Goal: Task Accomplishment & Management: Use online tool/utility

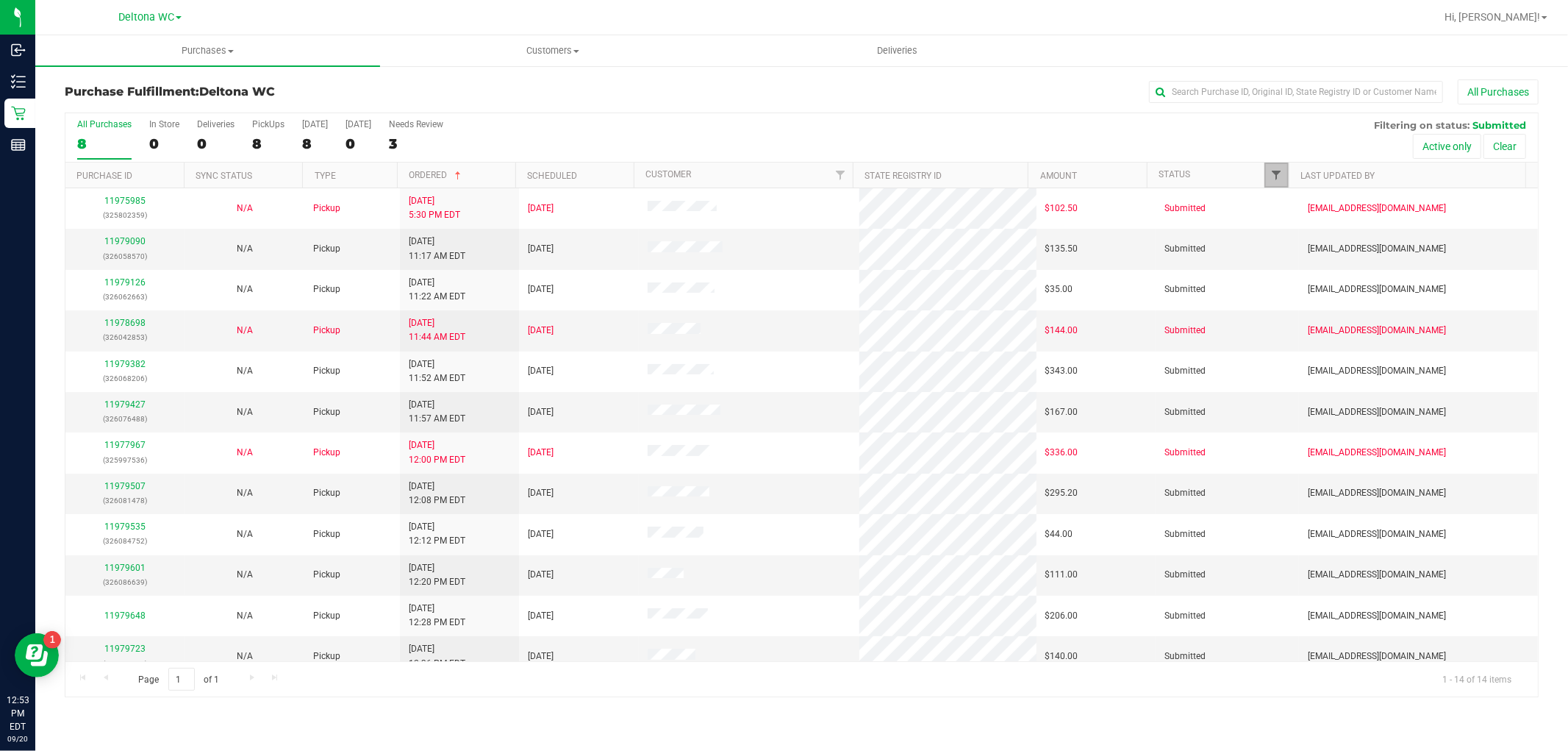
click at [1275, 173] on span "Filter" at bounding box center [1276, 175] width 12 height 12
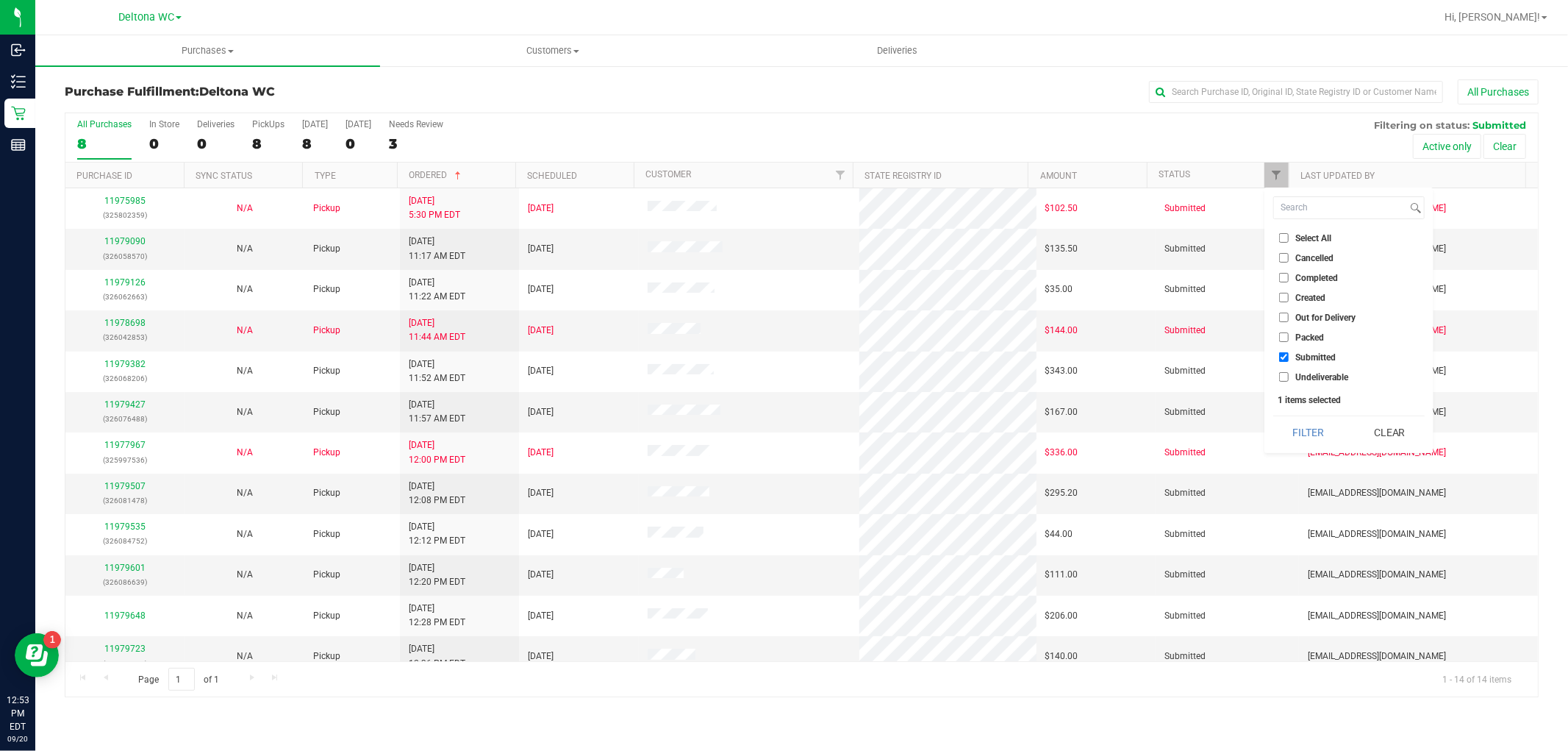
drag, startPoint x: 1324, startPoint y: 438, endPoint x: 1312, endPoint y: 434, distance: 12.6
click at [1322, 437] on button "Filter" at bounding box center [1309, 432] width 71 height 32
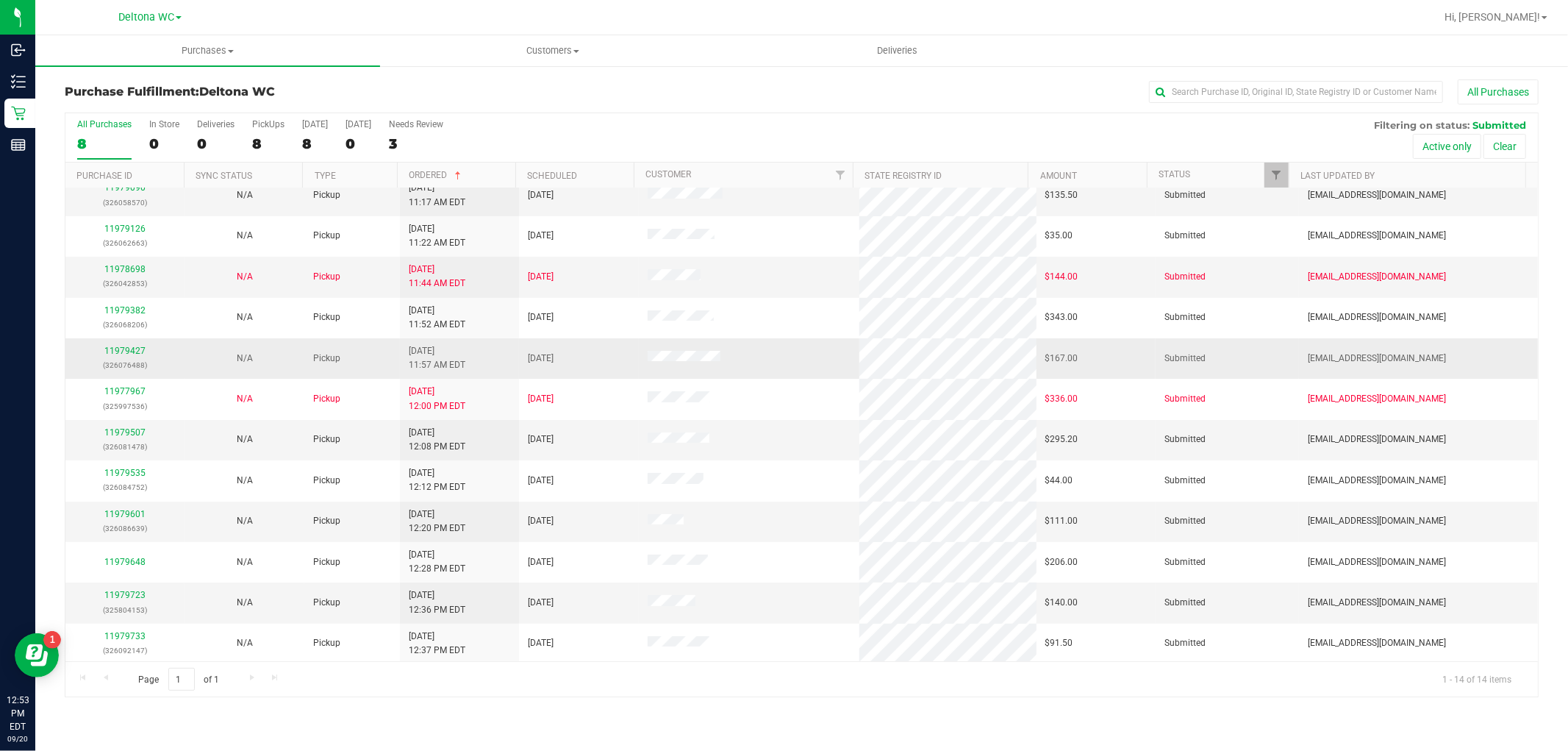
scroll to position [97, 0]
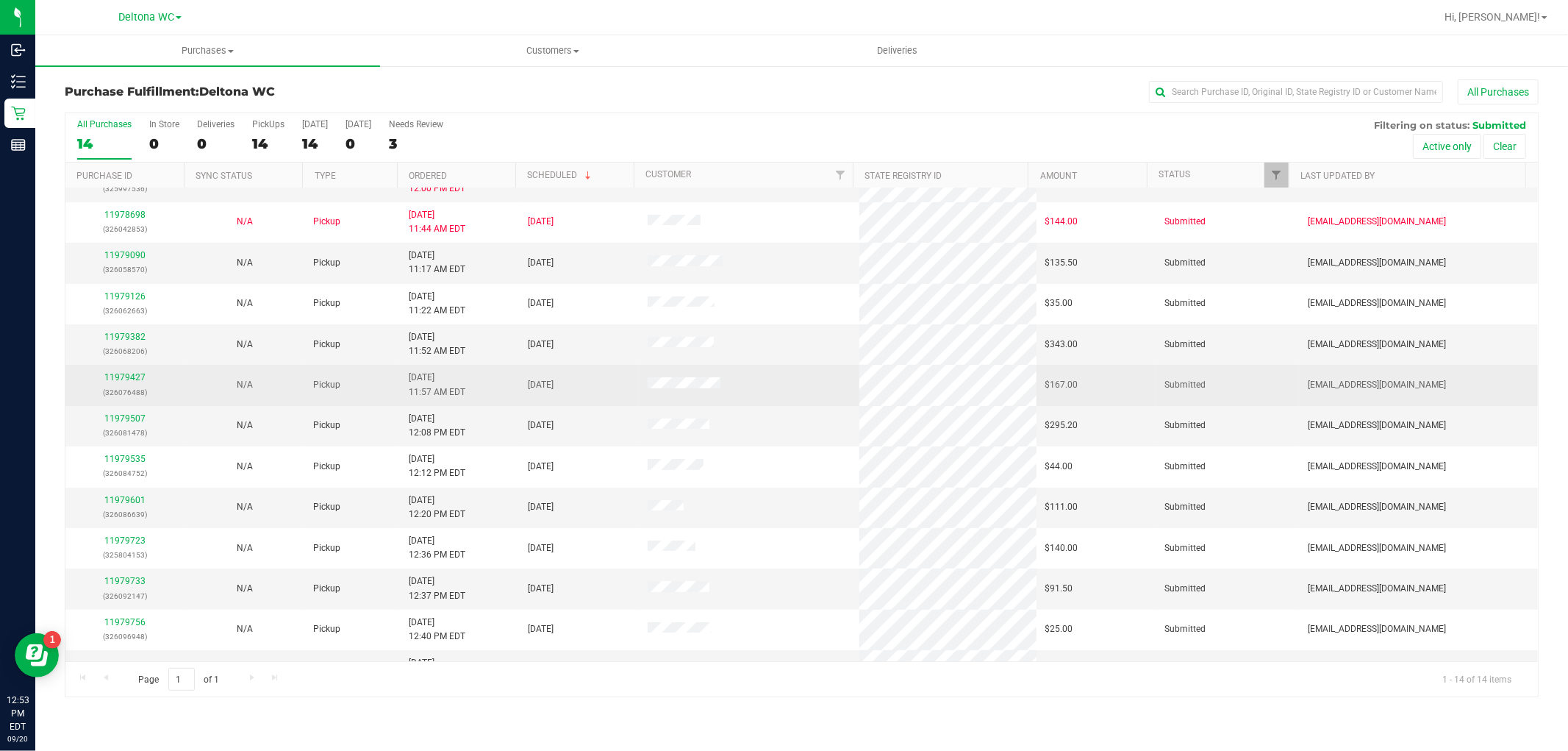
scroll to position [97, 0]
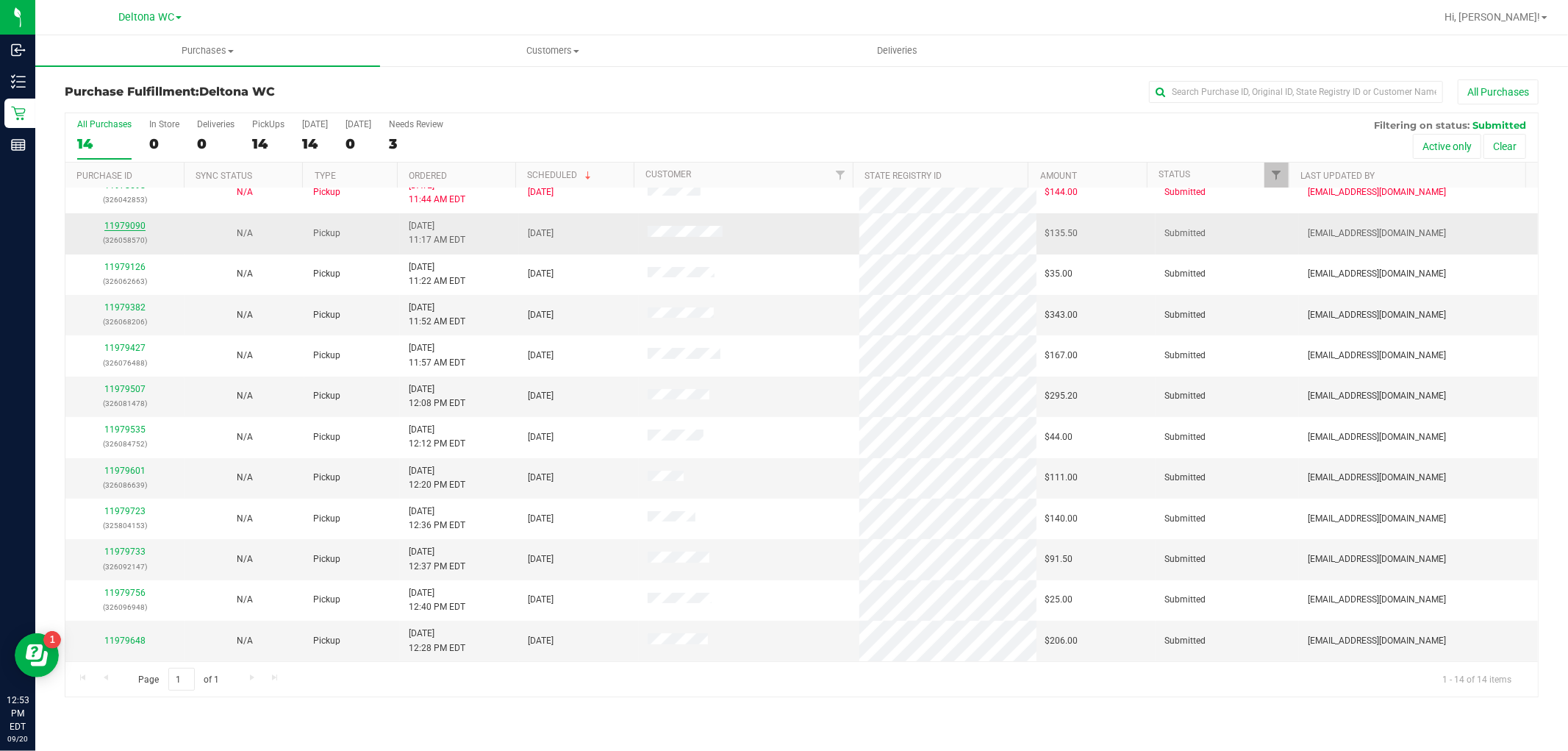
click at [133, 228] on link "11979090" at bounding box center [125, 226] width 41 height 10
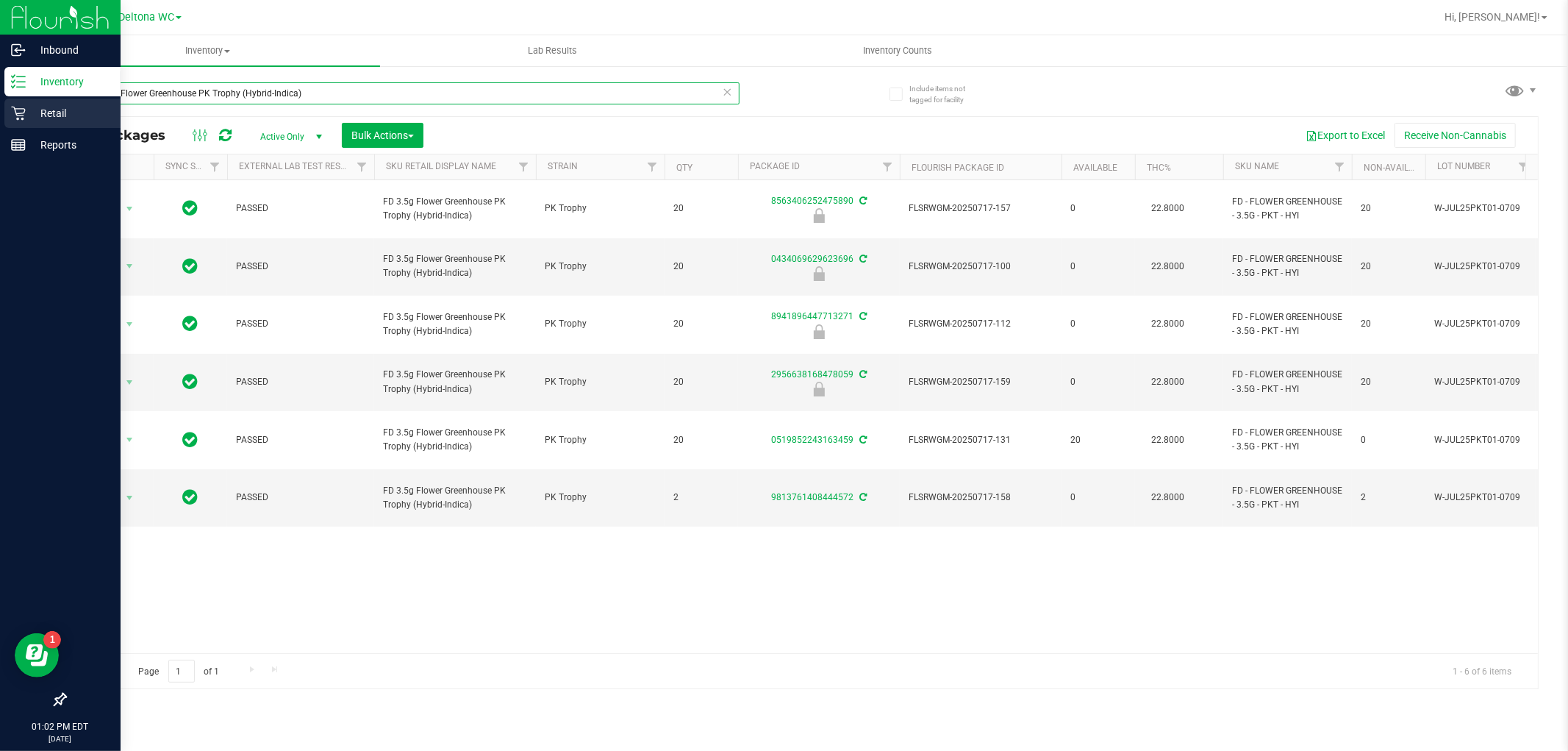
drag, startPoint x: 319, startPoint y: 92, endPoint x: 0, endPoint y: 108, distance: 319.4
click at [0, 109] on div "Inbound Inventory Retail Reports 01:02 PM EDT 09/20/2025 09/20 Deltona WC Hi, A…" at bounding box center [784, 375] width 1568 height 751
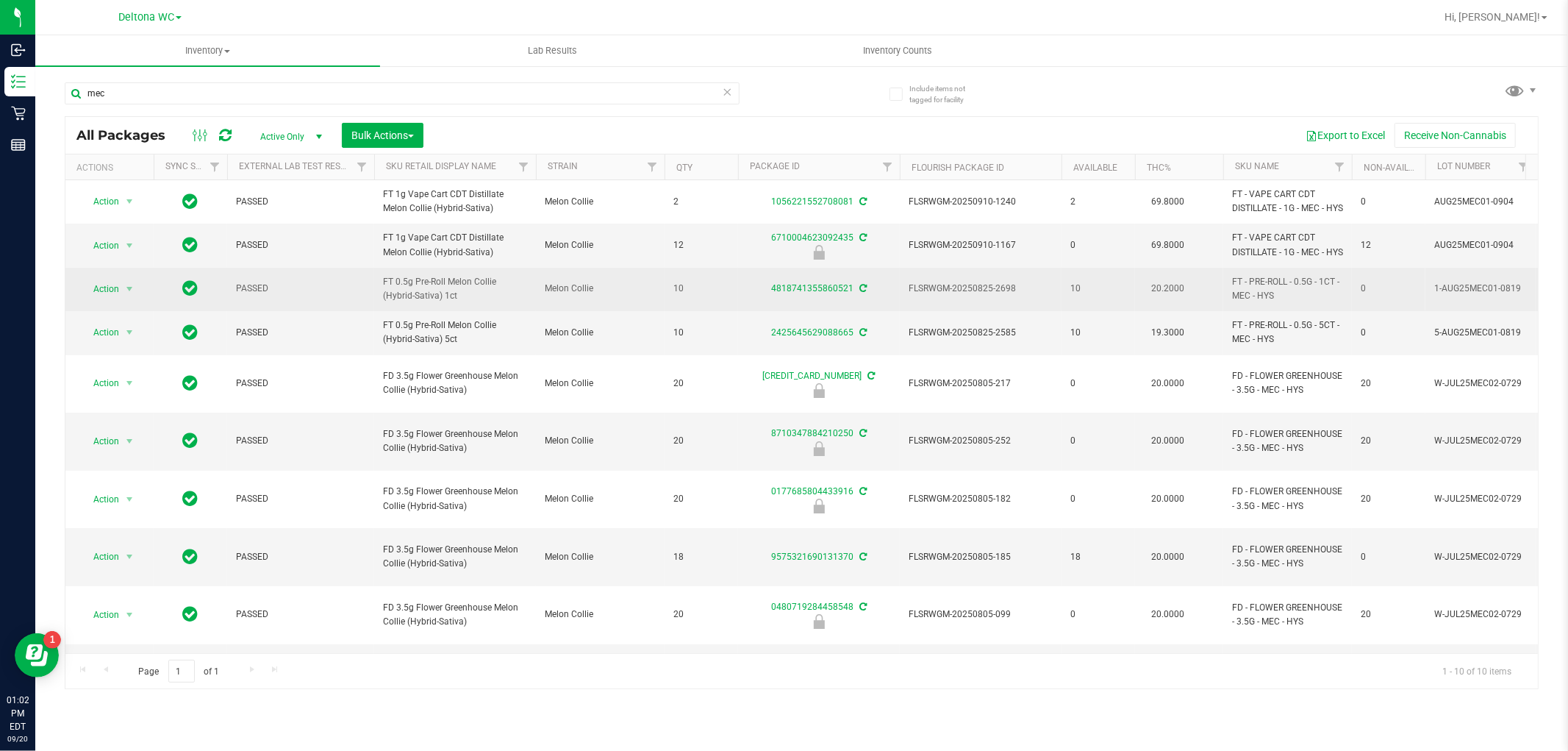
click at [442, 303] on span "FT 0.5g Pre-Roll Melon Collie (Hybrid-Sativa) 1ct" at bounding box center [455, 289] width 144 height 28
copy tr "FT 0.5g Pre-Roll Melon Collie (Hybrid-Sativa) 1ct"
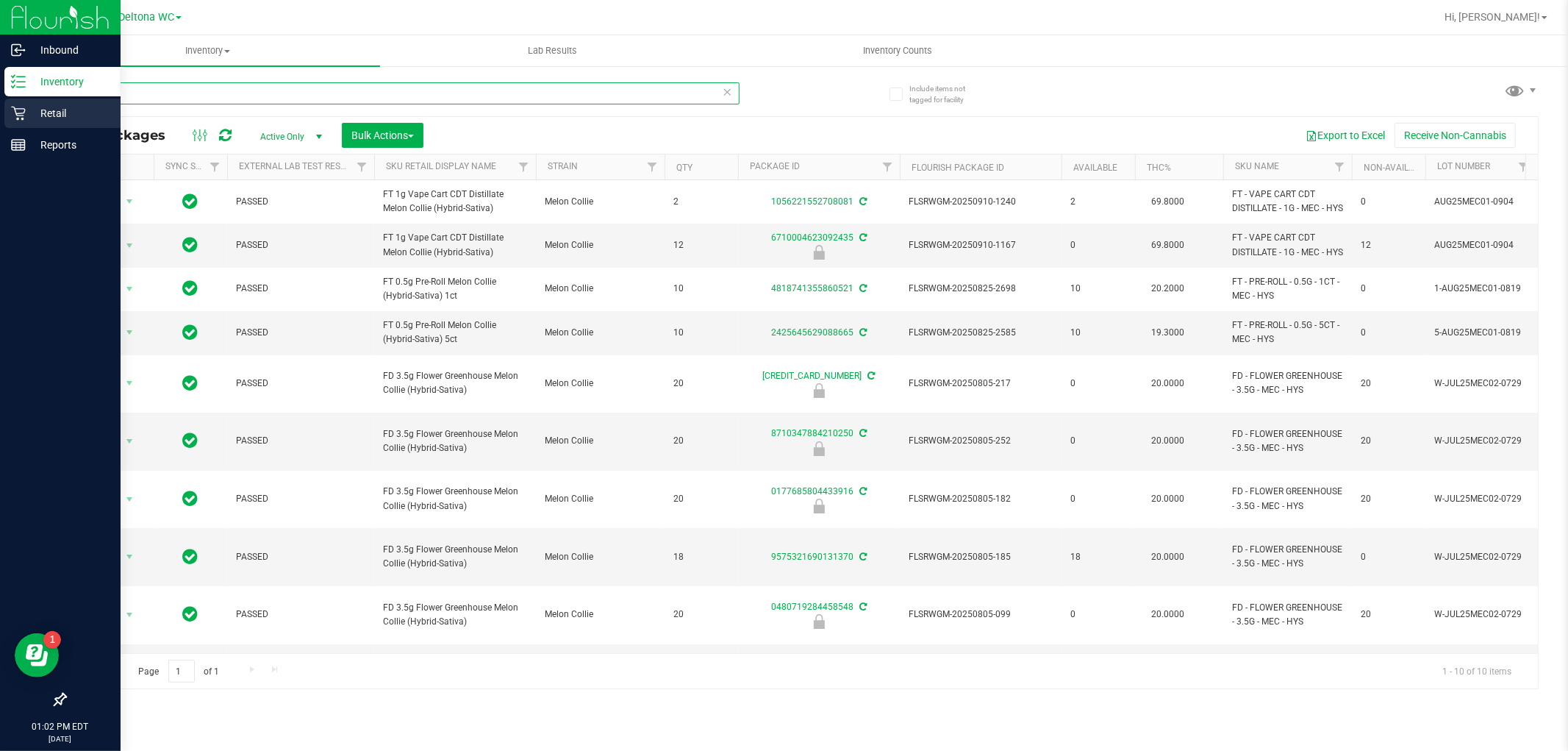
drag, startPoint x: 120, startPoint y: 85, endPoint x: 0, endPoint y: 106, distance: 121.8
click at [1, 105] on div "Inbound Inventory Retail Reports 01:02 PM EDT 09/20/2025 09/20 Deltona WC Hi, A…" at bounding box center [784, 375] width 1568 height 751
paste input "FT 0.5g Pre-Roll Melon Collie (Hybrid-Sativa) 1ct"
type input "FT 0.5g Pre-Roll Melon Collie (Hybrid-Sativa) 1ct"
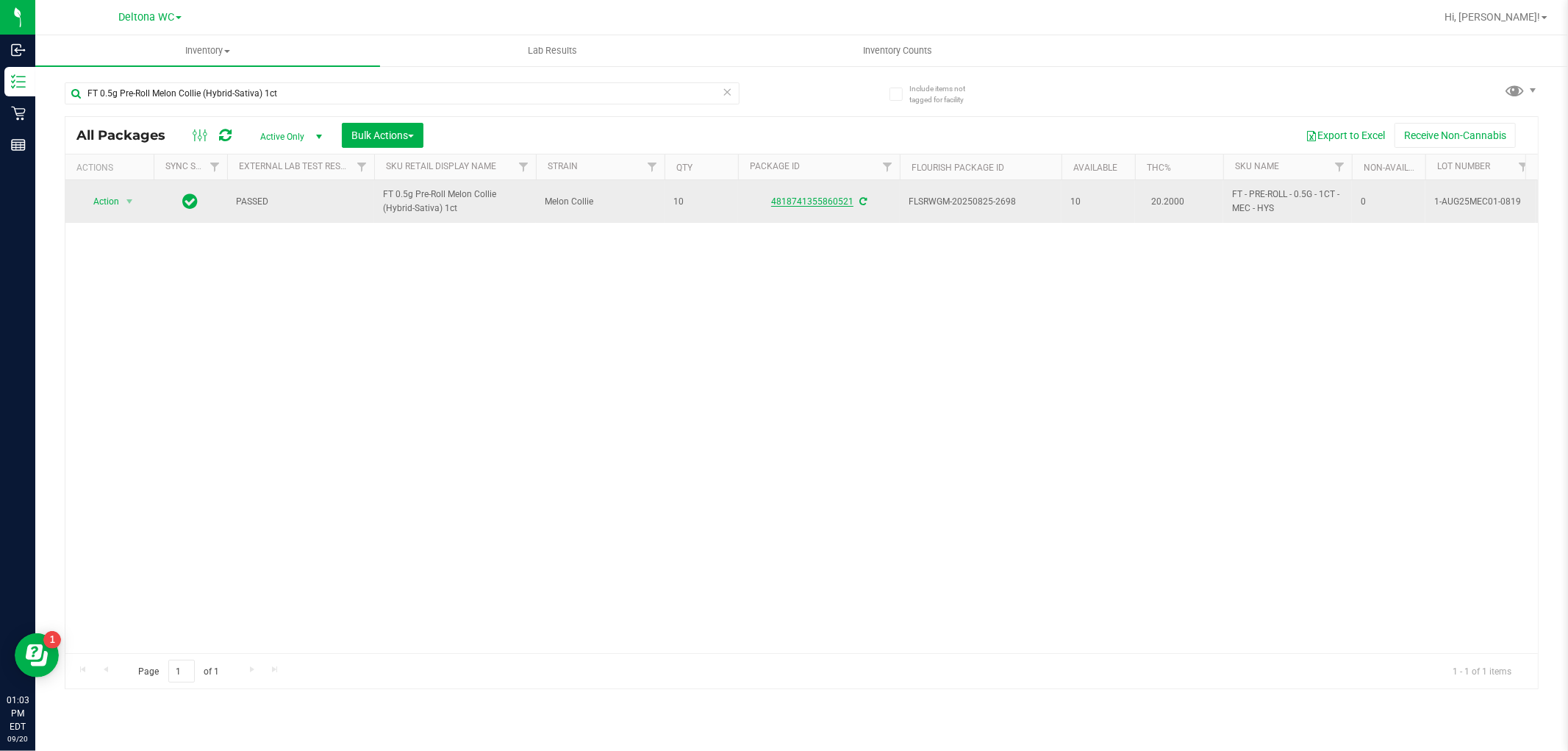
click at [832, 200] on link "4818741355860521" at bounding box center [813, 201] width 82 height 10
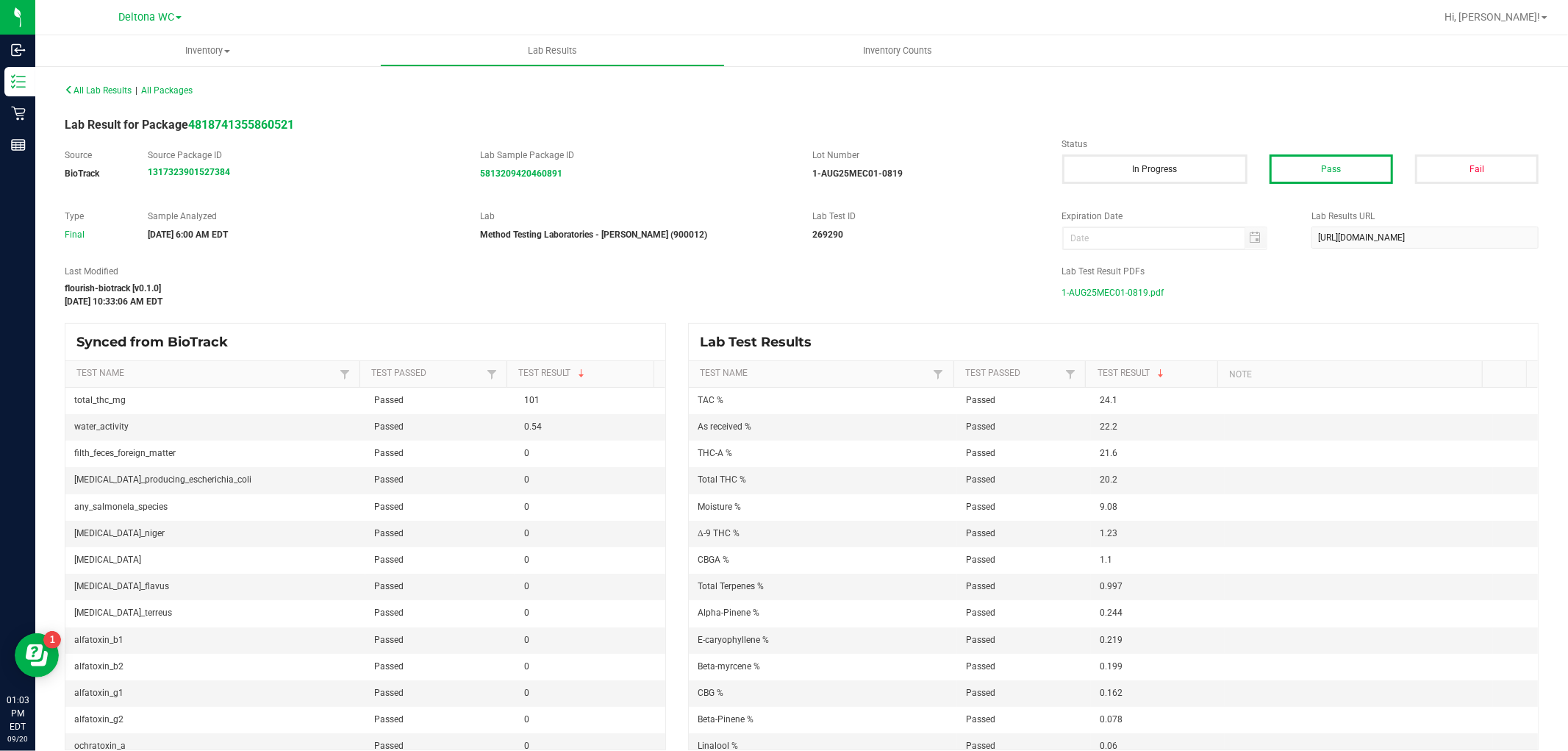
click at [1103, 293] on span "1-AUG25MEC01-0819.pdf" at bounding box center [1114, 293] width 102 height 22
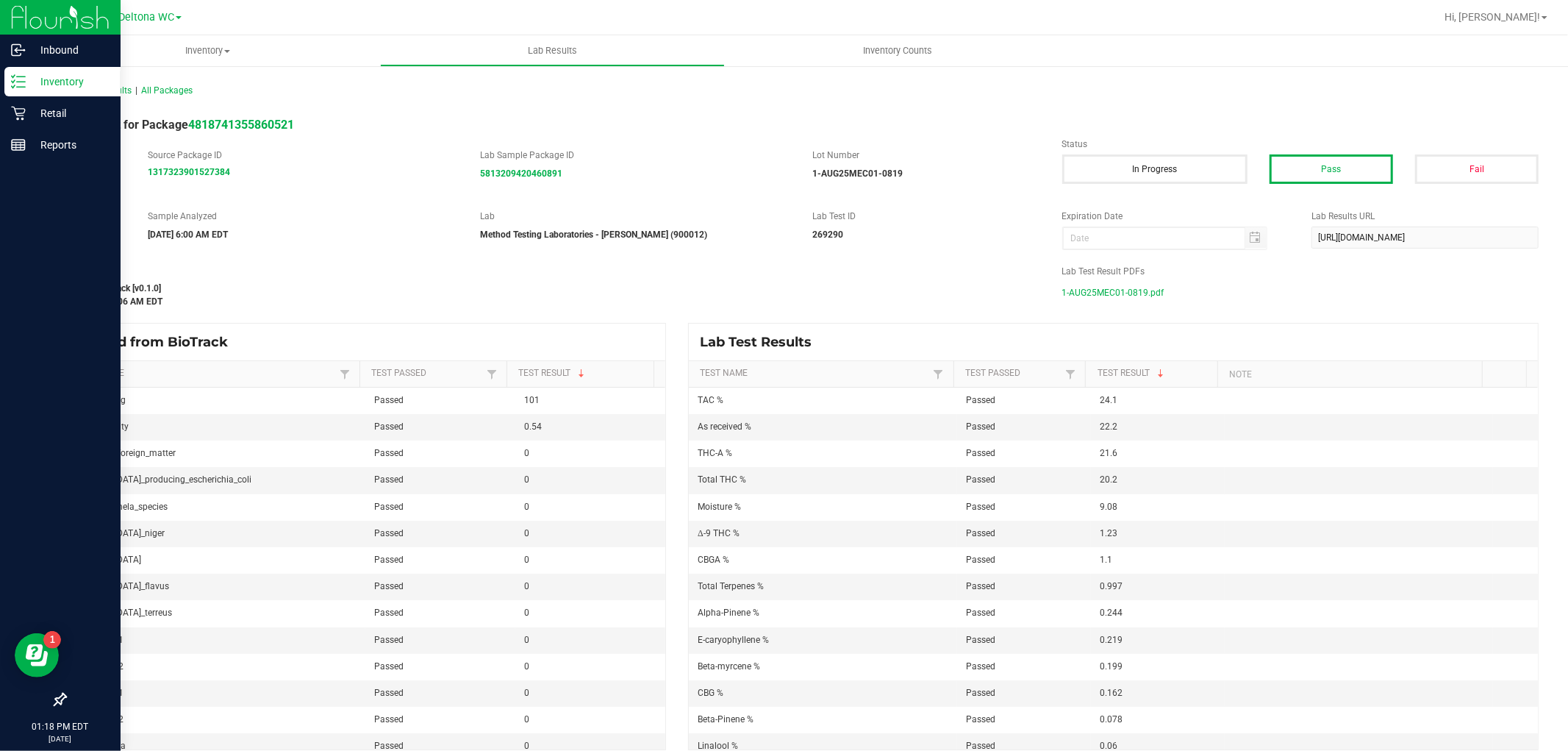
click at [37, 86] on p "Inventory" at bounding box center [69, 81] width 88 height 17
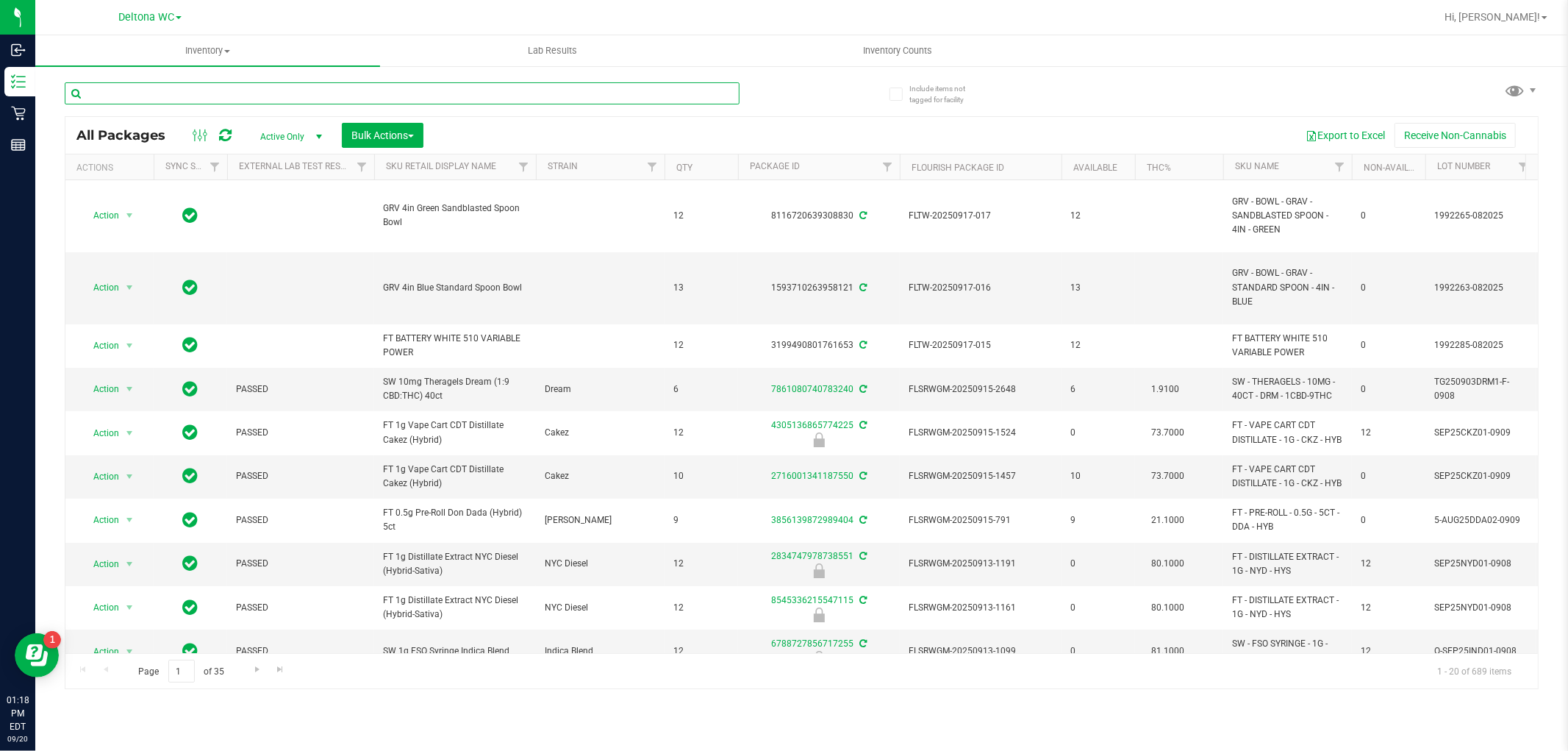
click at [480, 90] on input "text" at bounding box center [401, 93] width 675 height 22
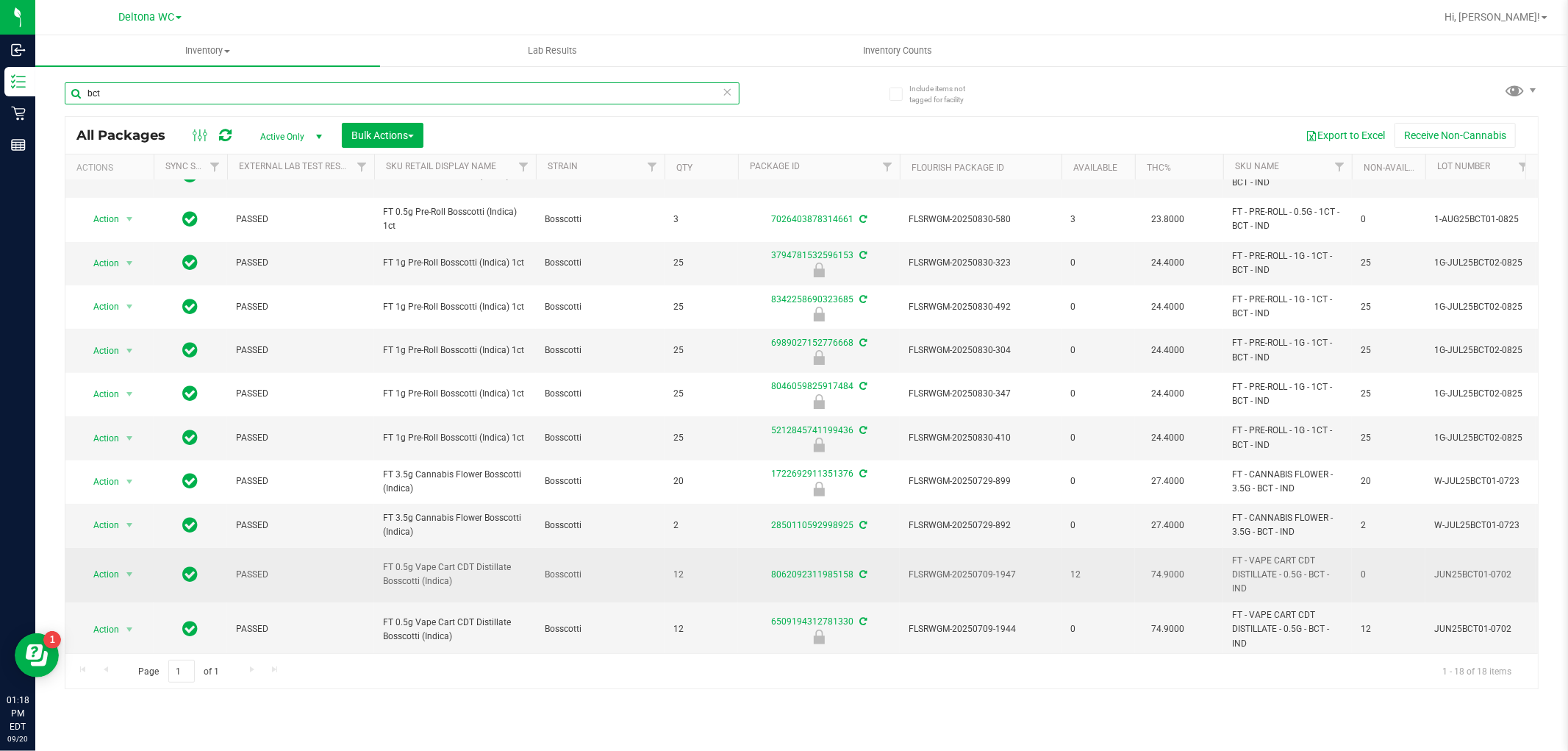
scroll to position [348, 0]
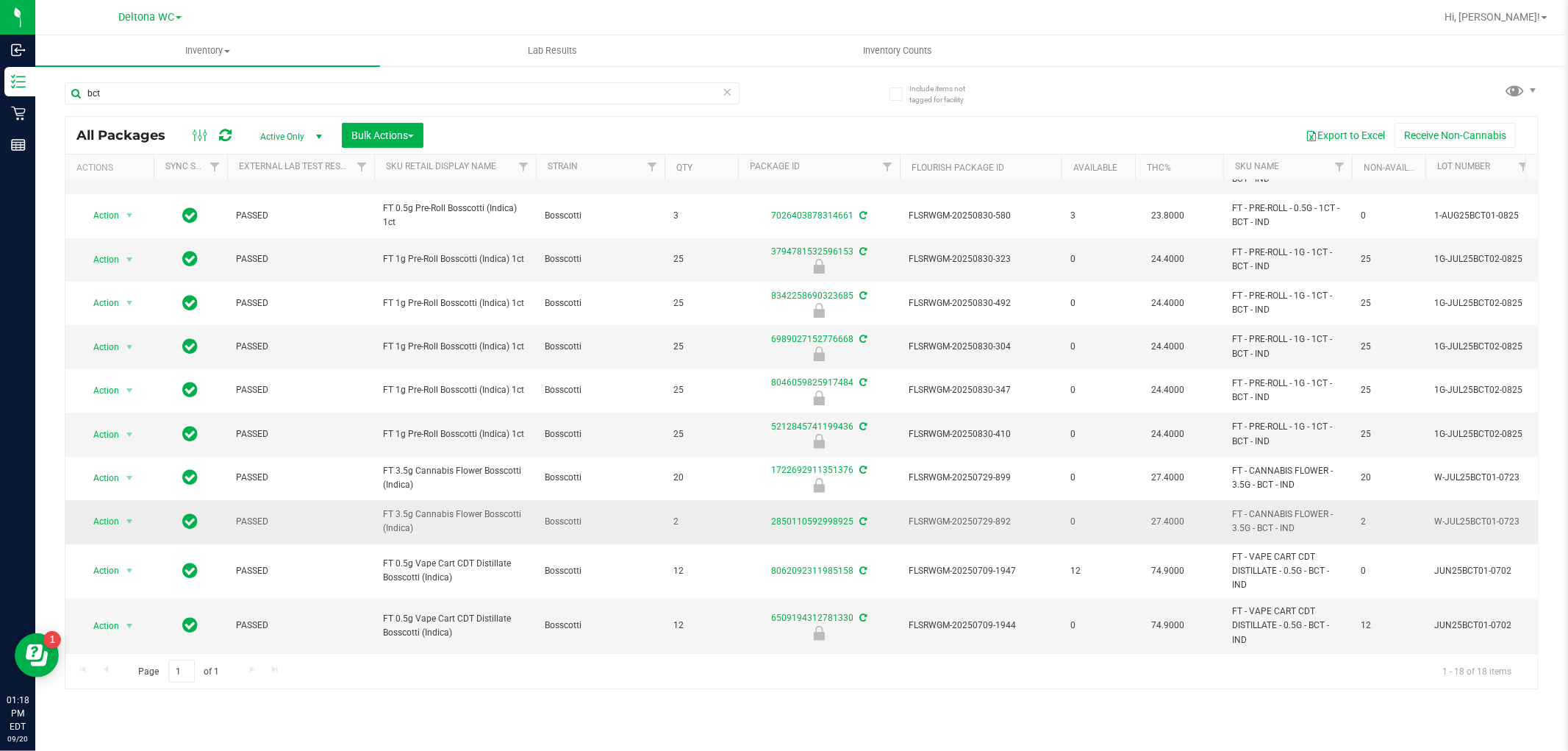
click at [443, 507] on span "FT 3.5g Cannabis Flower Bosscotti (Indica)" at bounding box center [455, 521] width 144 height 28
copy tr "FT 3.5g Cannabis Flower Bosscotti (Indica)"
click at [114, 83] on input "bct" at bounding box center [401, 93] width 675 height 22
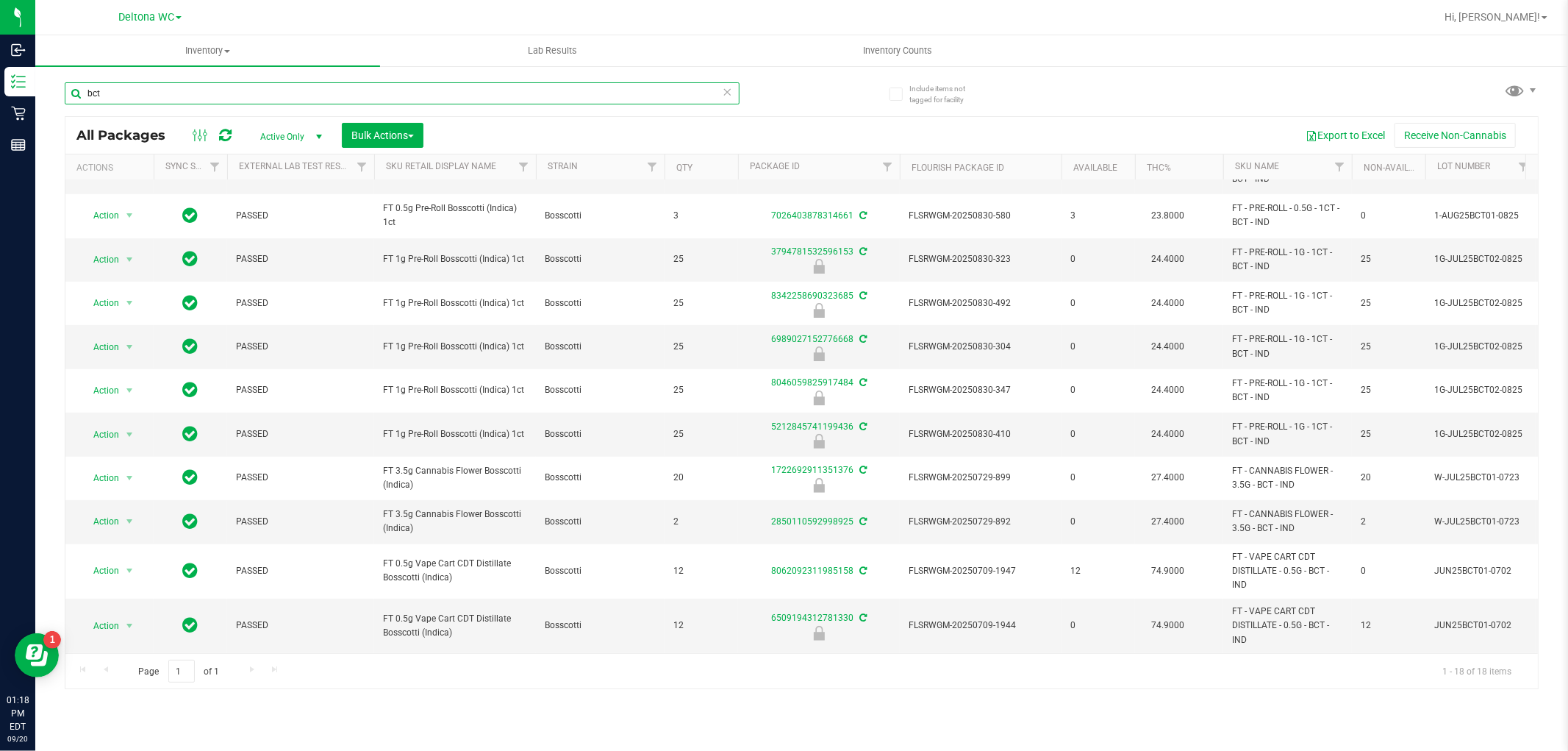
click at [114, 83] on input "bct" at bounding box center [401, 93] width 675 height 22
paste input "FT 3.5g Cannabis Flower Bosscotti (Indica)"
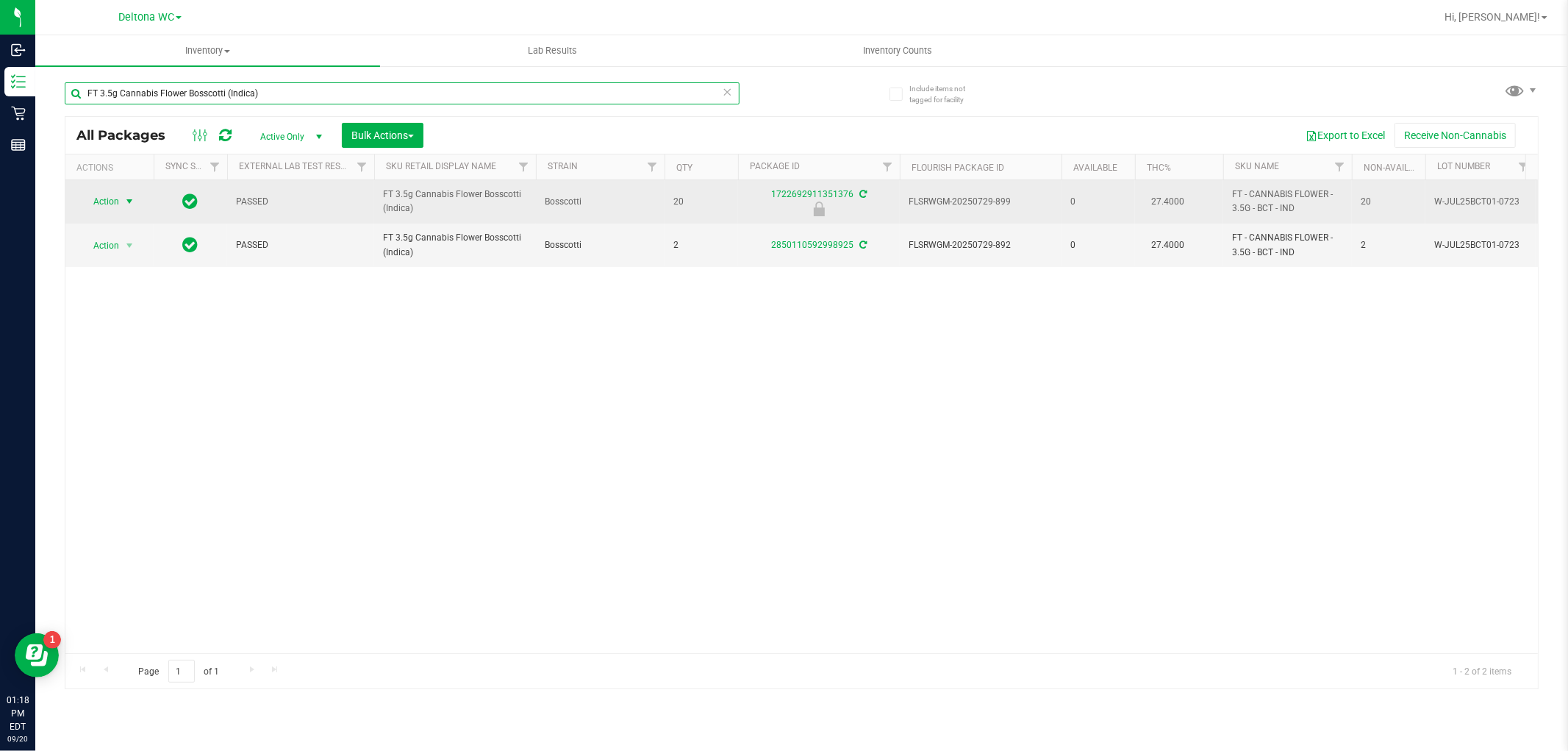
type input "FT 3.5g Cannabis Flower Bosscotti (Indica)"
click at [120, 200] on span "select" at bounding box center [129, 201] width 18 height 21
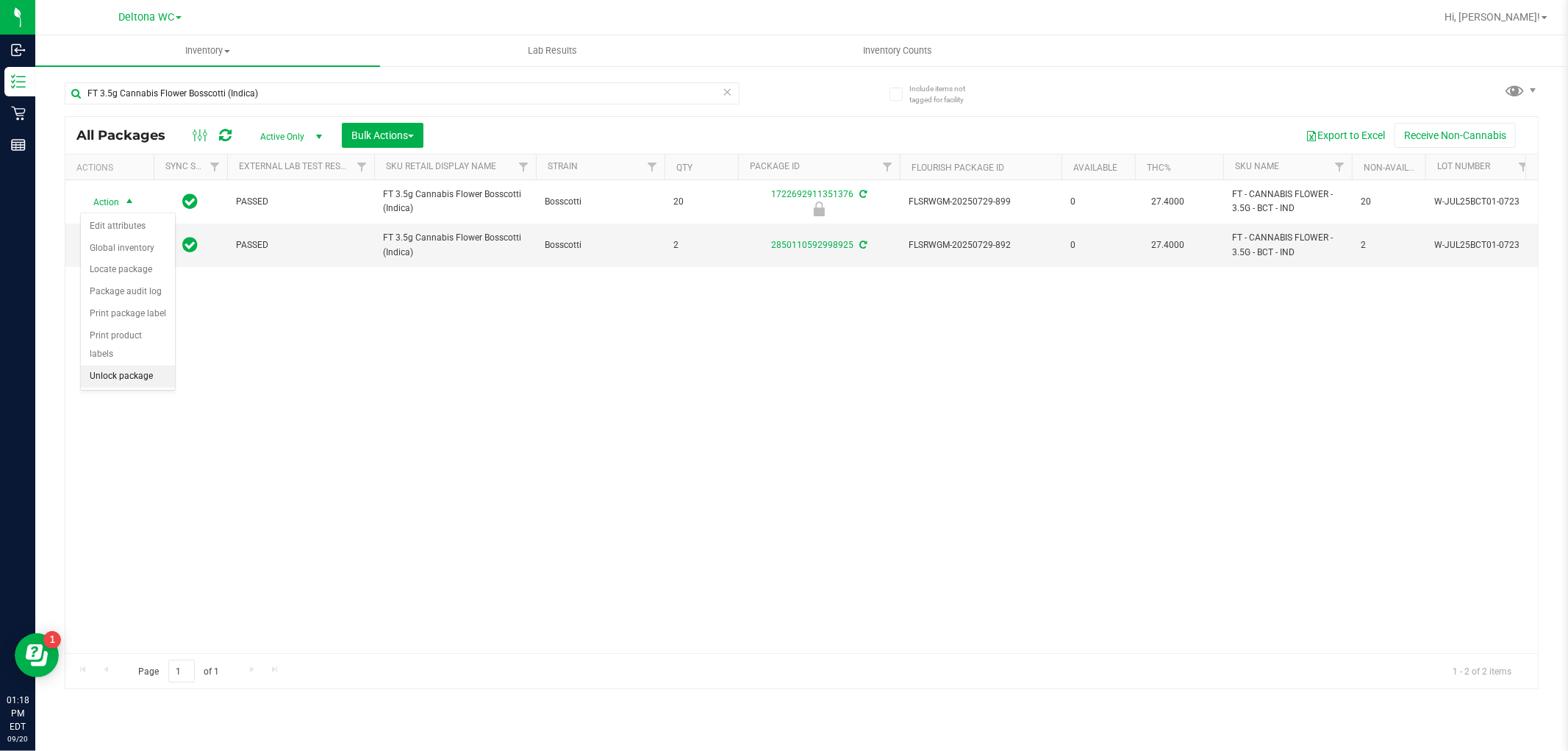
click at [144, 368] on li "Unlock package" at bounding box center [128, 376] width 94 height 22
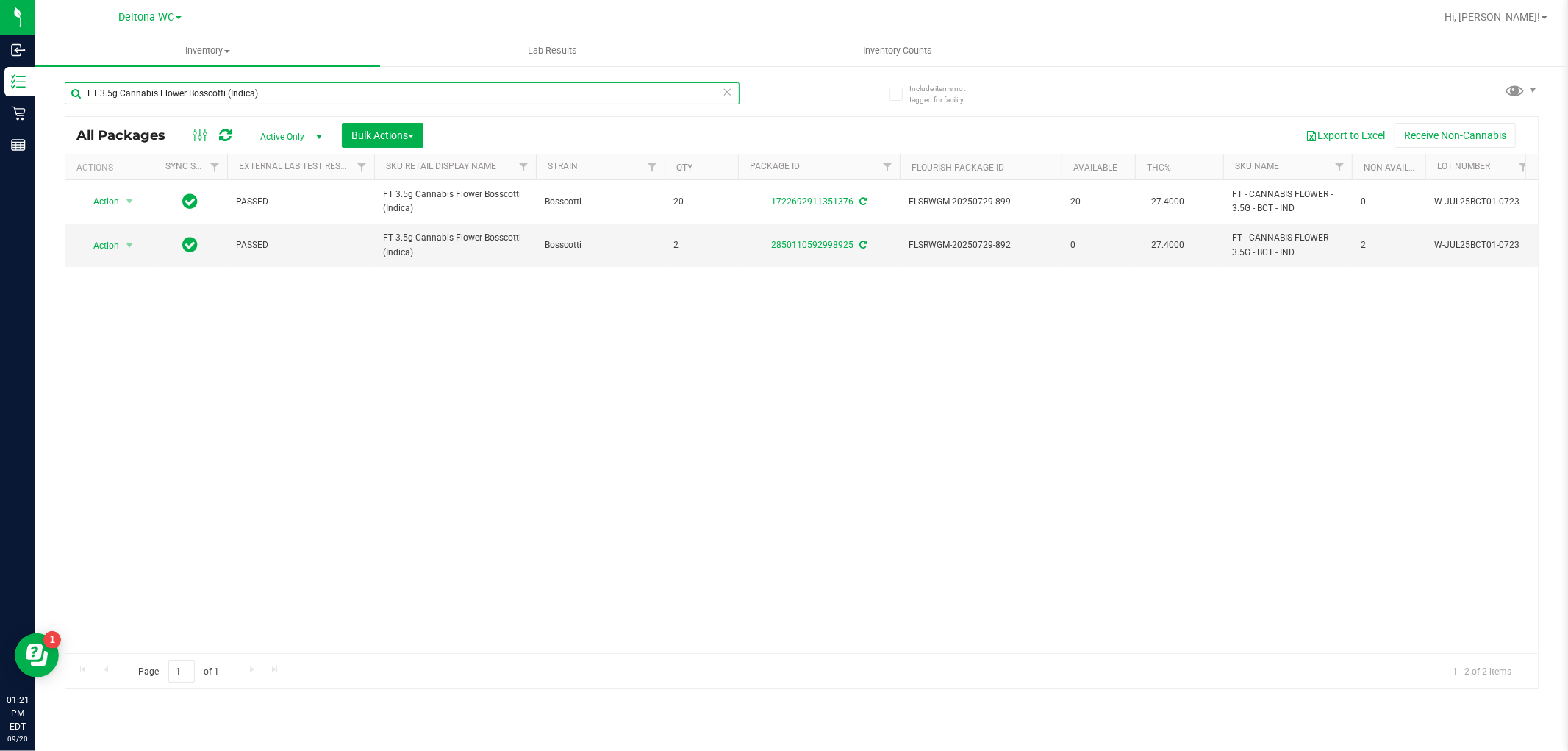
drag, startPoint x: 319, startPoint y: 82, endPoint x: 70, endPoint y: 99, distance: 249.6
click at [70, 99] on input "FT 3.5g Cannabis Flower Bosscotti (Indica)" at bounding box center [401, 93] width 675 height 22
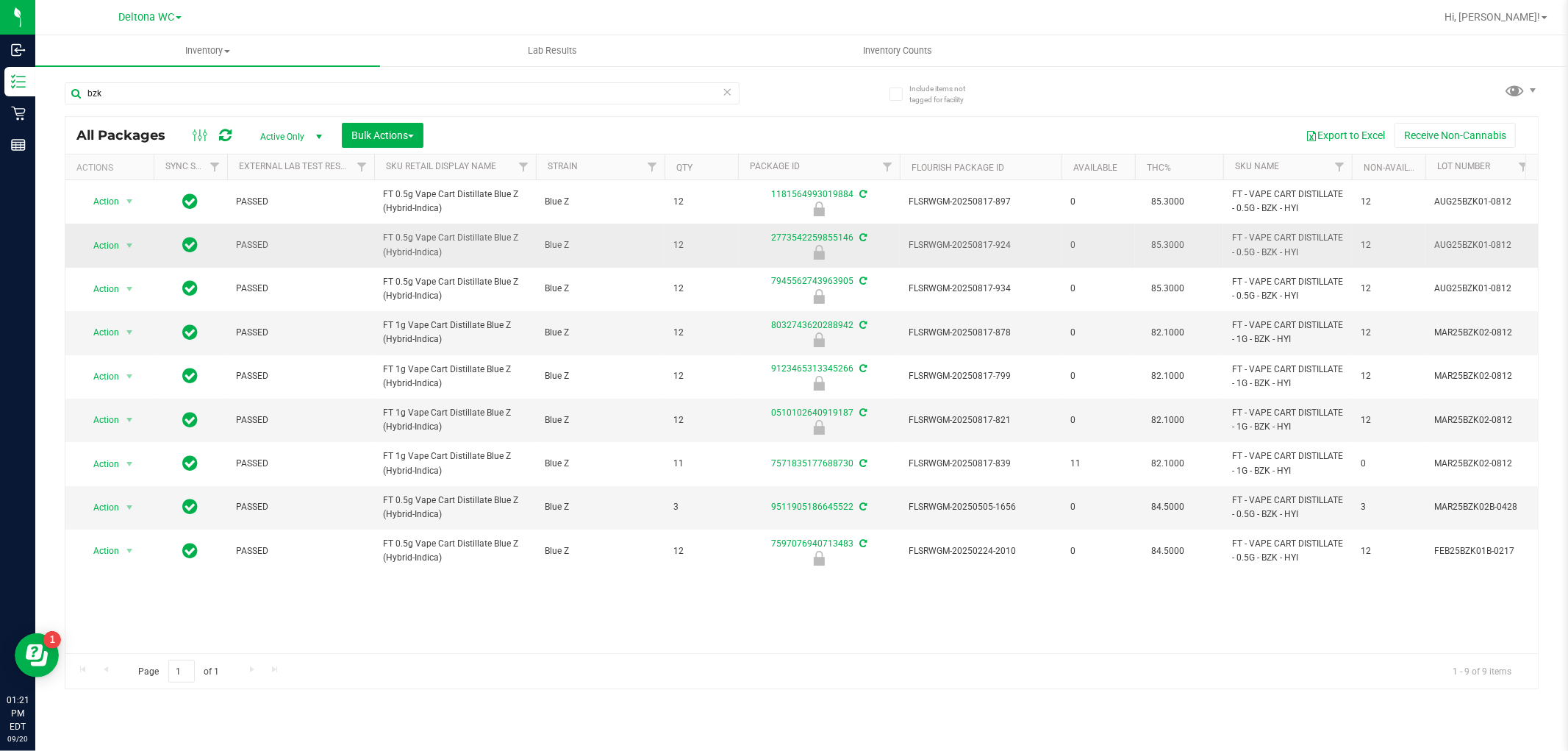
click at [444, 234] on span "FT 0.5g Vape Cart Distillate Blue Z (Hybrid-Indica)" at bounding box center [455, 245] width 144 height 28
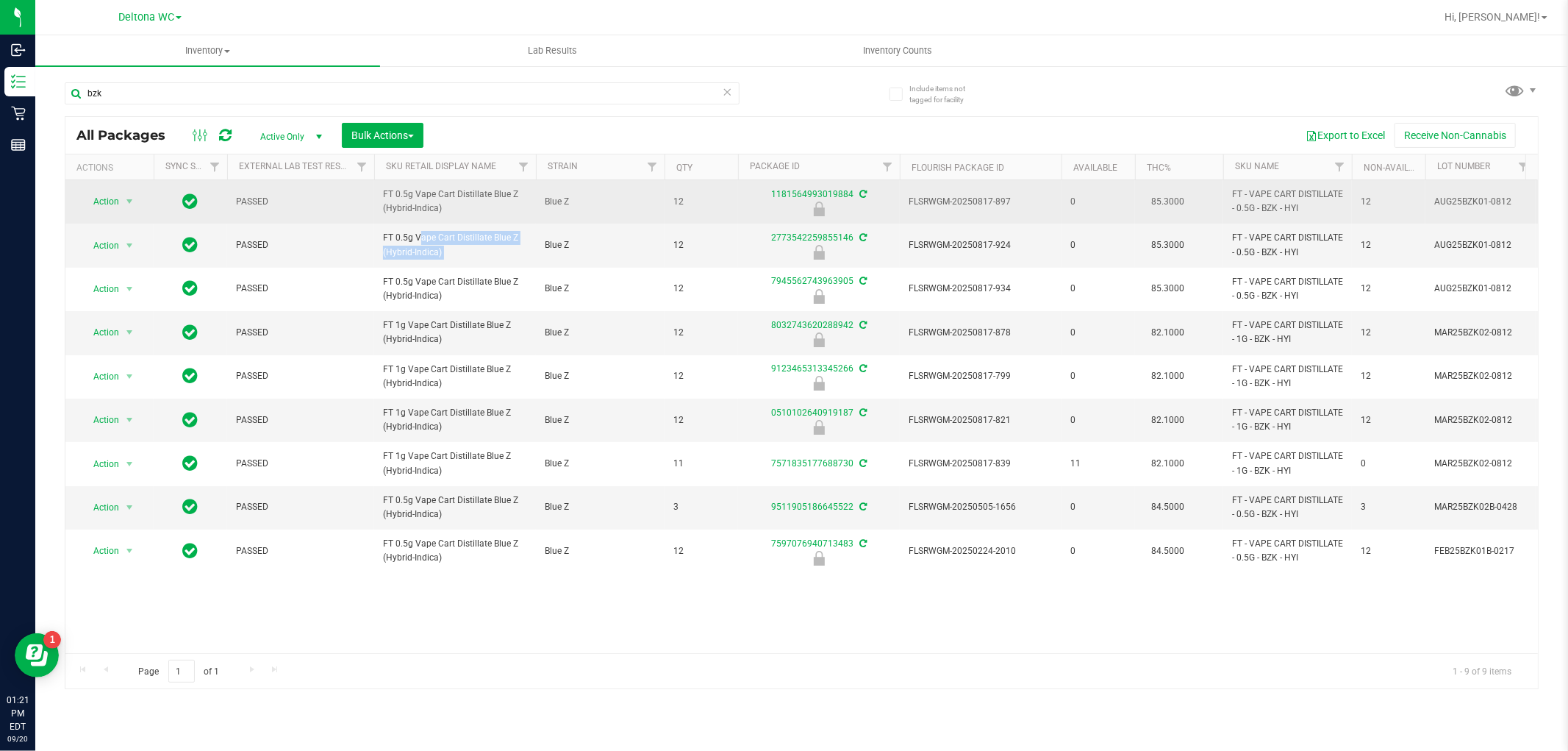
copy tr "FT 0.5g Vape Cart Distillate Blue Z (Hybrid-Indica)"
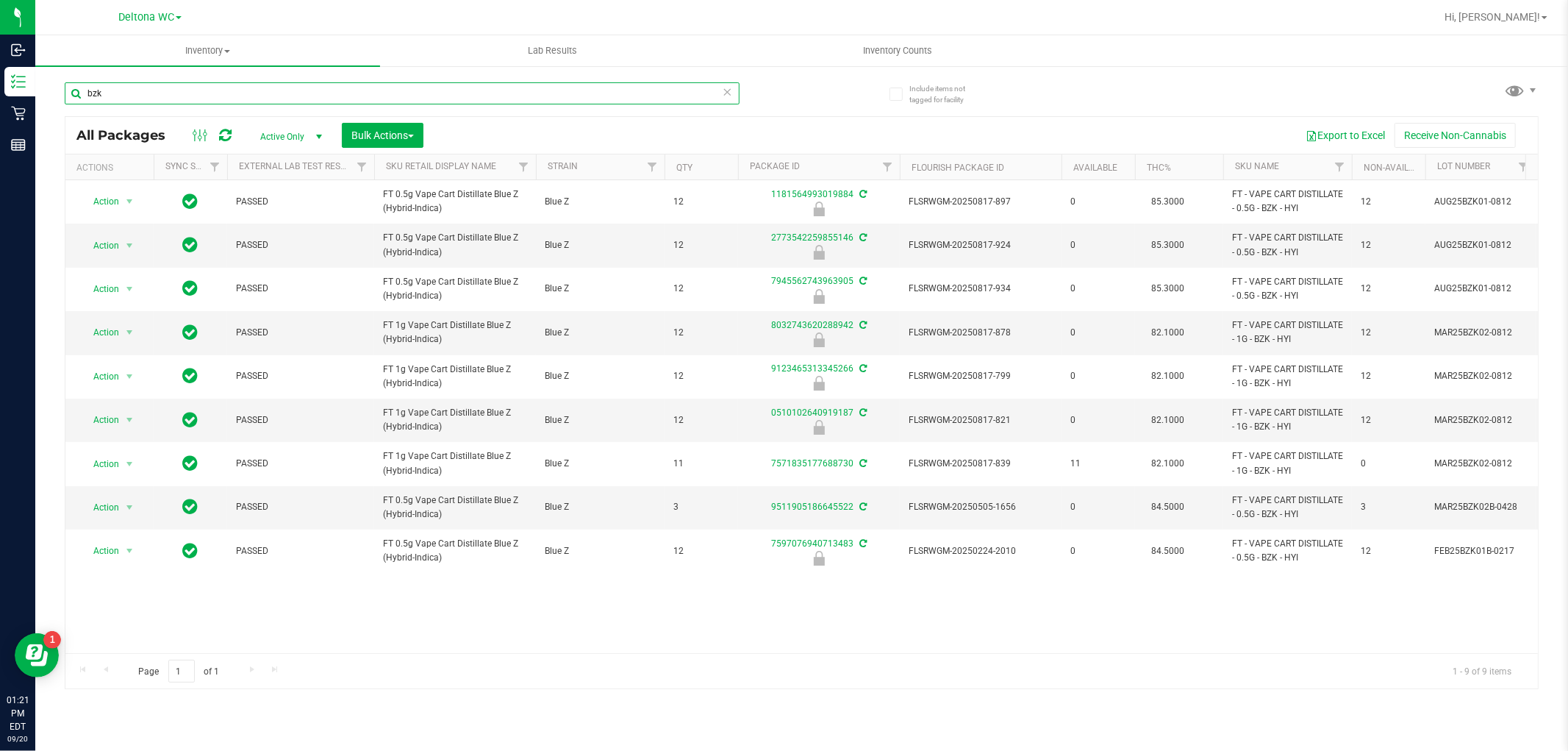
click at [133, 87] on input "bzk" at bounding box center [401, 93] width 675 height 22
paste input "FT 0.5g Vape Cart Distillate Blue Z (Hybrid-Indica)"
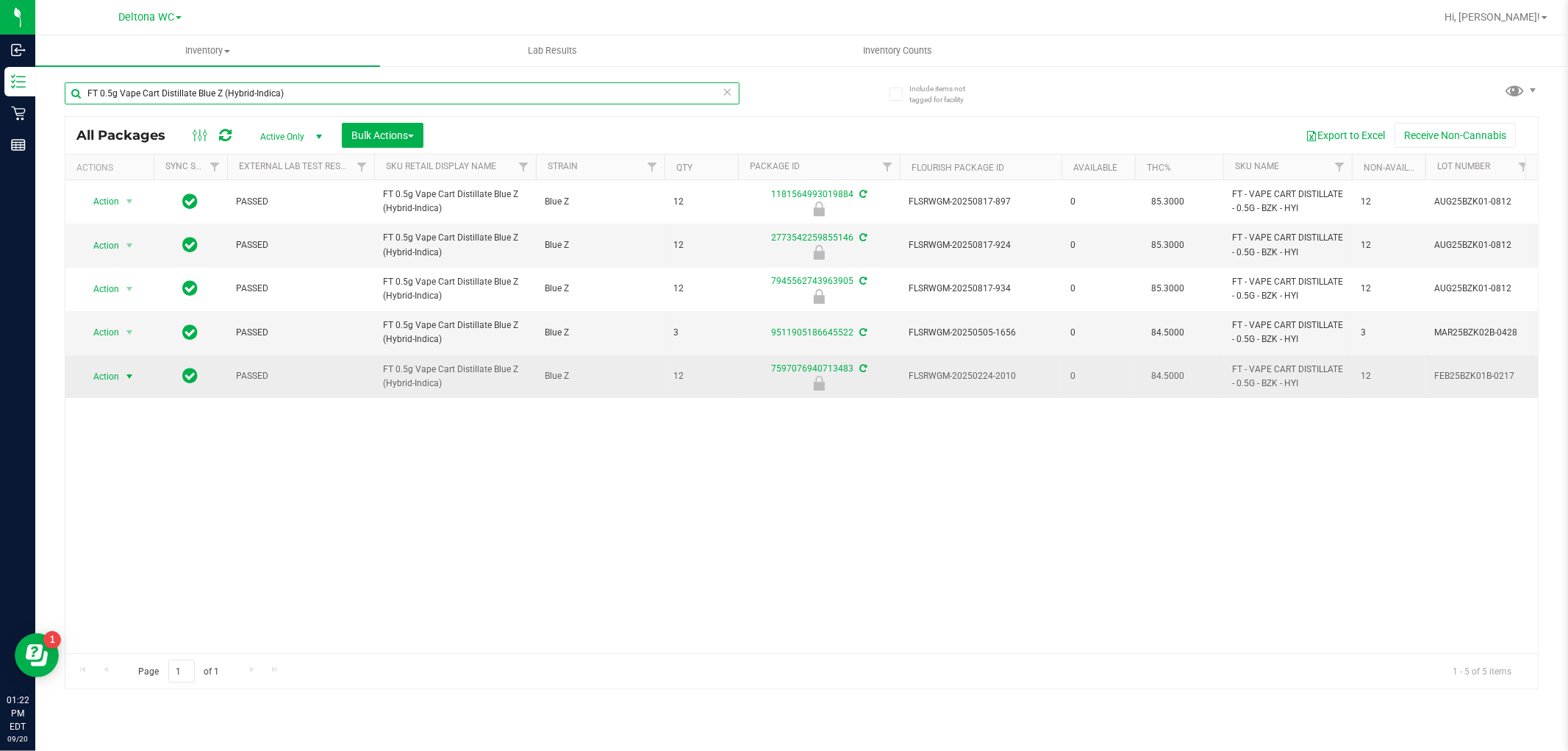
type input "FT 0.5g Vape Cart Distillate Blue Z (Hybrid-Indica)"
click at [127, 375] on span "select" at bounding box center [129, 377] width 12 height 12
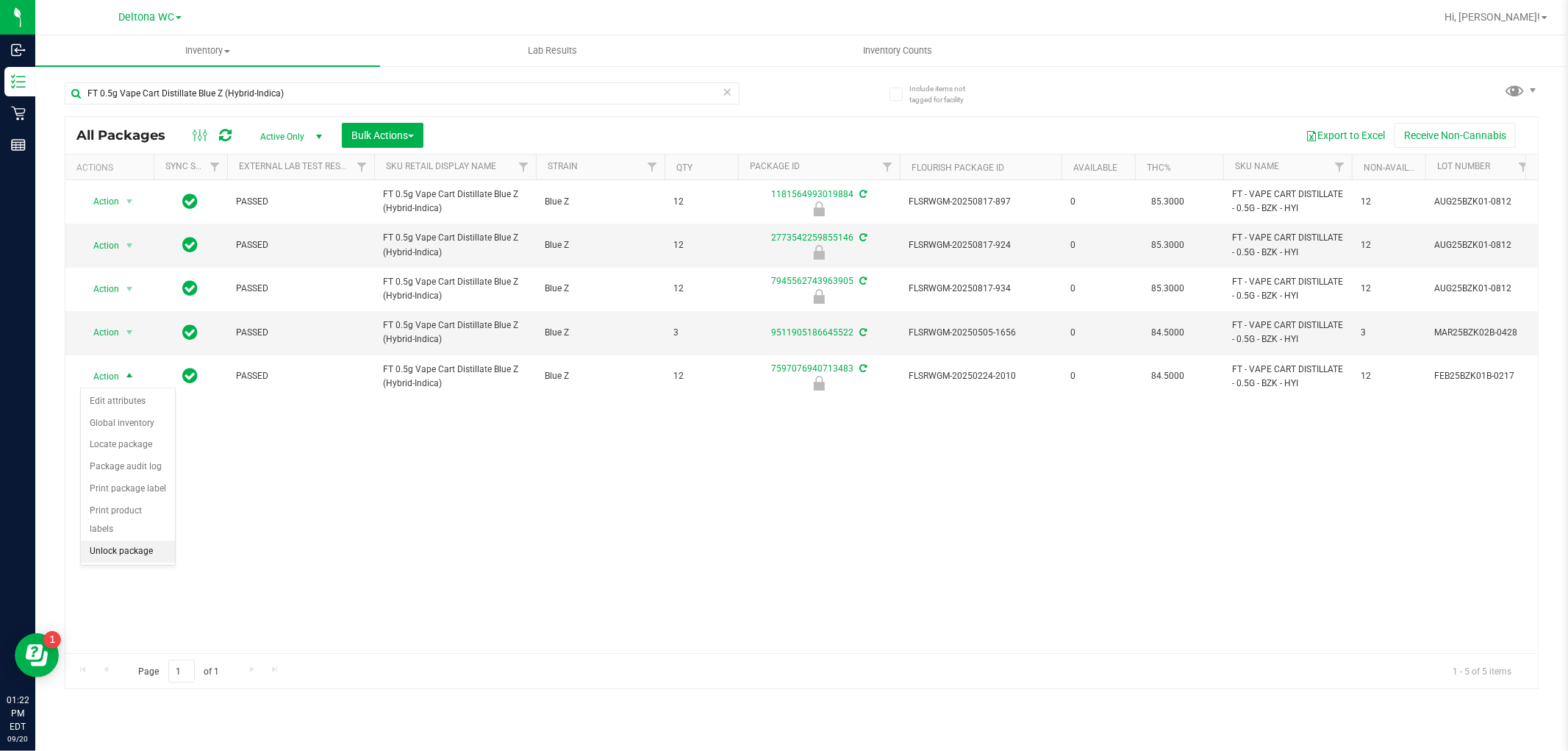
click at [121, 552] on li "Unlock package" at bounding box center [128, 552] width 94 height 22
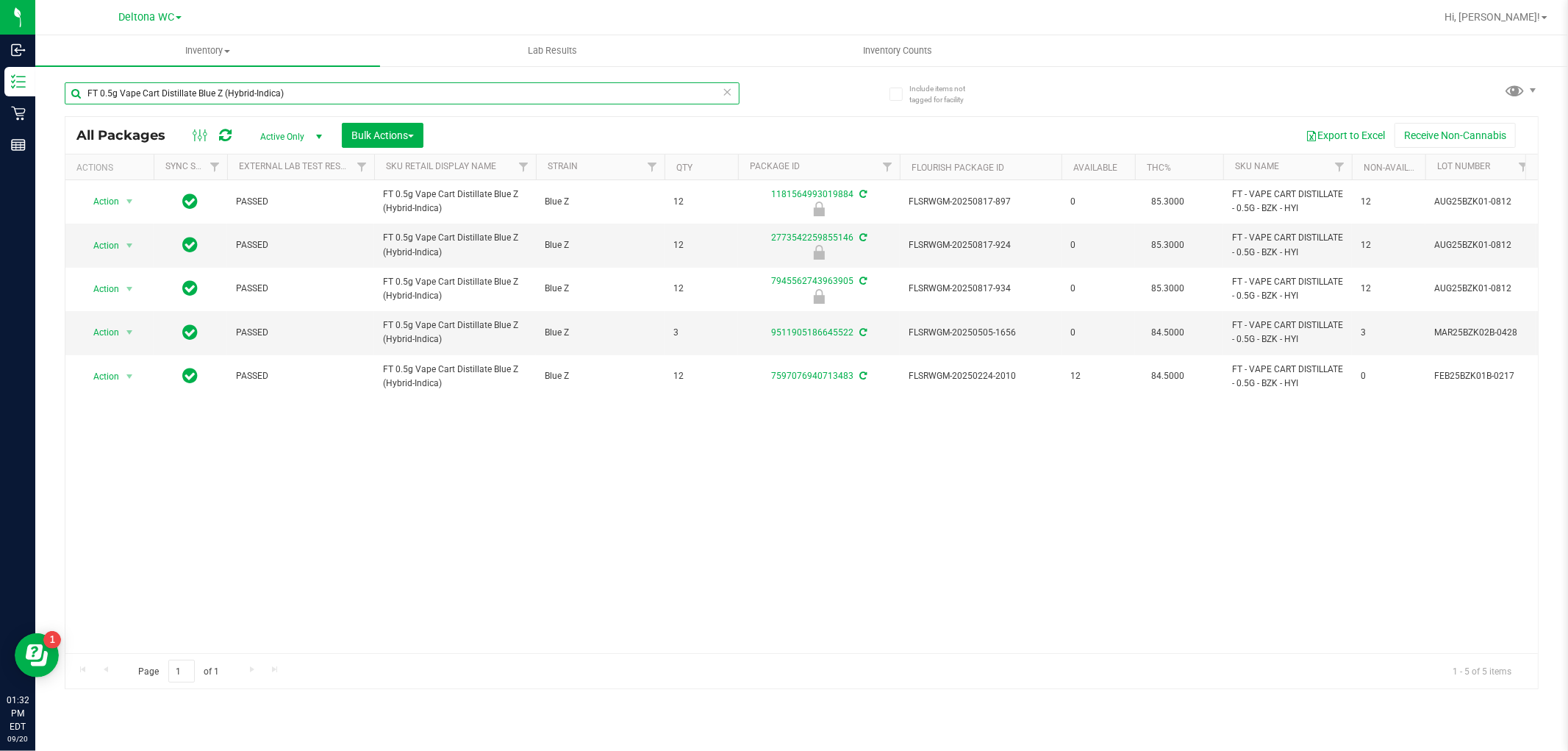
click at [216, 100] on input "FT 0.5g Vape Cart Distillate Blue Z (Hybrid-Indica)" at bounding box center [401, 93] width 675 height 22
click at [216, 99] on input "FT 0.5g Vape Cart Distillate Blue Z (Hybrid-Indica)" at bounding box center [401, 93] width 675 height 22
paste input "WNA 10mg Watermelon Soft Chews (Hybrid) 10ct"
type input "WNA 10mg Watermelon Soft Chews (Hybrid) 10ct"
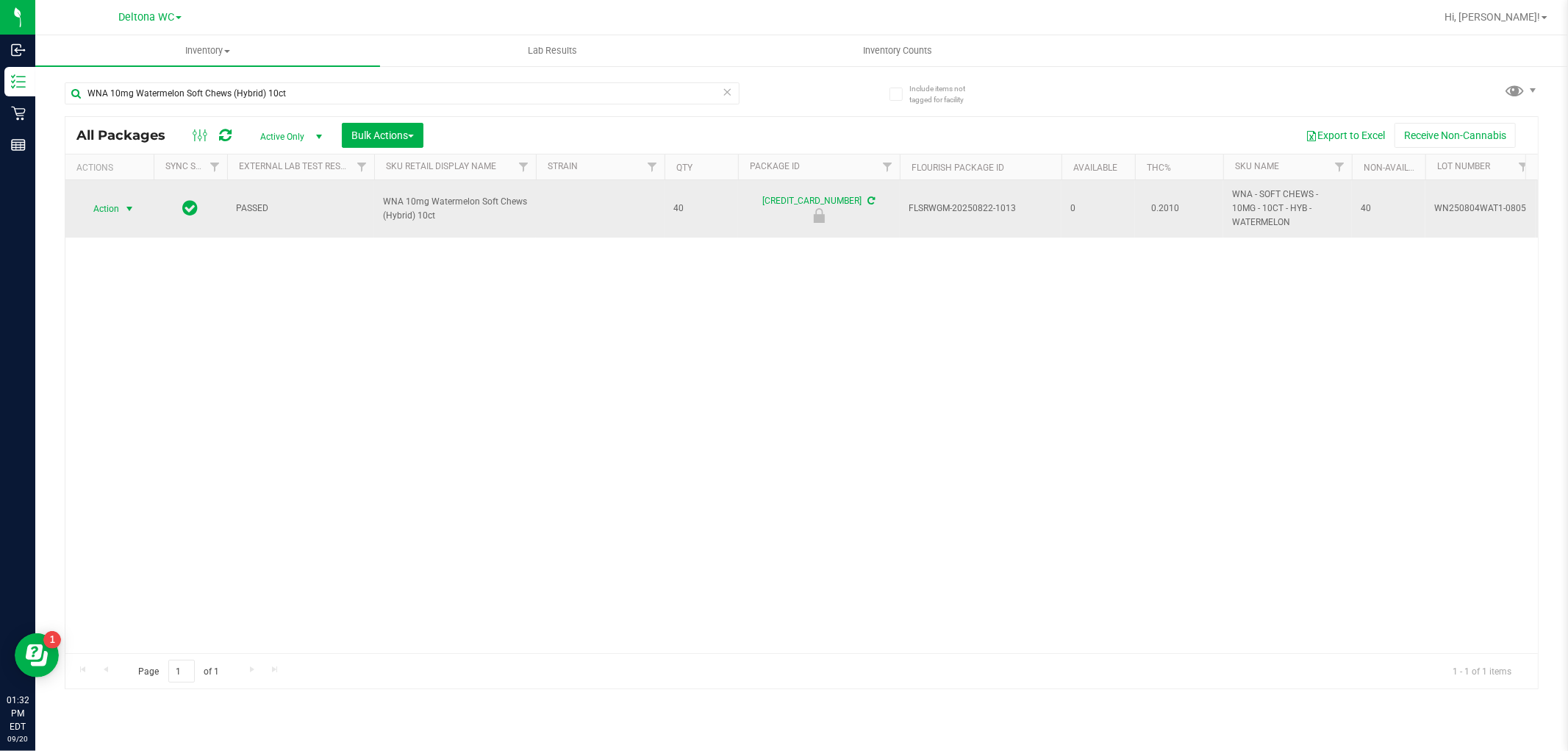
click at [112, 214] on span "Action" at bounding box center [100, 209] width 40 height 21
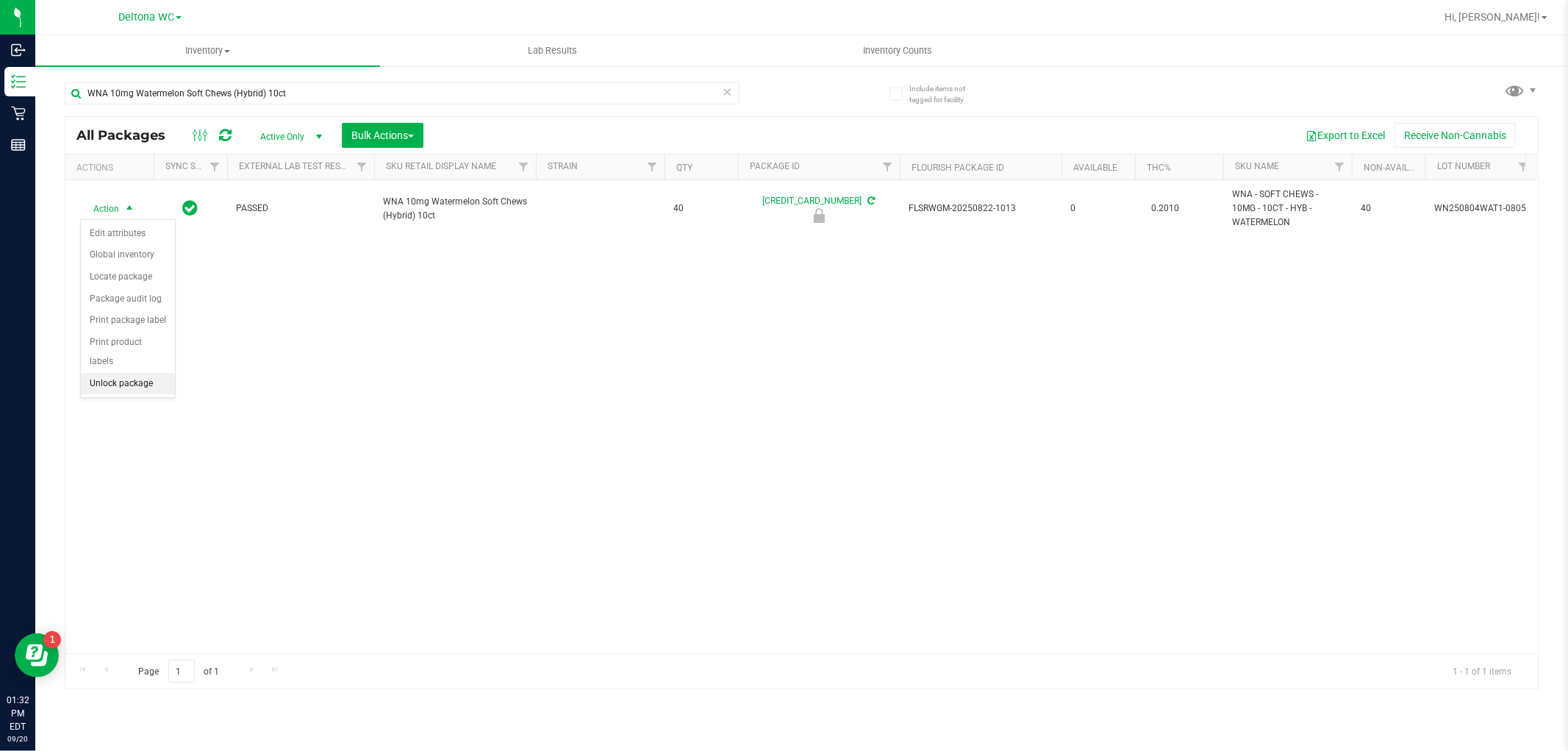
click at [162, 381] on li "Unlock package" at bounding box center [128, 383] width 94 height 22
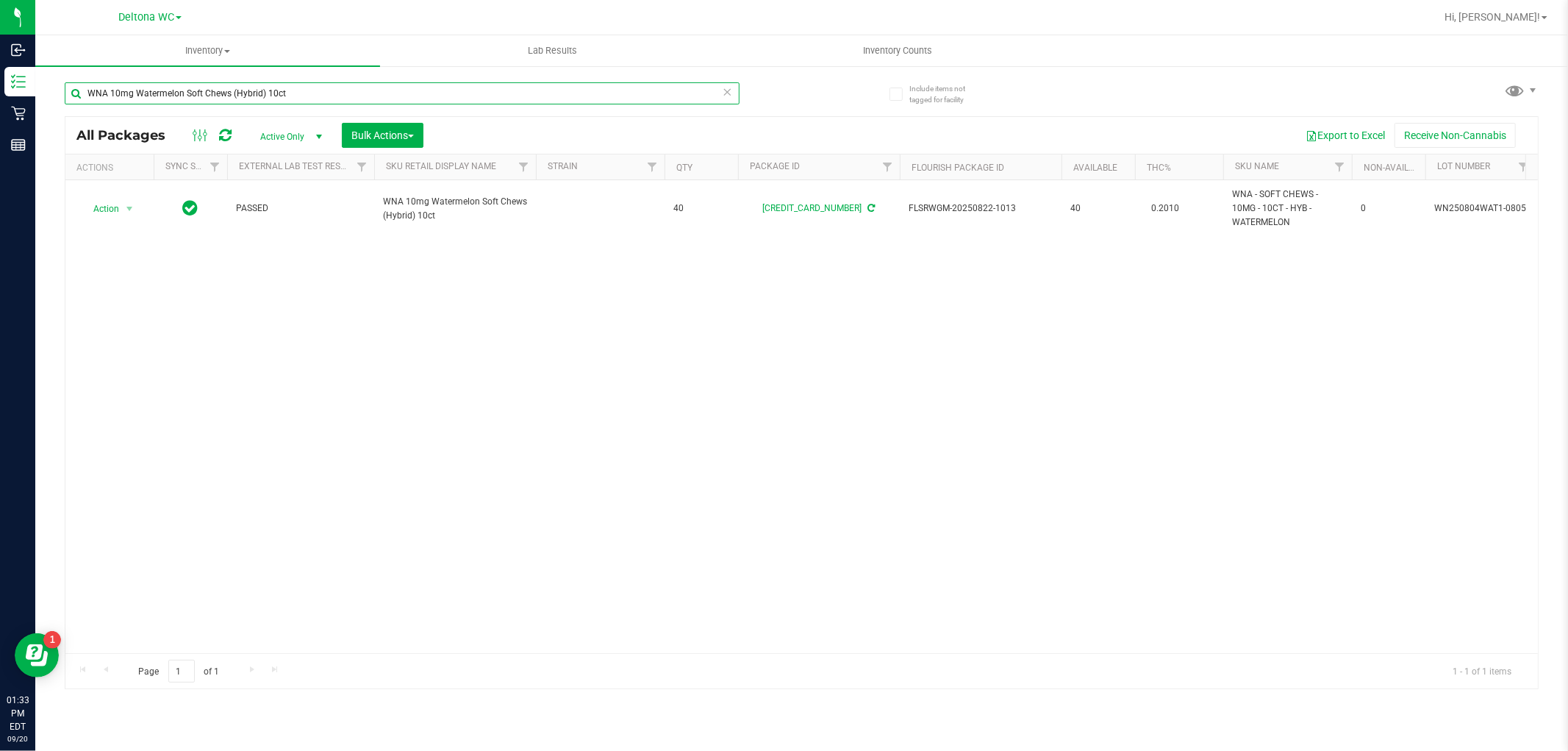
click at [247, 96] on input "WNA 10mg Watermelon Soft Chews (Hybrid) 10ct" at bounding box center [401, 93] width 675 height 22
click at [247, 96] on input "WNA 10mg Watermelon Soft Chews (Hybrid) 10ct" at bounding box center [401, 93] width 675 height 22
click at [247, 96] on input "WNA 10mg Watermelon Soft Chews (Hybrid) 10ct" at bounding box center [401, 93] width 675 height 22
paste input "FT 1g Vape Cart Distillate NYC Diesel (Hybrid-Sativa)"
type input "FT 1g Vape Cart Distillate NYC Diesel (Hybrid-Sativa)"
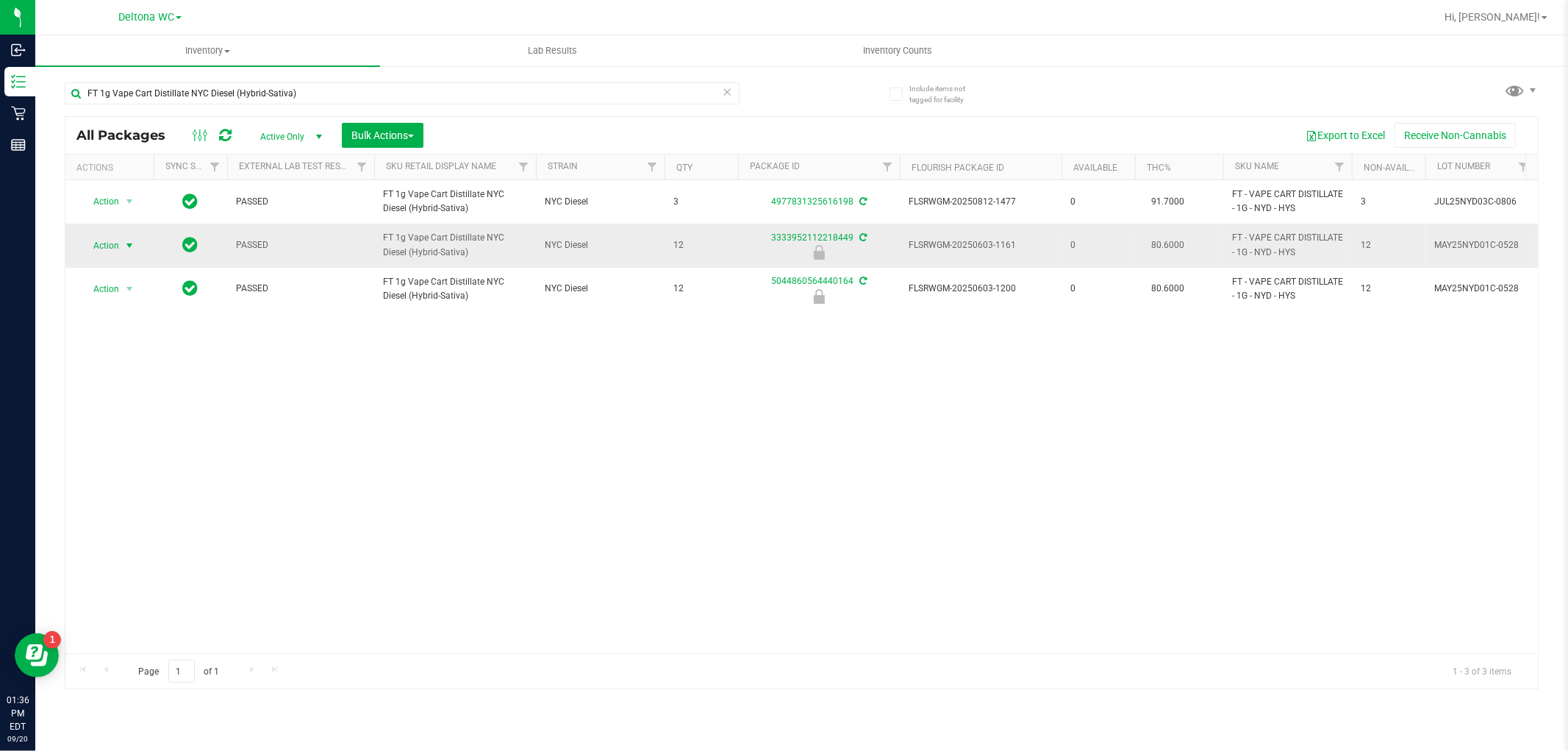
click at [106, 243] on span "Action" at bounding box center [100, 245] width 40 height 21
click at [145, 418] on li "Unlock package" at bounding box center [128, 420] width 94 height 22
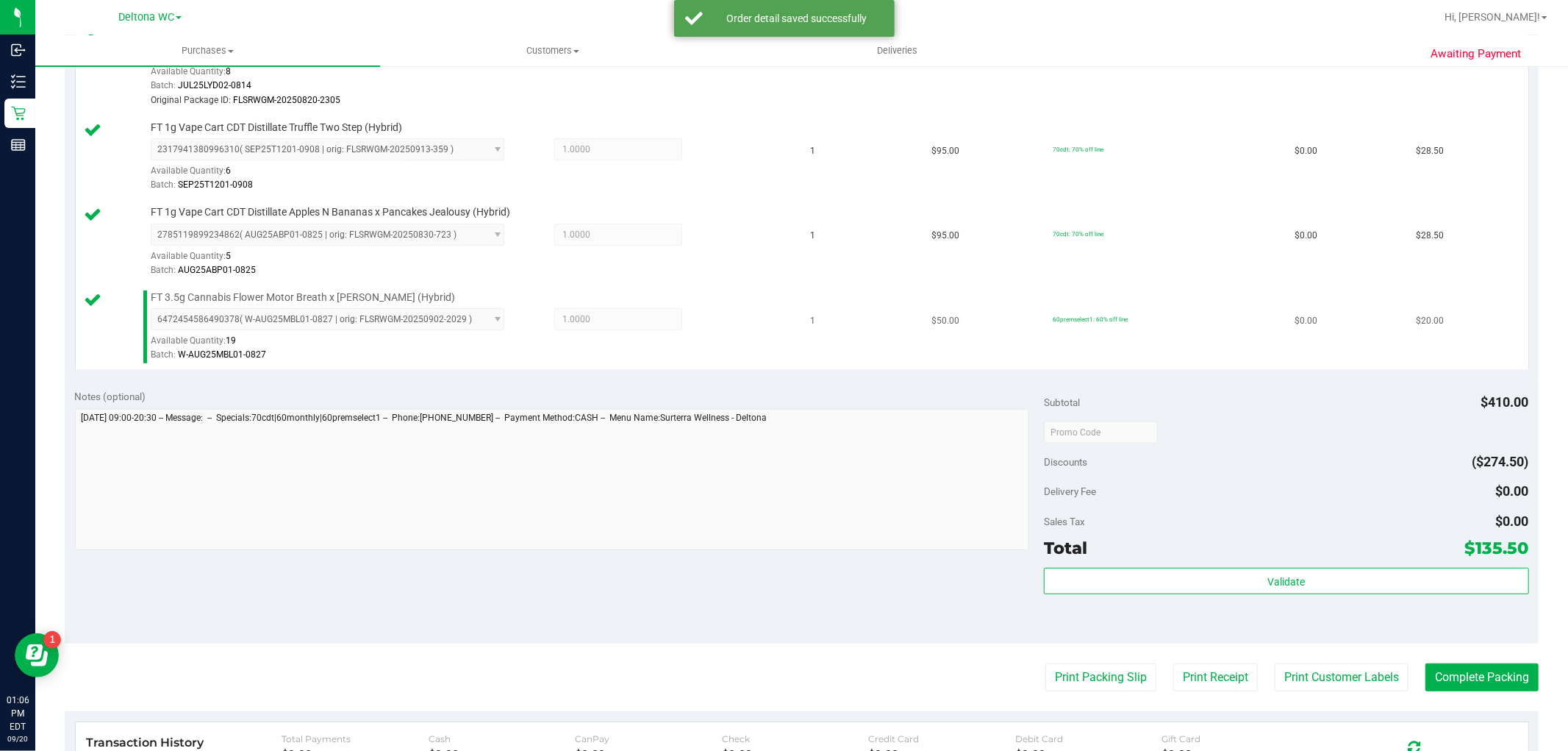
scroll to position [571, 0]
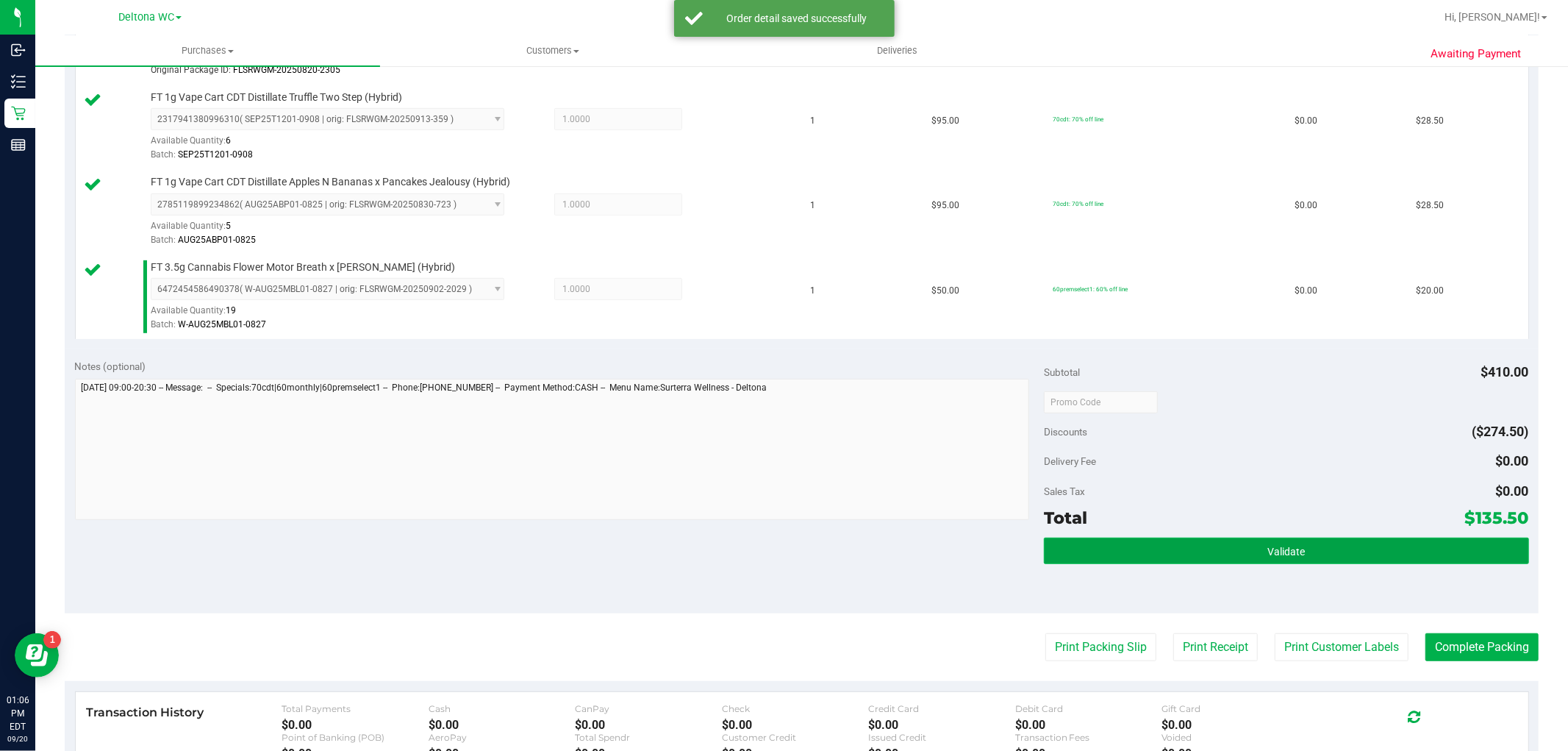
drag, startPoint x: 1163, startPoint y: 554, endPoint x: 1145, endPoint y: 542, distance: 21.6
click at [1163, 549] on button "Validate" at bounding box center [1286, 551] width 485 height 26
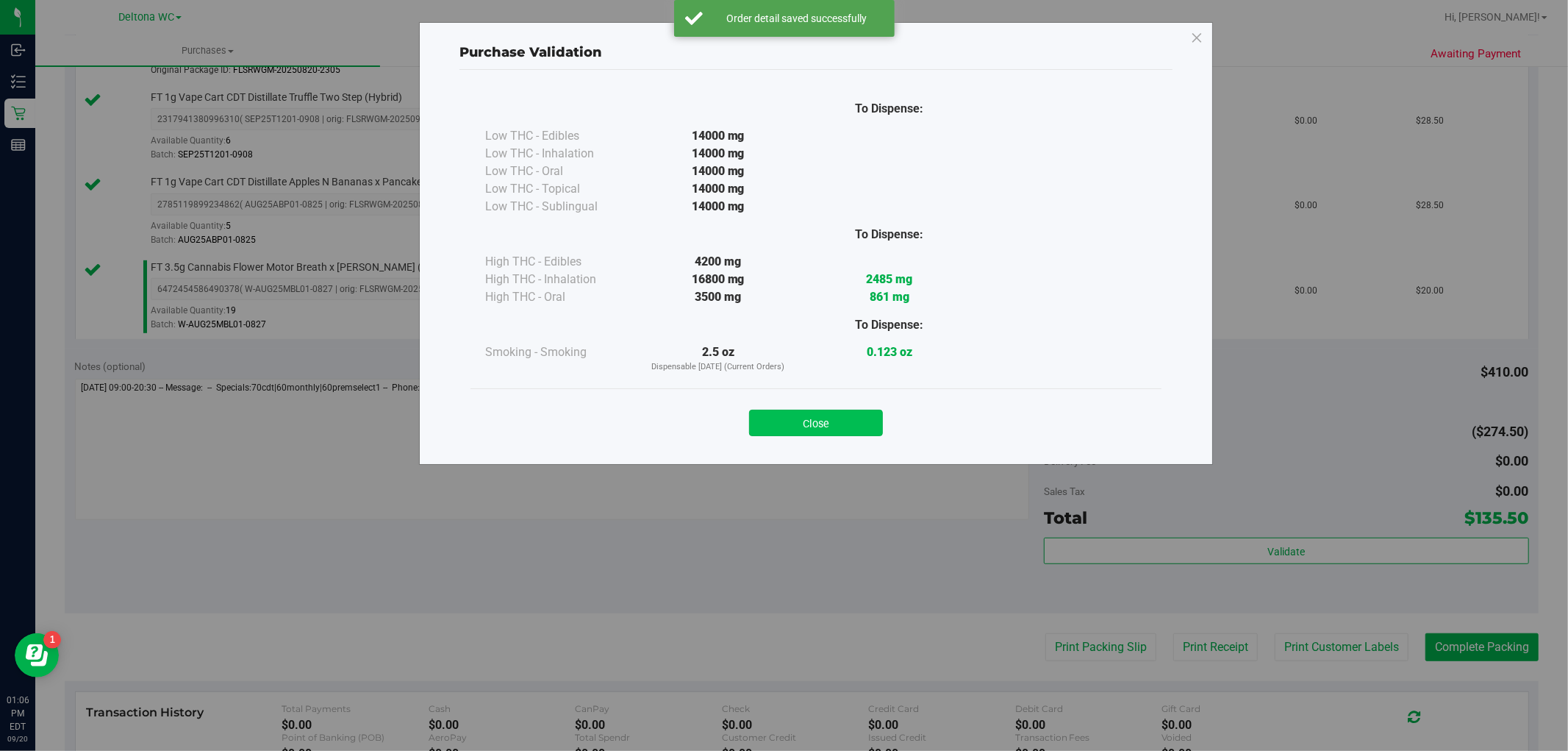
drag, startPoint x: 835, startPoint y: 416, endPoint x: 882, endPoint y: 441, distance: 53.2
click at [836, 416] on button "Close" at bounding box center [816, 423] width 134 height 26
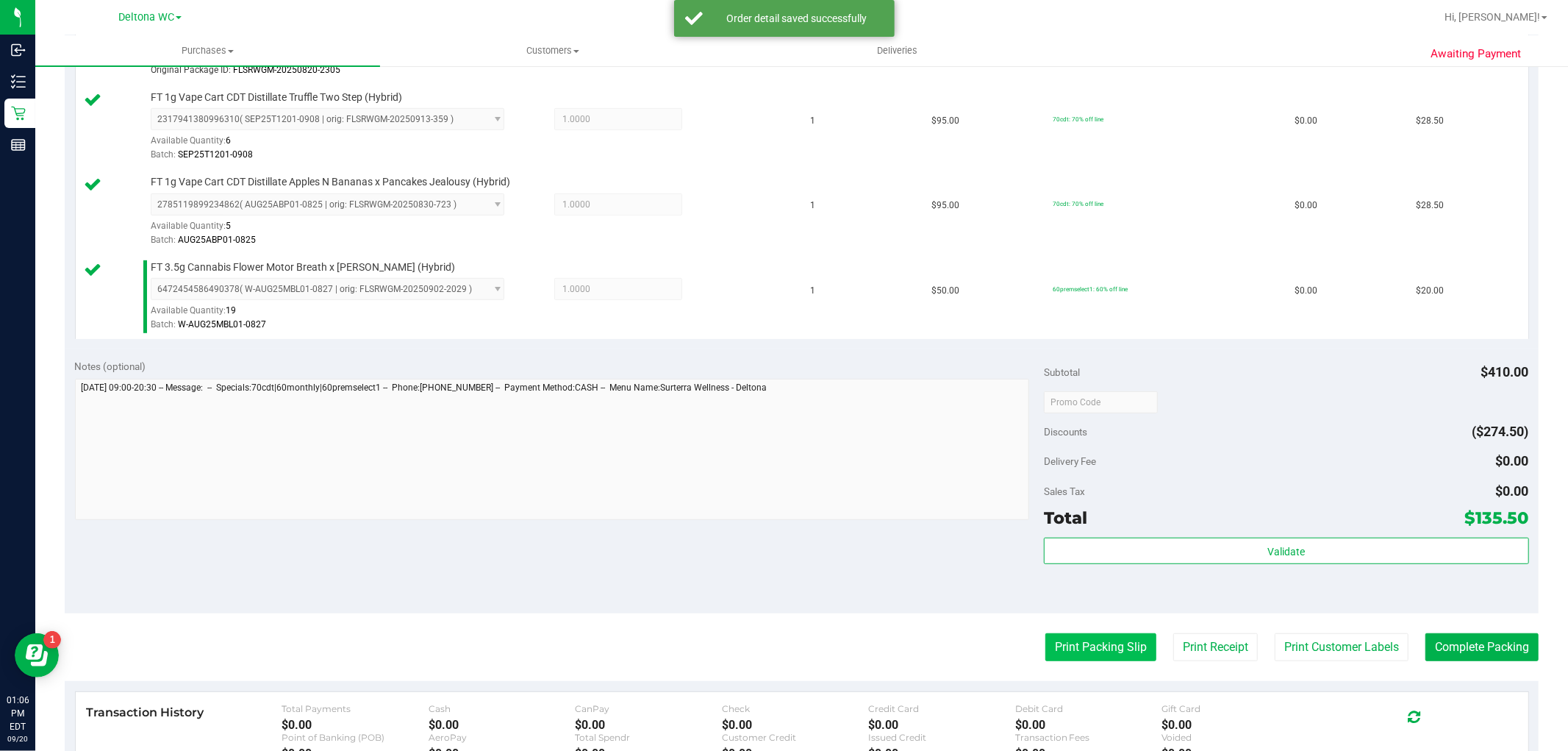
click at [1074, 636] on button "Print Packing Slip" at bounding box center [1101, 647] width 111 height 28
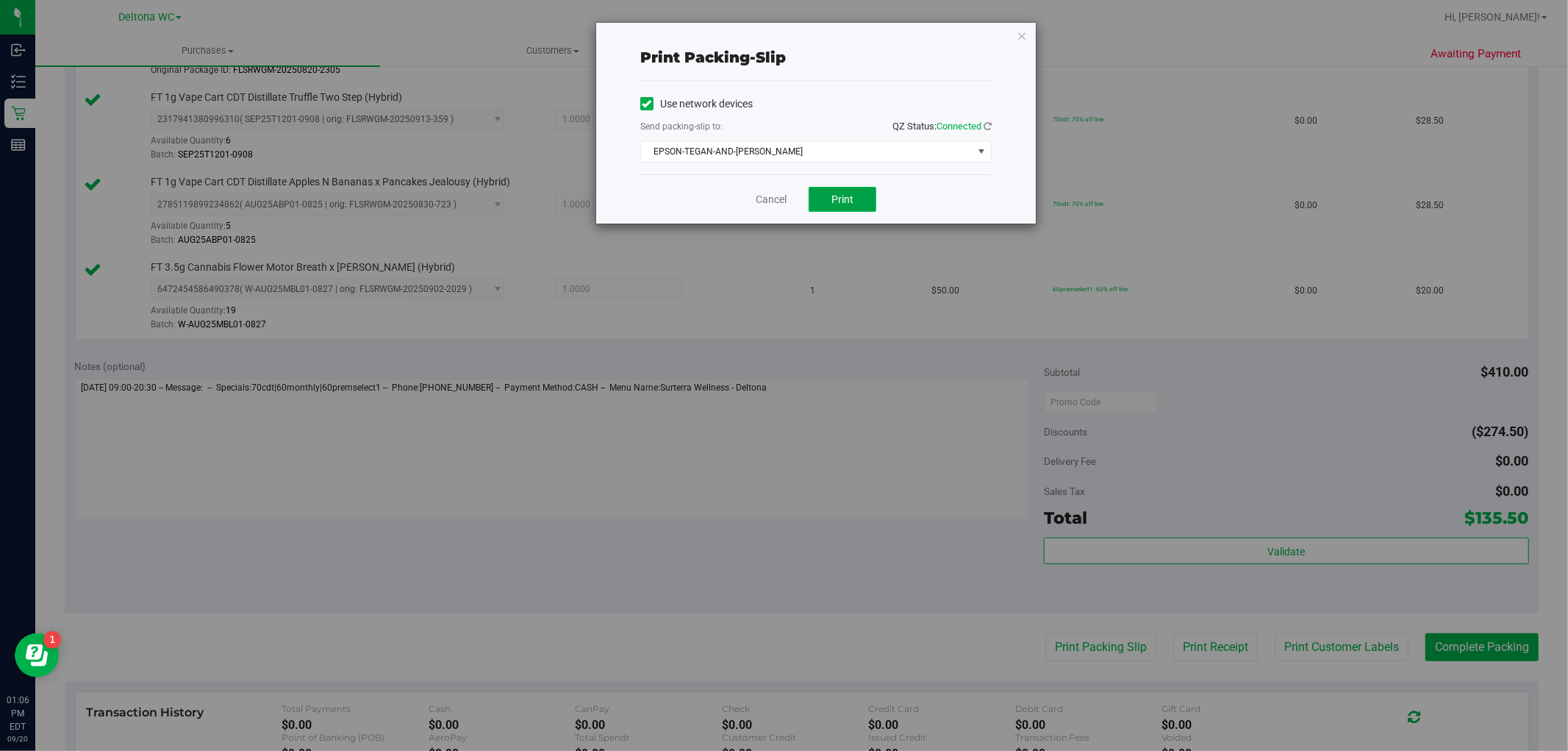
drag, startPoint x: 832, startPoint y: 209, endPoint x: 844, endPoint y: 194, distance: 19.2
click at [833, 208] on button "Print" at bounding box center [843, 199] width 68 height 25
click at [1024, 37] on icon "button" at bounding box center [1021, 35] width 10 height 17
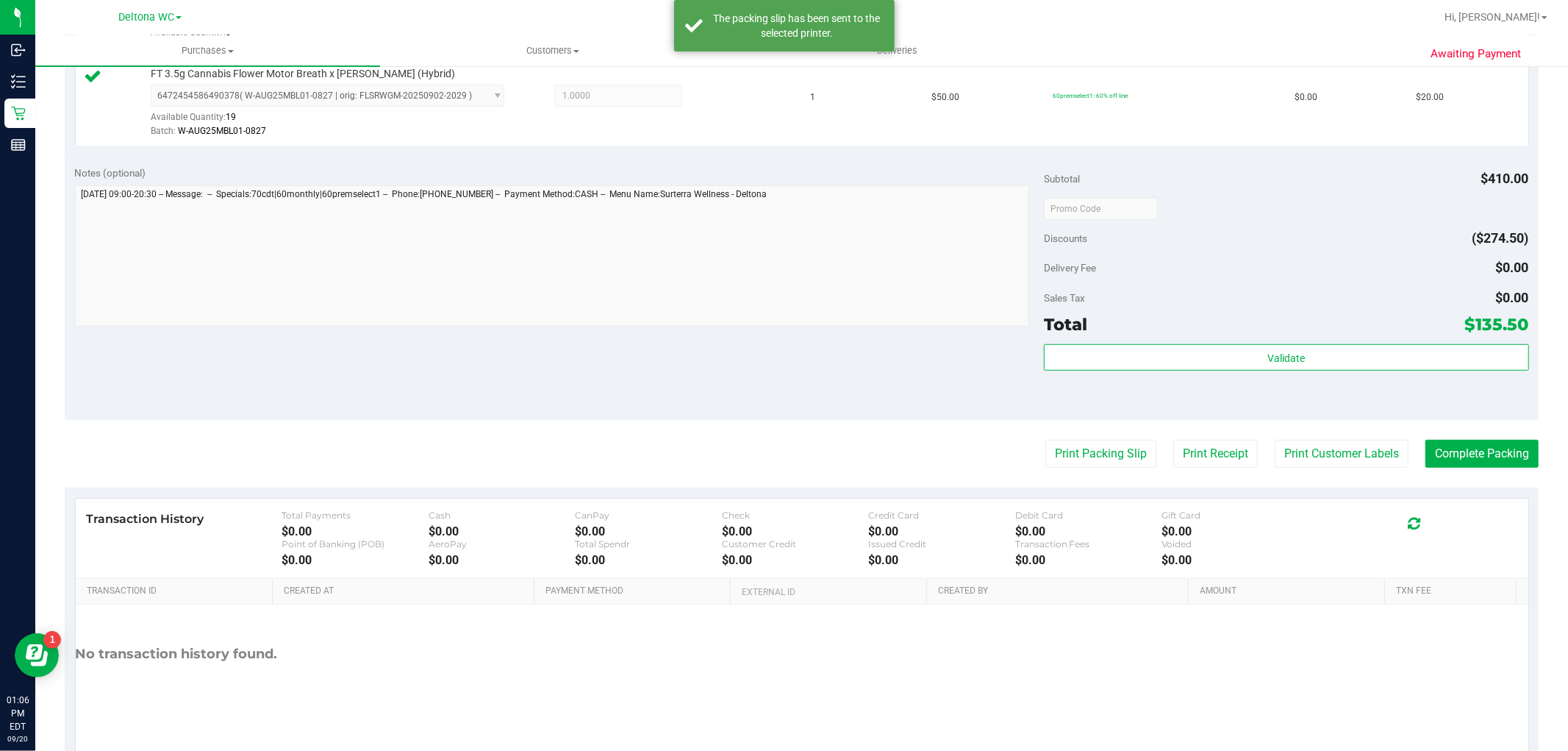
scroll to position [807, 0]
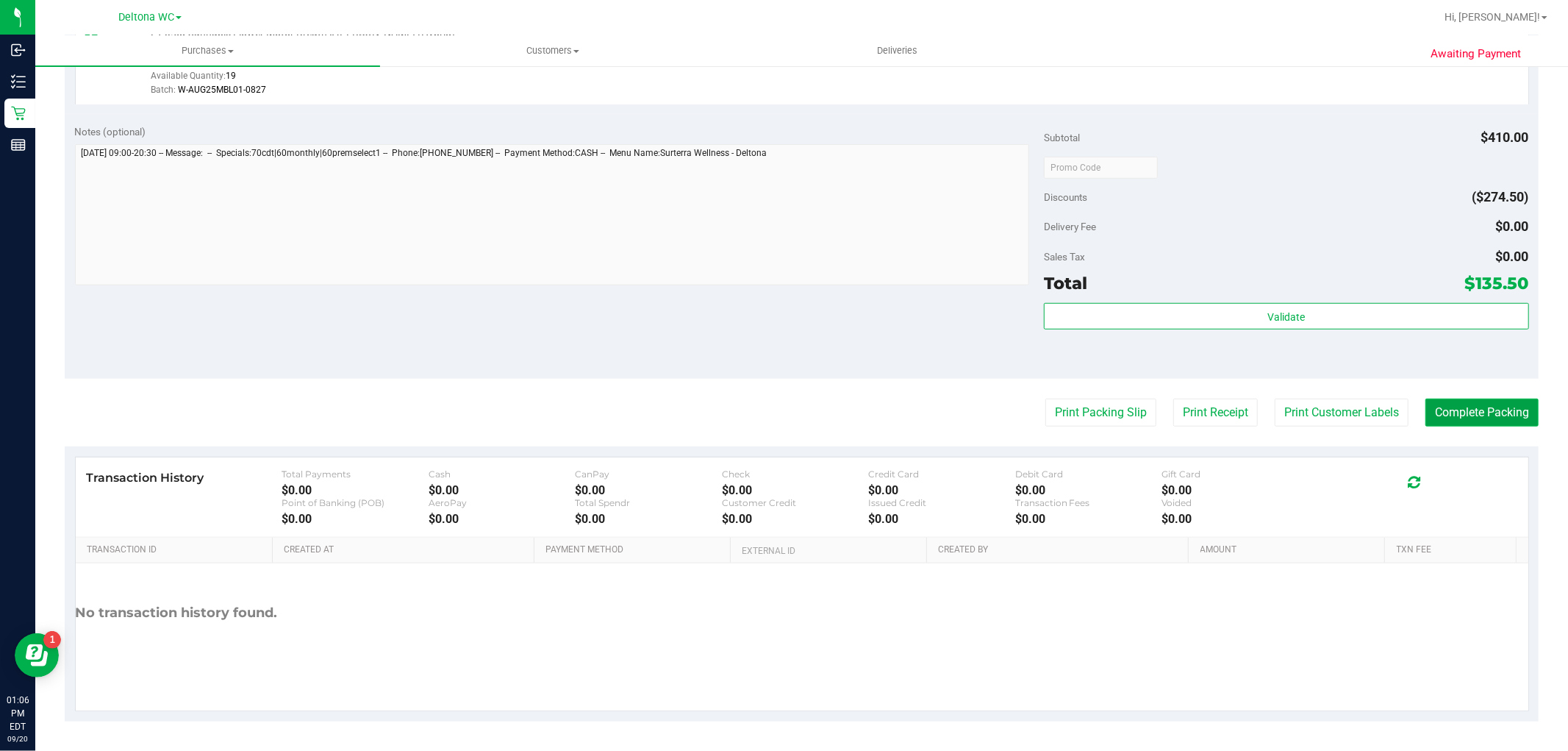
click at [1454, 409] on button "Complete Packing" at bounding box center [1481, 412] width 113 height 28
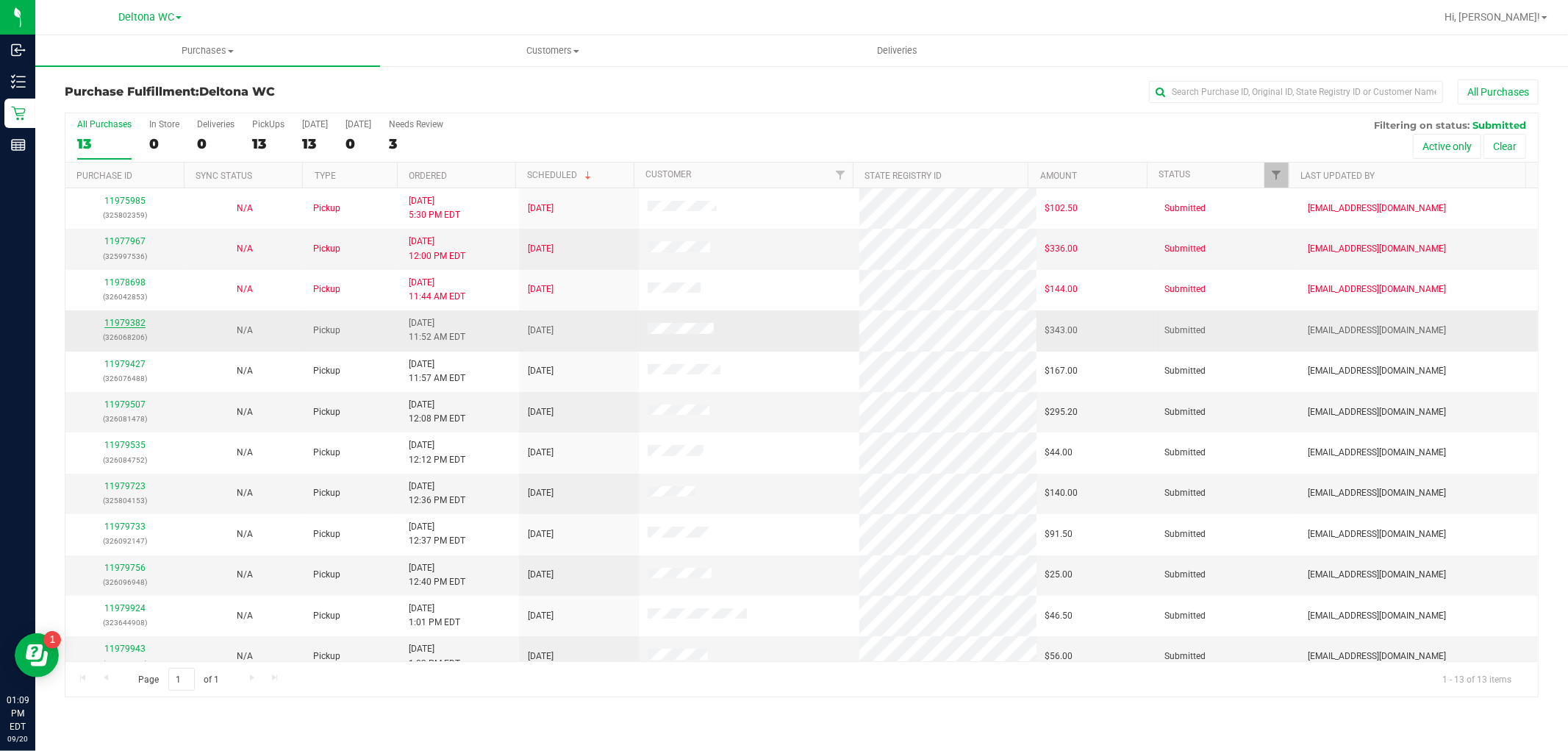
click at [118, 326] on link "11979382" at bounding box center [125, 322] width 41 height 10
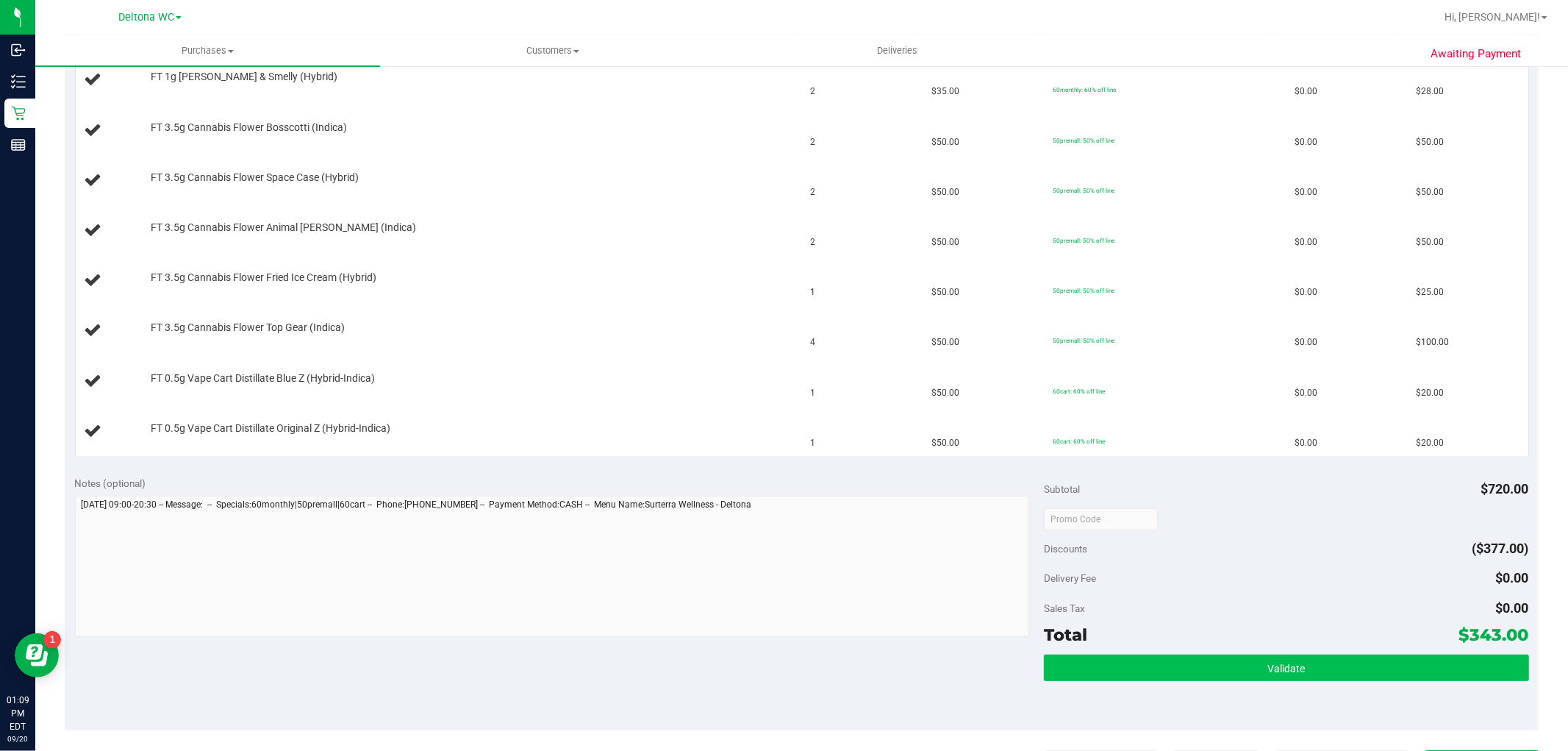
scroll to position [571, 0]
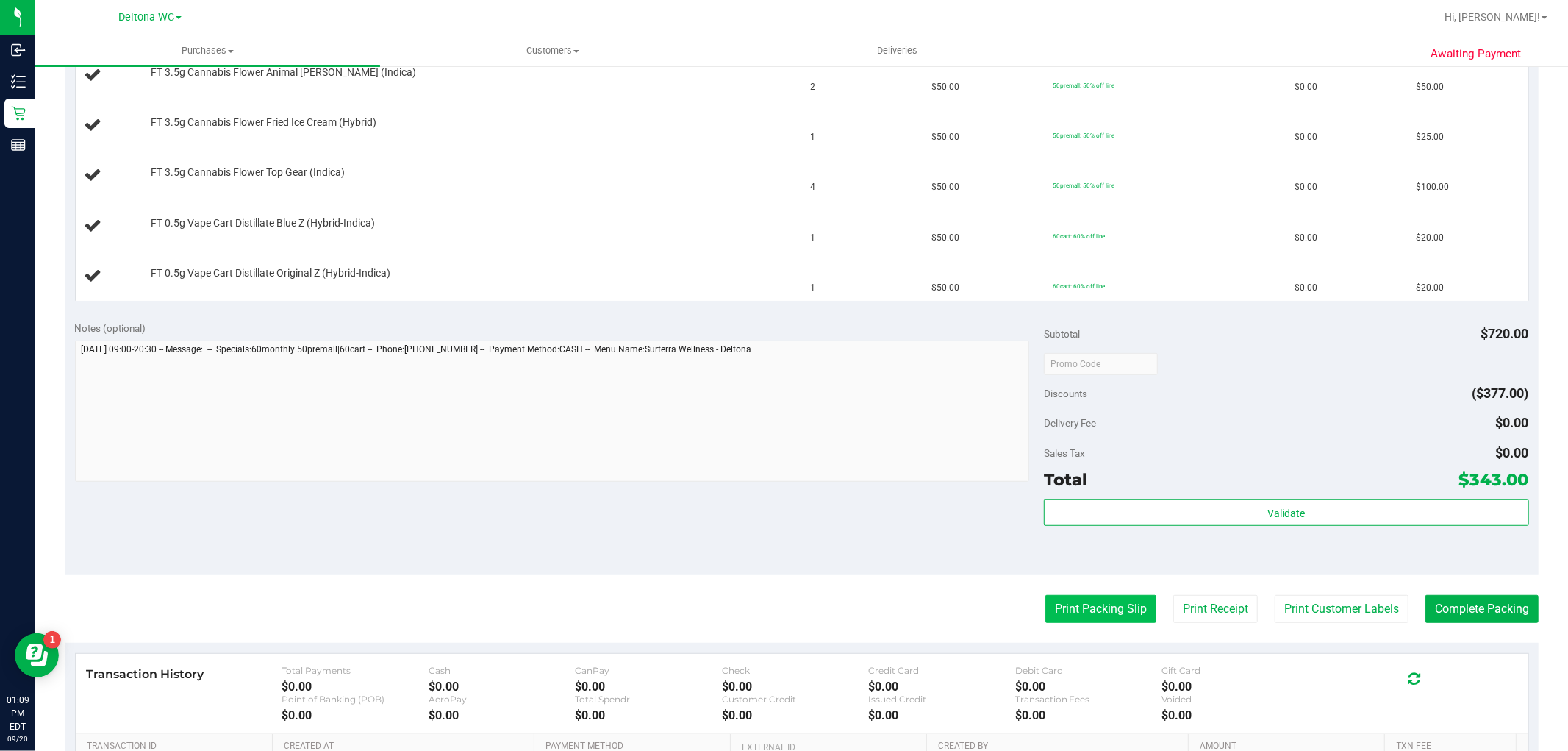
click at [1096, 604] on button "Print Packing Slip" at bounding box center [1101, 609] width 111 height 28
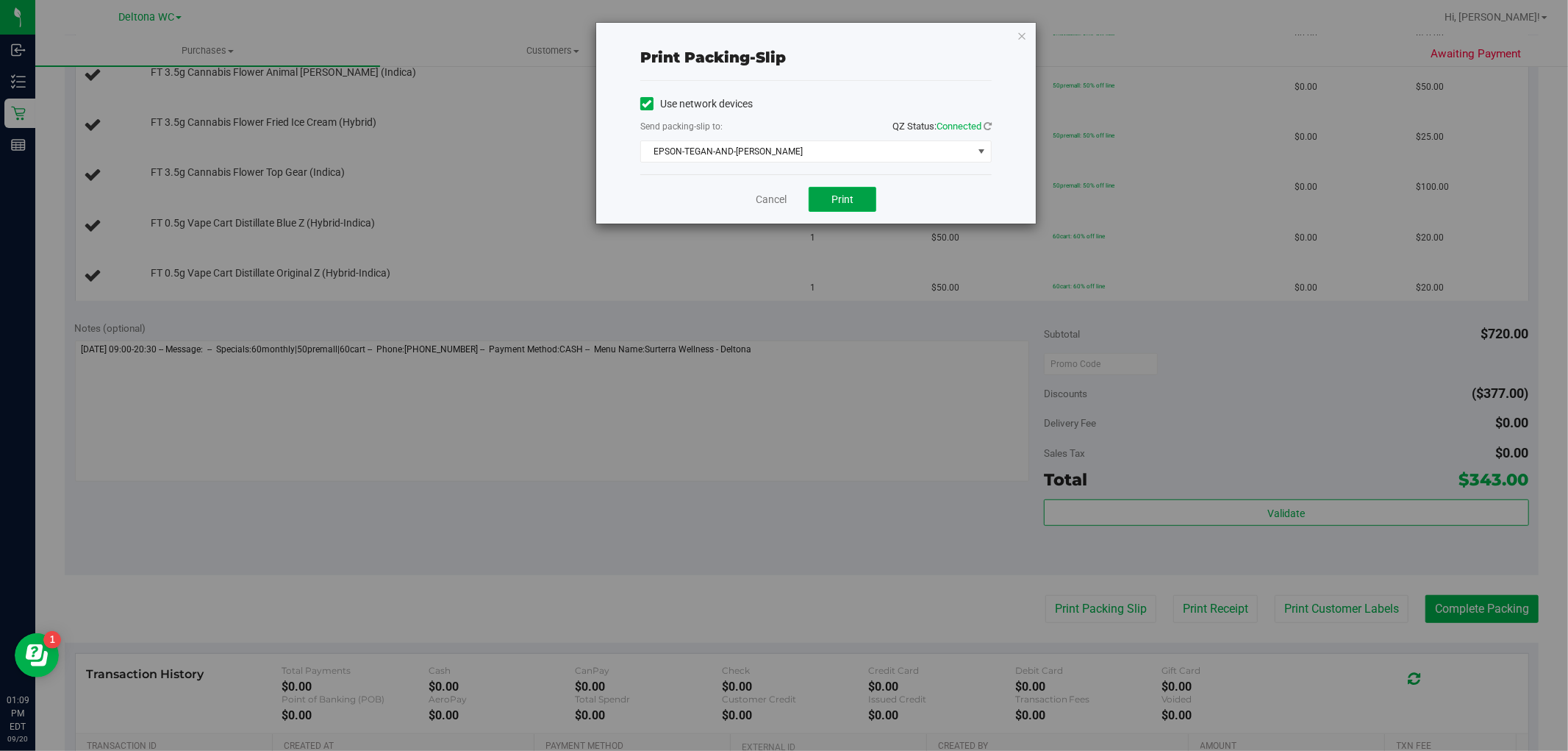
click at [847, 192] on button "Print" at bounding box center [843, 199] width 68 height 25
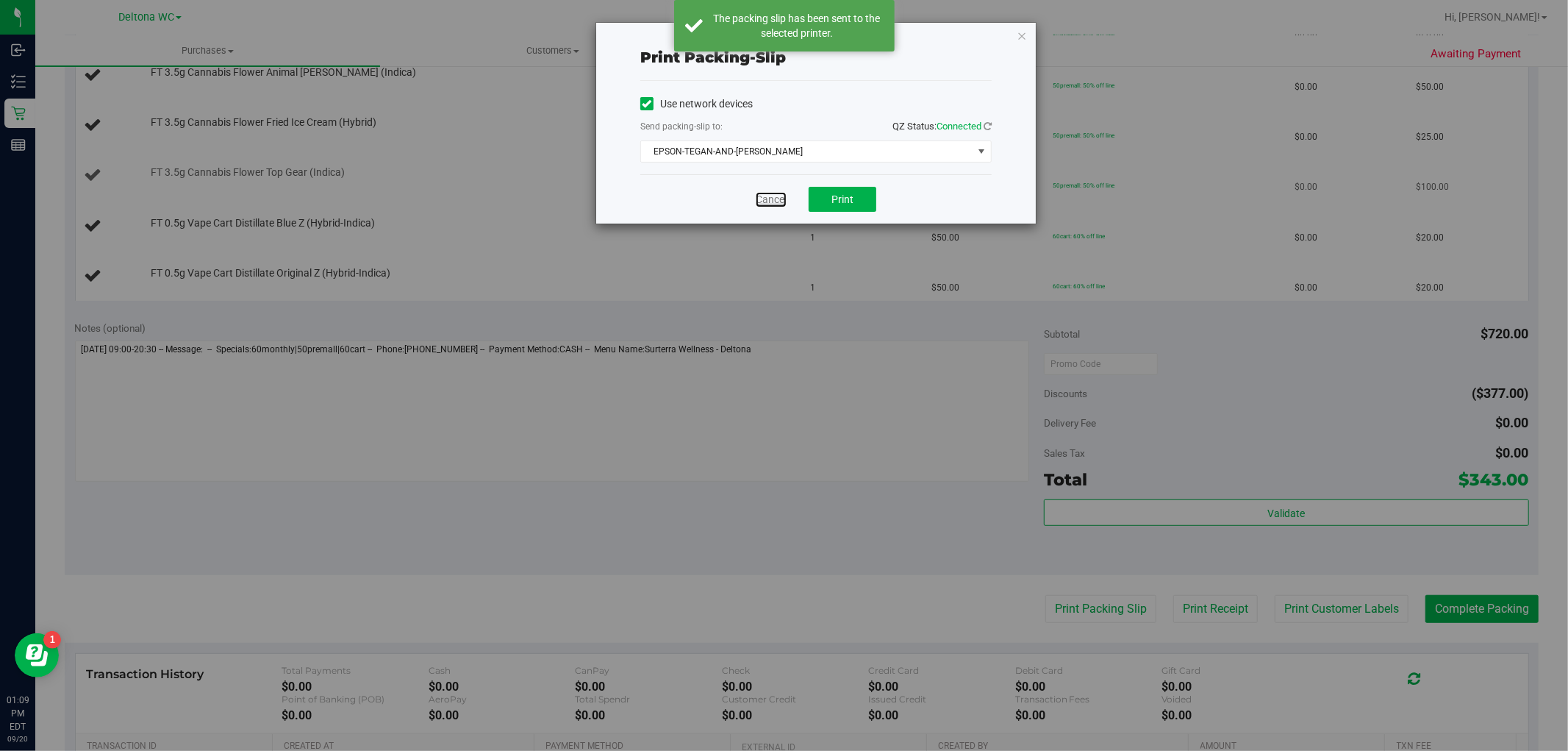
click at [765, 197] on link "Cancel" at bounding box center [771, 199] width 31 height 16
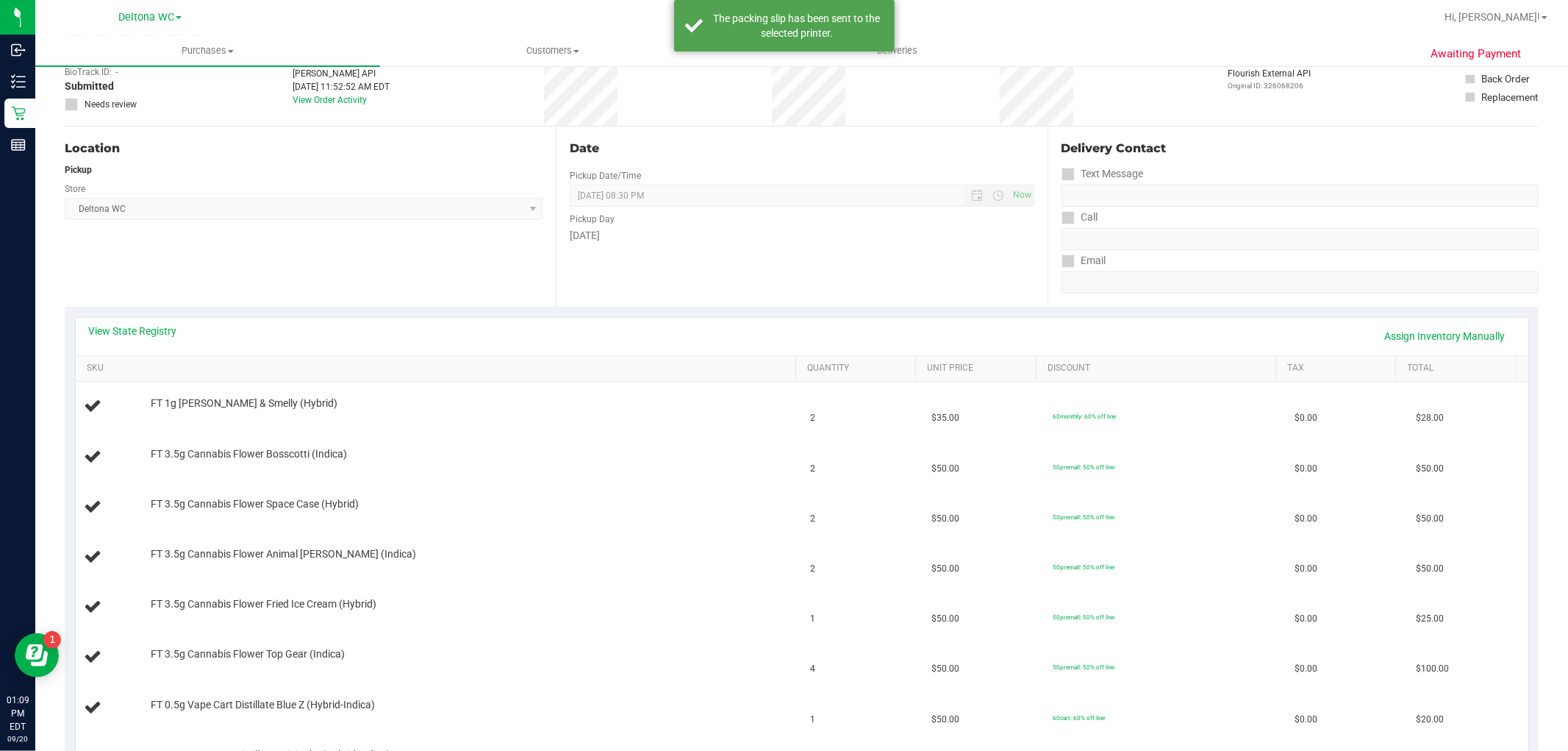
scroll to position [82, 0]
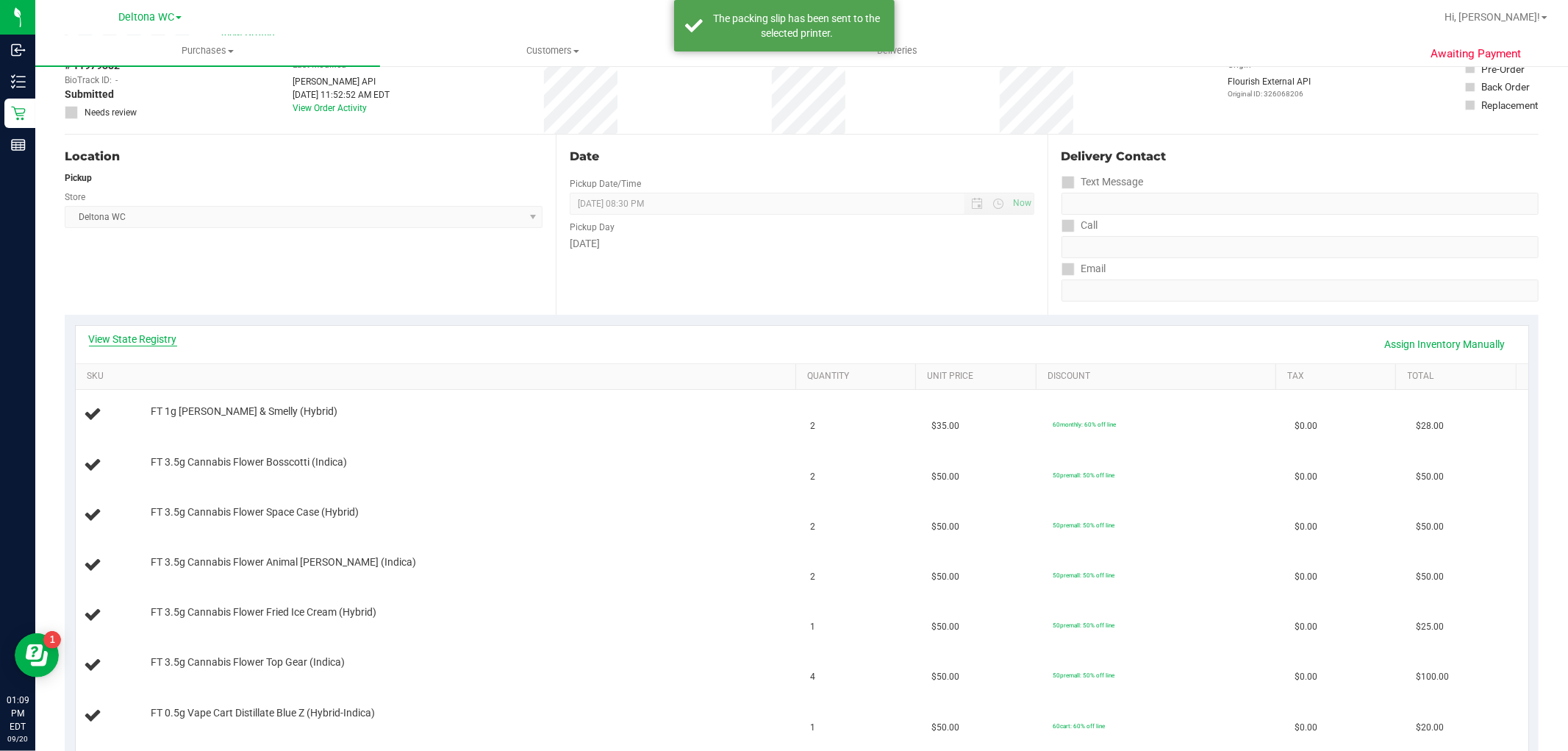
click at [160, 336] on link "View State Registry" at bounding box center [133, 339] width 88 height 15
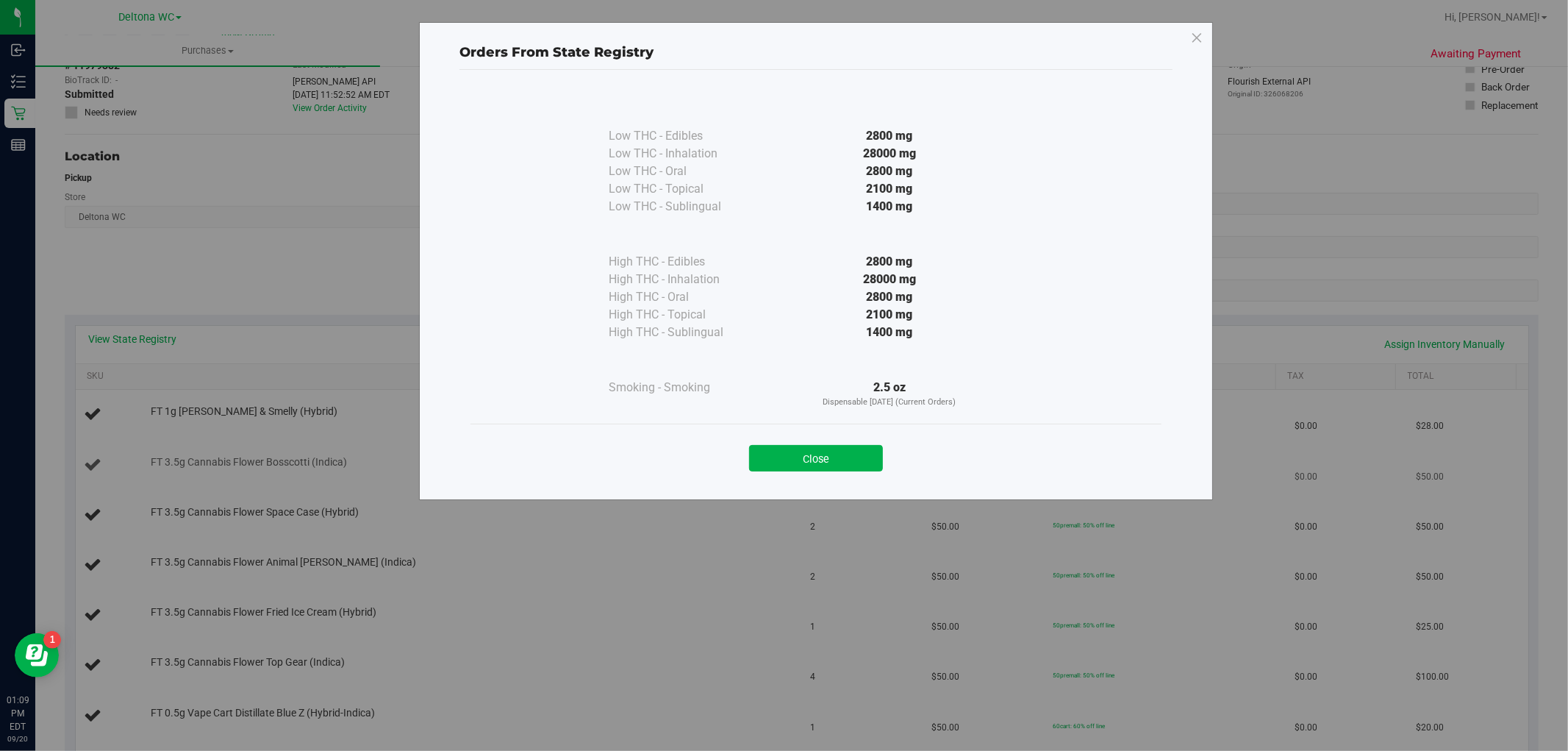
click at [819, 451] on button "Close" at bounding box center [816, 458] width 134 height 26
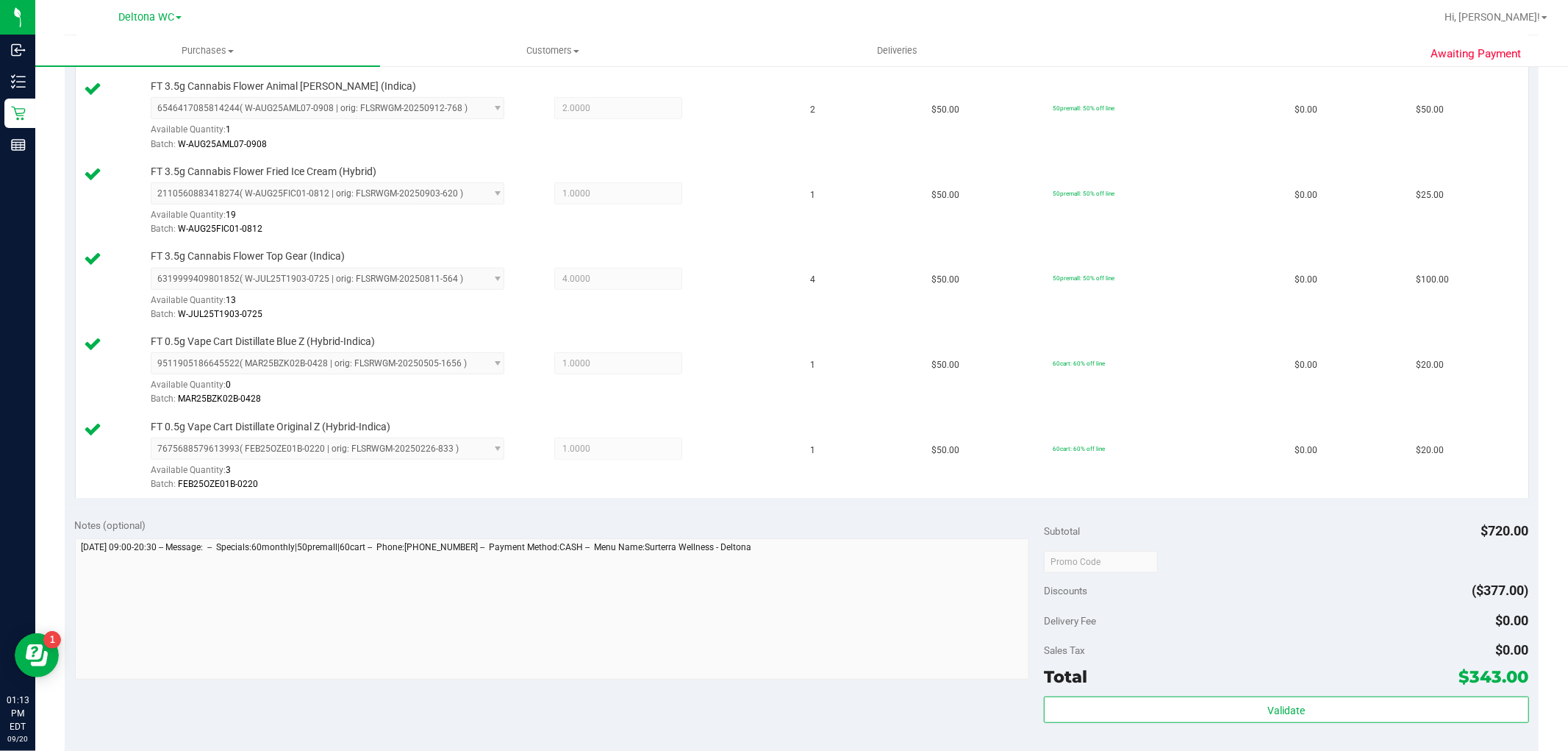
scroll to position [980, 0]
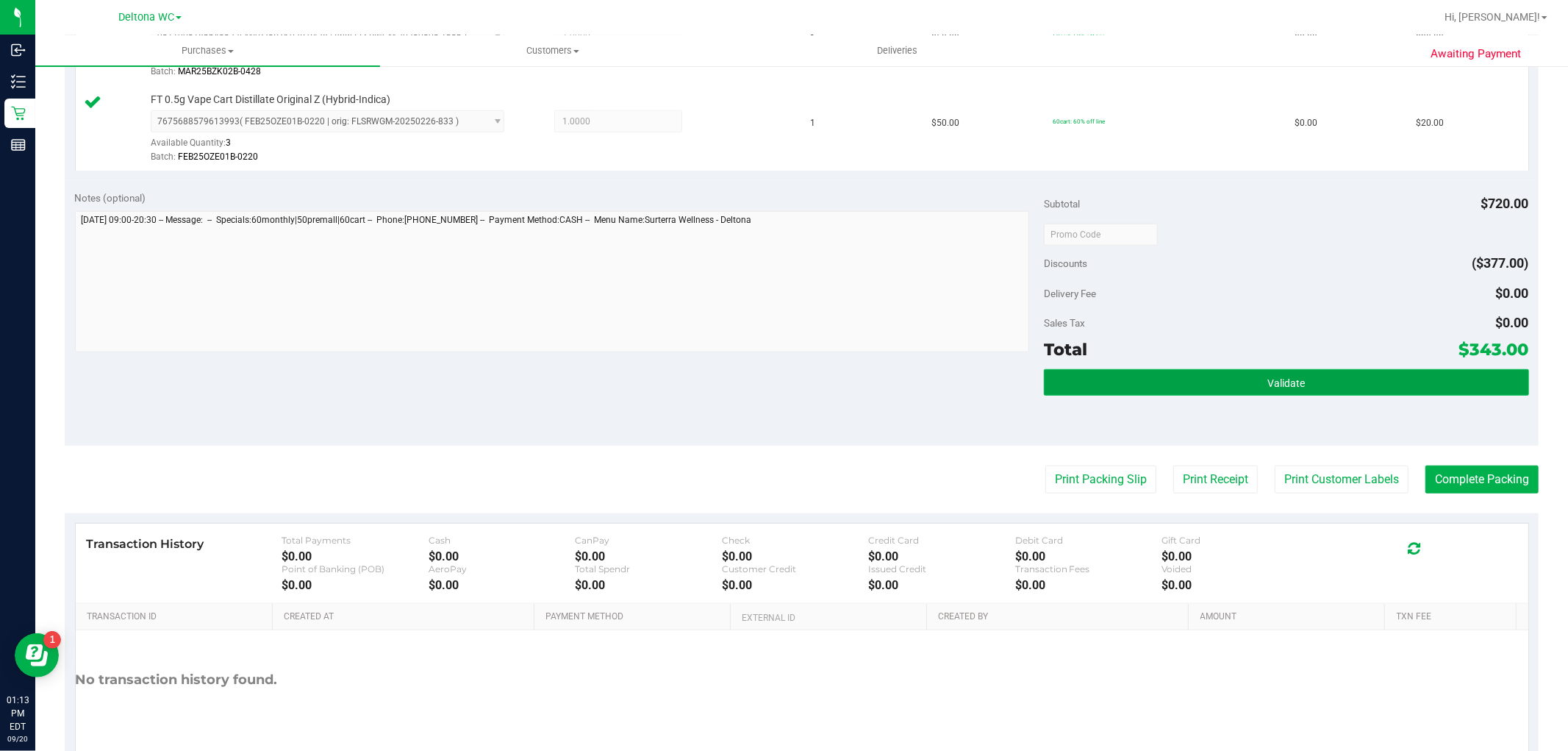
click at [1343, 378] on button "Validate" at bounding box center [1286, 383] width 485 height 26
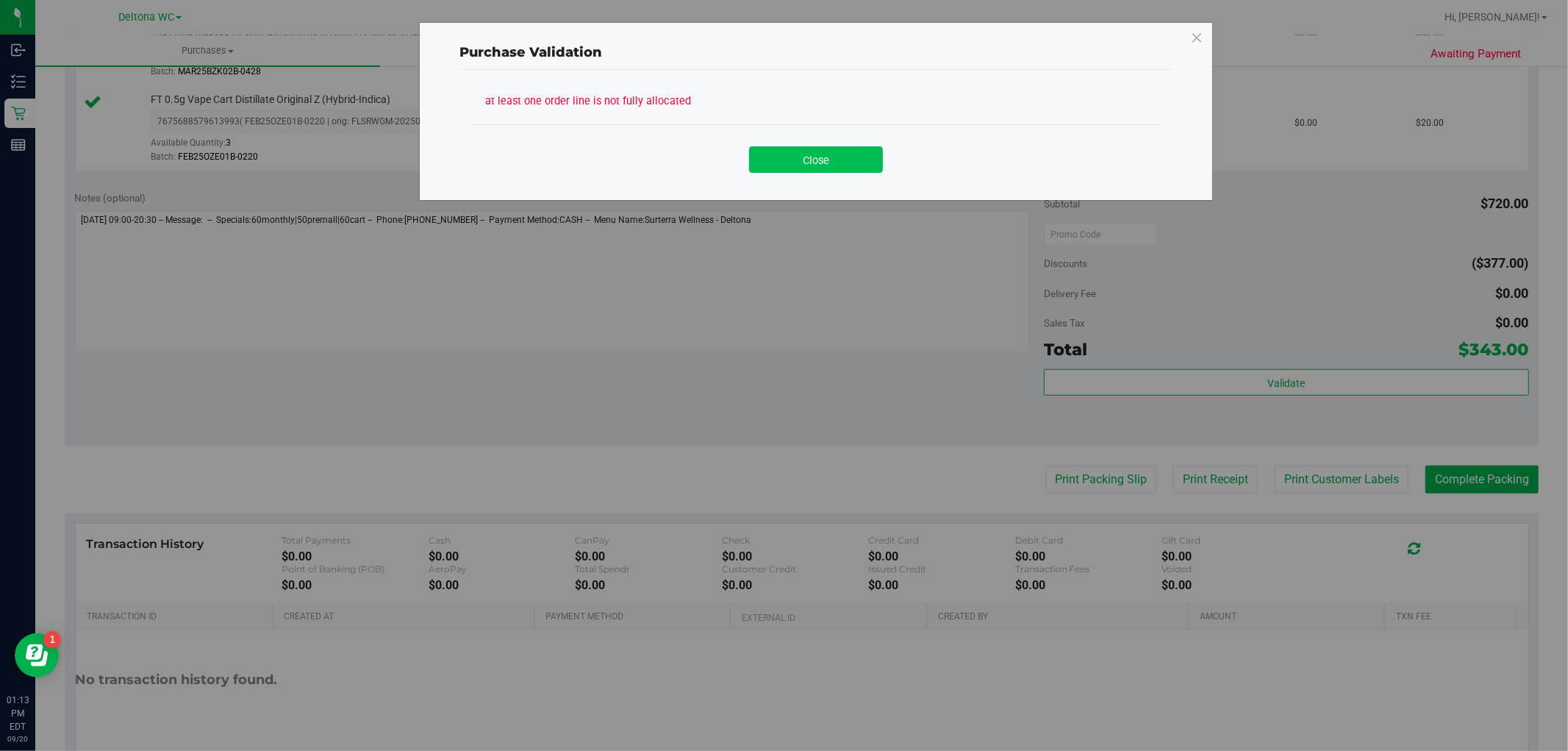
click at [826, 153] on button "Close" at bounding box center [816, 159] width 134 height 26
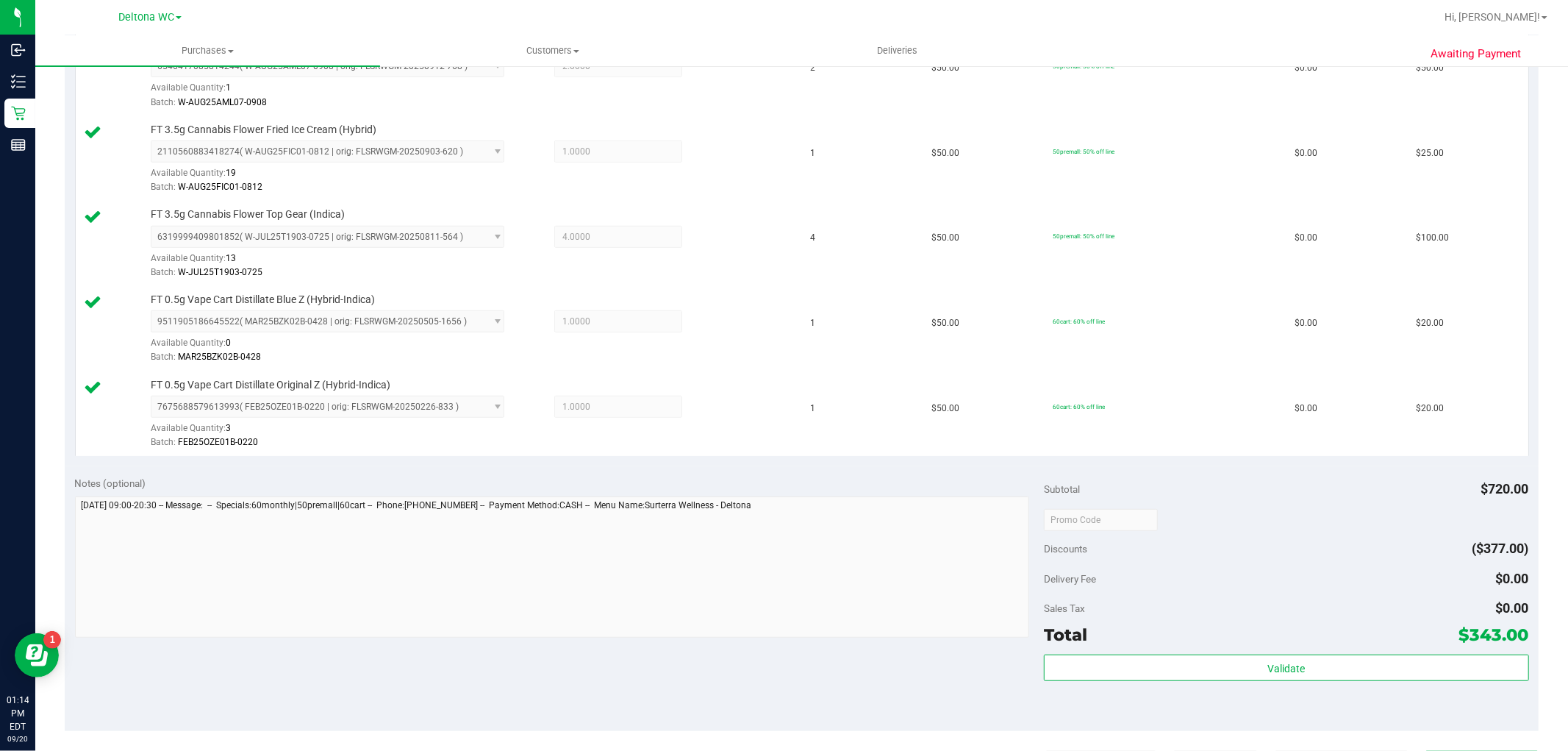
scroll to position [817, 0]
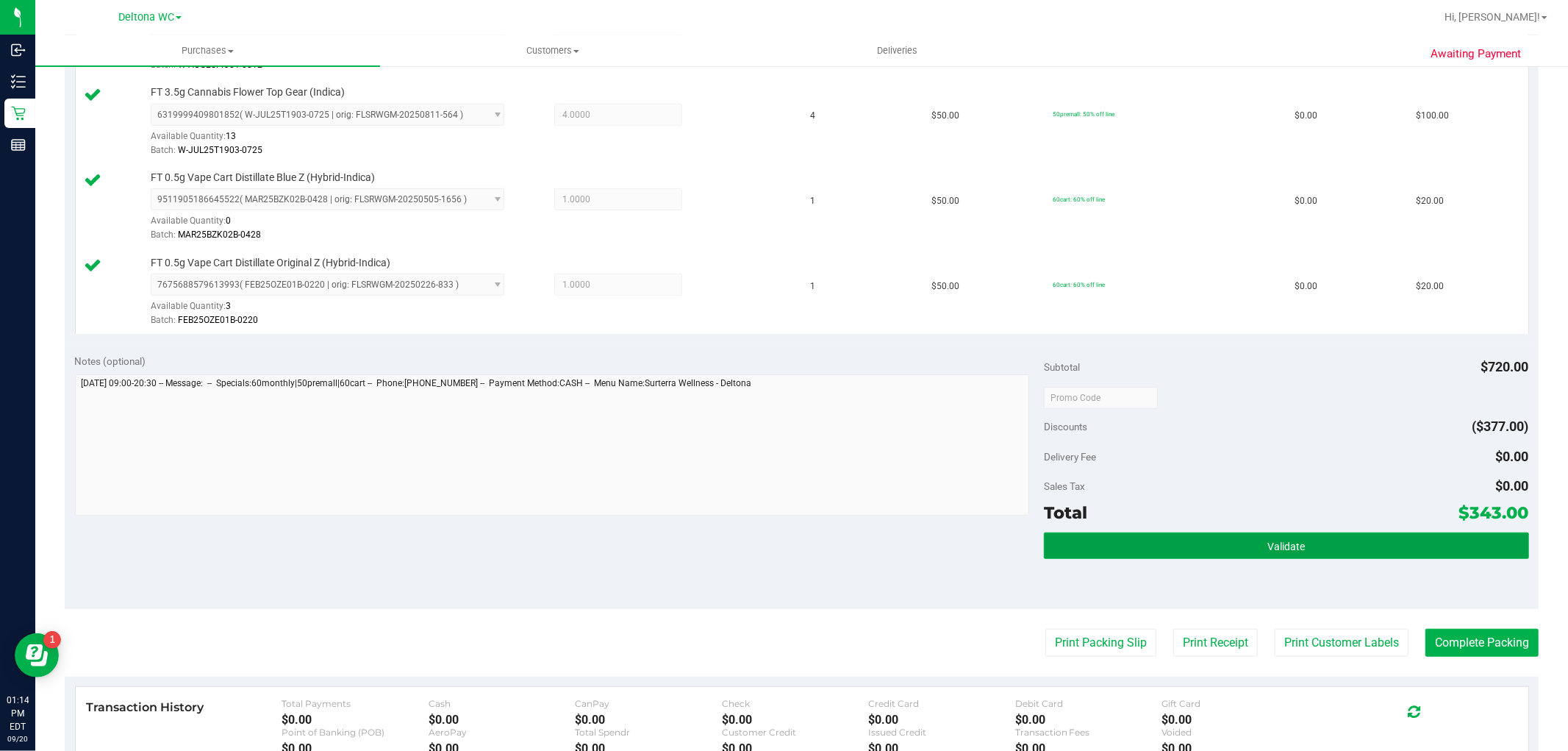
drag, startPoint x: 1144, startPoint y: 537, endPoint x: 1104, endPoint y: 514, distance: 46.1
click at [1140, 533] on button "Validate" at bounding box center [1286, 546] width 485 height 26
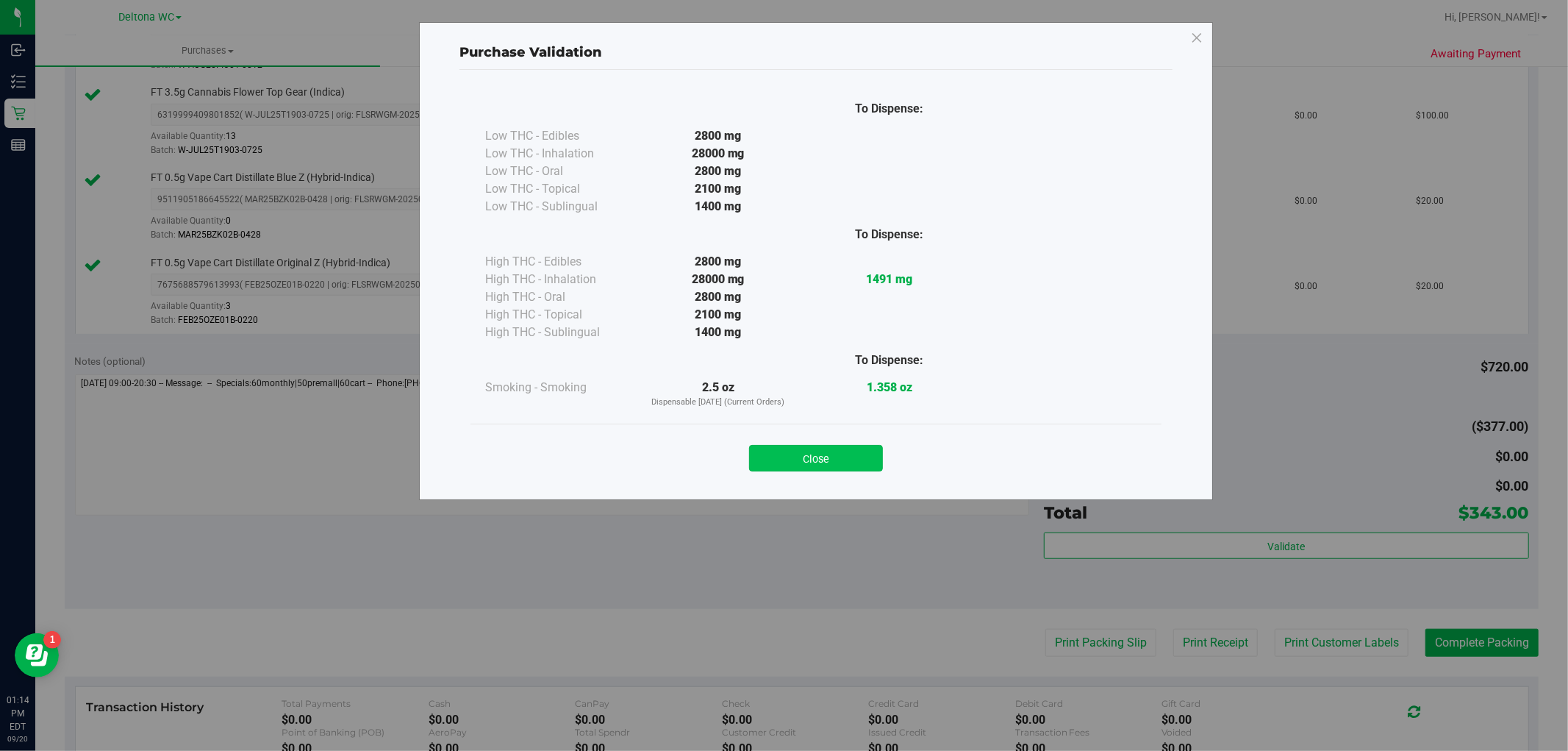
click at [840, 452] on button "Close" at bounding box center [816, 458] width 134 height 26
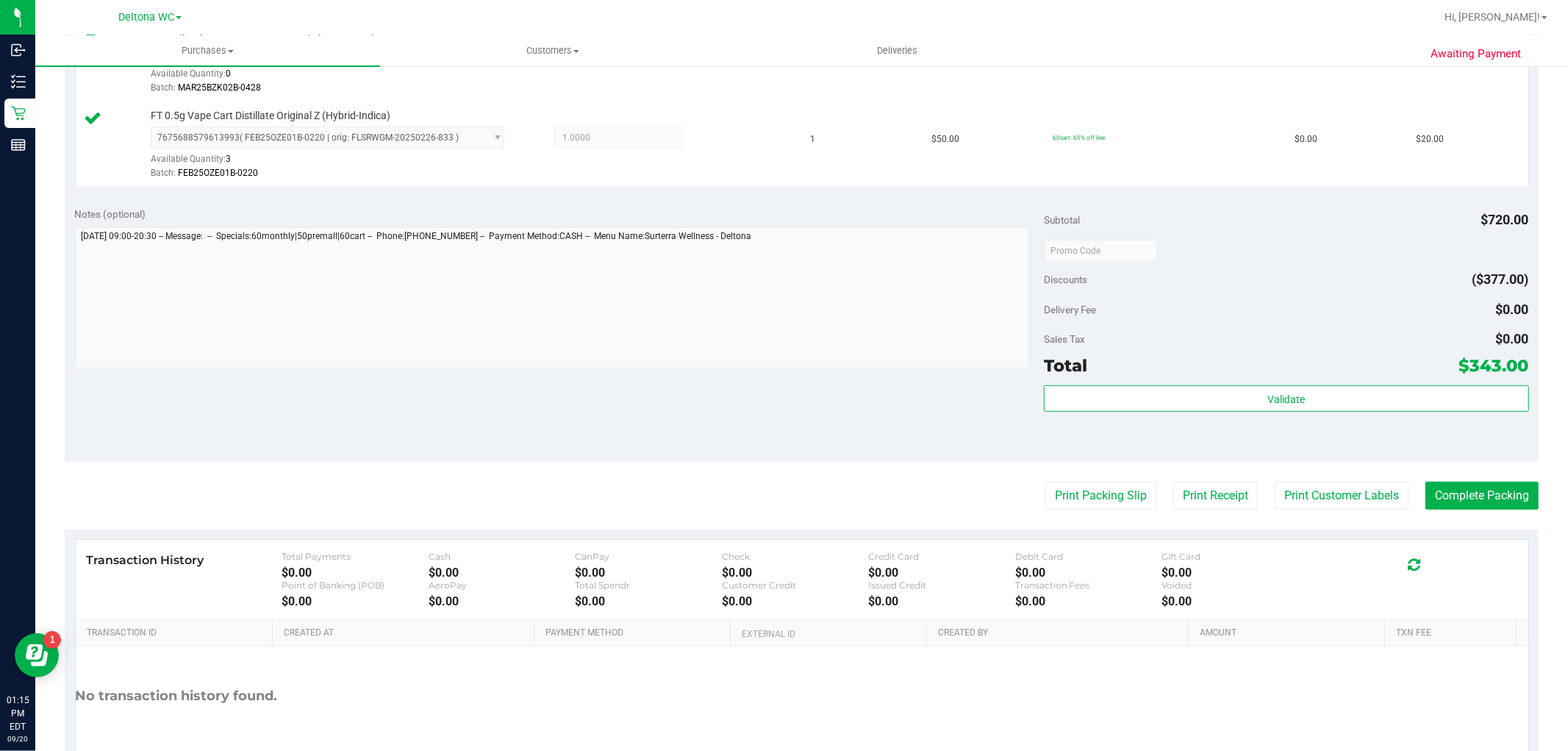
scroll to position [980, 0]
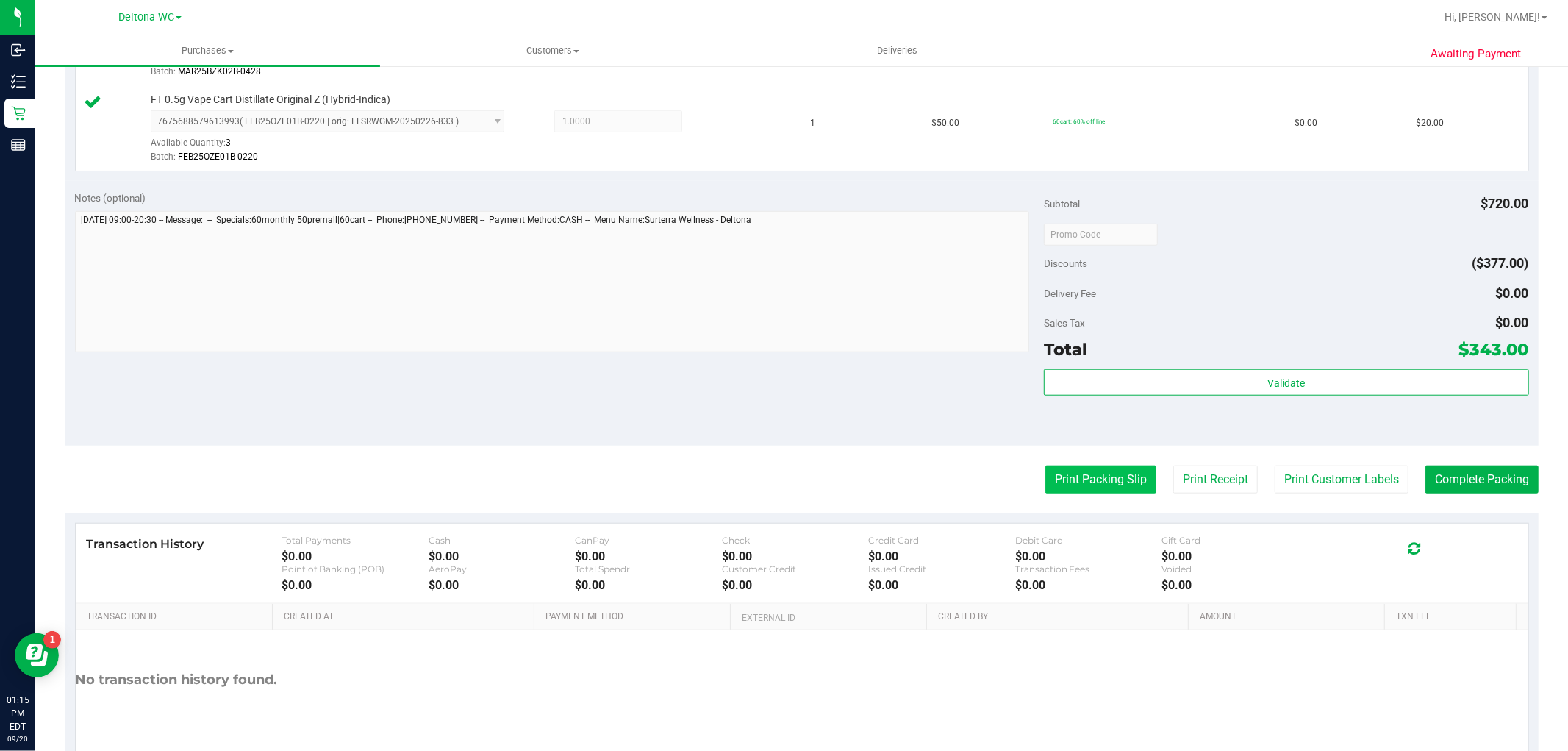
click at [1112, 466] on button "Print Packing Slip" at bounding box center [1101, 480] width 111 height 28
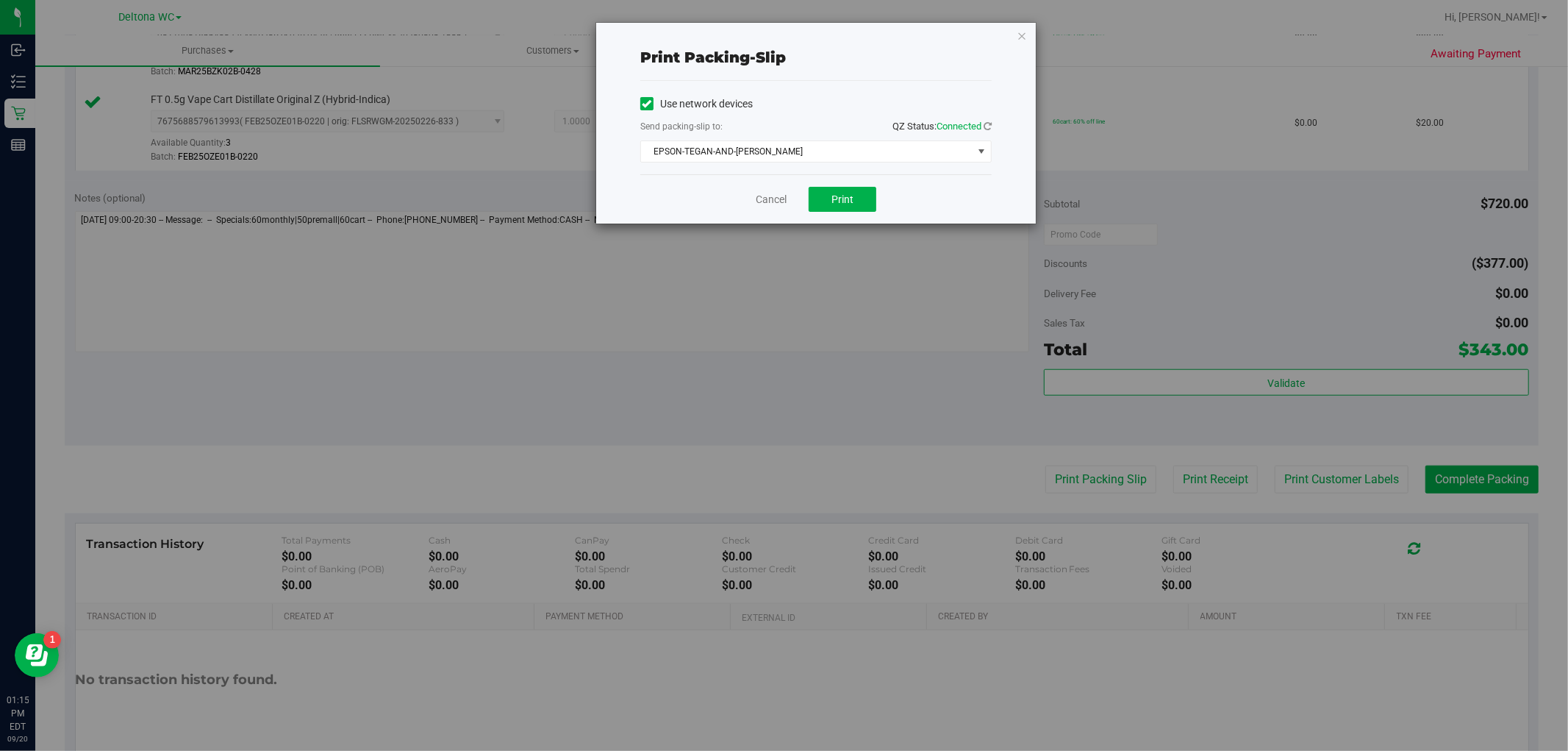
click at [1012, 221] on div "Print packing-slip Use network devices Send packing-slip to: QZ Status: Connect…" at bounding box center [815, 123] width 439 height 200
click at [855, 203] on button "Print" at bounding box center [843, 199] width 68 height 25
click at [774, 195] on link "Cancel" at bounding box center [771, 199] width 31 height 16
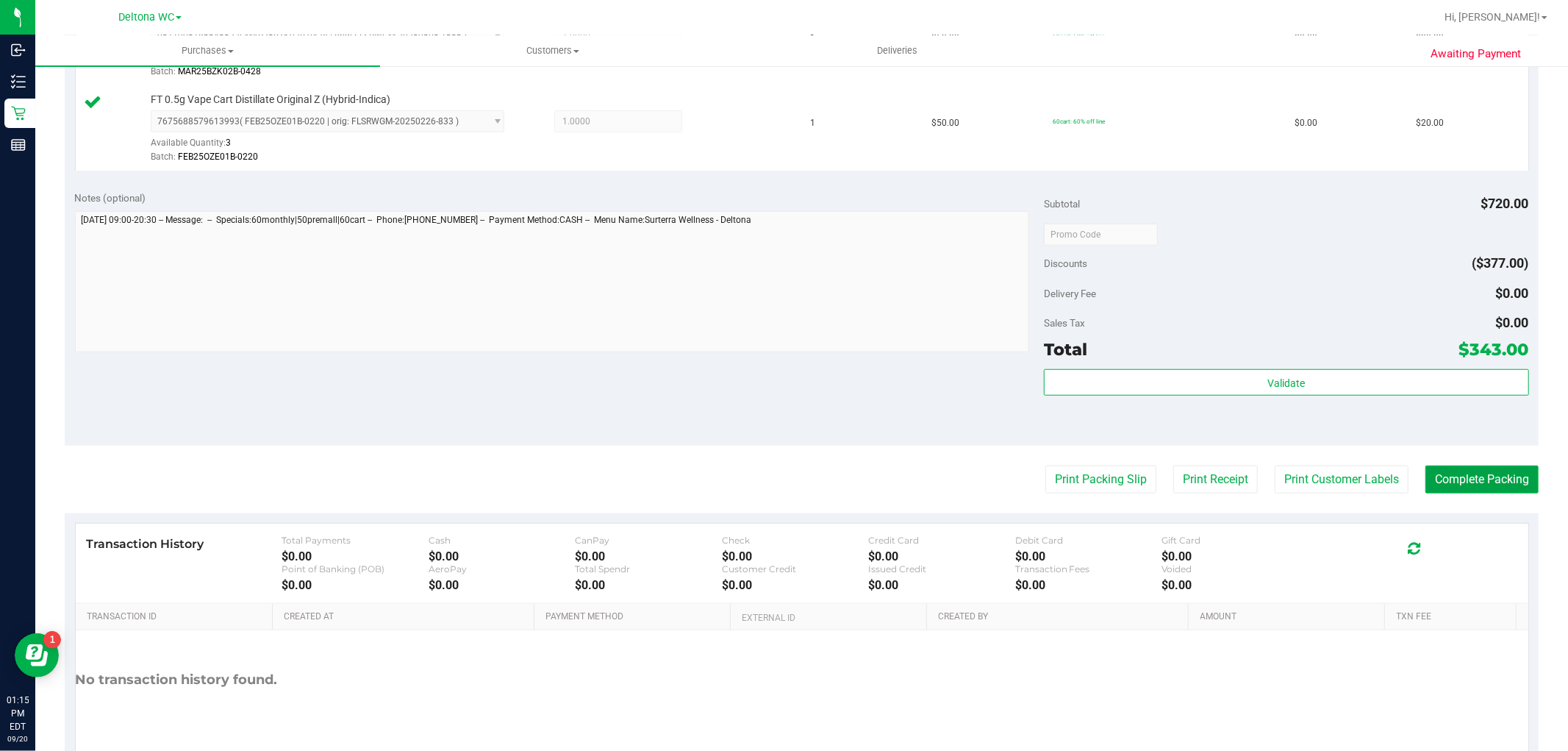
click at [1506, 481] on button "Complete Packing" at bounding box center [1481, 480] width 113 height 28
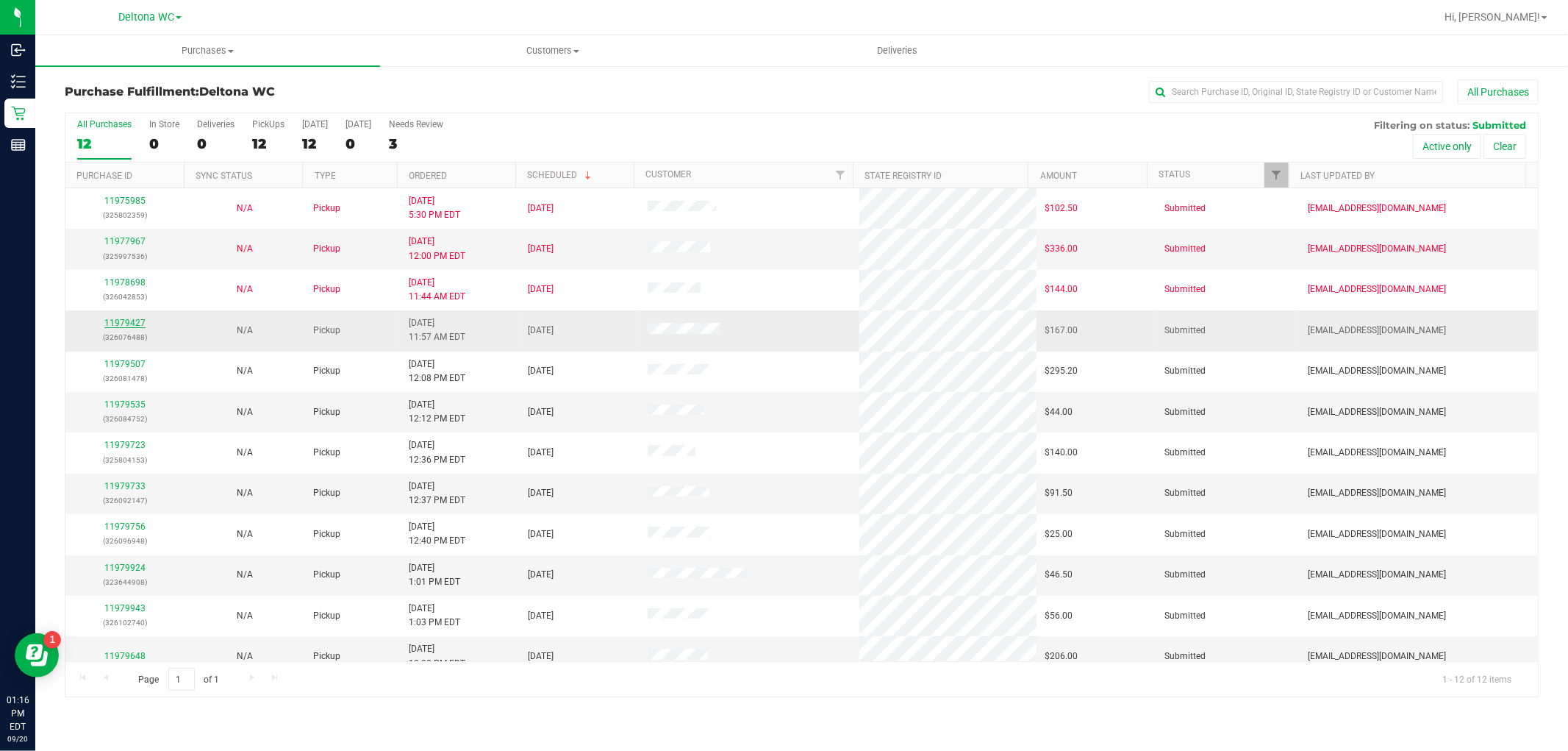
click at [138, 321] on link "11979427" at bounding box center [125, 322] width 41 height 10
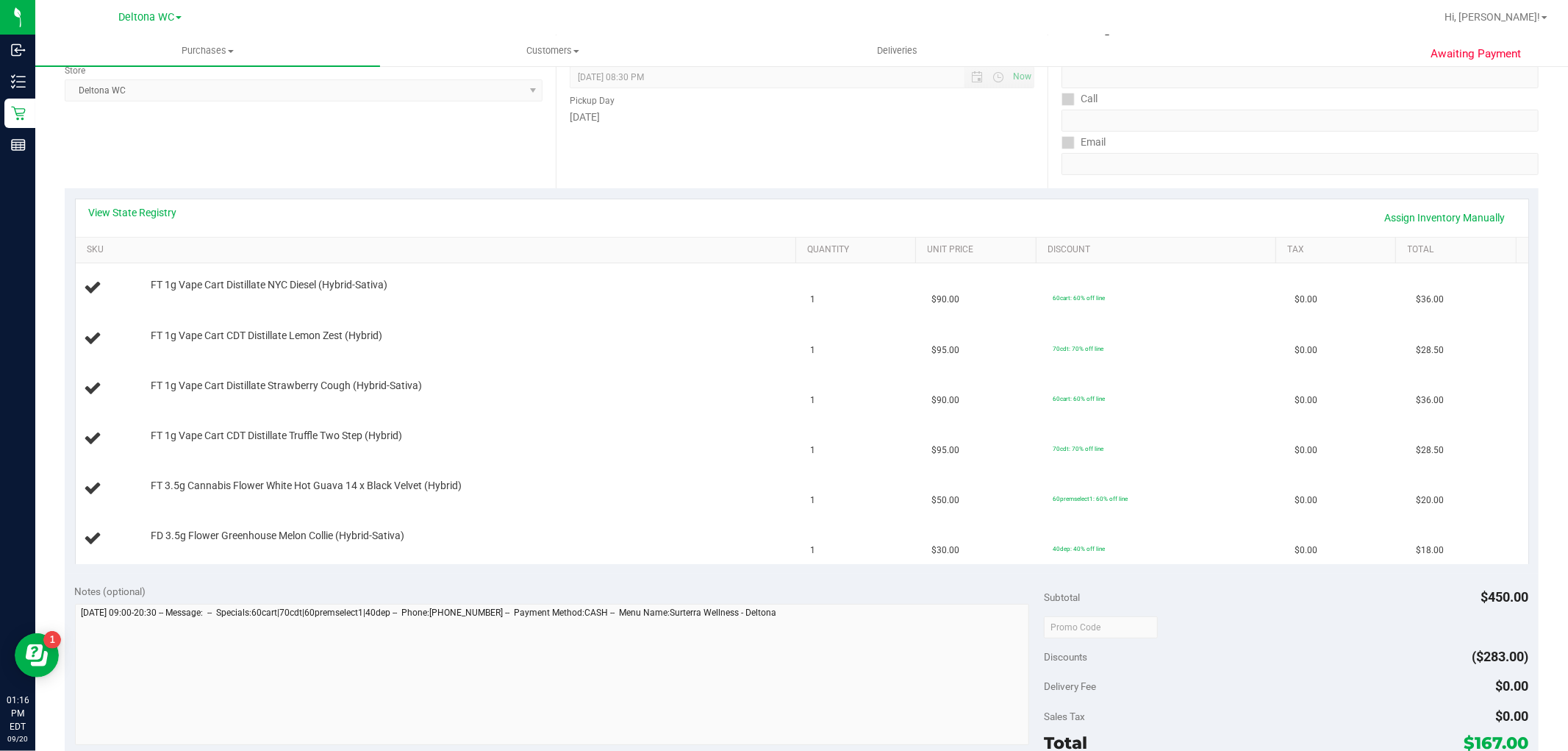
scroll to position [245, 0]
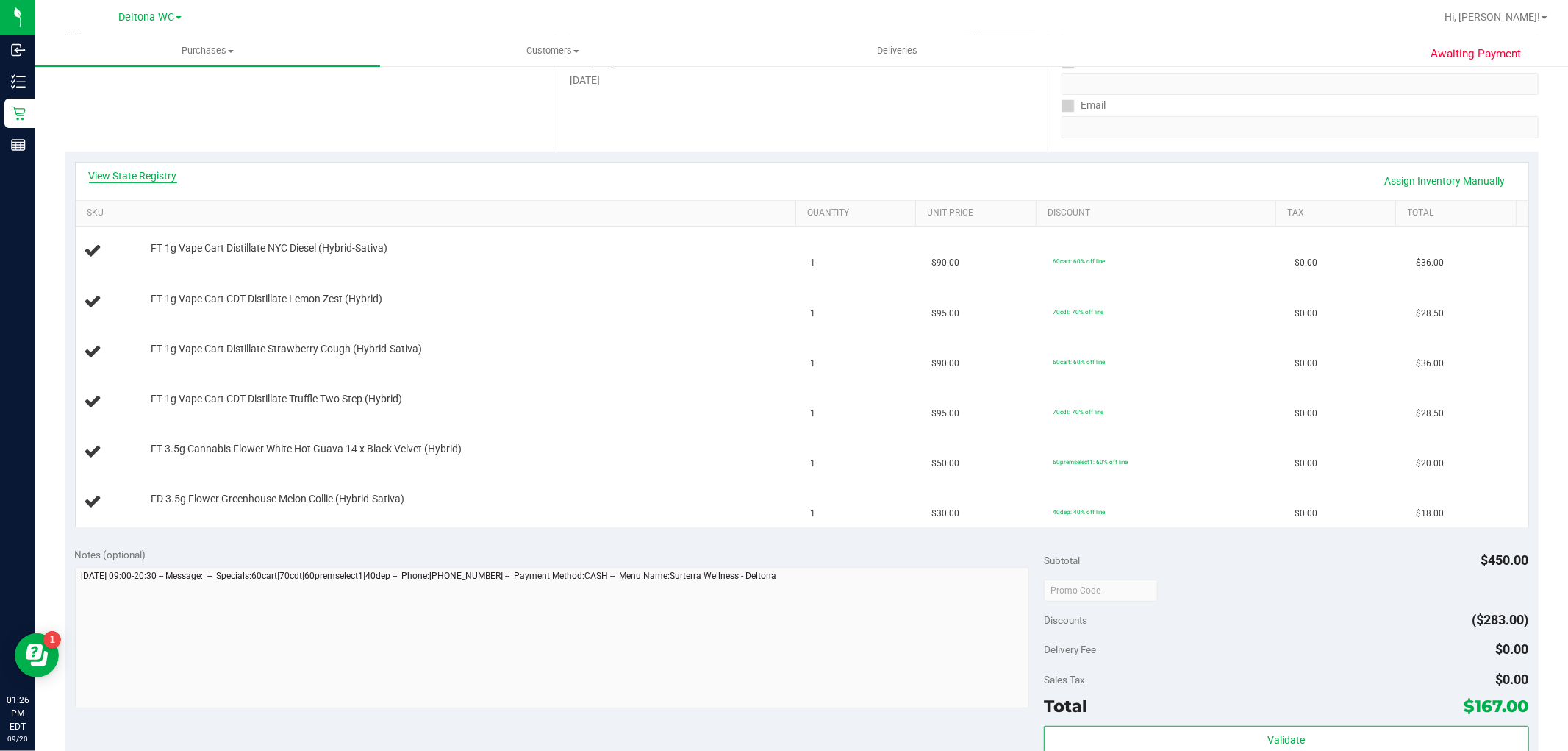
click at [126, 172] on link "View State Registry" at bounding box center [133, 176] width 88 height 15
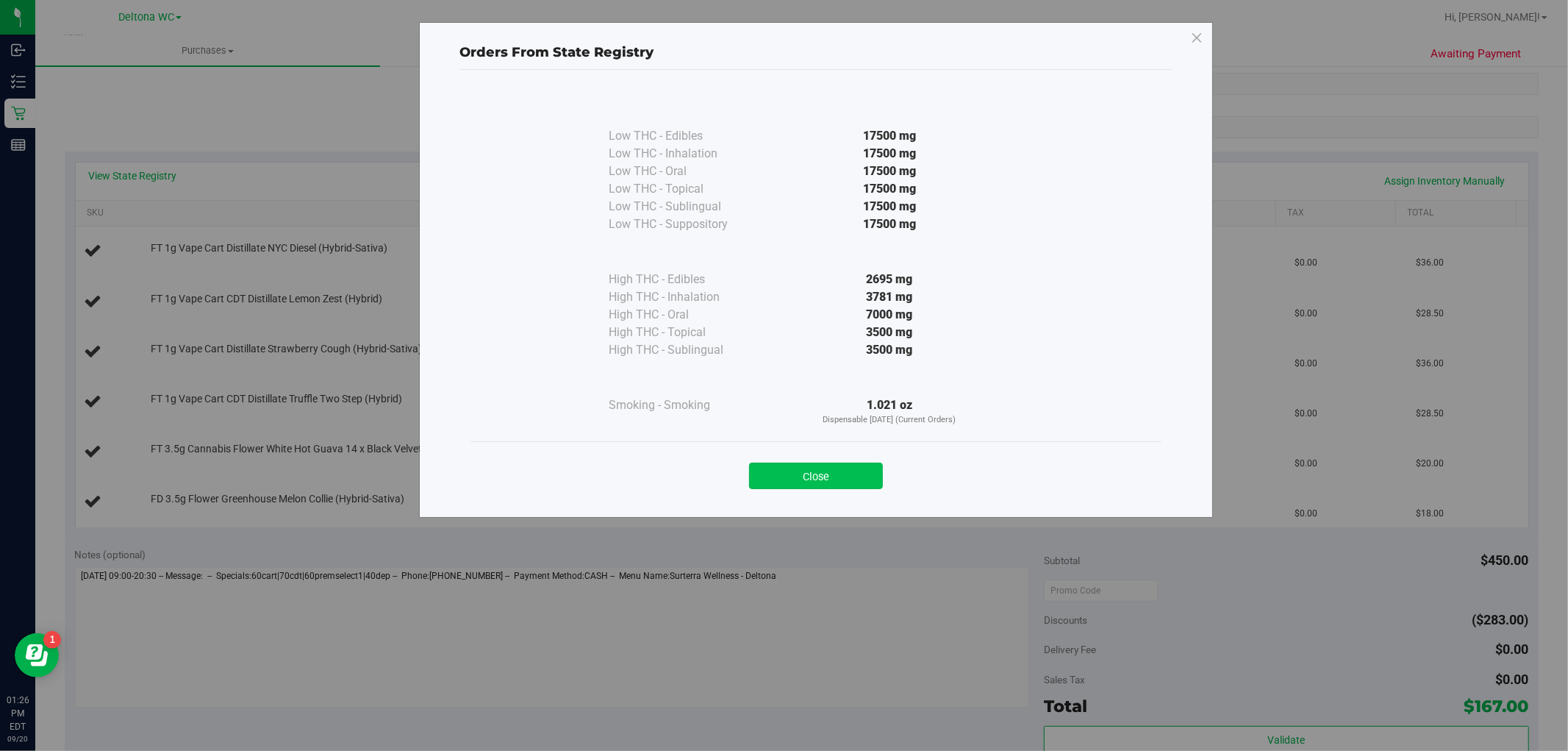
click at [842, 476] on button "Close" at bounding box center [816, 476] width 134 height 26
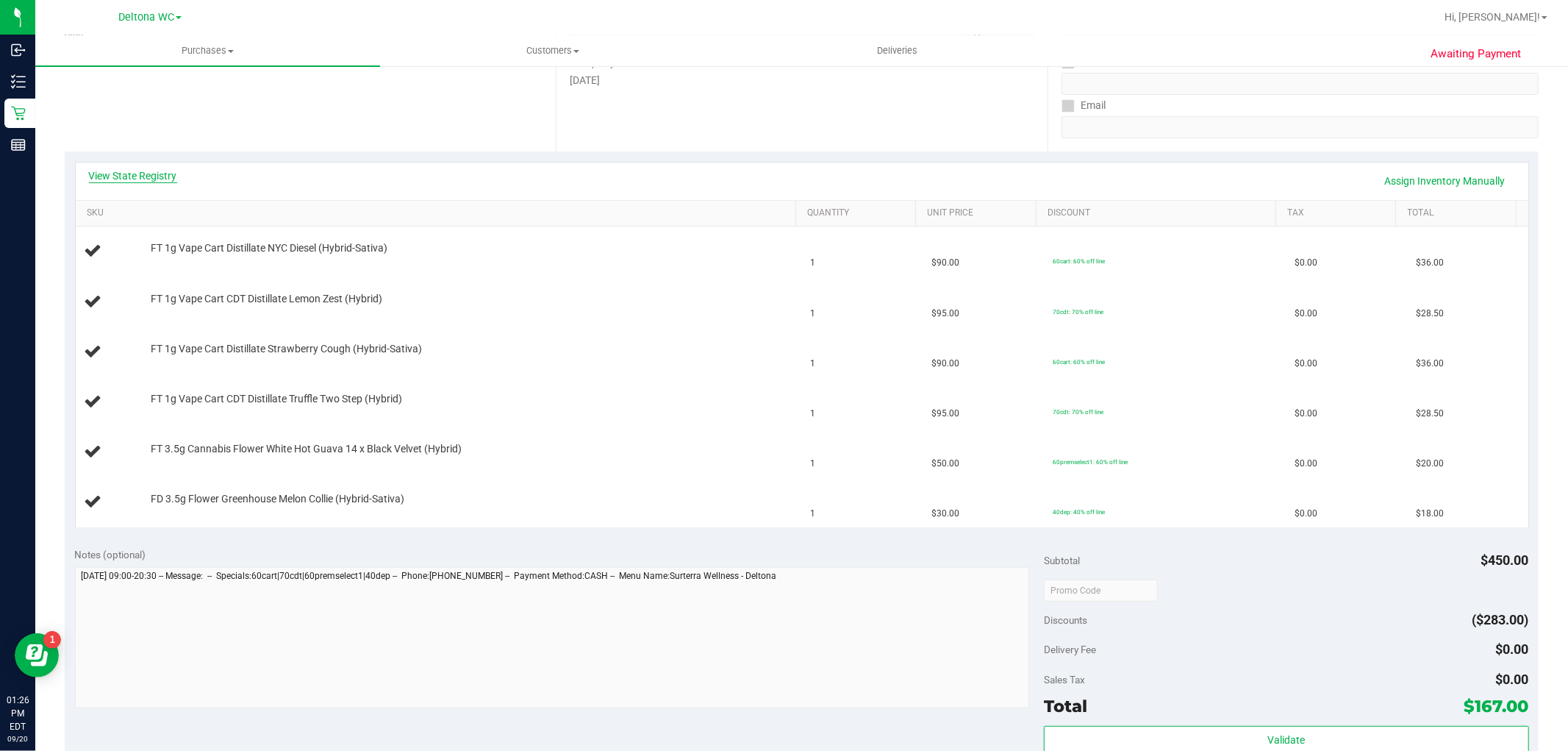
click at [130, 170] on link "View State Registry" at bounding box center [133, 176] width 88 height 15
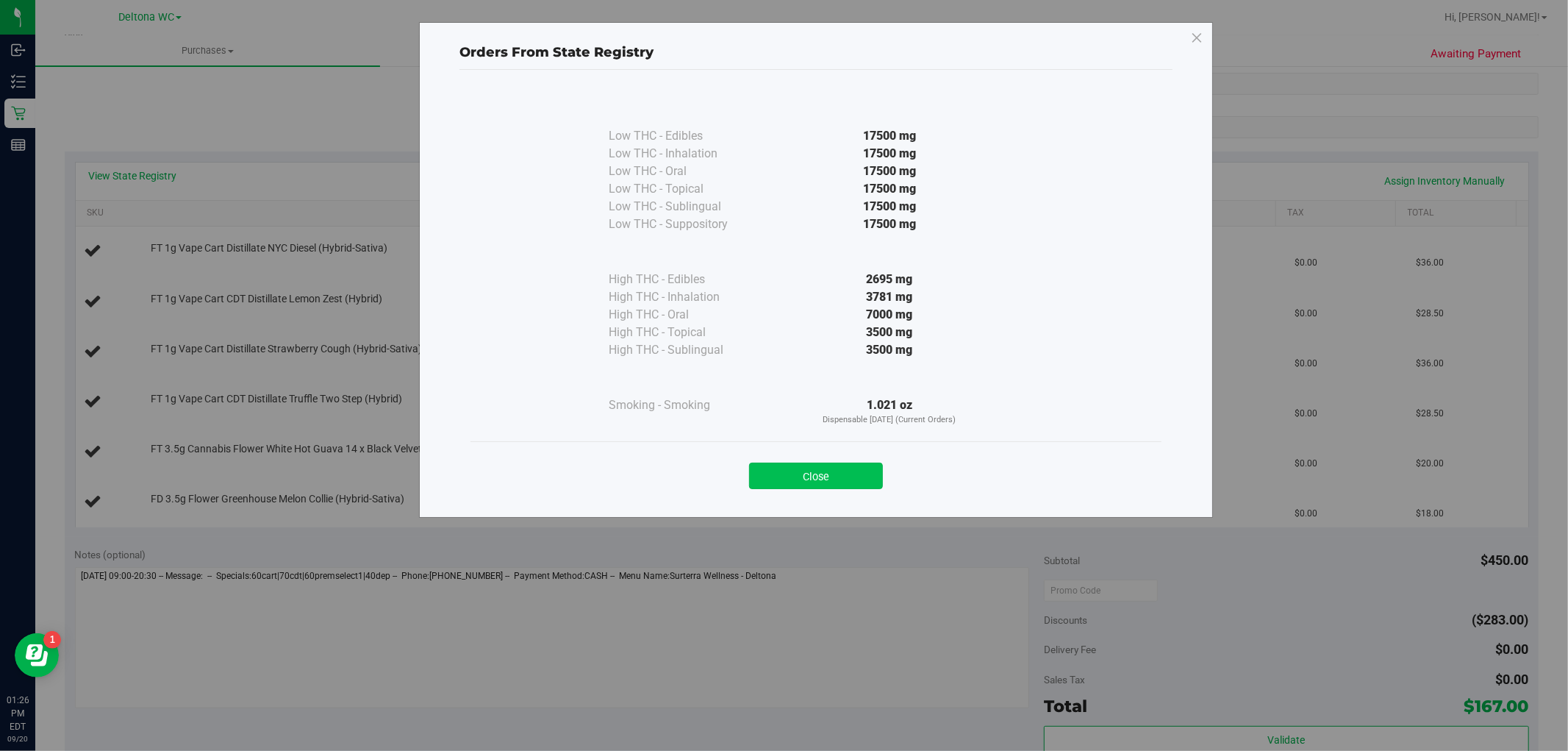
click at [853, 466] on button "Close" at bounding box center [816, 476] width 134 height 26
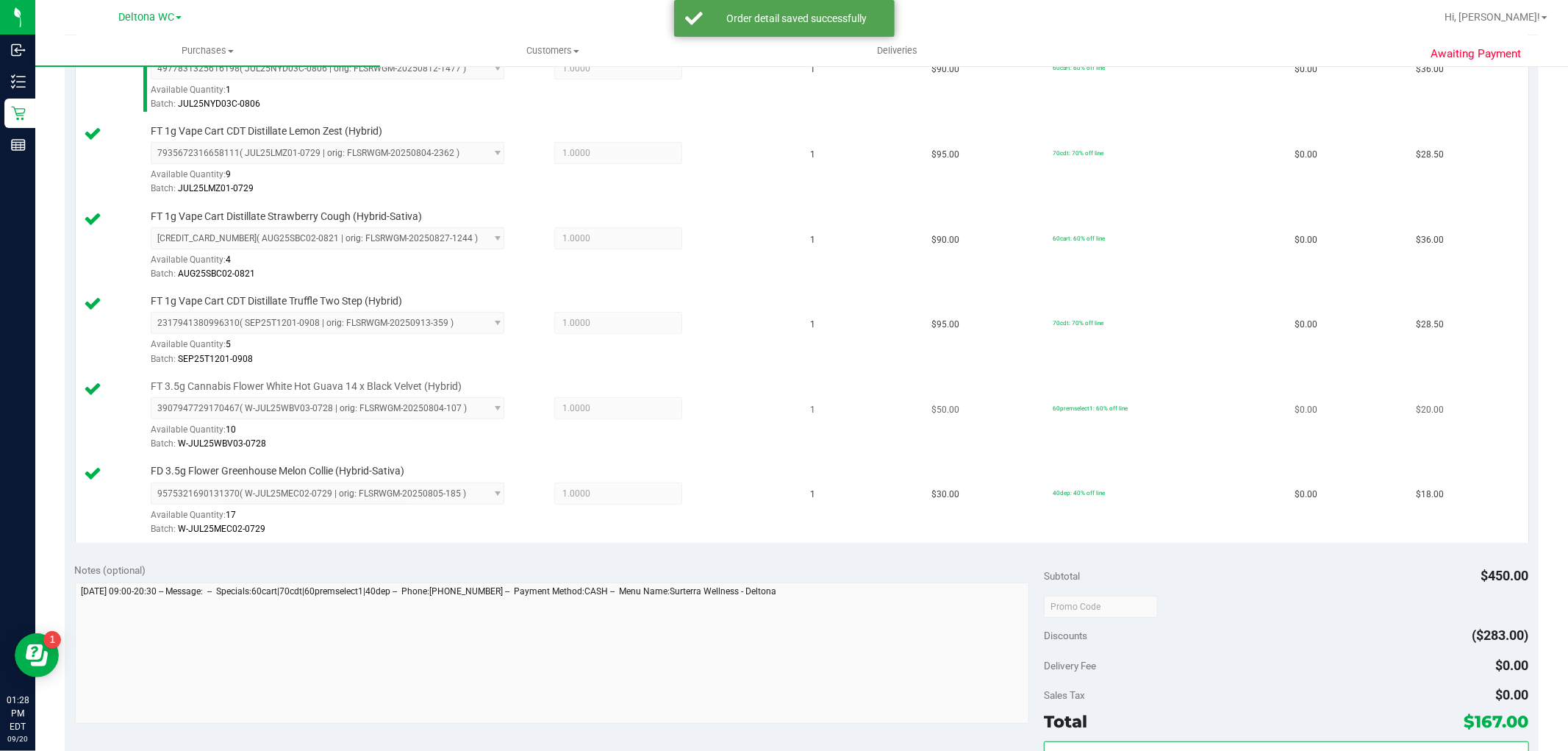
scroll to position [735, 0]
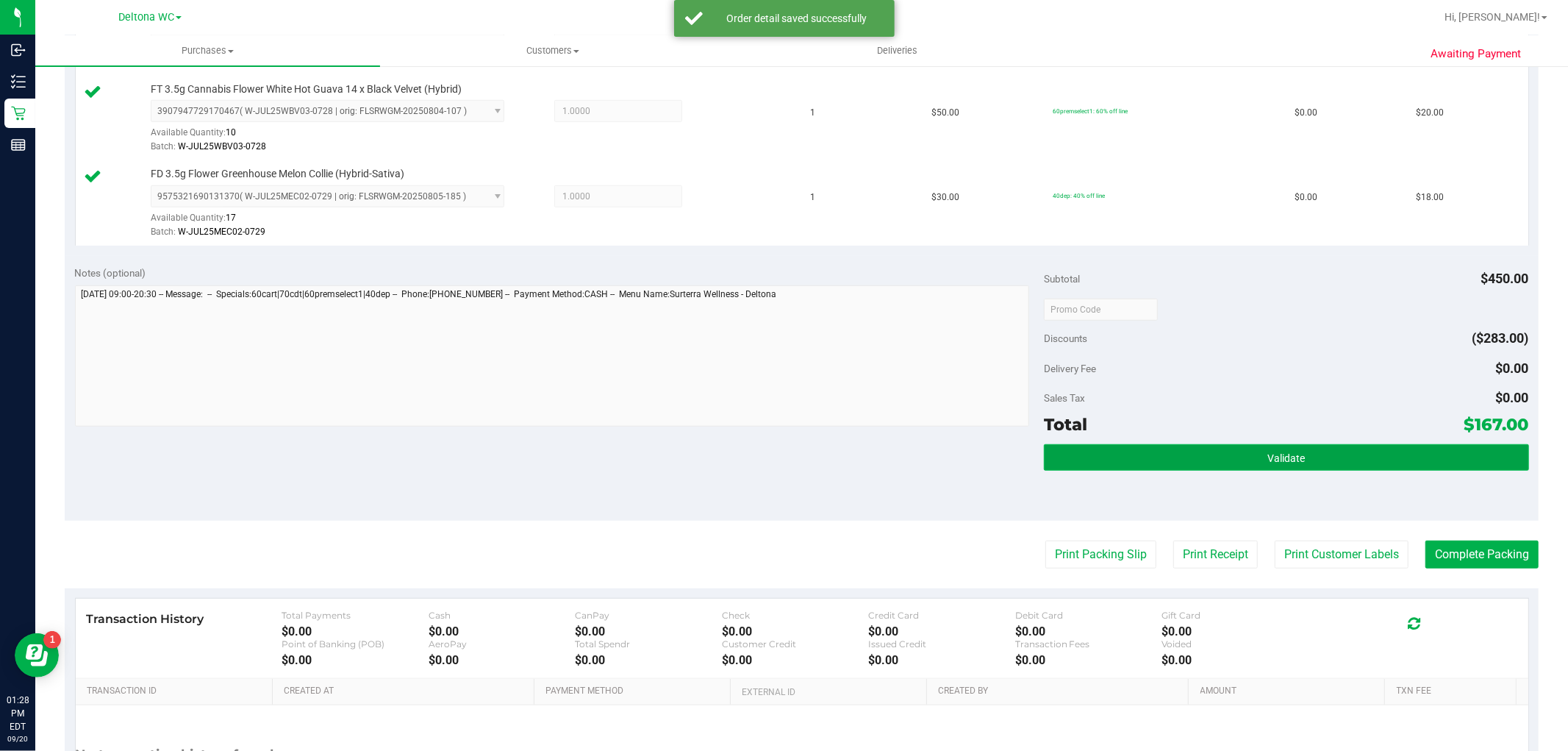
click at [1369, 459] on button "Validate" at bounding box center [1286, 458] width 485 height 26
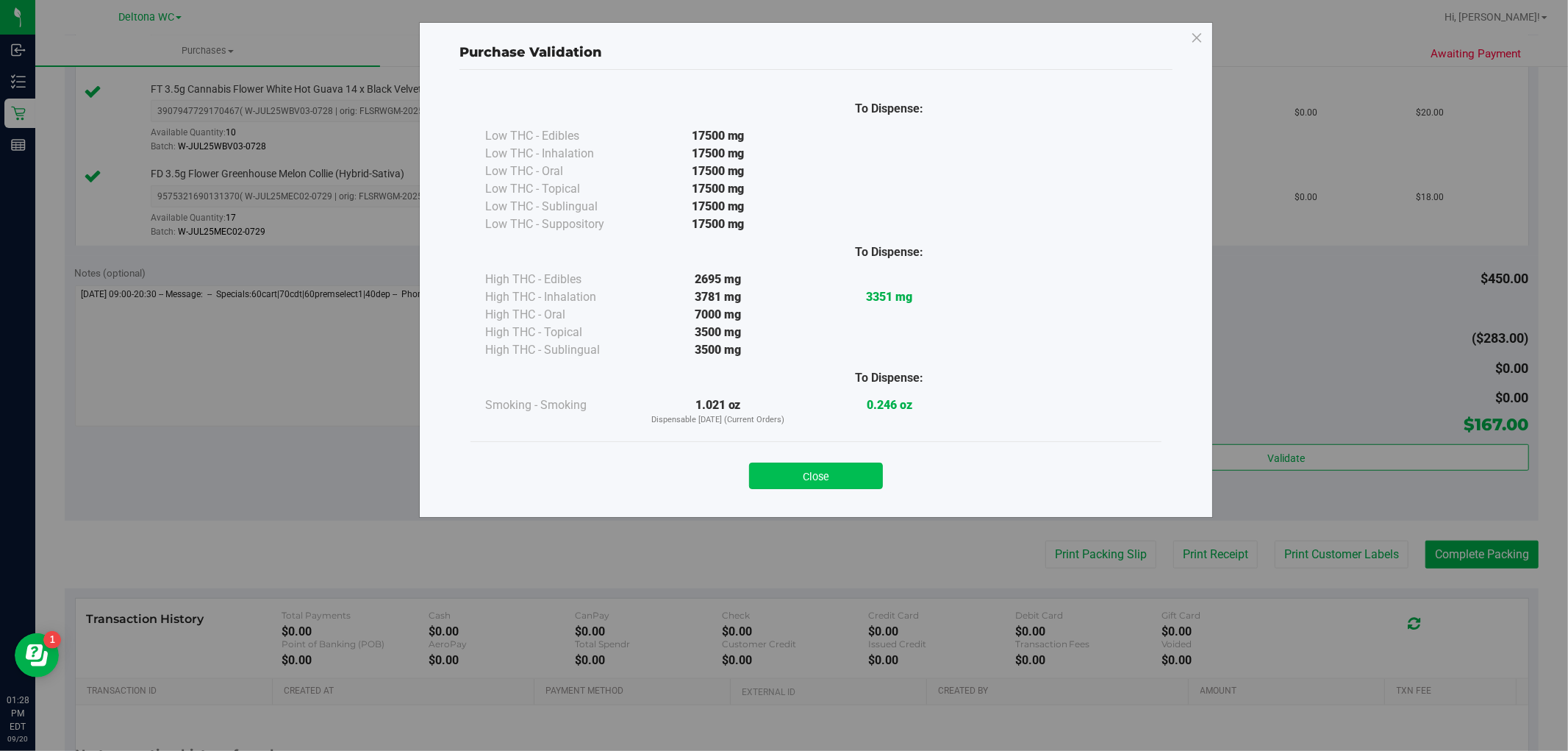
click at [879, 472] on button "Close" at bounding box center [816, 476] width 134 height 26
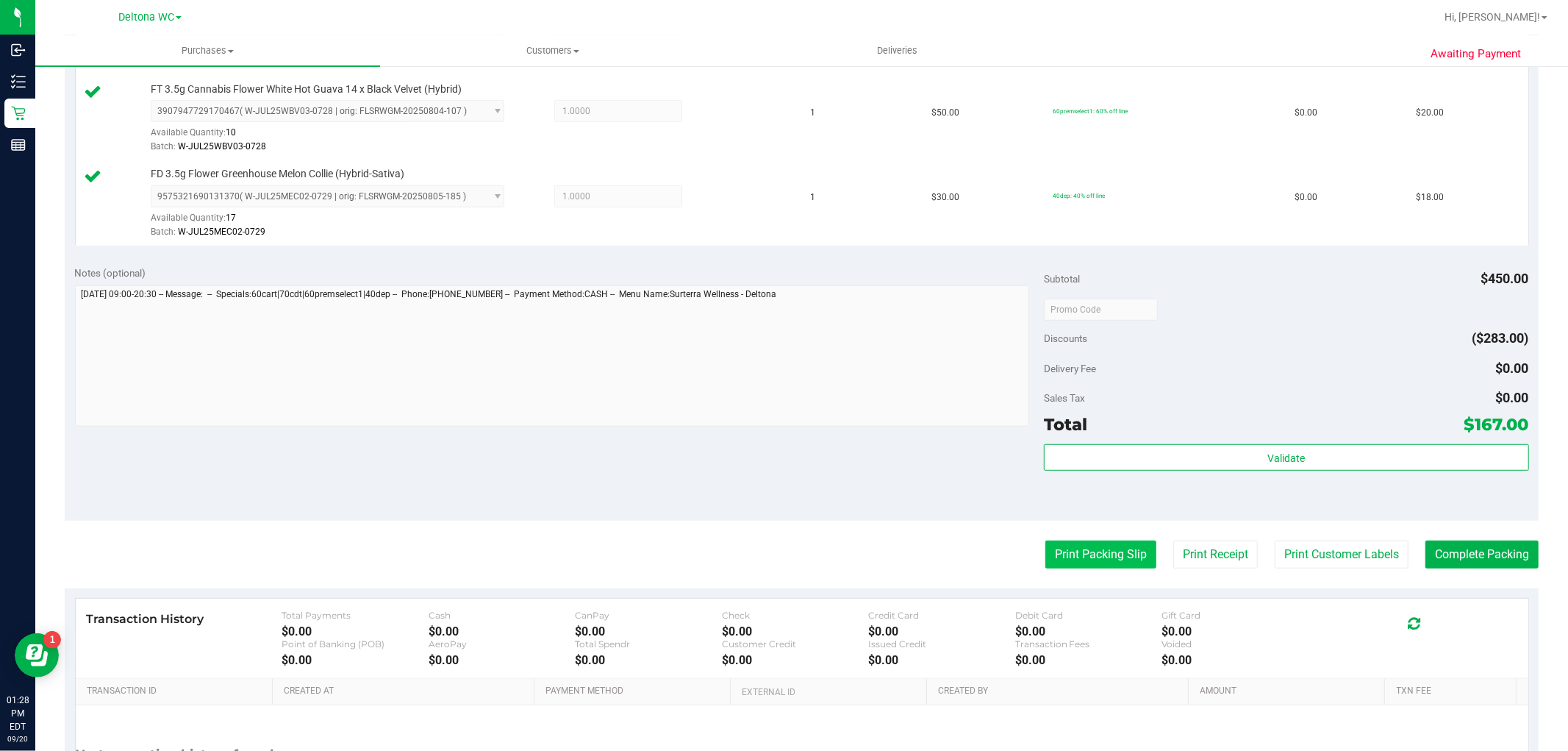
click at [1101, 563] on button "Print Packing Slip" at bounding box center [1101, 555] width 111 height 28
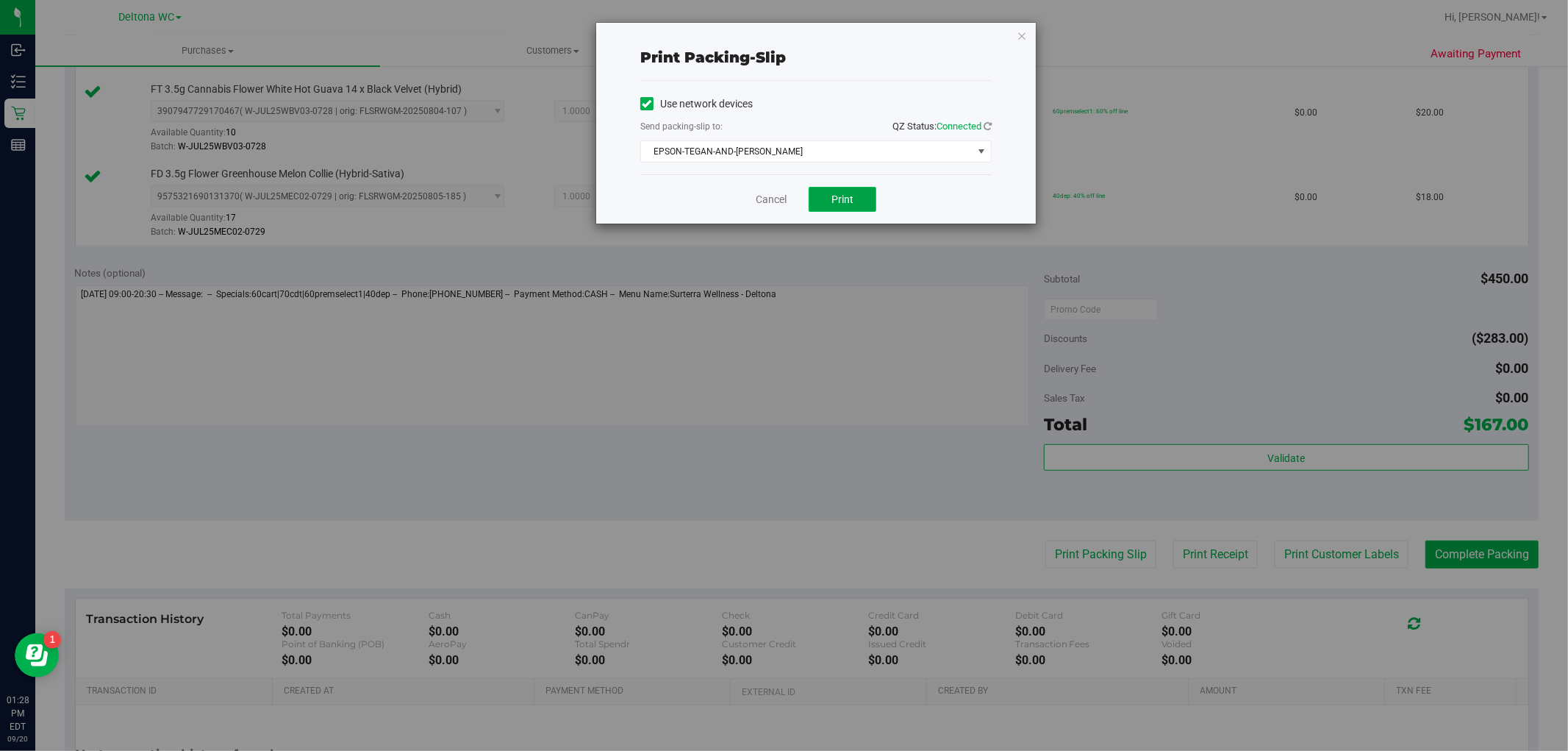
click at [840, 199] on span "Print" at bounding box center [843, 199] width 22 height 12
click at [777, 195] on link "Cancel" at bounding box center [771, 199] width 31 height 16
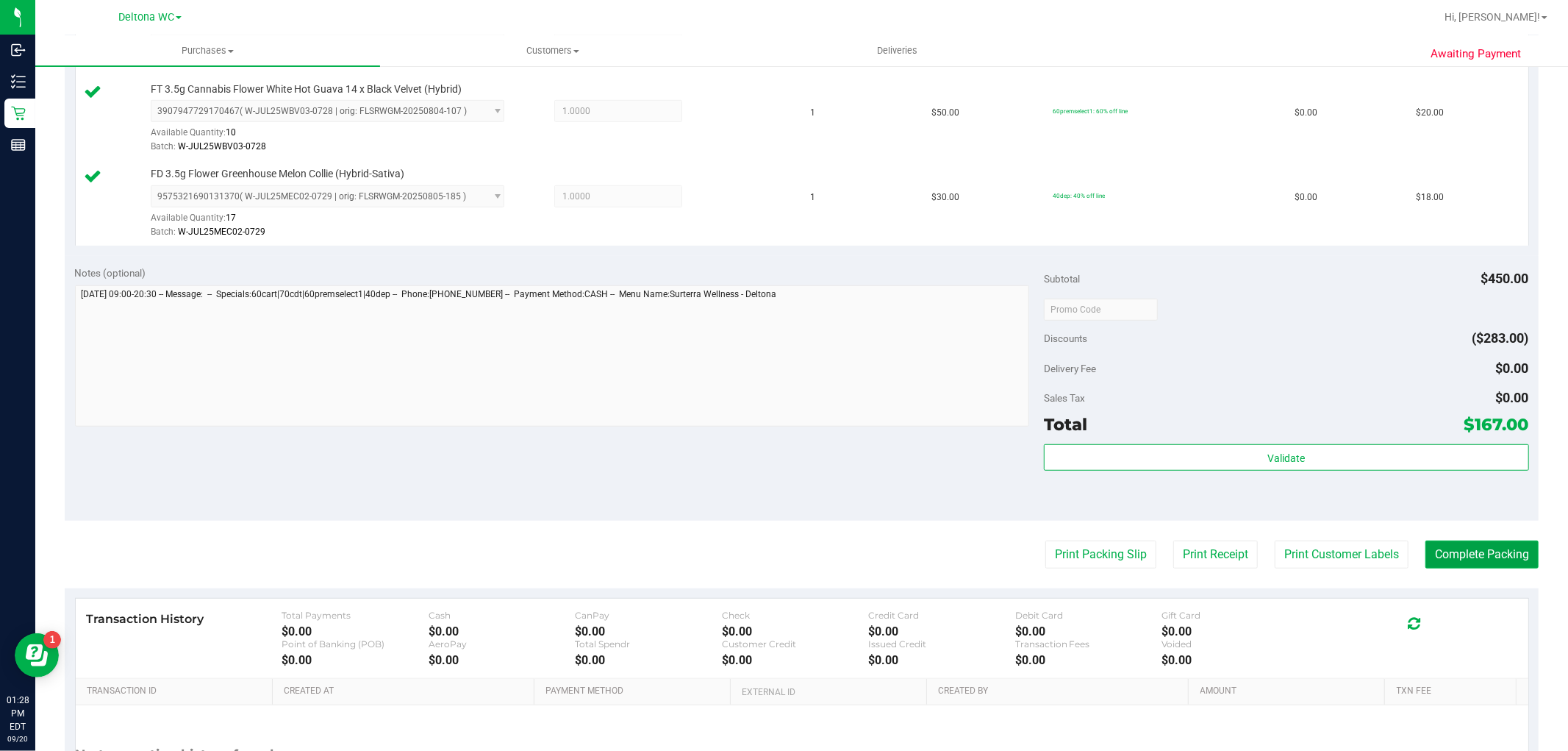
click at [1466, 557] on button "Complete Packing" at bounding box center [1481, 555] width 113 height 28
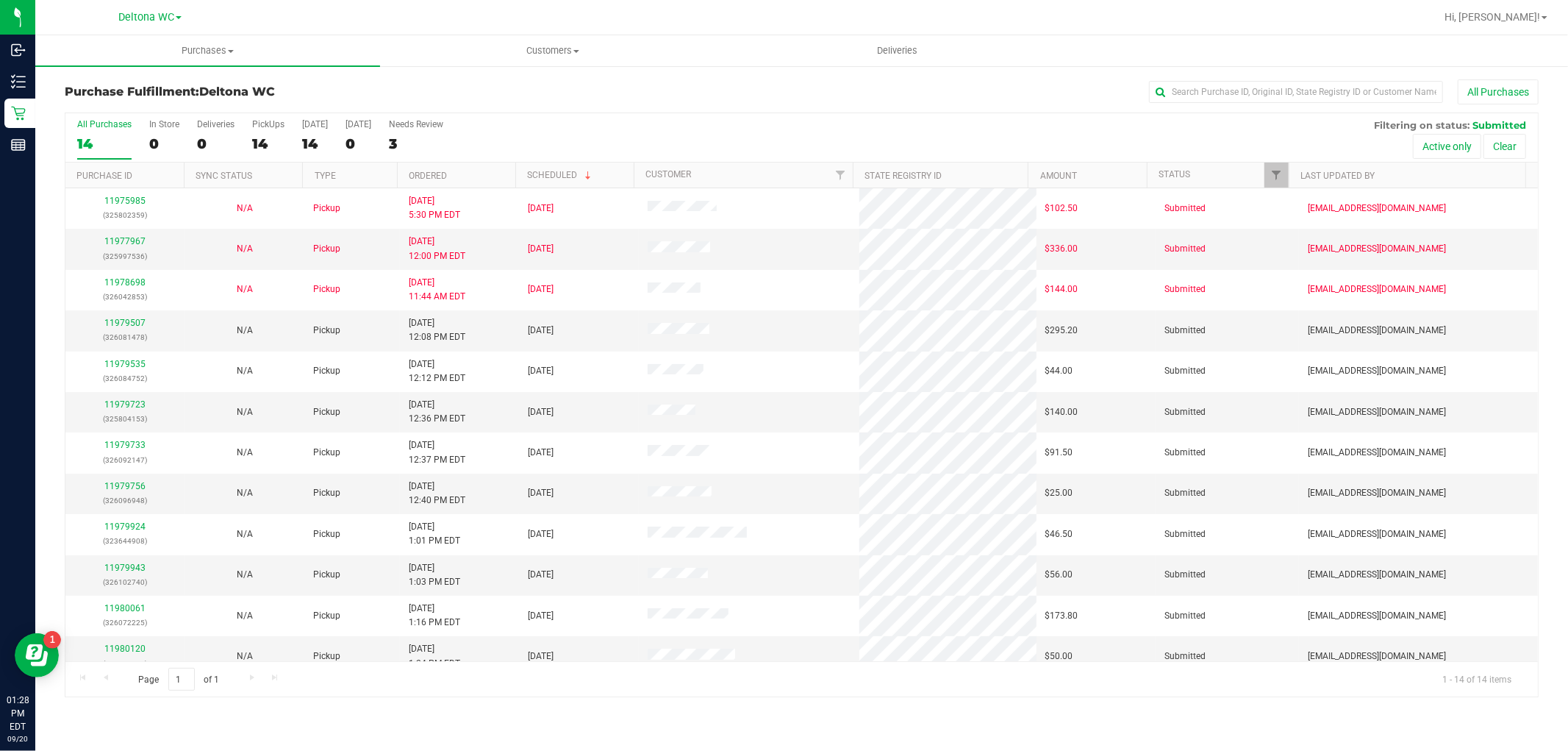
click at [1074, 107] on div "Purchase Fulfillment: Deltona WC All Purchases" at bounding box center [801, 95] width 1474 height 32
click at [471, 173] on th "Ordered" at bounding box center [457, 175] width 119 height 26
click at [115, 326] on link "11979507" at bounding box center [125, 322] width 41 height 10
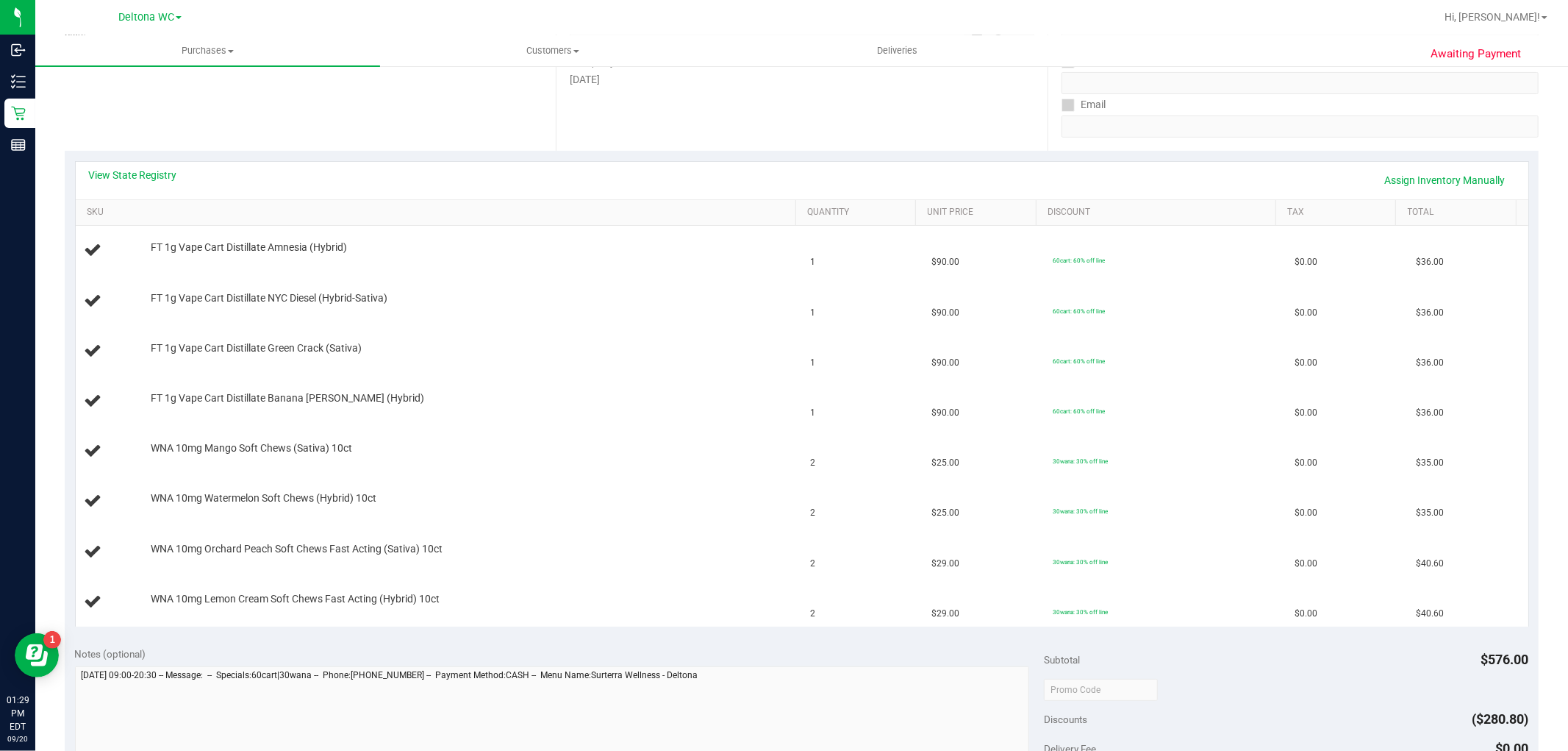
scroll to position [326, 0]
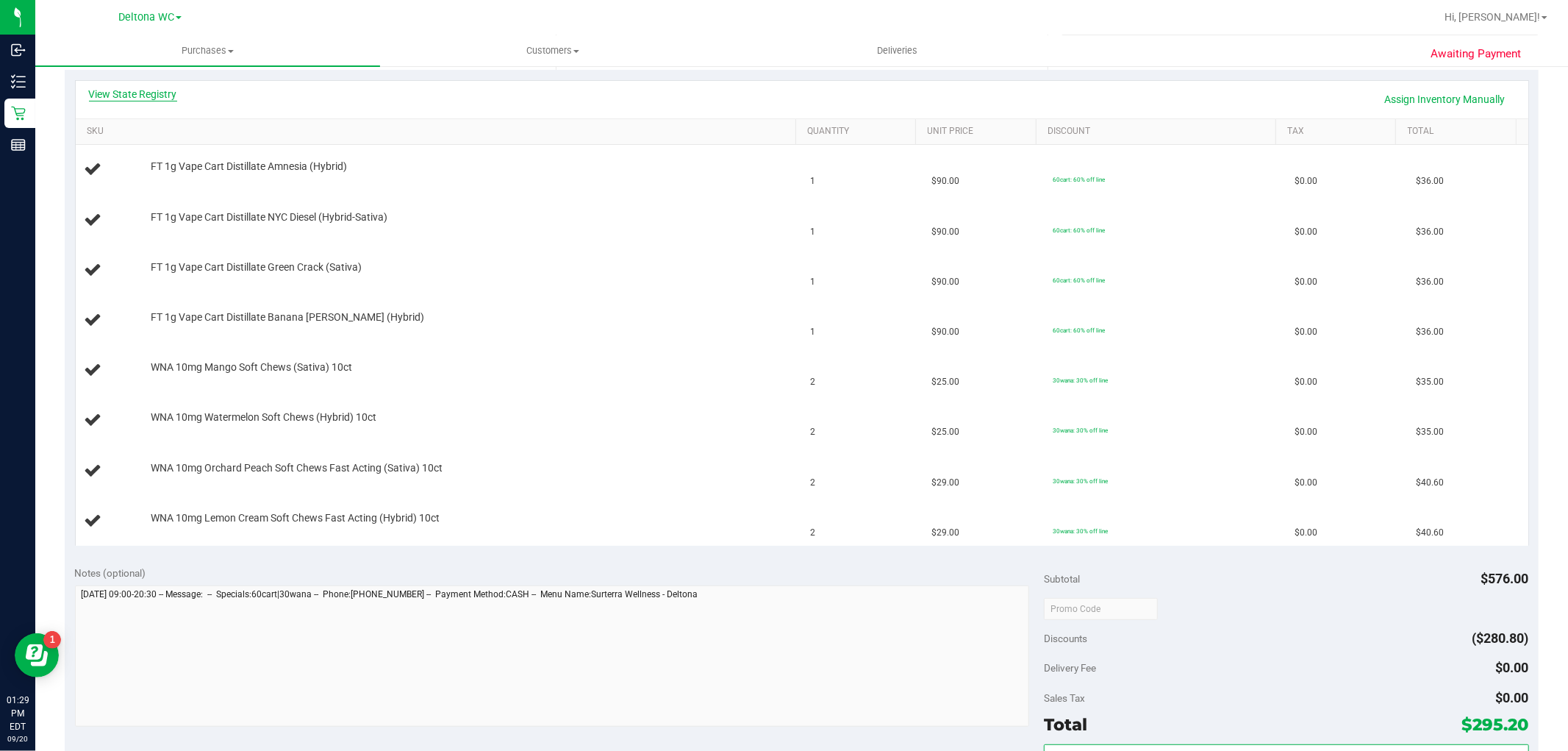
click at [166, 92] on link "View State Registry" at bounding box center [133, 94] width 88 height 15
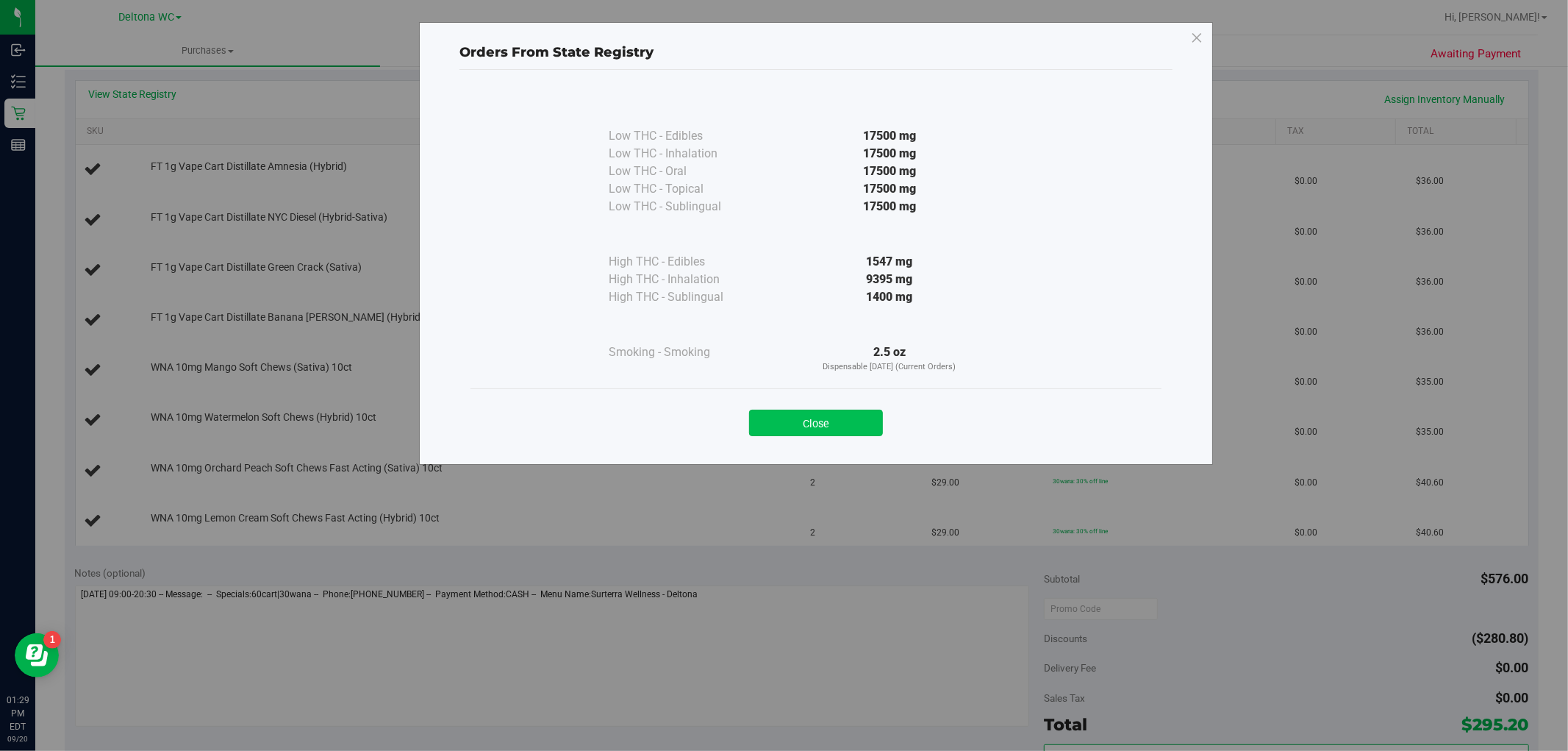
click at [794, 412] on button "Close" at bounding box center [816, 423] width 134 height 26
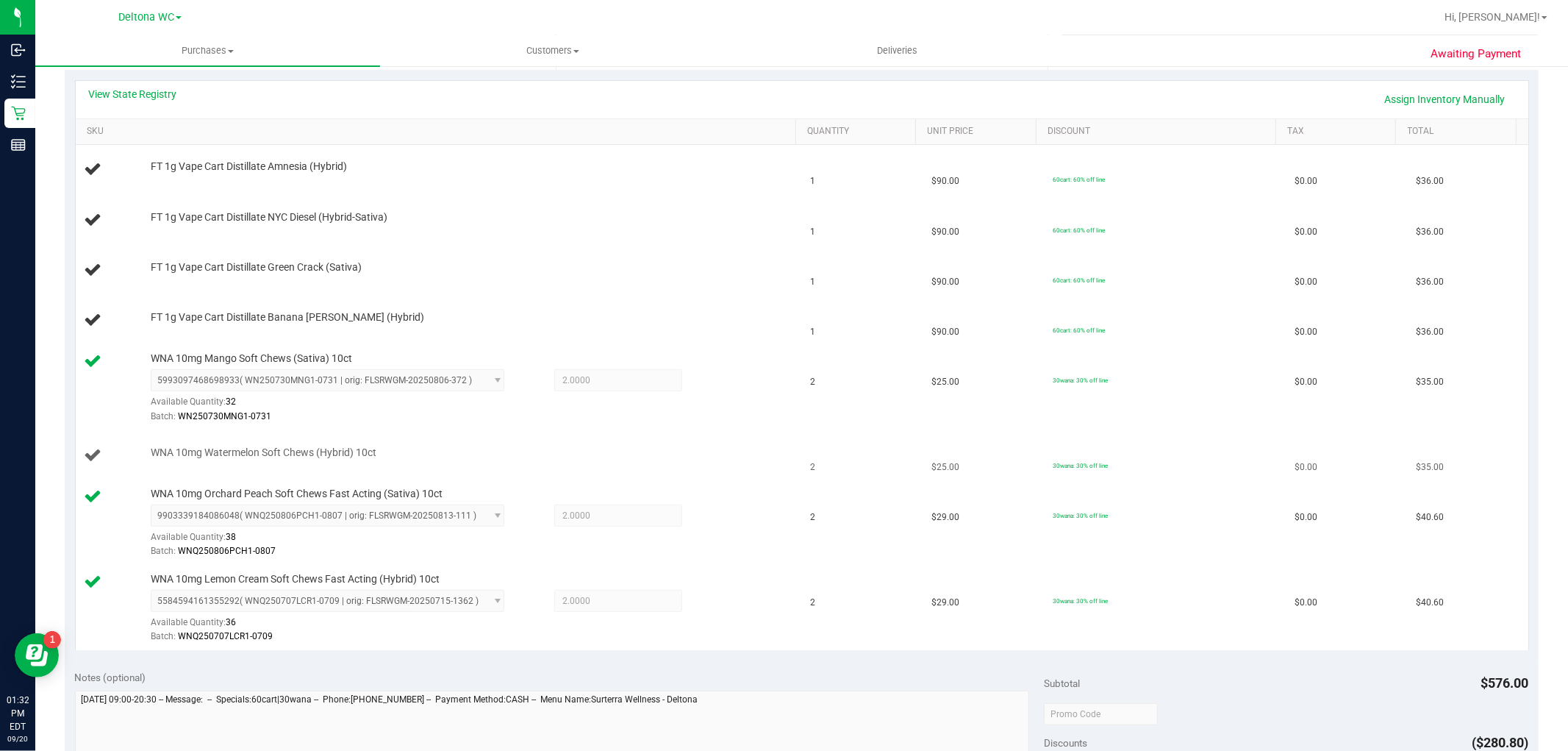
click at [267, 447] on span "WNA 10mg Watermelon Soft Chews (Hybrid) 10ct" at bounding box center [264, 452] width 226 height 14
copy div "WNA 10mg Watermelon Soft Chews (Hybrid) 10ct"
click at [55, 195] on div "Awaiting Payment Back Edit Purchase Cancel Purchase View Profile # 11979507 Bio…" at bounding box center [802, 517] width 1533 height 1559
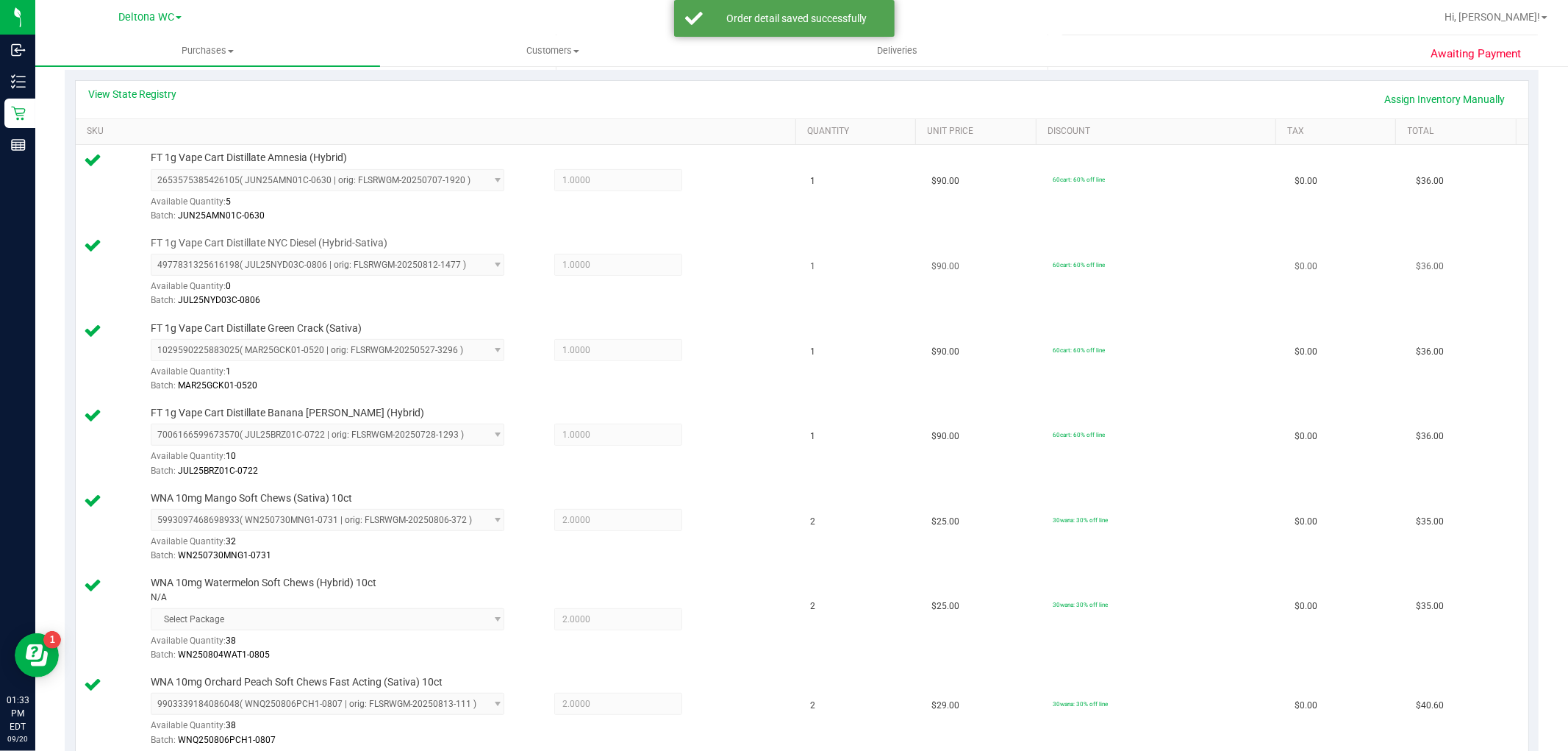
click at [285, 242] on span "FT 1g Vape Cart Distillate NYC Diesel (Hybrid-Sativa)" at bounding box center [269, 242] width 237 height 14
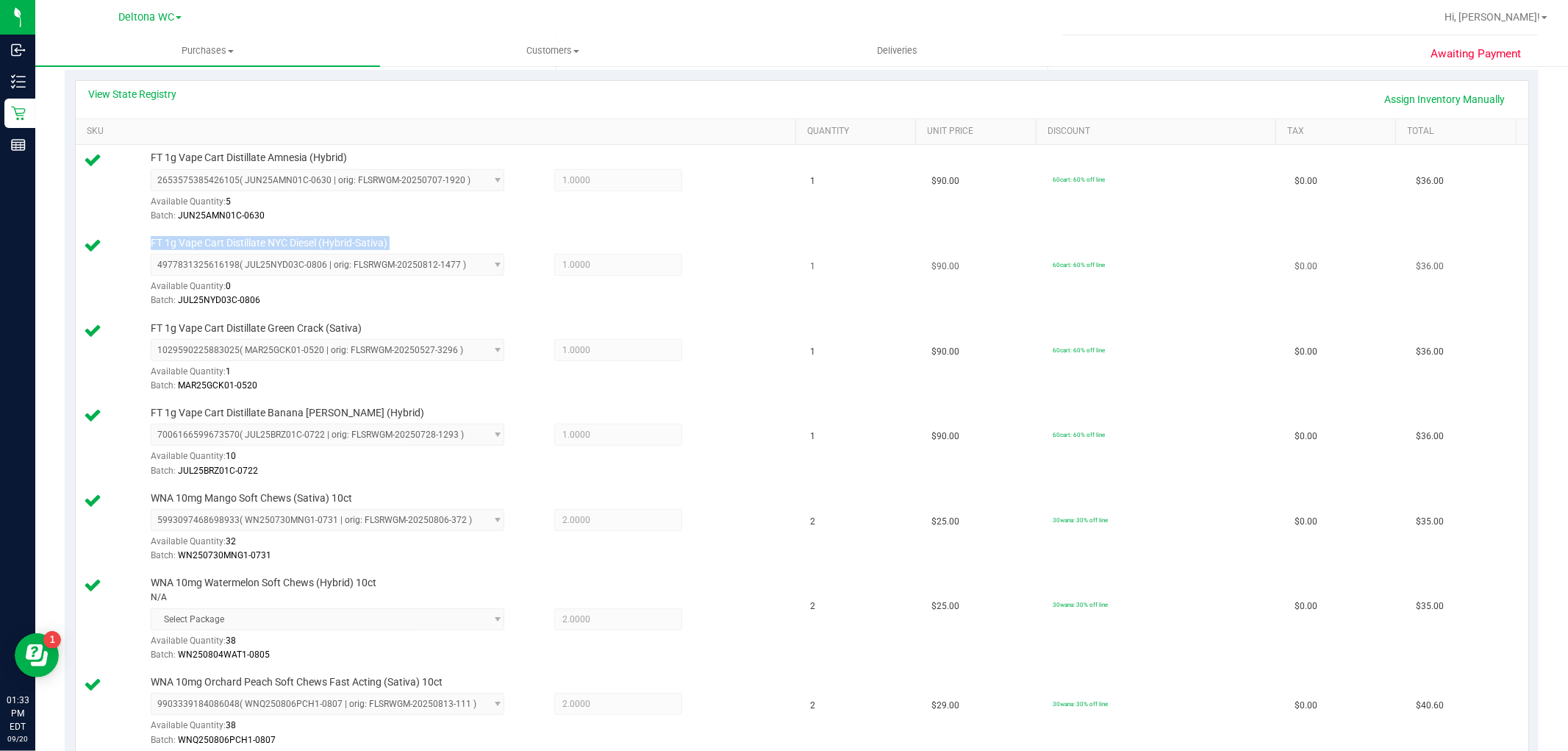
click at [285, 242] on span "FT 1g Vape Cart Distillate NYC Diesel (Hybrid-Sativa)" at bounding box center [269, 242] width 237 height 14
copy div "FT 1g Vape Cart Distillate NYC Diesel (Hybrid-Sativa)"
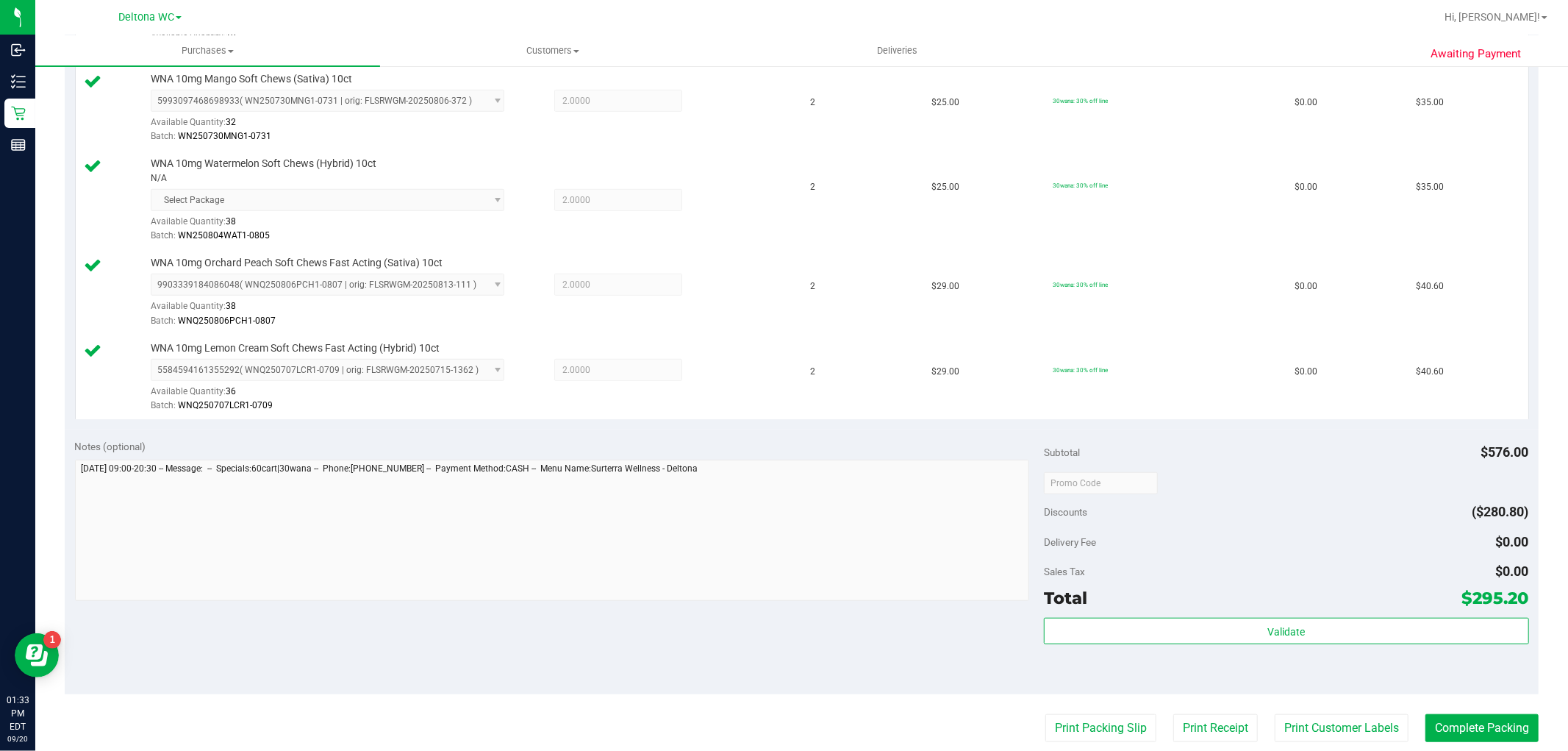
scroll to position [980, 0]
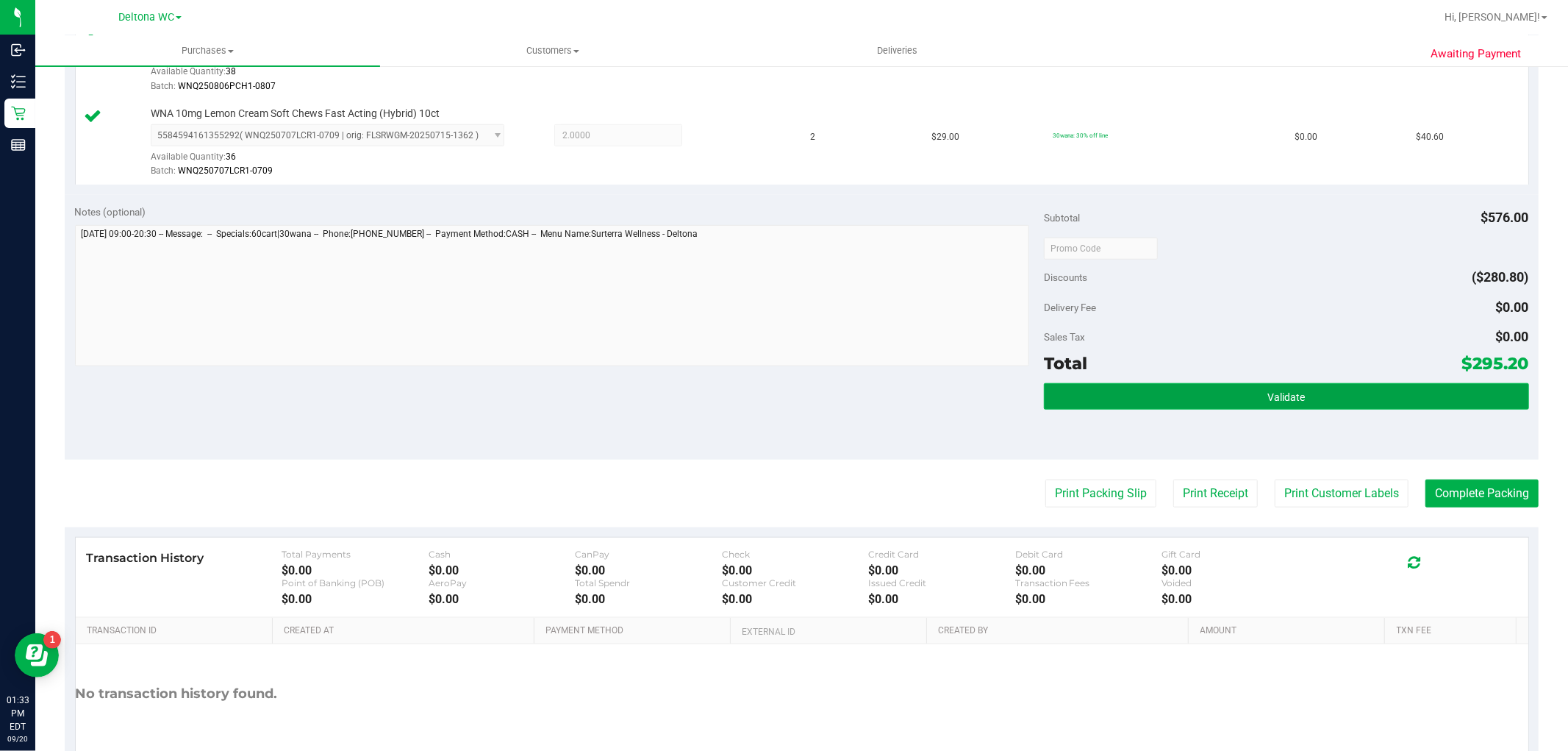
click at [1186, 393] on button "Validate" at bounding box center [1286, 397] width 485 height 26
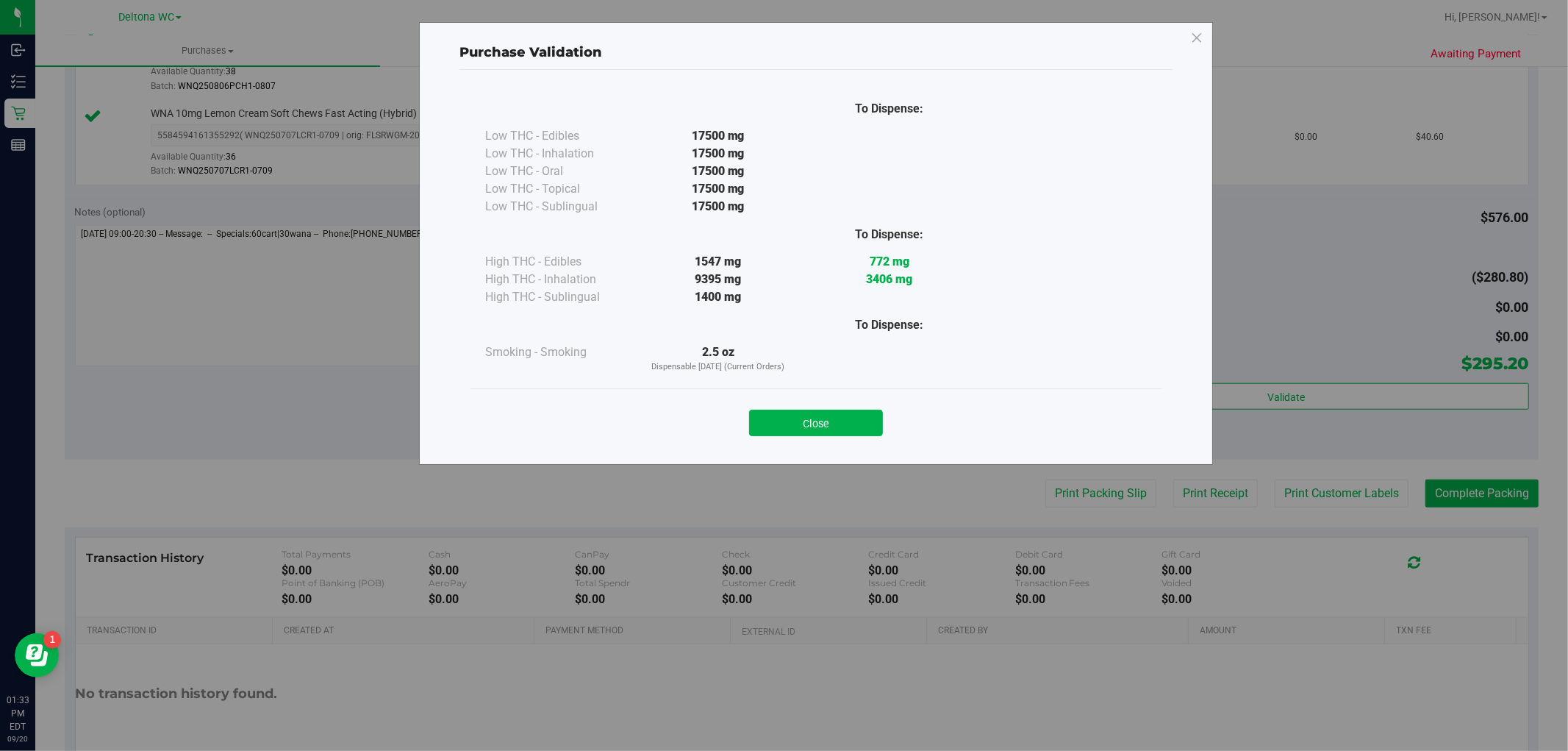
drag, startPoint x: 826, startPoint y: 425, endPoint x: 980, endPoint y: 486, distance: 165.6
click at [826, 425] on button "Close" at bounding box center [816, 423] width 134 height 26
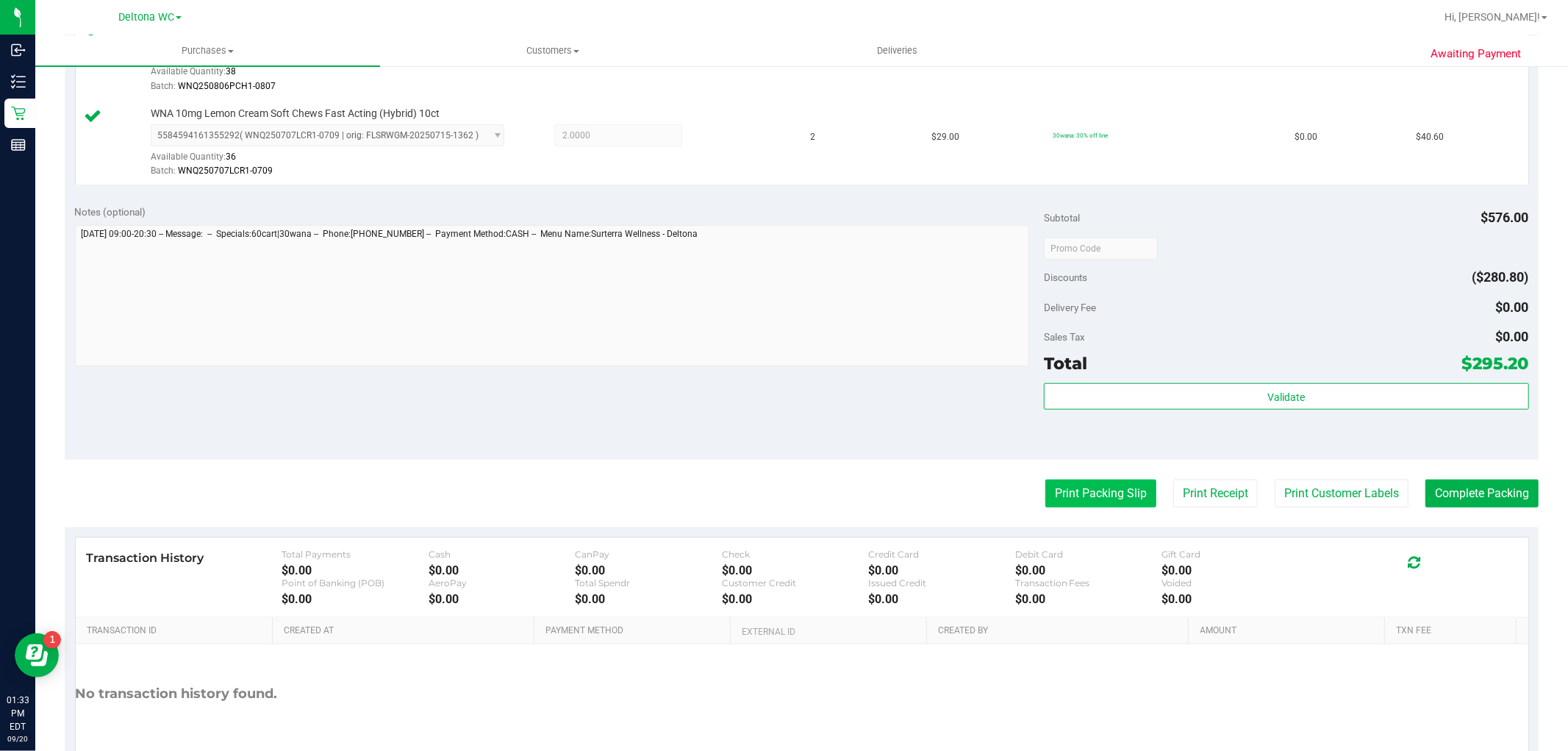
click at [1100, 505] on button "Print Packing Slip" at bounding box center [1101, 494] width 111 height 28
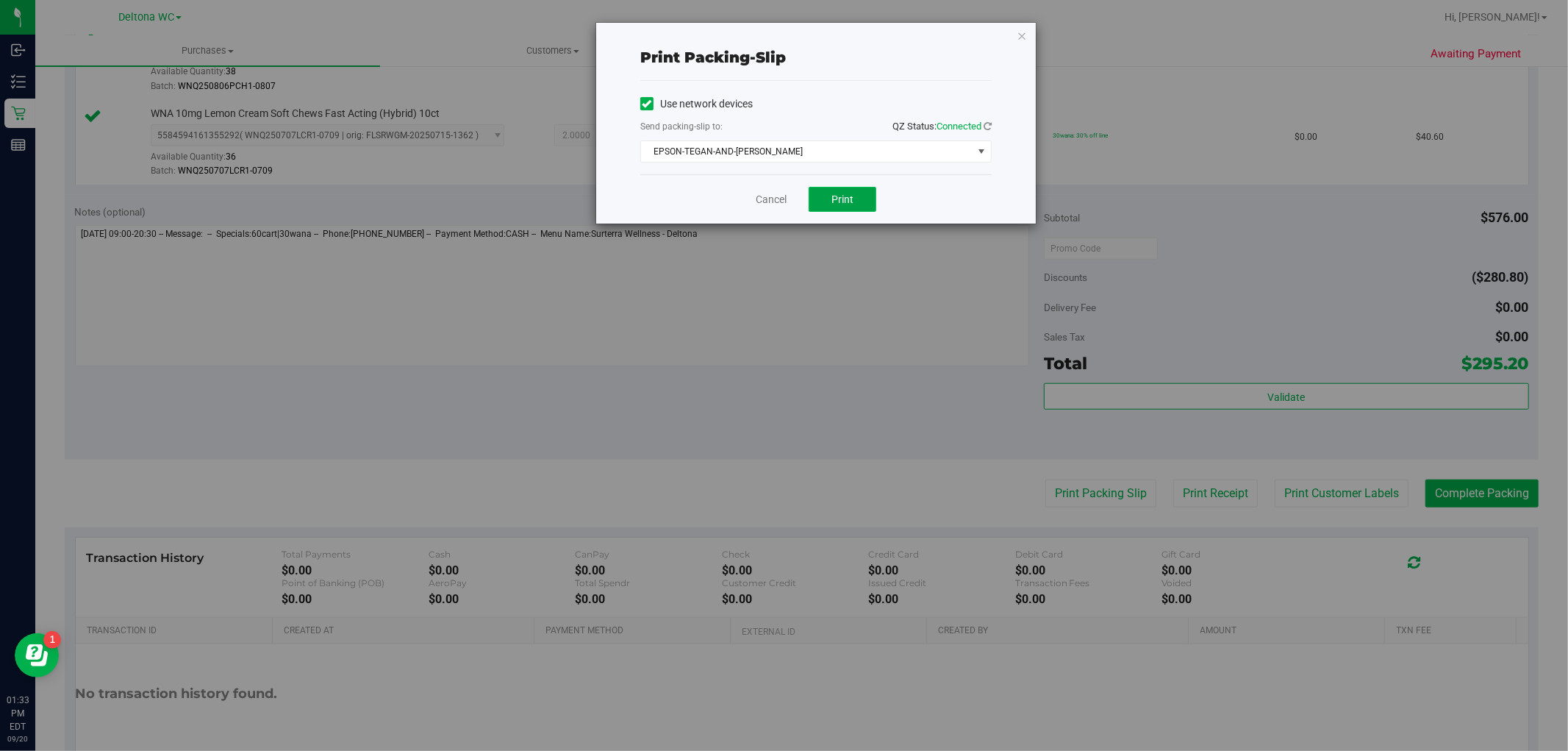
click at [855, 194] on button "Print" at bounding box center [843, 199] width 68 height 25
click at [776, 200] on link "Cancel" at bounding box center [771, 199] width 31 height 16
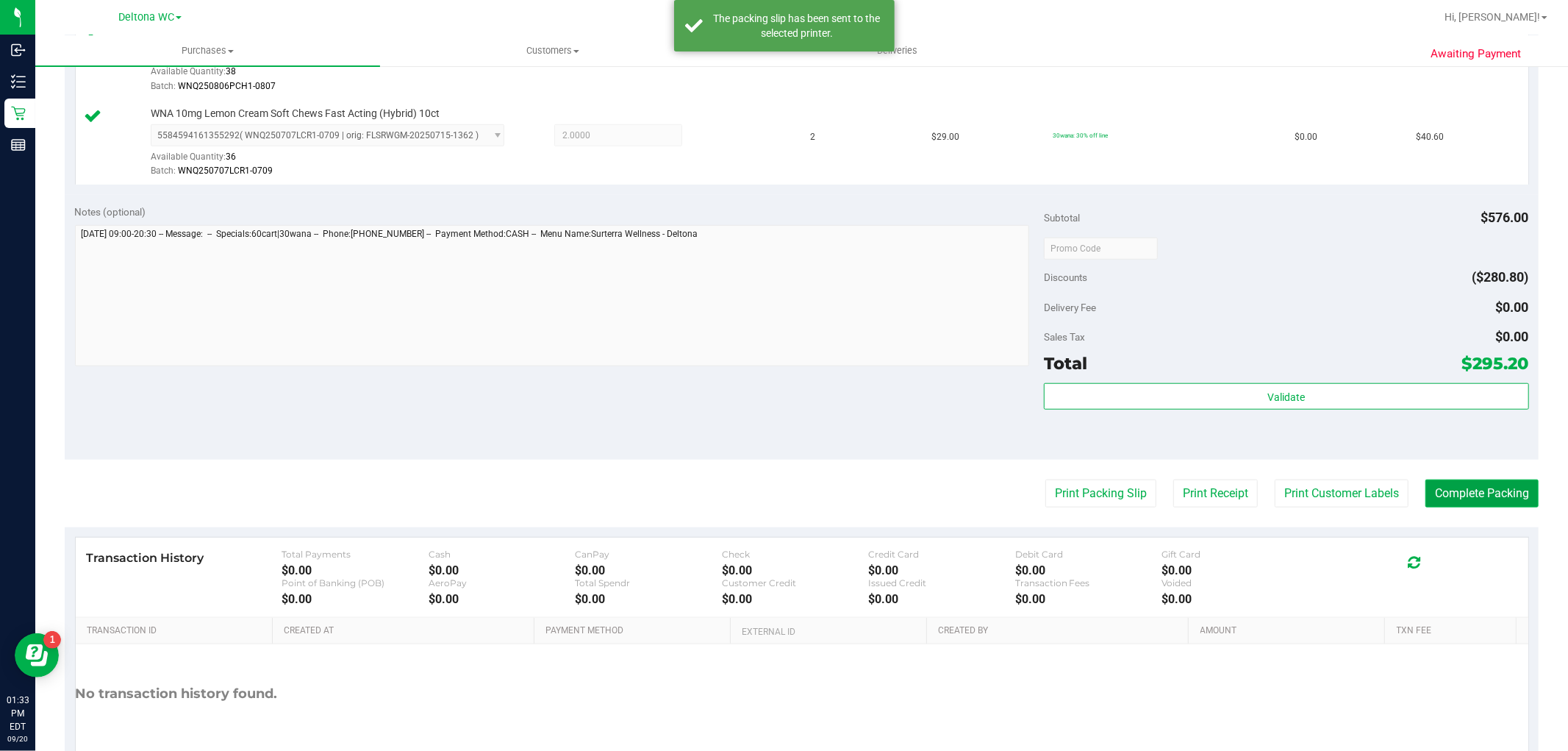
click at [1481, 489] on button "Complete Packing" at bounding box center [1481, 494] width 113 height 28
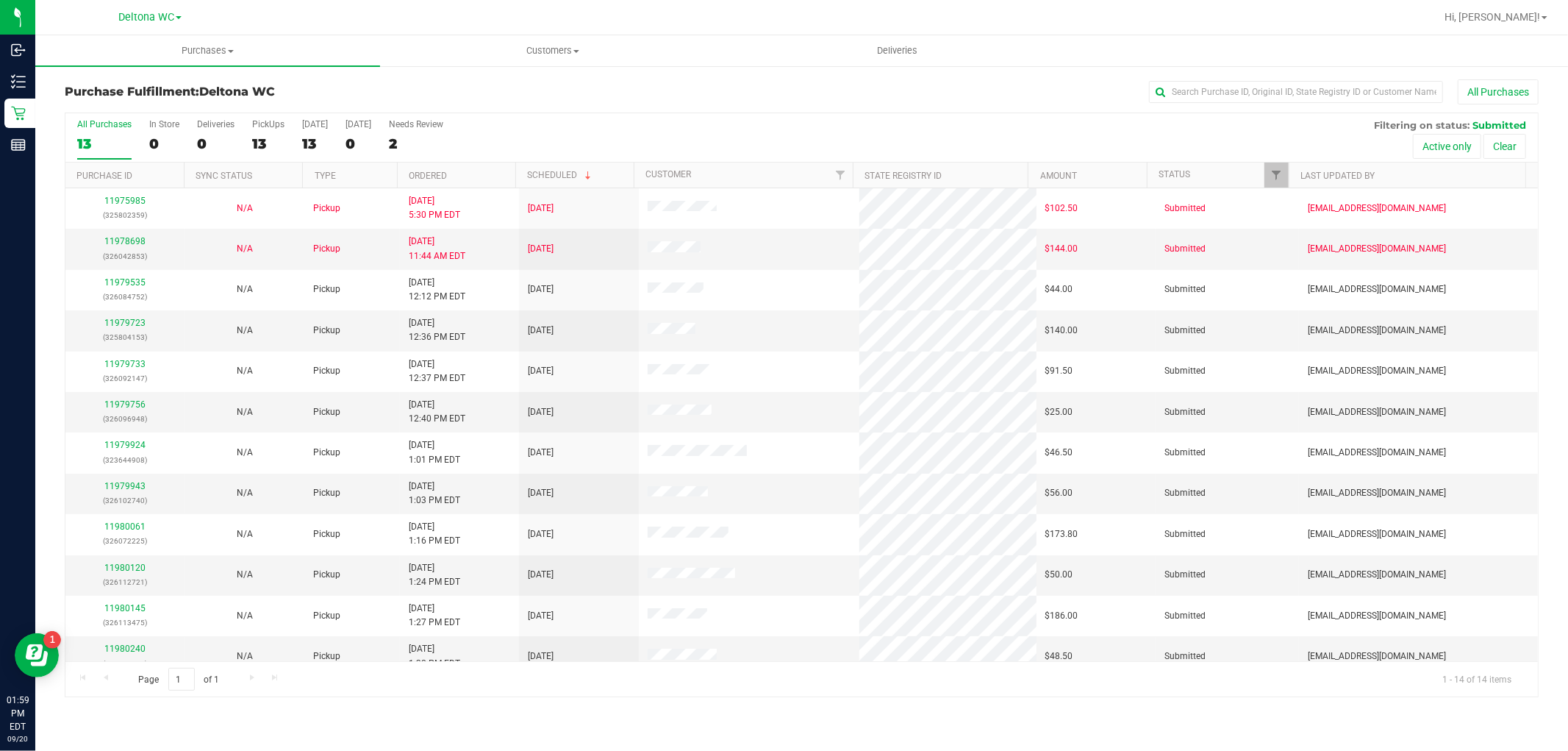
click at [472, 171] on th "Ordered" at bounding box center [457, 175] width 119 height 26
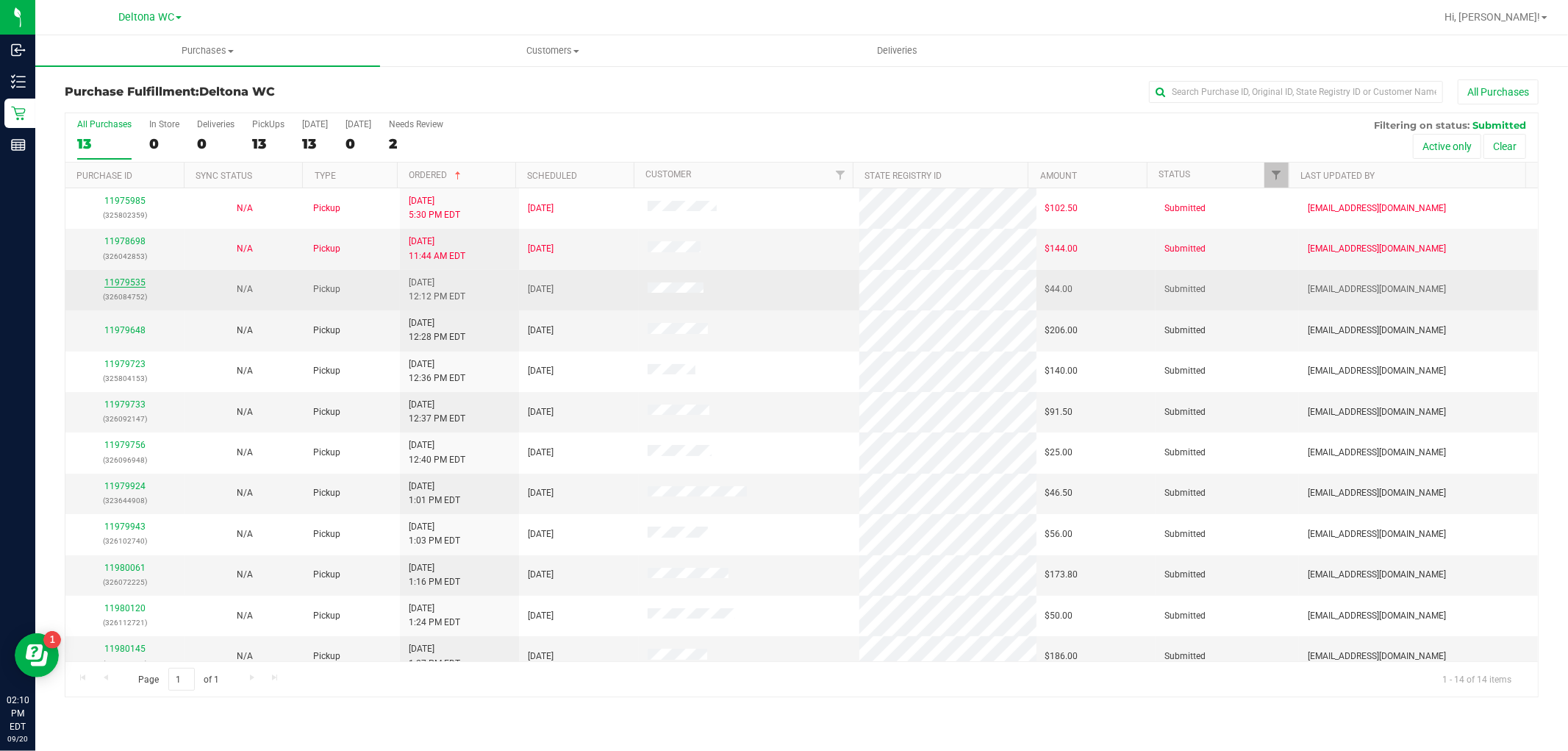
click at [120, 279] on link "11979535" at bounding box center [125, 282] width 41 height 10
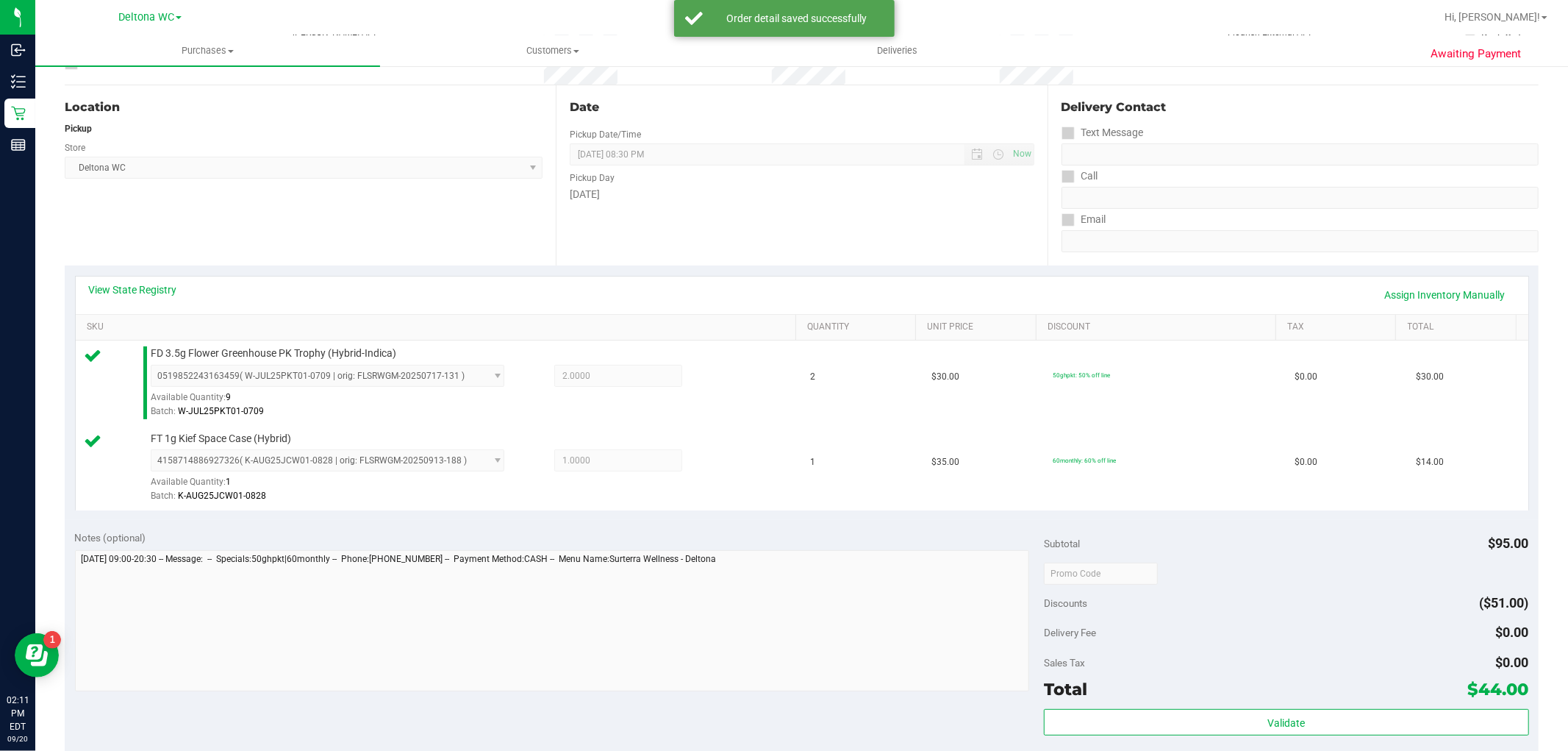
scroll to position [408, 0]
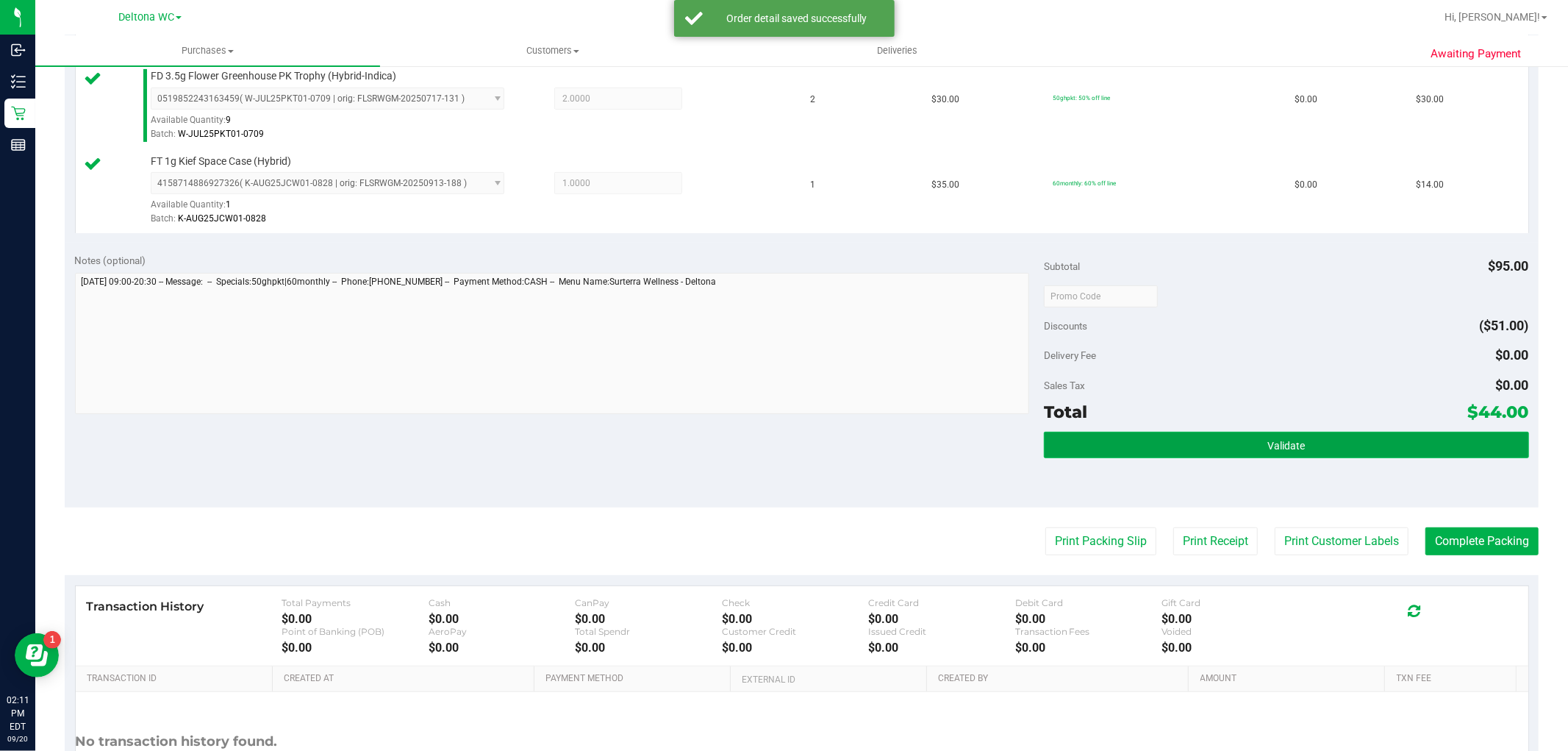
drag, startPoint x: 1282, startPoint y: 434, endPoint x: 1278, endPoint y: 451, distance: 17.5
click at [1282, 439] on button "Validate" at bounding box center [1286, 445] width 485 height 26
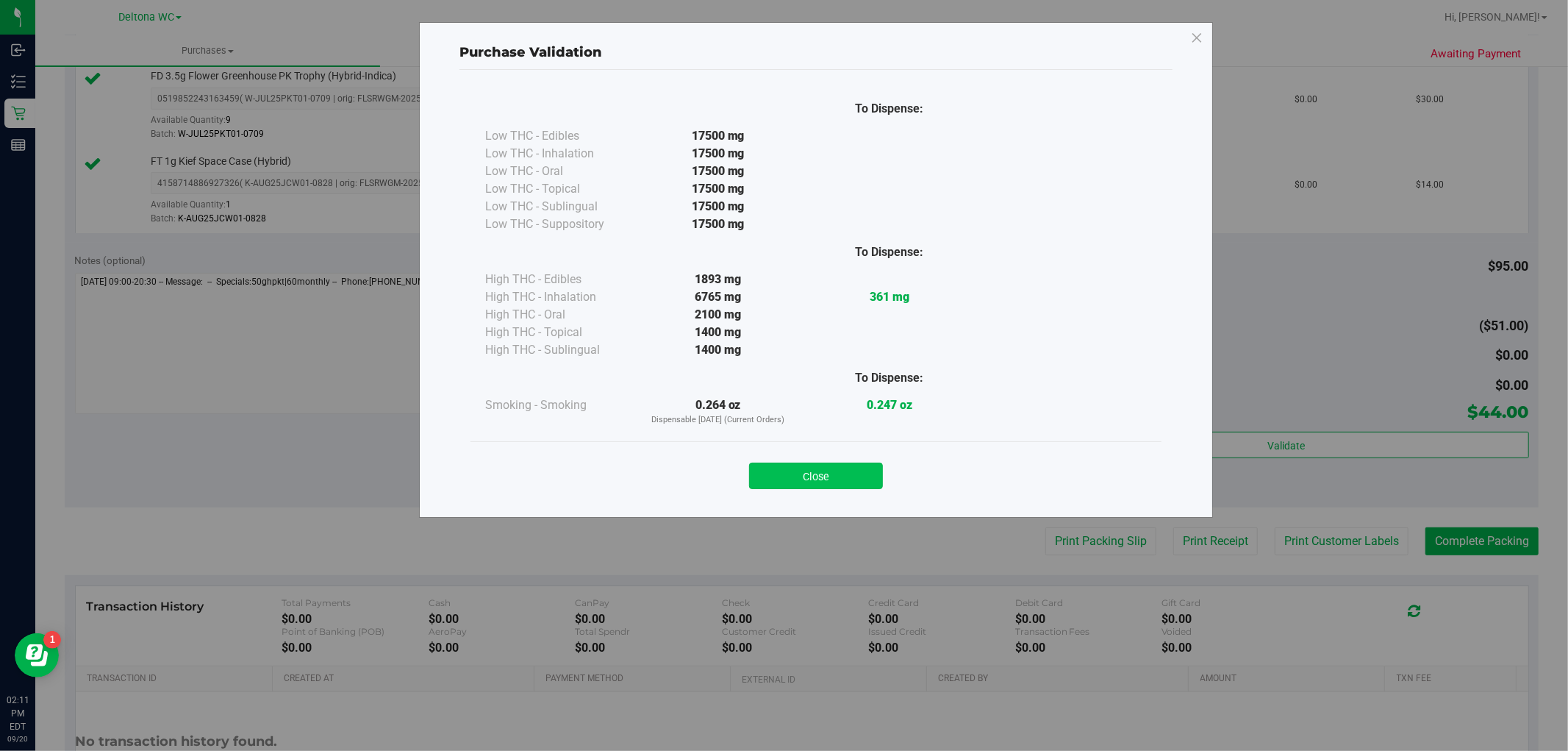
click at [815, 480] on button "Close" at bounding box center [816, 476] width 134 height 26
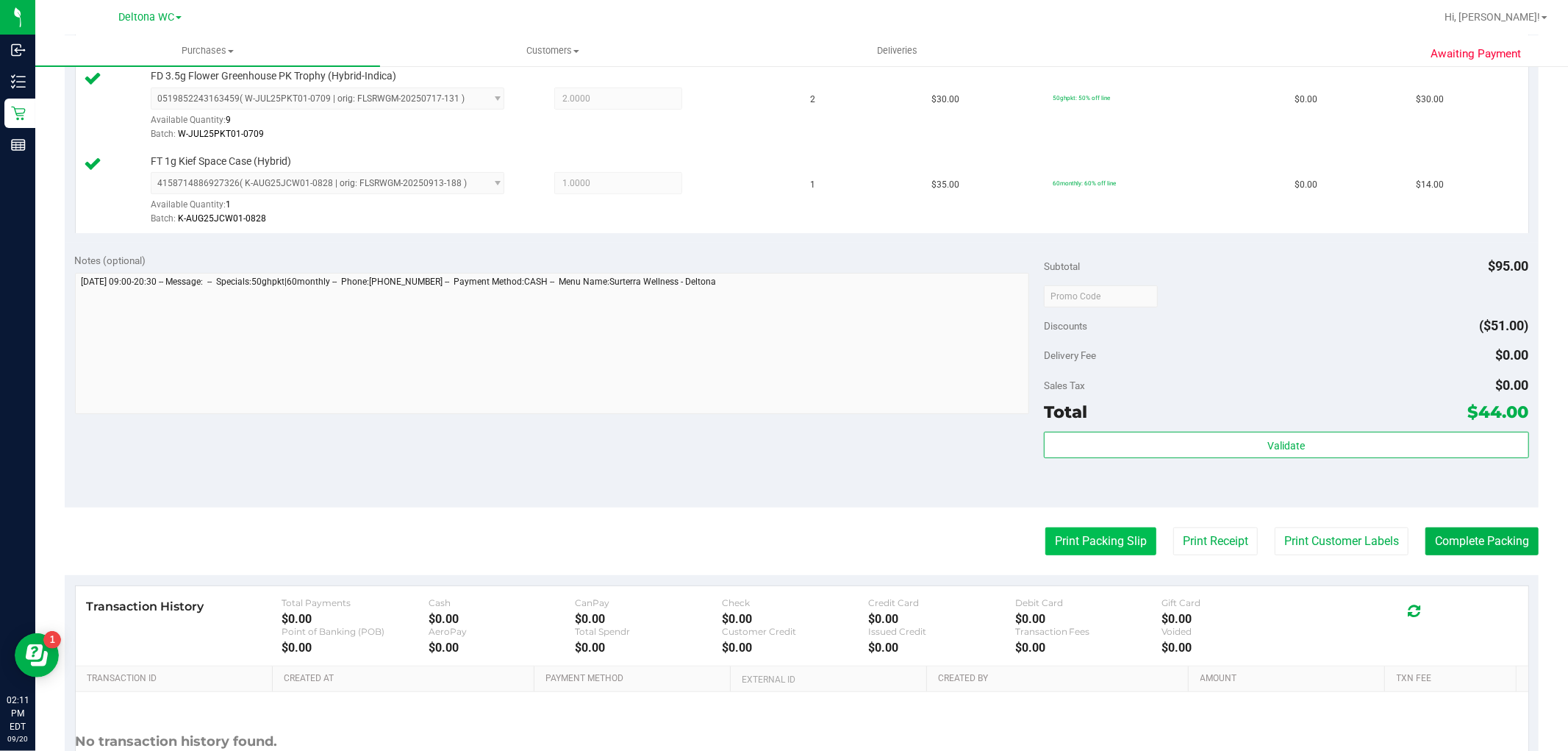
click at [1059, 532] on button "Print Packing Slip" at bounding box center [1101, 541] width 111 height 28
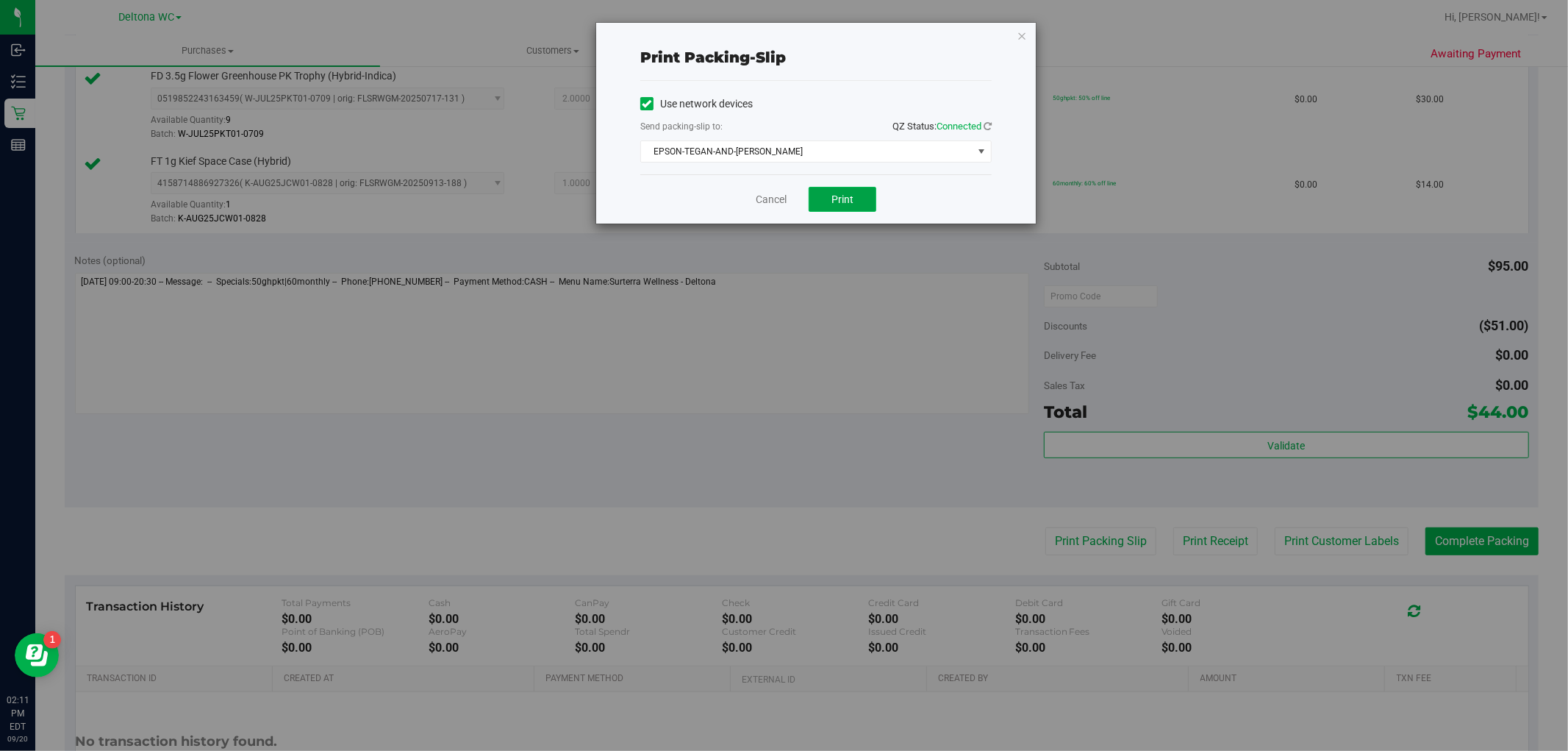
click at [842, 201] on span "Print" at bounding box center [843, 199] width 22 height 12
click at [1024, 33] on icon "button" at bounding box center [1021, 35] width 10 height 17
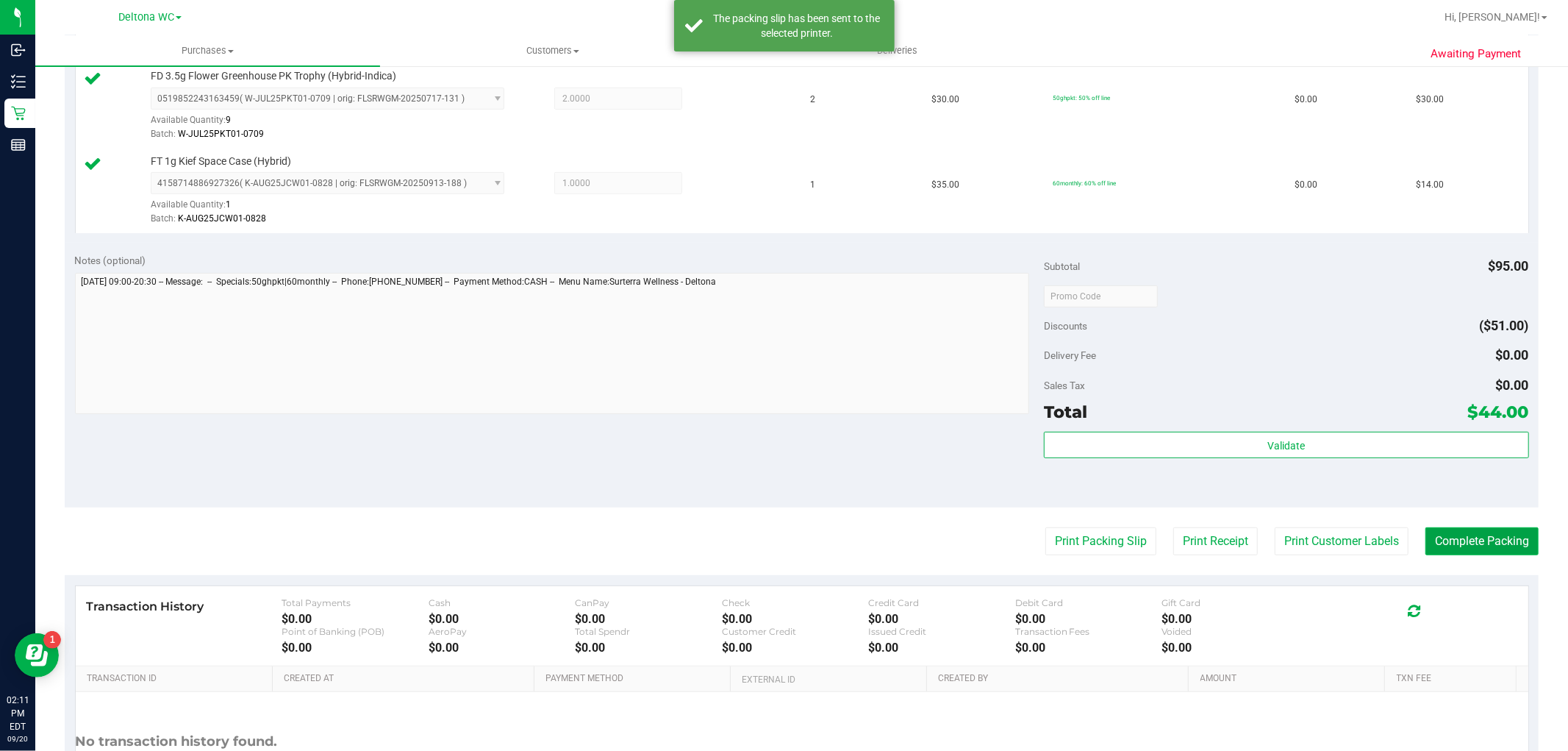
click at [1457, 537] on button "Complete Packing" at bounding box center [1481, 541] width 113 height 28
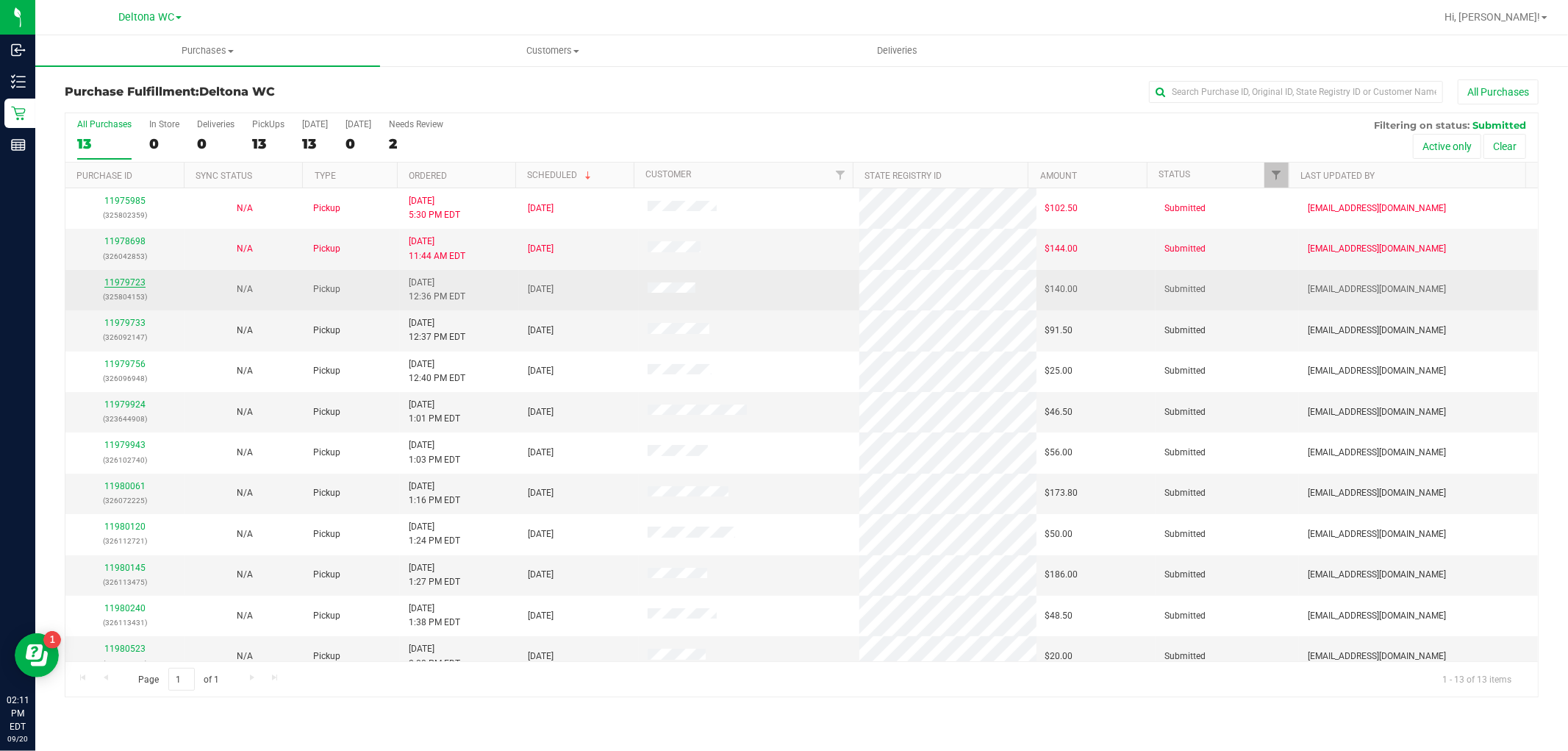
click at [133, 278] on link "11979723" at bounding box center [125, 282] width 41 height 10
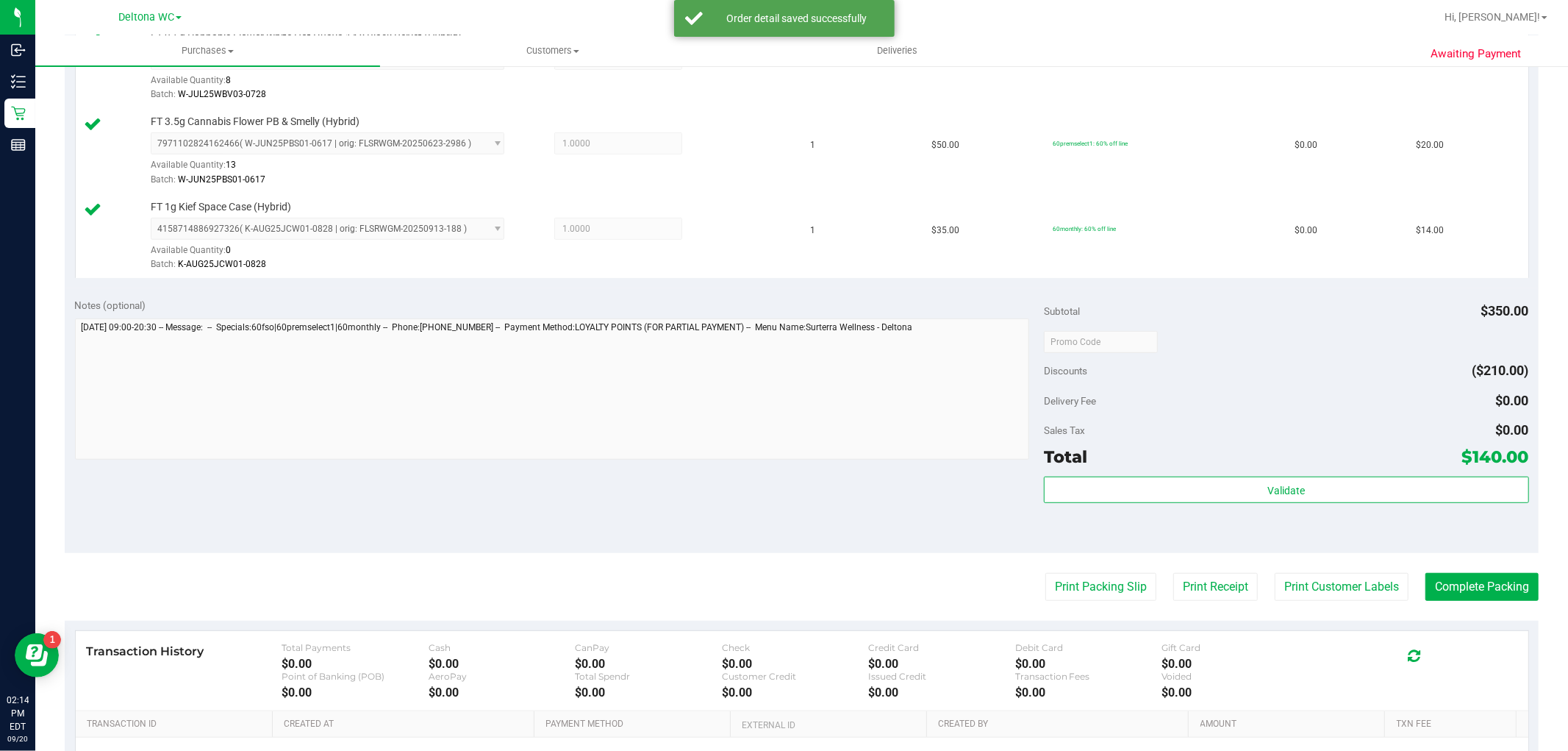
scroll to position [653, 0]
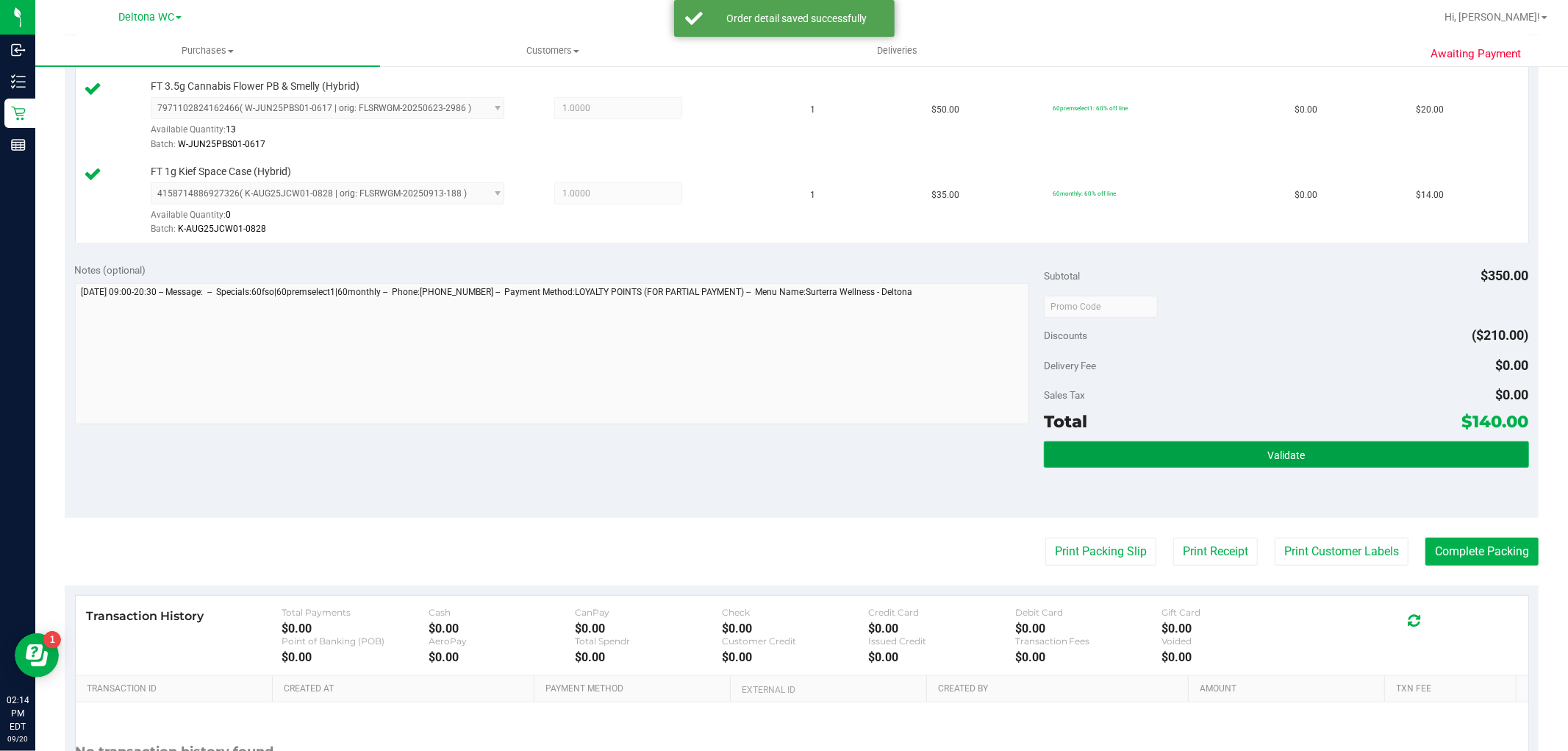
click at [1207, 444] on button "Validate" at bounding box center [1286, 454] width 485 height 26
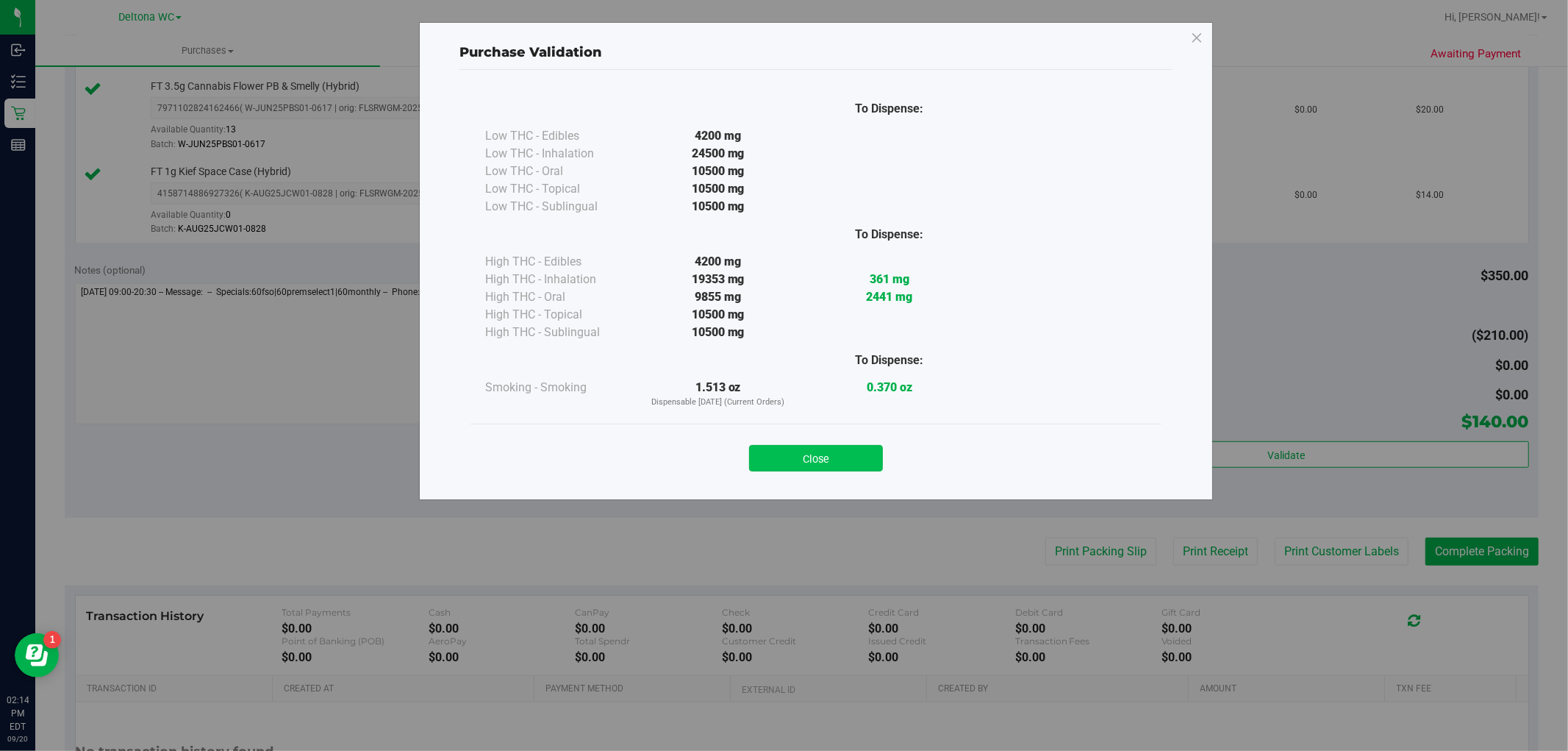
click at [773, 451] on button "Close" at bounding box center [816, 458] width 134 height 26
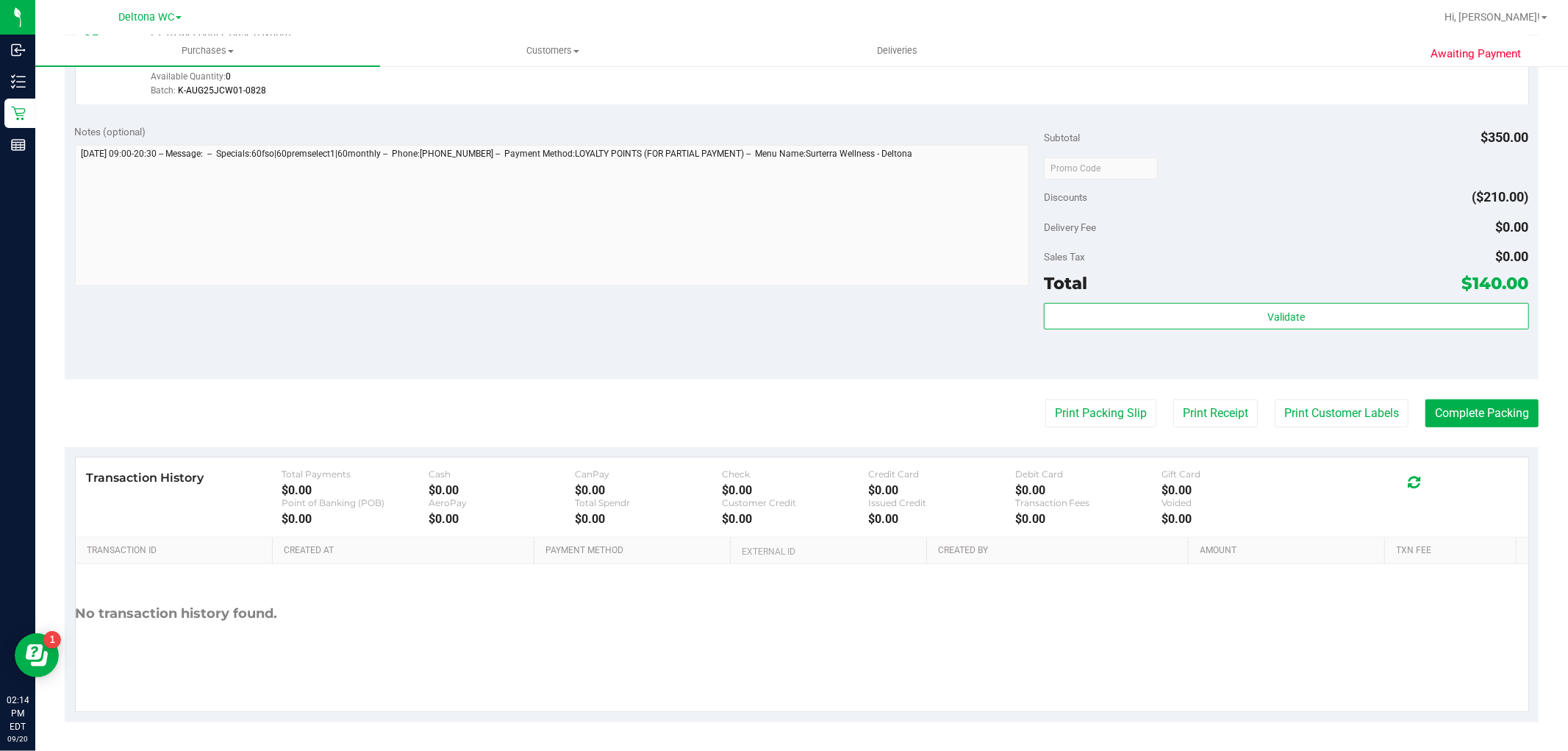
scroll to position [794, 0]
click at [1119, 411] on button "Print Packing Slip" at bounding box center [1101, 412] width 111 height 28
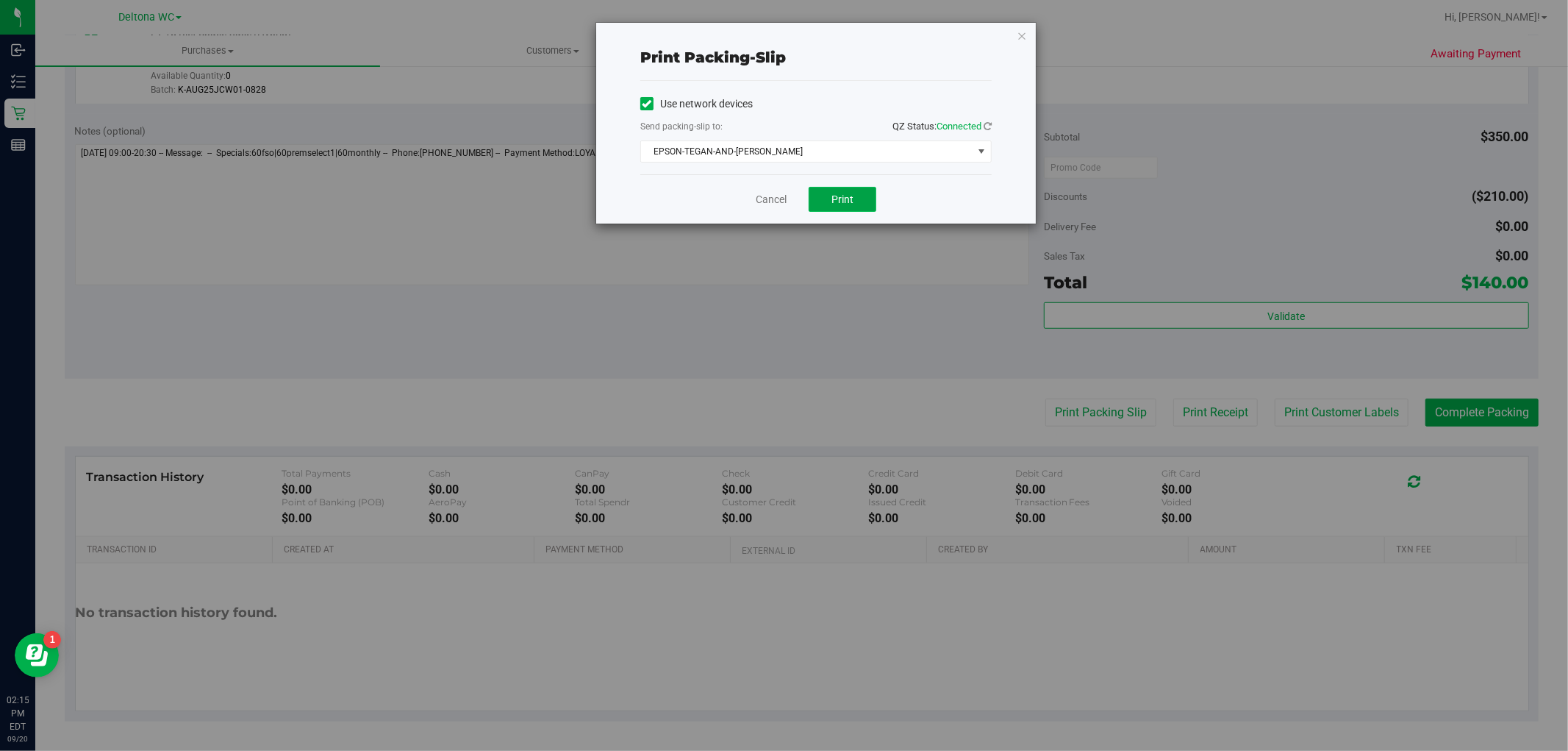
click at [854, 197] on button "Print" at bounding box center [843, 199] width 68 height 25
click at [758, 200] on link "Cancel" at bounding box center [771, 199] width 31 height 16
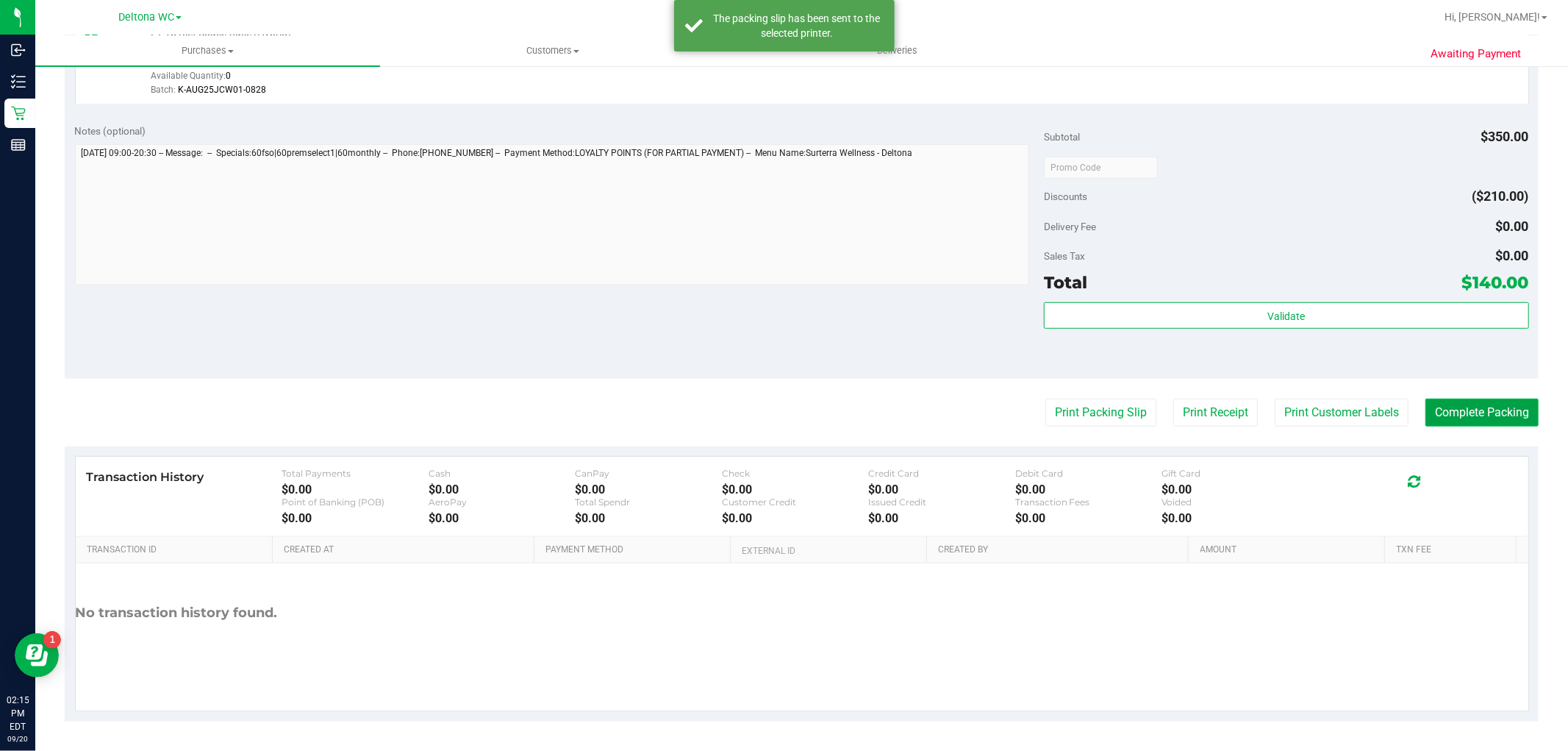
drag, startPoint x: 1459, startPoint y: 414, endPoint x: 1434, endPoint y: 410, distance: 25.3
click at [1451, 409] on button "Complete Packing" at bounding box center [1481, 412] width 113 height 28
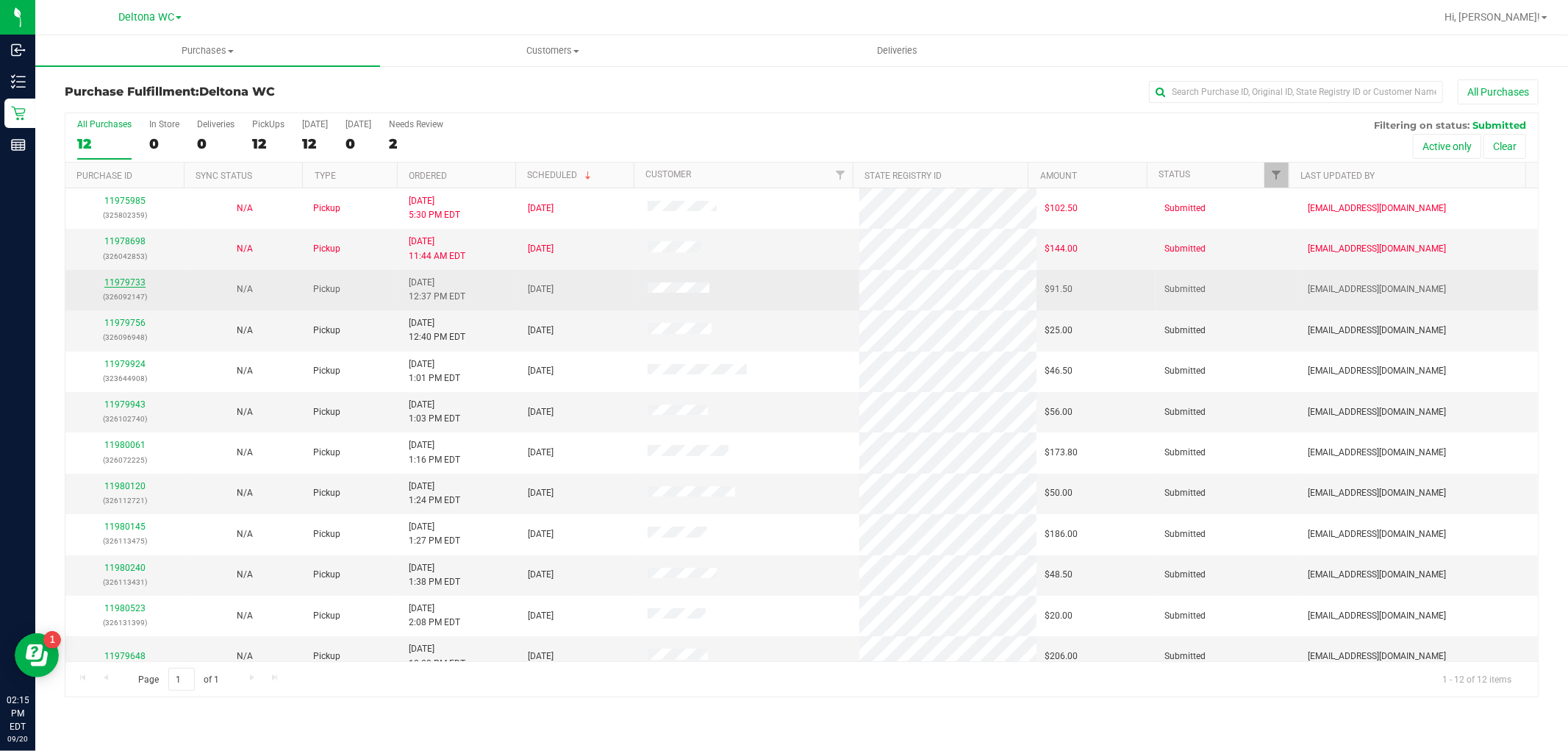
click at [115, 287] on link "11979733" at bounding box center [125, 282] width 41 height 10
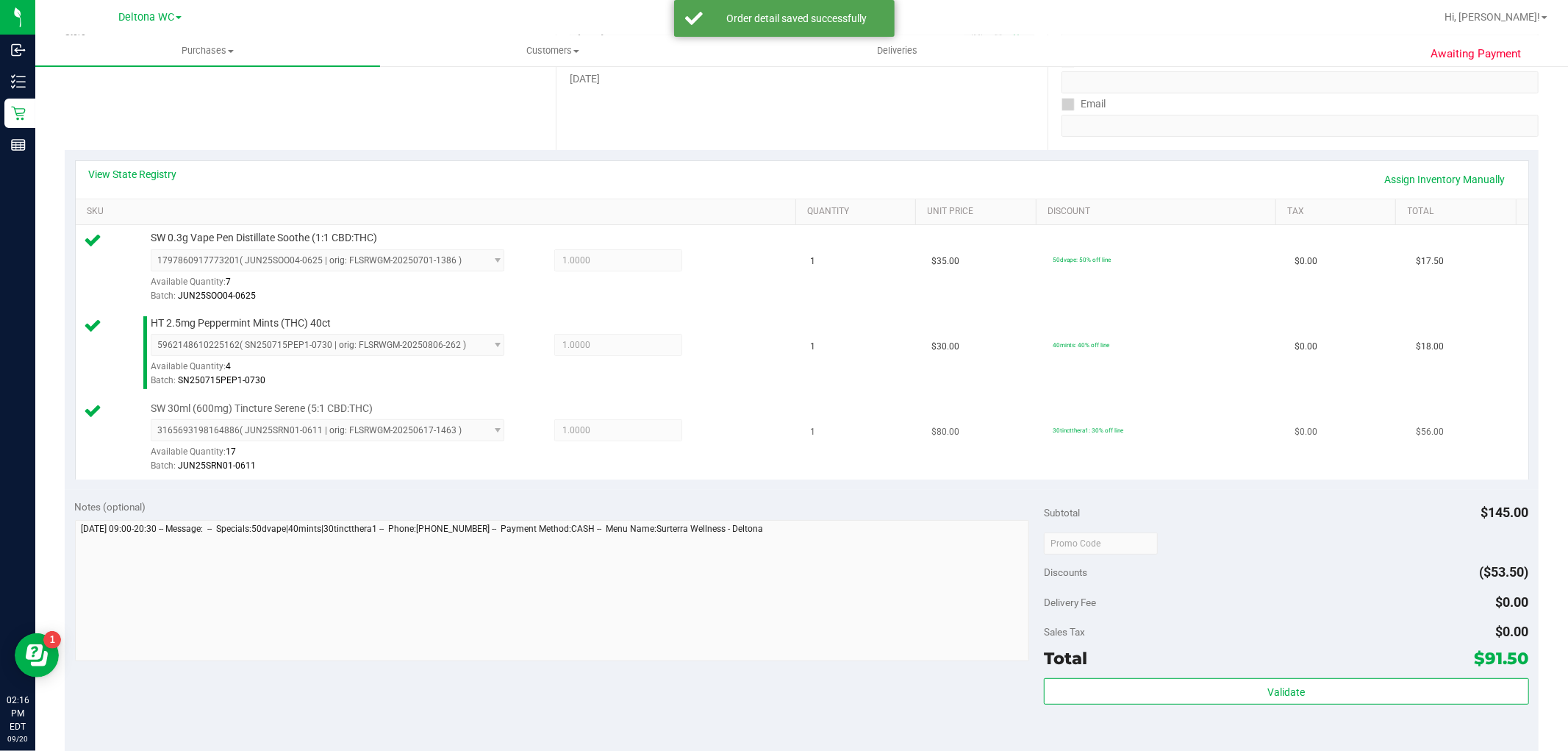
scroll to position [326, 0]
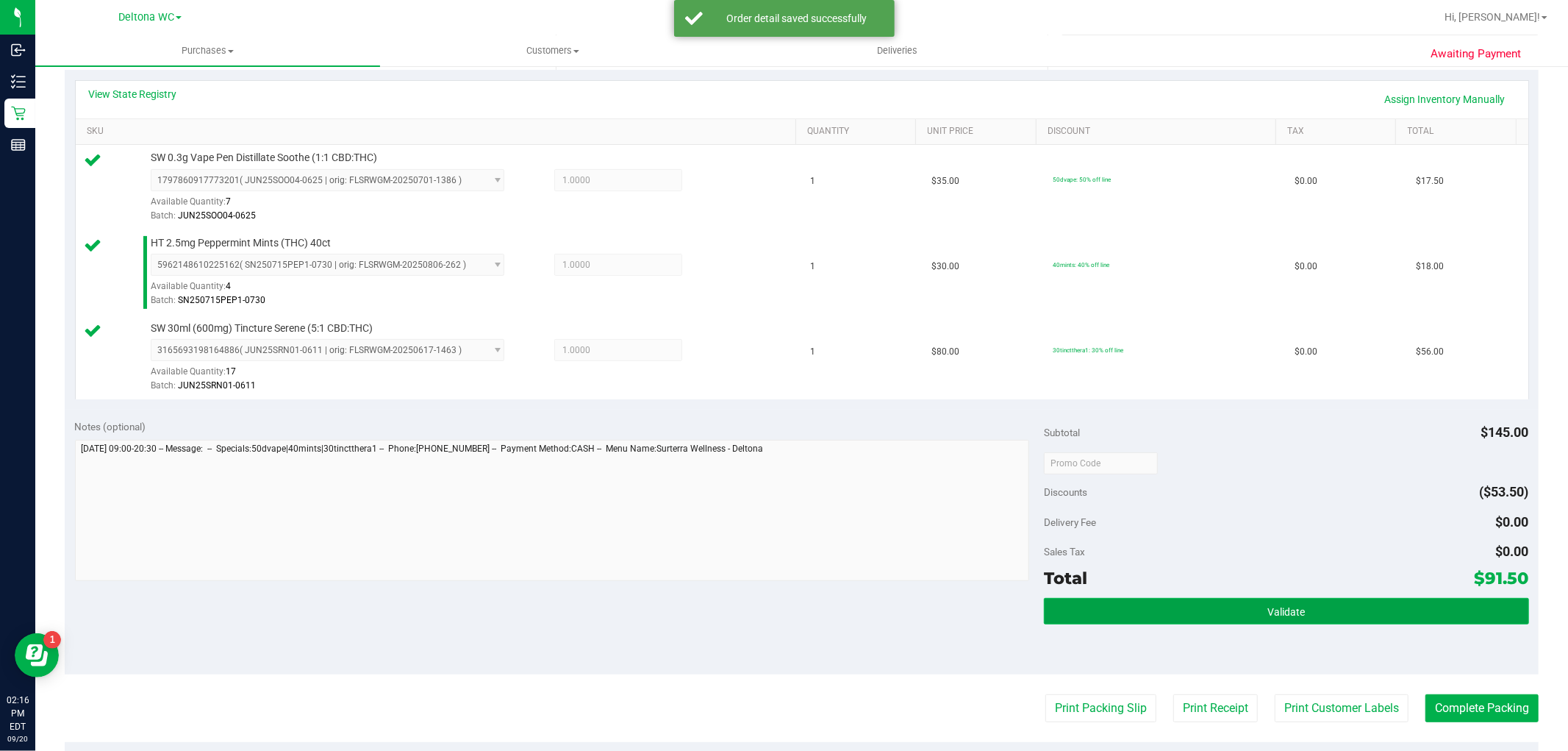
click at [1184, 612] on button "Validate" at bounding box center [1286, 611] width 485 height 26
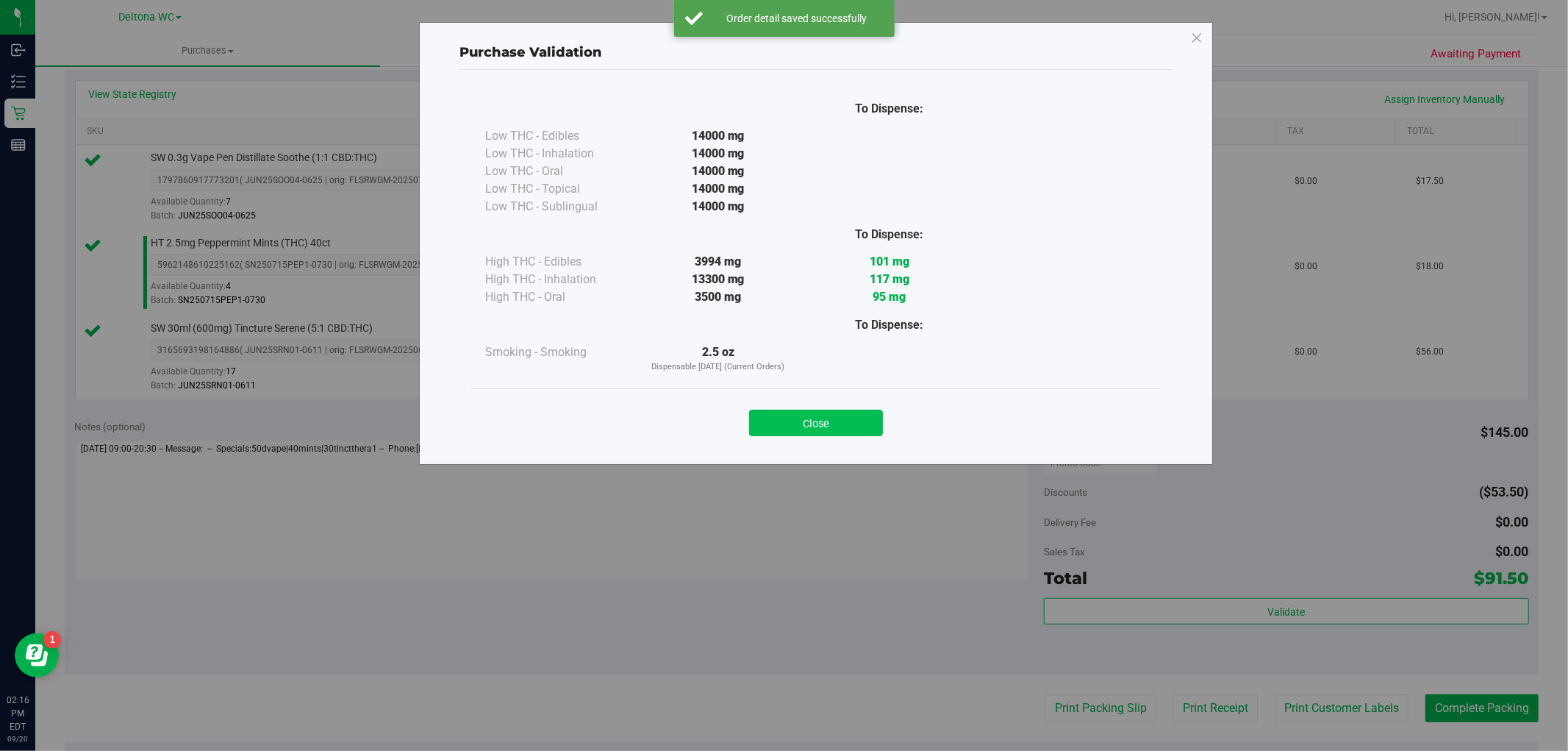
click at [847, 415] on button "Close" at bounding box center [816, 423] width 134 height 26
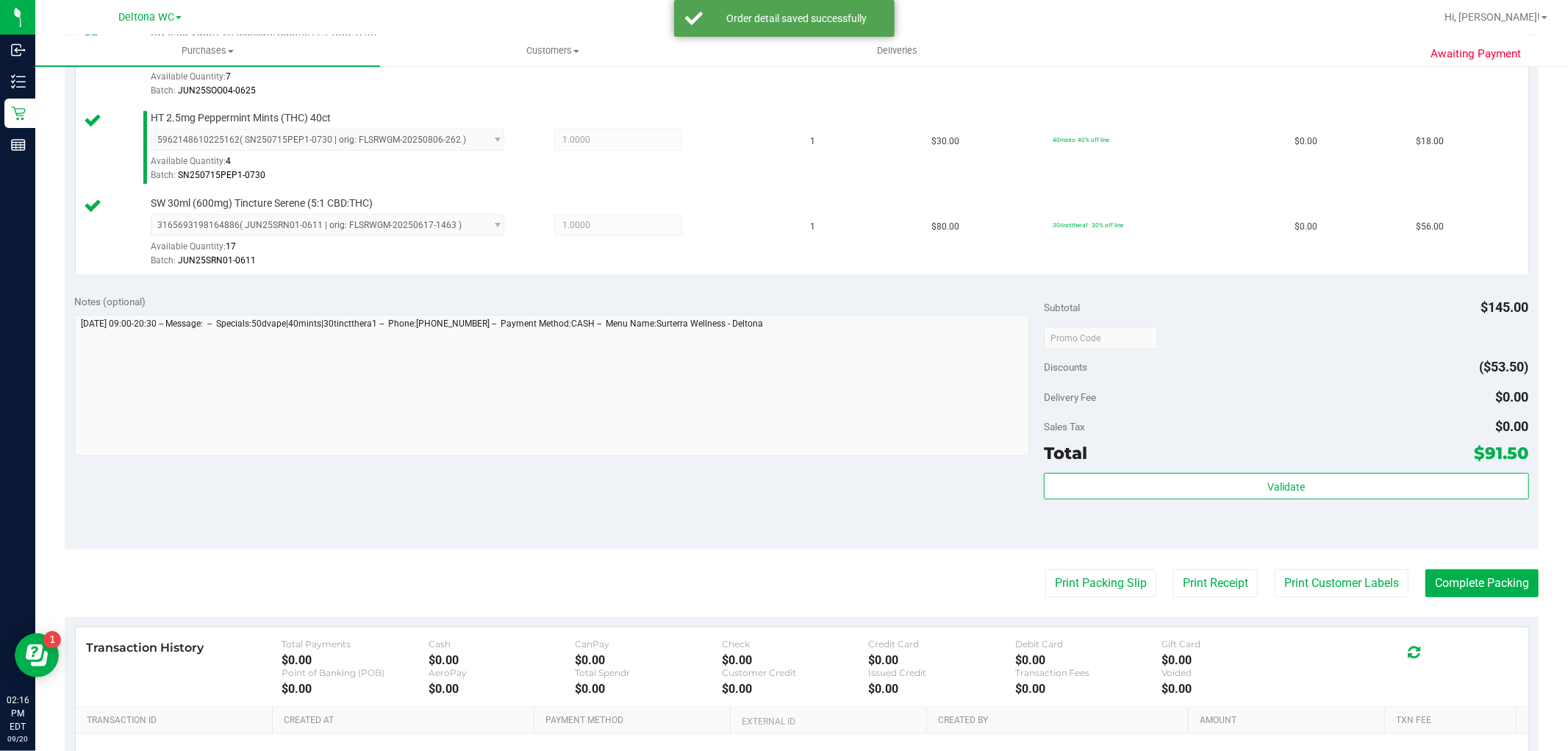
scroll to position [571, 0]
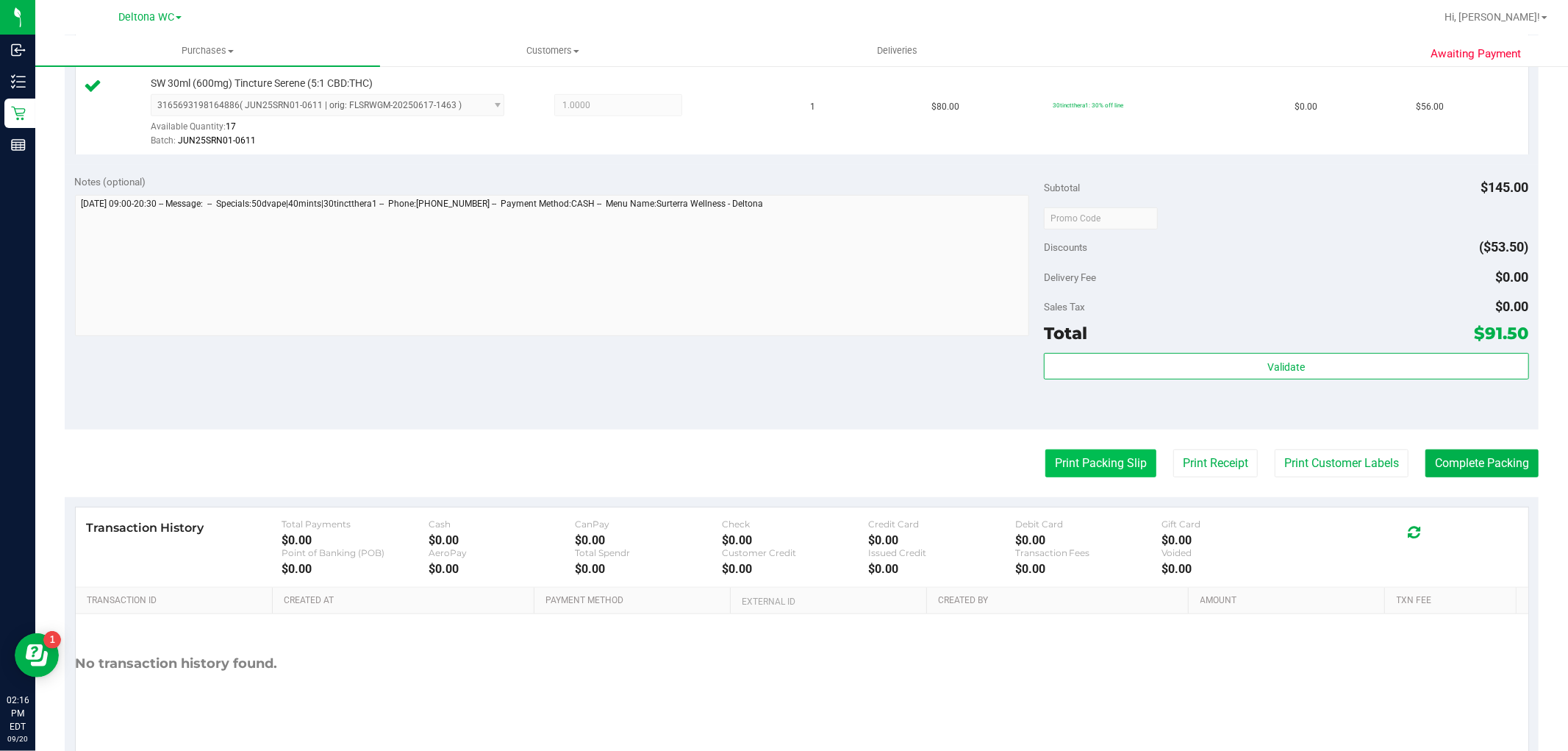
click at [1123, 465] on button "Print Packing Slip" at bounding box center [1101, 463] width 111 height 28
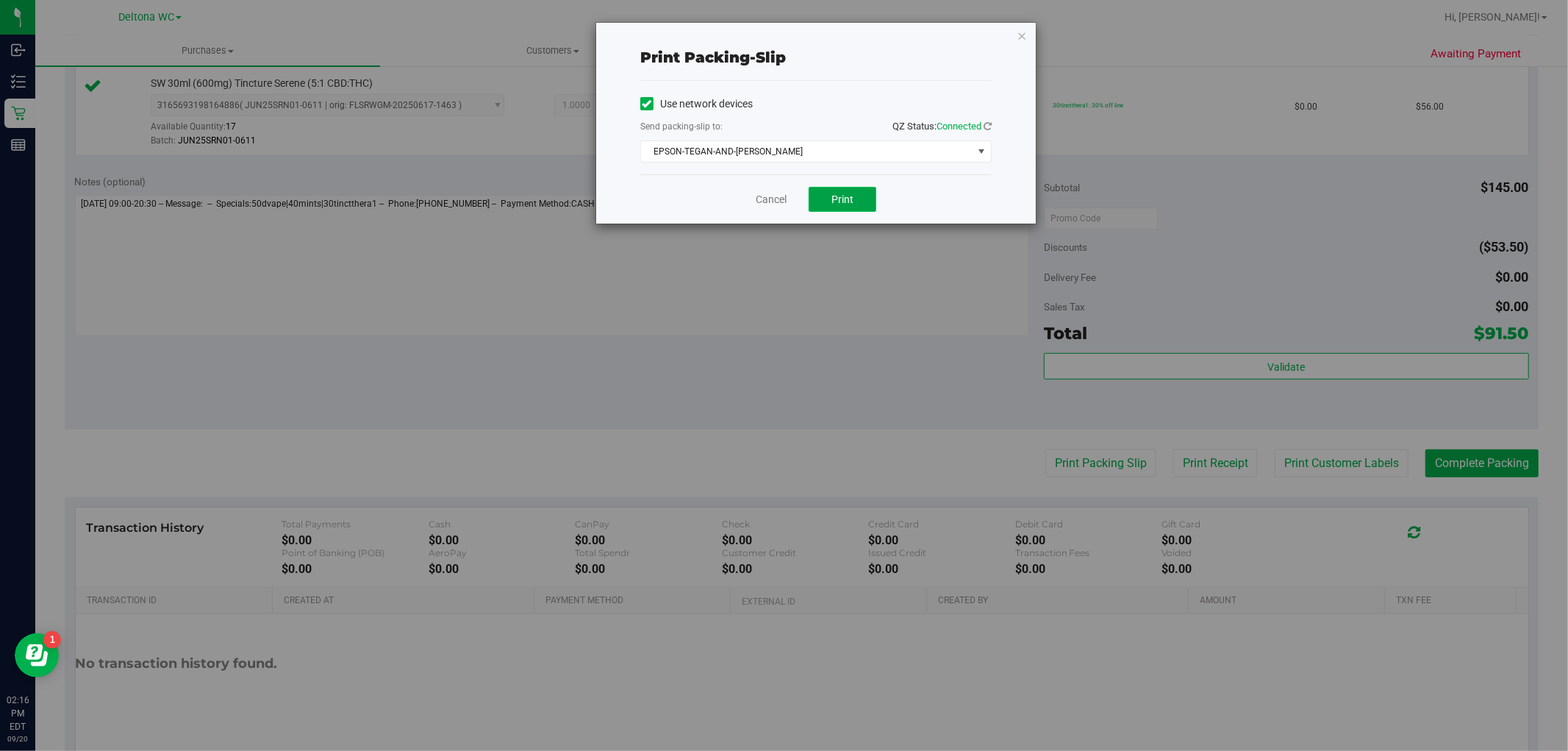
click at [862, 191] on button "Print" at bounding box center [843, 199] width 68 height 25
click at [761, 199] on link "Cancel" at bounding box center [771, 199] width 31 height 16
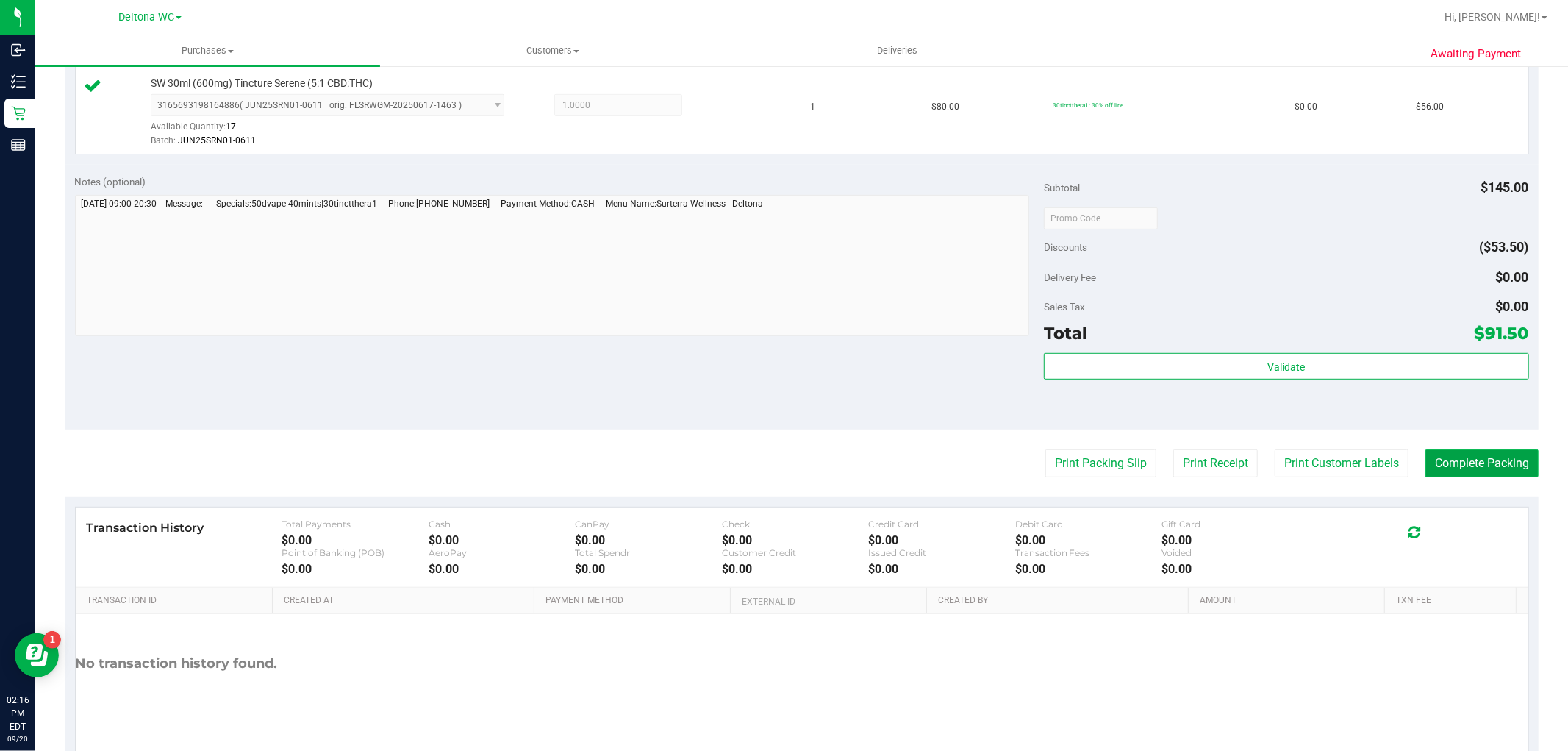
click at [1446, 466] on button "Complete Packing" at bounding box center [1481, 463] width 113 height 28
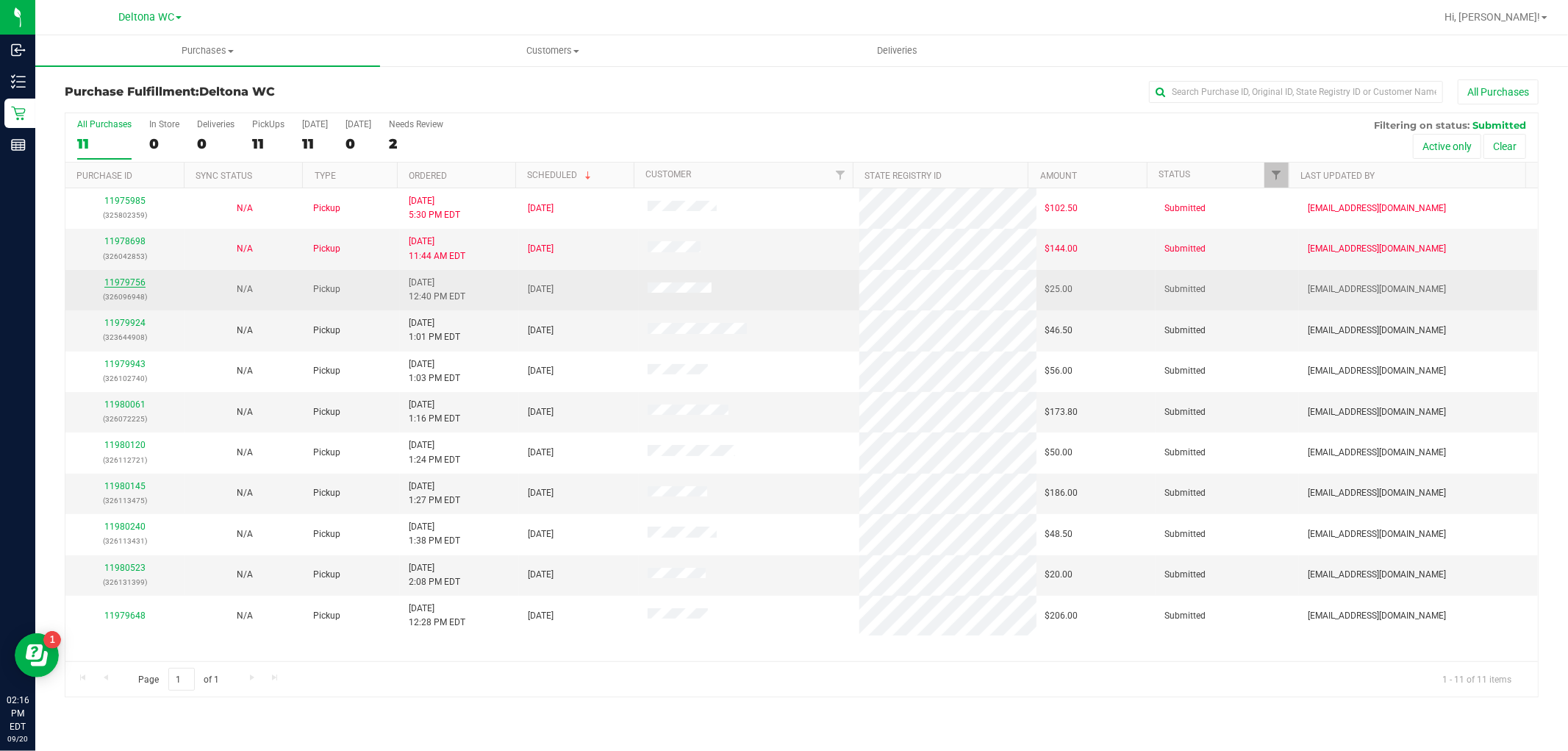
click at [136, 284] on link "11979756" at bounding box center [125, 282] width 41 height 10
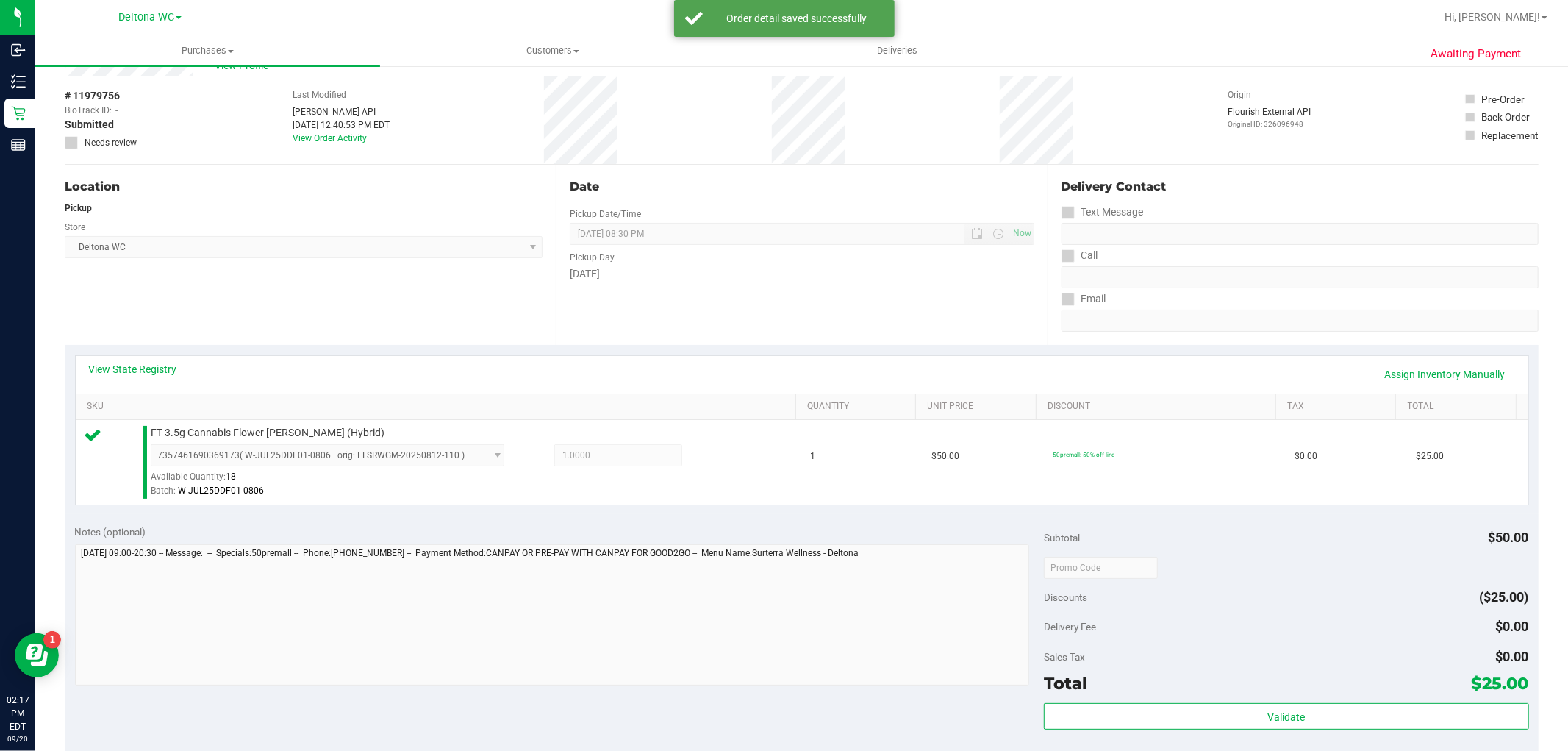
scroll to position [245, 0]
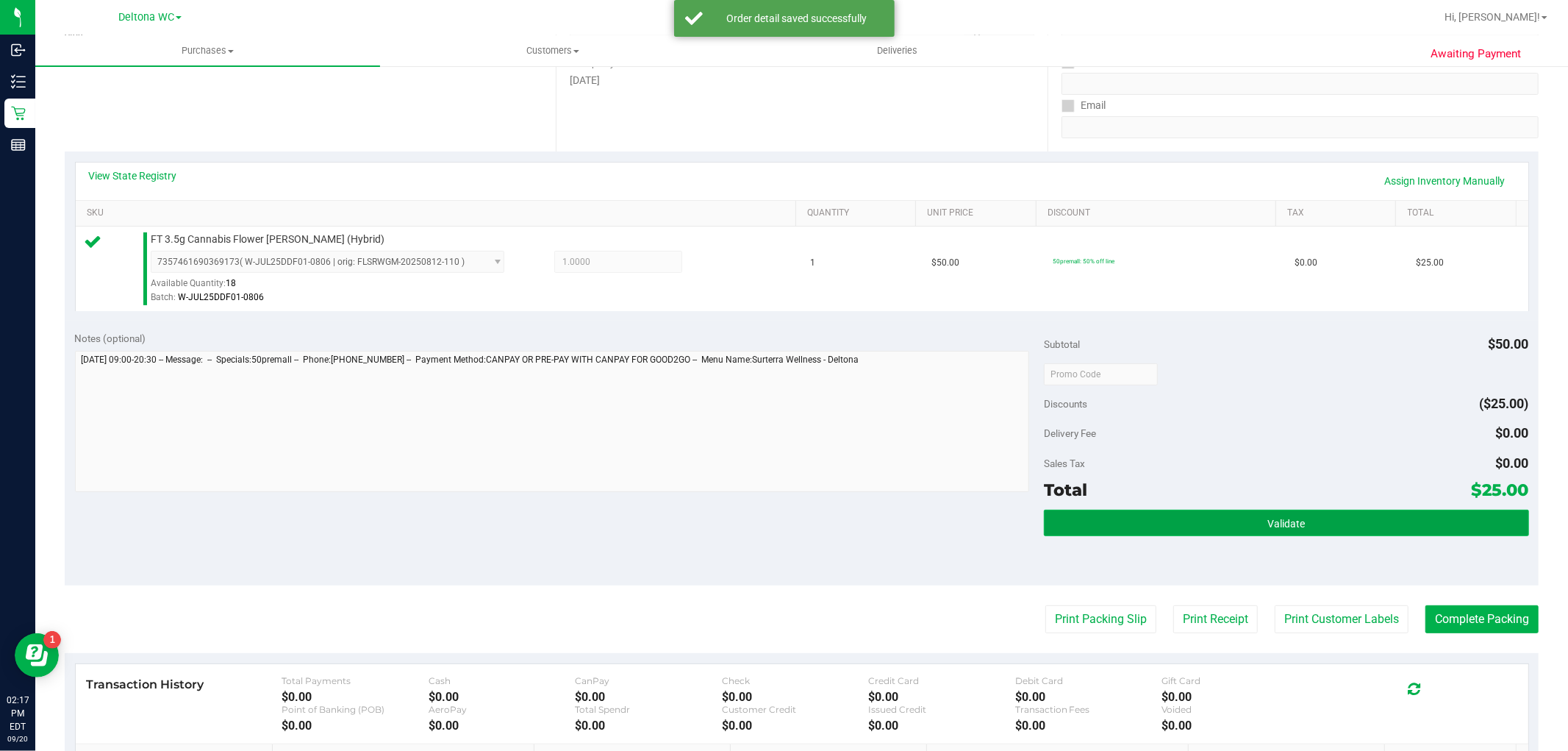
click at [1268, 526] on span "Validate" at bounding box center [1286, 523] width 37 height 12
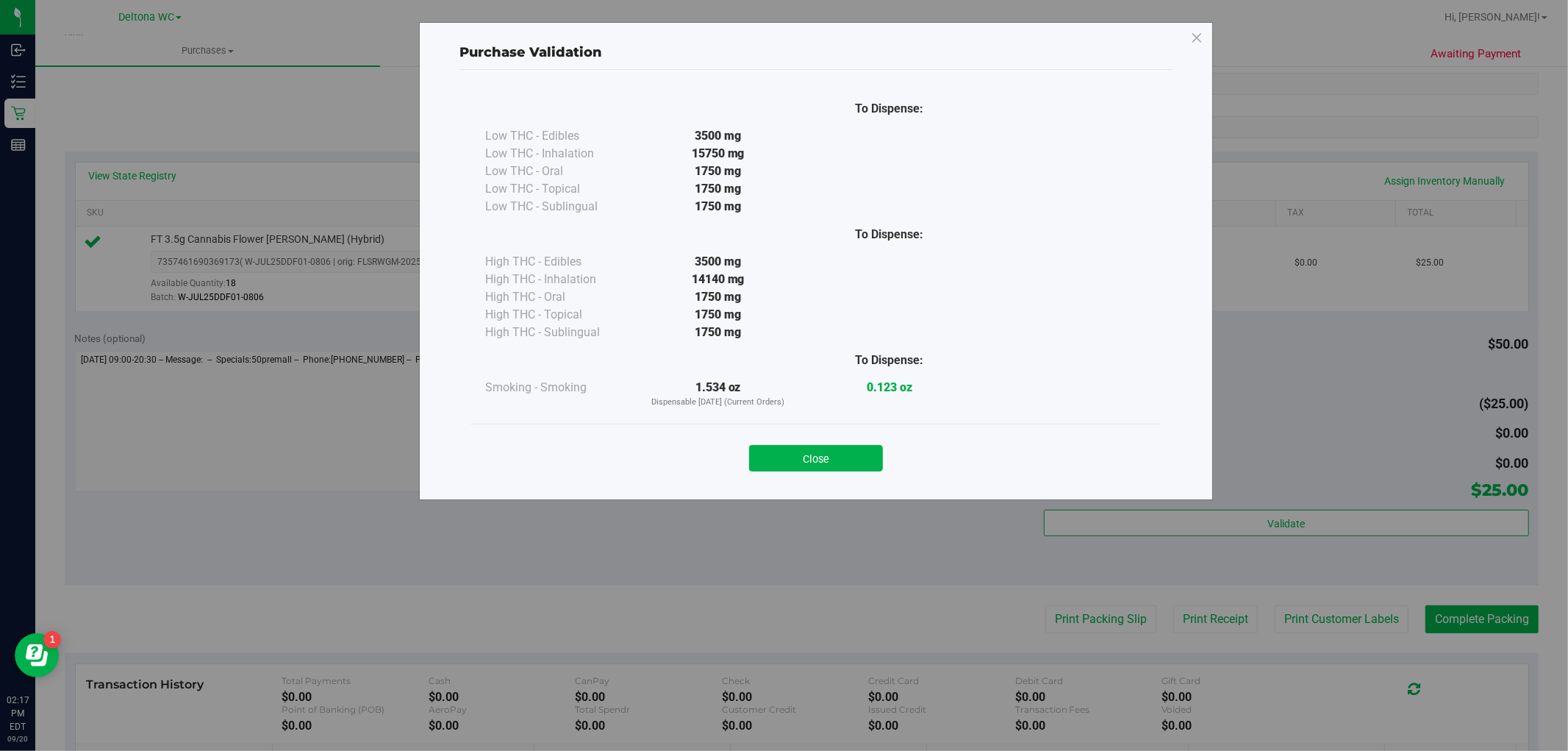
click at [825, 460] on button "Close" at bounding box center [816, 458] width 134 height 26
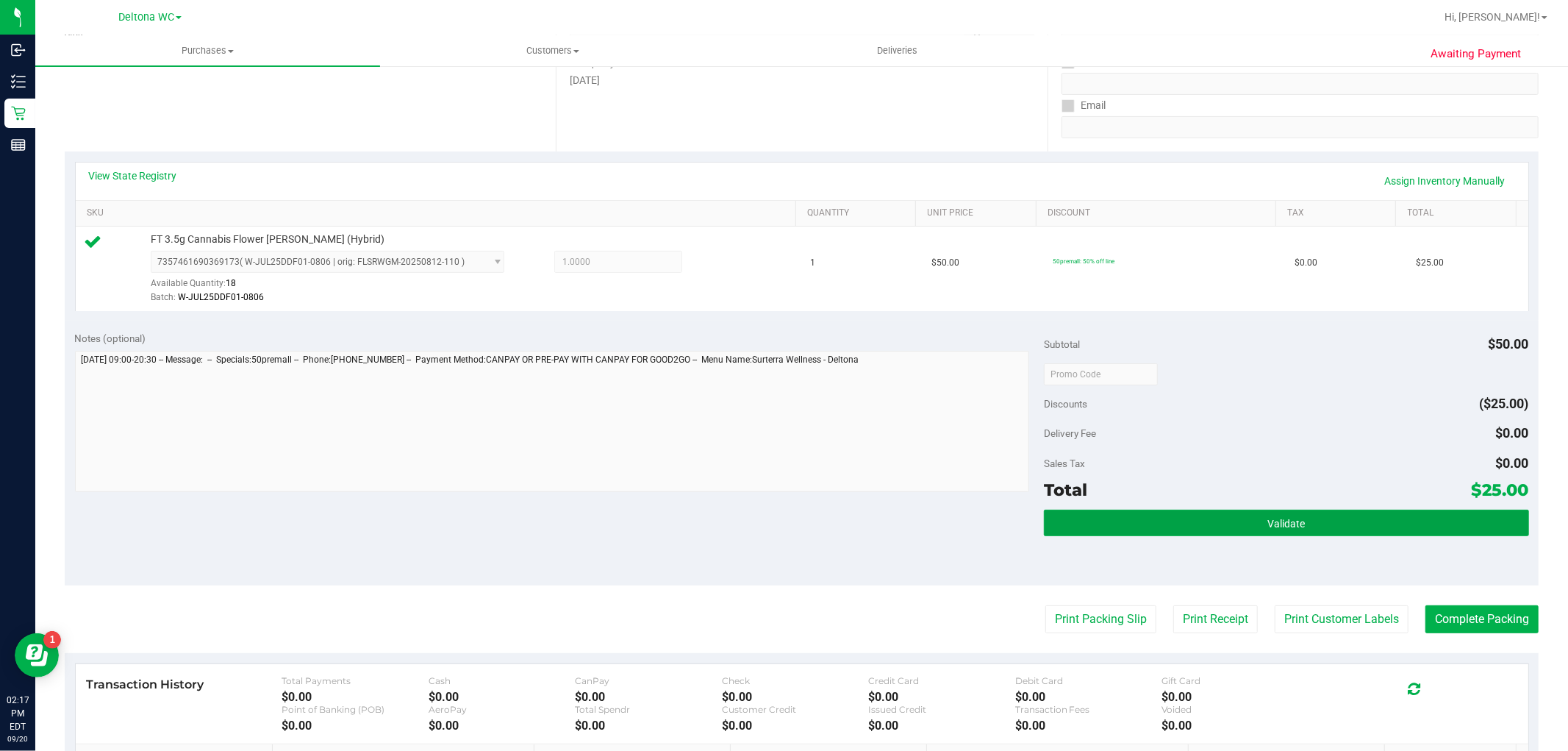
drag, startPoint x: 1149, startPoint y: 518, endPoint x: 1133, endPoint y: 542, distance: 28.8
click at [1149, 519] on button "Validate" at bounding box center [1286, 523] width 485 height 26
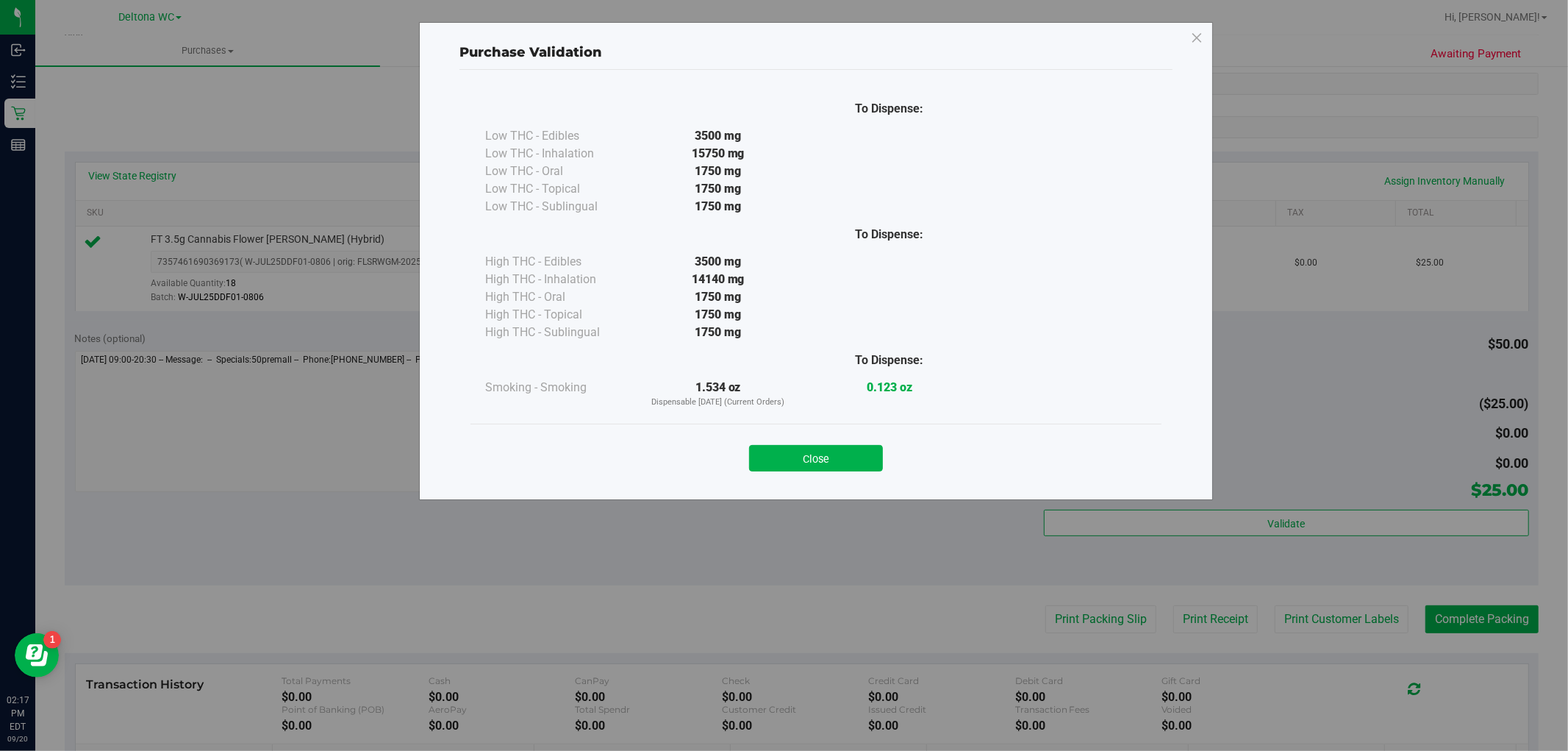
click at [872, 453] on button "Close" at bounding box center [816, 458] width 134 height 26
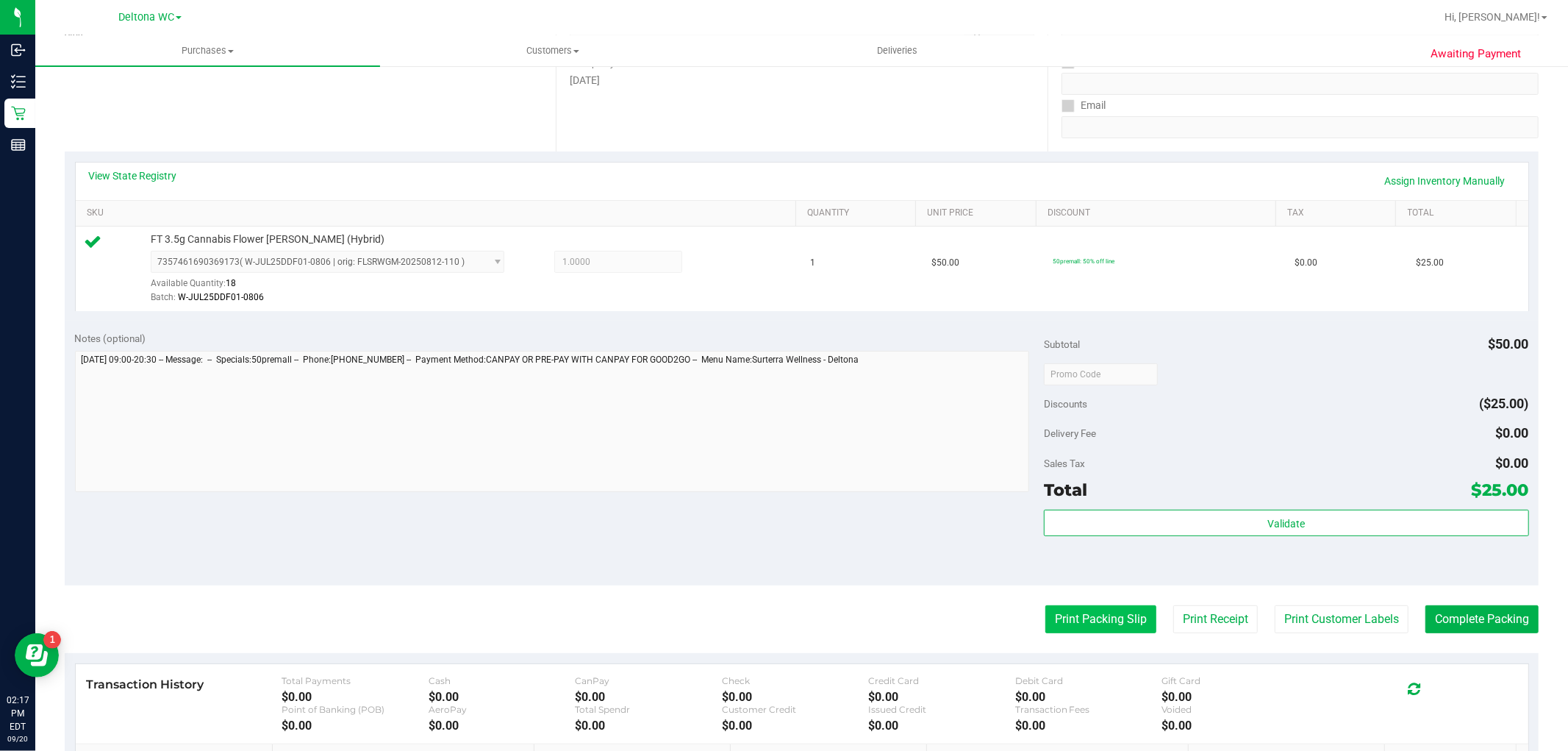
click at [1122, 608] on button "Print Packing Slip" at bounding box center [1101, 619] width 111 height 28
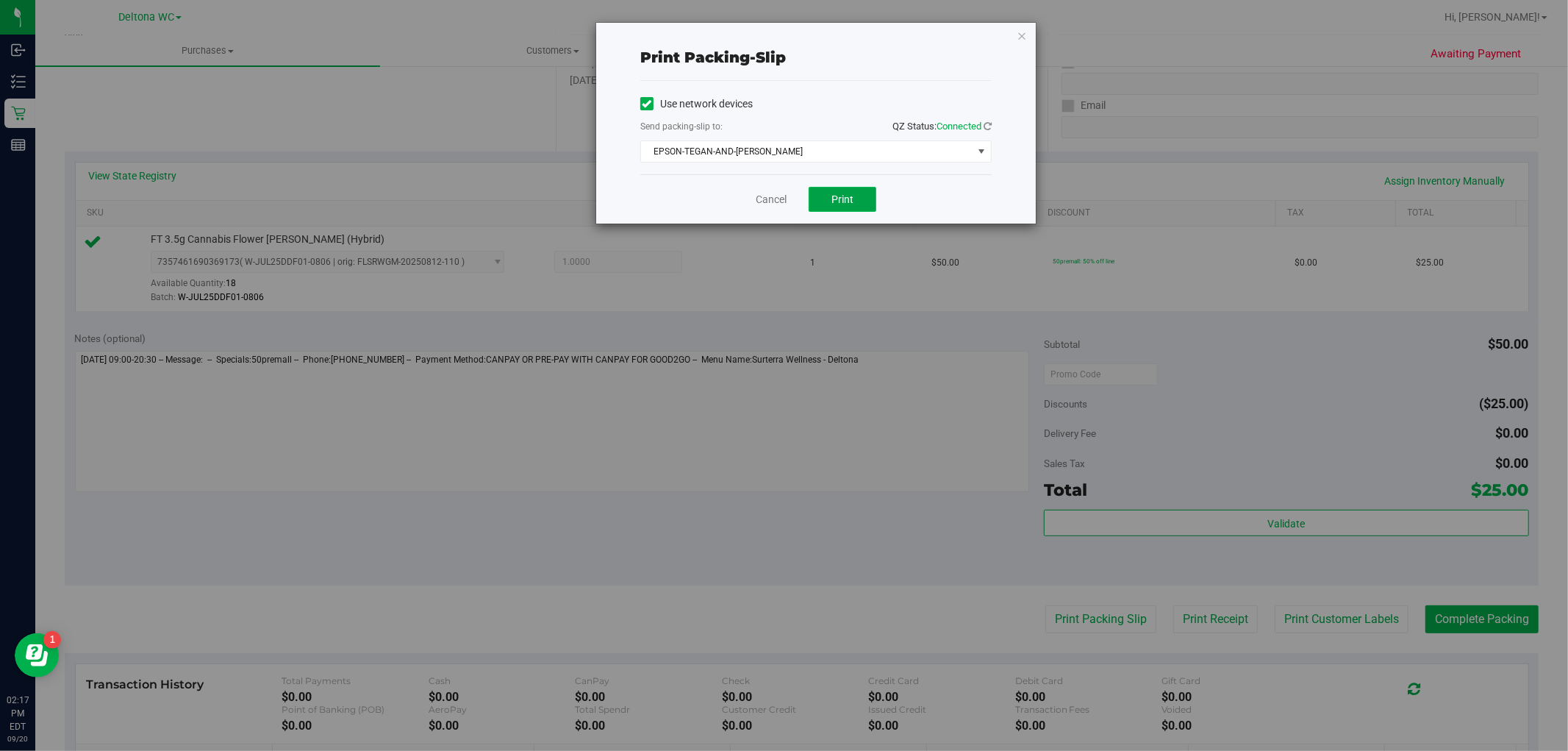
click at [843, 208] on button "Print" at bounding box center [843, 199] width 68 height 25
drag, startPoint x: 1021, startPoint y: 35, endPoint x: 998, endPoint y: 64, distance: 37.0
click at [1016, 52] on div "Print packing-slip Use network devices Send packing-slip to: QZ Status: Connect…" at bounding box center [815, 123] width 439 height 200
drag, startPoint x: 1026, startPoint y: 34, endPoint x: 978, endPoint y: 120, distance: 98.5
click at [1026, 35] on icon "button" at bounding box center [1021, 35] width 10 height 17
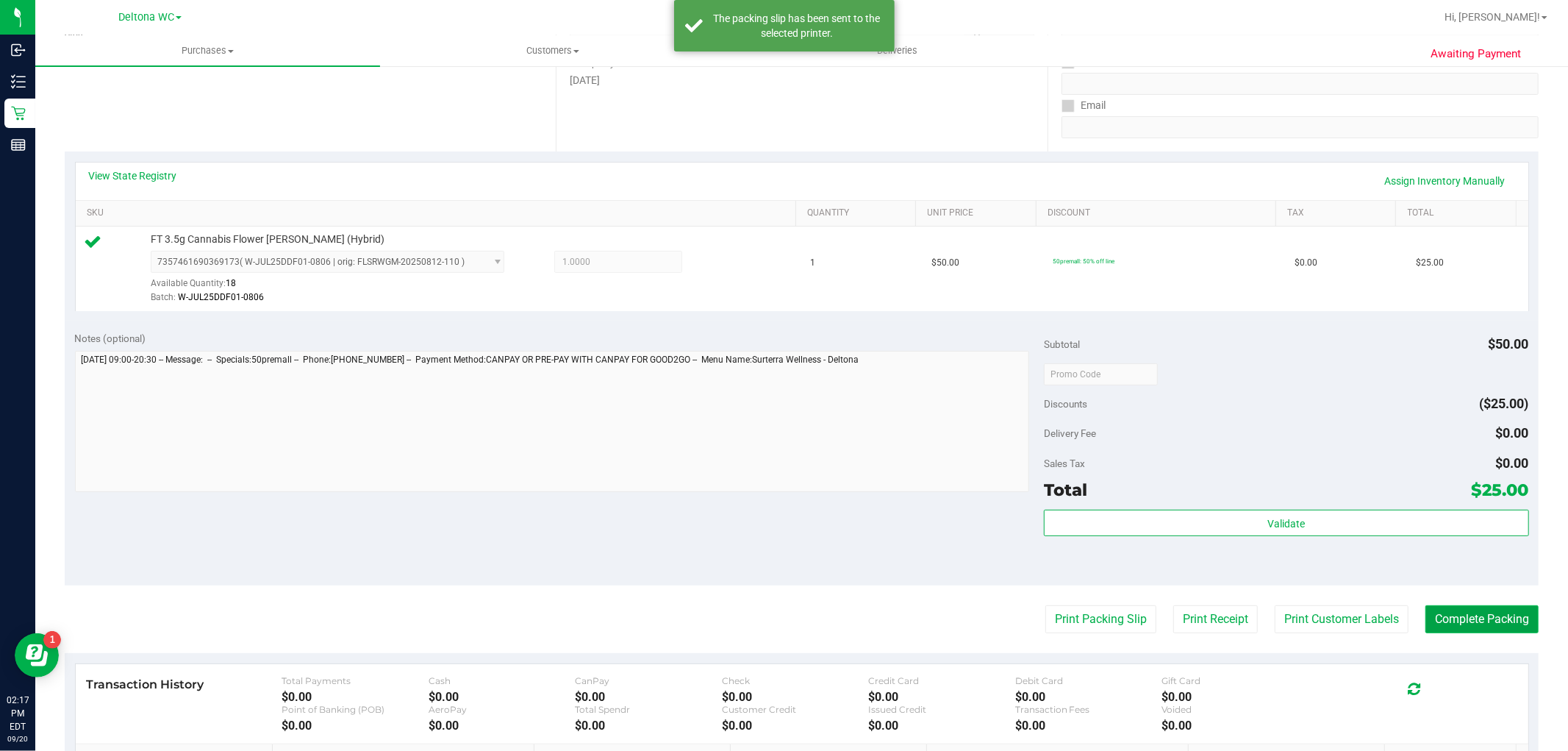
click at [1454, 613] on button "Complete Packing" at bounding box center [1481, 619] width 113 height 28
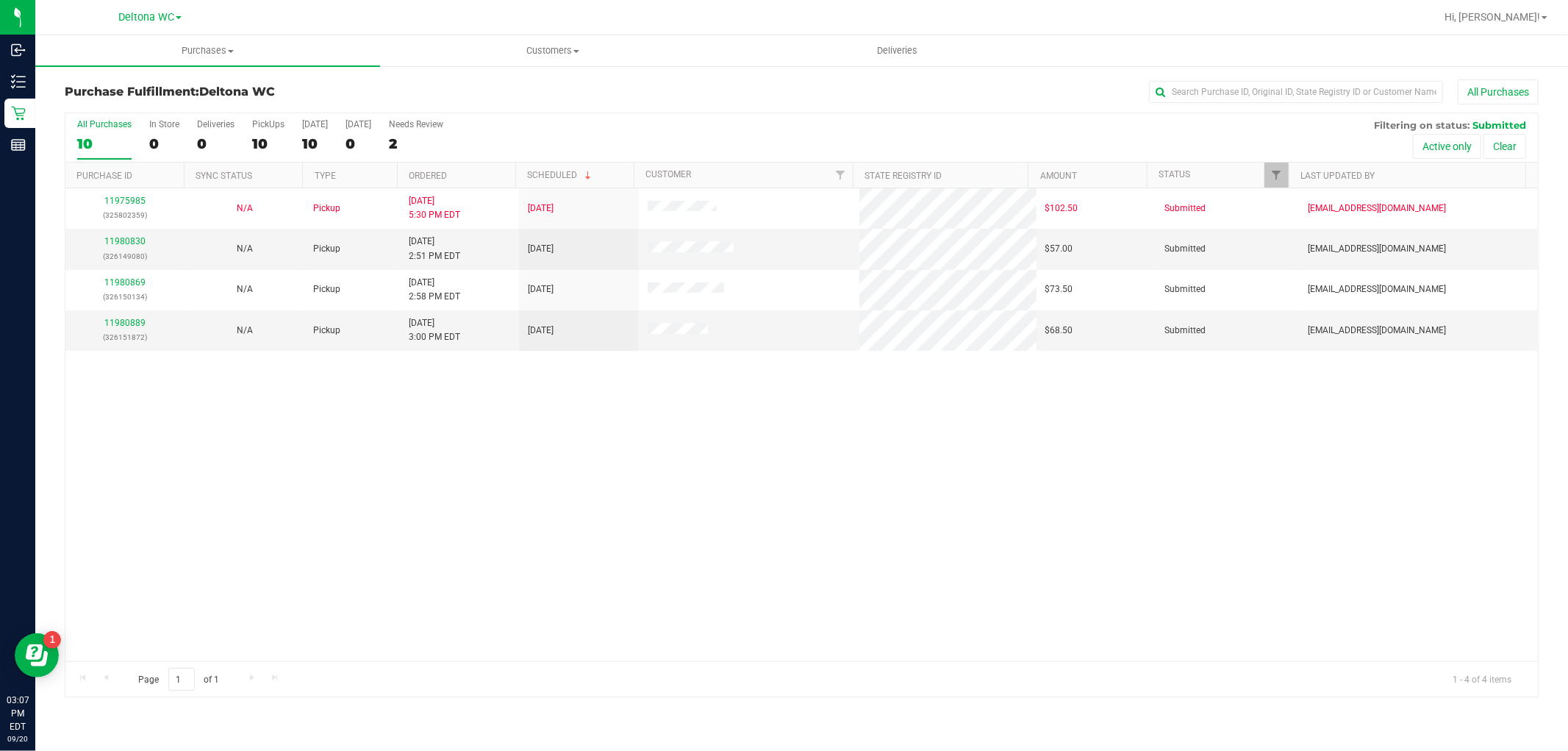
click at [622, 461] on div "11975985 (325802359) N/A Pickup 9/19/2025 5:30 PM EDT 9/20/2025 $102.50 Submitt…" at bounding box center [801, 424] width 1472 height 472
click at [630, 92] on div "All Purchases" at bounding box center [1047, 92] width 983 height 25
click at [721, 103] on div "All Purchases" at bounding box center [1047, 92] width 983 height 25
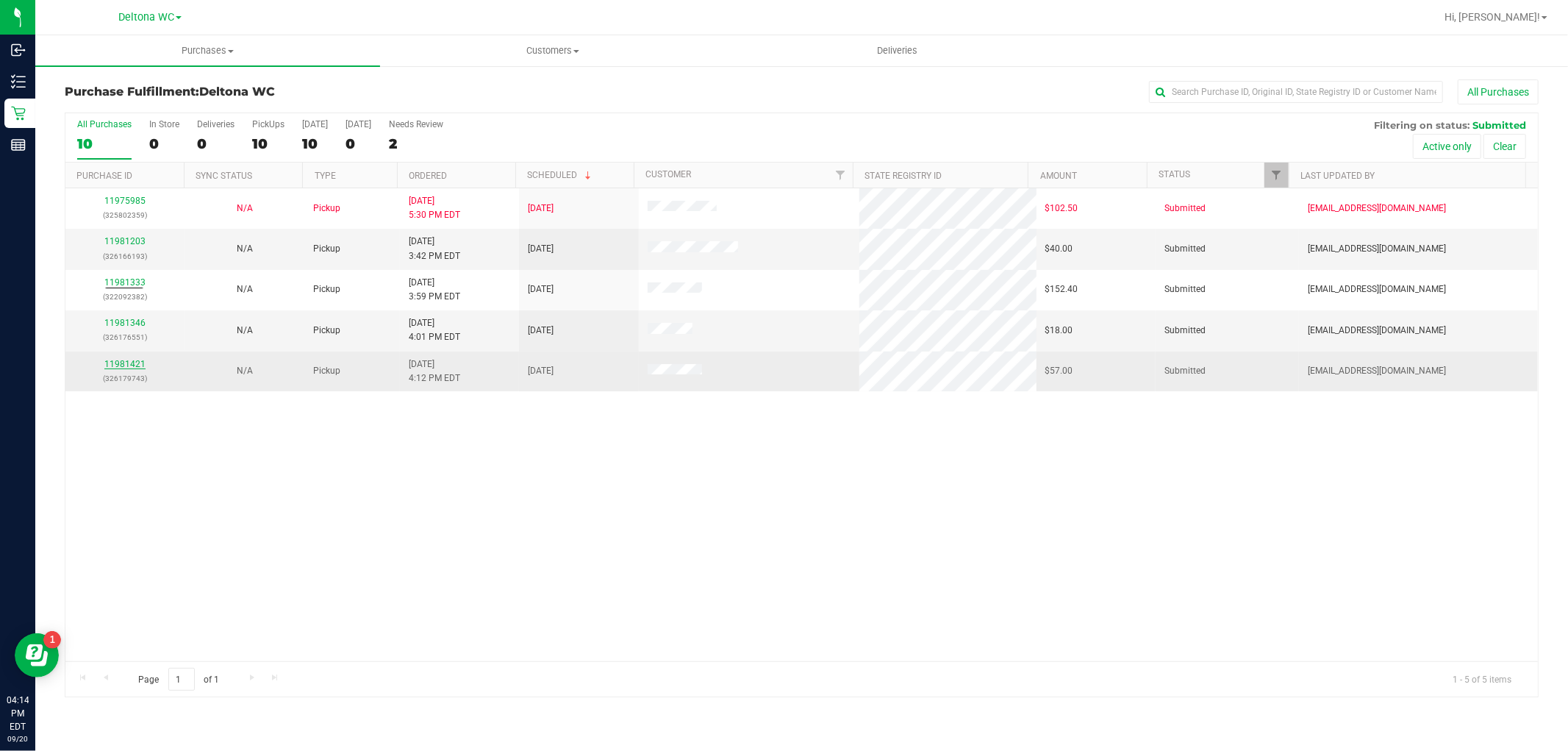
click at [131, 368] on link "11981421" at bounding box center [125, 364] width 41 height 10
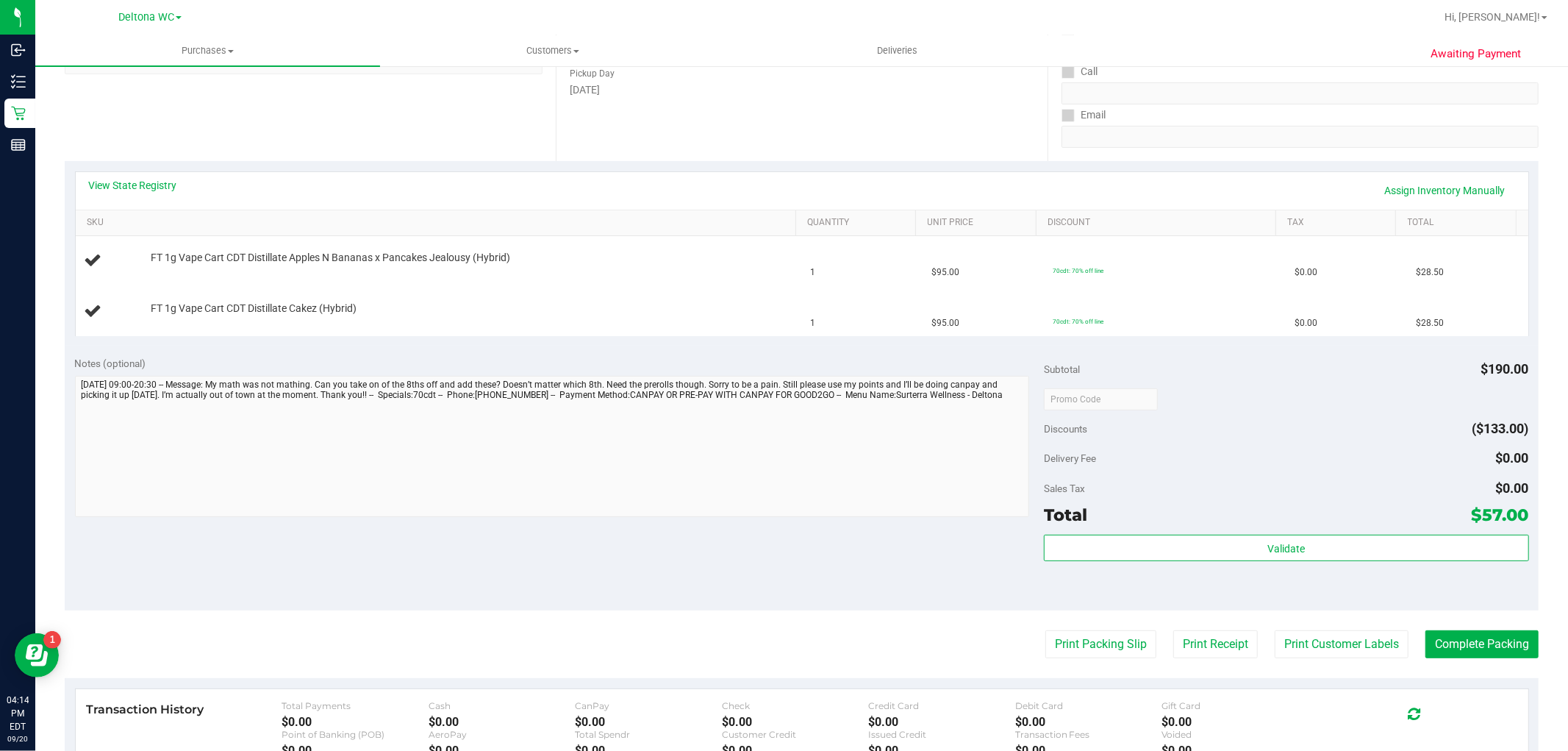
scroll to position [245, 0]
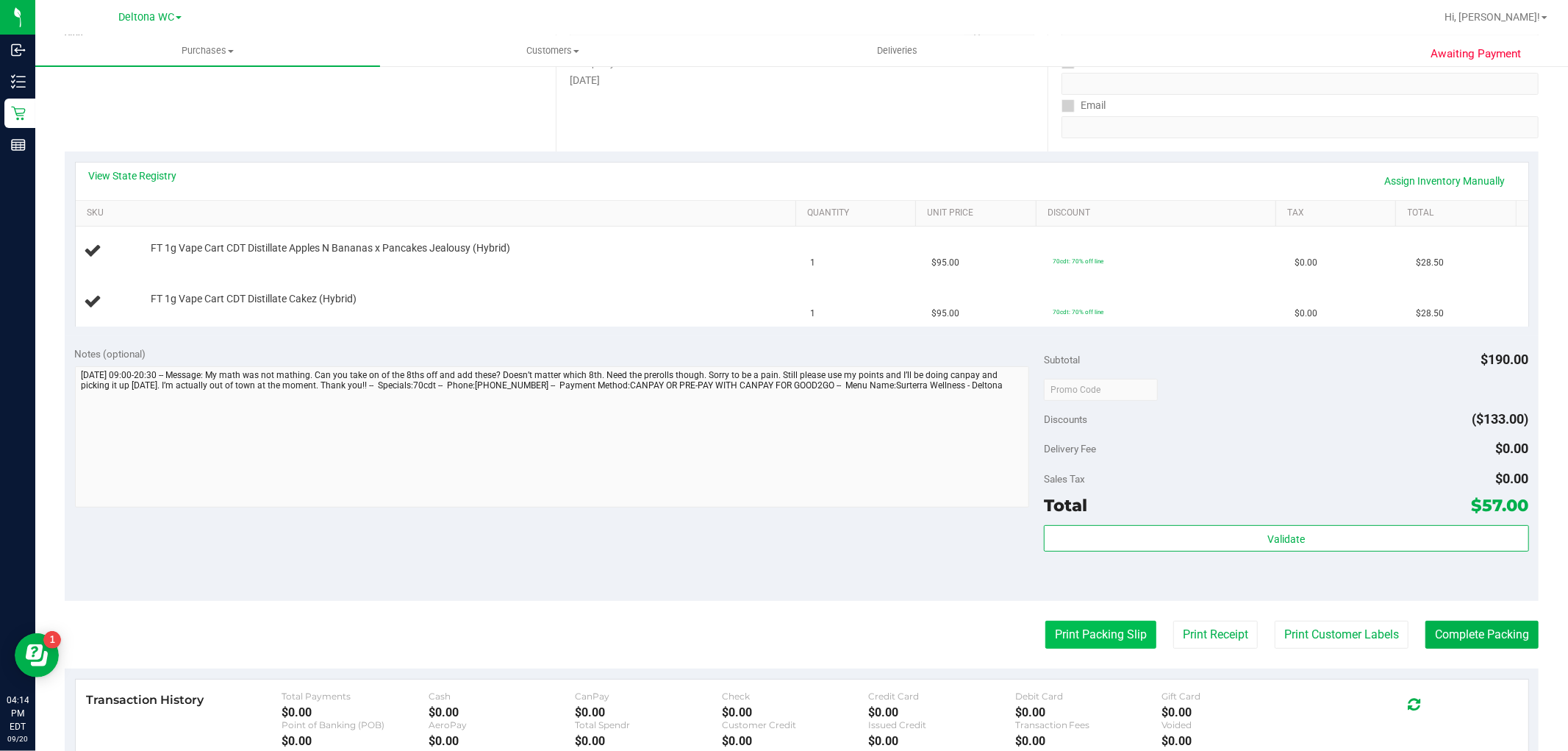
click at [1107, 636] on button "Print Packing Slip" at bounding box center [1101, 635] width 111 height 28
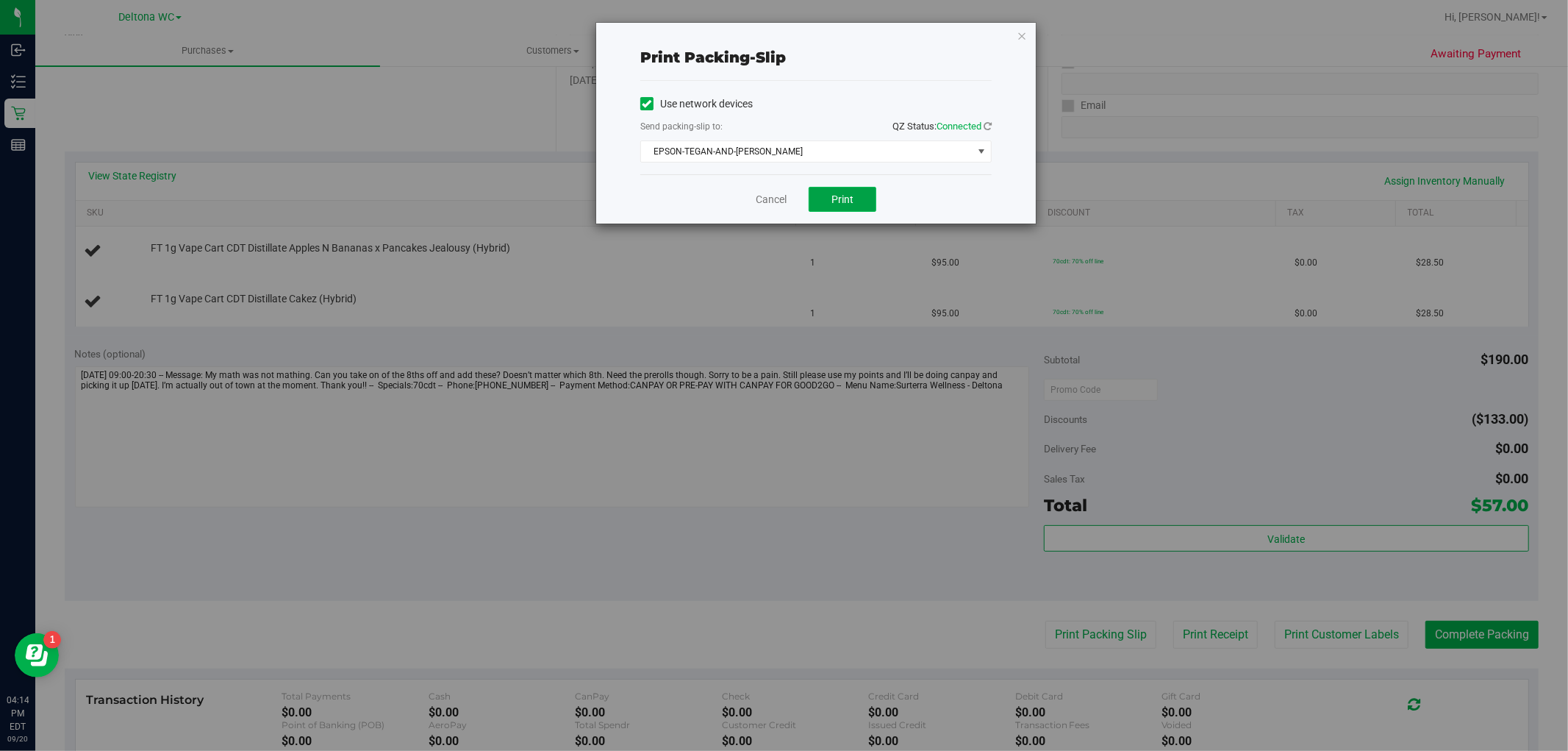
click at [840, 209] on button "Print" at bounding box center [843, 199] width 68 height 25
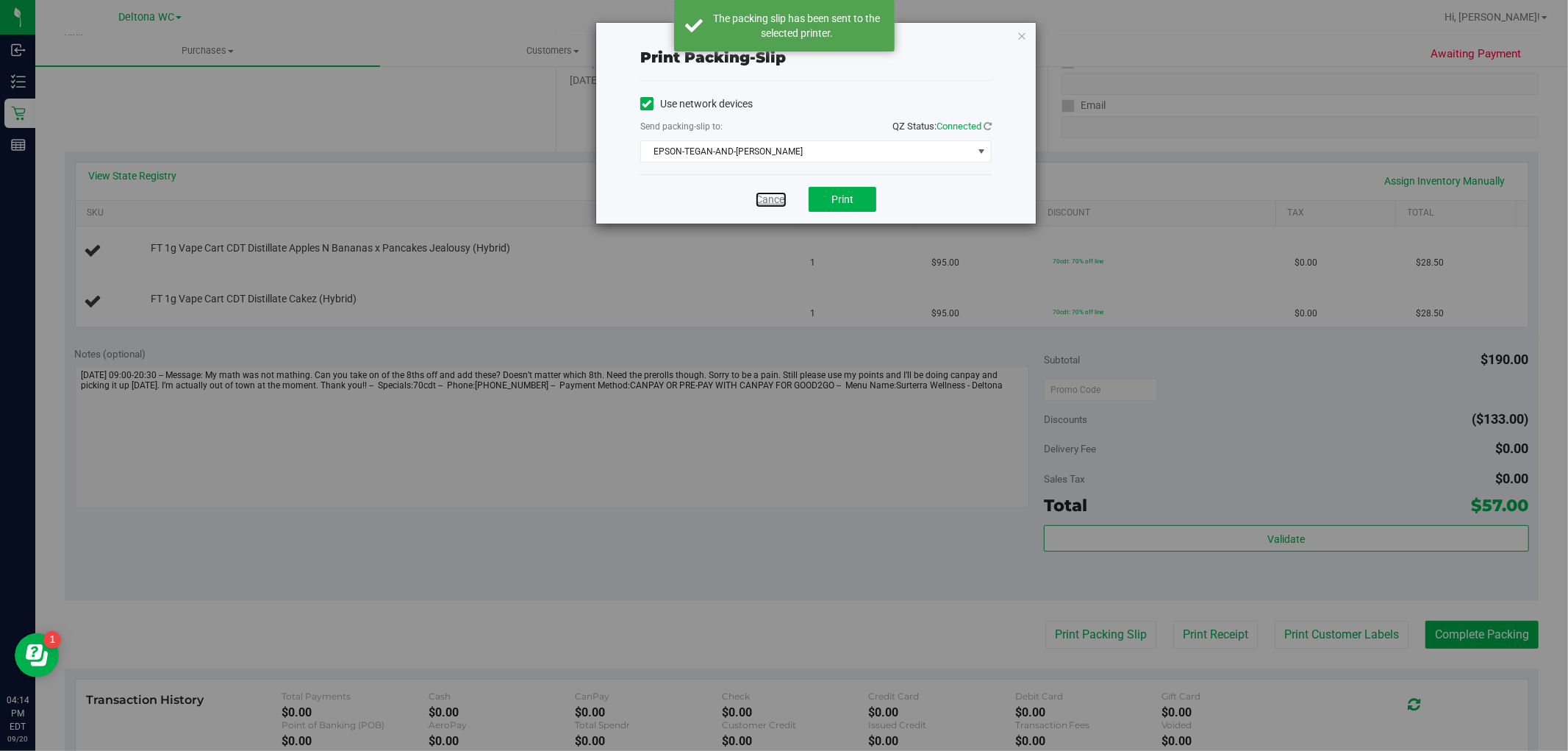
click at [775, 199] on link "Cancel" at bounding box center [771, 199] width 31 height 16
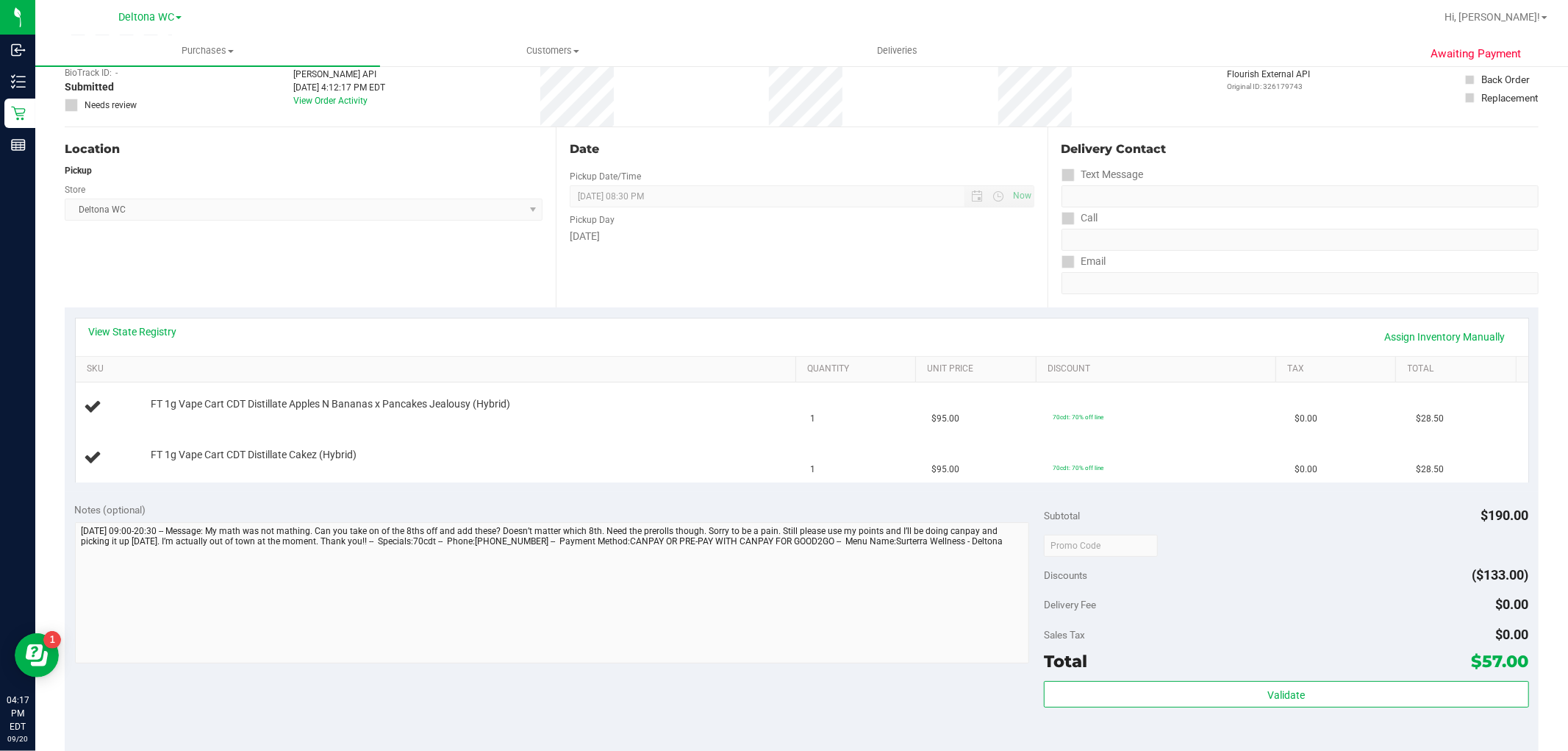
scroll to position [0, 0]
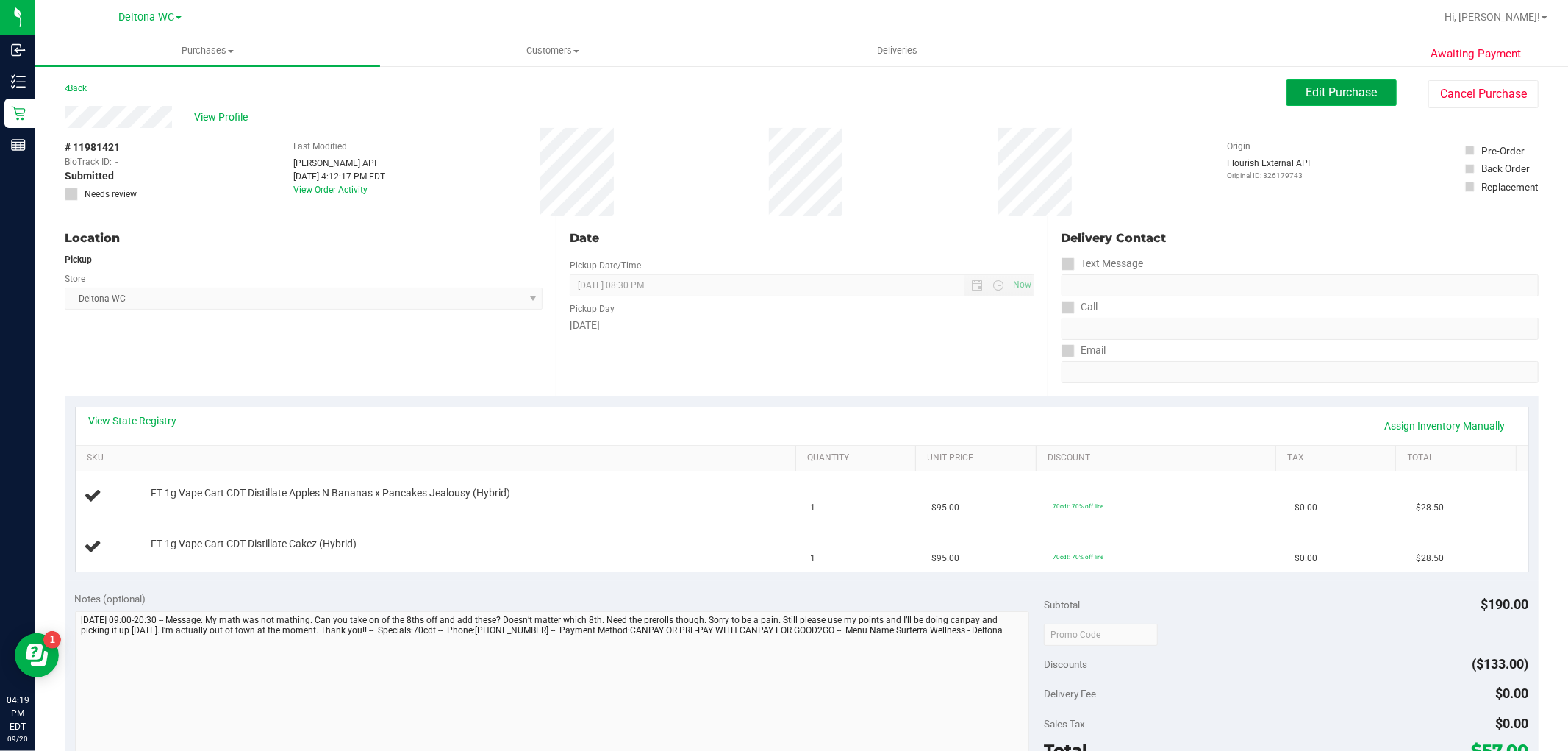
click at [1332, 94] on span "Edit Purchase" at bounding box center [1342, 92] width 72 height 14
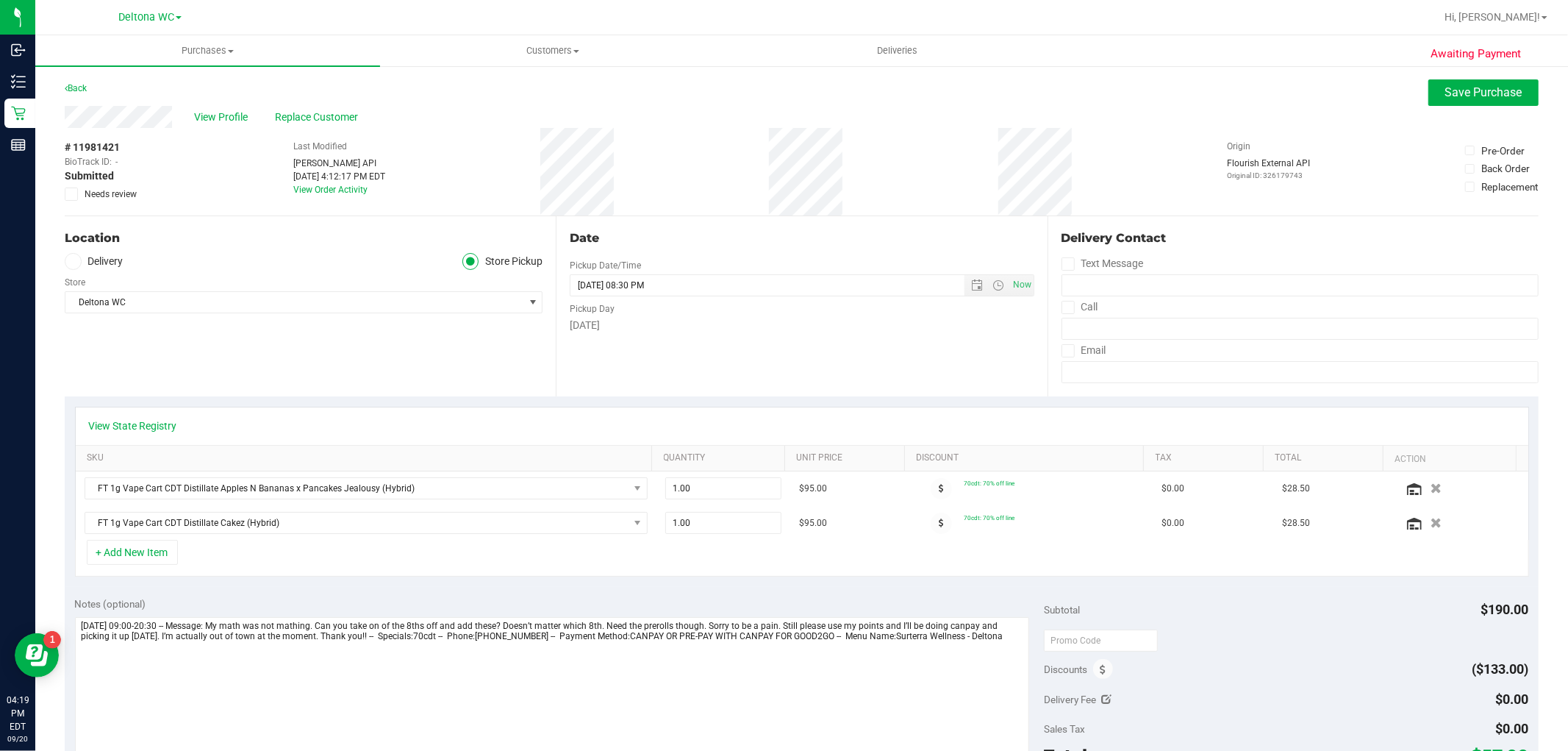
click at [99, 195] on span "Needs review" at bounding box center [110, 194] width 52 height 13
click at [0, 0] on input "Needs review" at bounding box center [0, 0] width 0 height 0
click at [1466, 92] on span "Save Purchase" at bounding box center [1484, 92] width 77 height 14
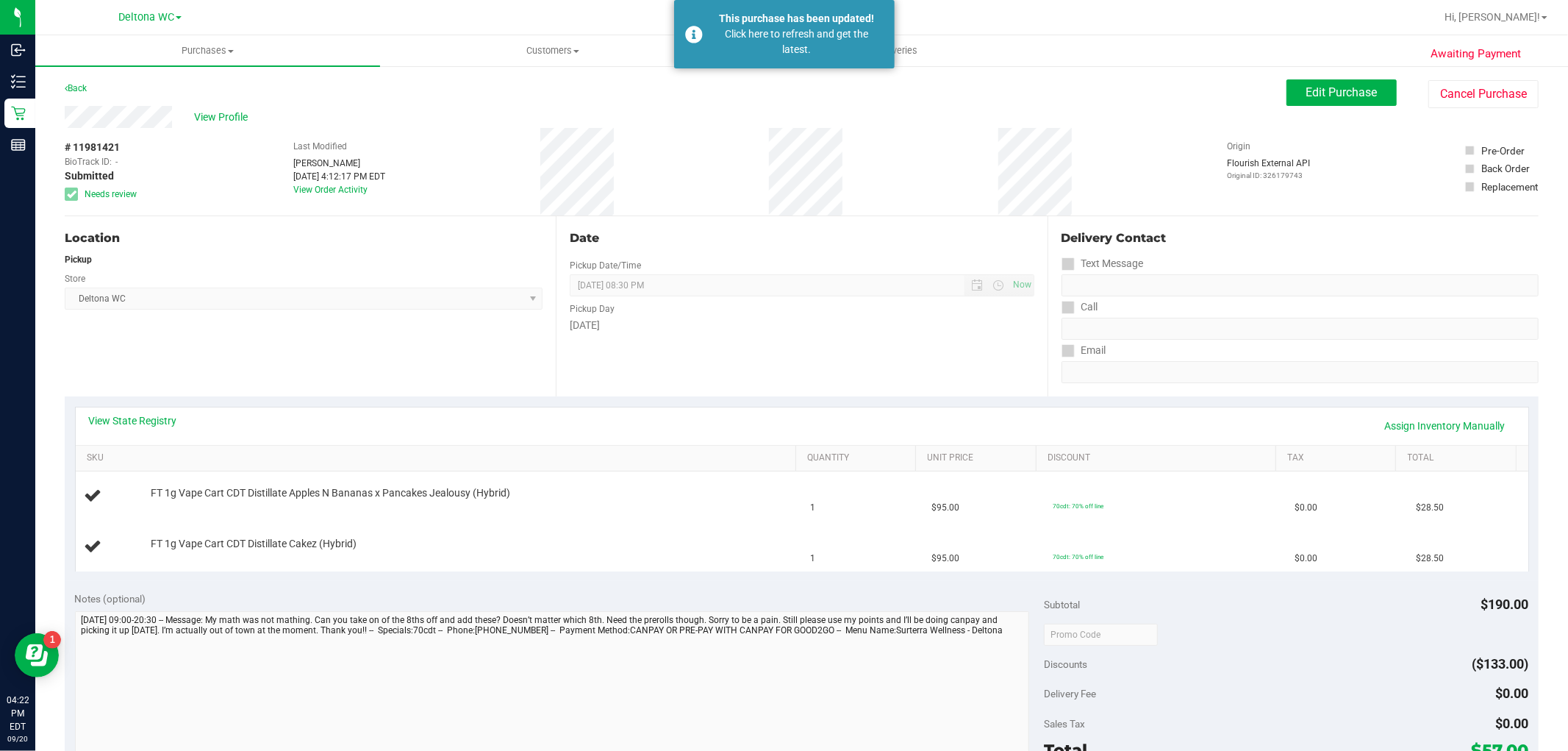
click at [282, 358] on div "Location Pickup Store Deltona WC Select Store Bonita Springs WC Boynton Beach W…" at bounding box center [310, 306] width 491 height 181
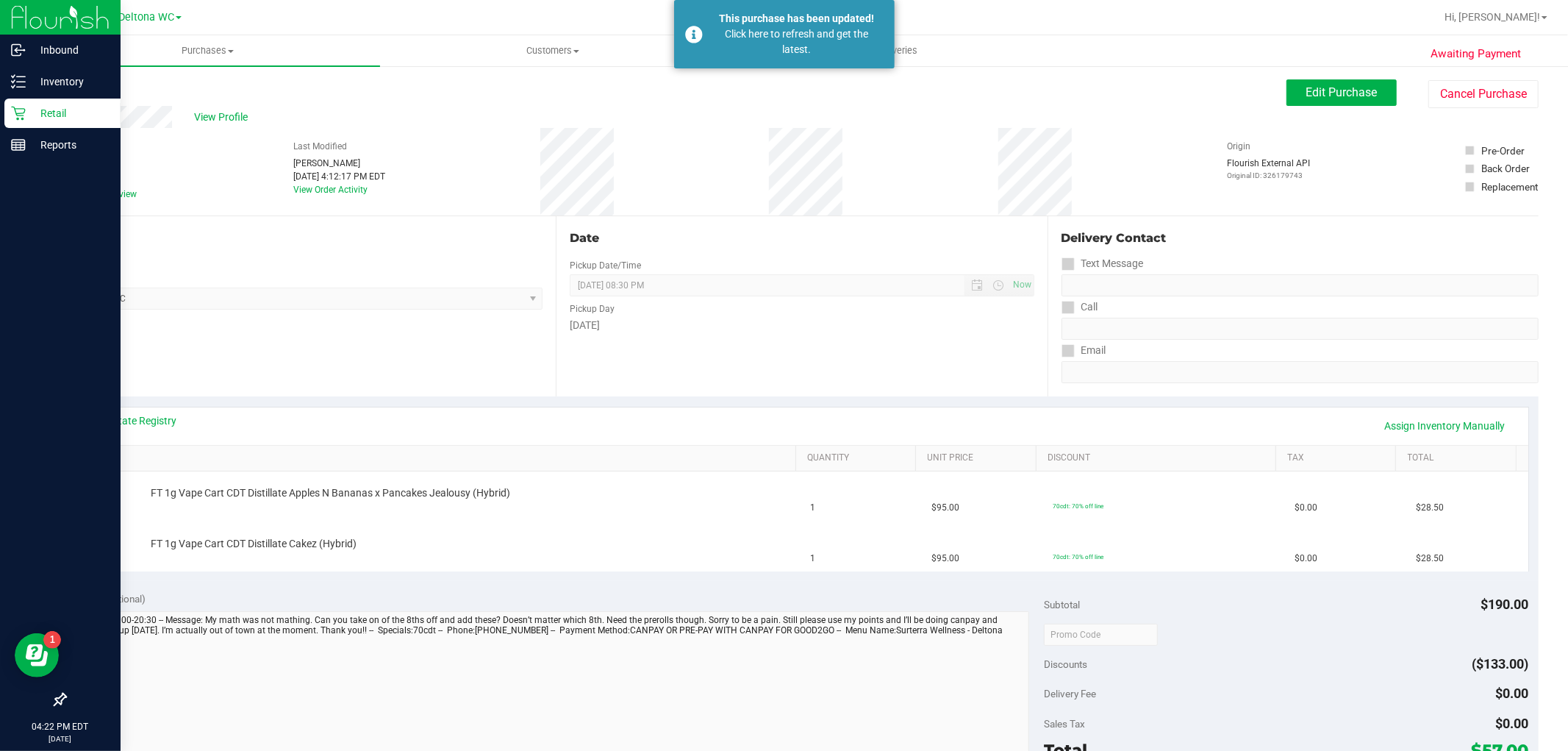
click at [28, 115] on p "Retail" at bounding box center [69, 113] width 88 height 17
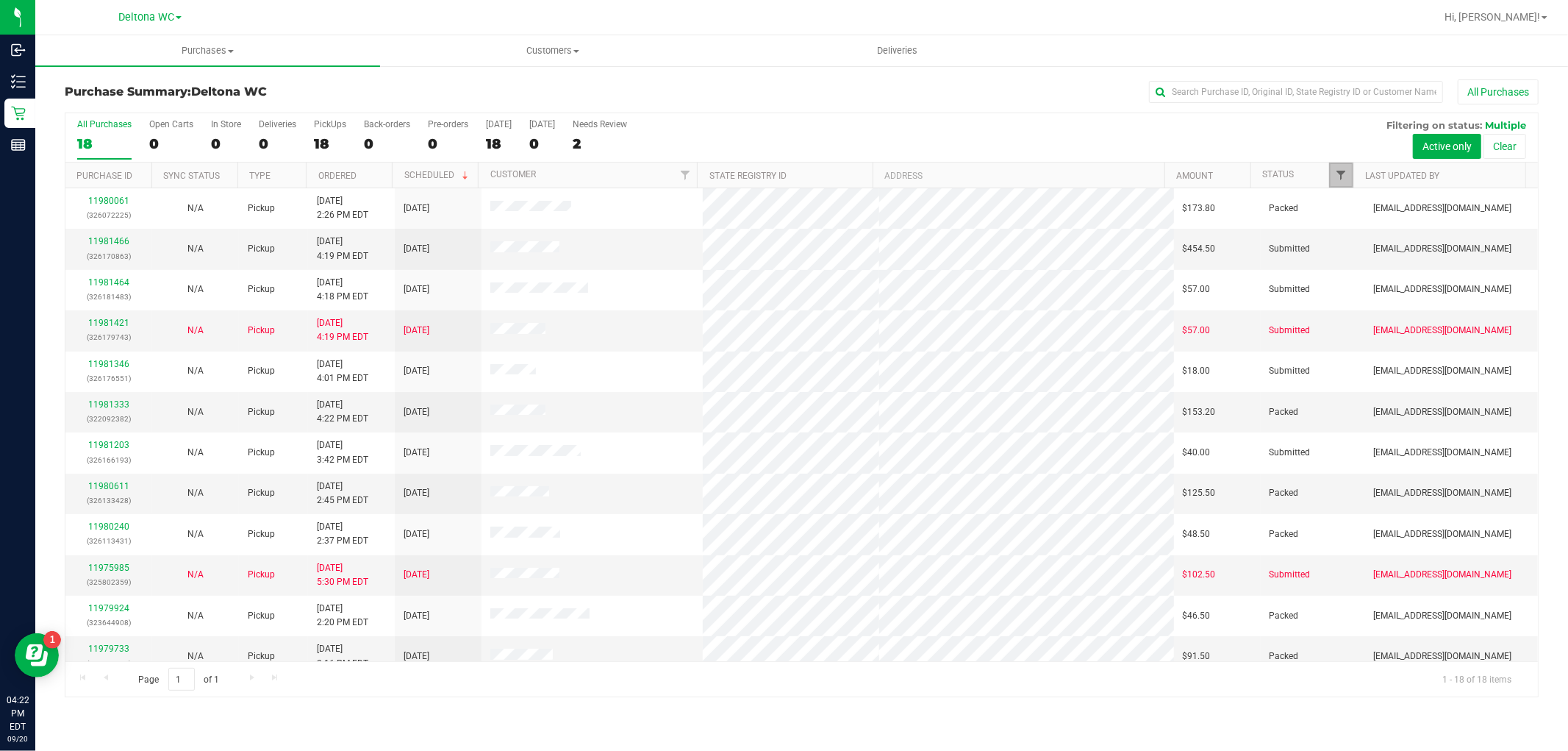
click at [1343, 173] on span "Filter" at bounding box center [1342, 175] width 12 height 12
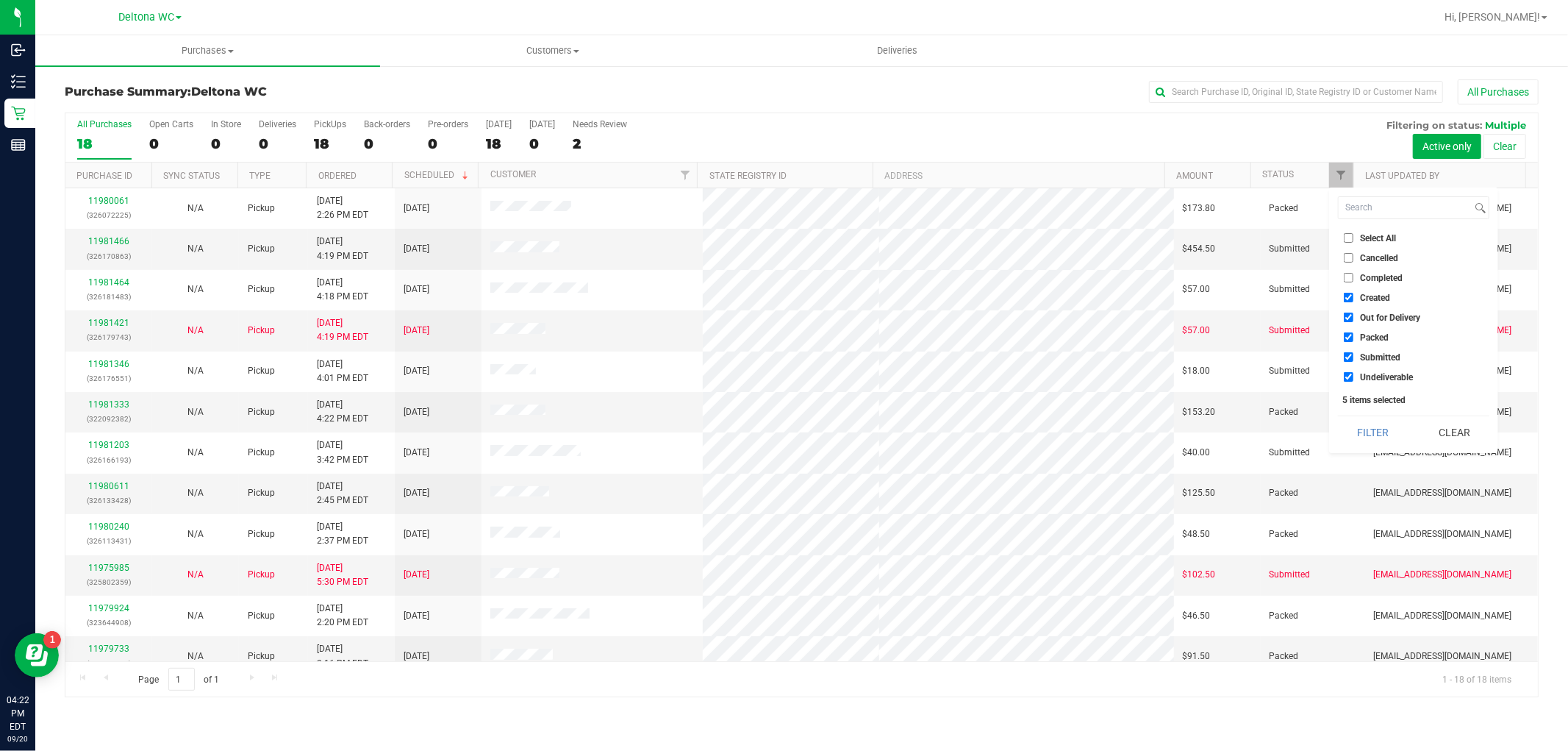
click at [1378, 231] on li "Select All" at bounding box center [1414, 237] width 152 height 16
click at [1380, 234] on span "Select All" at bounding box center [1378, 238] width 36 height 9
click at [1354, 233] on input "Select All" at bounding box center [1349, 238] width 10 height 10
checkbox input "true"
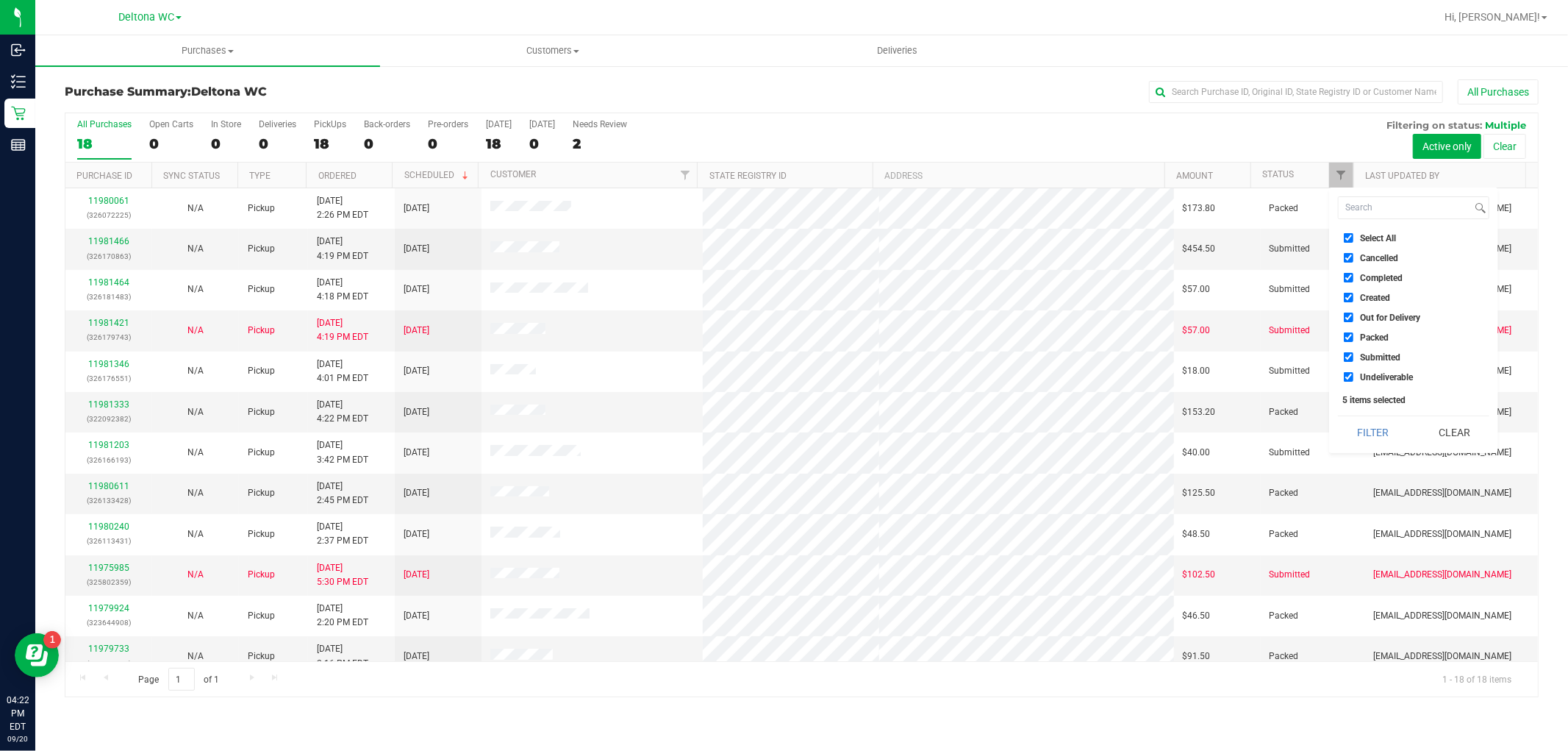
checkbox input "true"
click at [1380, 234] on span "Select All" at bounding box center [1378, 238] width 36 height 9
click at [1354, 234] on input "Select All" at bounding box center [1349, 238] width 10 height 10
checkbox input "false"
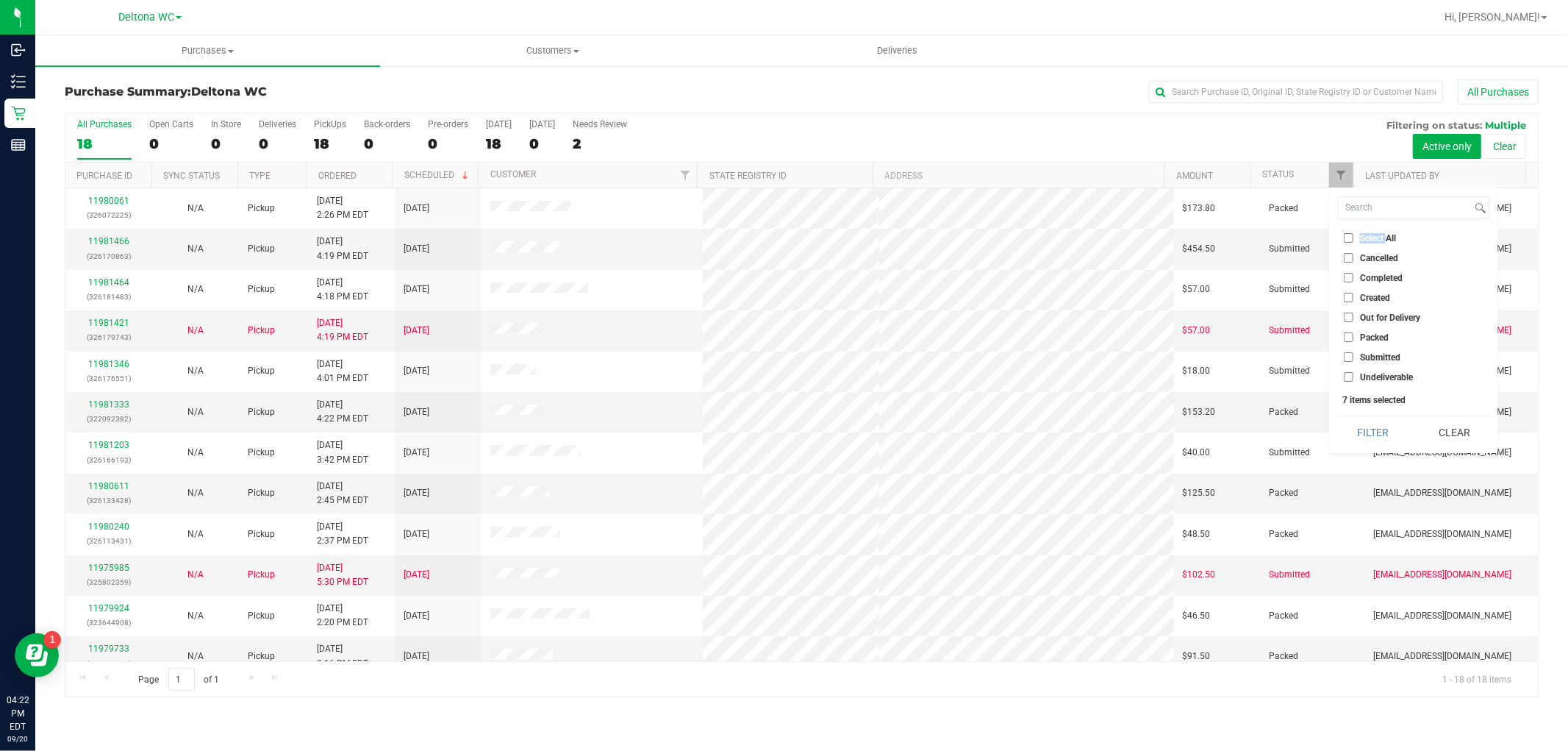
checkbox input "false"
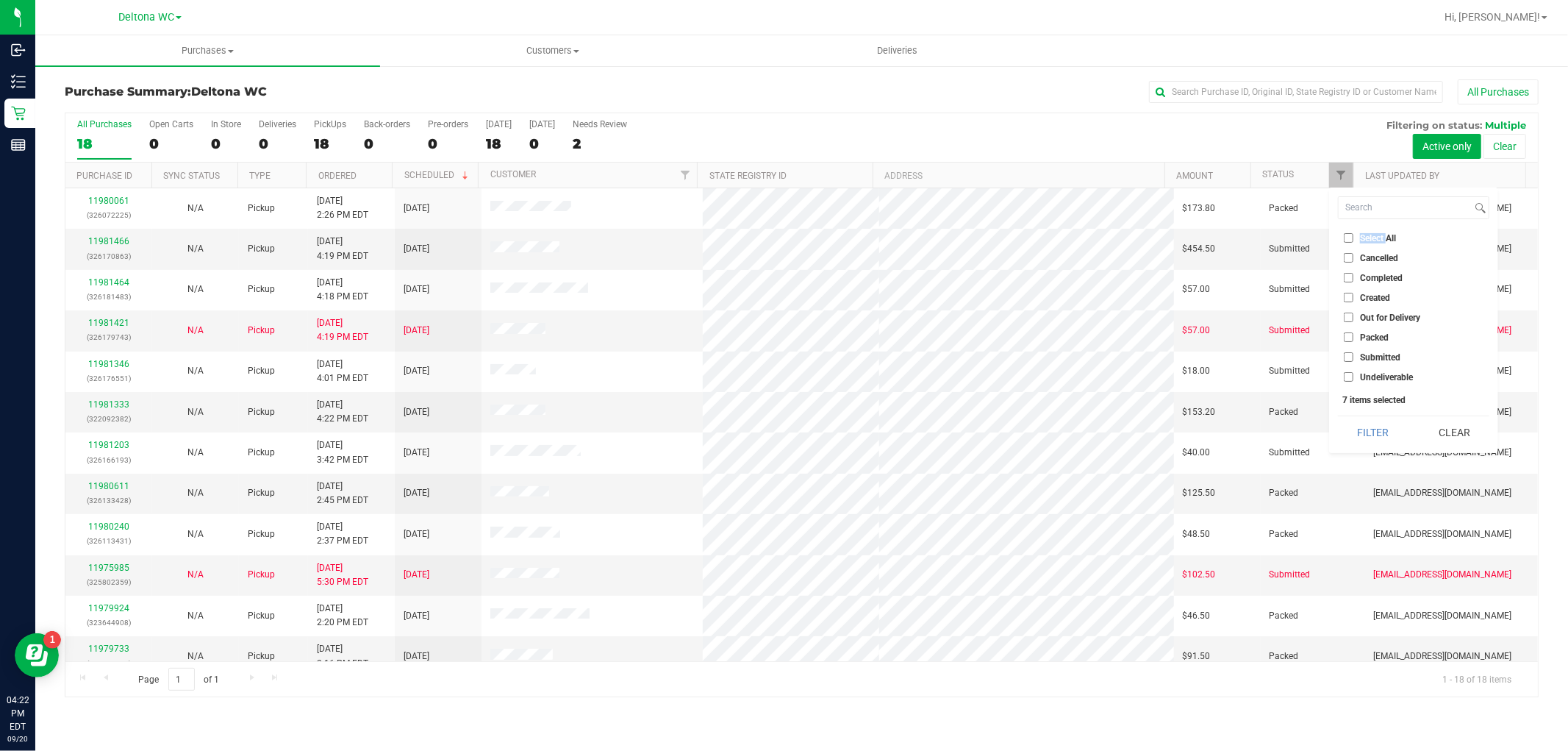
checkbox input "false"
click at [1372, 353] on span "Submitted" at bounding box center [1380, 357] width 40 height 9
click at [1354, 352] on input "Submitted" at bounding box center [1349, 357] width 10 height 10
checkbox input "true"
click at [1372, 439] on button "Filter" at bounding box center [1373, 432] width 71 height 32
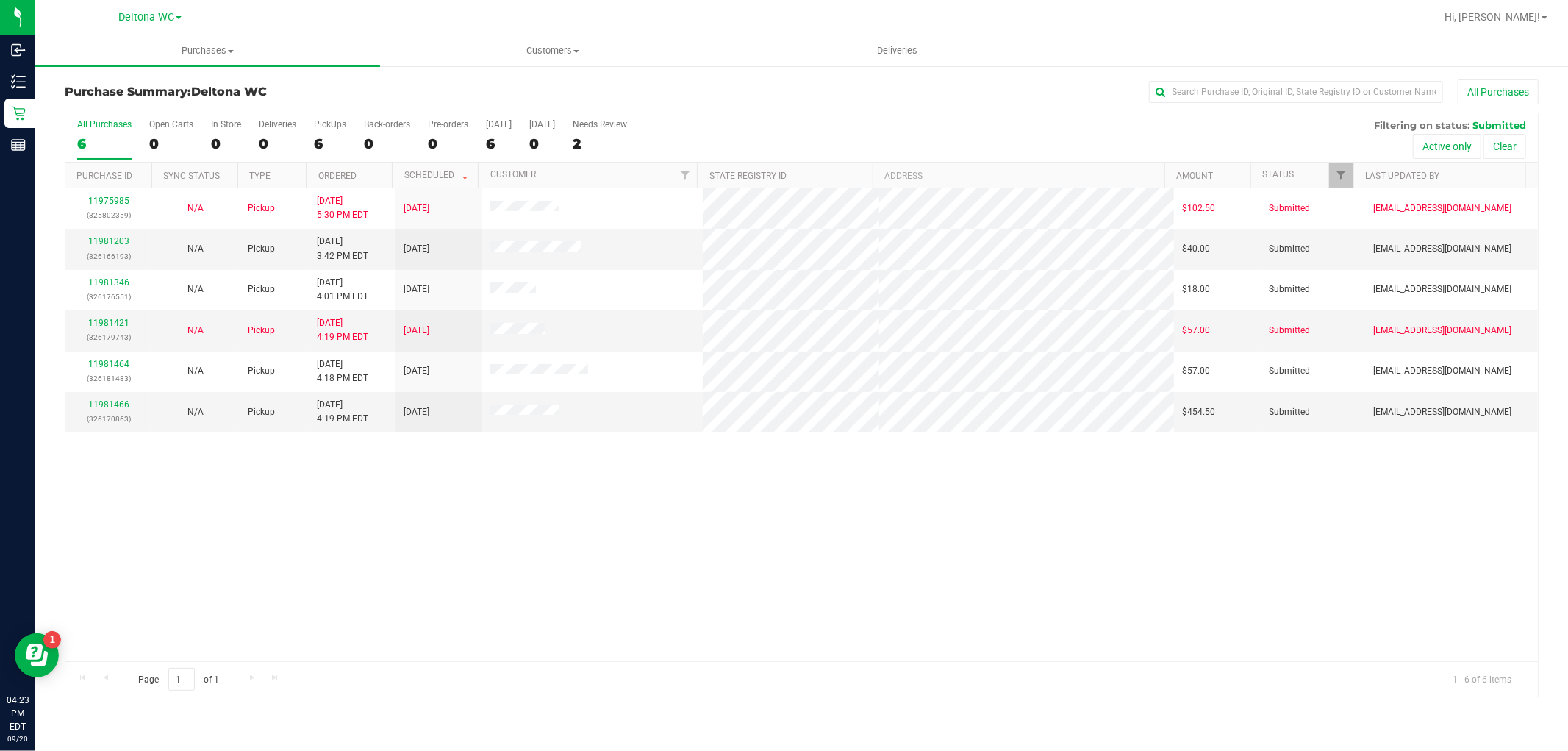
click at [378, 180] on th "Ordered" at bounding box center [349, 175] width 86 height 26
click at [115, 237] on link "11981203" at bounding box center [109, 241] width 41 height 10
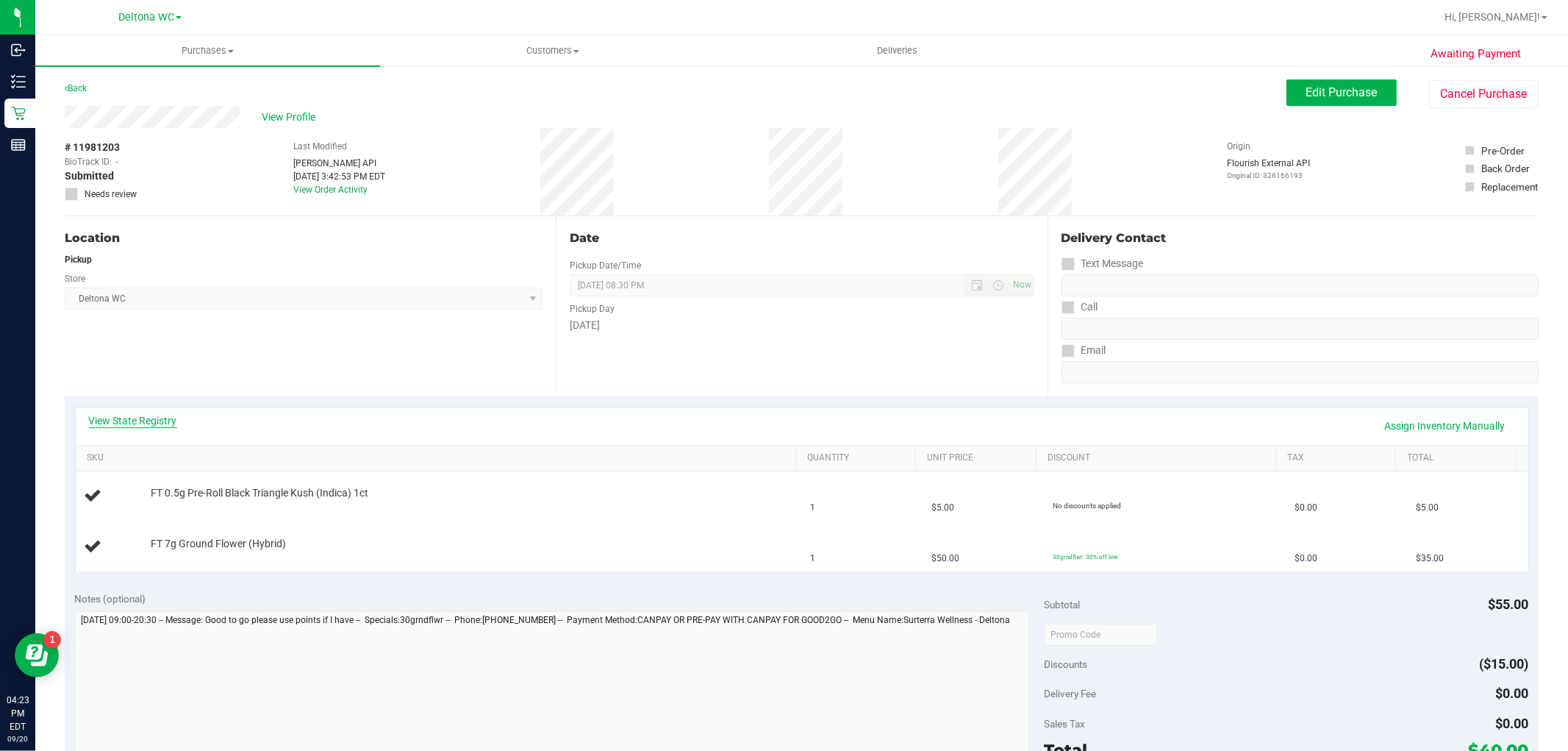
click at [139, 419] on link "View State Registry" at bounding box center [133, 420] width 88 height 15
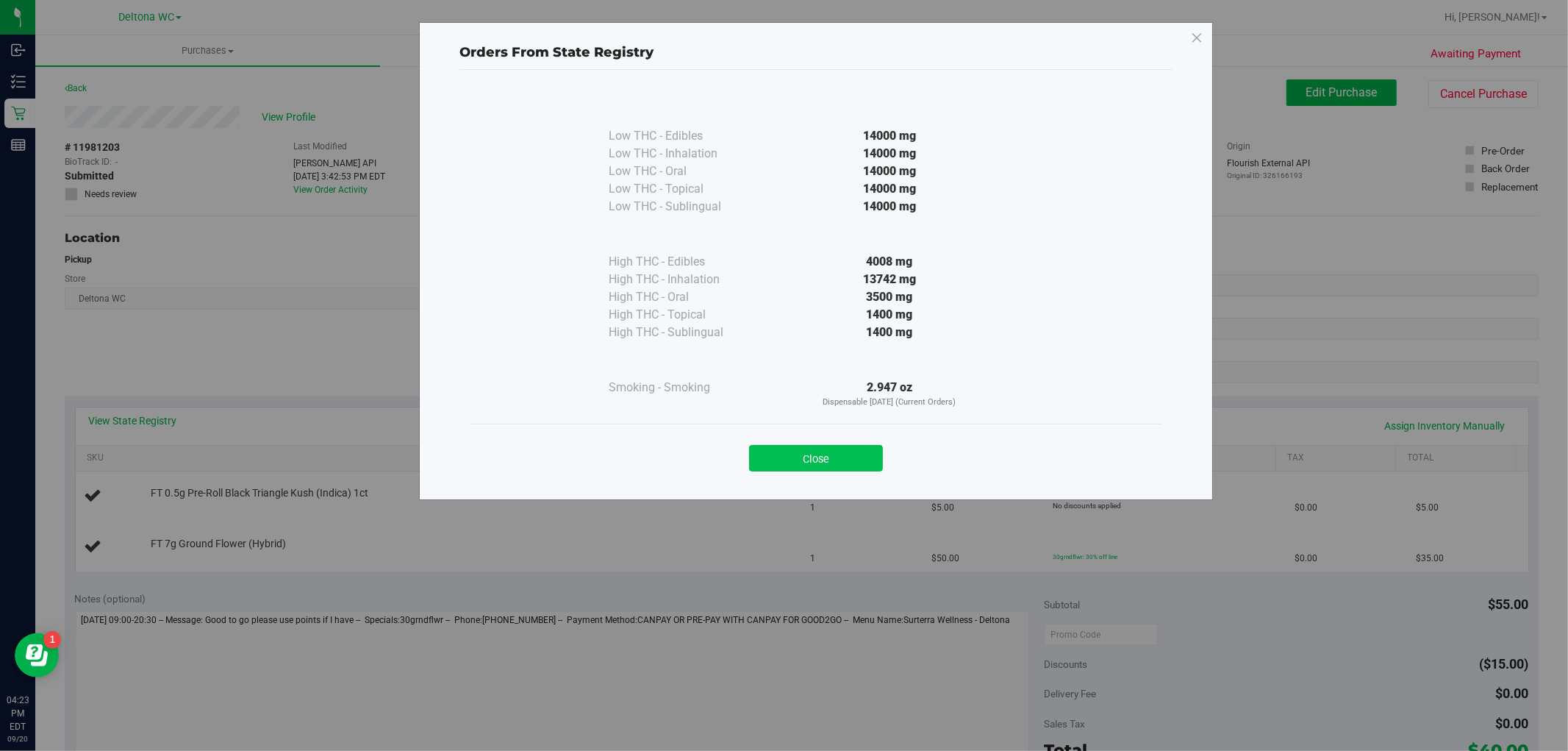
click at [857, 465] on button "Close" at bounding box center [816, 458] width 134 height 26
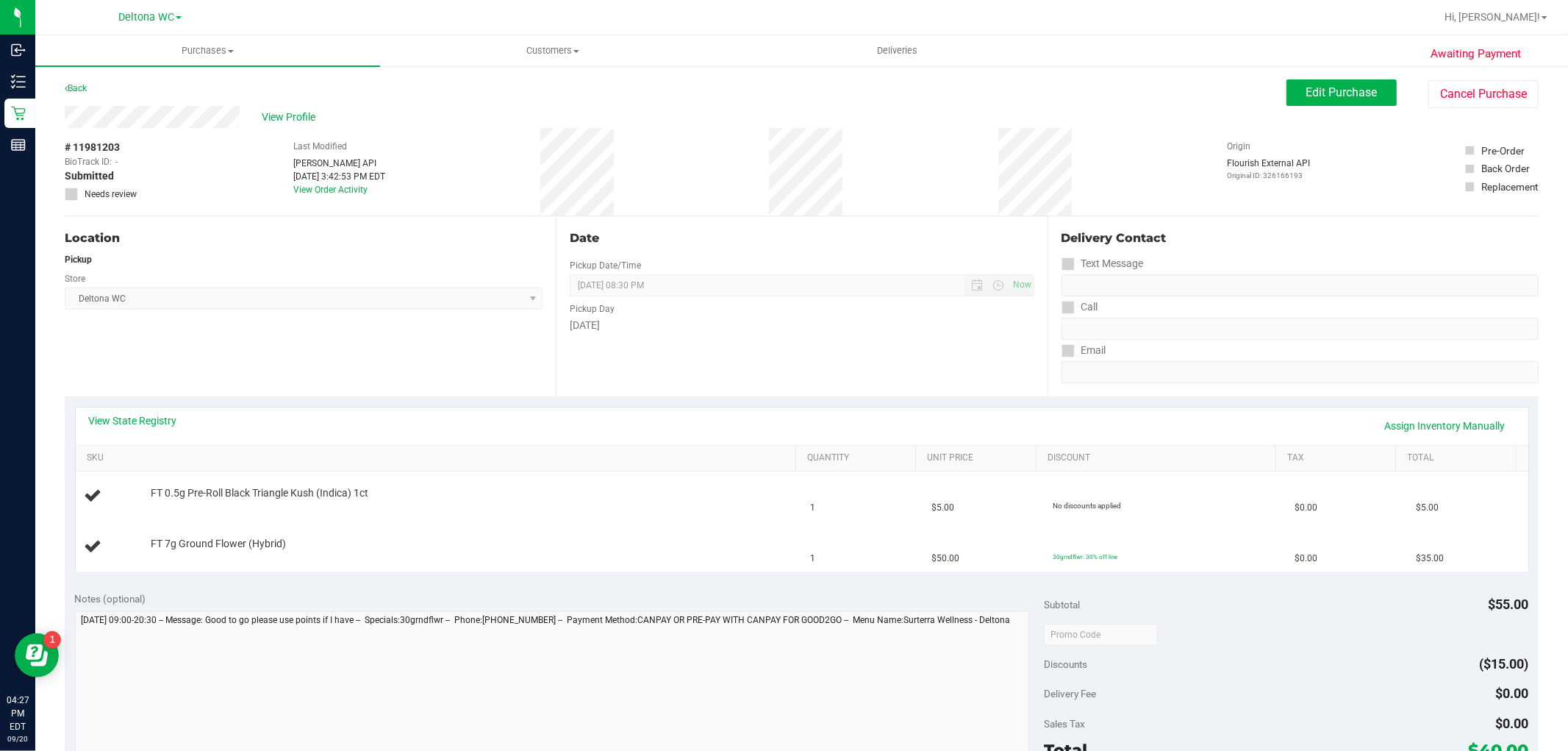
click at [576, 88] on div "Back Edit Purchase Cancel Purchase" at bounding box center [801, 92] width 1474 height 26
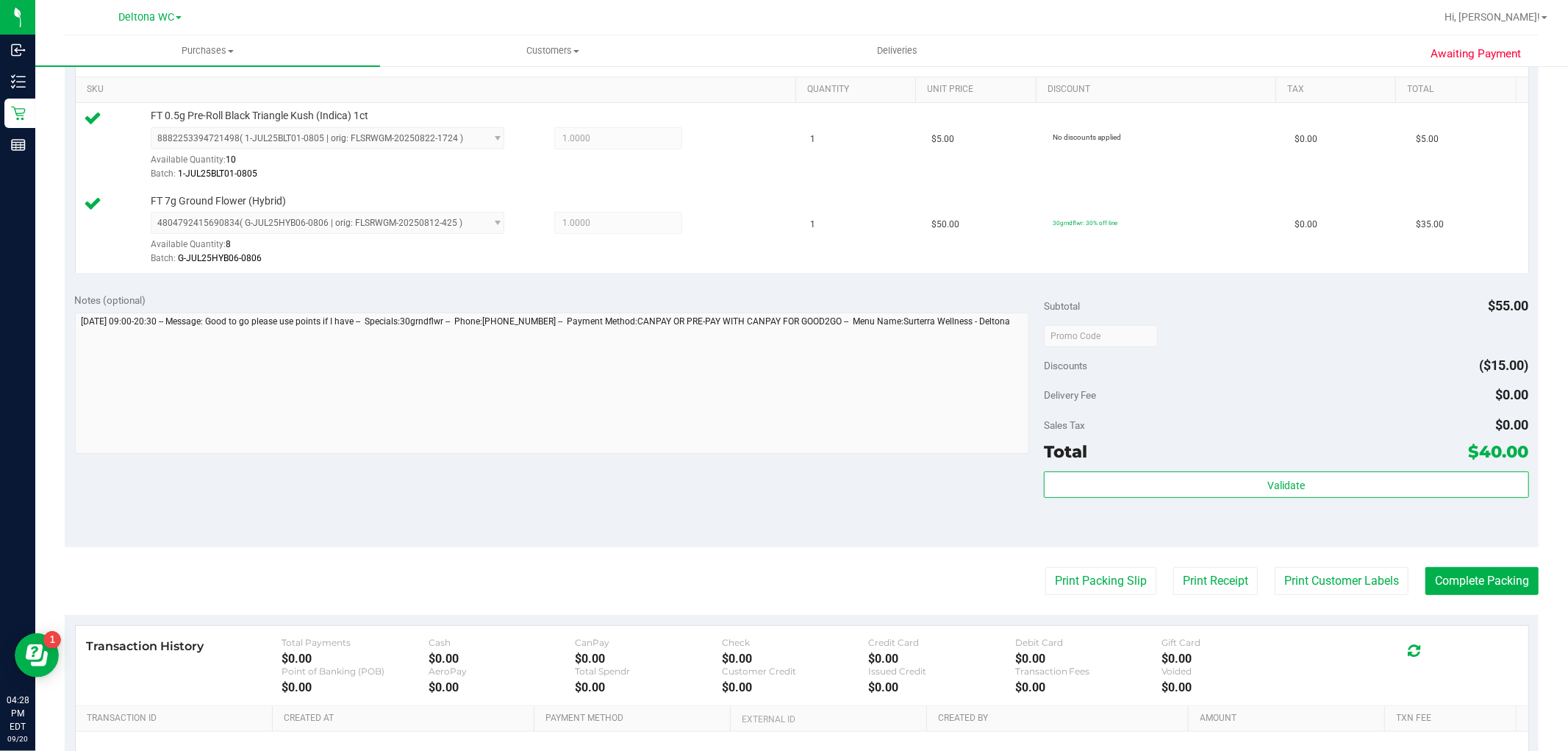
scroll to position [408, 0]
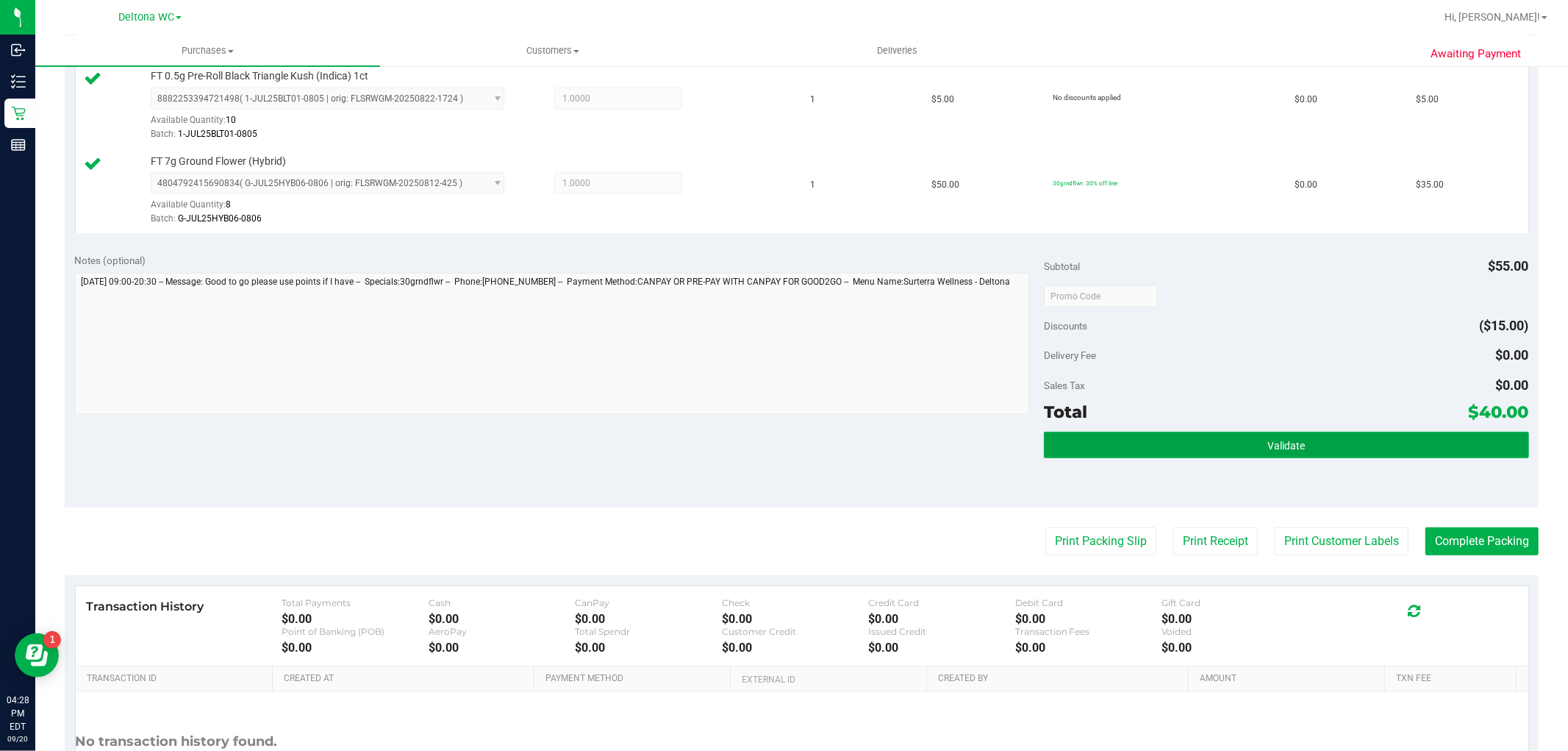
click at [1187, 458] on button "Validate" at bounding box center [1286, 445] width 485 height 26
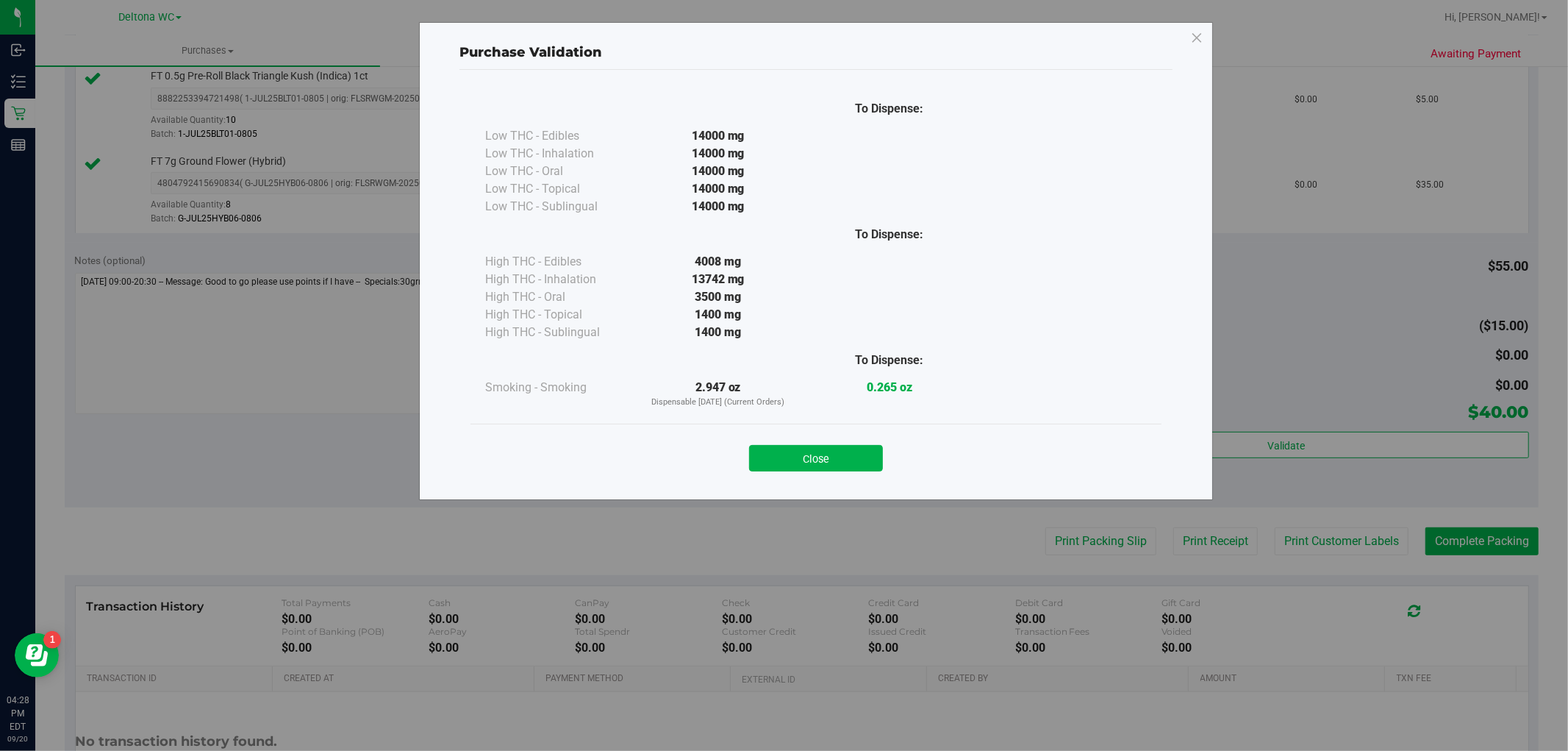
click at [824, 450] on button "Close" at bounding box center [816, 458] width 134 height 26
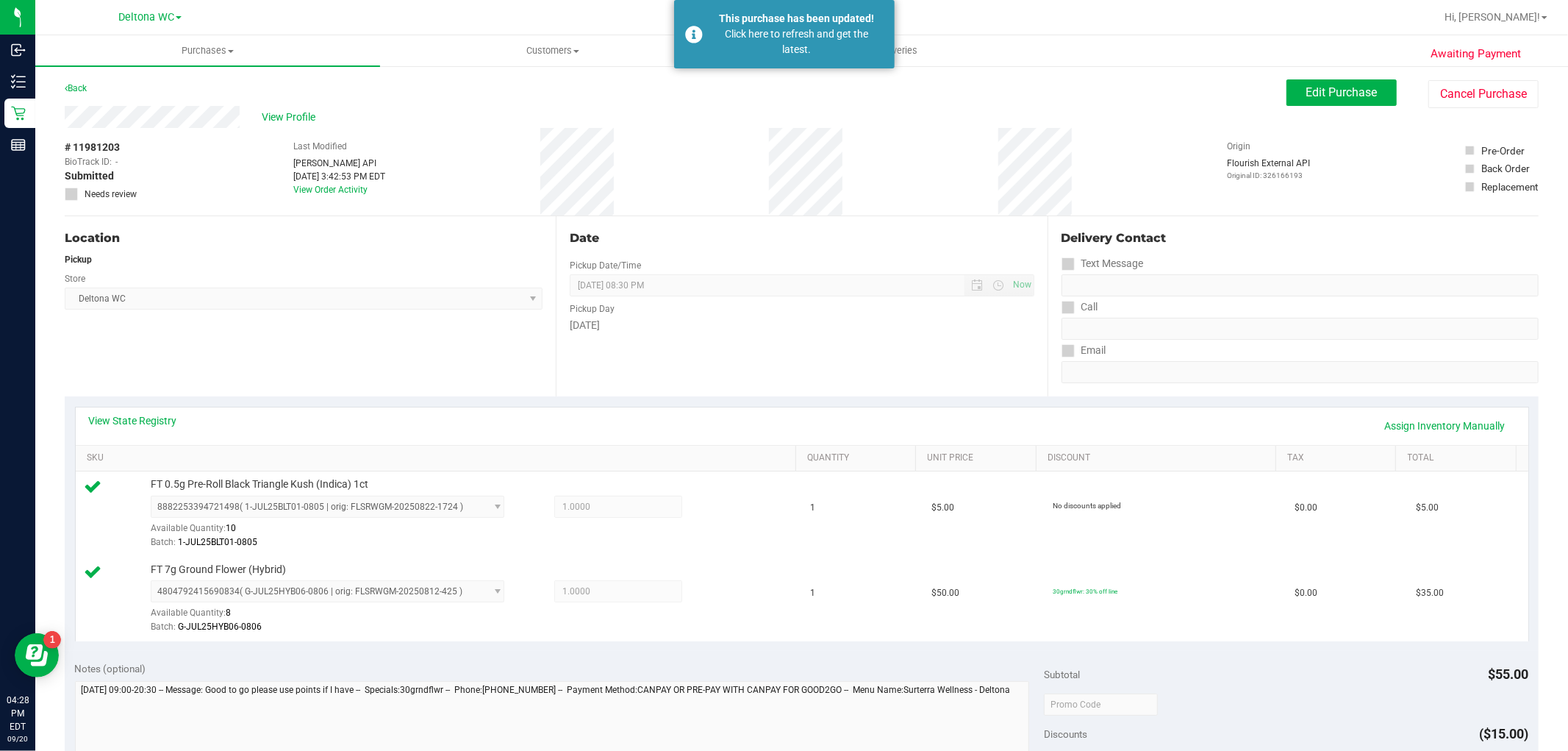
scroll to position [490, 0]
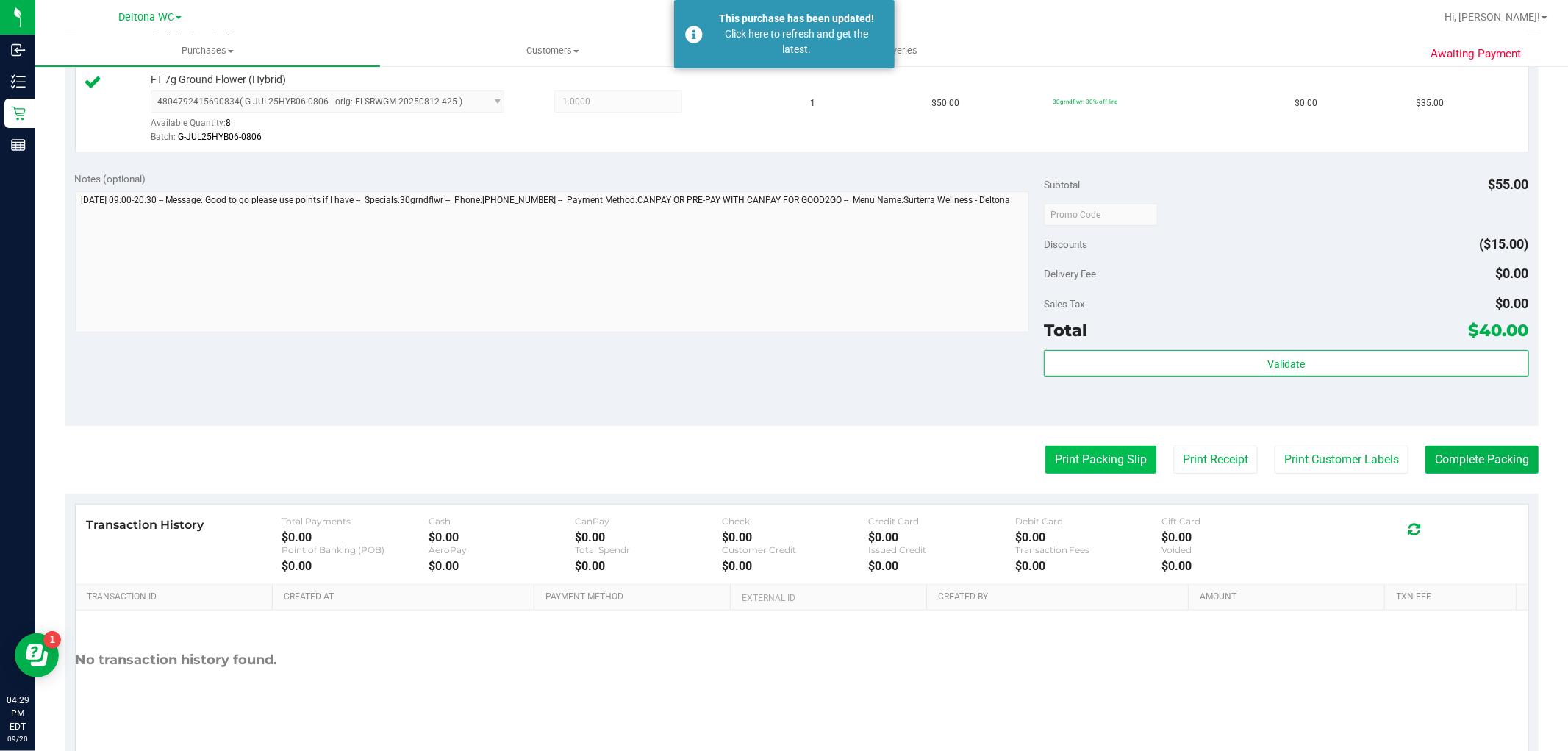
click at [1098, 460] on button "Print Packing Slip" at bounding box center [1101, 459] width 111 height 28
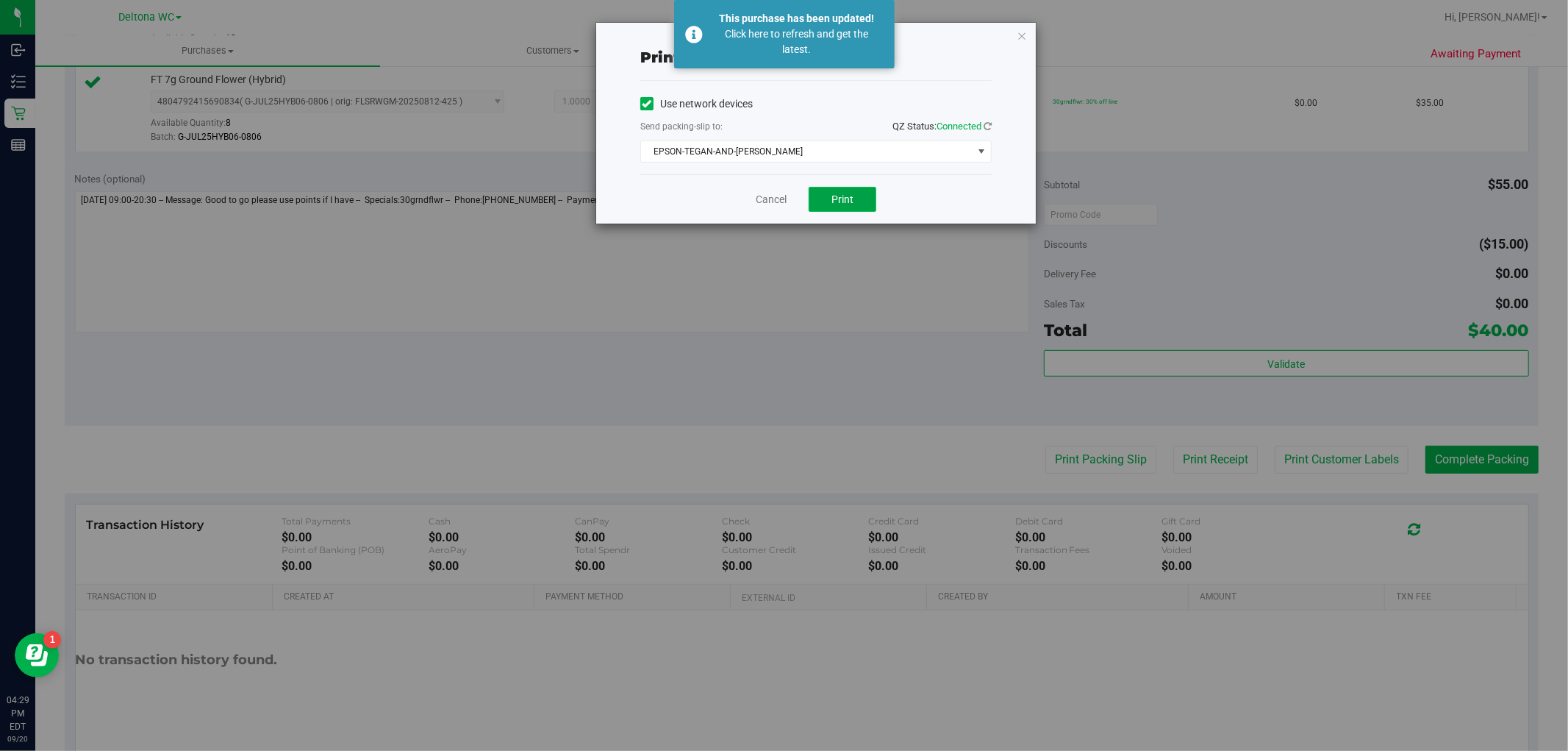
click at [855, 195] on button "Print" at bounding box center [843, 199] width 68 height 25
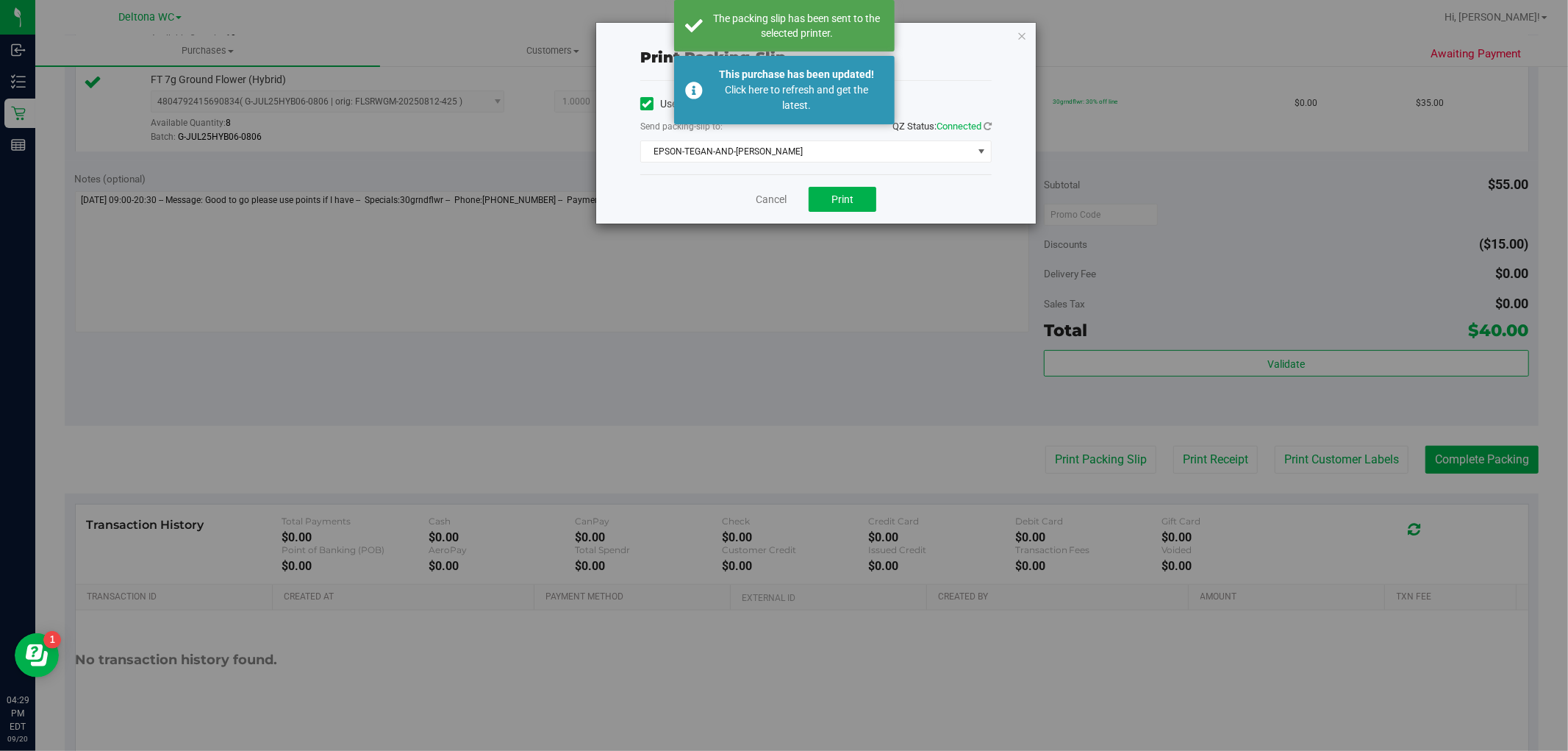
click at [777, 189] on div "Cancel Print" at bounding box center [816, 199] width 351 height 49
click at [781, 201] on link "Cancel" at bounding box center [771, 199] width 31 height 16
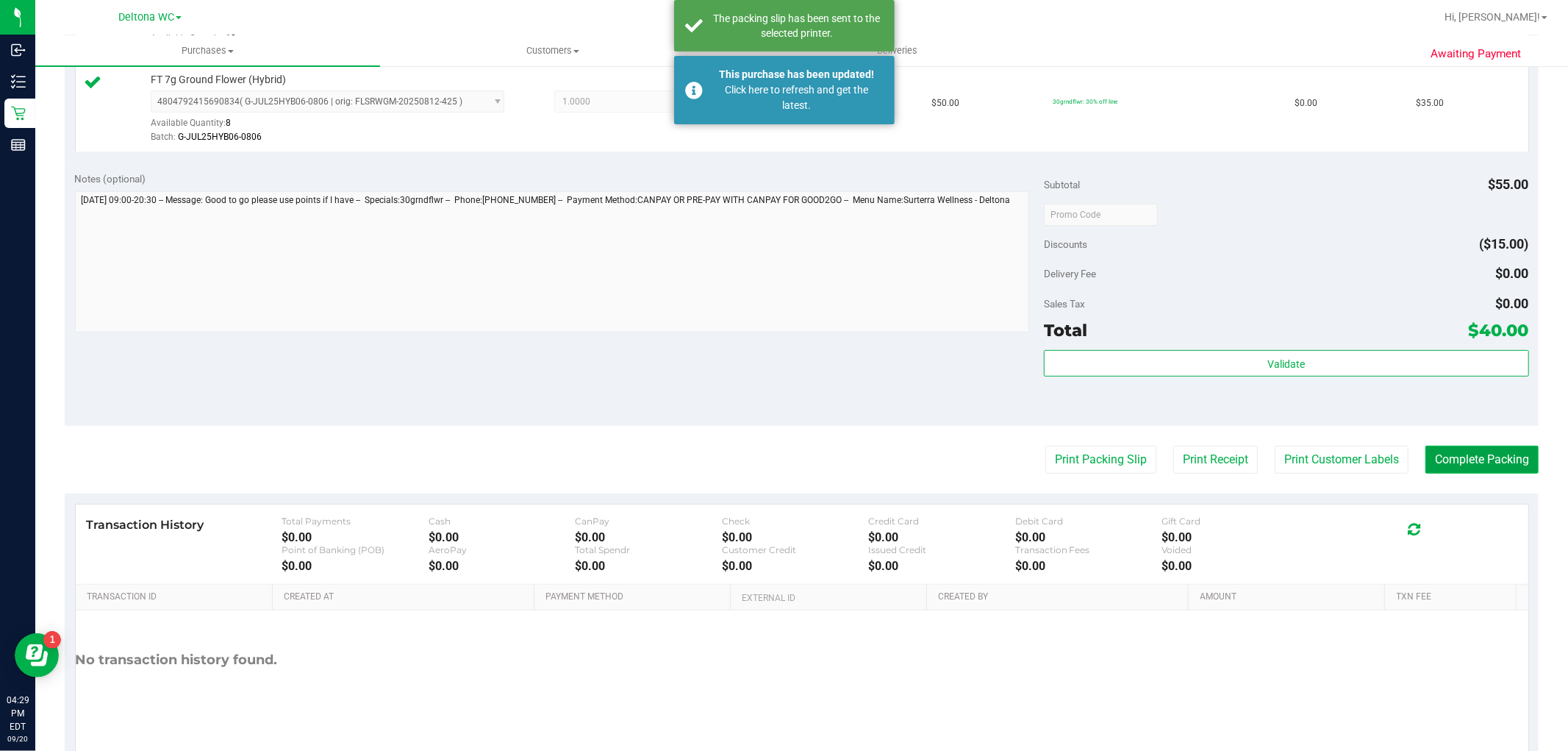
click at [1493, 458] on button "Complete Packing" at bounding box center [1481, 459] width 113 height 28
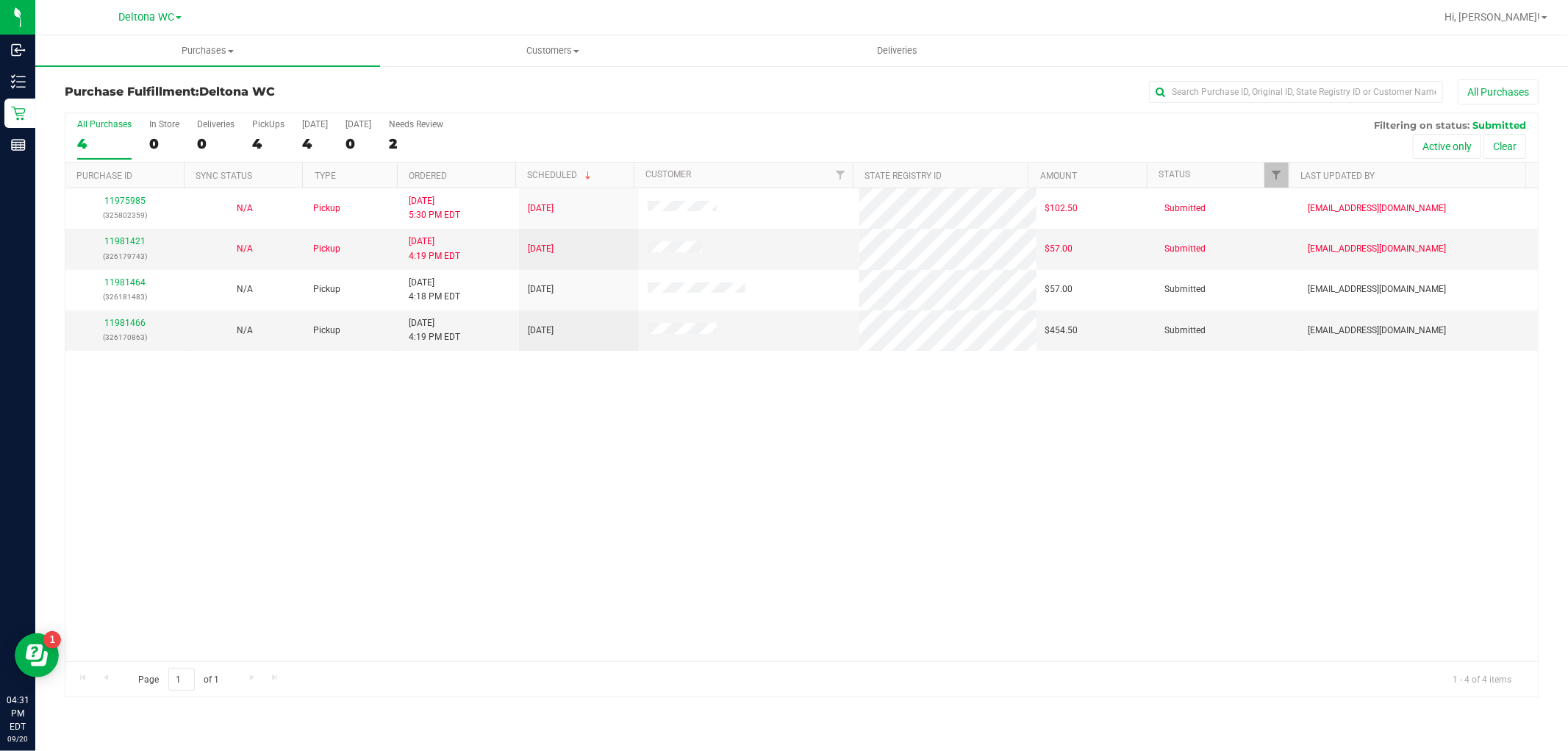
click at [476, 181] on th "Ordered" at bounding box center [457, 175] width 119 height 26
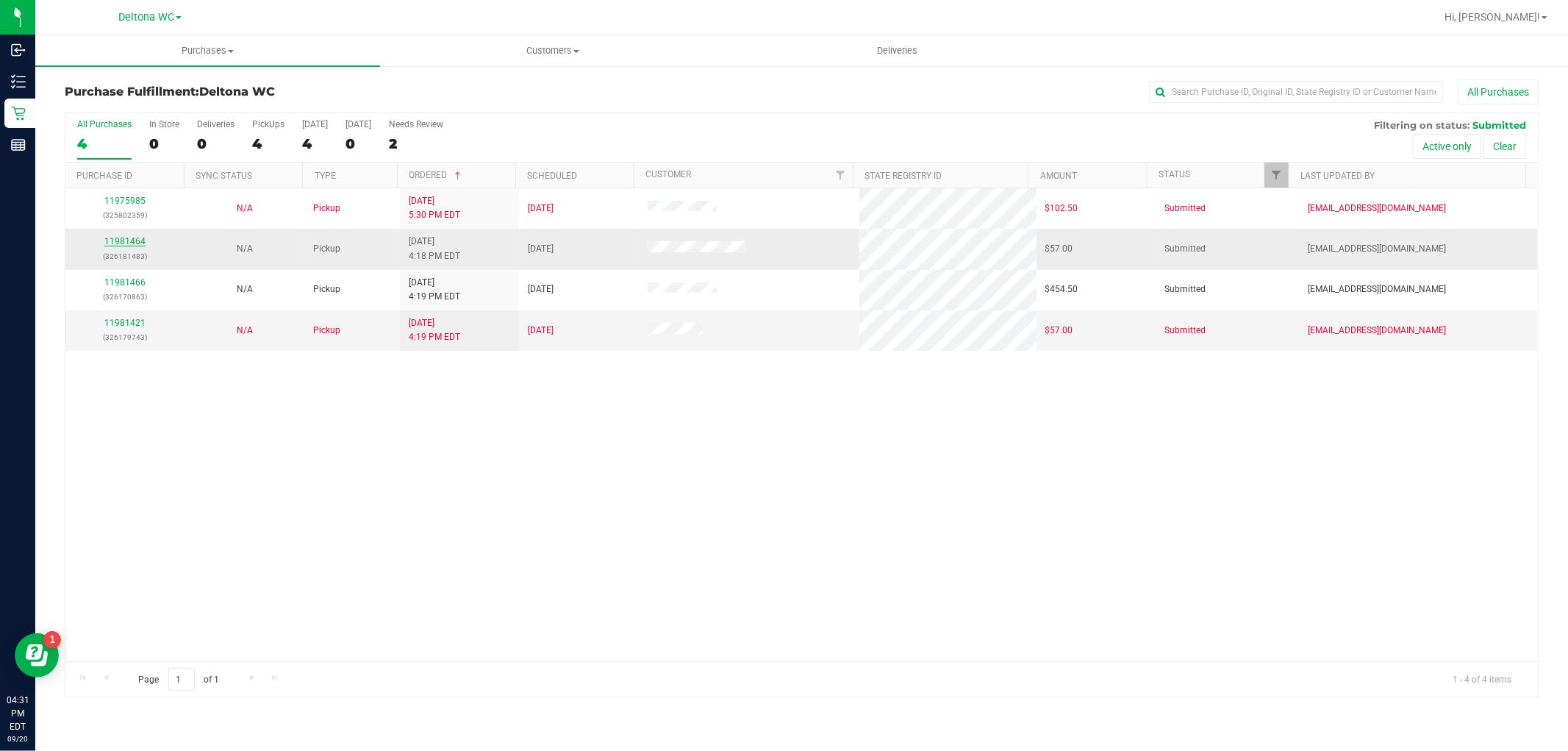
click at [126, 242] on link "11981464" at bounding box center [125, 241] width 41 height 10
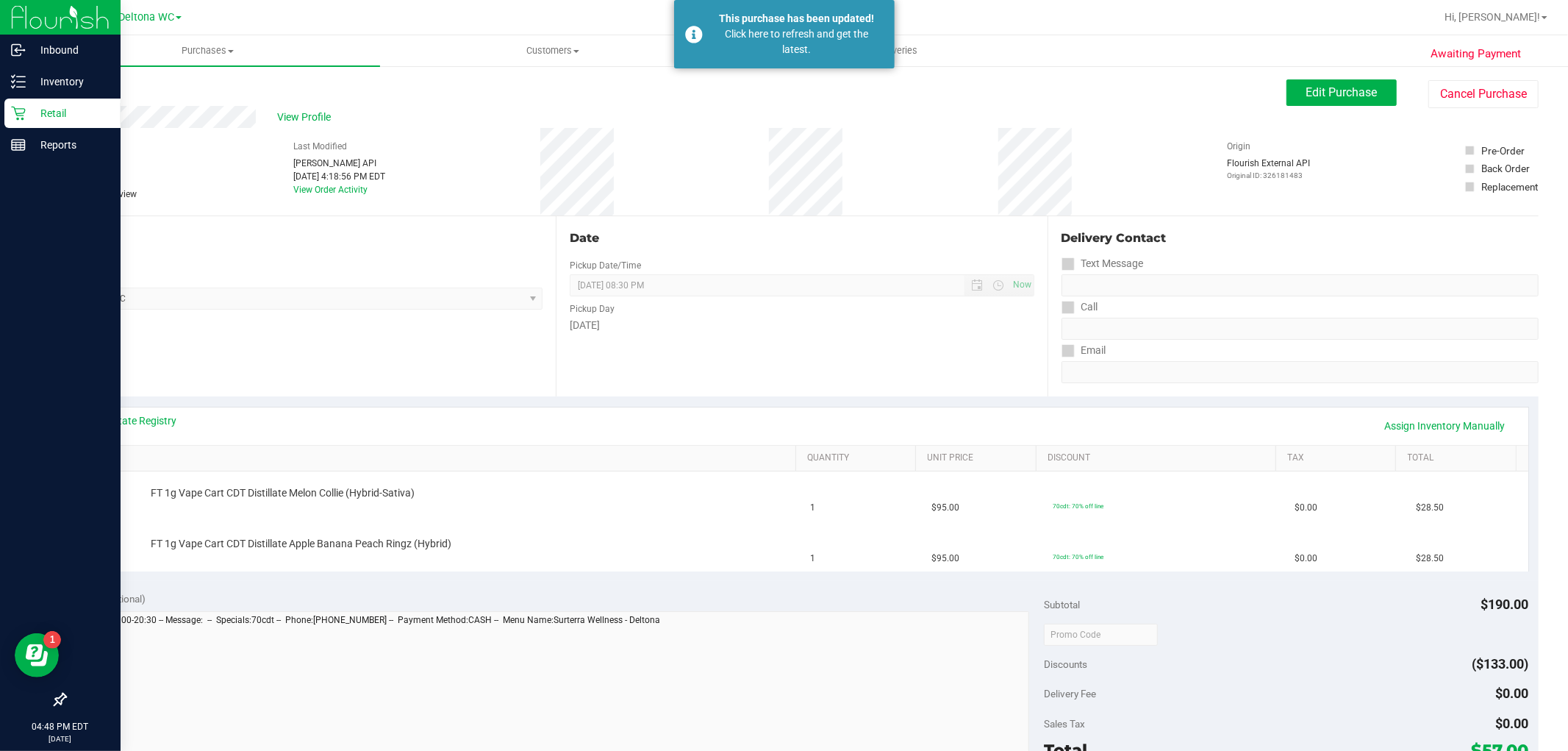
click at [16, 123] on div "Retail" at bounding box center [62, 114] width 116 height 30
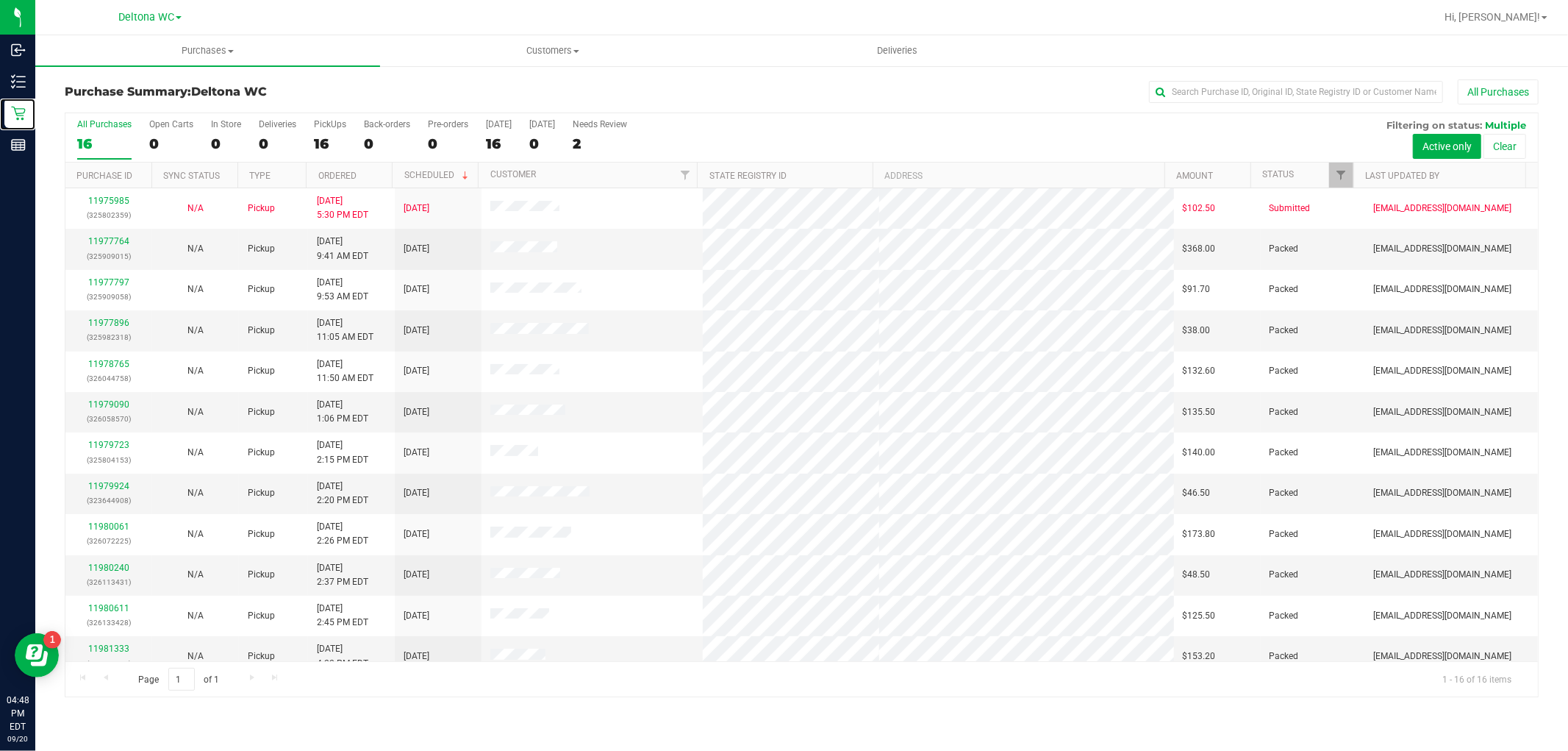
click at [1351, 169] on div at bounding box center [1354, 175] width 7 height 26
click at [1340, 175] on span "Filter" at bounding box center [1342, 175] width 12 height 12
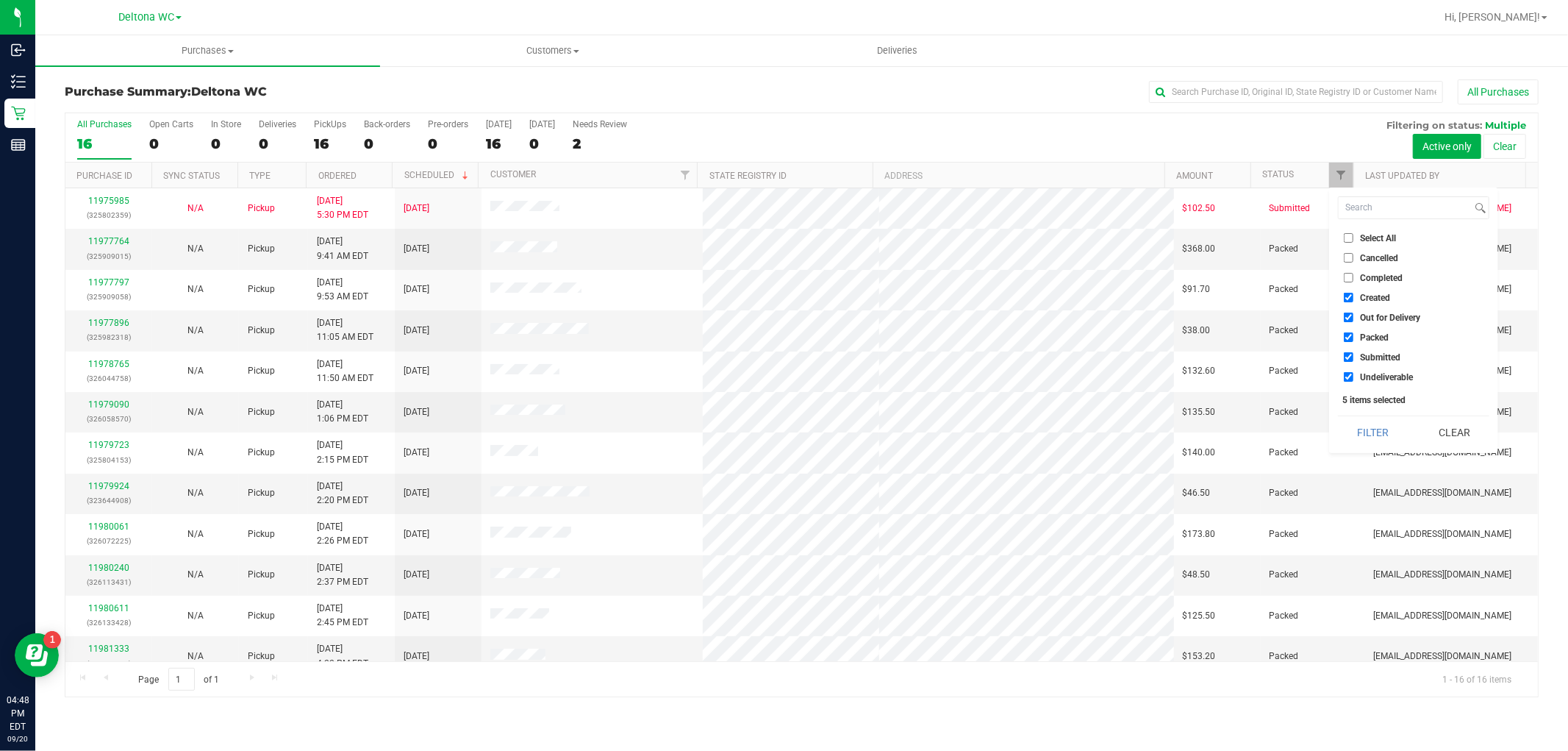
click at [1362, 235] on span "Select All" at bounding box center [1378, 238] width 36 height 9
click at [1354, 235] on input "Select All" at bounding box center [1349, 238] width 10 height 10
checkbox input "true"
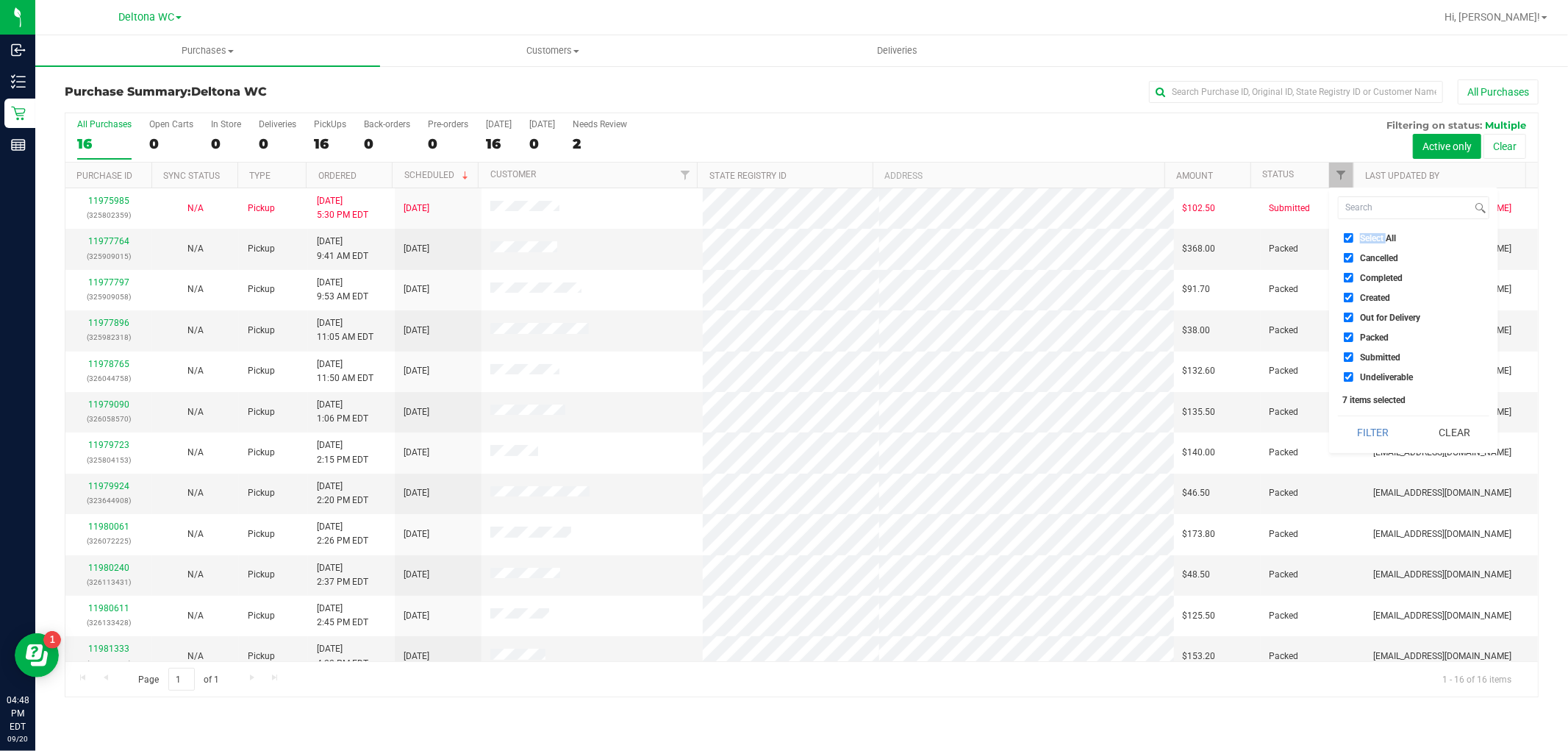
click at [1362, 235] on span "Select All" at bounding box center [1378, 238] width 36 height 9
click at [1354, 235] on input "Select All" at bounding box center [1349, 238] width 10 height 10
checkbox input "false"
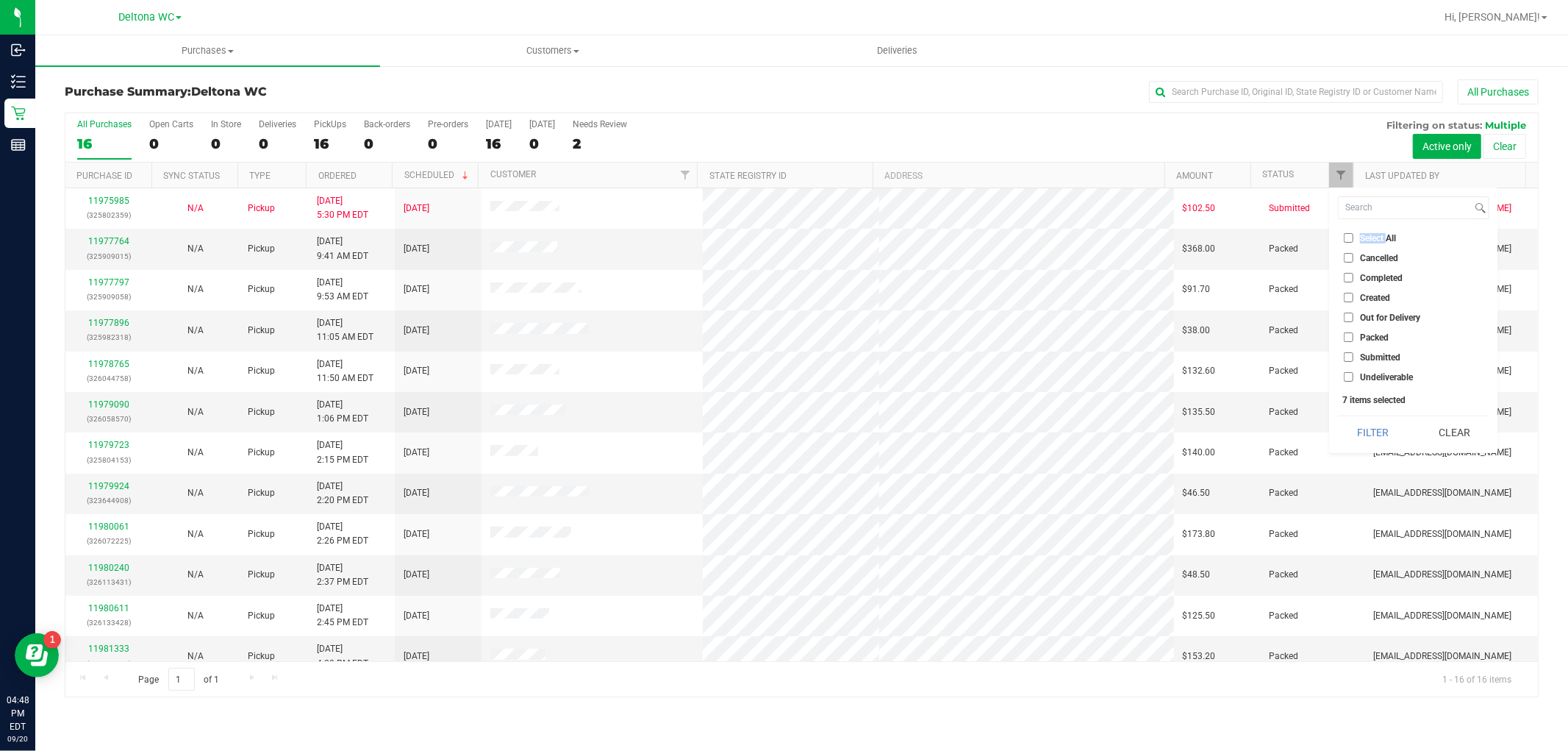
checkbox input "false"
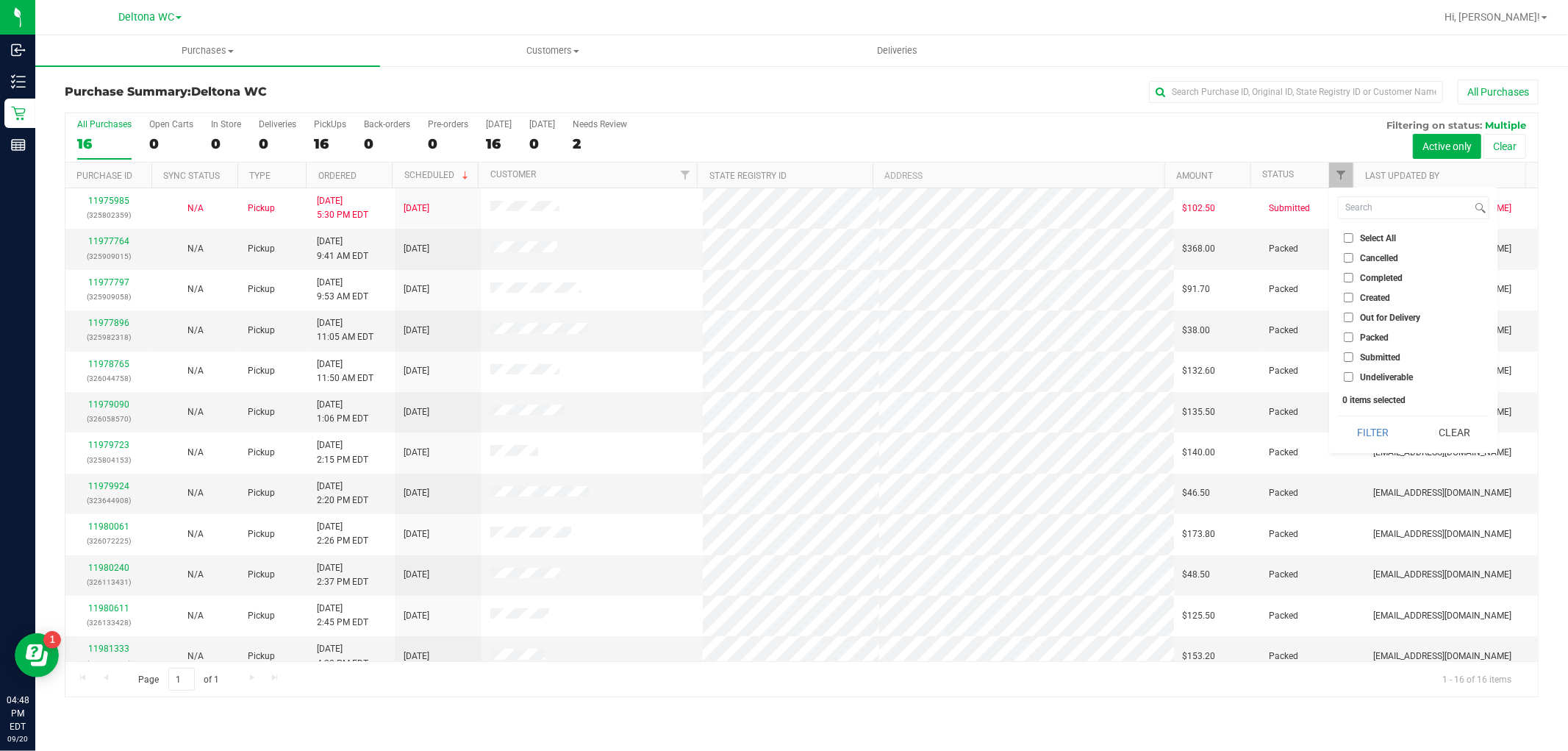
click at [1375, 360] on span "Submitted" at bounding box center [1380, 357] width 40 height 9
click at [1354, 360] on input "Submitted" at bounding box center [1349, 357] width 10 height 10
checkbox input "true"
click at [1373, 439] on button "Filter" at bounding box center [1373, 432] width 71 height 32
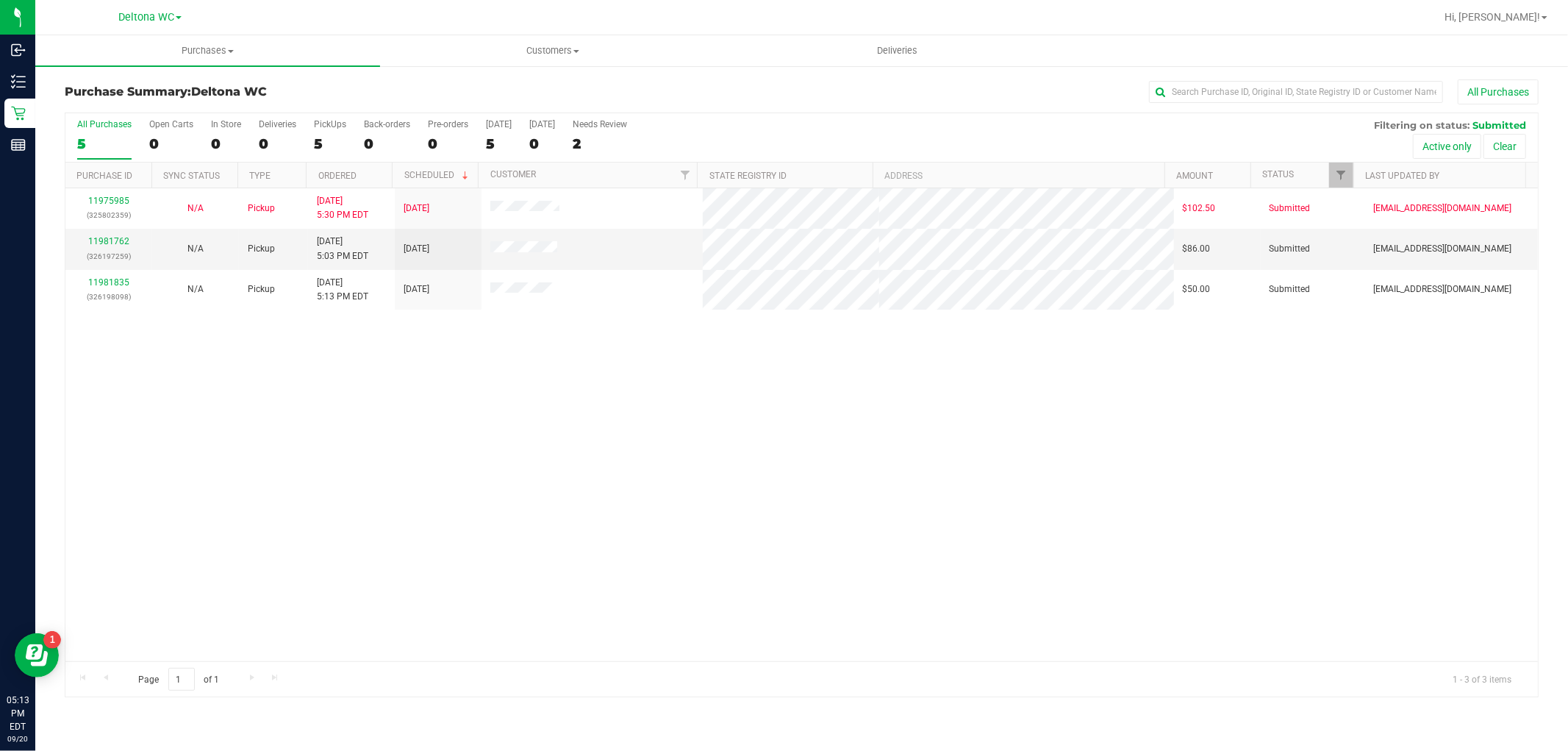
click at [636, 491] on div "11975985 (325802359) N/A Pickup 9/19/2025 5:30 PM EDT 9/20/2025 $102.50 Submitt…" at bounding box center [801, 424] width 1472 height 472
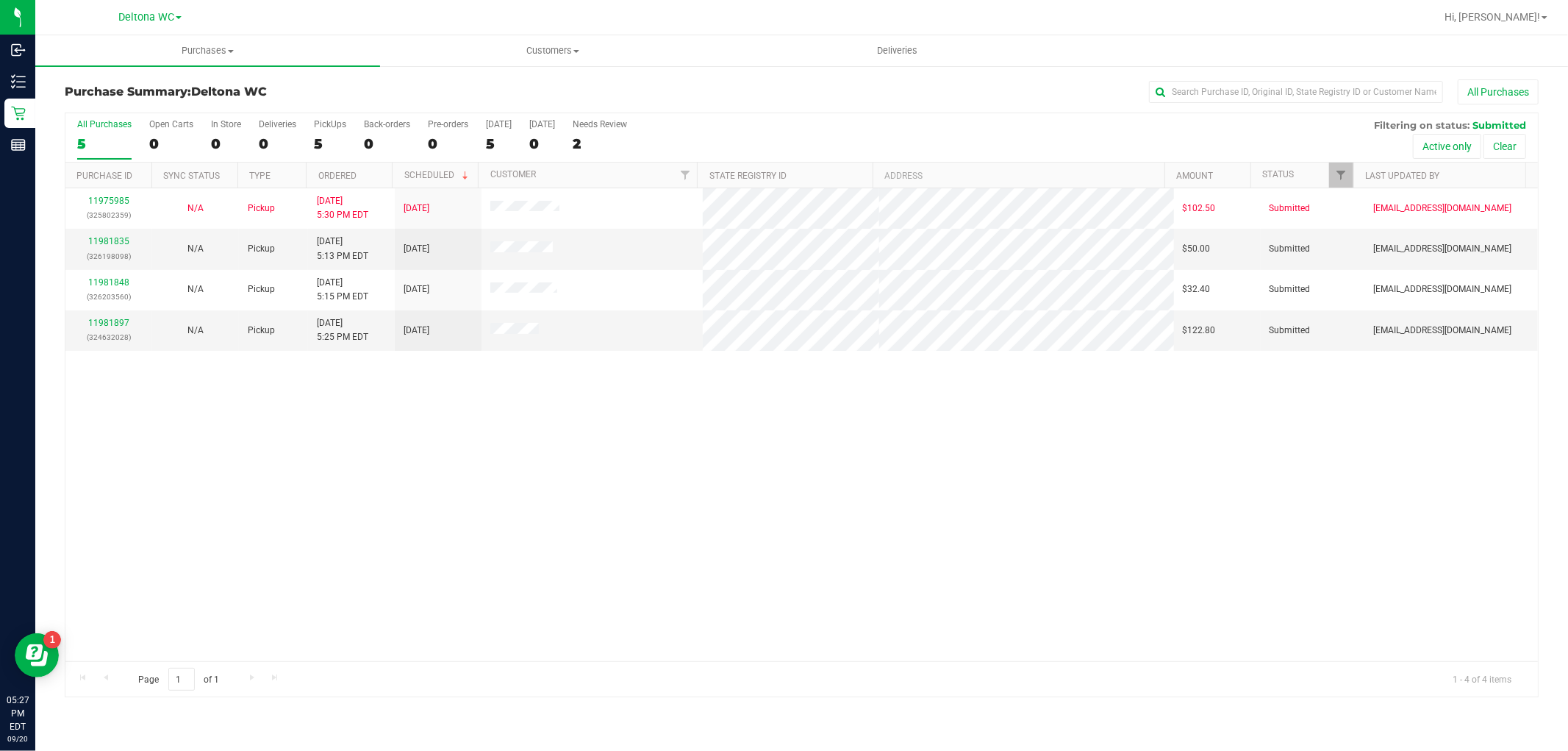
click at [734, 93] on div "All Purchases" at bounding box center [1047, 92] width 983 height 25
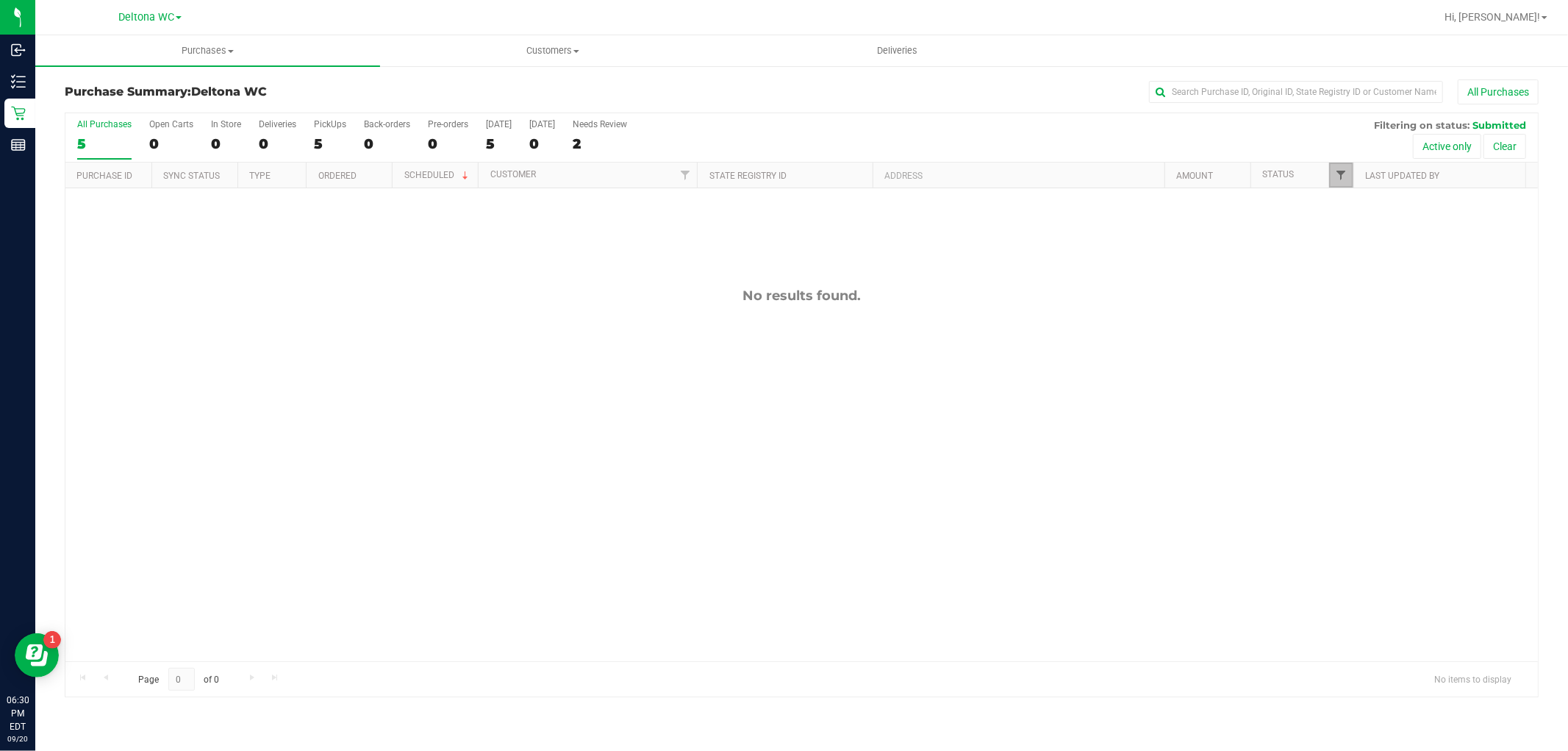
click at [1340, 173] on span "Filter" at bounding box center [1342, 175] width 12 height 12
click at [1135, 131] on div "All Purchases 5 Open Carts 0 In Store 0 Deliveries 0 PickUps 5 Back-orders 0 Pr…" at bounding box center [801, 138] width 1472 height 49
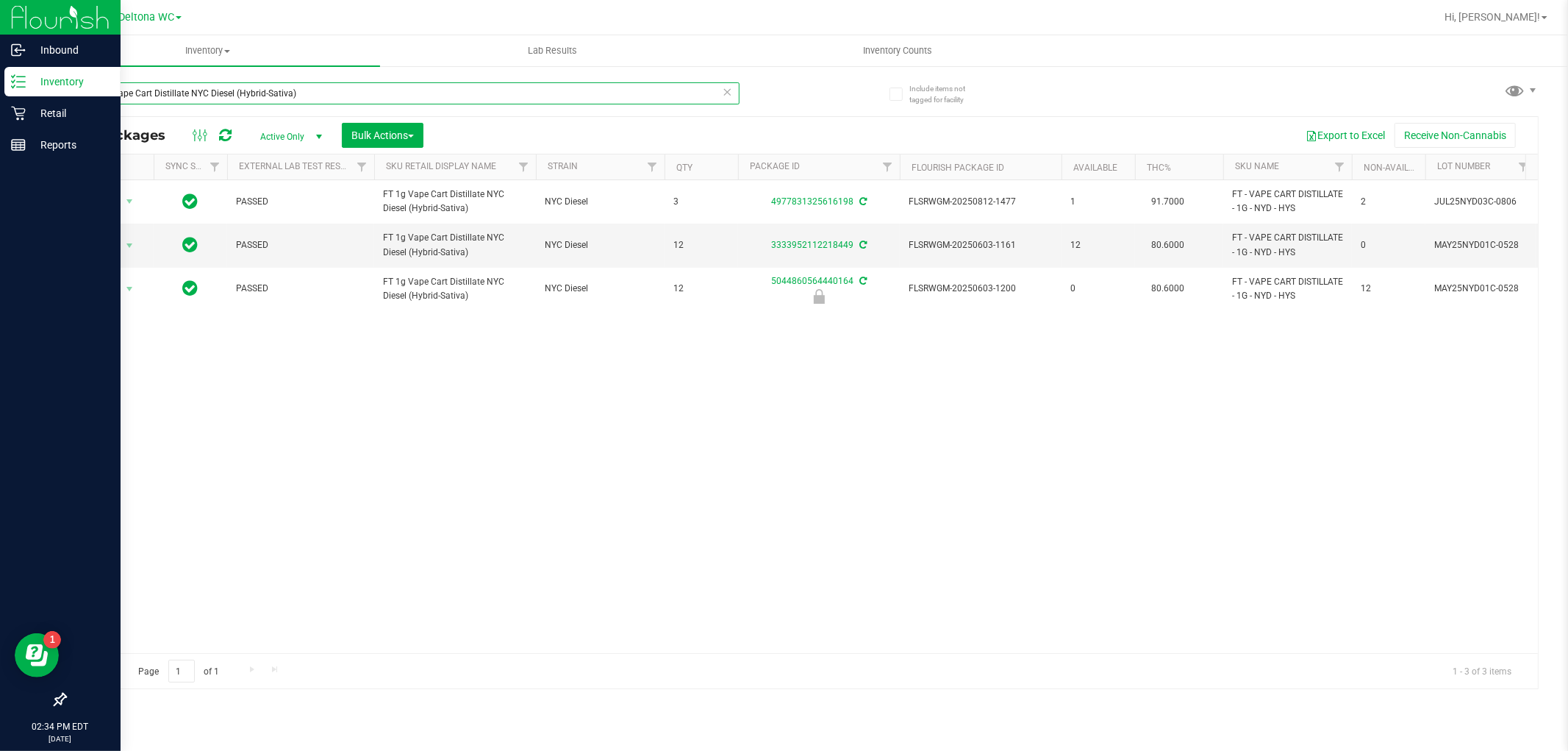
drag, startPoint x: 329, startPoint y: 101, endPoint x: 0, endPoint y: 92, distance: 329.1
click at [0, 92] on div "Inbound Inventory Retail Reports 02:34 PM EDT 09/20/2025 09/20 Deltona WC Hi, A…" at bounding box center [784, 375] width 1568 height 751
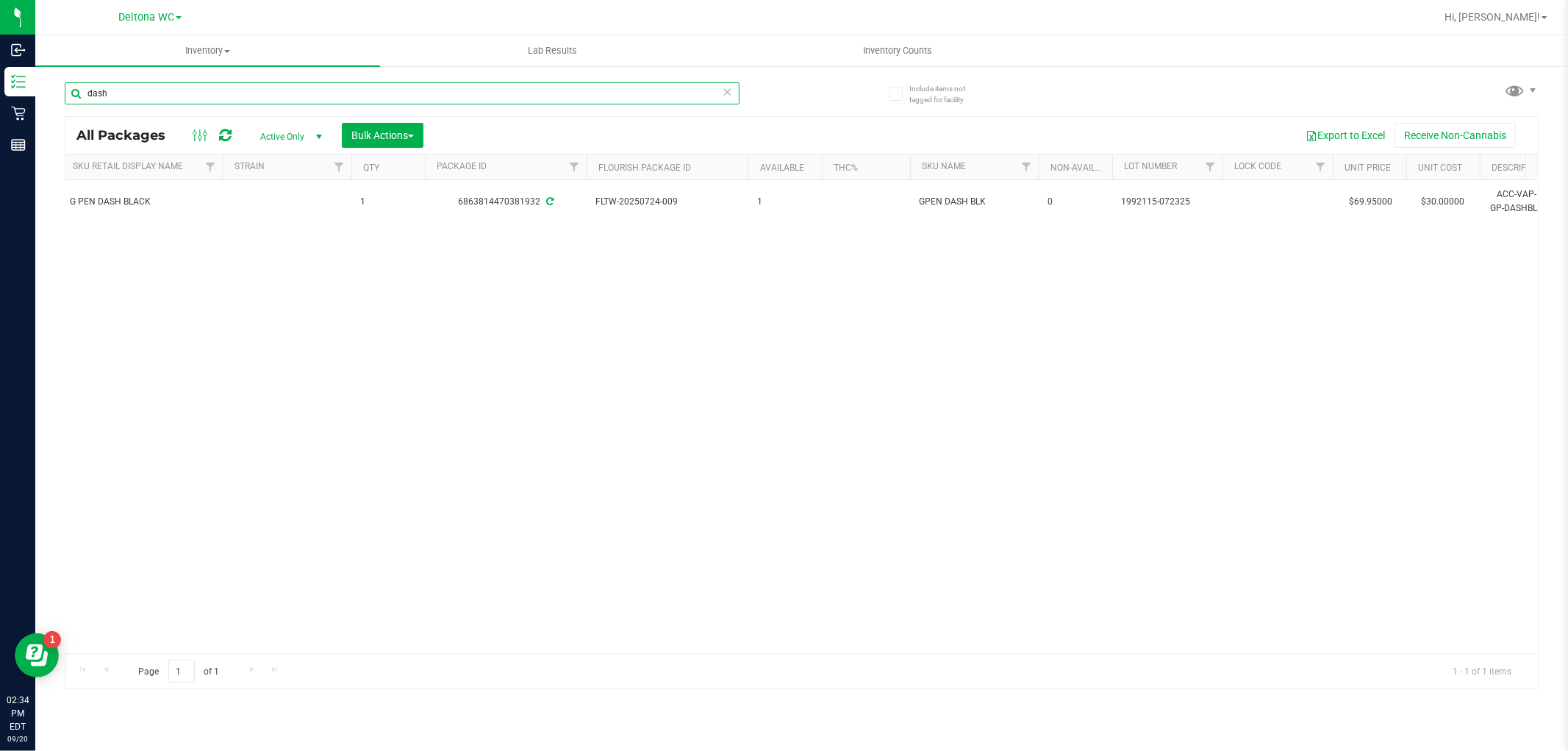
scroll to position [0, 309]
type input "dash"
drag, startPoint x: 0, startPoint y: 0, endPoint x: 64, endPoint y: 96, distance: 115.4
click at [45, 93] on div "Include items not tagged for facility dash All Packages Active Only Active Only…" at bounding box center [802, 289] width 1533 height 448
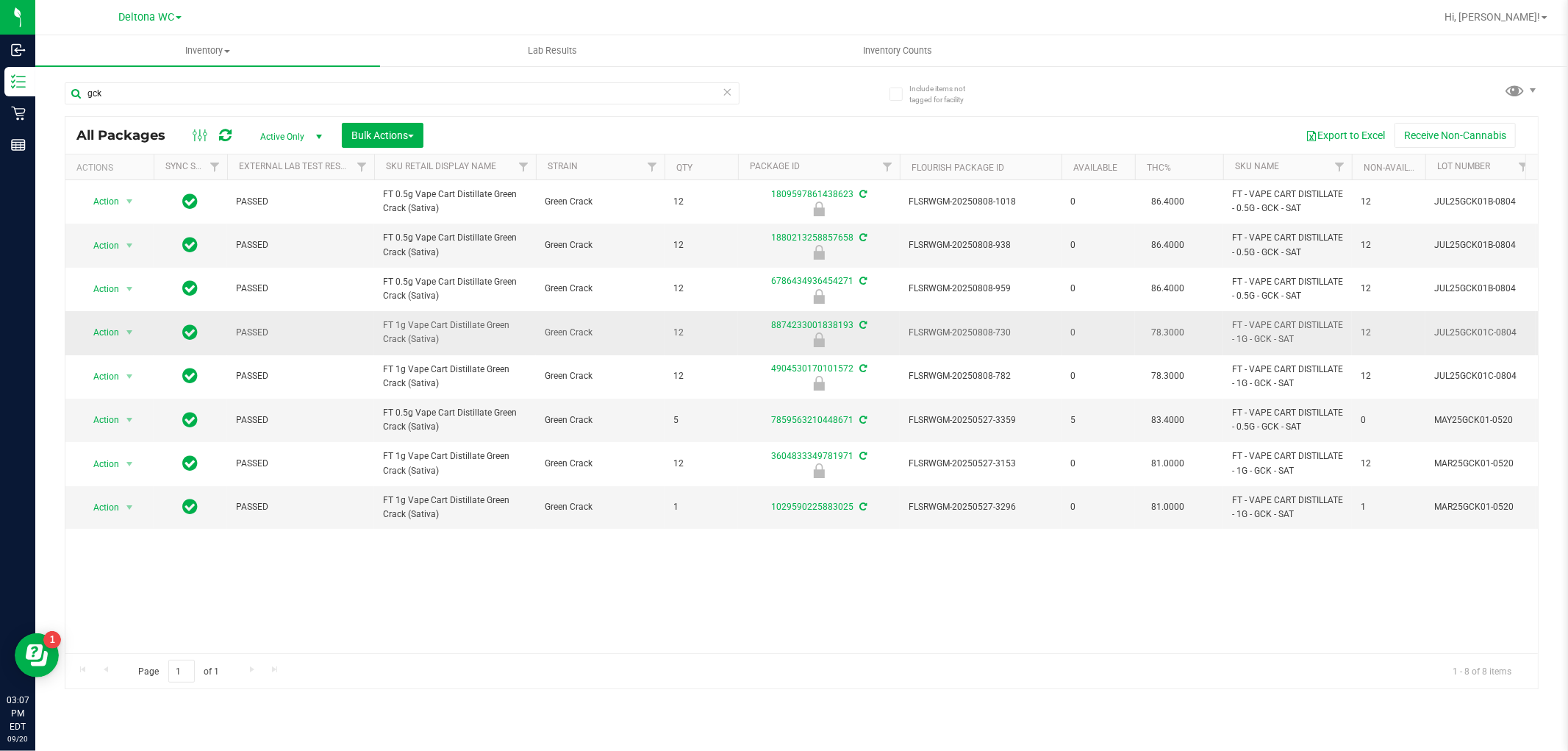
click at [415, 323] on span "FT 1g Vape Cart Distillate Green Crack (Sativa)" at bounding box center [455, 332] width 144 height 28
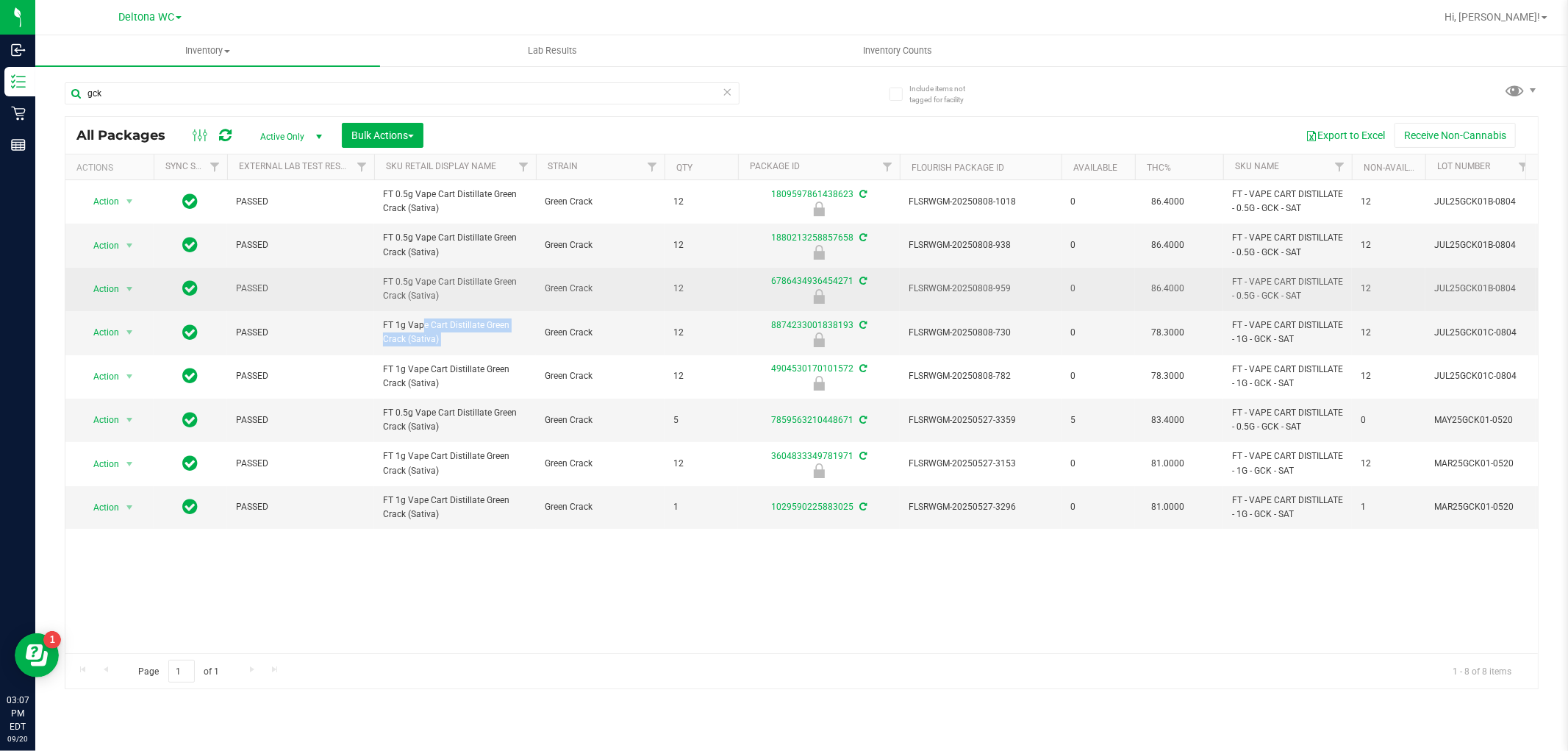
copy tr "FT 1g Vape Cart Distillate Green Crack (Sativa)"
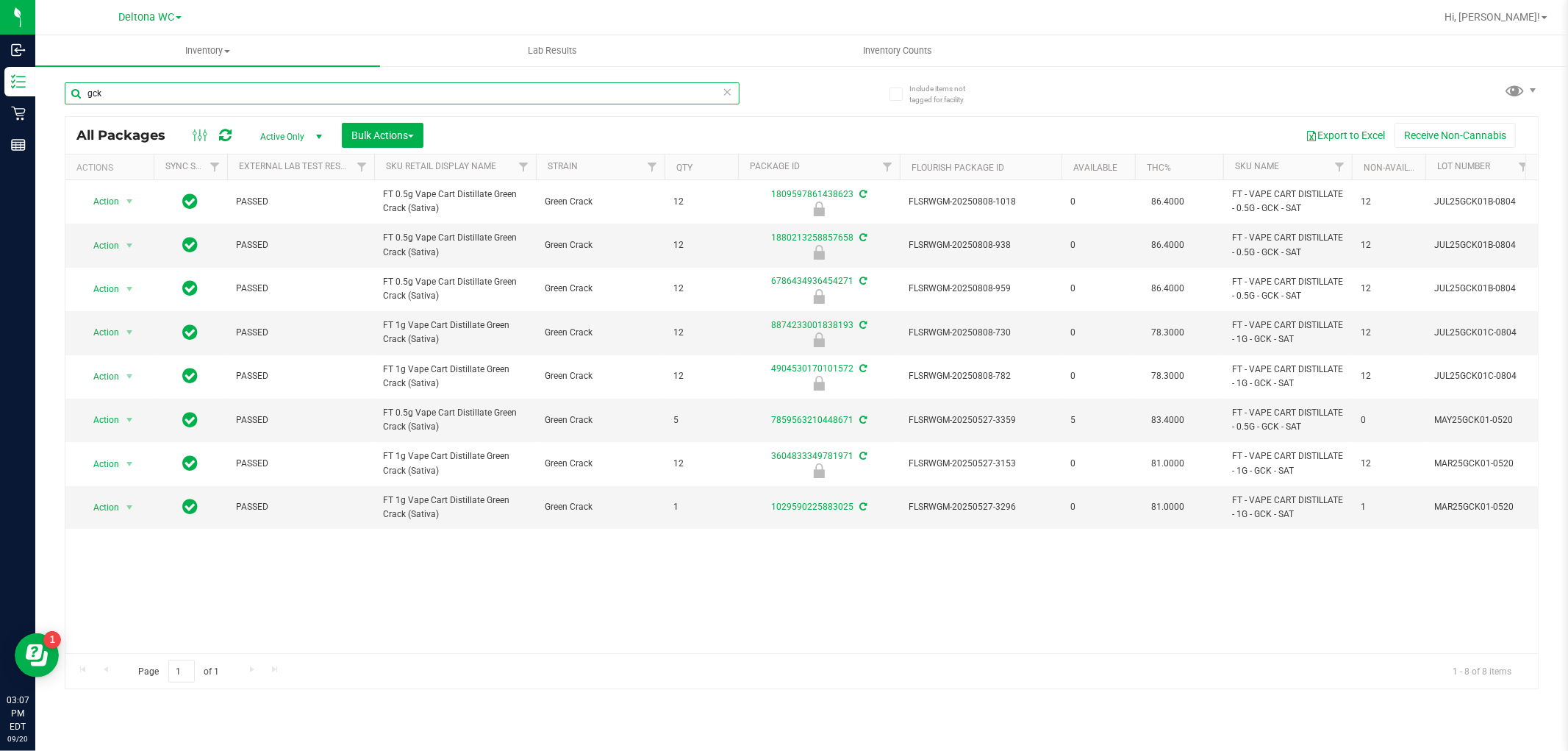
click at [171, 98] on input "gck" at bounding box center [401, 93] width 675 height 22
click at [169, 98] on input "gck" at bounding box center [401, 93] width 675 height 22
paste input "FT 1g Vape Cart Distillate Green Crack (Sativa)"
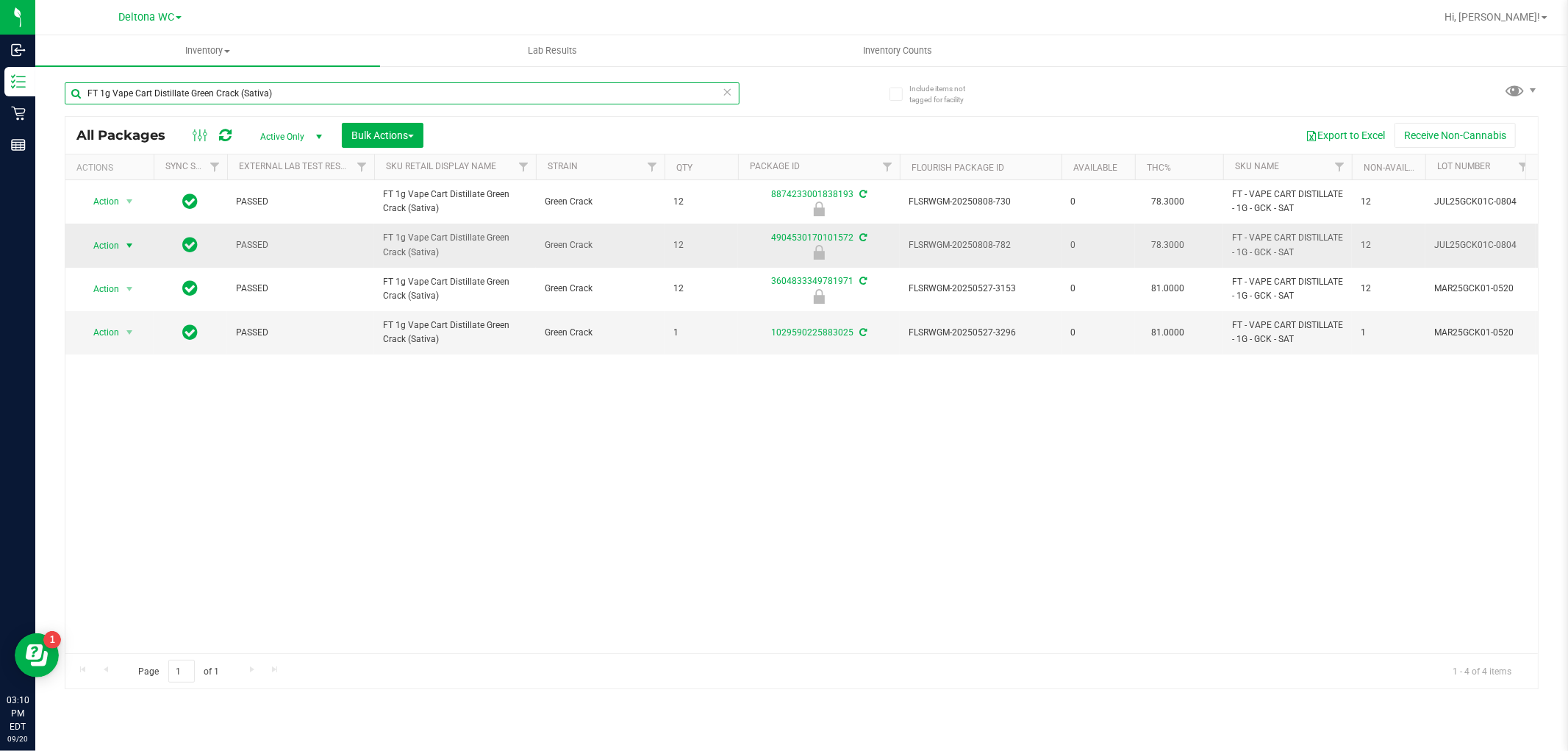
type input "FT 1g Vape Cart Distillate Green Crack (Sativa)"
click at [130, 246] on span "select" at bounding box center [129, 246] width 12 height 12
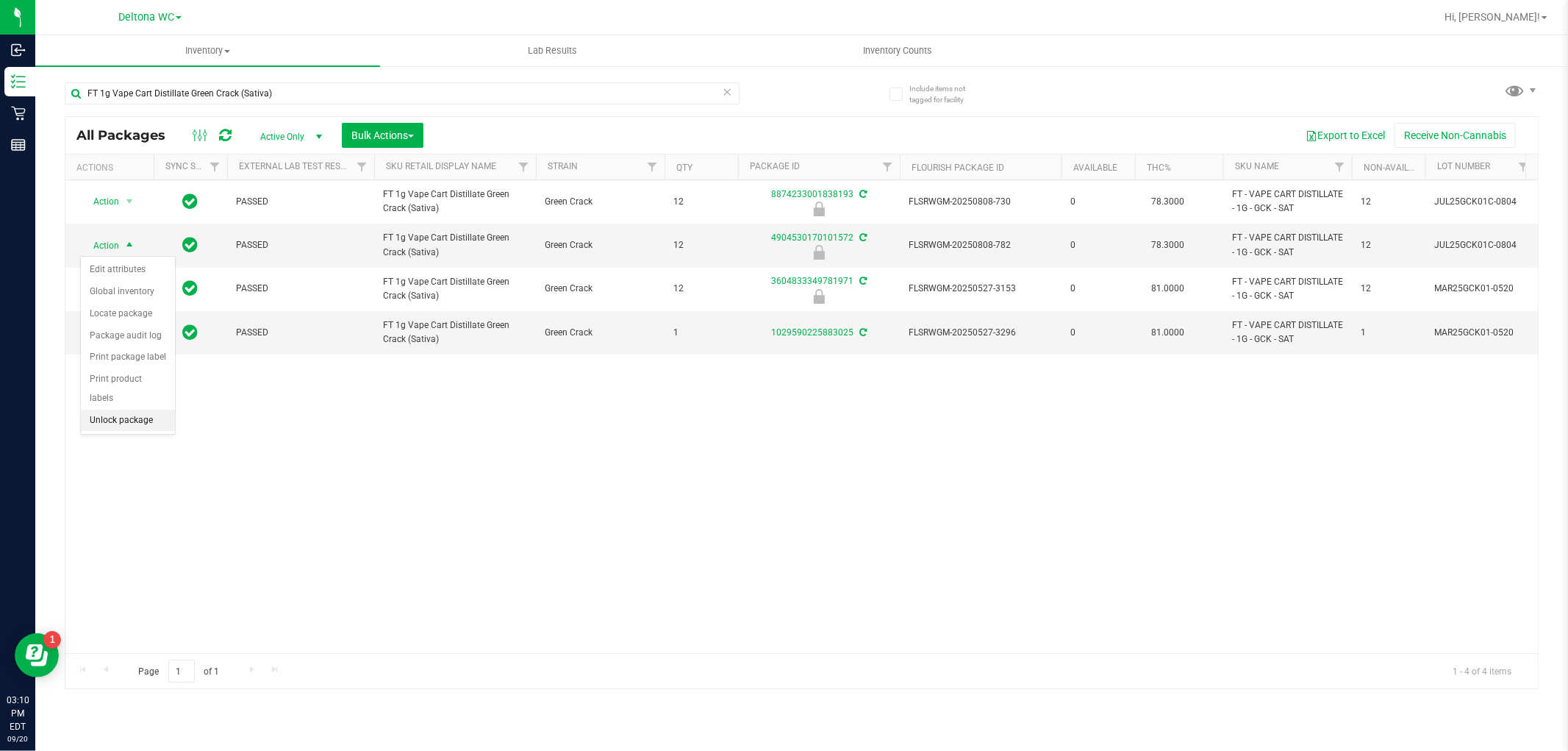
click at [120, 428] on li "Unlock package" at bounding box center [128, 420] width 94 height 22
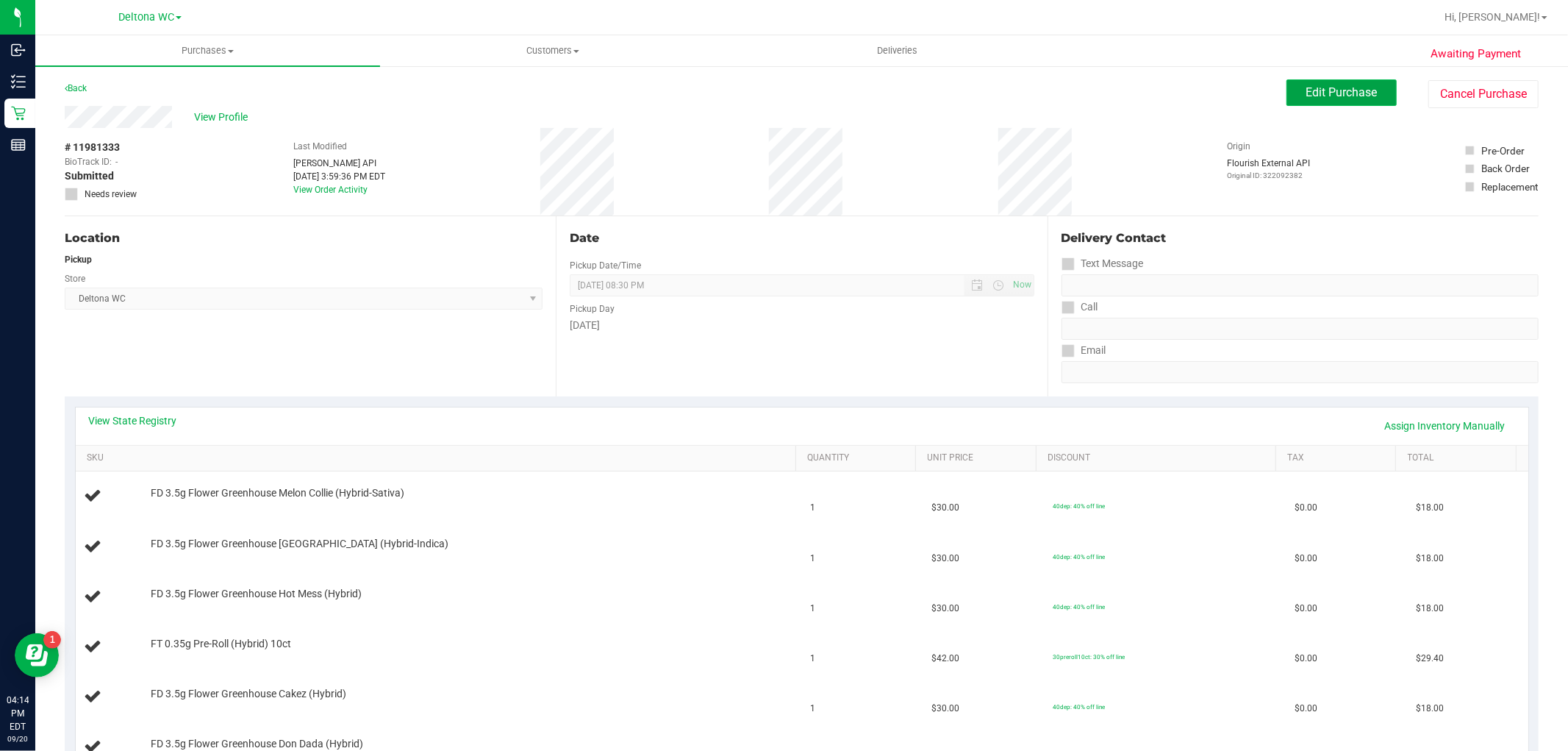
click at [1344, 88] on span "Edit Purchase" at bounding box center [1342, 92] width 72 height 14
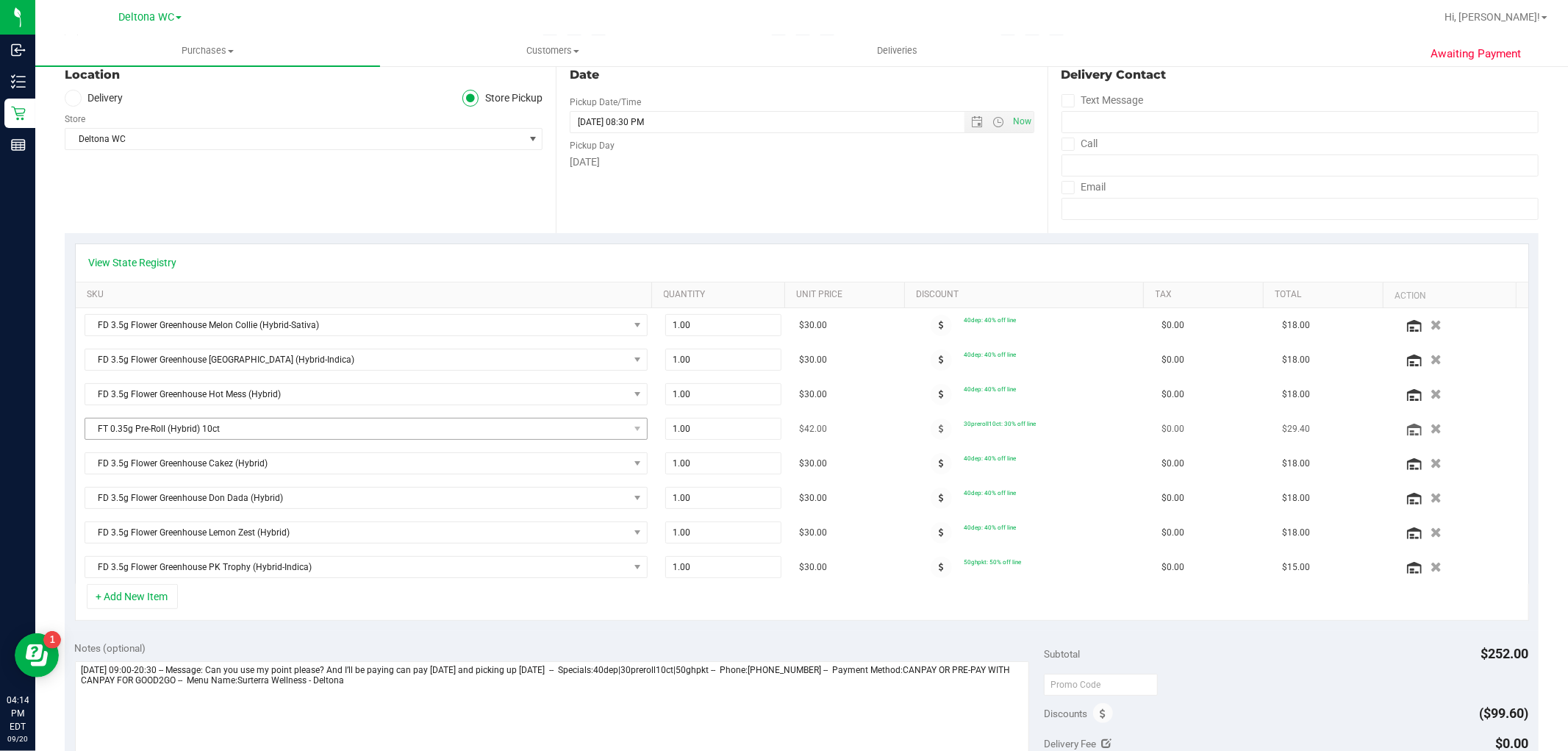
scroll to position [245, 0]
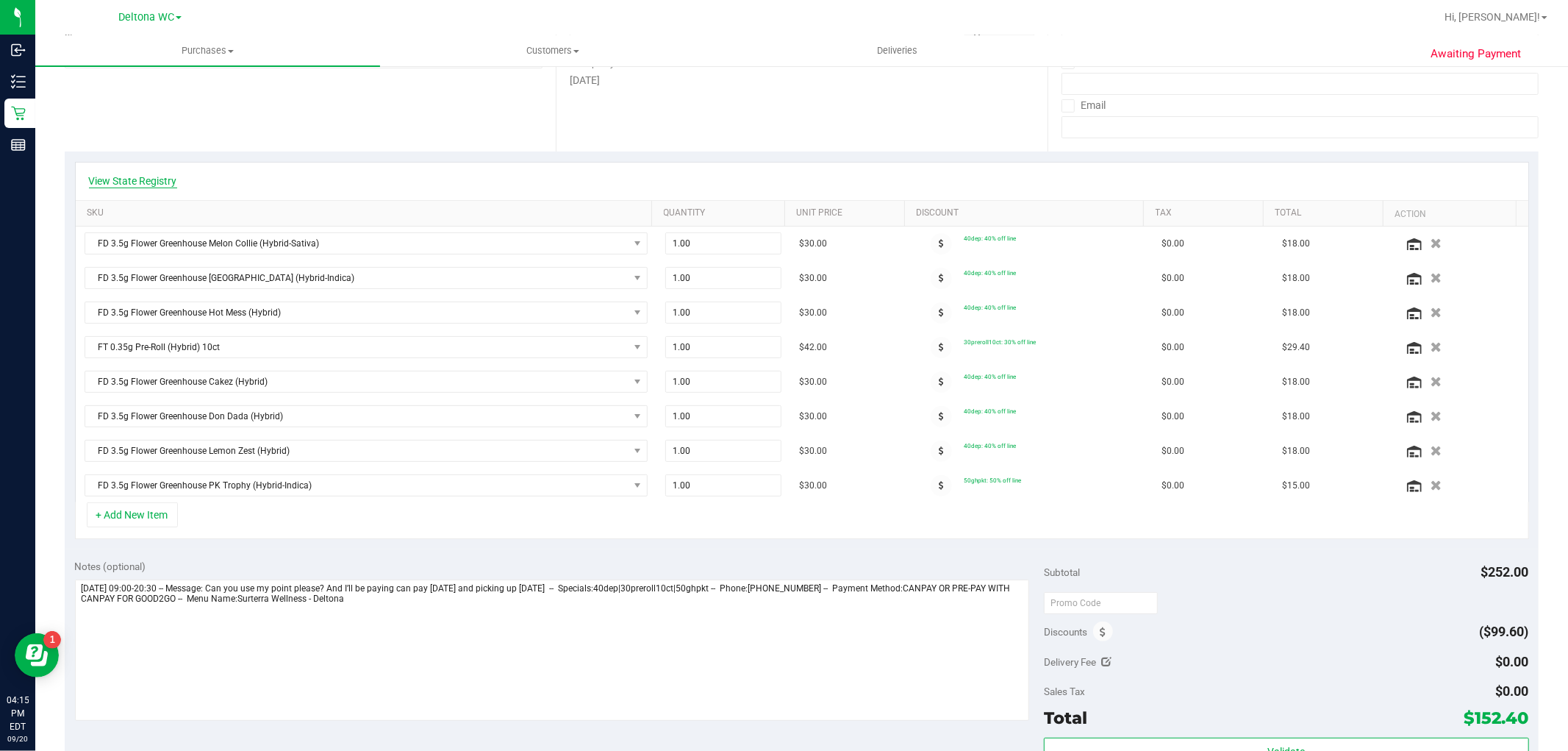
click at [148, 178] on link "View State Registry" at bounding box center [133, 181] width 88 height 15
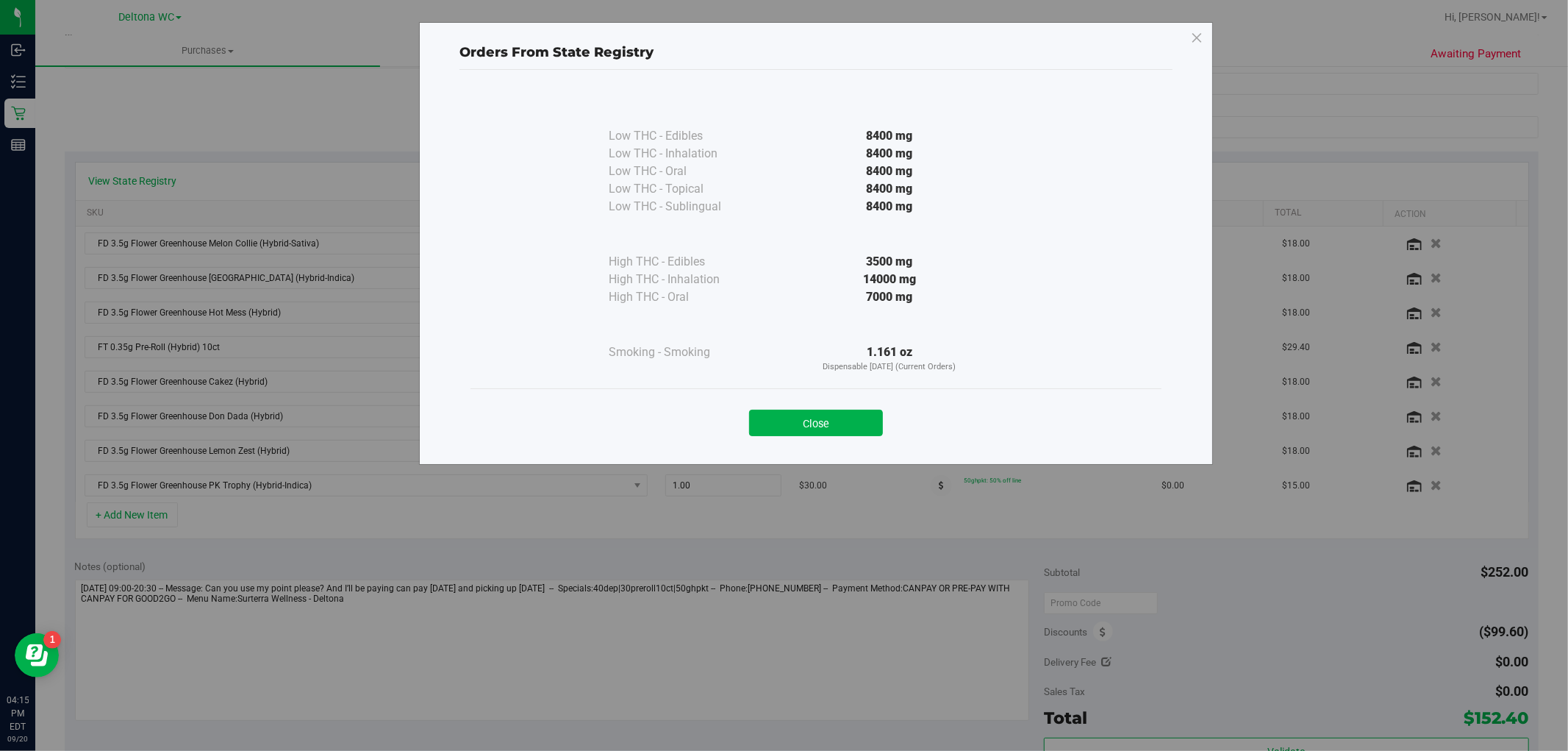
click at [283, 136] on div "Orders From State Registry Low THC - Edibles 8400 mg" at bounding box center [790, 375] width 1580 height 751
click at [843, 421] on button "Close" at bounding box center [816, 423] width 134 height 26
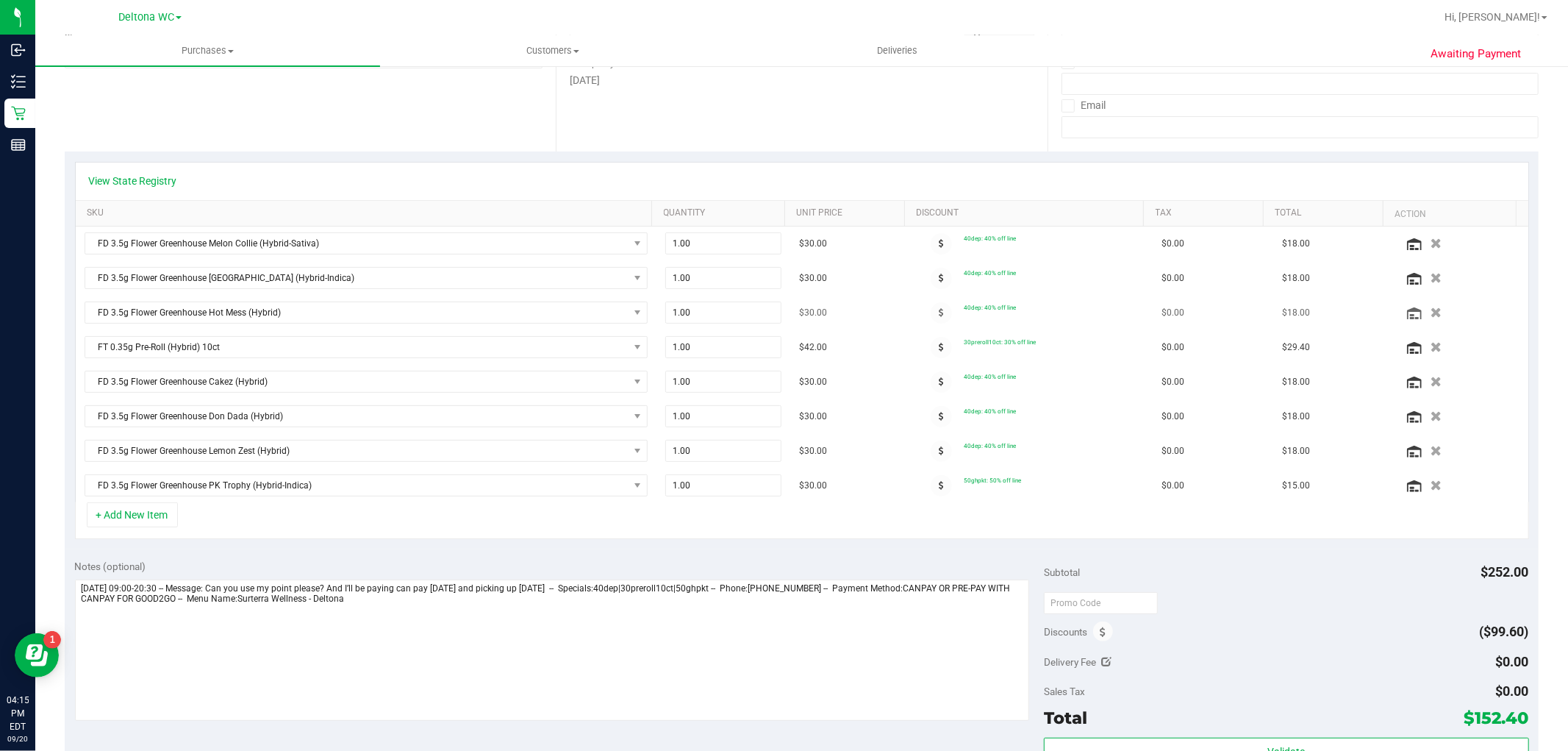
drag, startPoint x: 791, startPoint y: 243, endPoint x: 820, endPoint y: 312, distance: 74.8
click at [820, 312] on tbody "FD 3.5g Flower Greenhouse Melon Collie (Hybrid-Sativa) 1.00 1 $30.00 40dep: 40%…" at bounding box center [802, 364] width 1453 height 275
drag, startPoint x: 802, startPoint y: 383, endPoint x: 819, endPoint y: 488, distance: 106.4
click at [819, 488] on tbody "FD 3.5g Flower Greenhouse Melon Collie (Hybrid-Sativa) 1.00 1 $30.00 40dep: 40%…" at bounding box center [802, 364] width 1453 height 275
click at [847, 553] on div "Notes (optional) Subtotal $252.00 Discounts ($99.60) Delivery Fee $0.00 Sales T…" at bounding box center [801, 681] width 1474 height 265
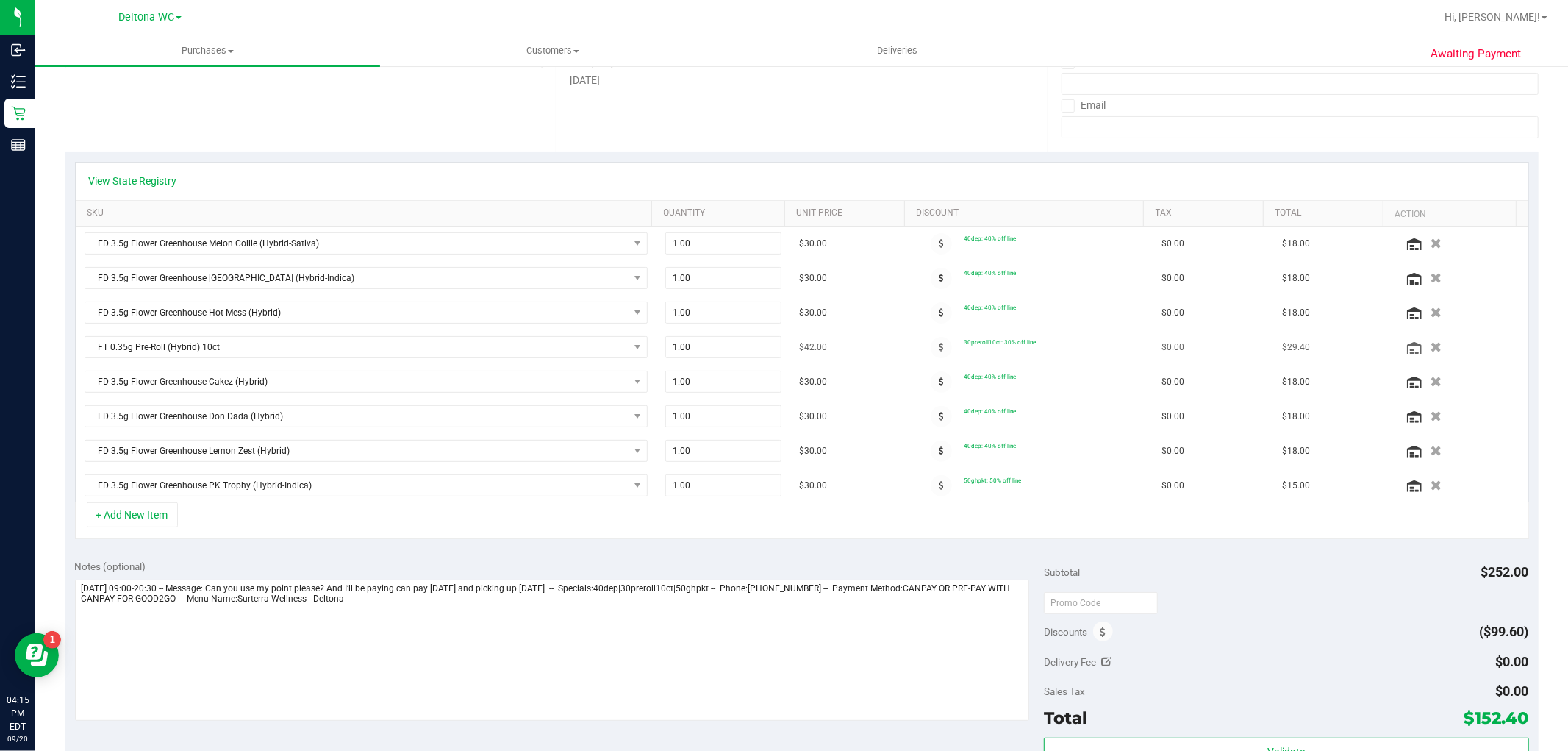
drag, startPoint x: 796, startPoint y: 343, endPoint x: 818, endPoint y: 343, distance: 22.0
click at [818, 343] on td "$42.00" at bounding box center [851, 347] width 120 height 35
click at [130, 176] on link "View State Registry" at bounding box center [133, 181] width 88 height 15
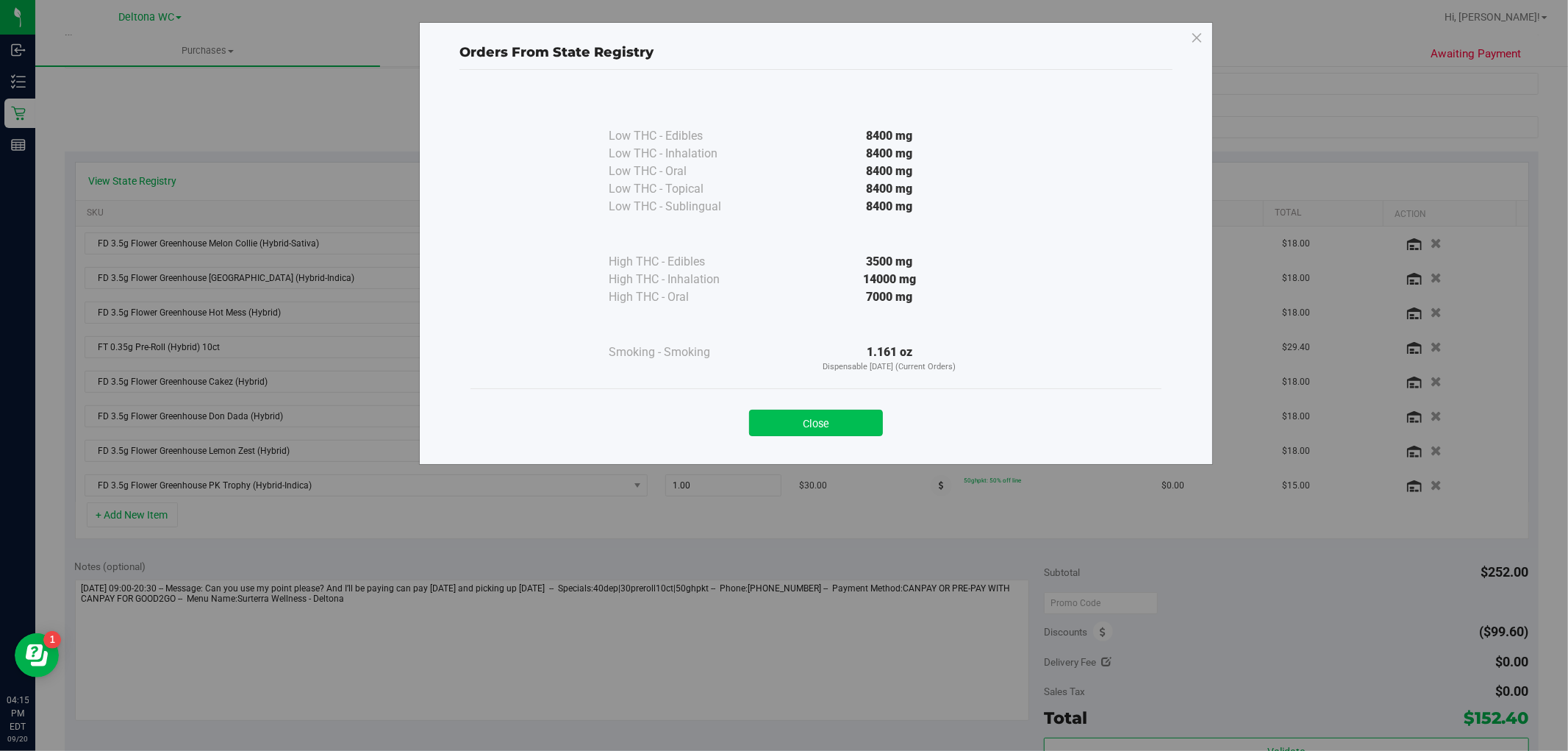
click at [833, 420] on button "Close" at bounding box center [816, 423] width 134 height 26
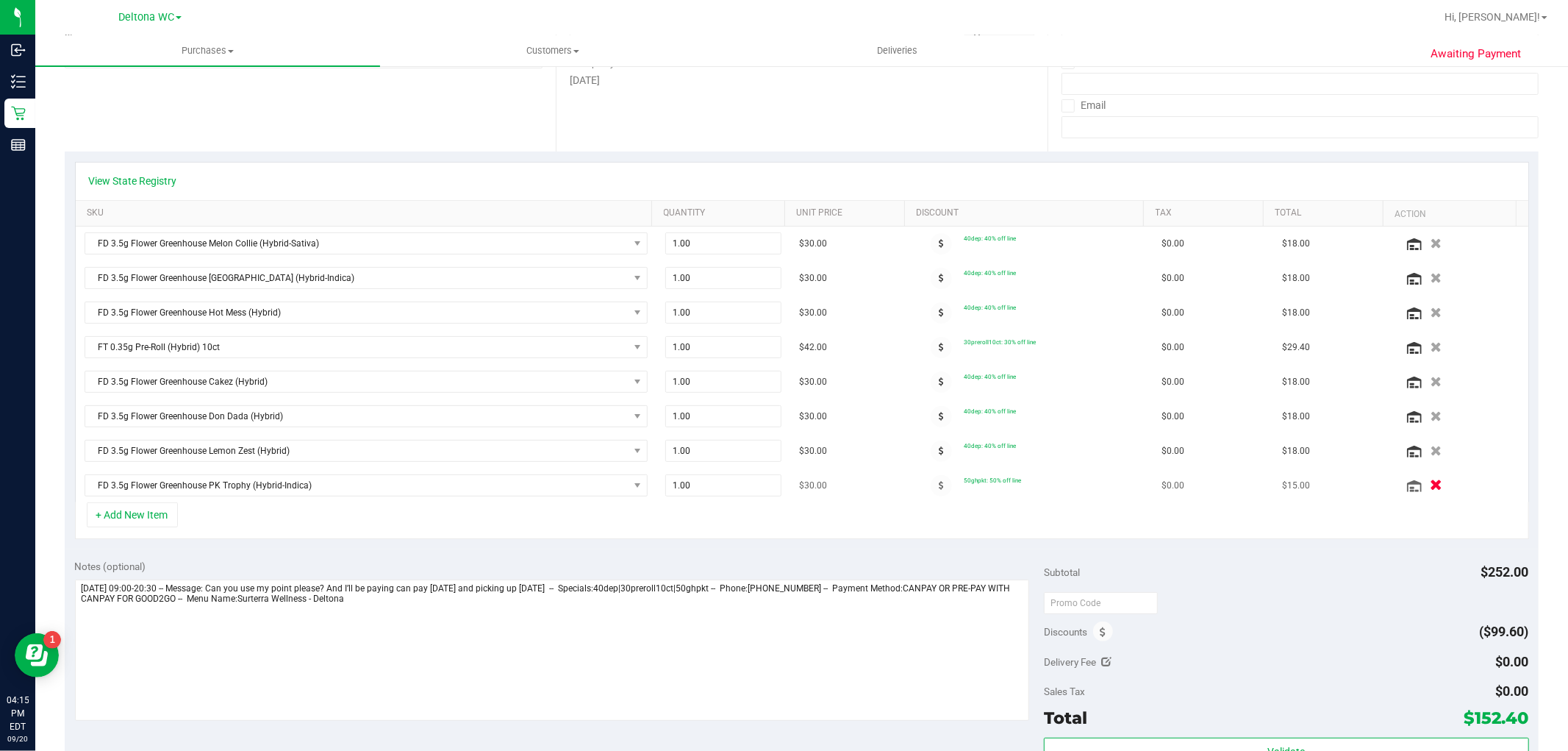
click at [1430, 487] on icon "button" at bounding box center [1436, 485] width 12 height 11
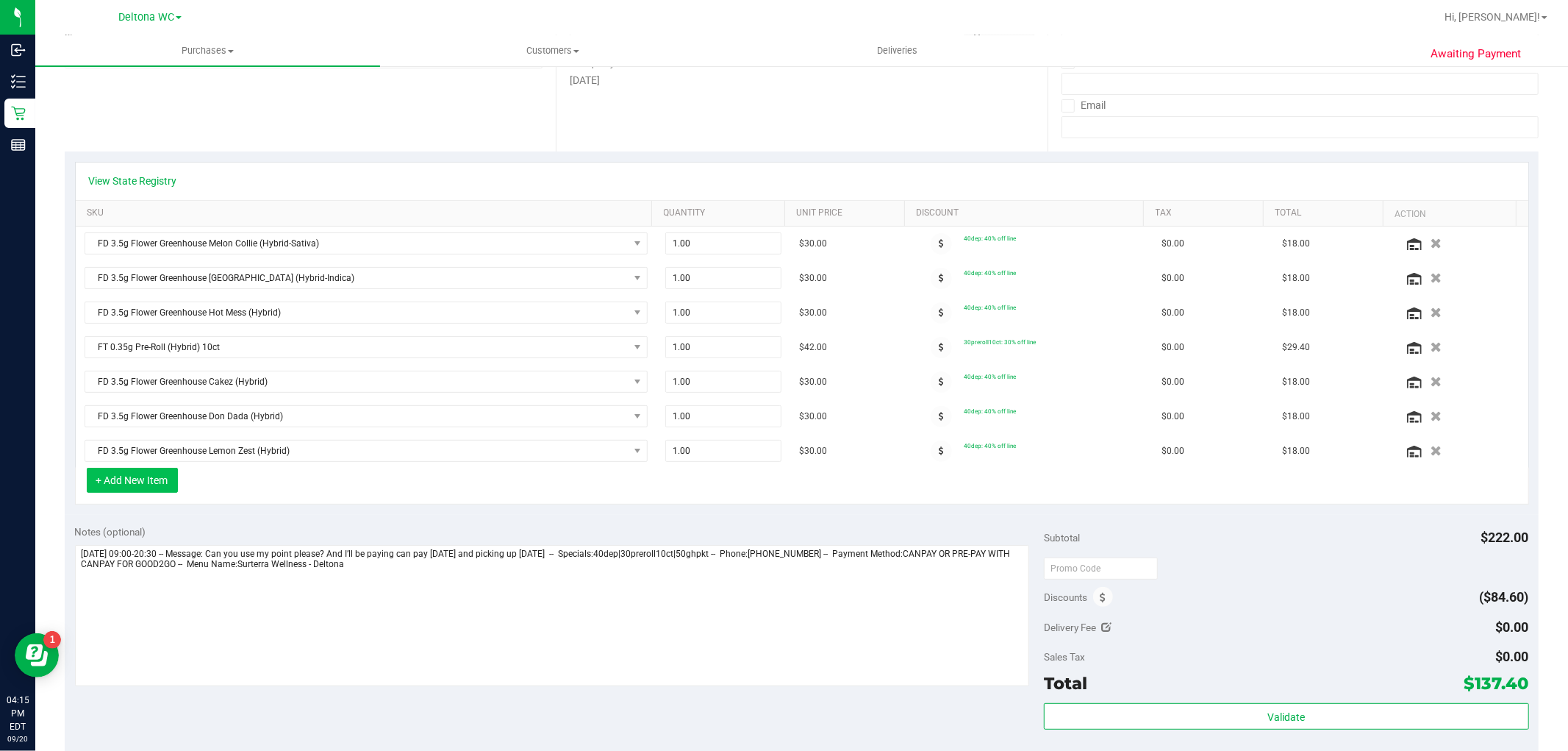
click at [122, 478] on button "+ Add New Item" at bounding box center [132, 480] width 92 height 25
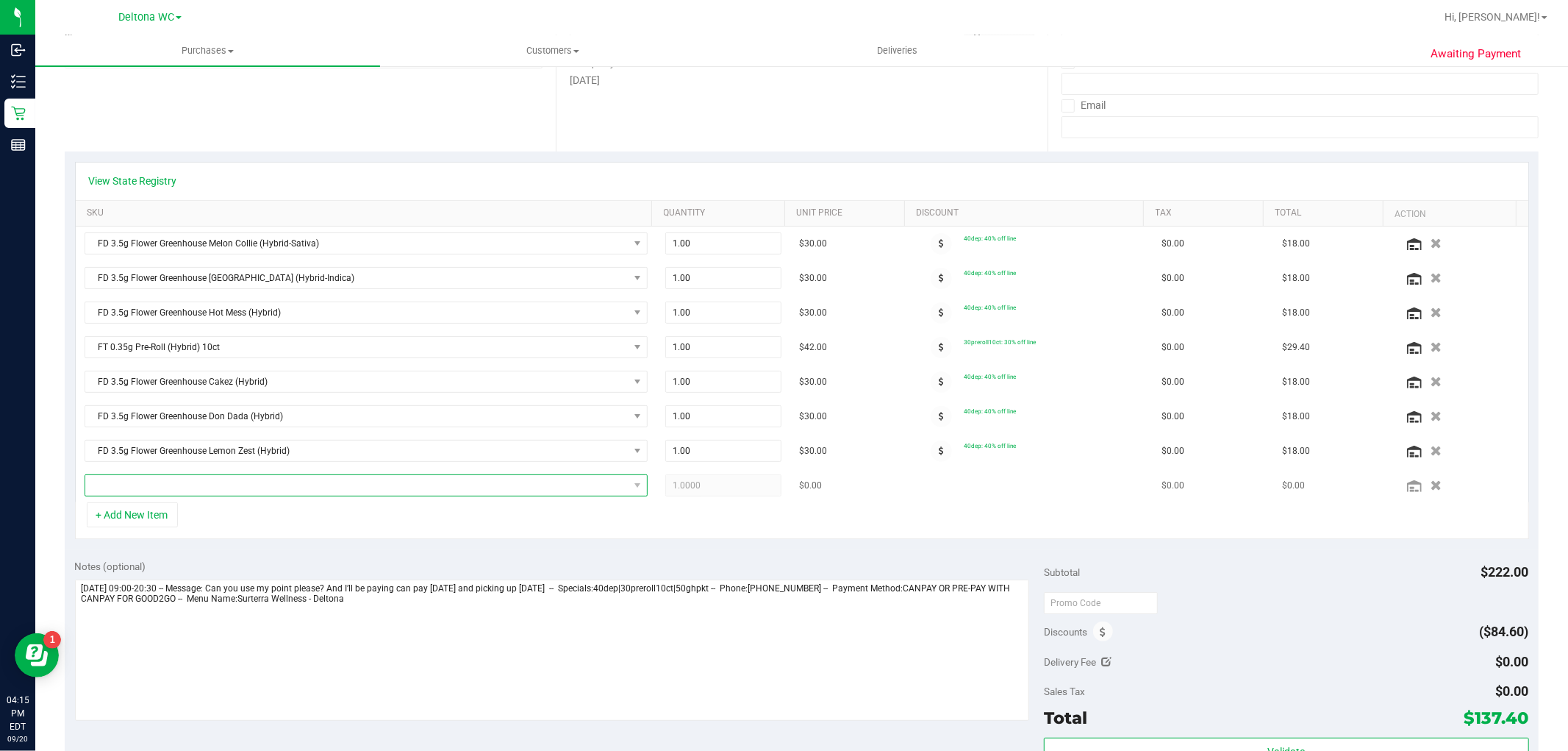
click at [143, 486] on span "NO DATA FOUND" at bounding box center [356, 485] width 543 height 21
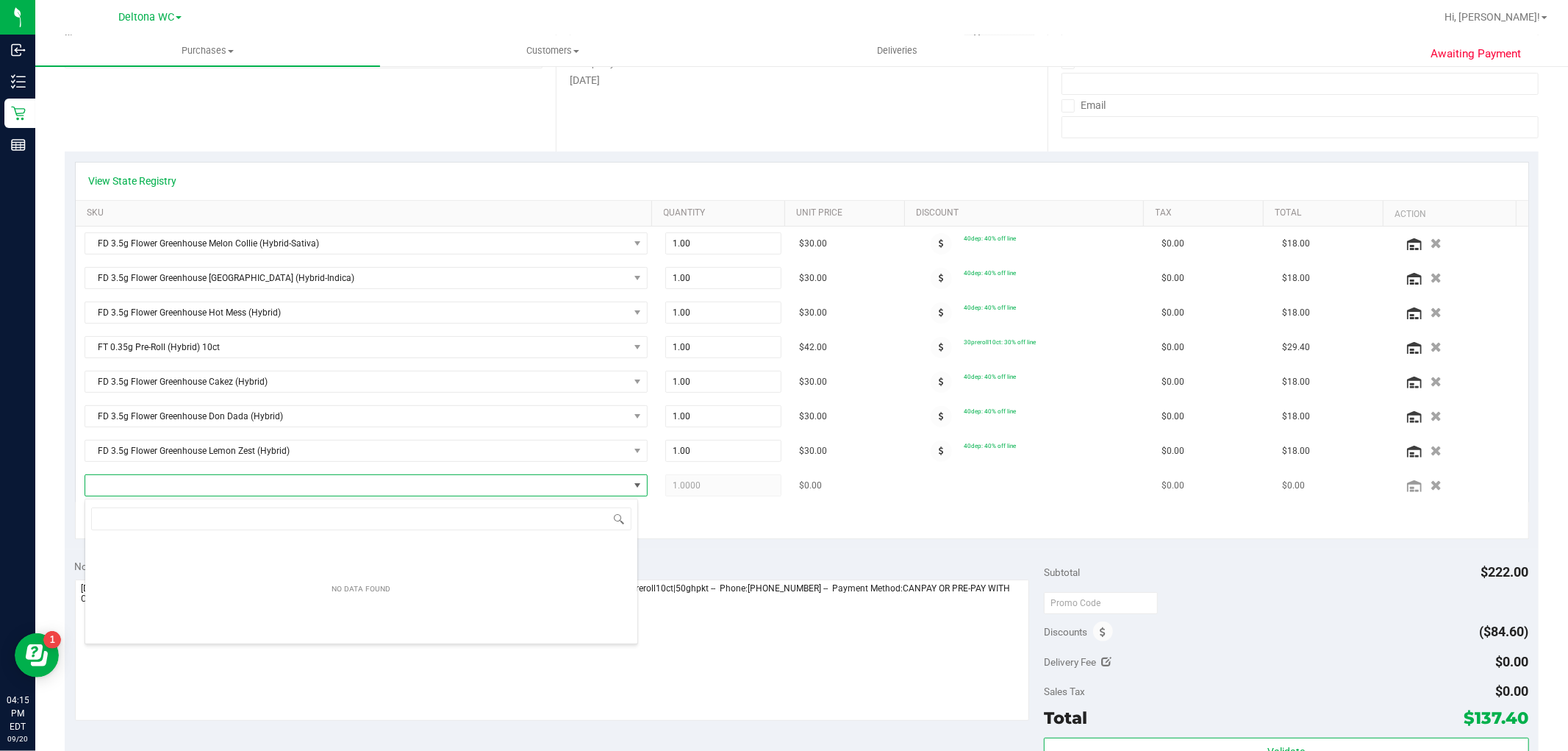
scroll to position [22, 548]
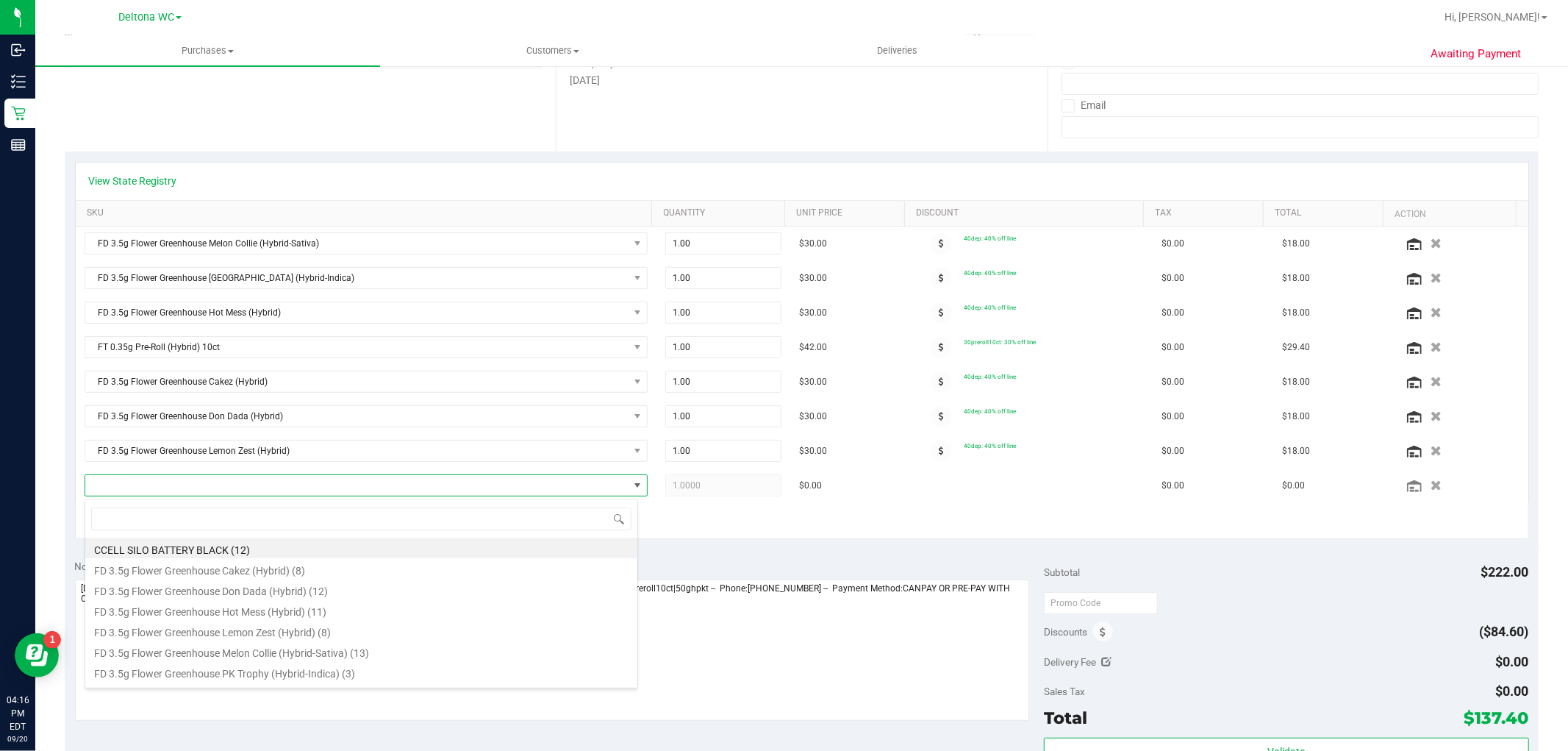
type input "p"
type input "panc"
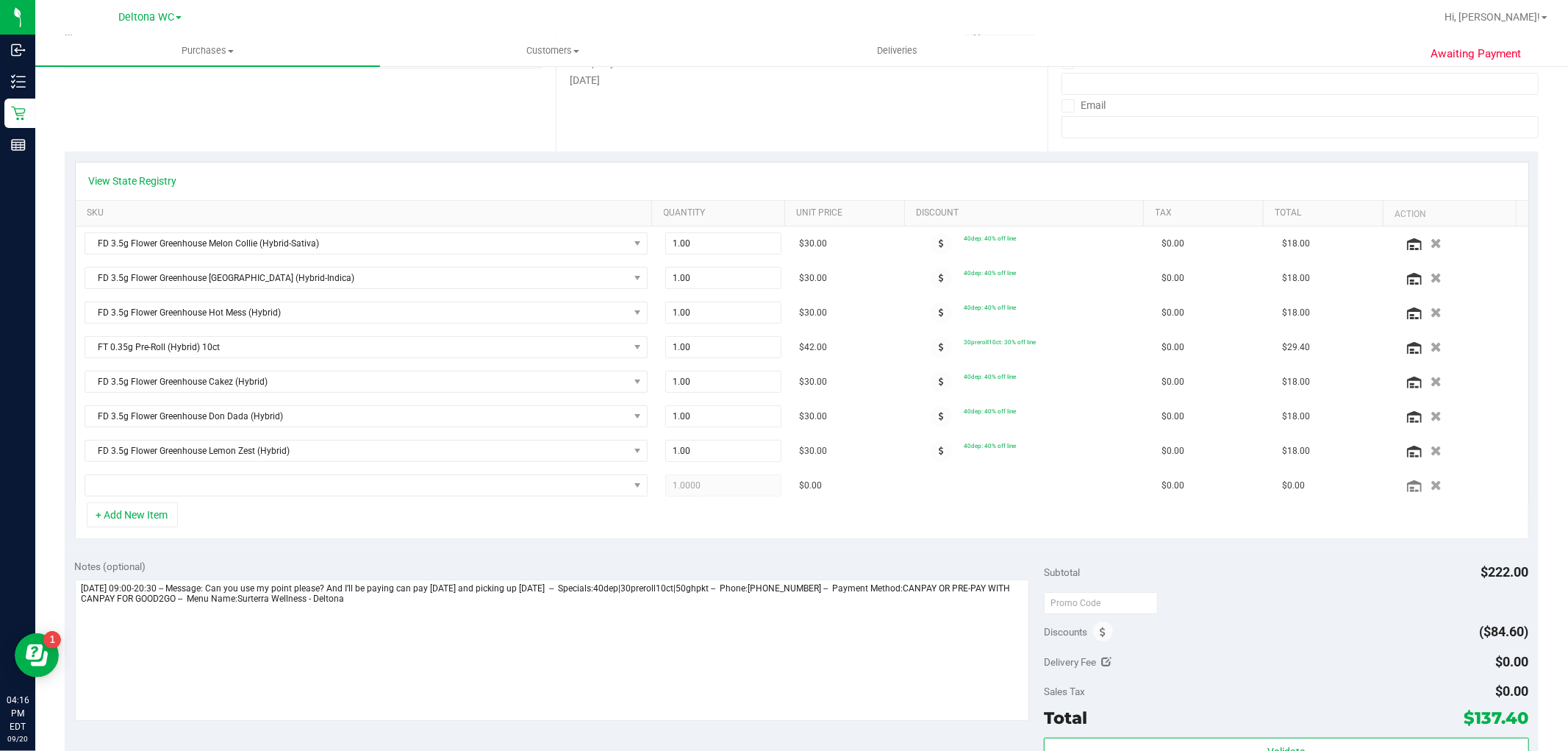
click at [741, 532] on div "+ Add New Item" at bounding box center [802, 520] width 1454 height 37
click at [559, 489] on span "NO DATA FOUND" at bounding box center [356, 485] width 543 height 21
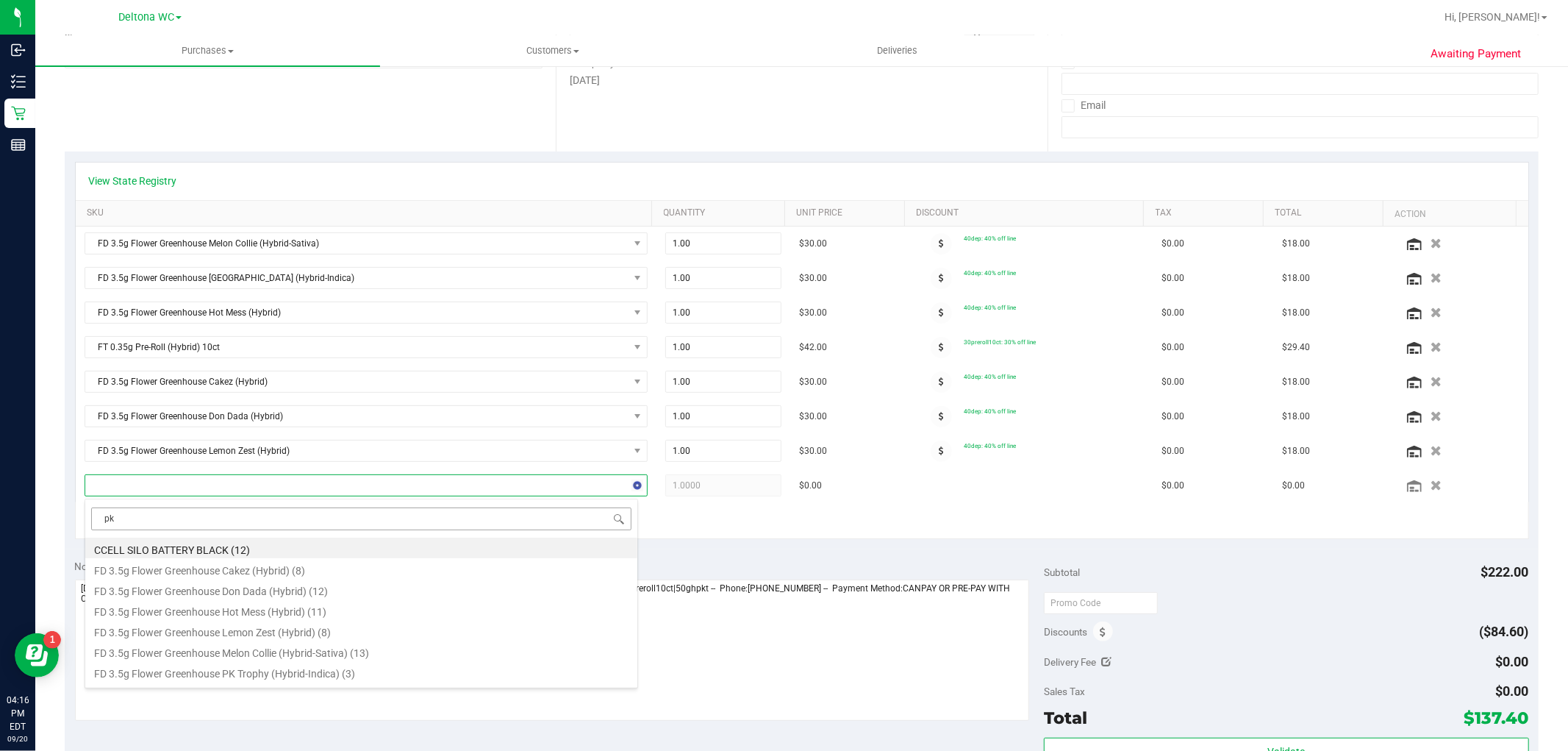
type input "pkt"
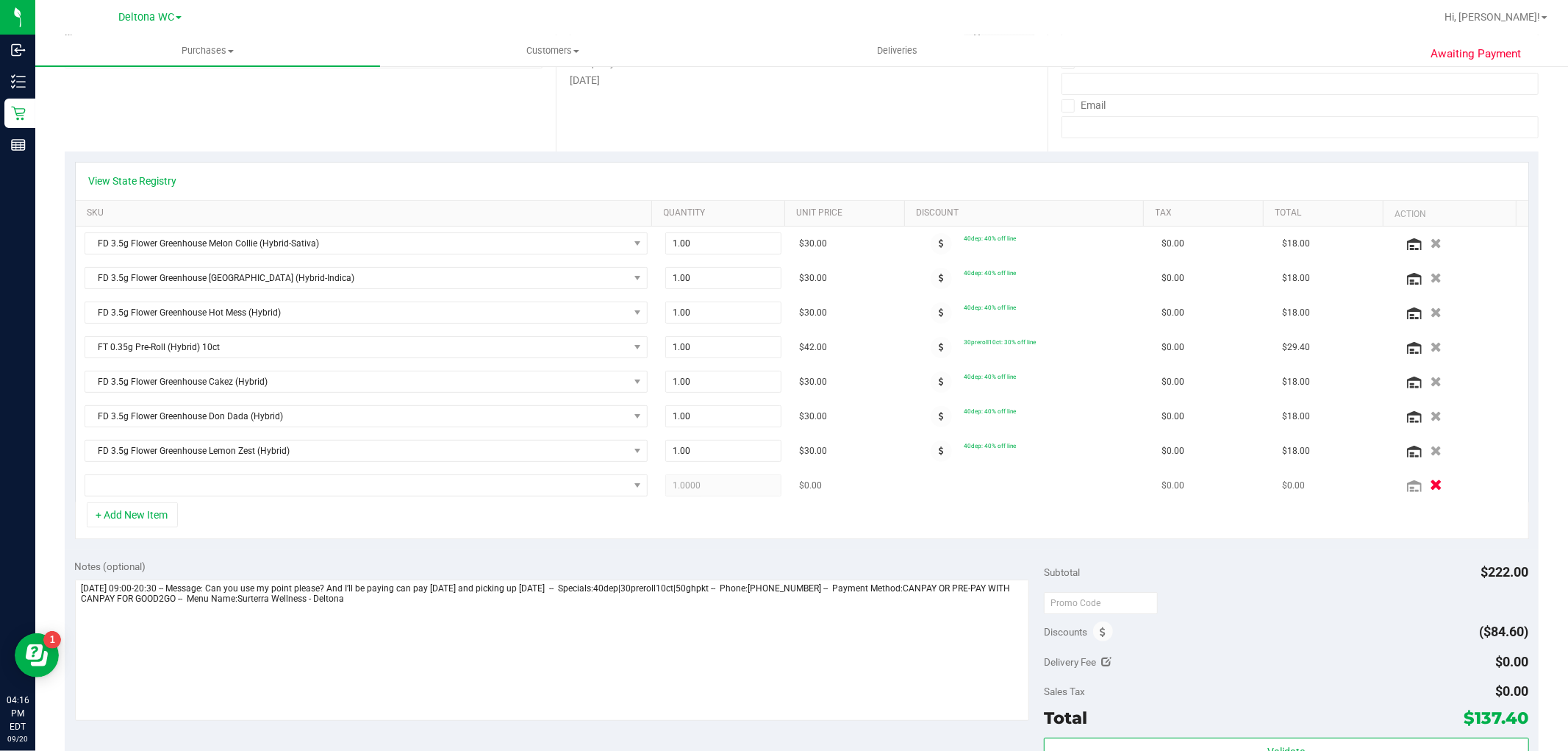
click at [1425, 487] on button "button" at bounding box center [1437, 485] width 25 height 16
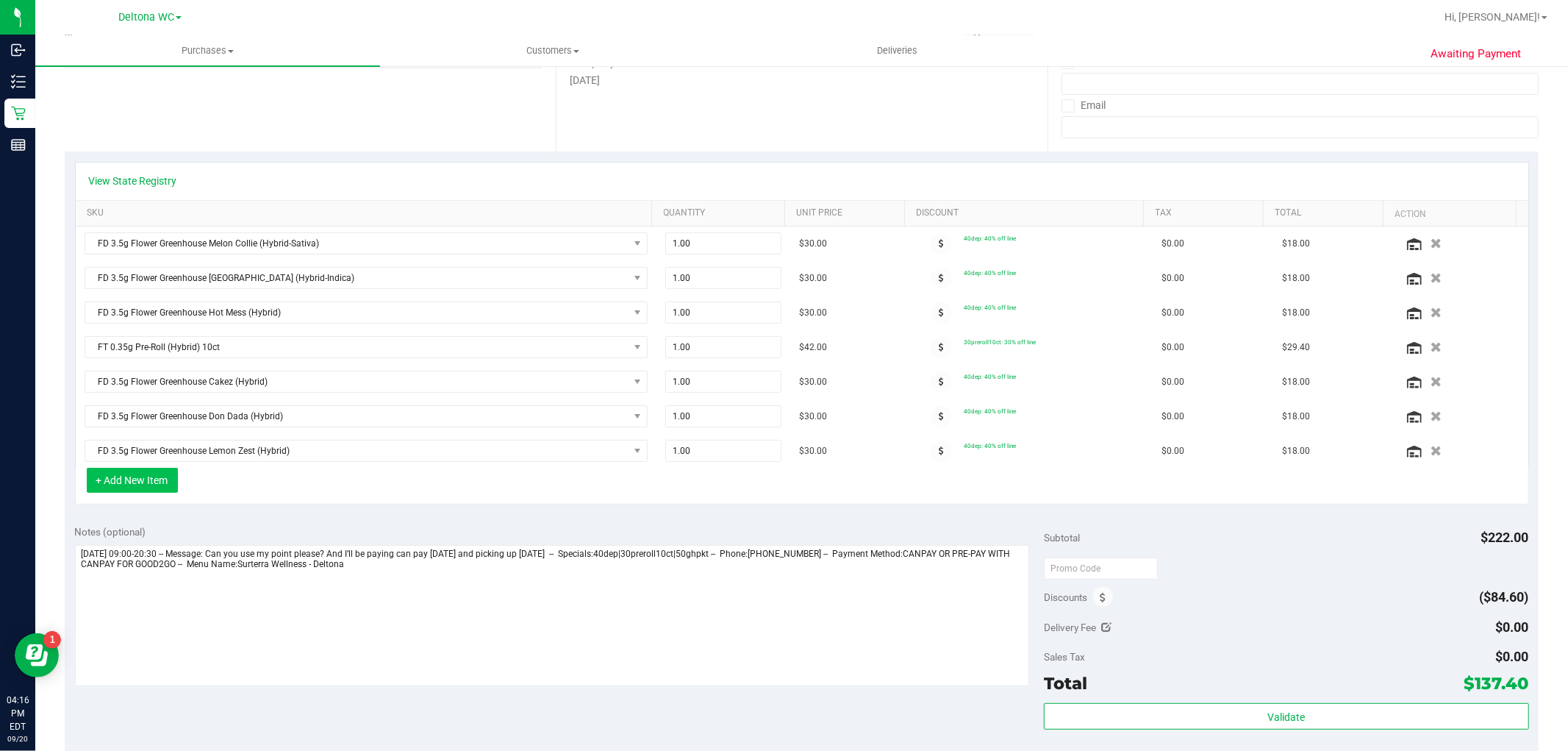
click at [147, 481] on button "+ Add New Item" at bounding box center [132, 480] width 92 height 25
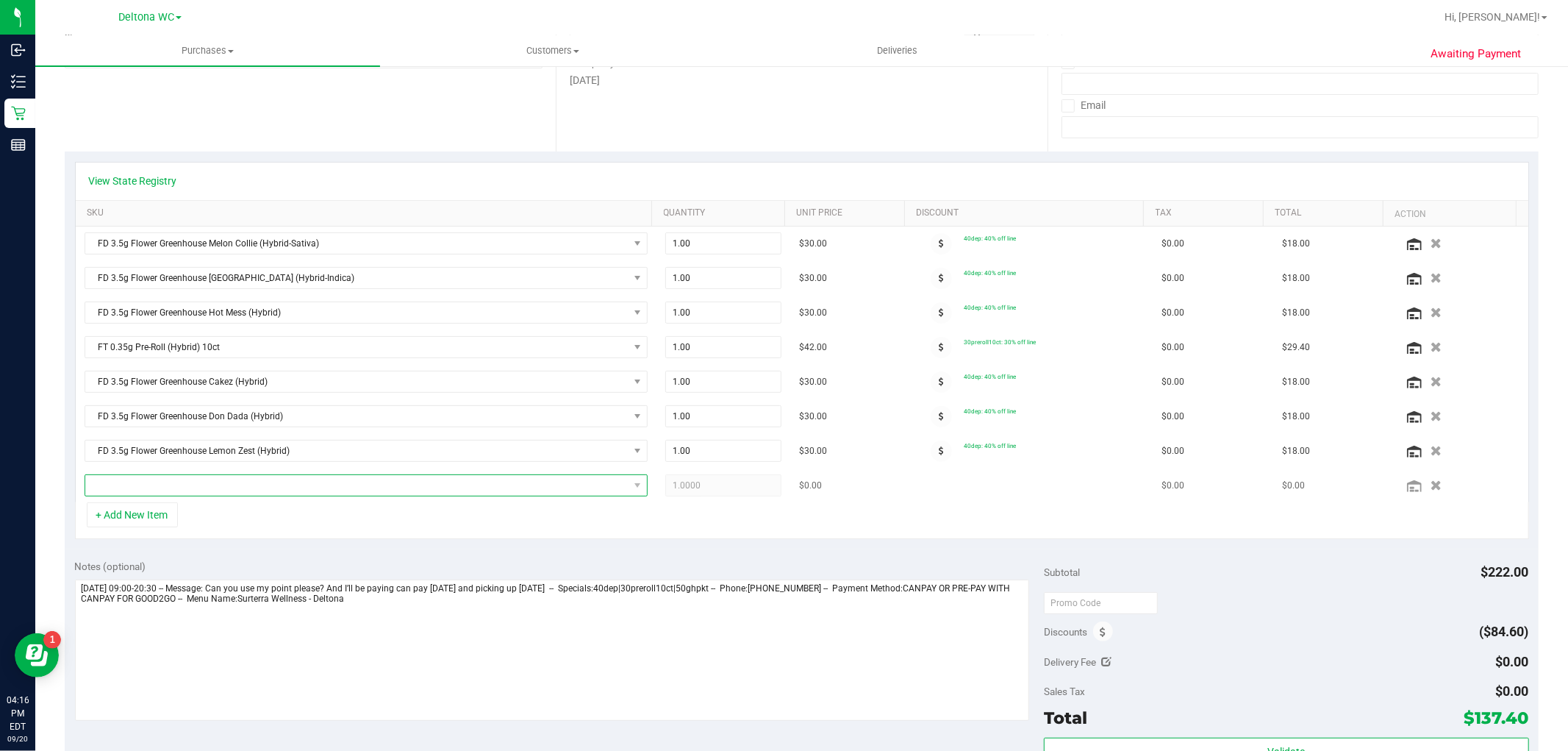
click at [217, 488] on span "NO DATA FOUND" at bounding box center [356, 485] width 543 height 21
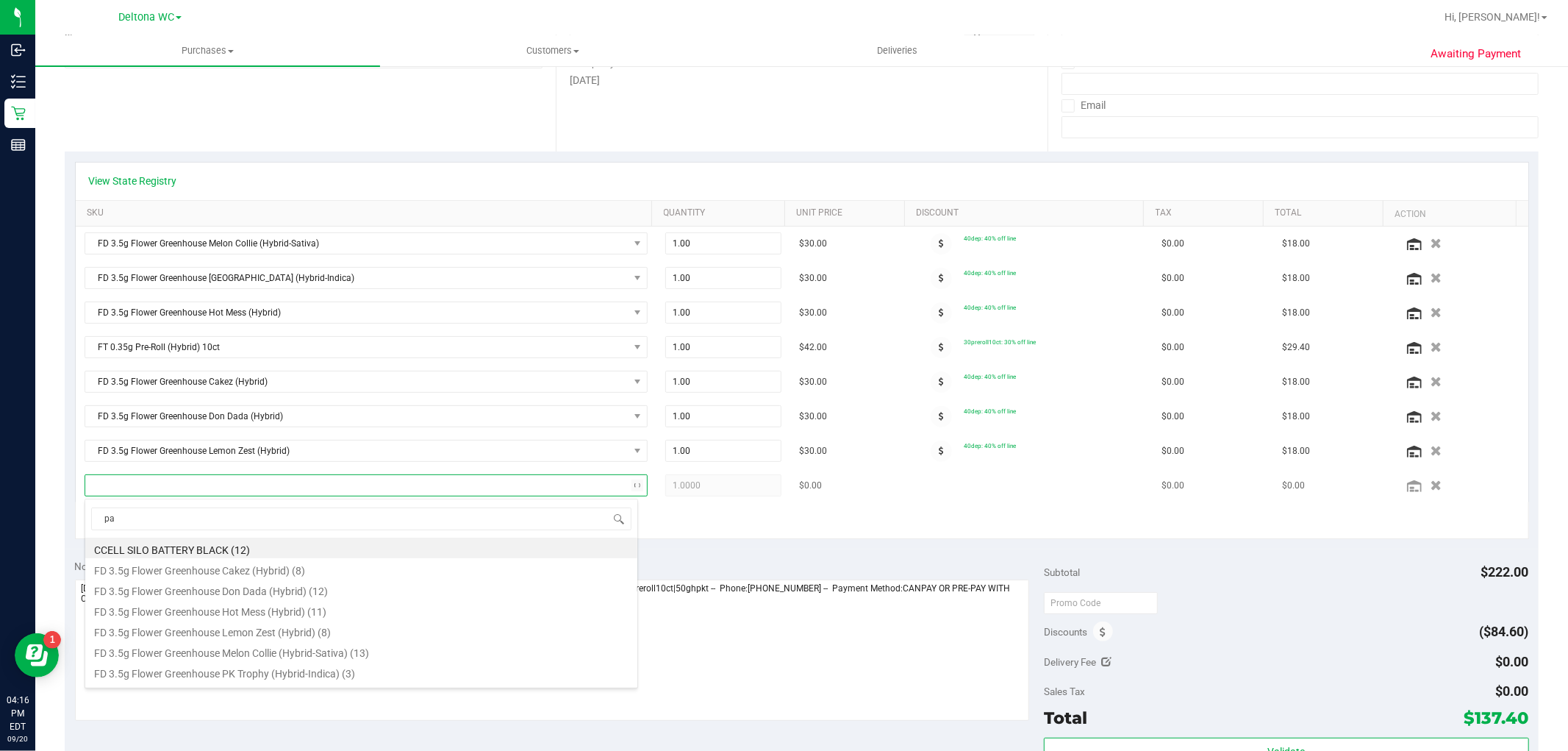
type input "pan"
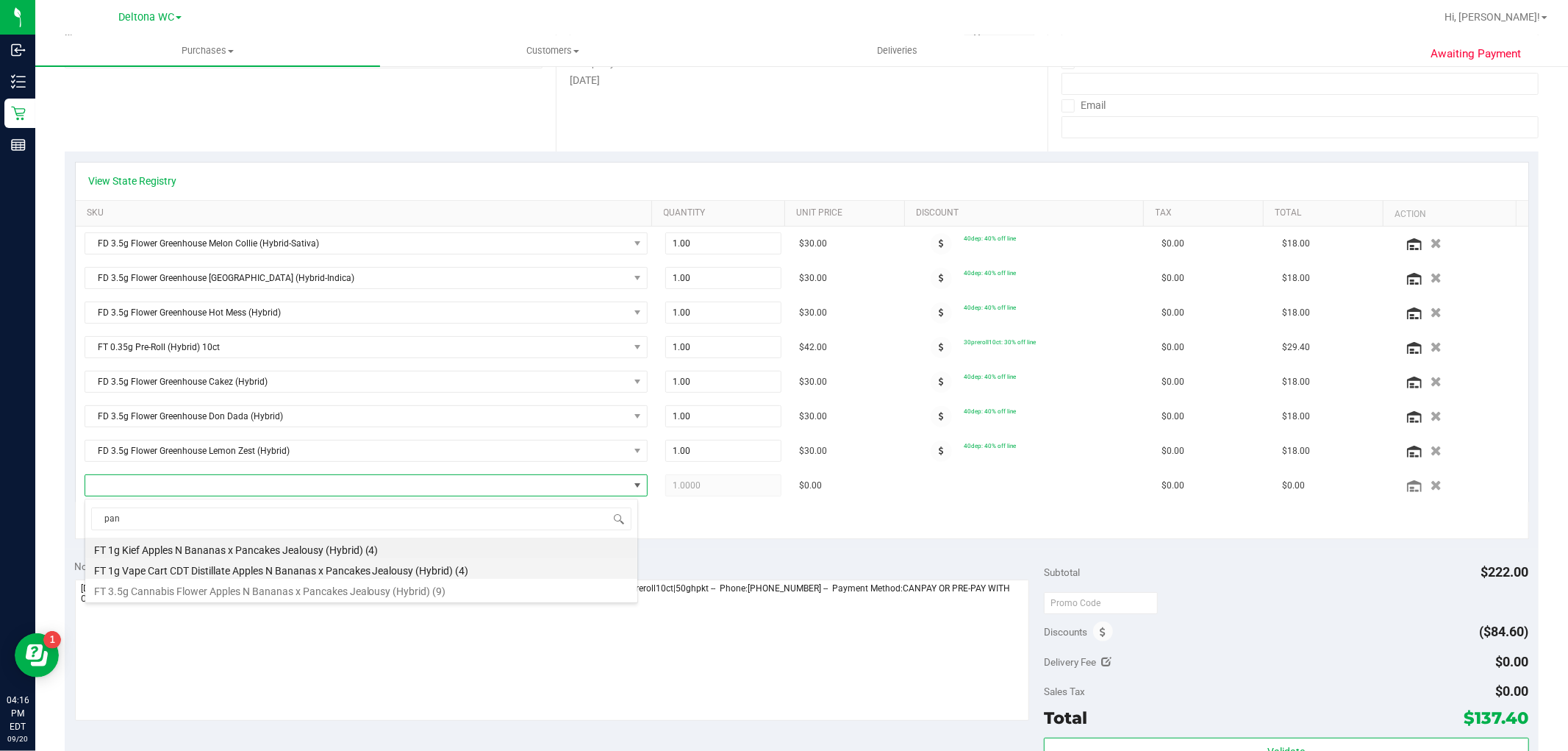
click at [330, 568] on li "FT 1g Vape Cart CDT Distillate Apples N Bananas x Pancakes Jealousy (Hybrid) (4)" at bounding box center [361, 568] width 552 height 21
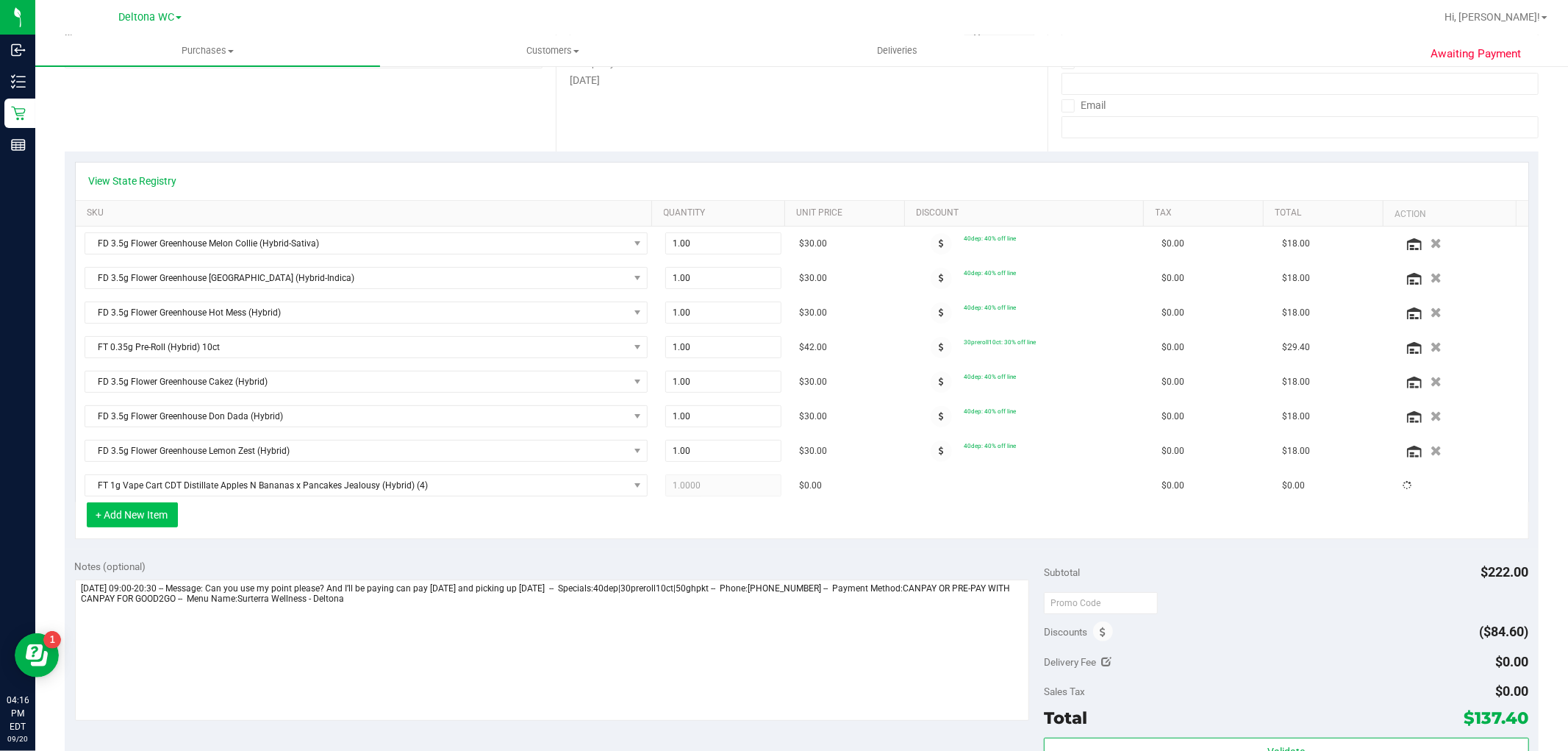
click at [149, 511] on button "+ Add New Item" at bounding box center [132, 514] width 92 height 25
click at [237, 523] on div "+ Add New Item" at bounding box center [802, 520] width 1454 height 37
click at [151, 517] on button "+ Add New Item" at bounding box center [132, 514] width 92 height 25
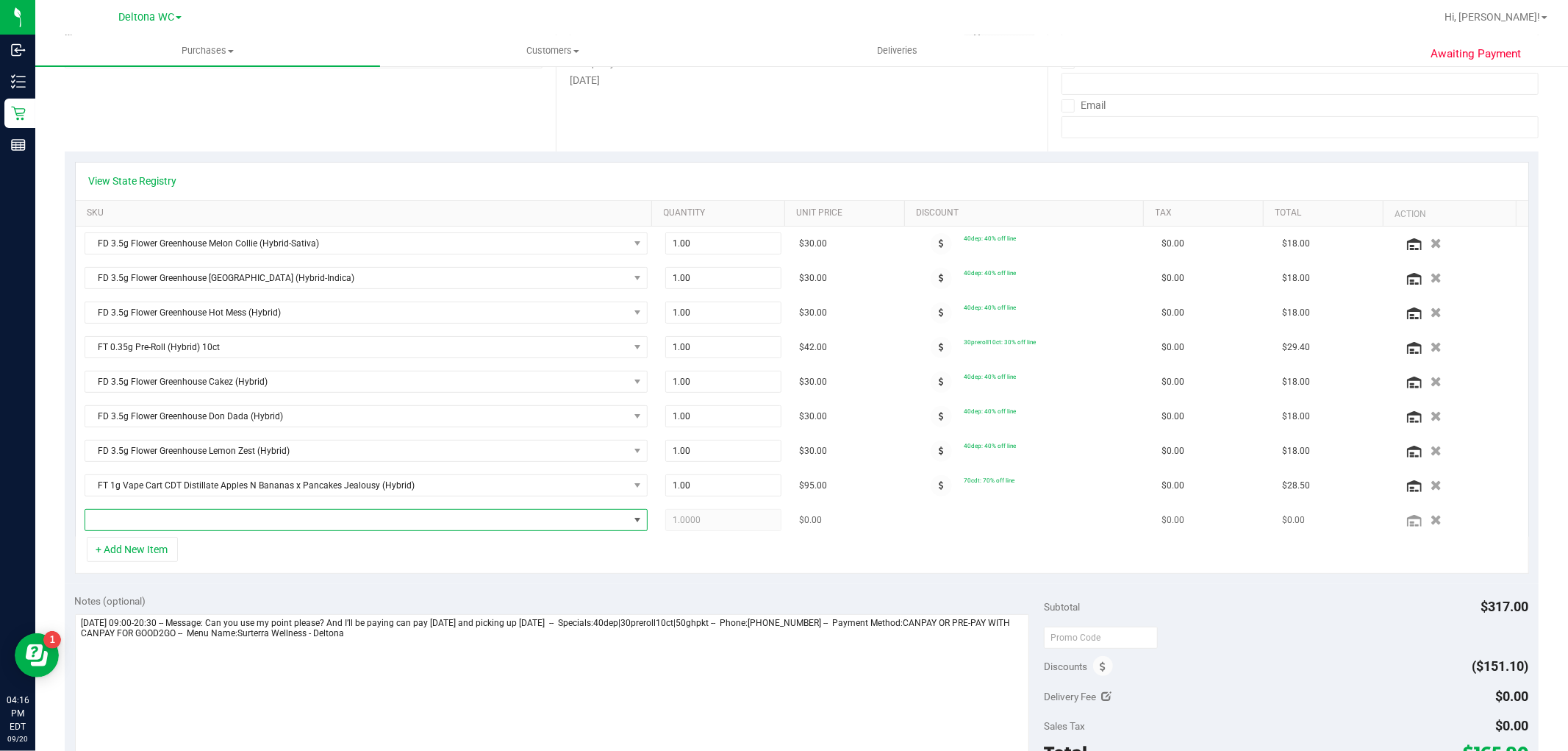
click at [242, 520] on span "NO DATA FOUND" at bounding box center [356, 519] width 543 height 21
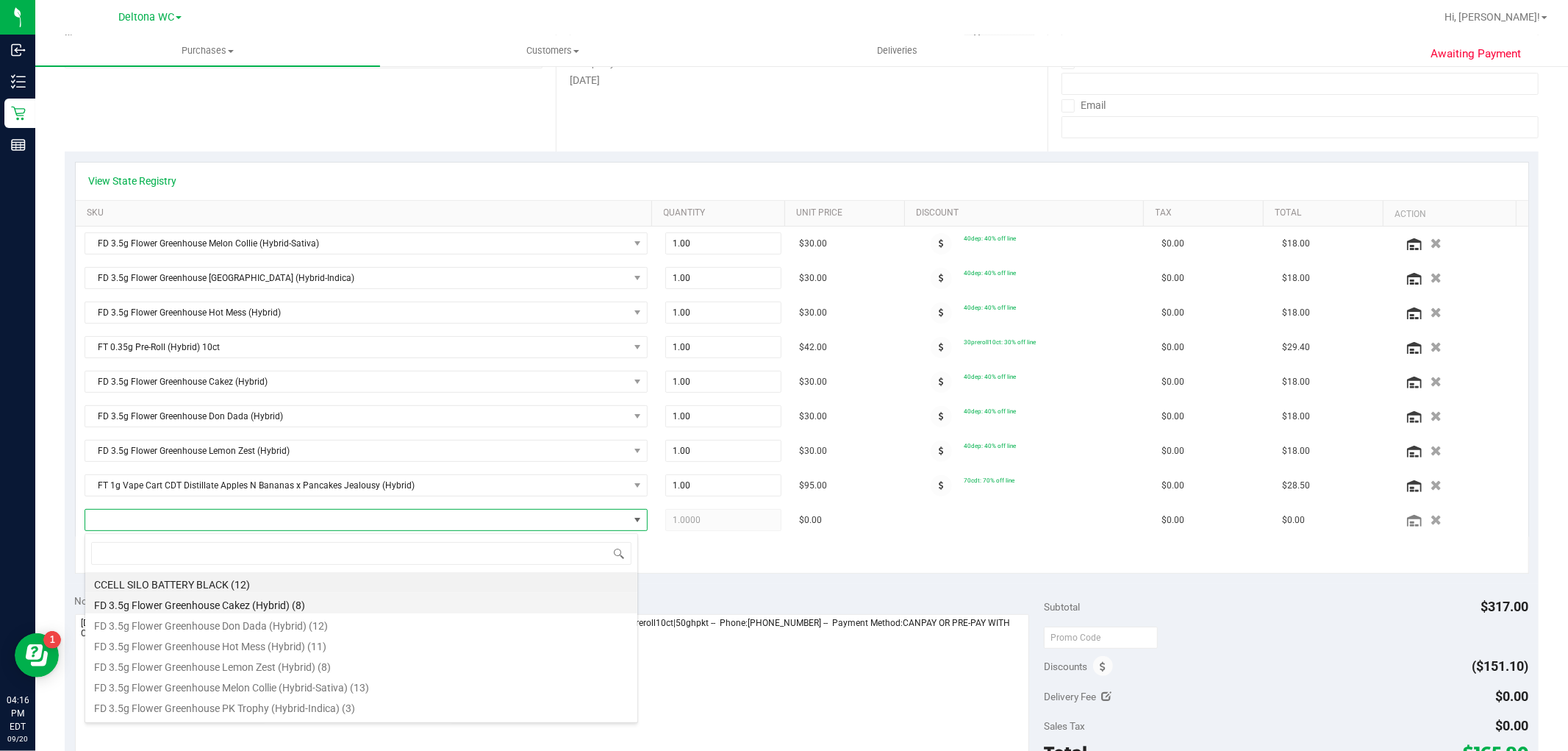
click at [290, 606] on li "FD 3.5g Flower Greenhouse Cakez (Hybrid) (8)" at bounding box center [361, 603] width 552 height 21
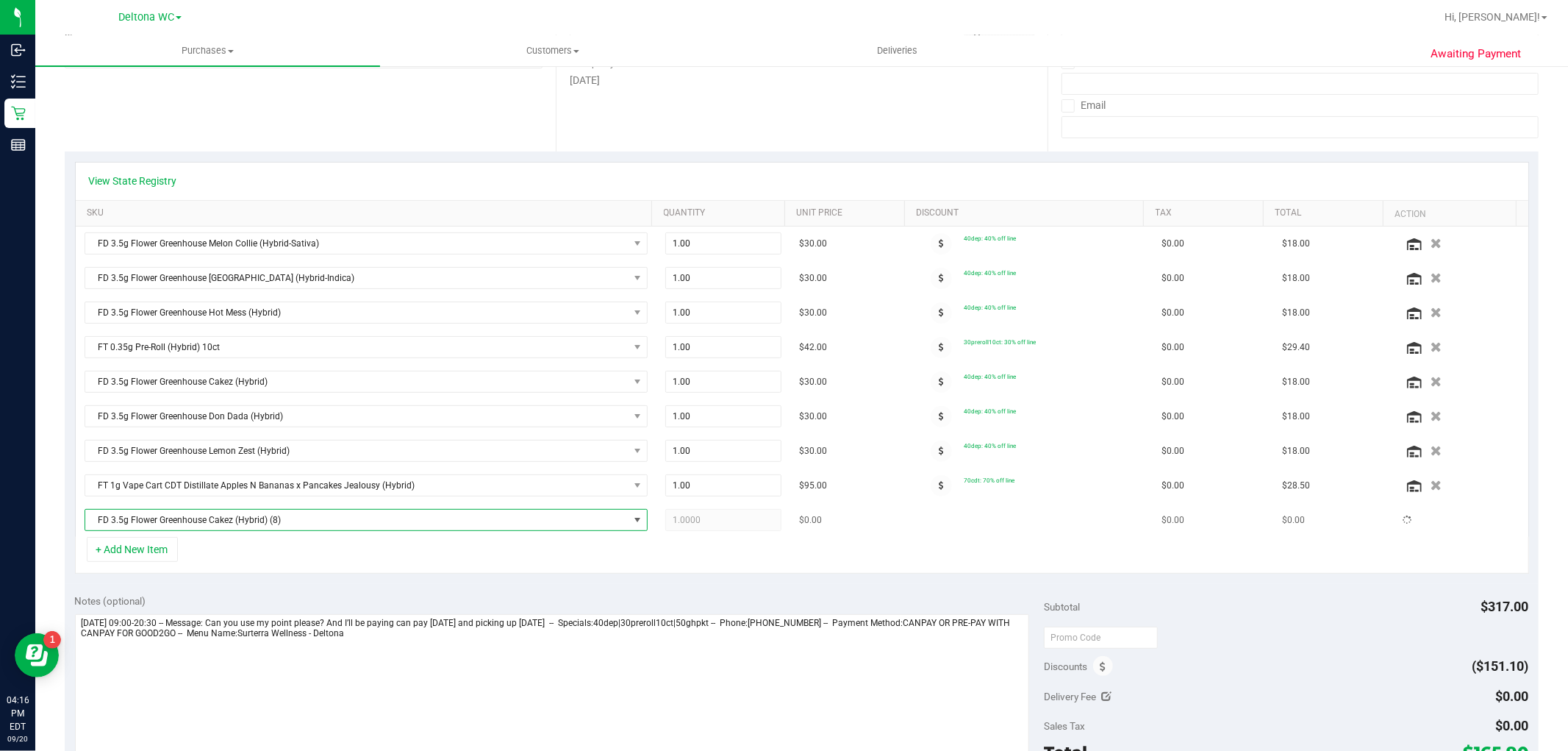
click at [306, 516] on span "FD 3.5g Flower Greenhouse Cakez (Hybrid) (8)" at bounding box center [356, 519] width 543 height 21
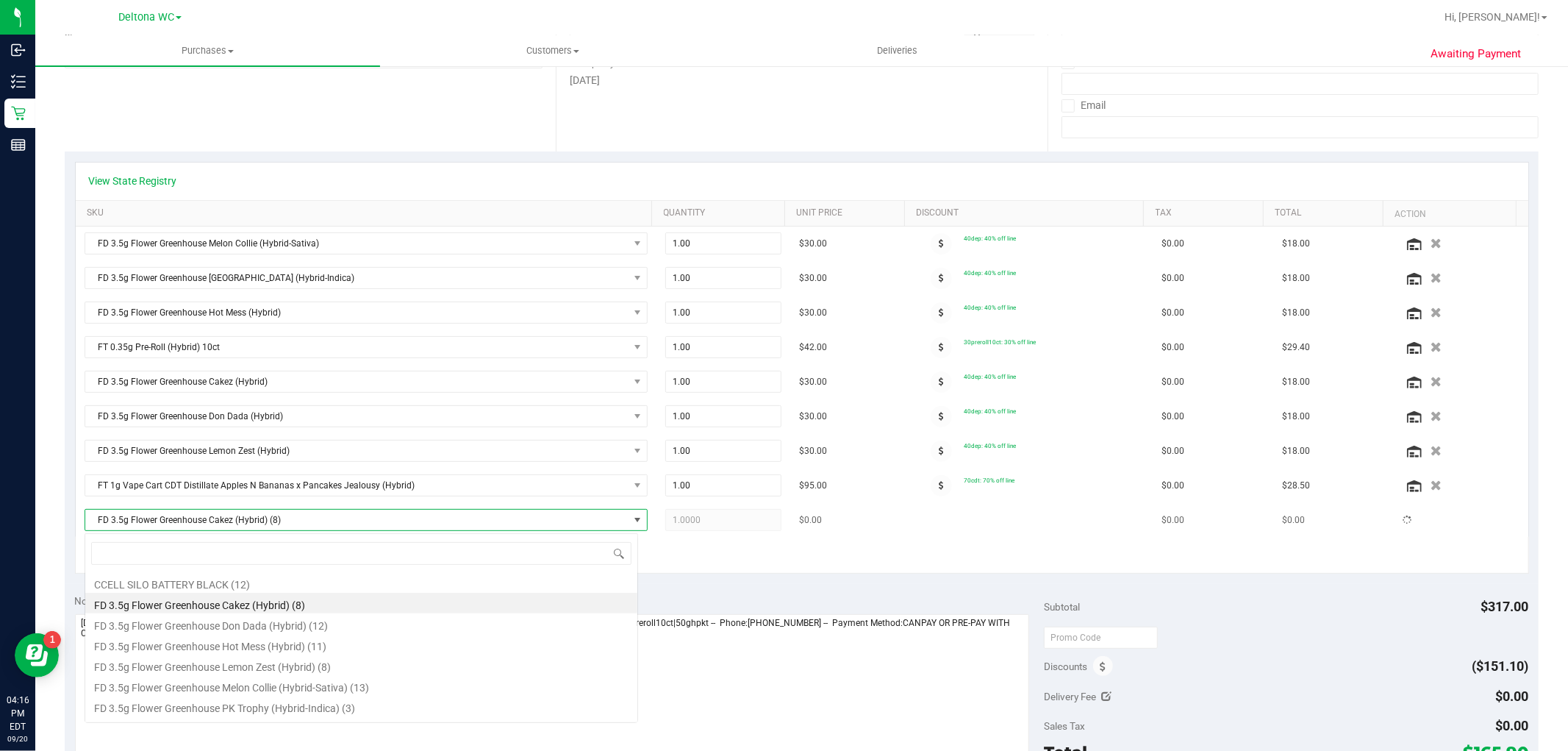
scroll to position [22, 554]
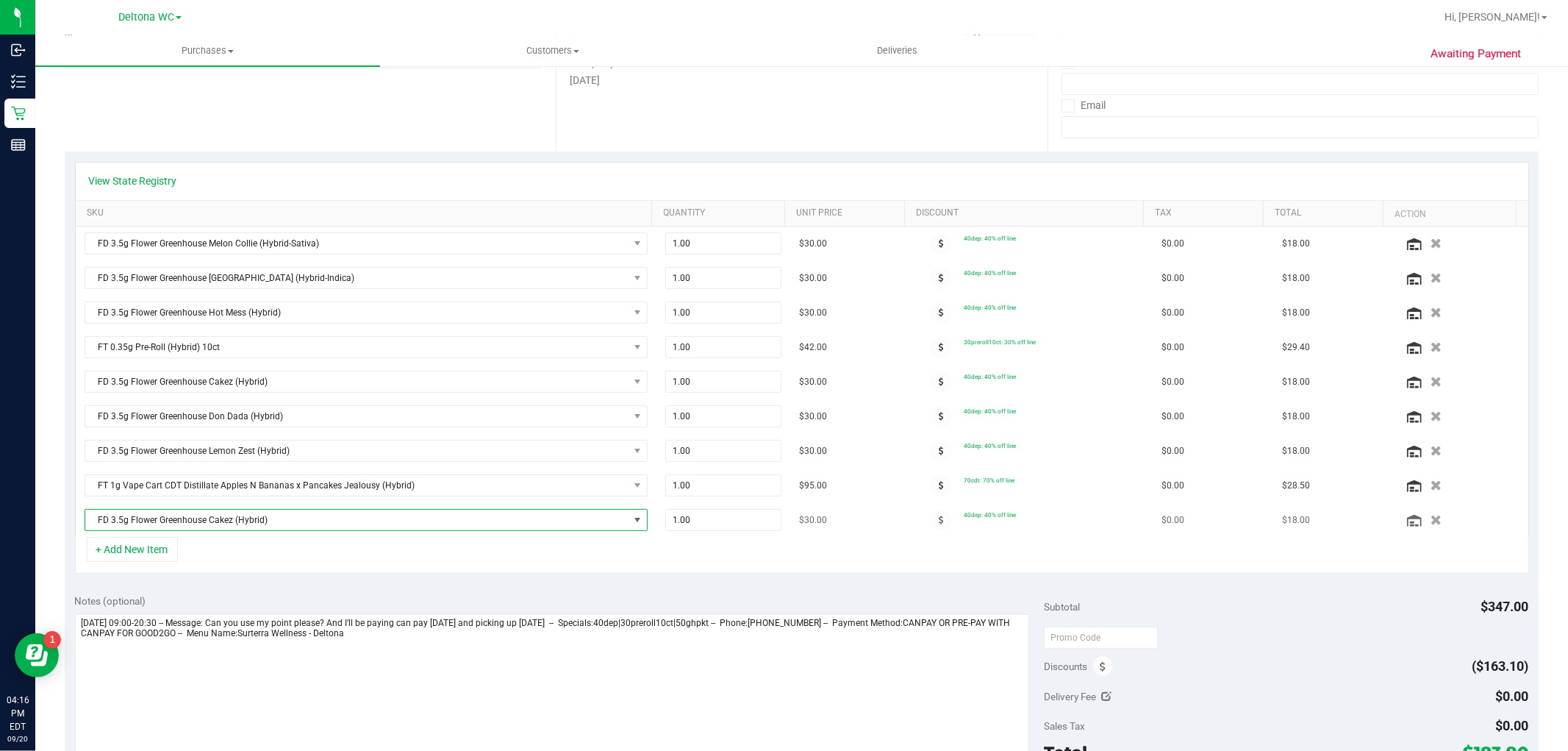
click at [265, 519] on span "FD 3.5g Flower Greenhouse Cakez (Hybrid)" at bounding box center [356, 519] width 543 height 21
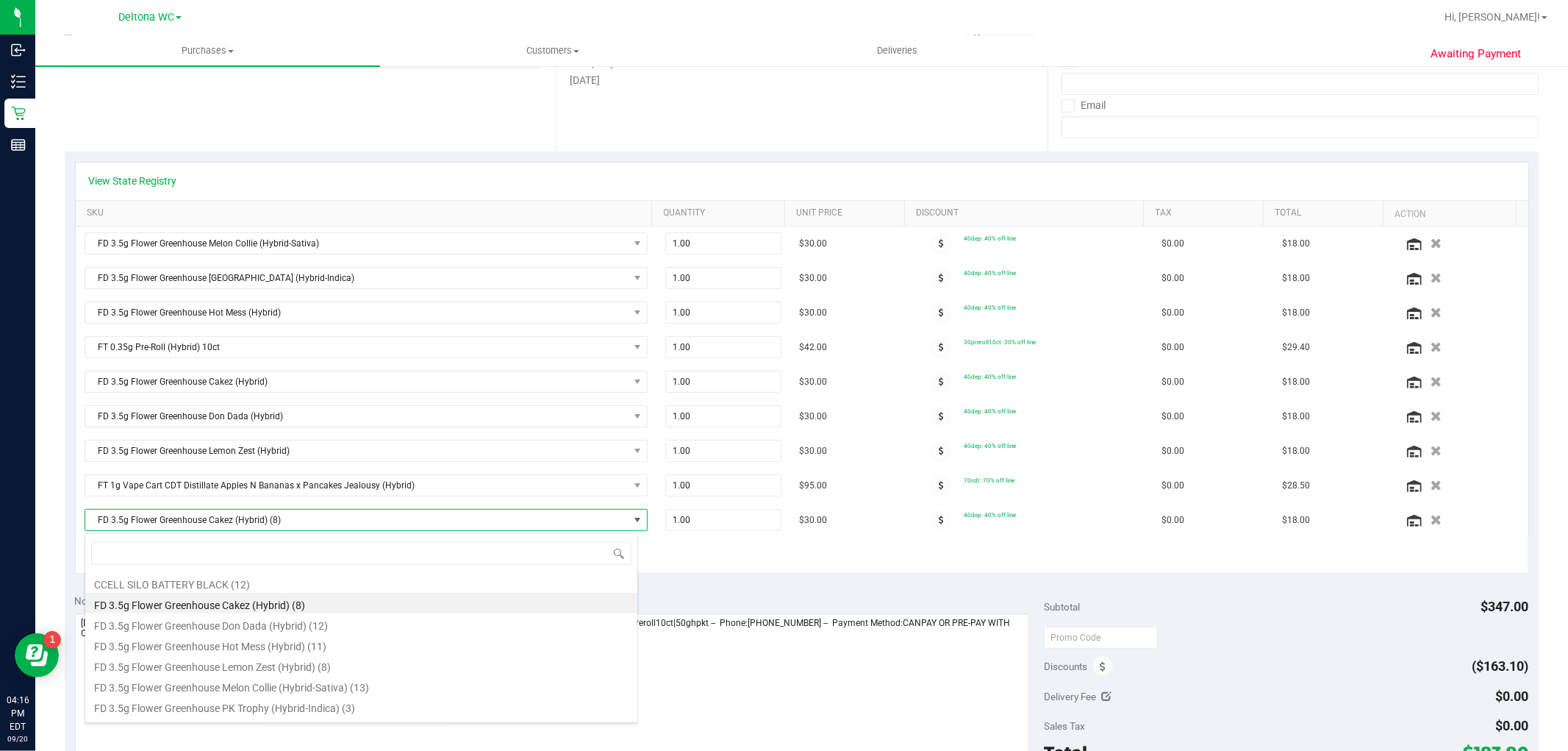
scroll to position [22, 548]
type input "ckz"
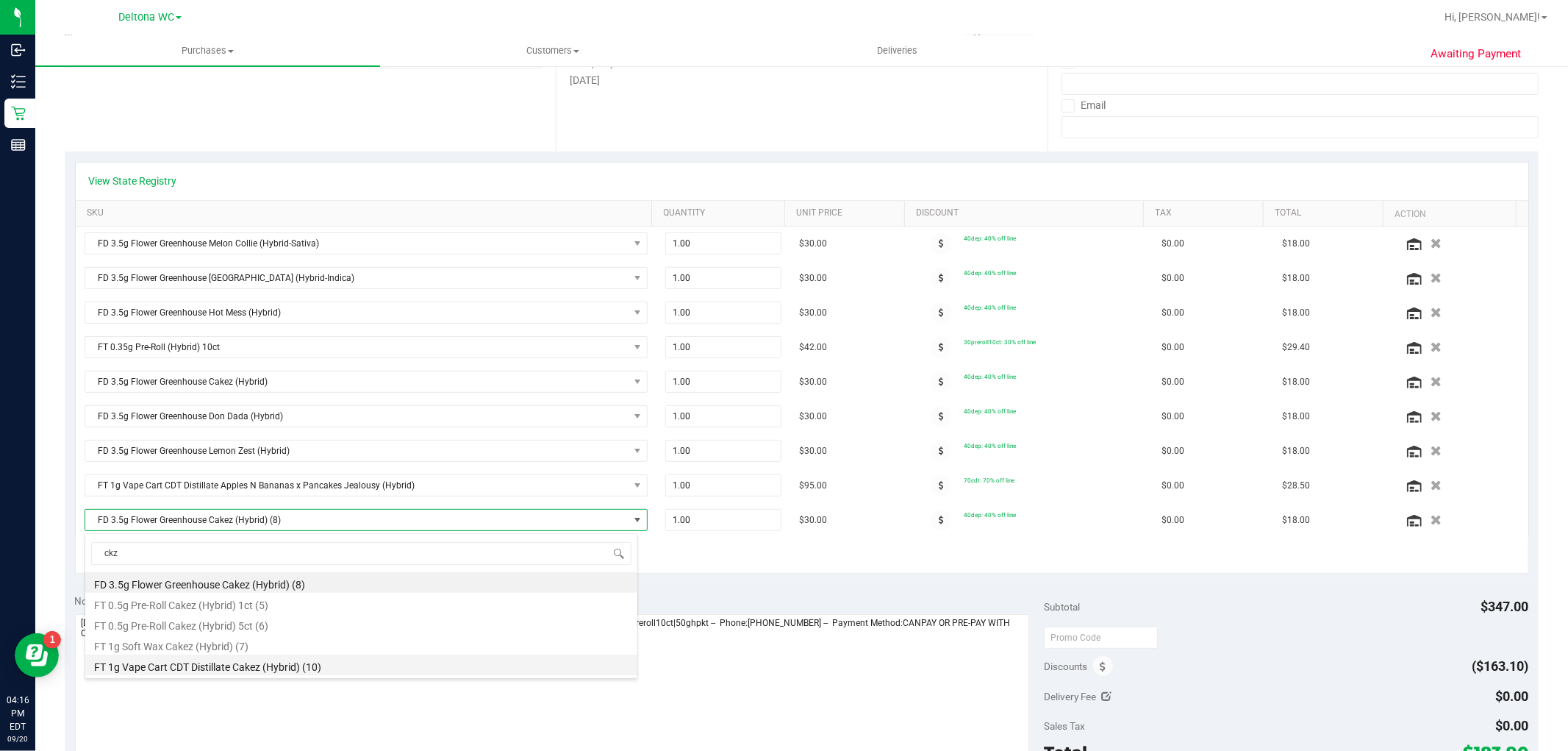
click at [248, 663] on li "FT 1g Vape Cart CDT Distillate Cakez (Hybrid) (10)" at bounding box center [361, 664] width 552 height 21
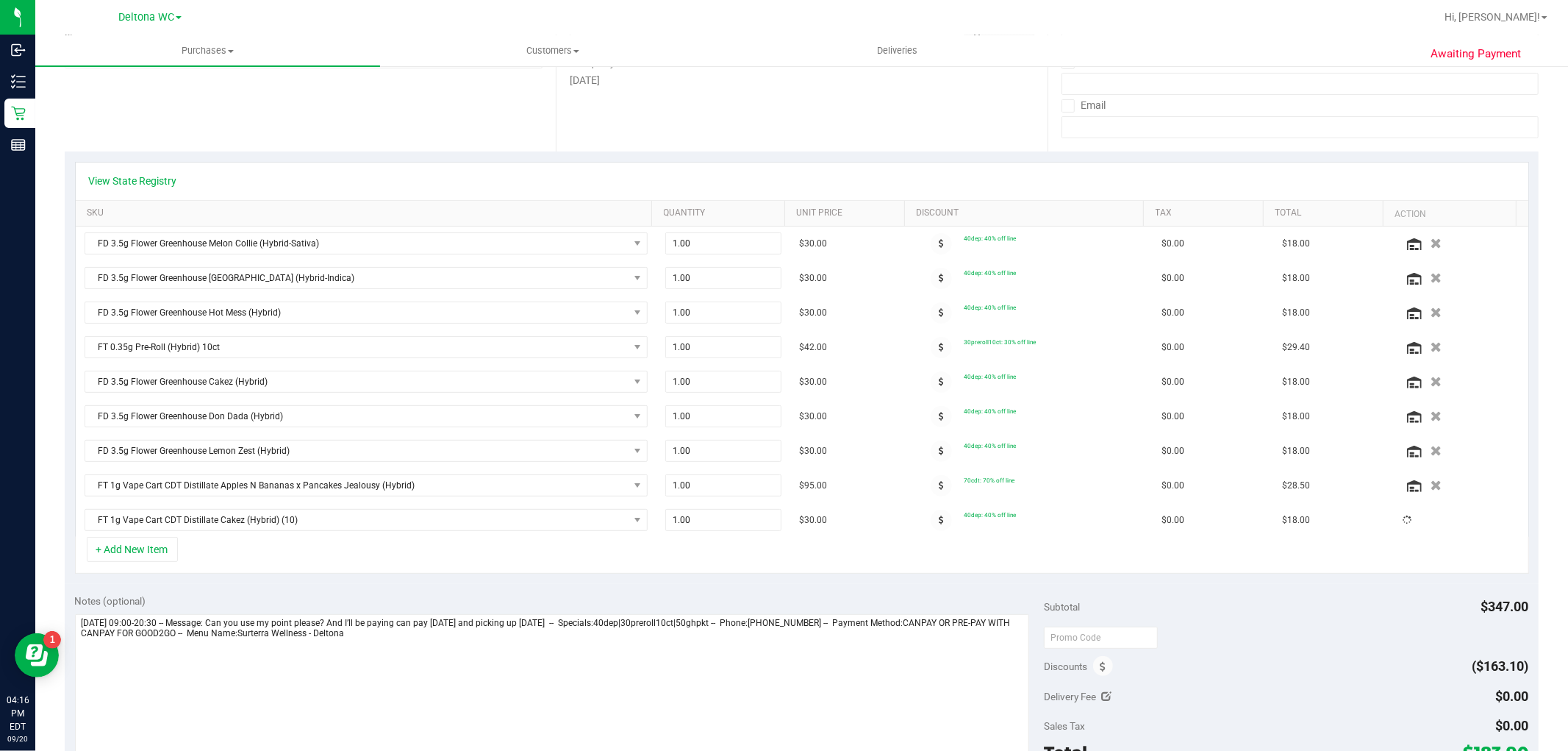
click at [391, 571] on div "+ Add New Item" at bounding box center [802, 555] width 1454 height 37
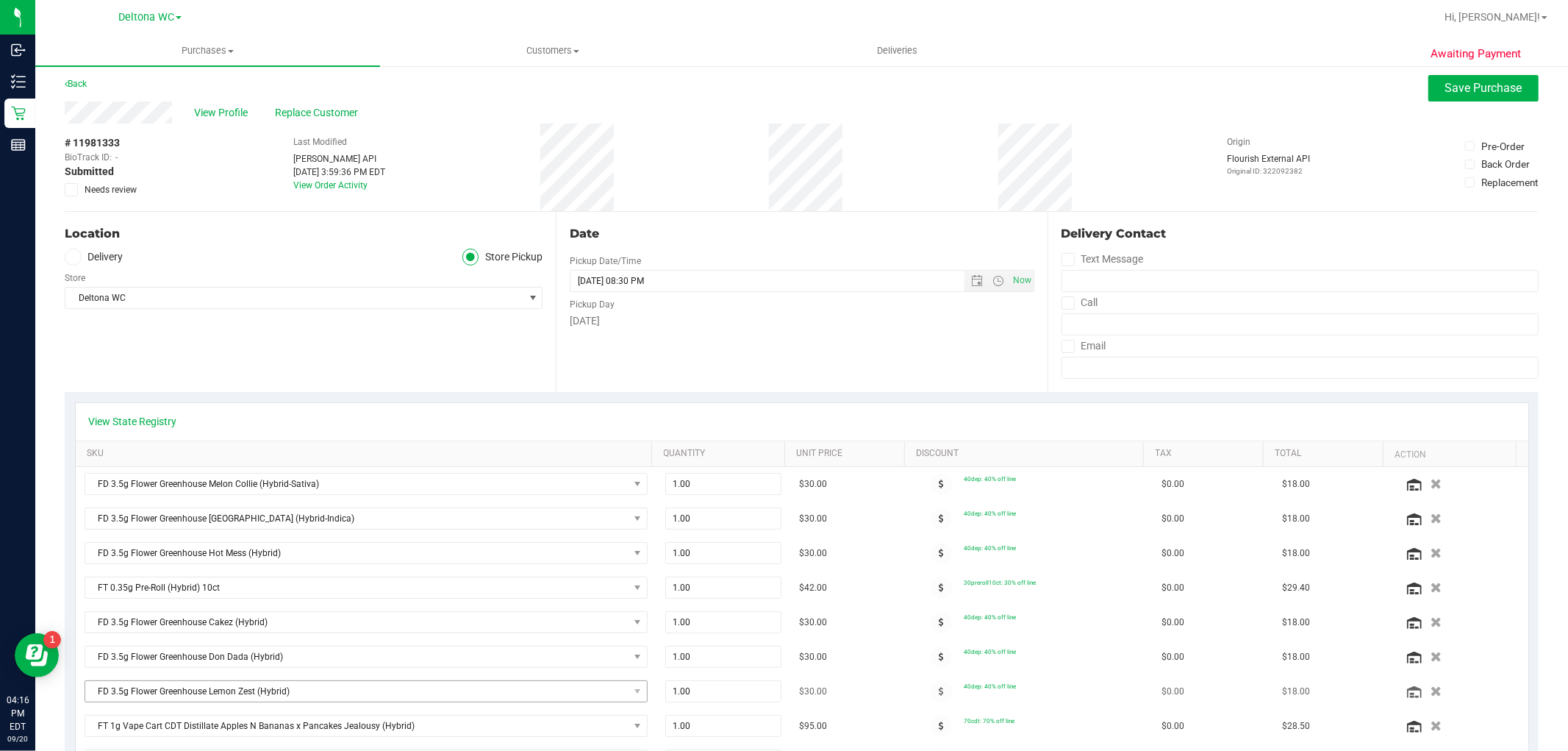
scroll to position [0, 0]
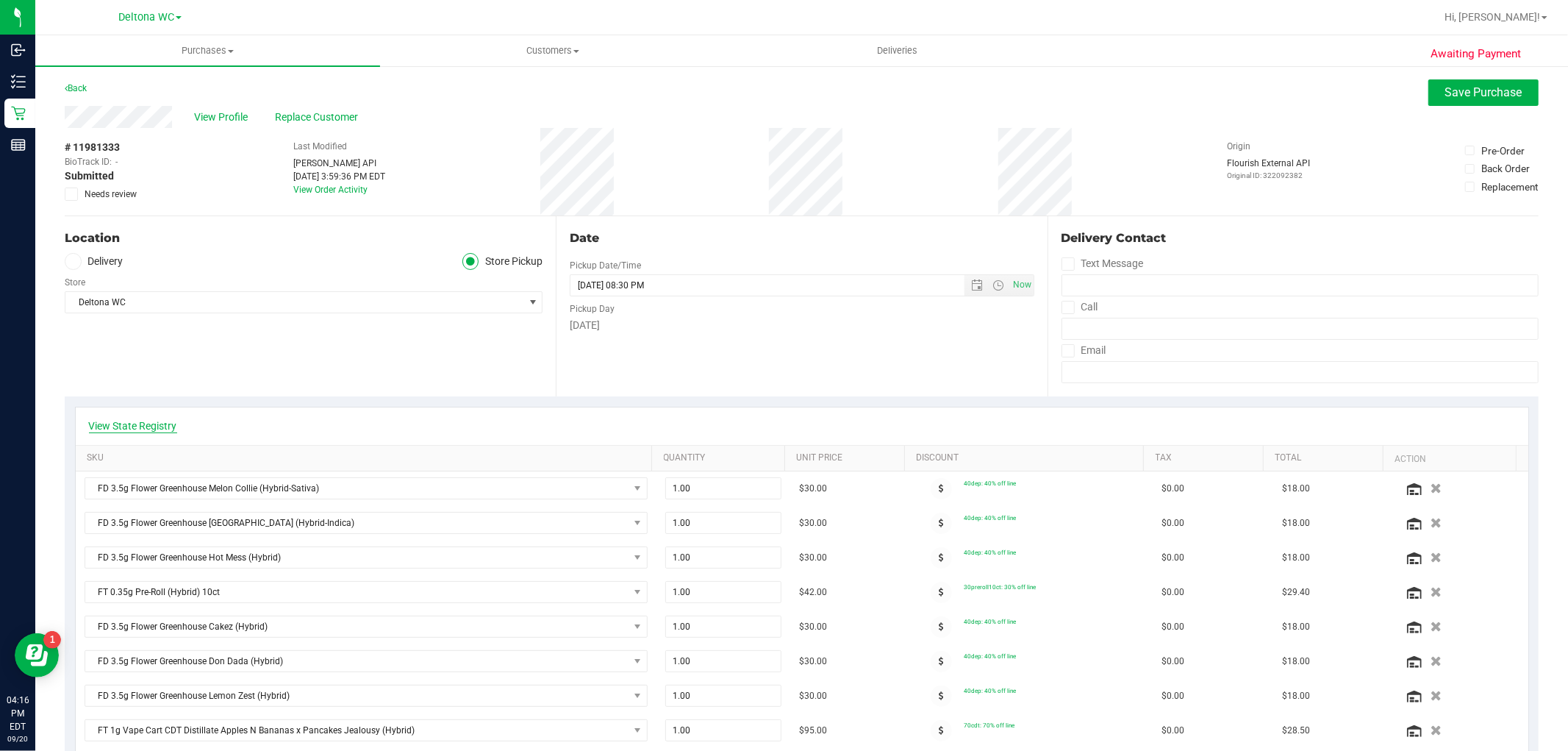
click at [126, 425] on link "View State Registry" at bounding box center [133, 425] width 88 height 15
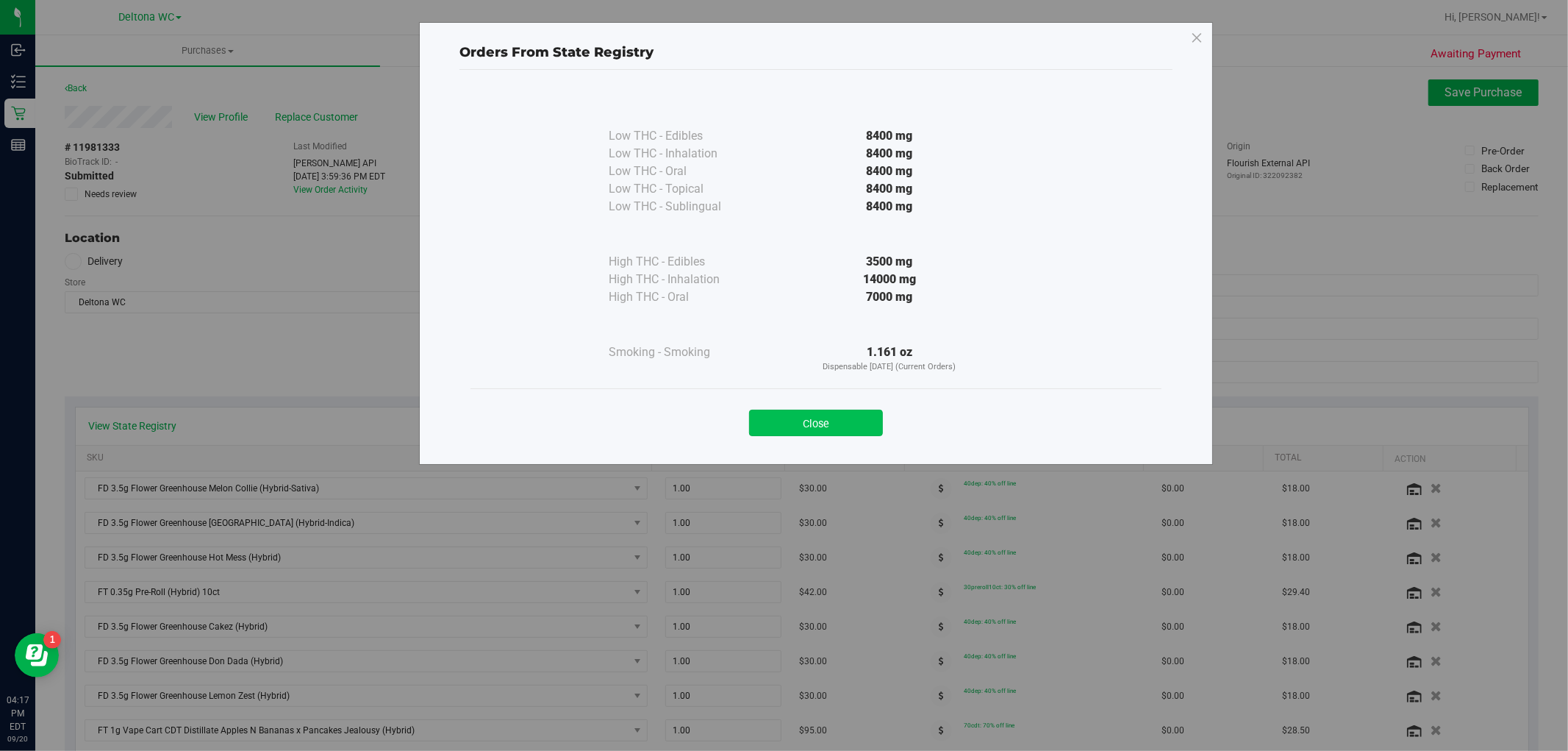
click at [859, 411] on button "Close" at bounding box center [816, 423] width 134 height 26
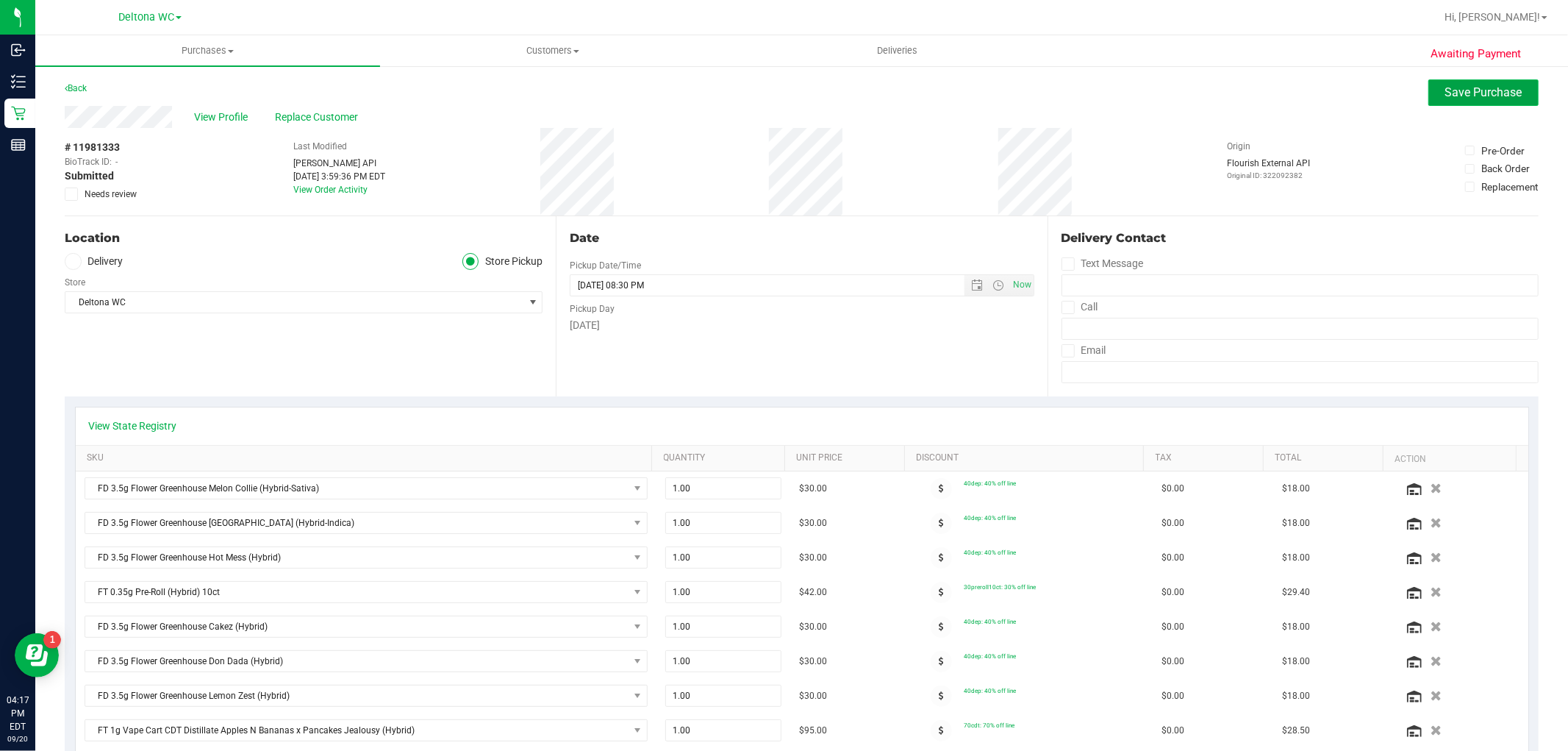
click at [1454, 97] on span "Save Purchase" at bounding box center [1484, 92] width 77 height 14
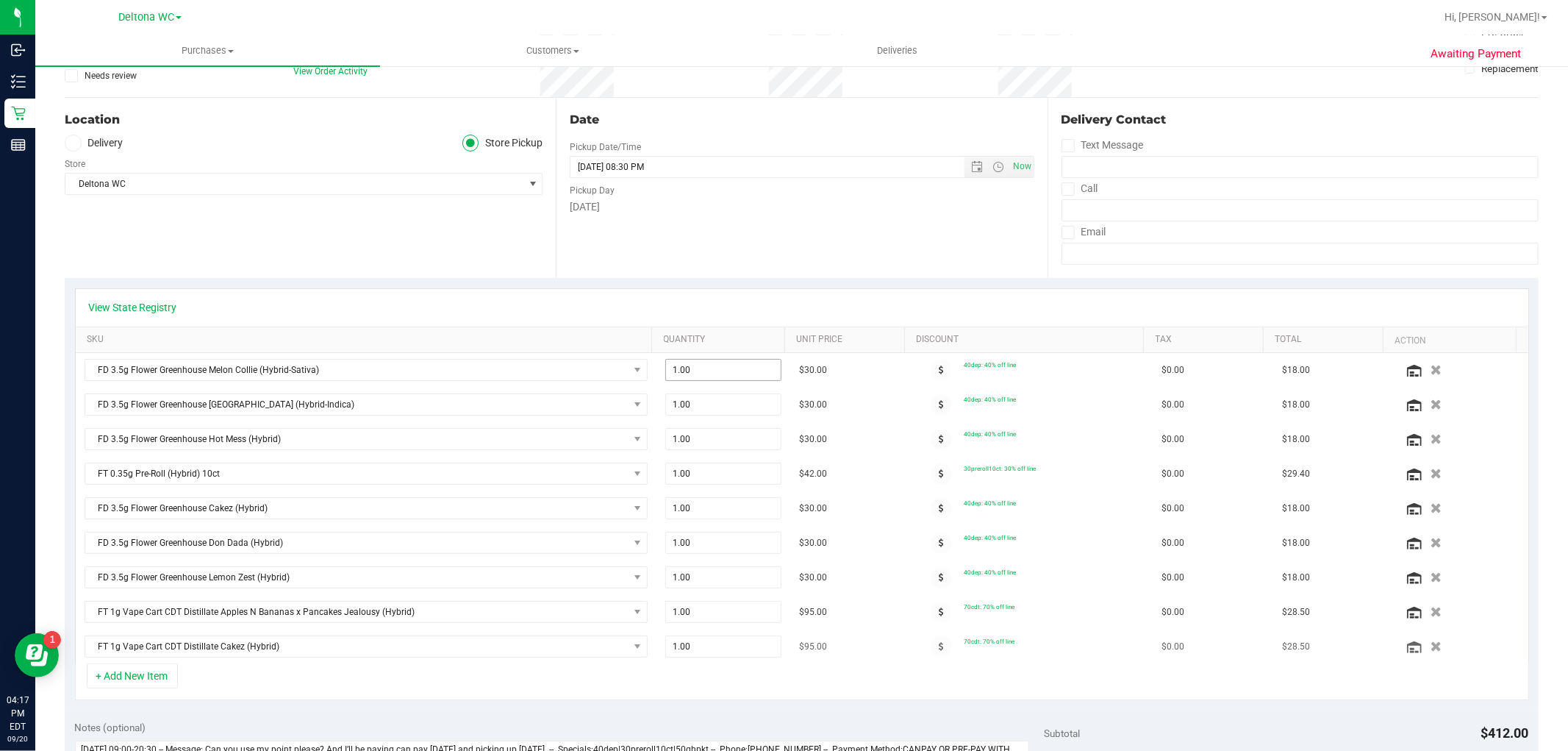
scroll to position [408, 0]
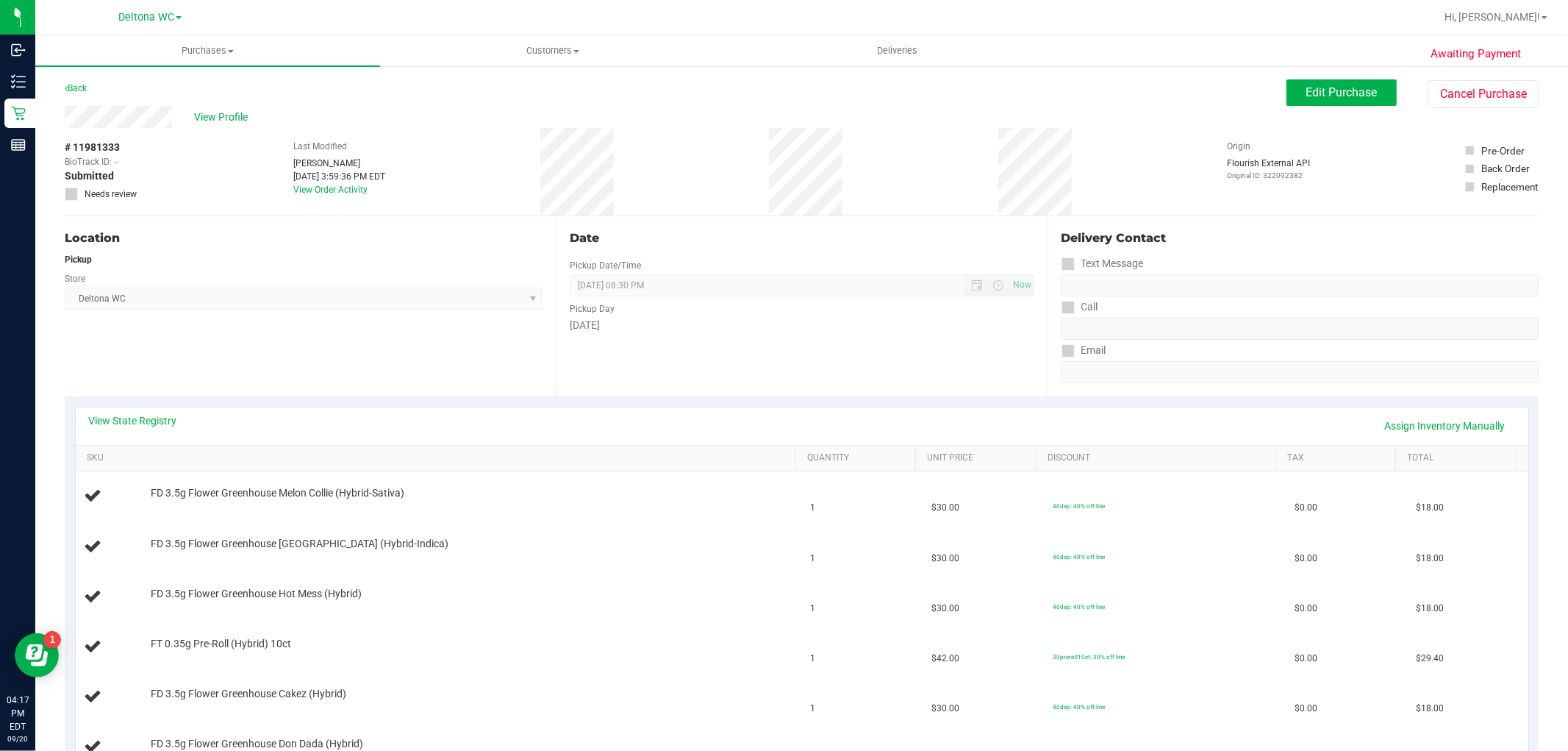
click at [817, 103] on div "Back Edit Purchase Cancel Purchase" at bounding box center [801, 92] width 1474 height 26
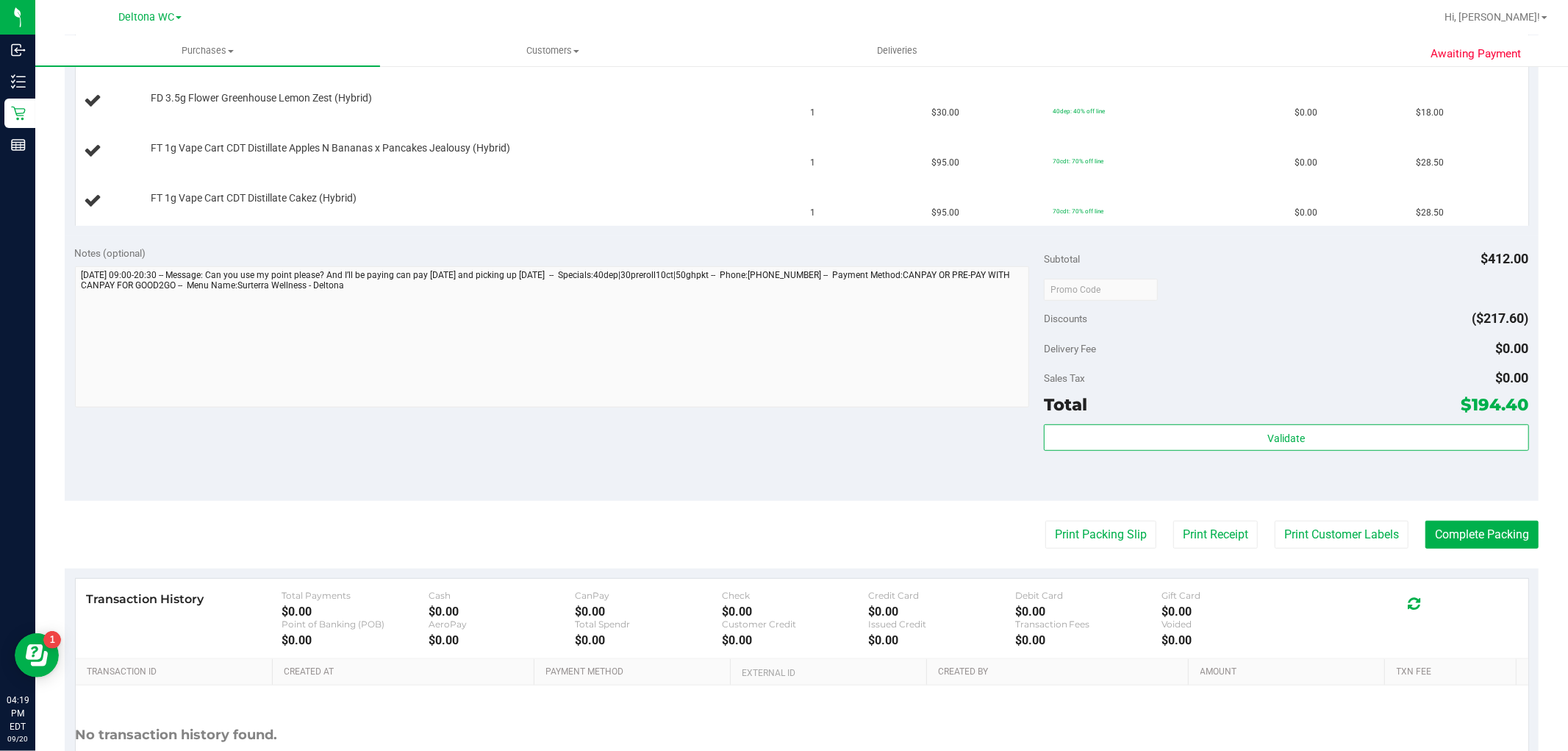
scroll to position [819, 0]
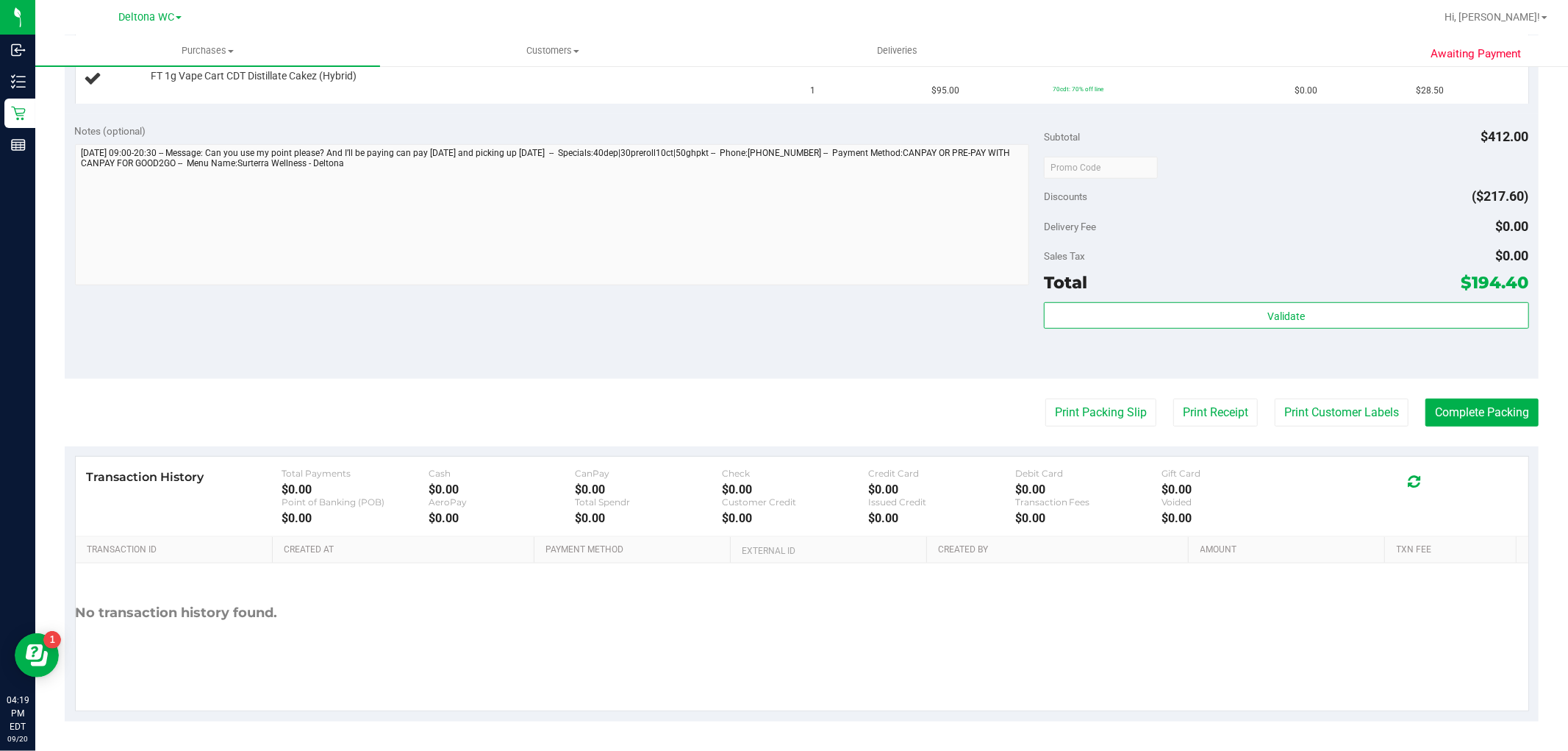
click at [1098, 351] on div "Validate" at bounding box center [1286, 336] width 485 height 66
click at [1058, 409] on button "Print Packing Slip" at bounding box center [1101, 412] width 111 height 28
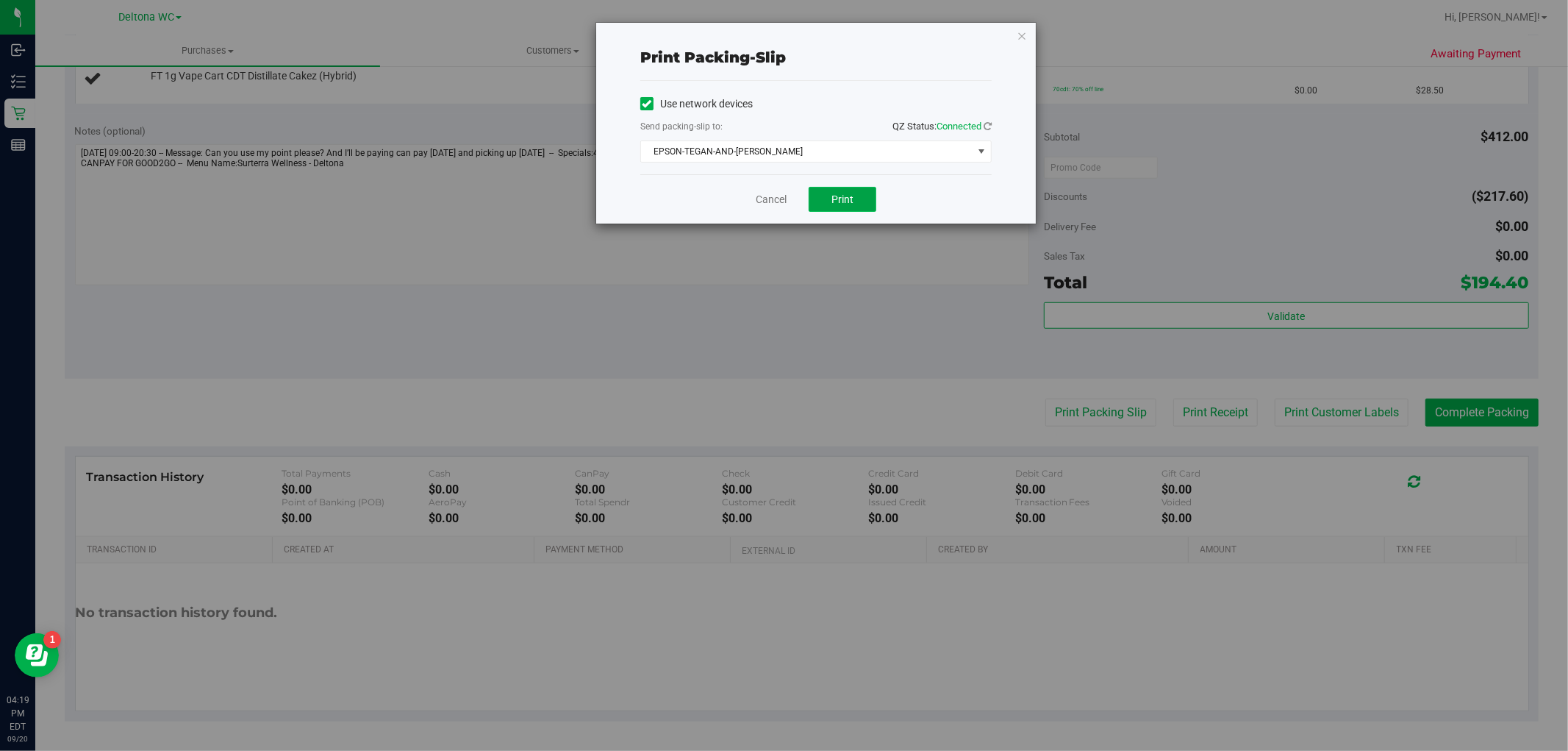
click at [840, 195] on span "Print" at bounding box center [843, 199] width 22 height 12
click at [776, 202] on link "Cancel" at bounding box center [771, 199] width 31 height 16
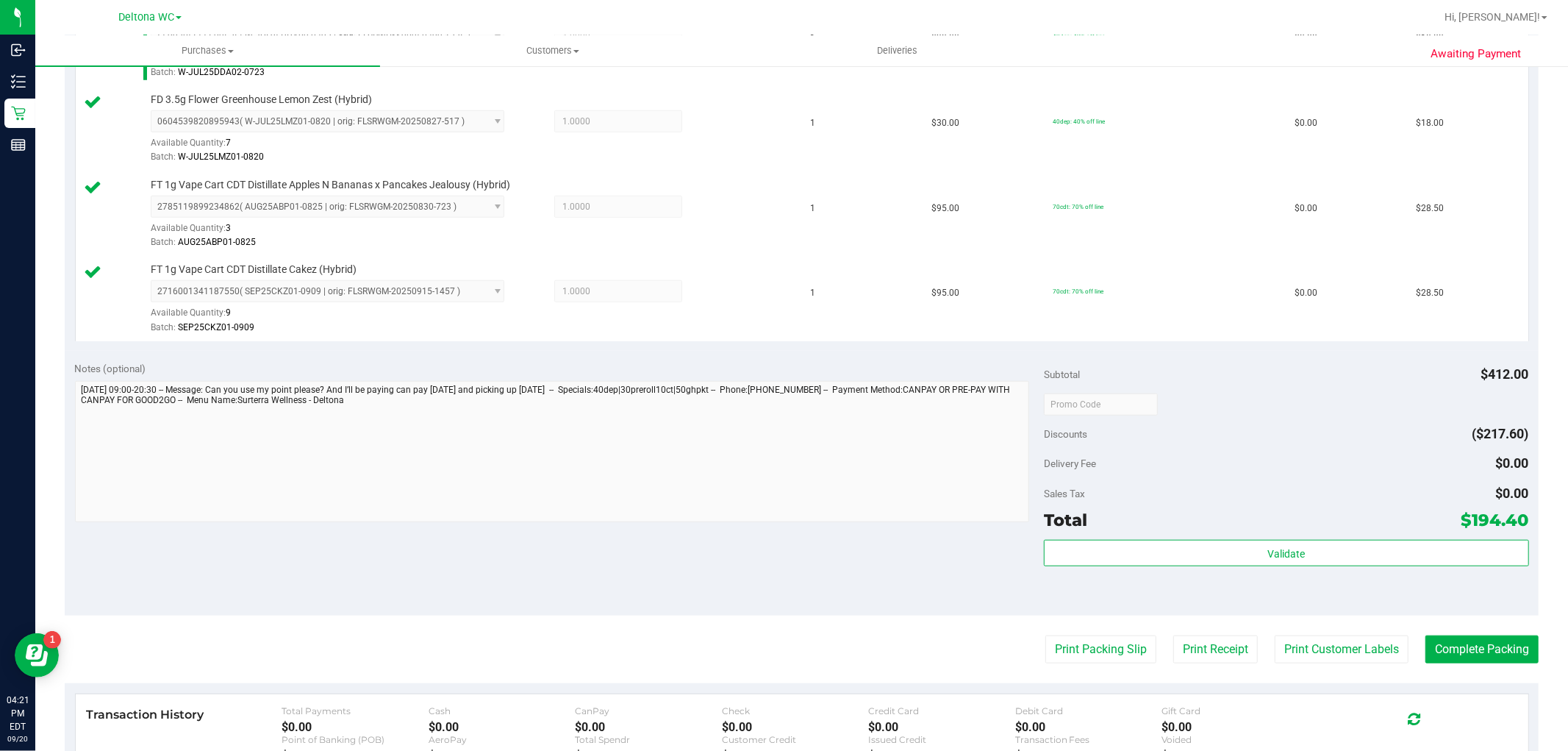
scroll to position [899, 0]
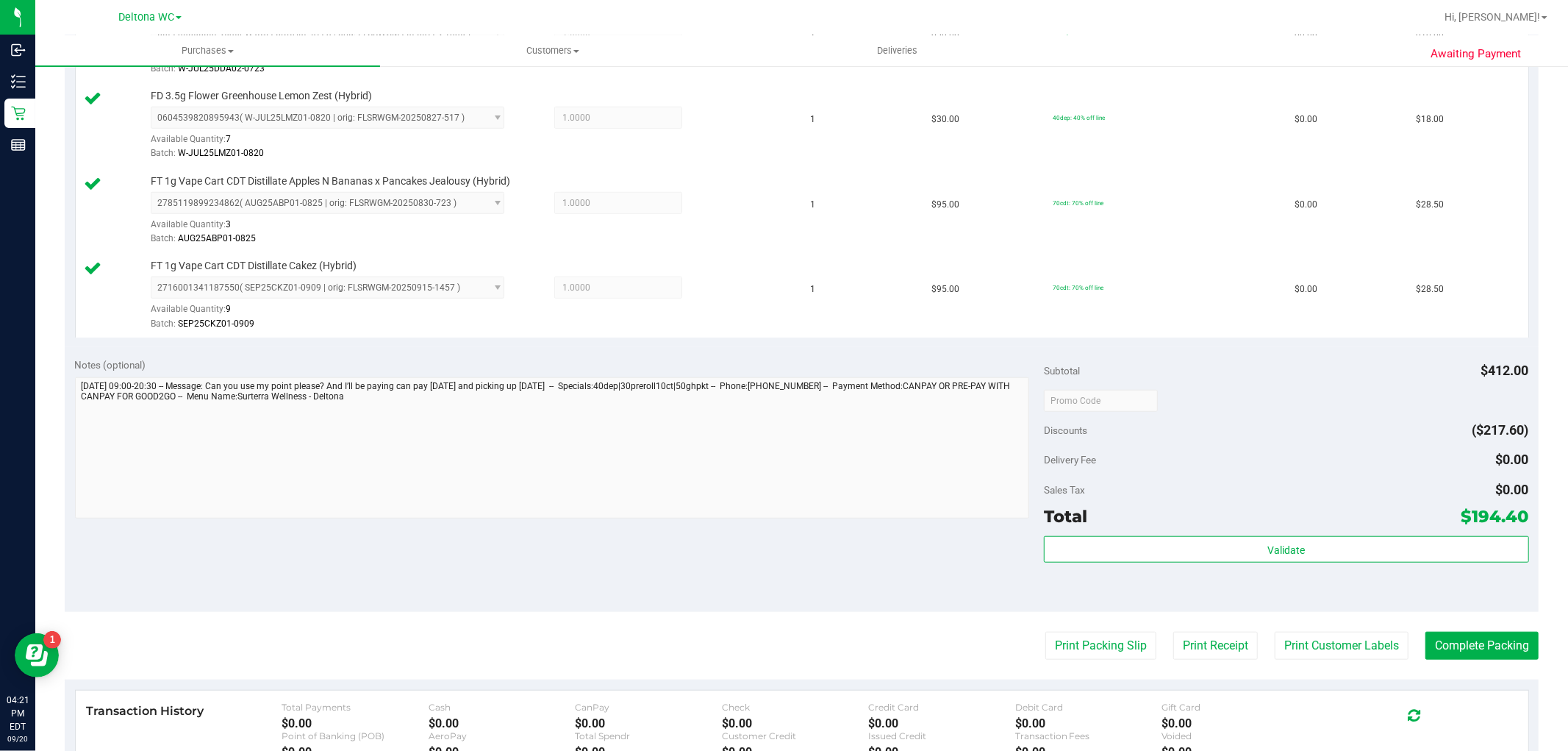
click at [1201, 564] on div "Validate" at bounding box center [1286, 550] width 485 height 28
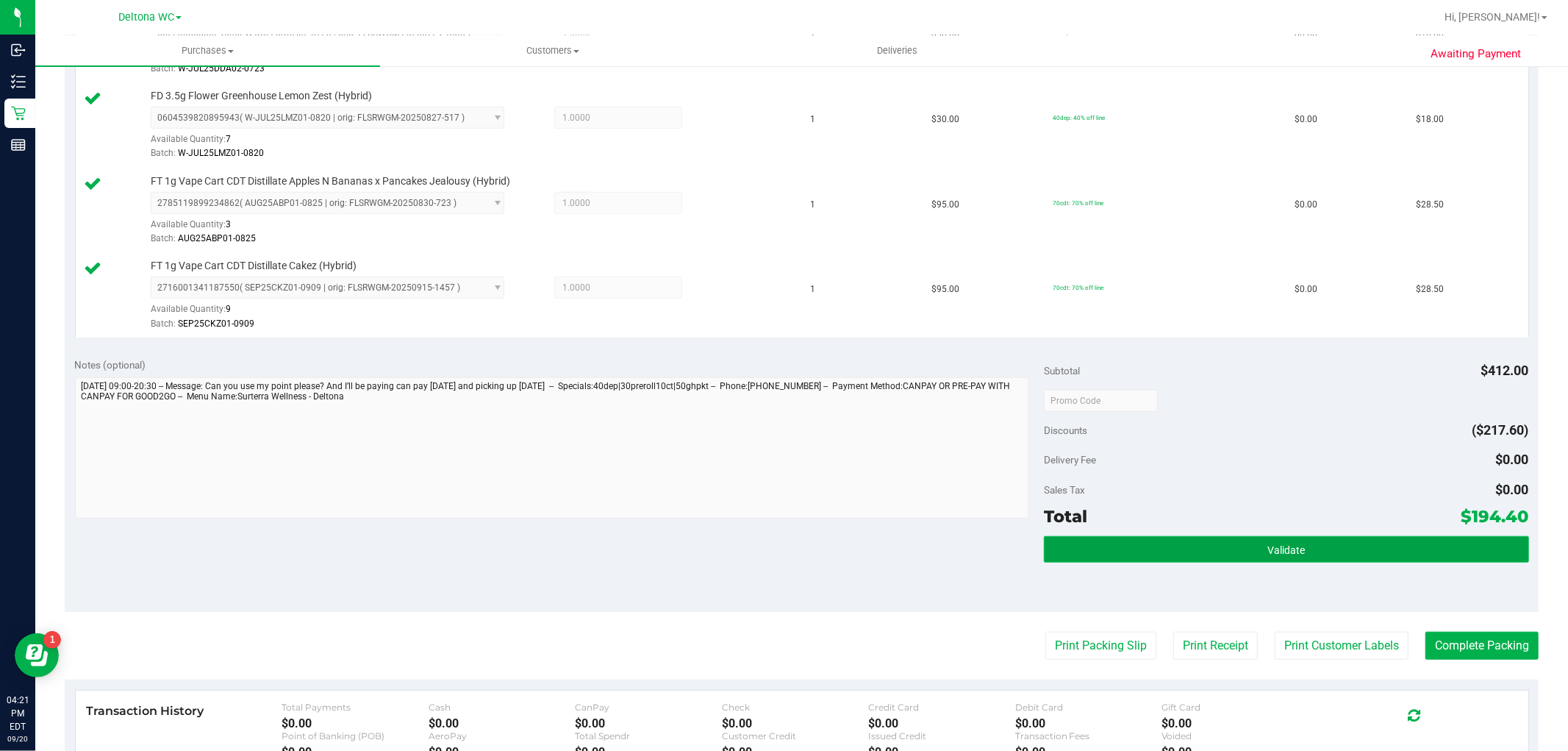
click at [1214, 553] on button "Validate" at bounding box center [1286, 549] width 485 height 26
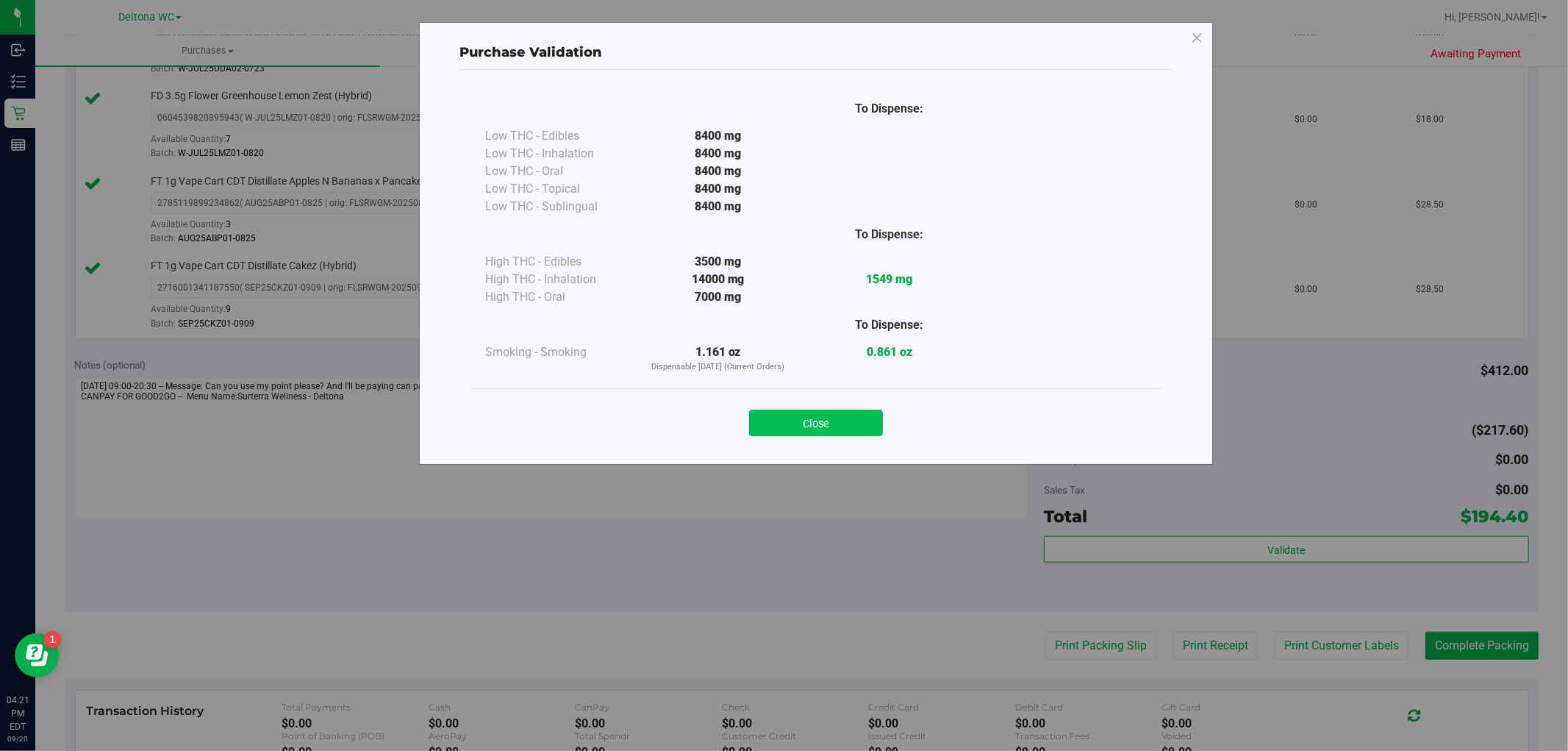
click at [809, 416] on button "Close" at bounding box center [816, 423] width 134 height 26
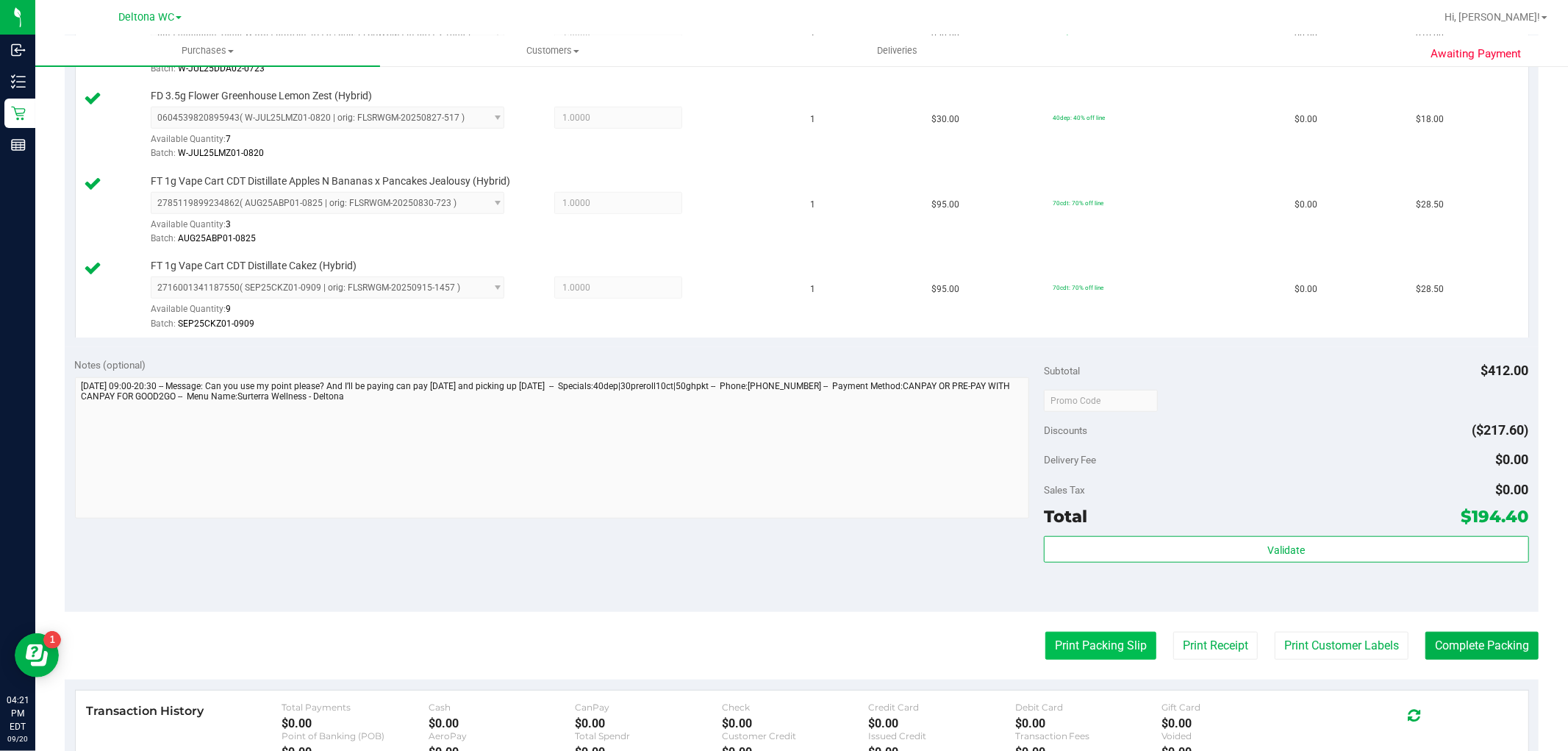
click at [1107, 650] on button "Print Packing Slip" at bounding box center [1101, 645] width 111 height 28
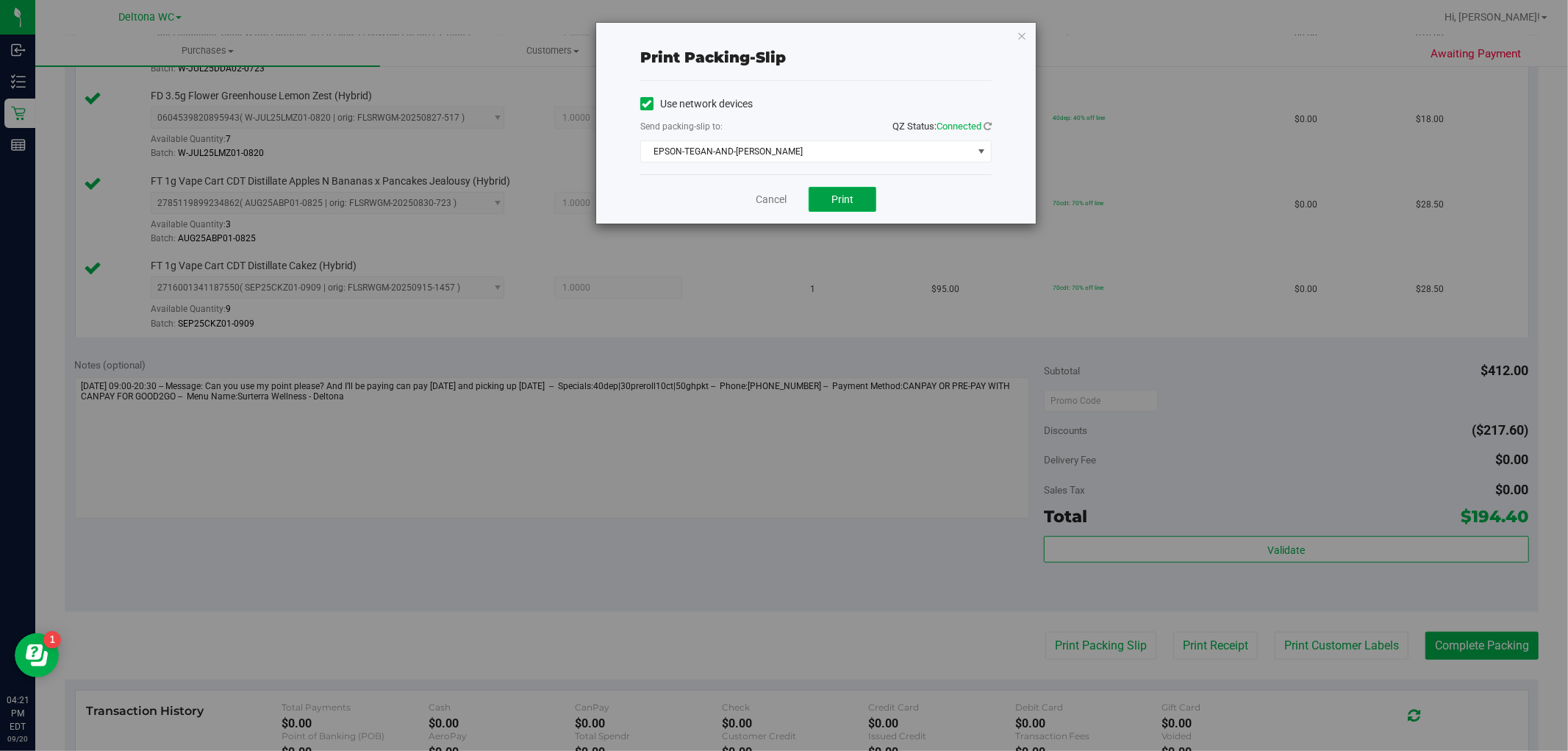
click at [866, 203] on button "Print" at bounding box center [843, 199] width 68 height 25
click at [779, 202] on link "Cancel" at bounding box center [771, 199] width 31 height 16
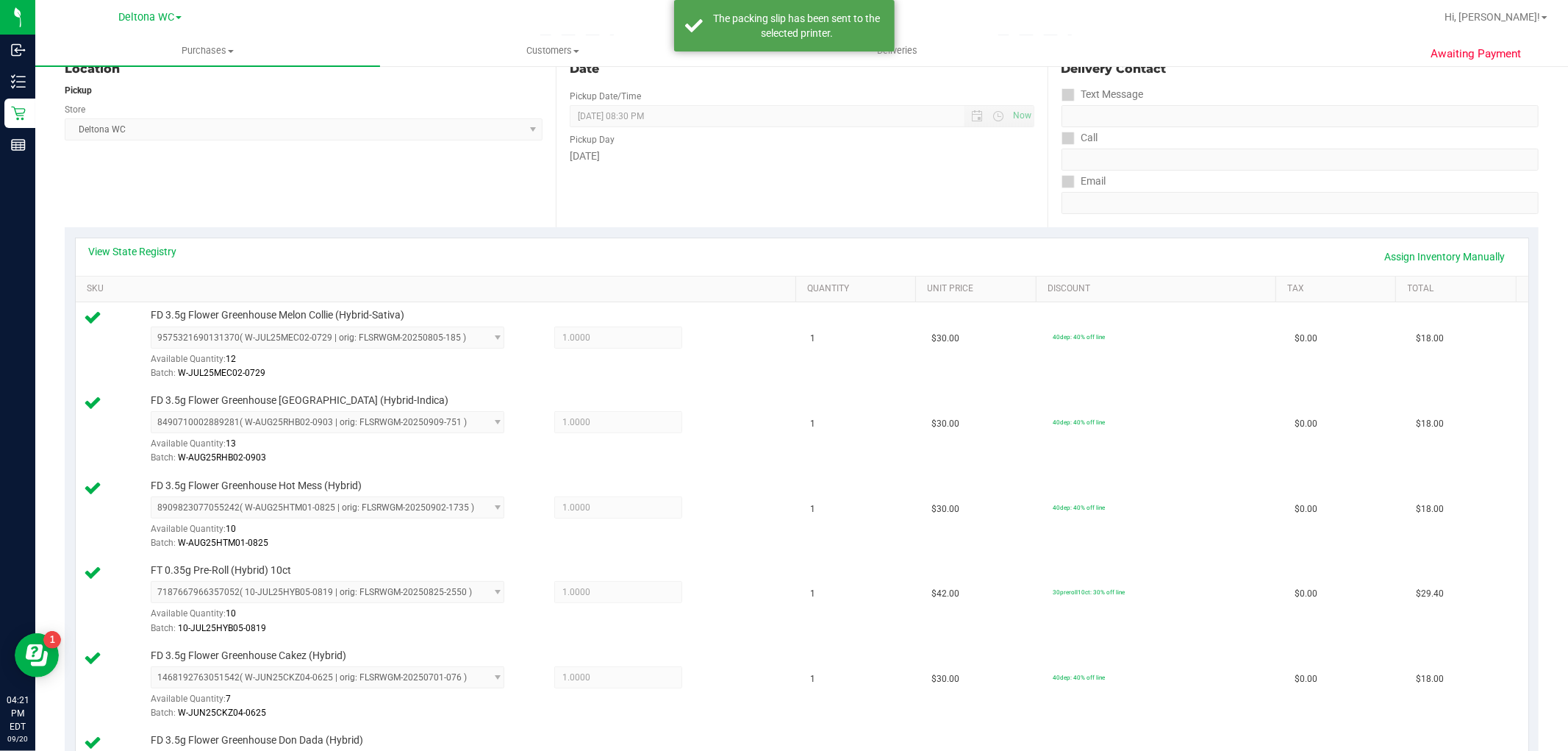
scroll to position [0, 0]
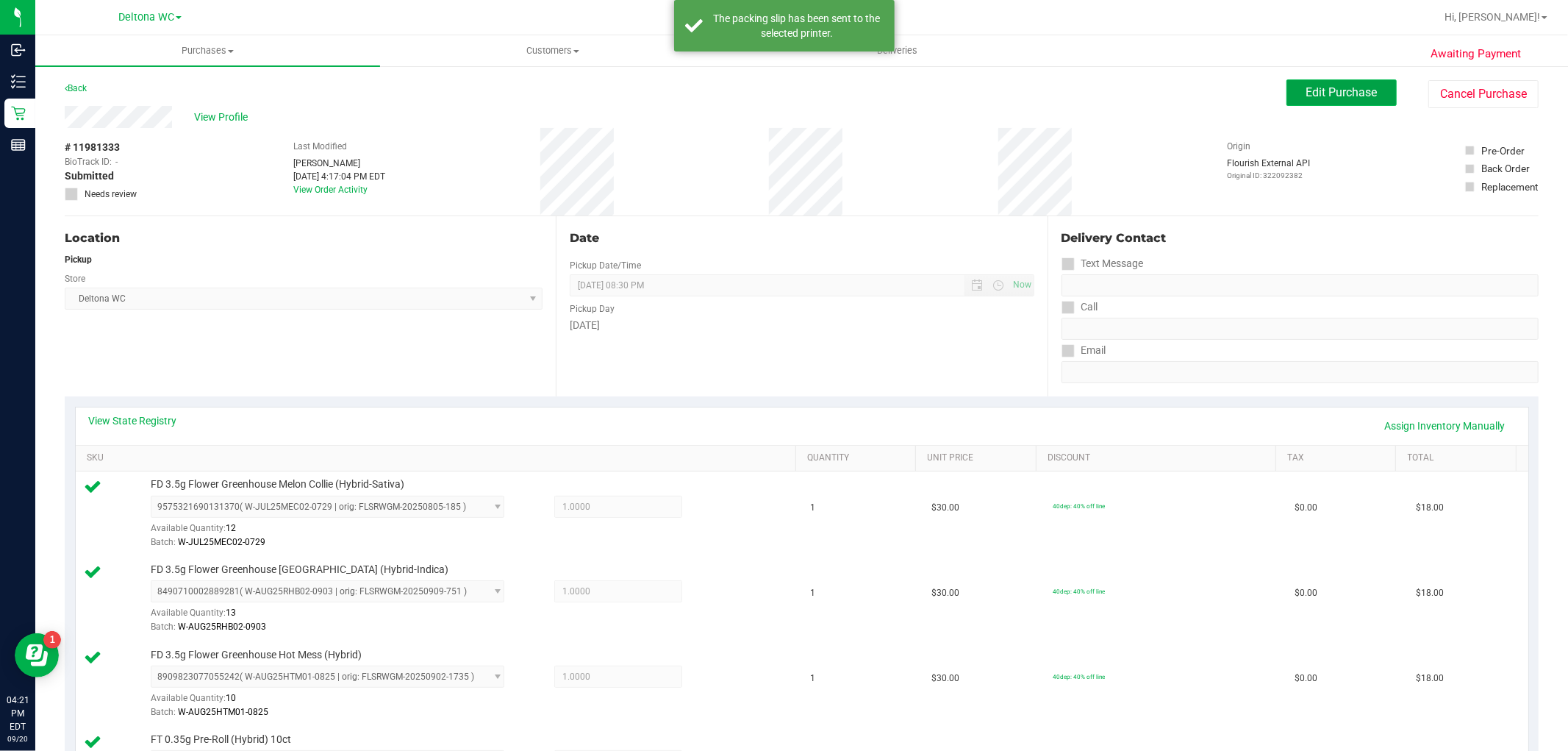
click at [1307, 93] on span "Edit Purchase" at bounding box center [1342, 92] width 72 height 14
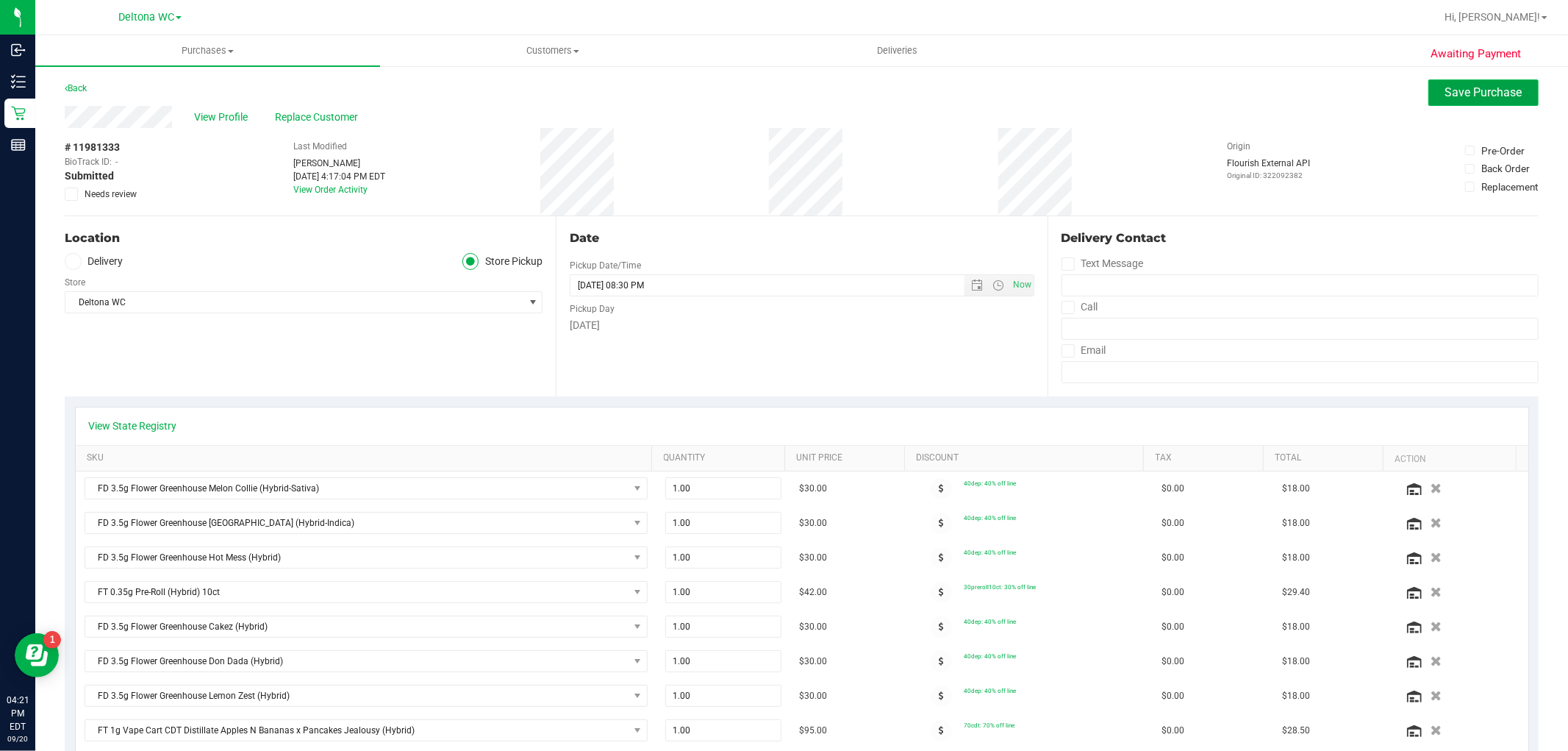
click at [1445, 88] on span "Save Purchase" at bounding box center [1484, 92] width 77 height 14
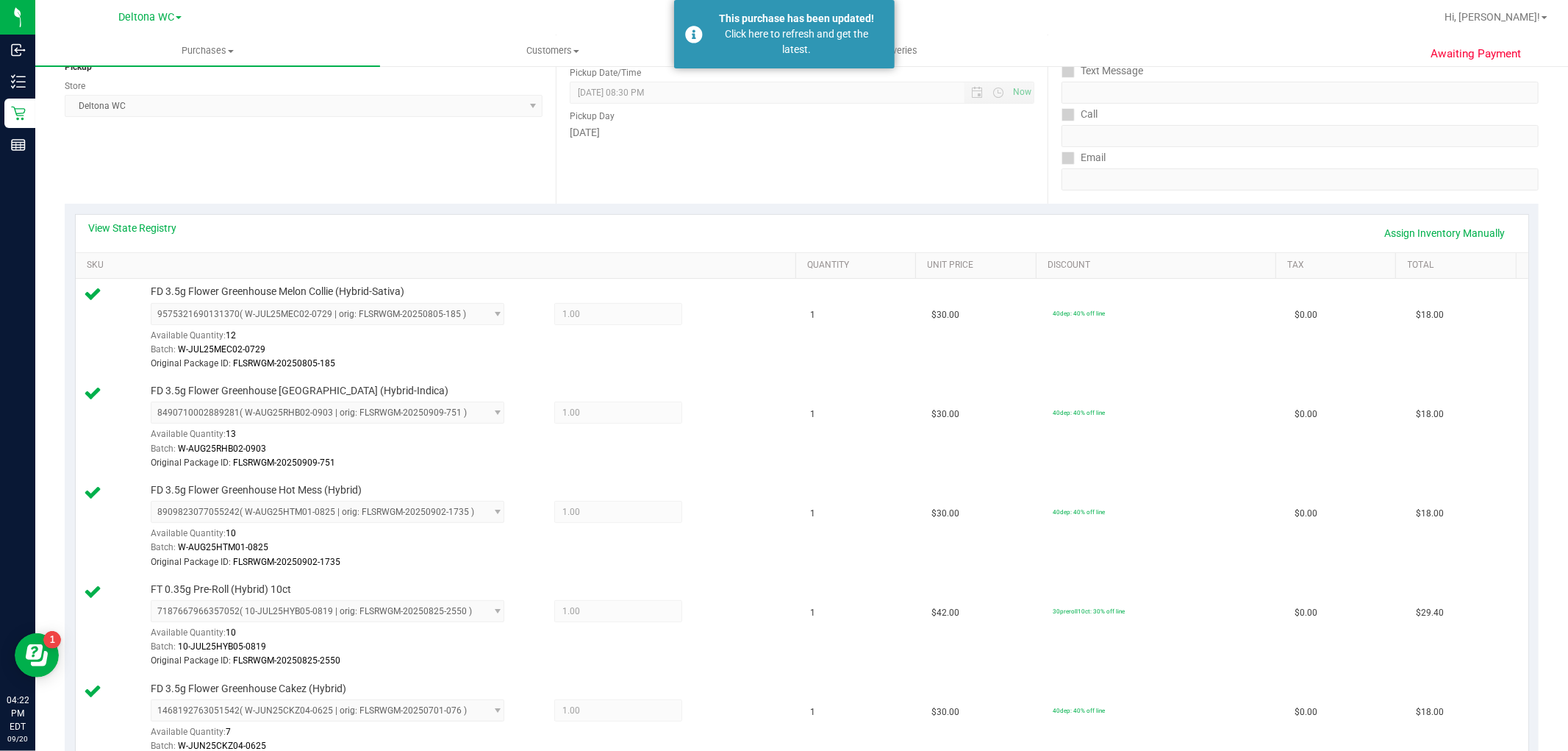
scroll to position [163, 0]
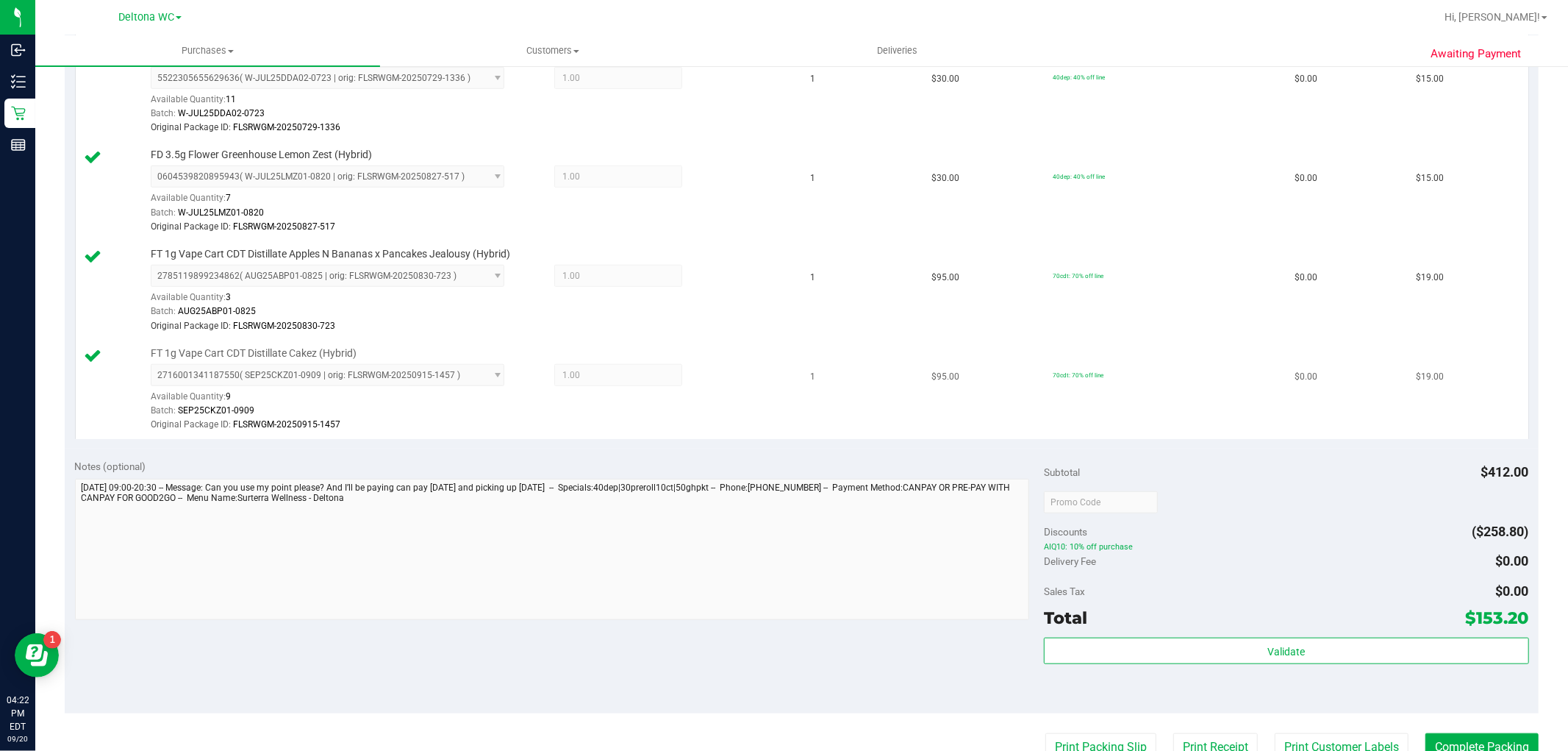
scroll to position [980, 0]
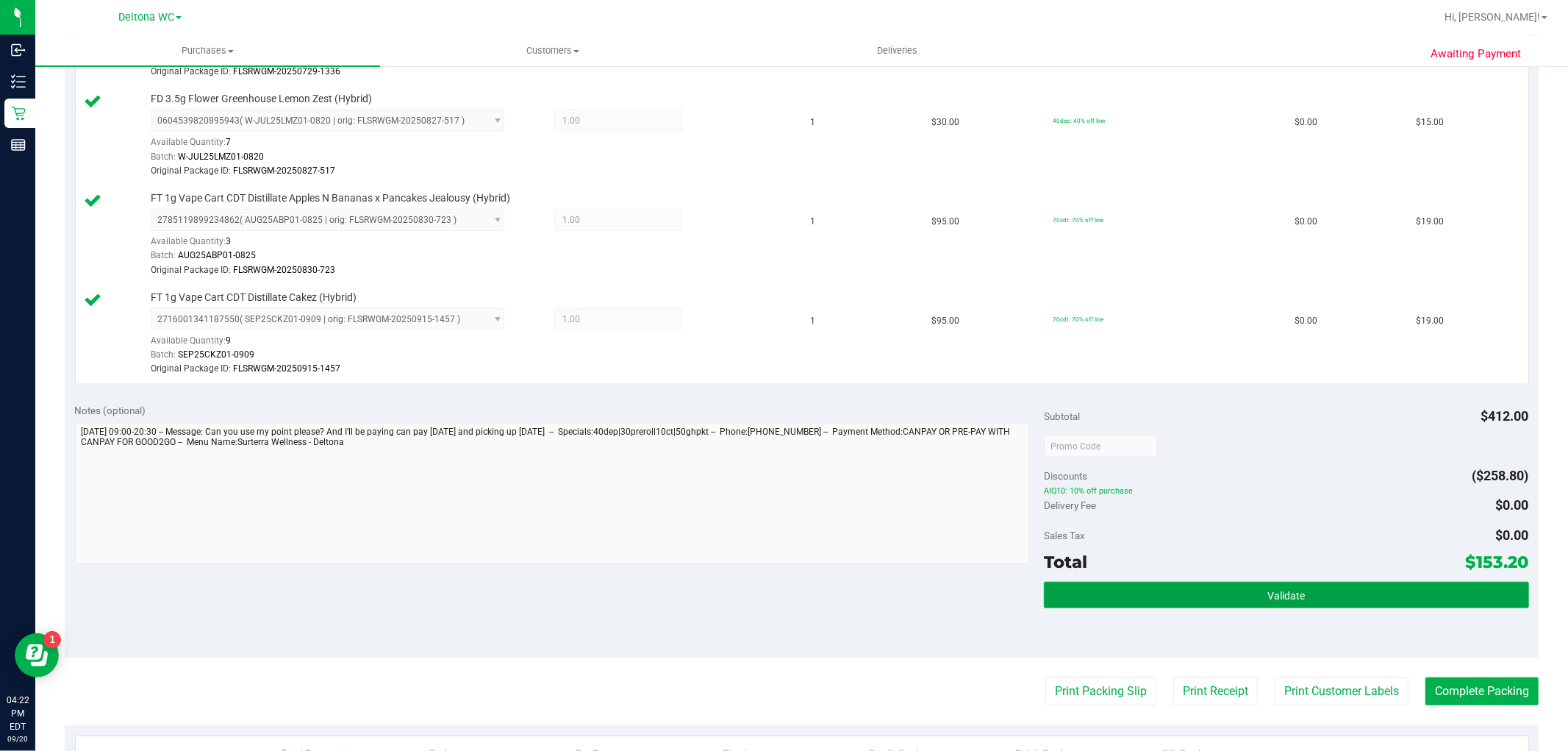
click at [1232, 598] on button "Validate" at bounding box center [1286, 594] width 485 height 26
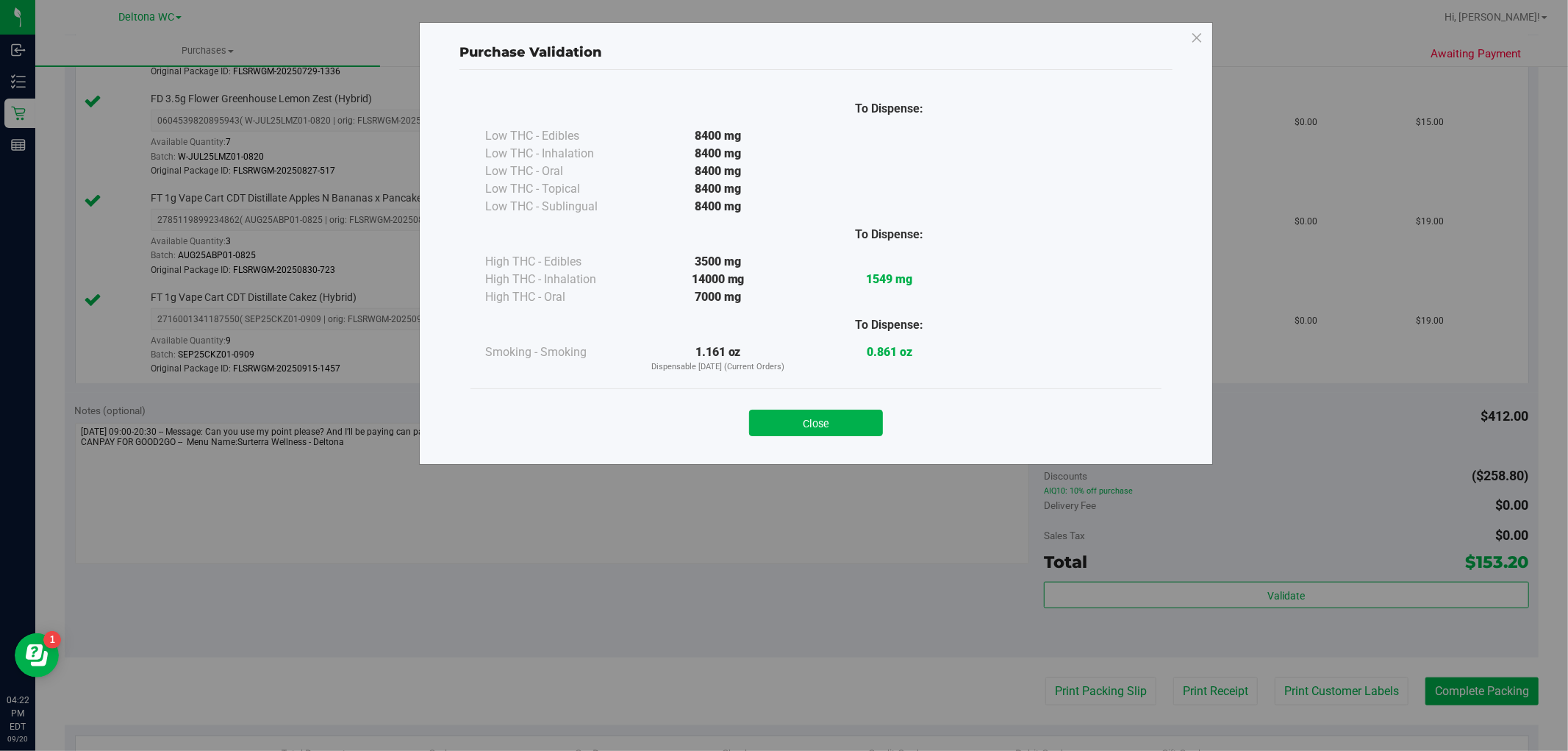
click at [873, 415] on button "Close" at bounding box center [816, 423] width 134 height 26
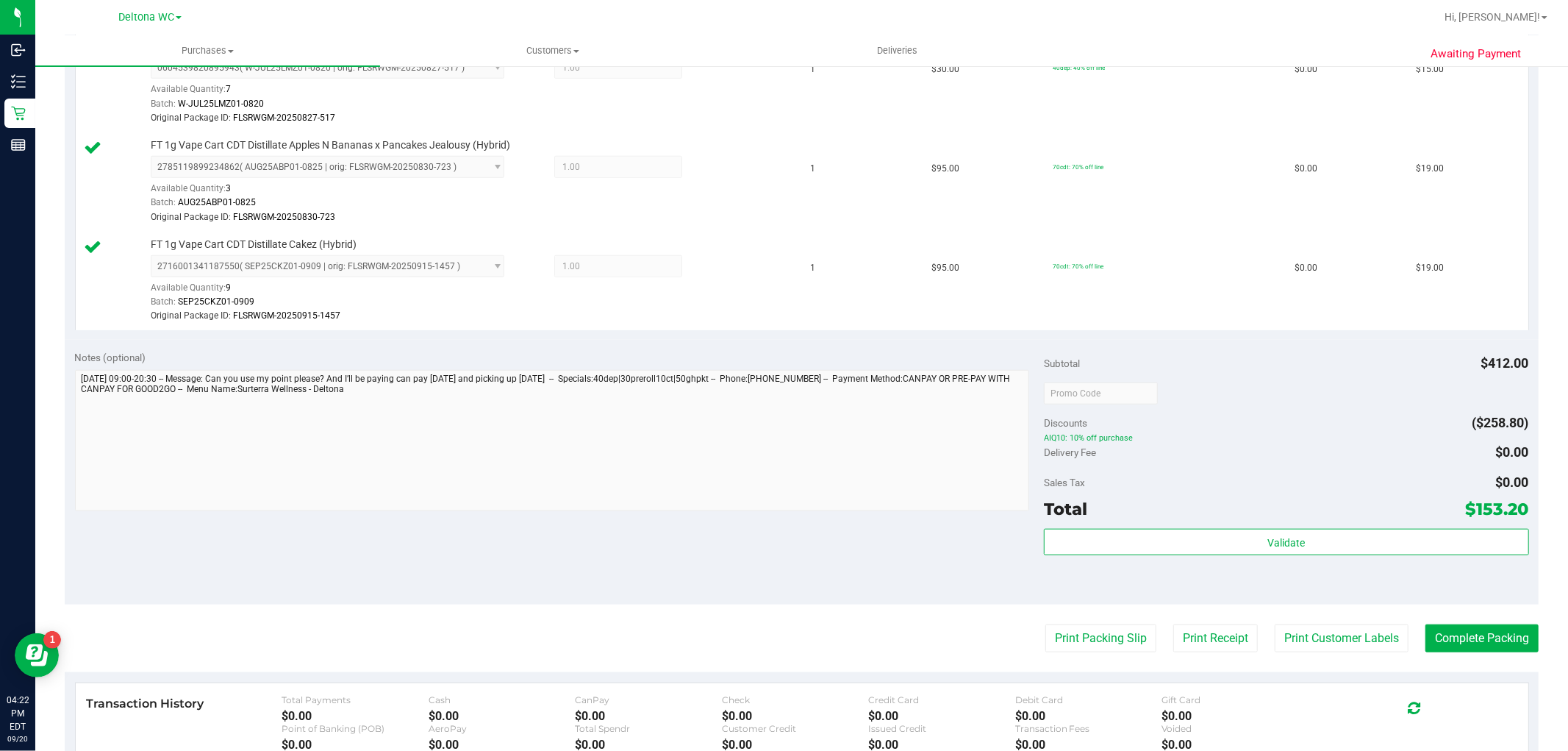
scroll to position [1062, 0]
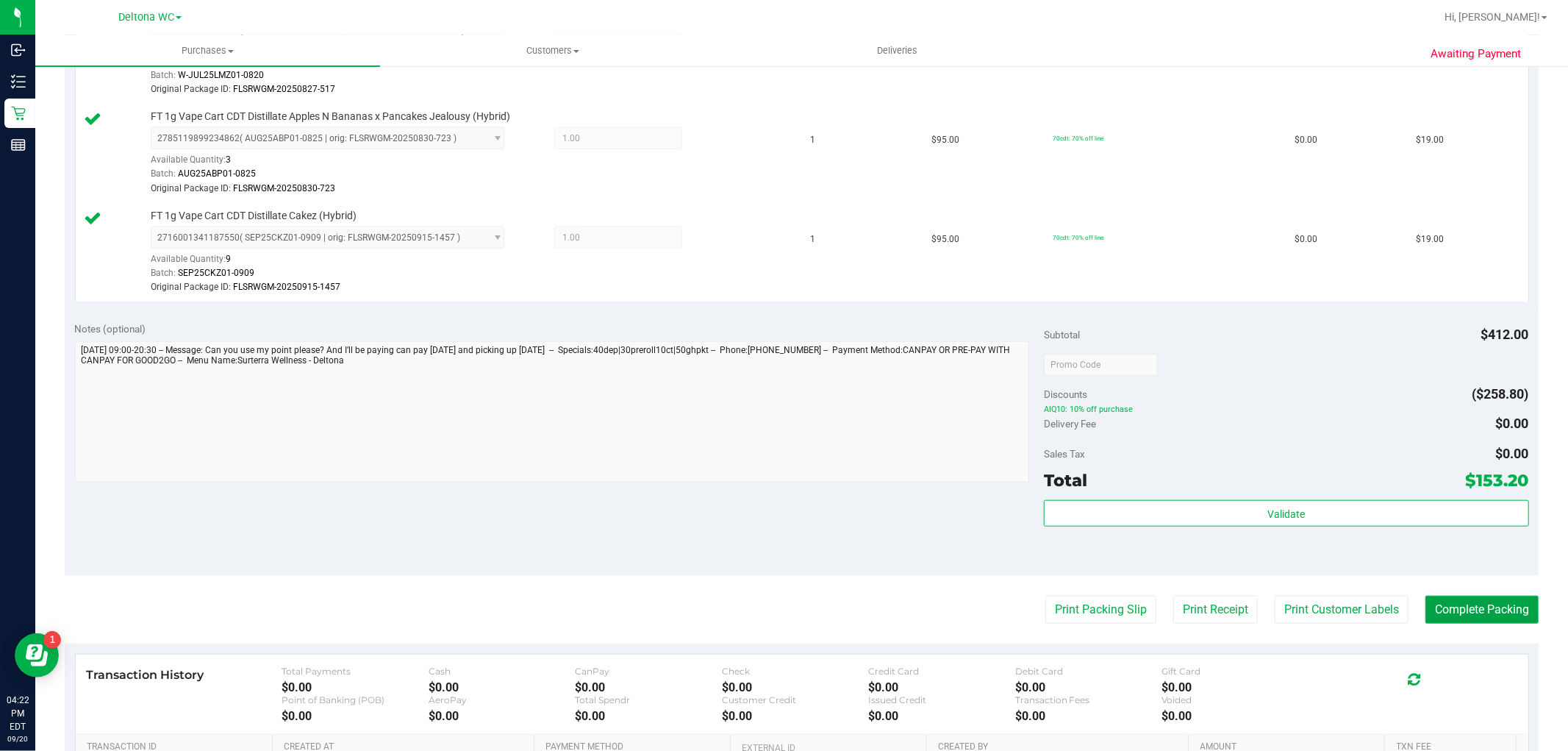
click at [1459, 614] on button "Complete Packing" at bounding box center [1481, 609] width 113 height 28
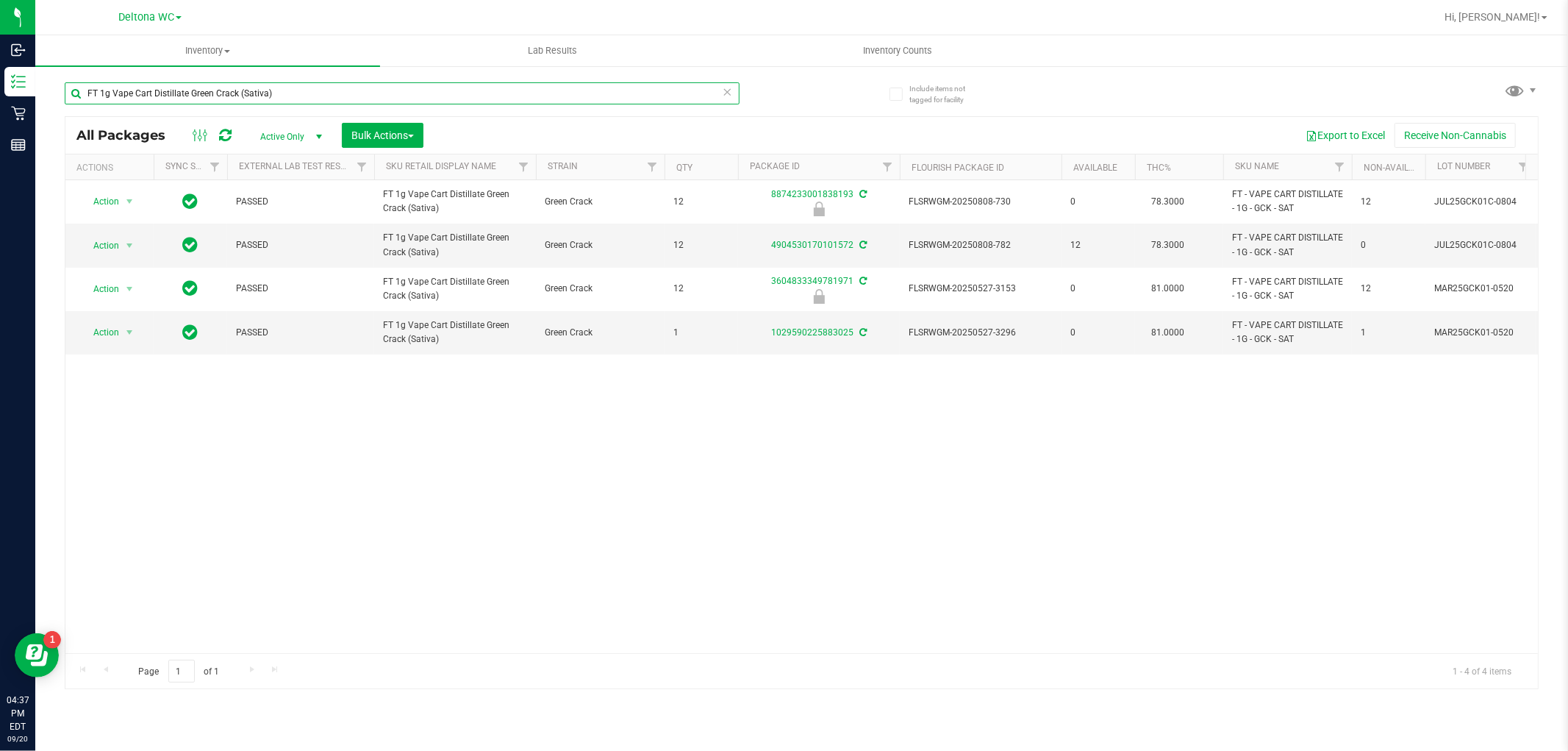
drag, startPoint x: 0, startPoint y: 0, endPoint x: 182, endPoint y: 96, distance: 205.8
click at [182, 96] on input "FT 1g Vape Cart Distillate Green Crack (Sativa)" at bounding box center [401, 93] width 675 height 22
paste input "CDT Distillate Melon Collie (Hybrid-"
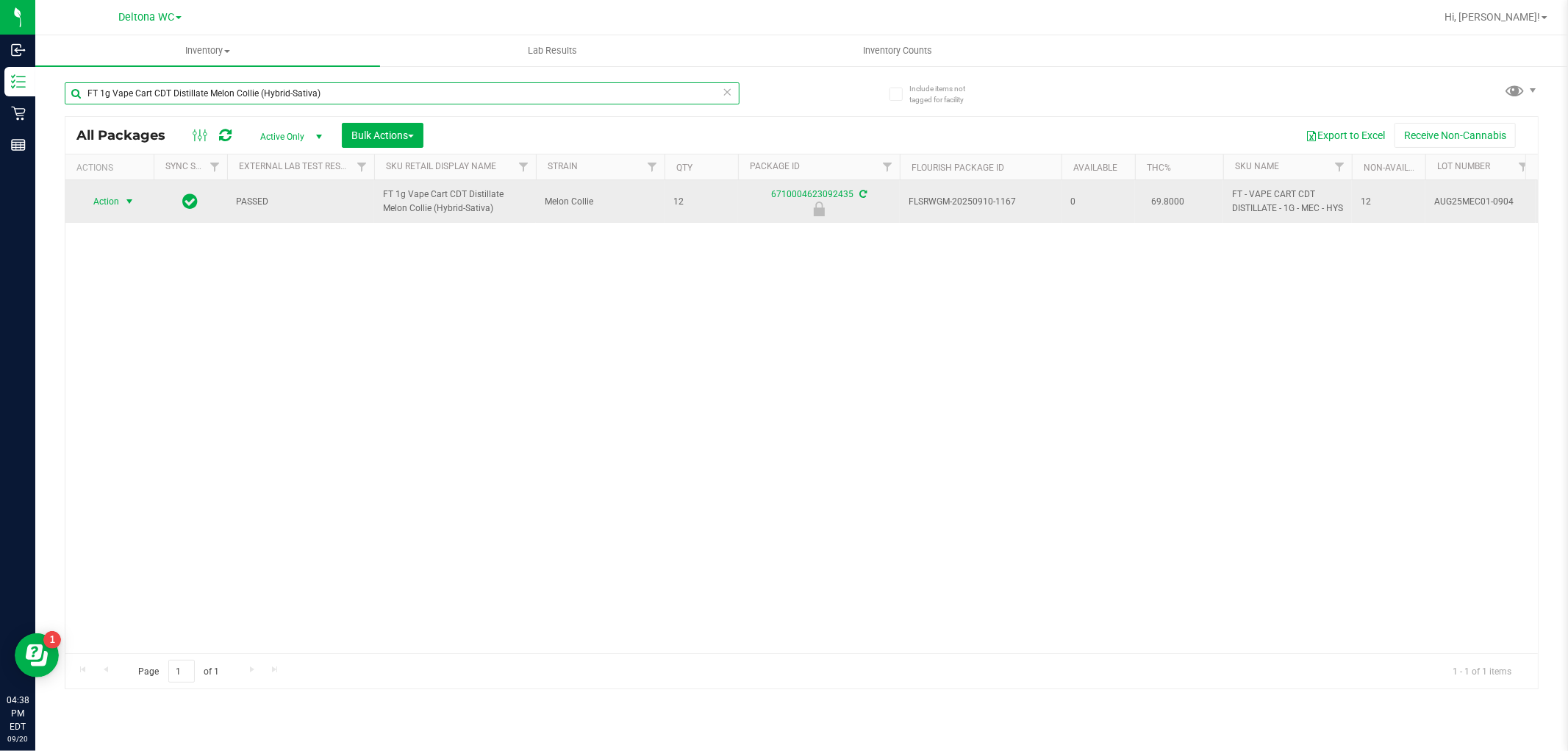
type input "FT 1g Vape Cart CDT Distillate Melon Collie (Hybrid-Sativa)"
click at [107, 208] on span "Action" at bounding box center [100, 201] width 40 height 21
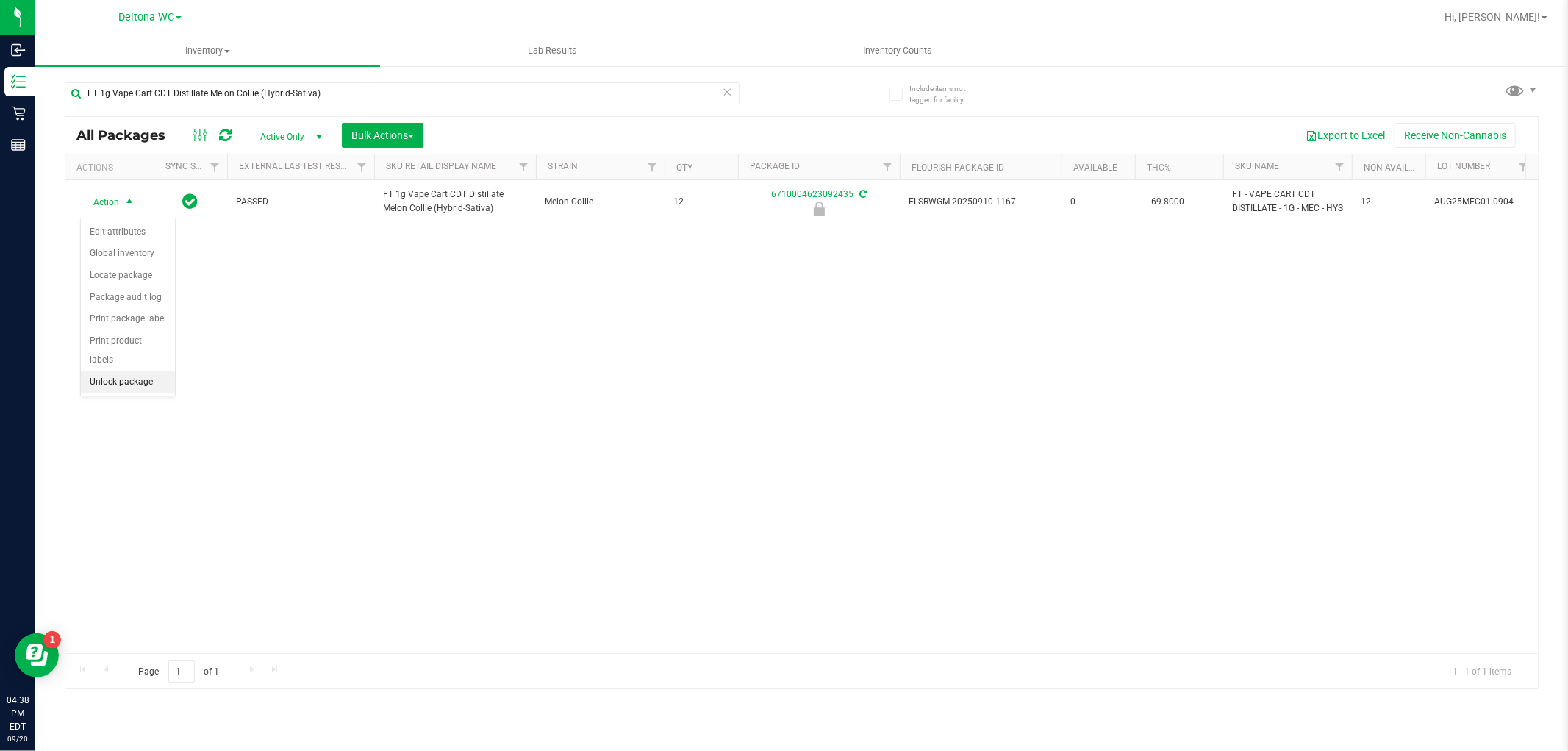
click at [148, 384] on li "Unlock package" at bounding box center [128, 382] width 94 height 22
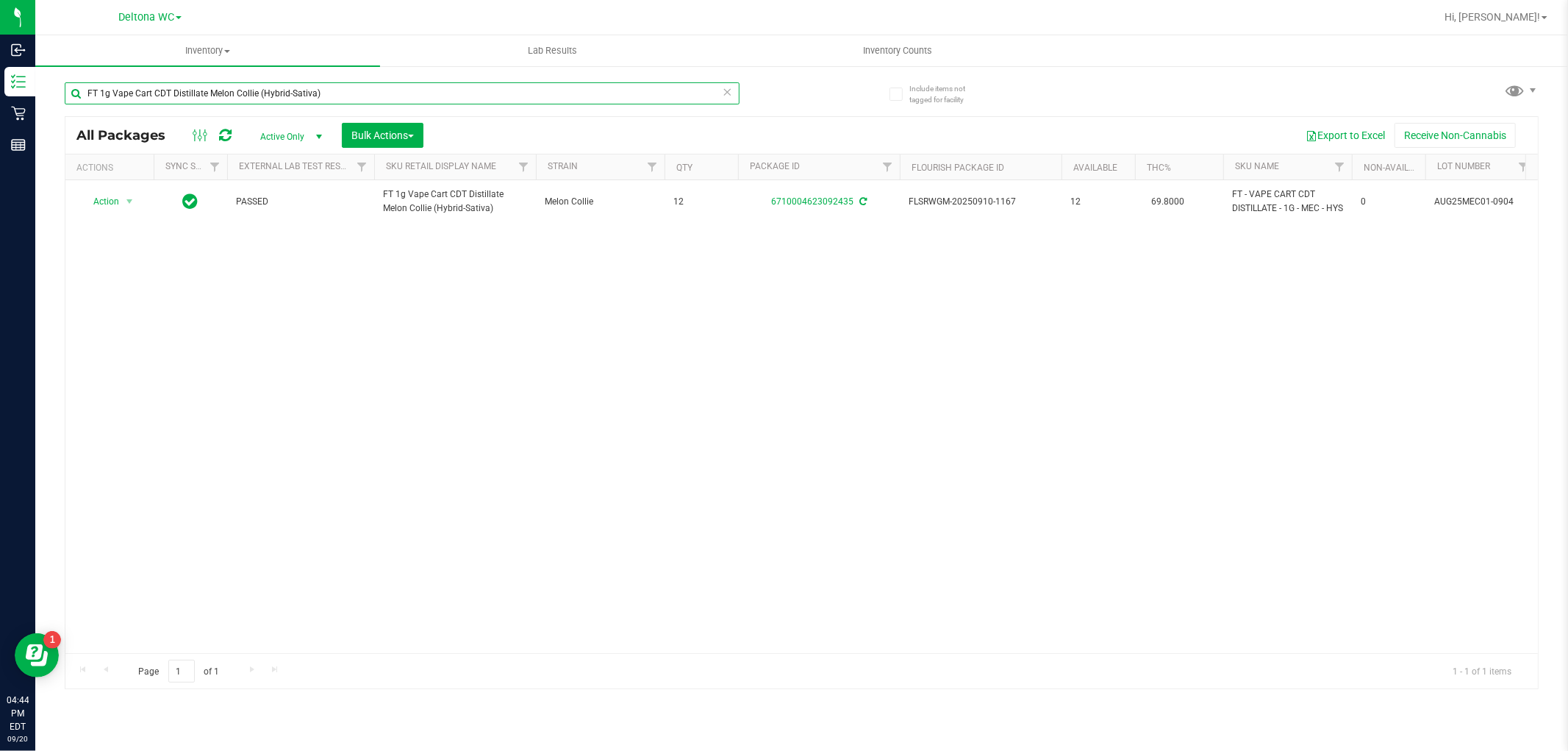
drag, startPoint x: 365, startPoint y: 85, endPoint x: 78, endPoint y: 107, distance: 287.8
click at [78, 111] on div "FT 1g Vape Cart CDT Distillate Melon Collie (Hybrid-Sativa)" at bounding box center [401, 99] width 675 height 34
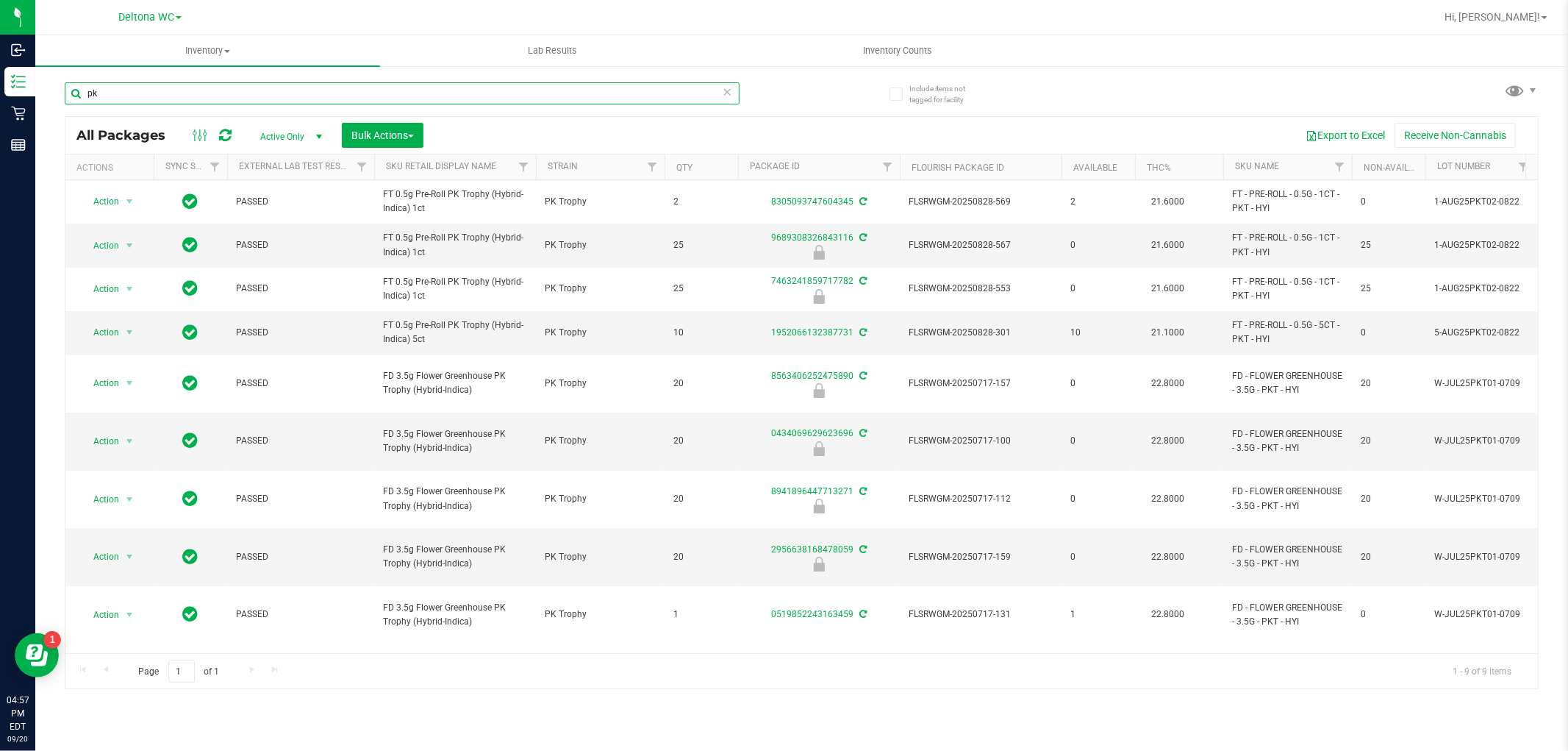
type input "p"
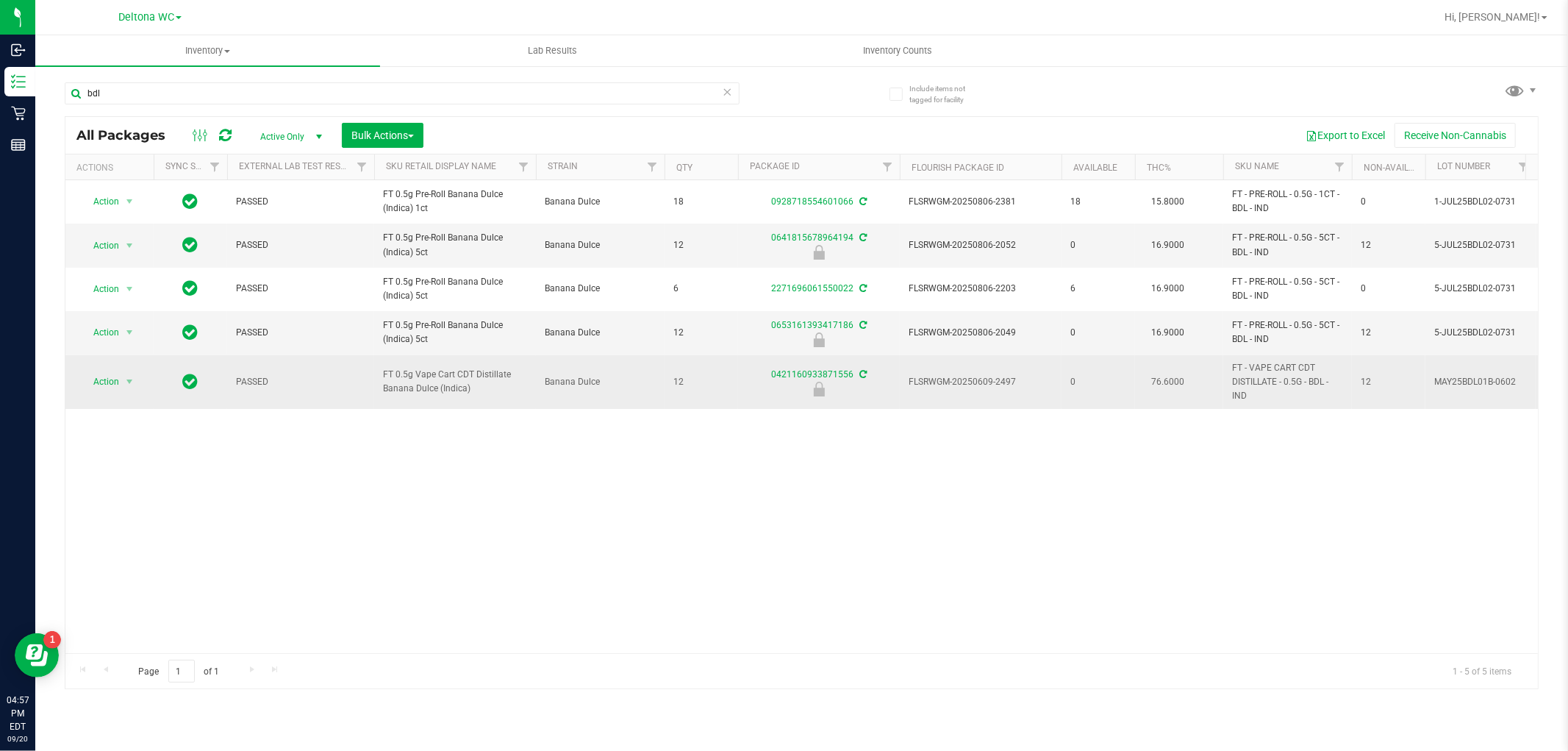
click at [430, 383] on span "FT 0.5g Vape Cart CDT Distillate Banana Dulce (Indica)" at bounding box center [455, 382] width 144 height 28
click at [430, 383] on span "FT 0.5g Vape Cart CDT Distillate Banana Dulce (Indica)" at bounding box center [455, 382] width 144 height 28
click at [430, 383] on span "FT 0.5g Vape Cart CDT Distillate Banana Dulce (Indica)" at bounding box center [455, 382] width 144 height 28
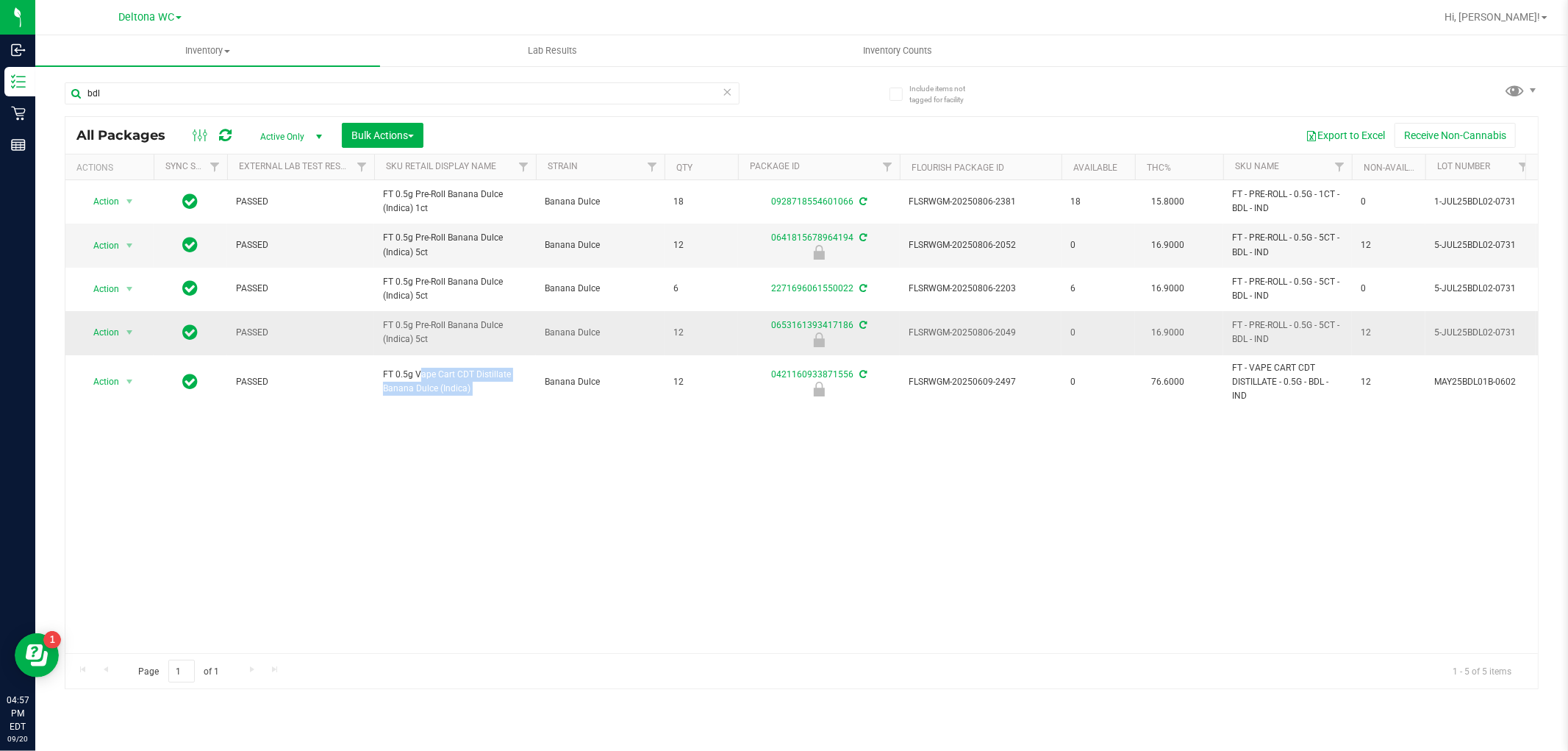
copy tr "FT 0.5g Vape Cart CDT Distillate Banana Dulce (Indica)"
click at [280, 88] on input "bdl" at bounding box center [401, 93] width 675 height 22
paste input "FT 0.5g Vape Cart CDT Distillate Banana Dulce (Indica)"
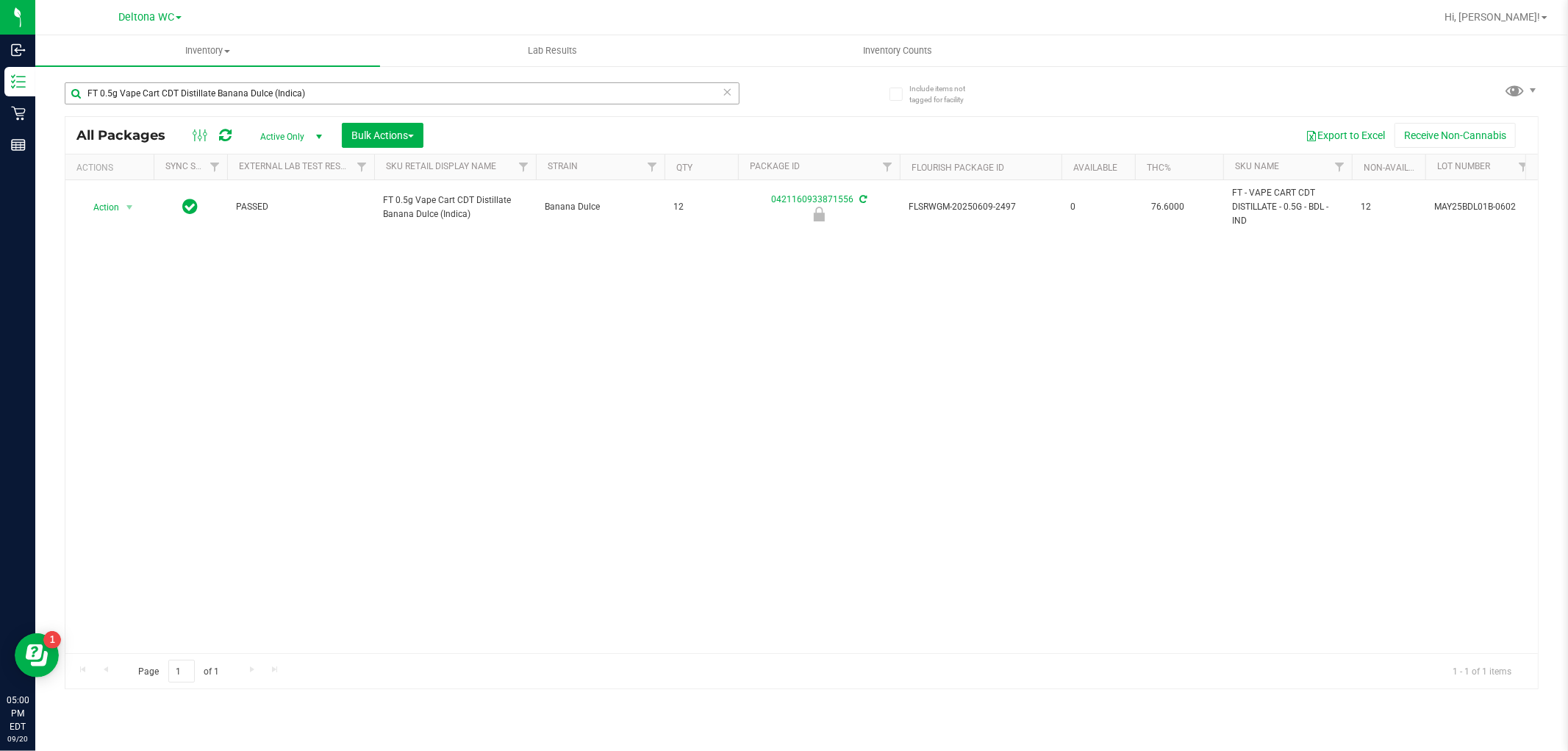
drag, startPoint x: 214, startPoint y: 75, endPoint x: 208, endPoint y: 90, distance: 16.2
click at [209, 82] on div "FT 0.5g Vape Cart CDT Distillate Banana Dulce (Indica)" at bounding box center [433, 92] width 738 height 47
click at [208, 97] on input "FT 0.5g Vape Cart CDT Distillate Banana Dulce (Indica)" at bounding box center [401, 93] width 675 height 22
click at [208, 96] on input "FT 0.5g Vape Cart CDT Distillate Banana Dulce (Indica)" at bounding box center [401, 93] width 675 height 22
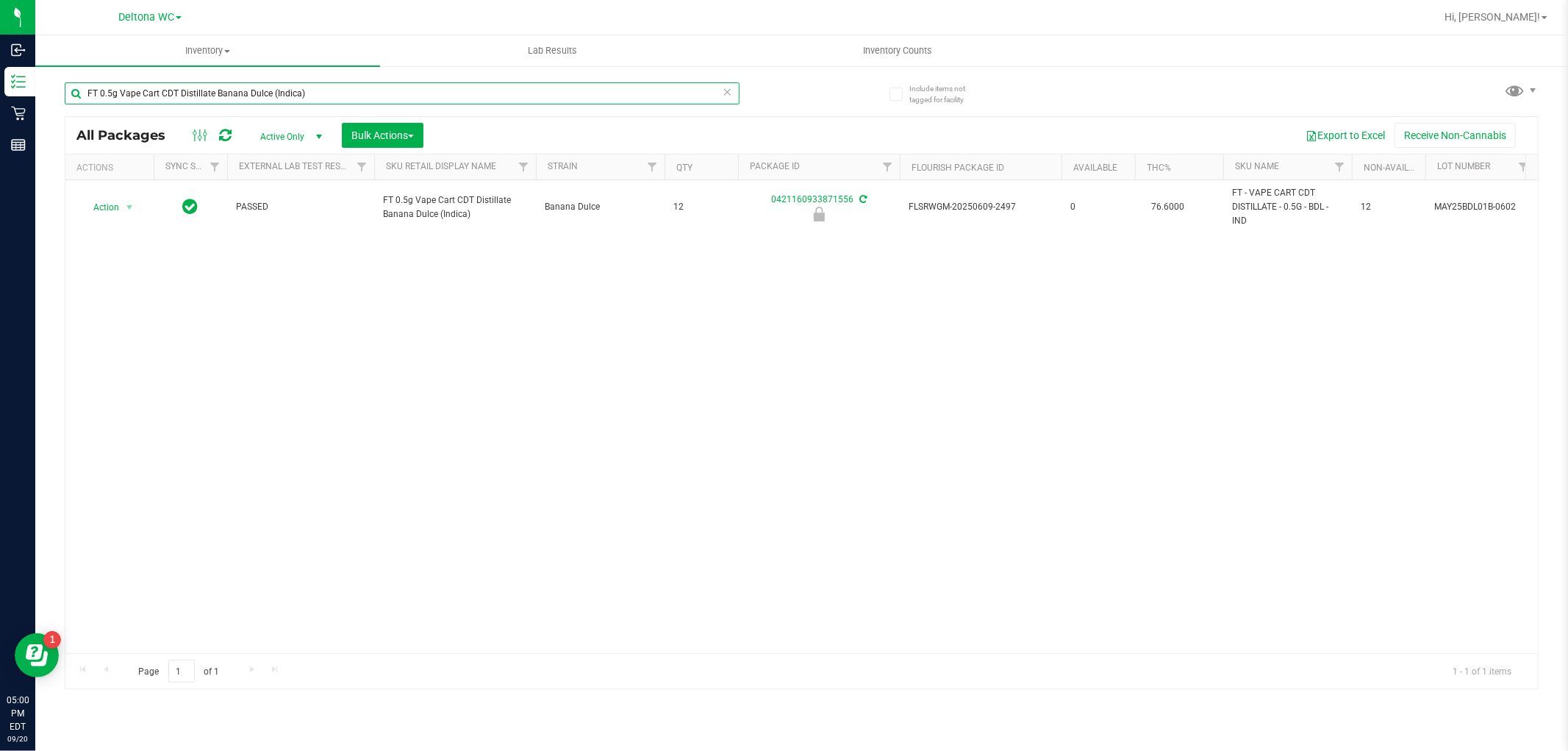
paste input "D 3.5g Flower Greenhouse PK Trophy (Hybrid-"
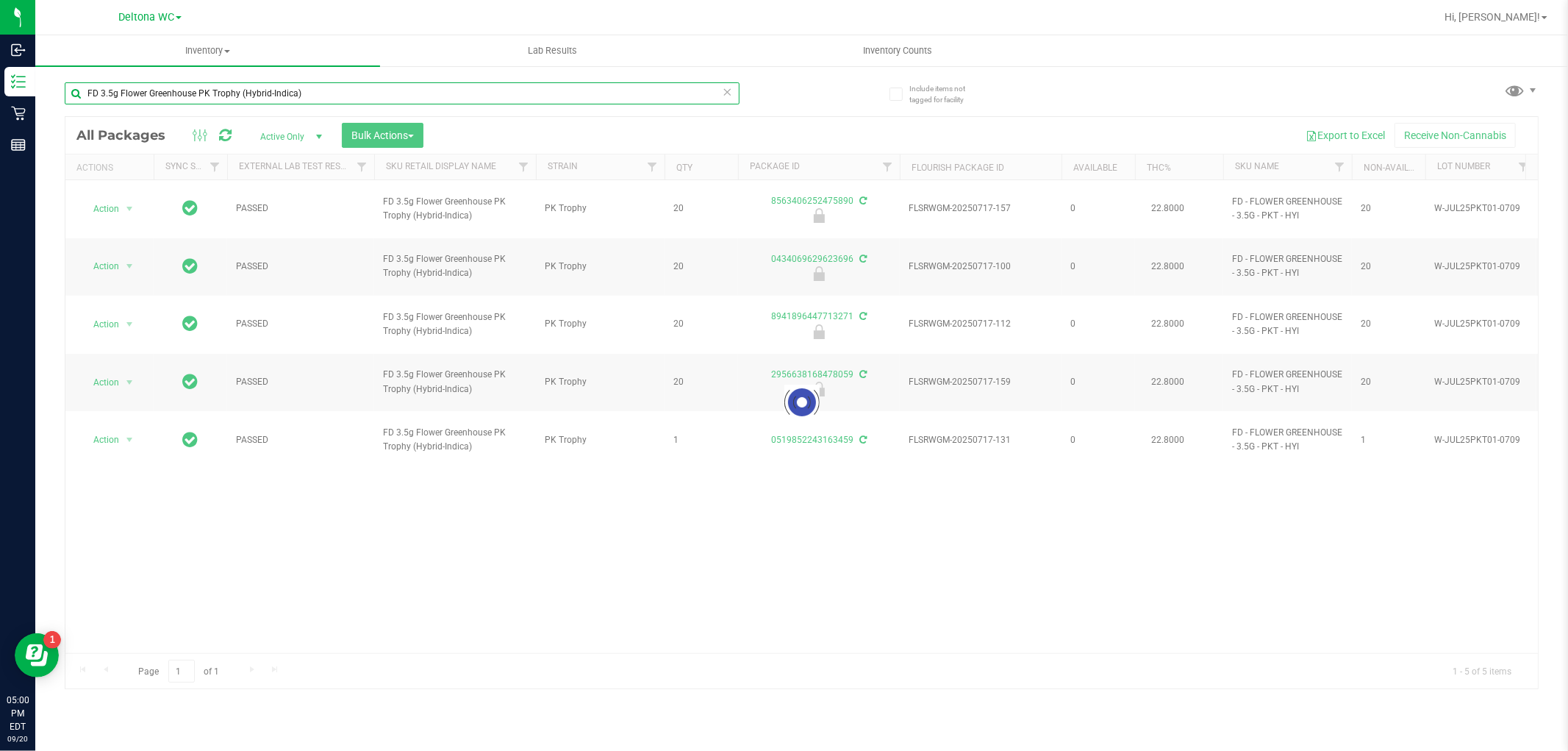
type input "FD 3.5g Flower Greenhouse PK Trophy (Hybrid-Indica)"
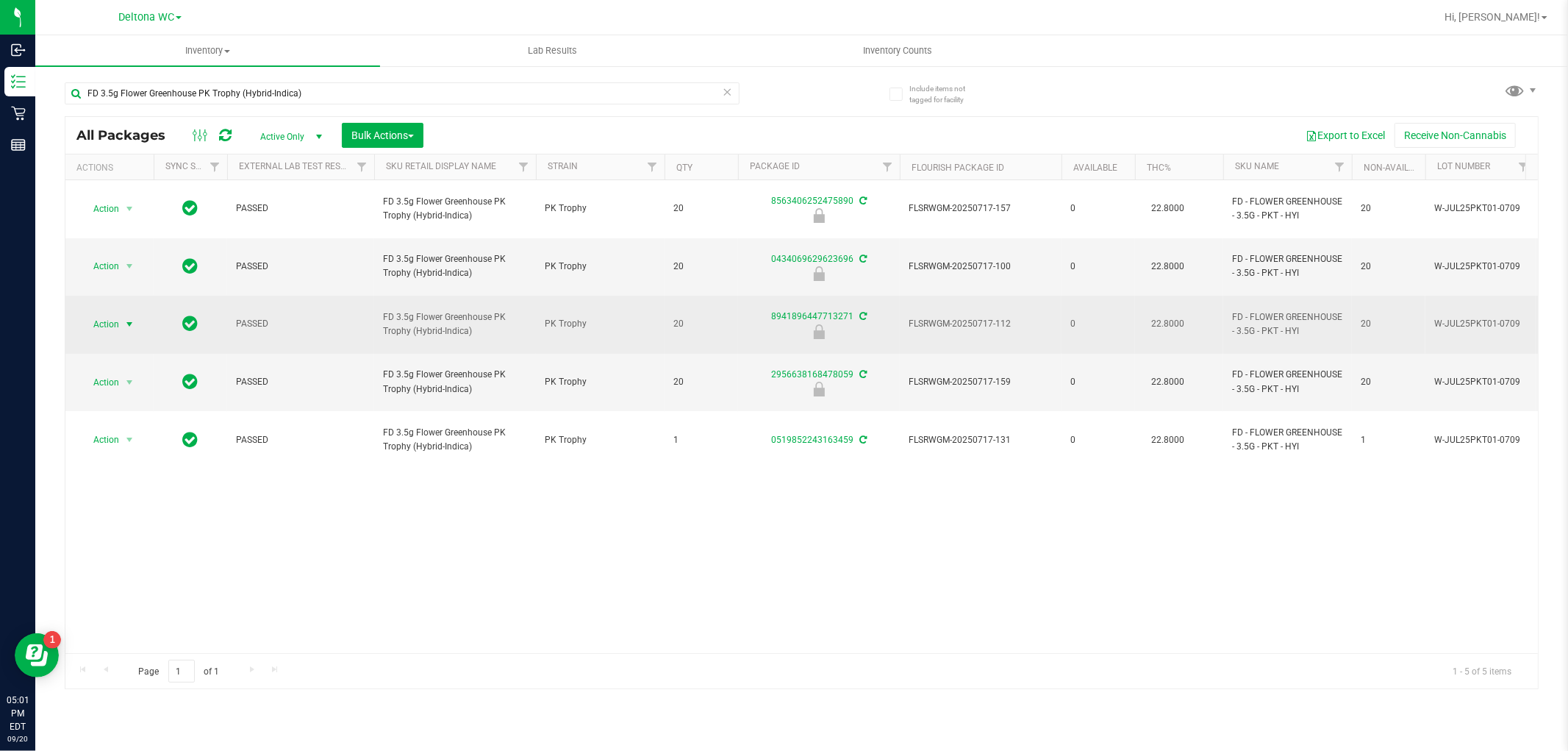
click at [114, 314] on span "Action" at bounding box center [100, 324] width 40 height 21
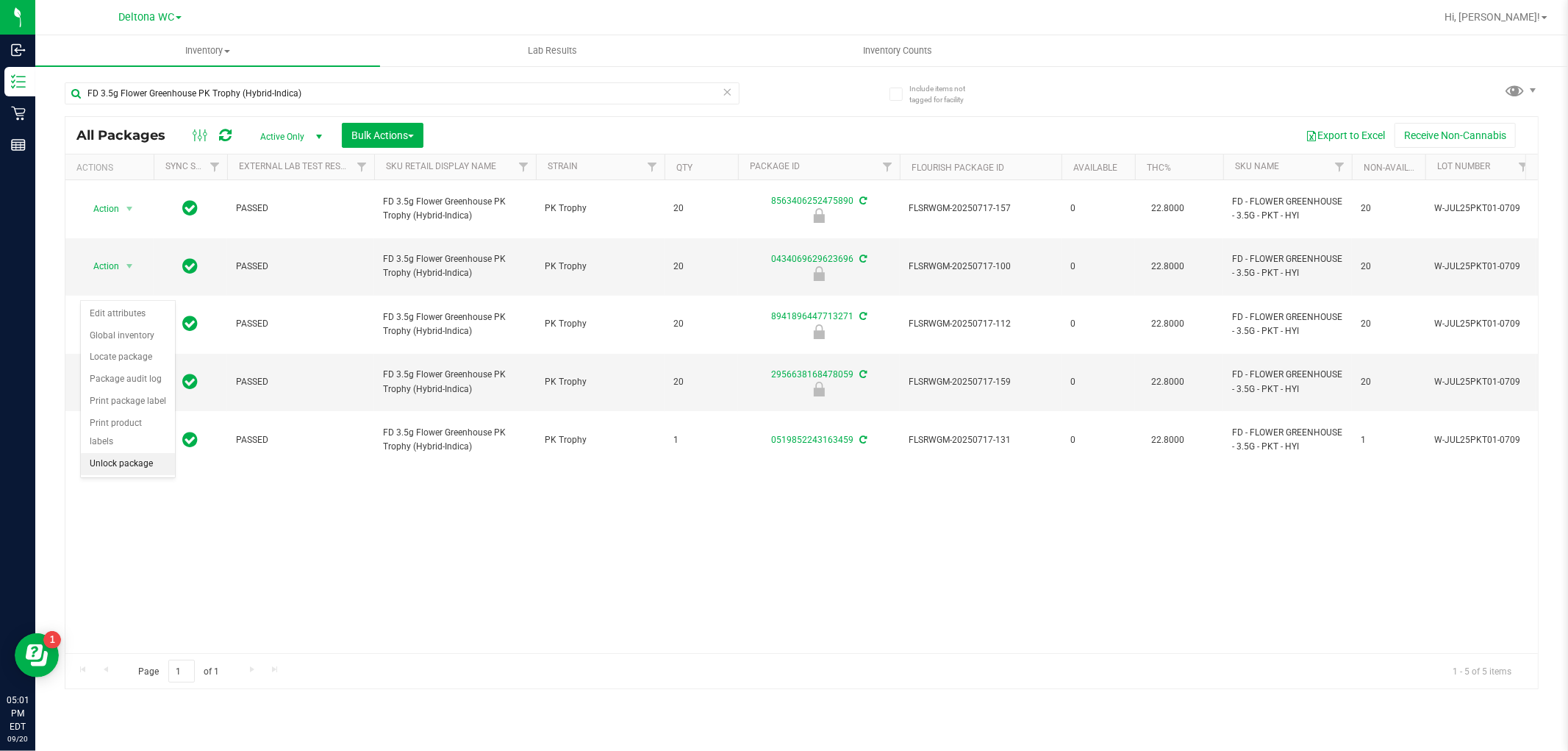
click at [127, 463] on li "Unlock package" at bounding box center [128, 463] width 94 height 22
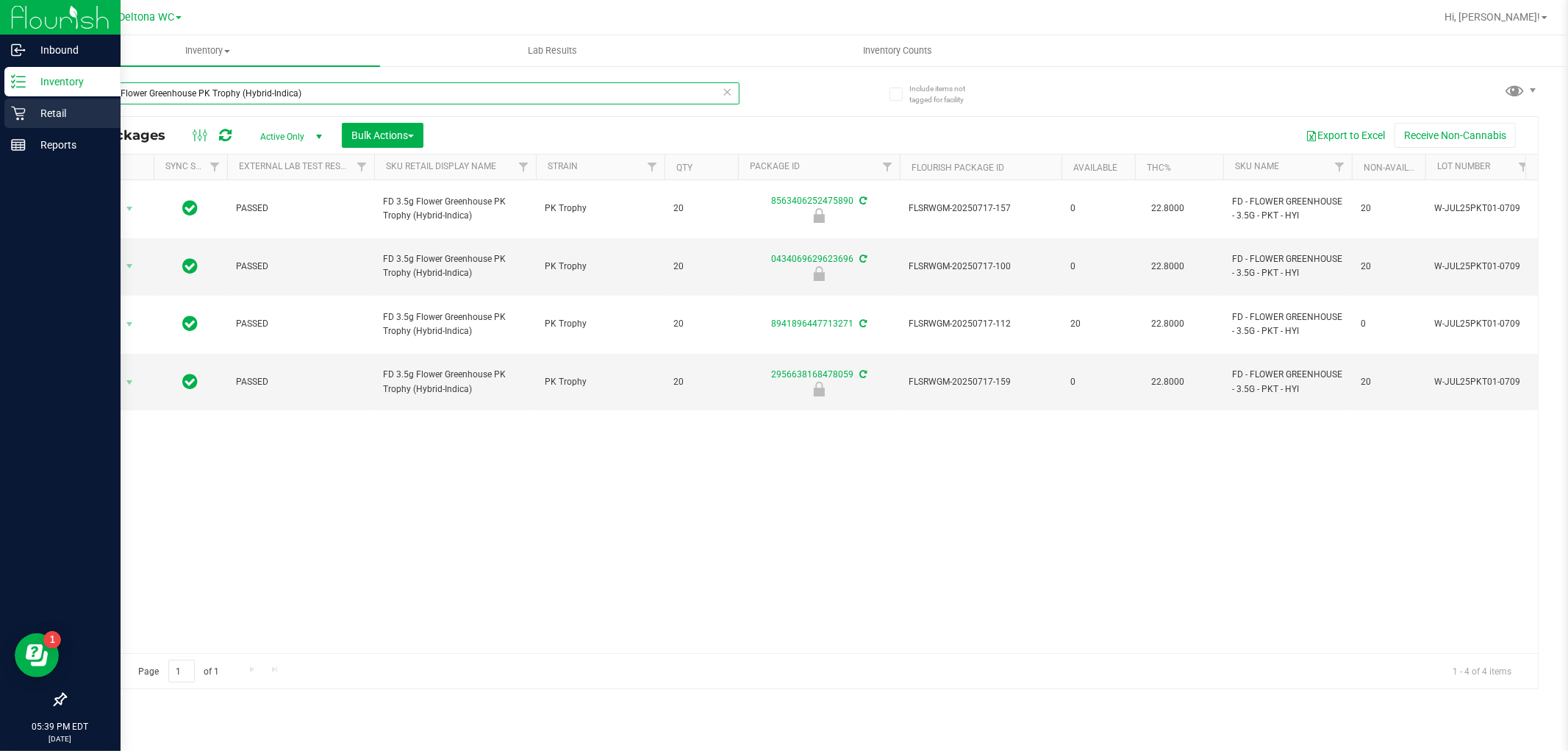
drag, startPoint x: 380, startPoint y: 92, endPoint x: 16, endPoint y: 112, distance: 364.5
click at [16, 112] on div "Inbound Inventory Retail Reports 05:39 PM EDT [DATE] 09/20 Deltona WC Hi, Allie…" at bounding box center [784, 375] width 1568 height 751
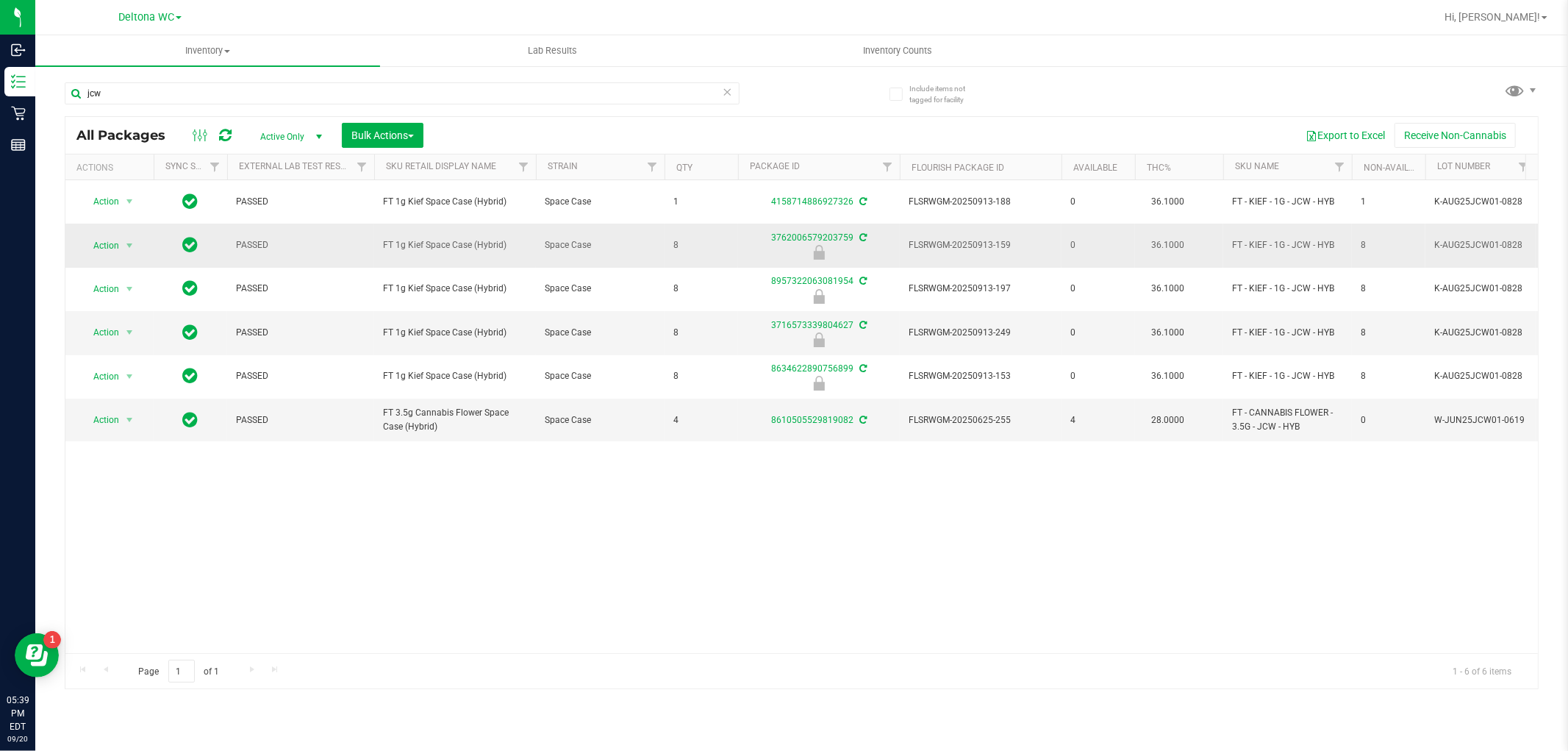
click at [425, 243] on span "FT 1g Kief Space Case (Hybrid)" at bounding box center [455, 245] width 144 height 14
click at [425, 244] on span "FT 1g Kief Space Case (Hybrid)" at bounding box center [455, 245] width 144 height 14
copy tr "FT 1g Kief Space Case (Hybrid)"
click at [243, 92] on input "jcw" at bounding box center [401, 93] width 675 height 22
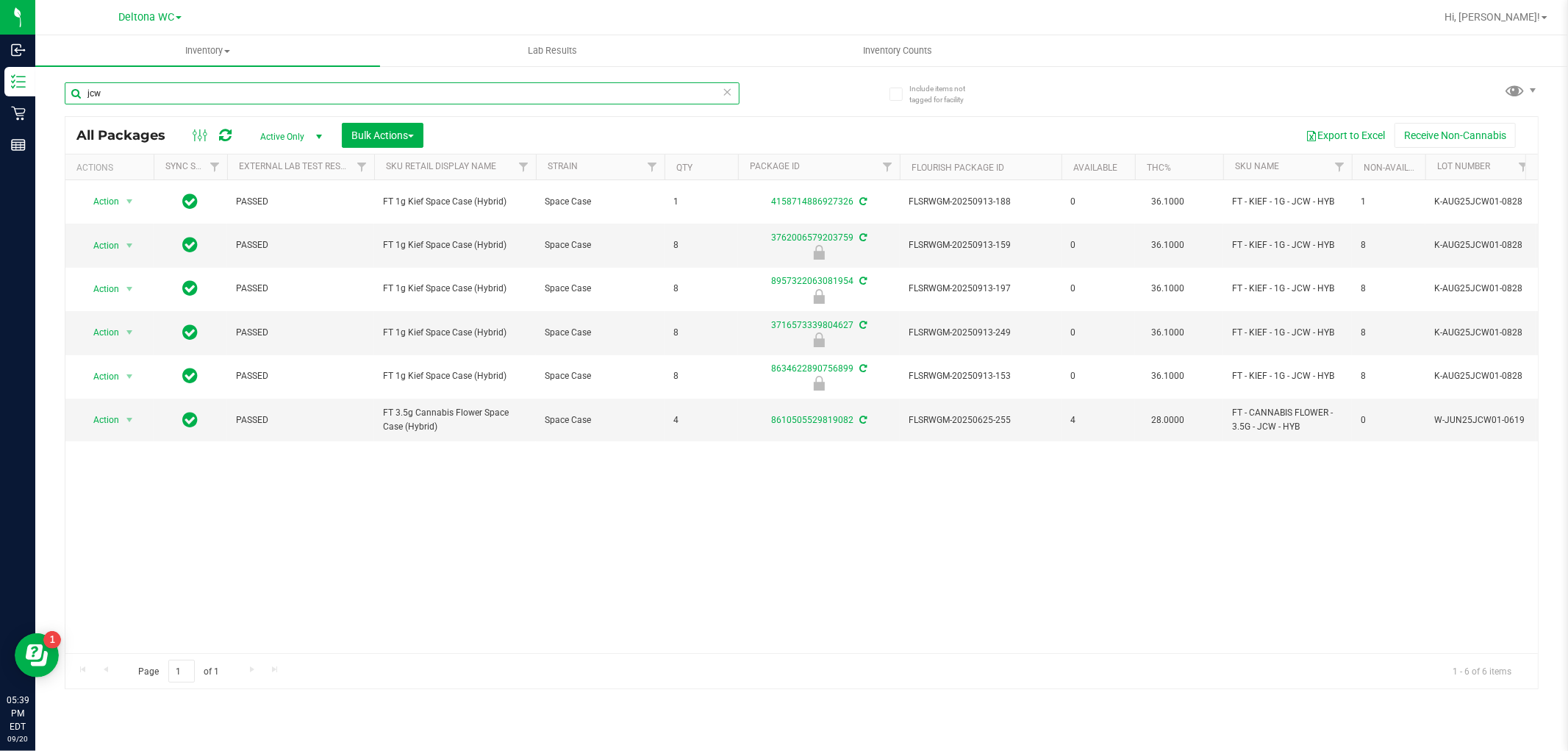
click at [243, 92] on input "jcw" at bounding box center [401, 93] width 675 height 22
paste input "FT 1g Kief Space Case (Hybrid)"
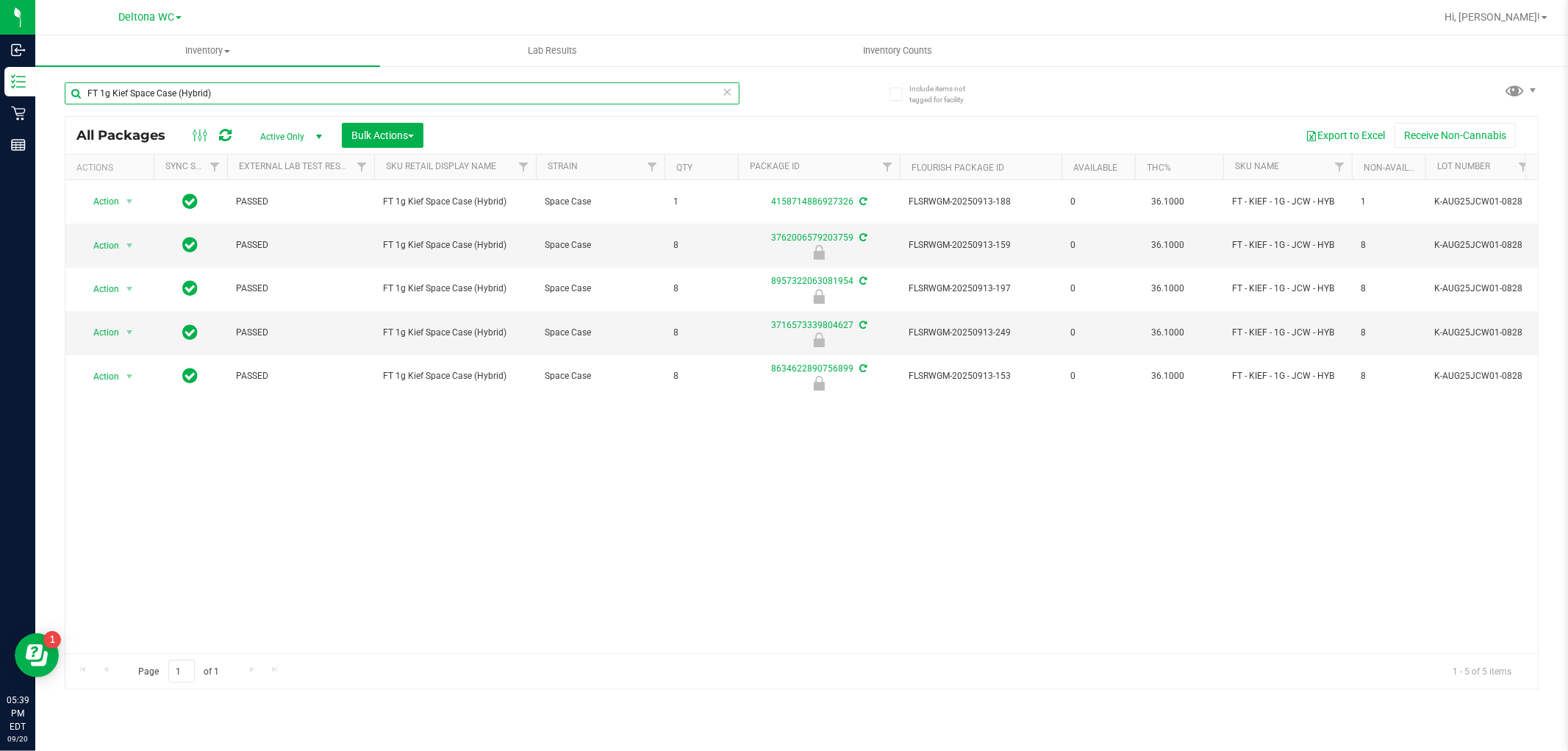
type input "FT 1g Kief Space Case (Hybrid)"
click at [744, 444] on div "Action Action Create package Edit attributes Global inventory Locate package Lo…" at bounding box center [801, 416] width 1472 height 472
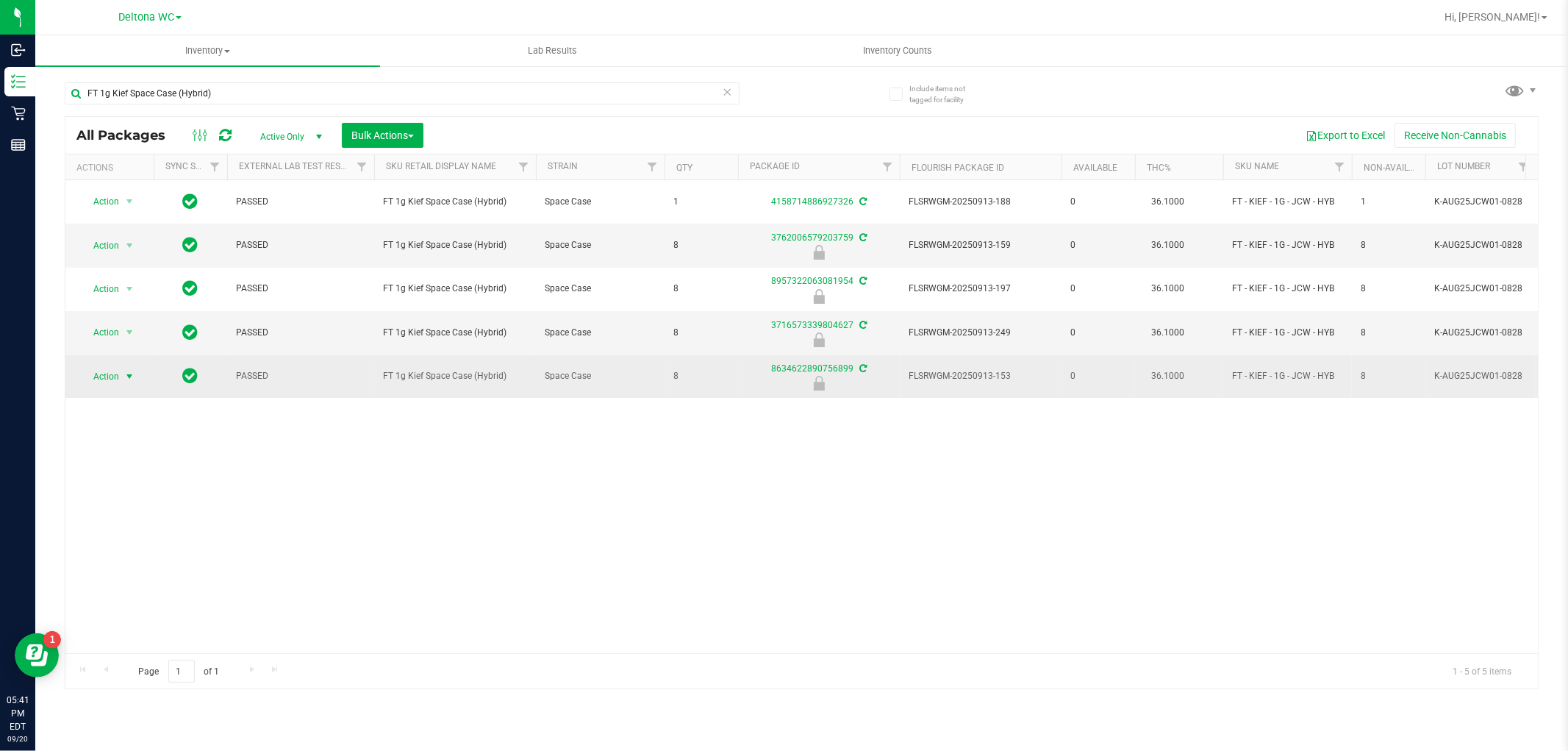
click at [99, 384] on span "Action" at bounding box center [100, 376] width 40 height 21
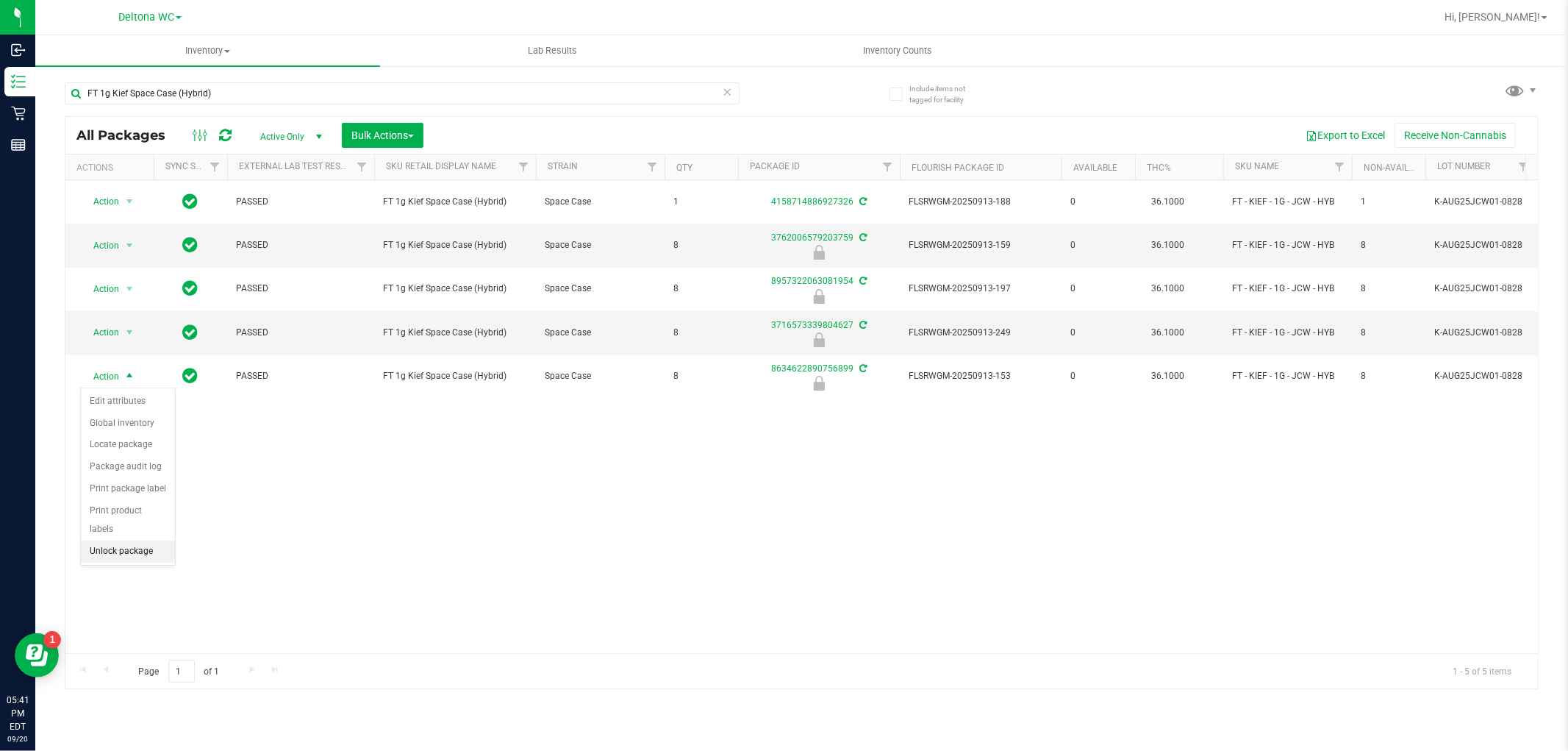
click at [153, 547] on li "Unlock package" at bounding box center [128, 552] width 94 height 22
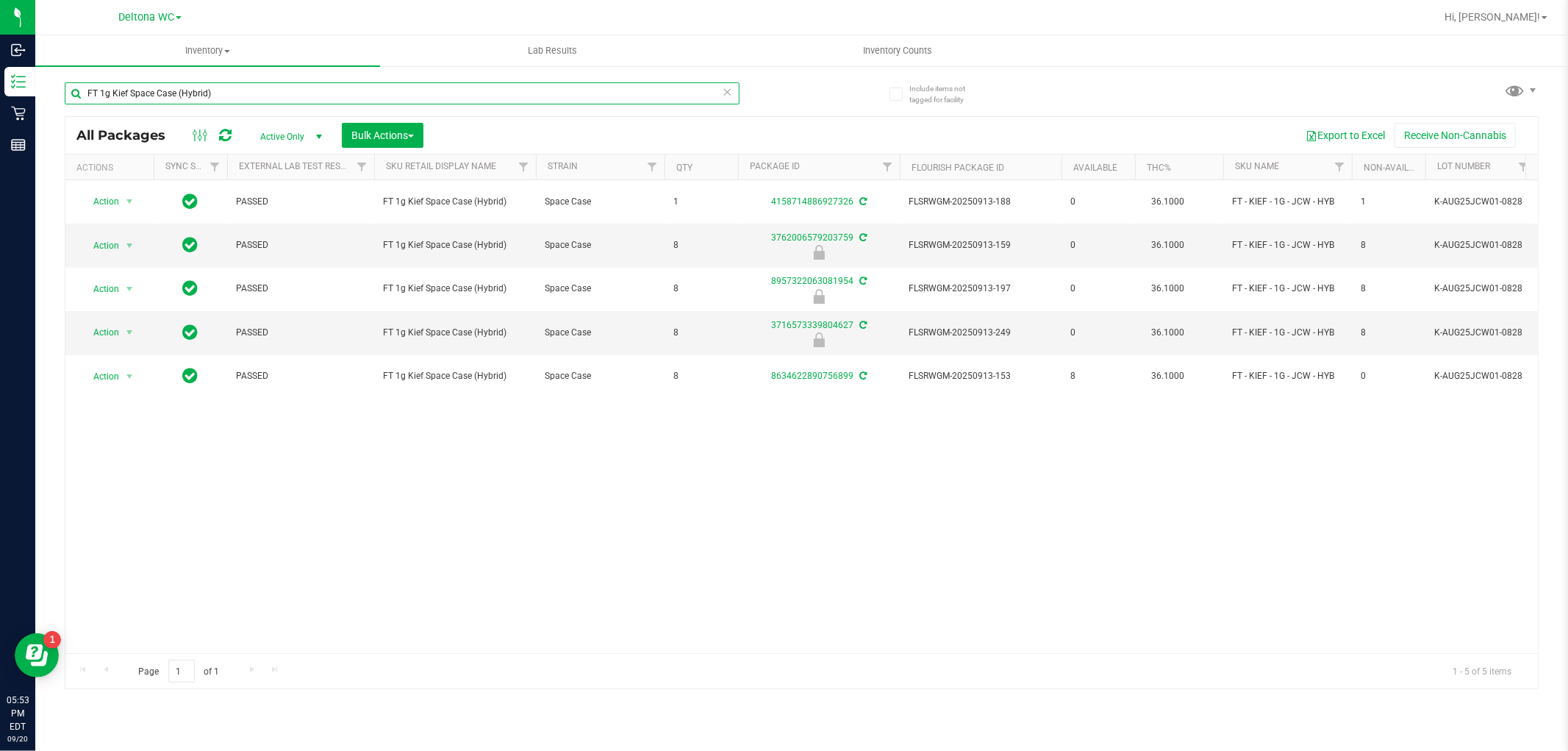
drag, startPoint x: 247, startPoint y: 96, endPoint x: 63, endPoint y: 108, distance: 184.4
click at [63, 107] on div "Include items not tagged for facility FT 1g Kief Space Case (Hybrid) All Packag…" at bounding box center [802, 289] width 1533 height 448
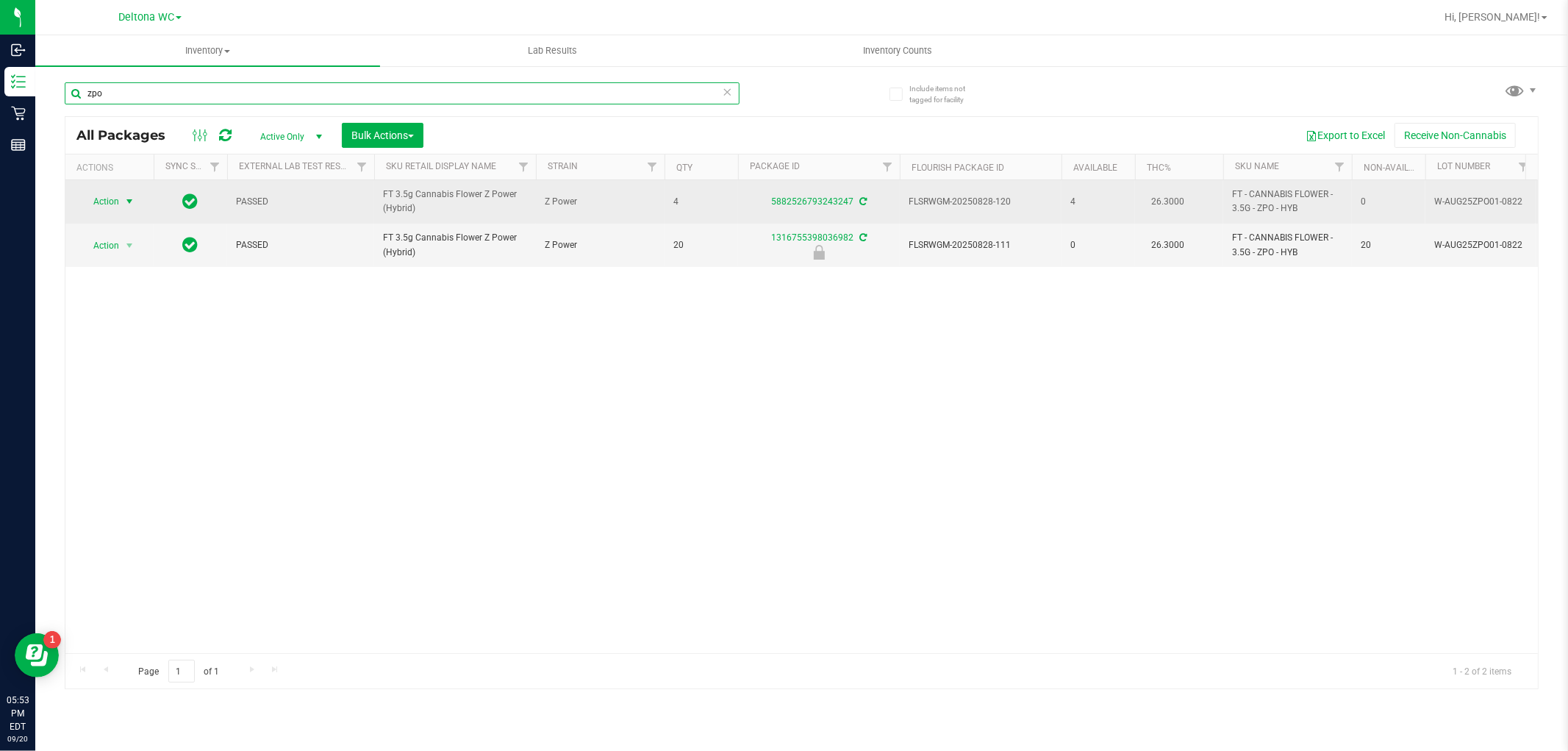
type input "zpo"
click at [98, 202] on span "Action" at bounding box center [100, 201] width 40 height 21
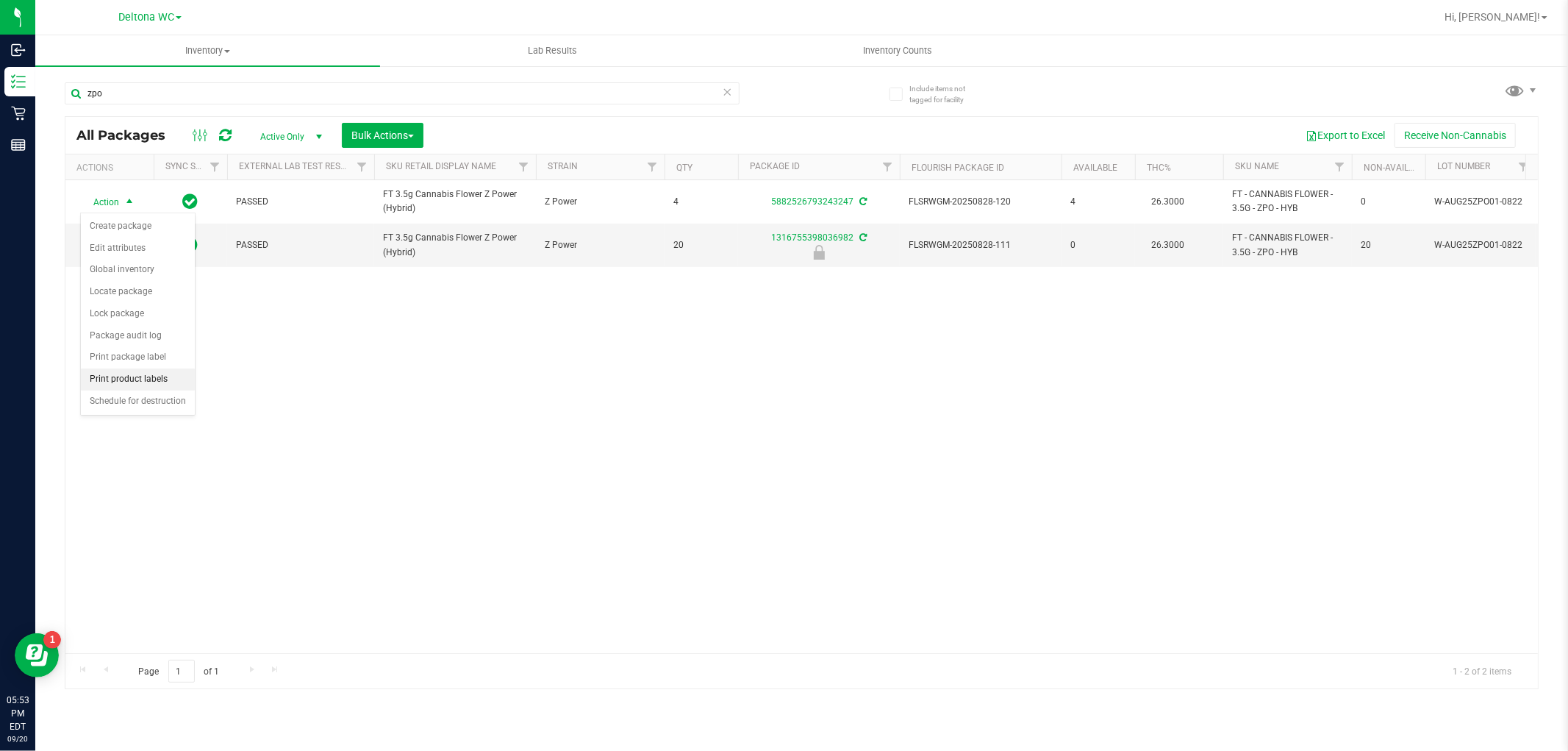
click at [159, 378] on li "Print product labels" at bounding box center [138, 379] width 114 height 22
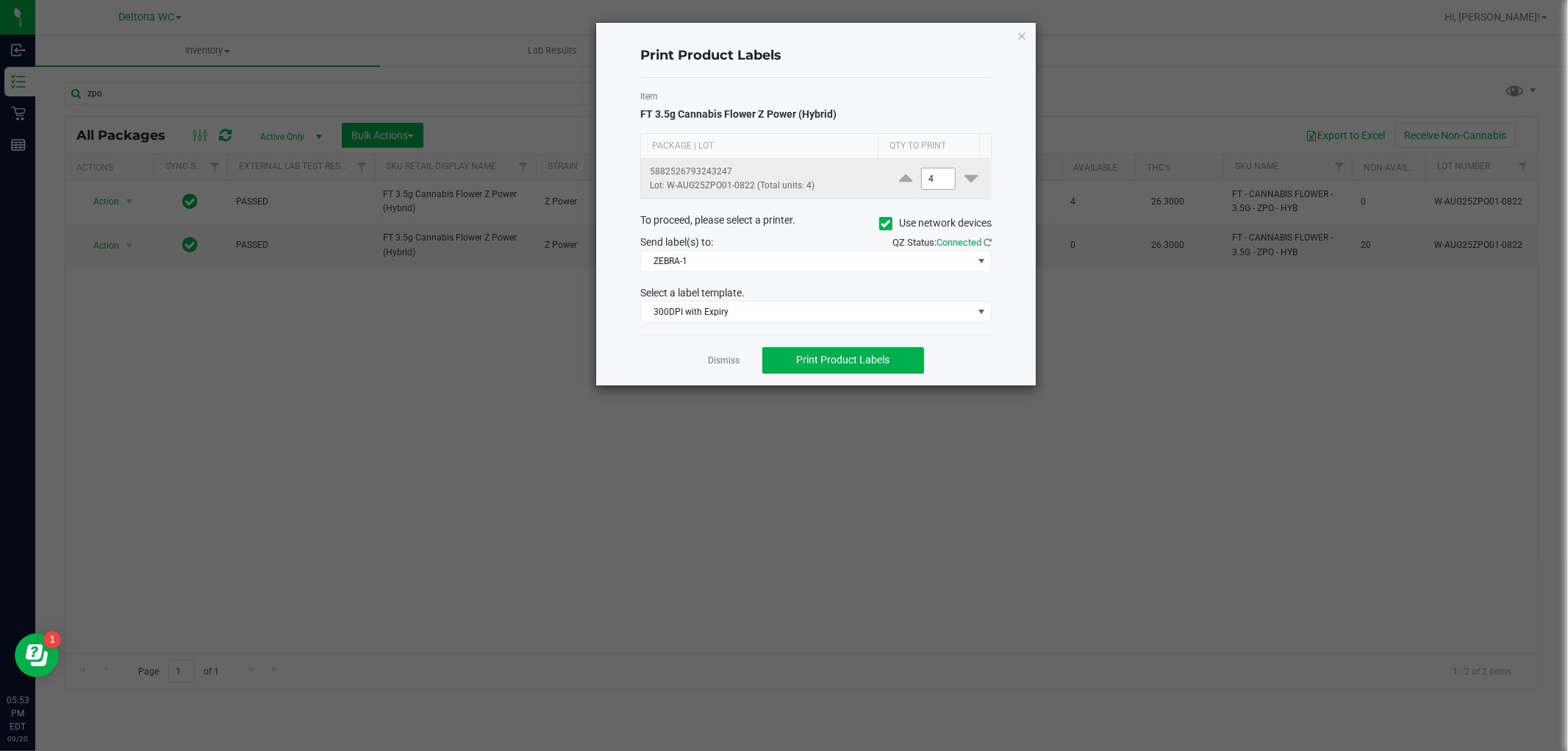
click at [928, 175] on input "4" at bounding box center [938, 178] width 34 height 21
type input "1"
drag, startPoint x: 689, startPoint y: 257, endPoint x: 709, endPoint y: 265, distance: 21.5
click at [690, 258] on span "ZEBRA-1" at bounding box center [807, 261] width 331 height 21
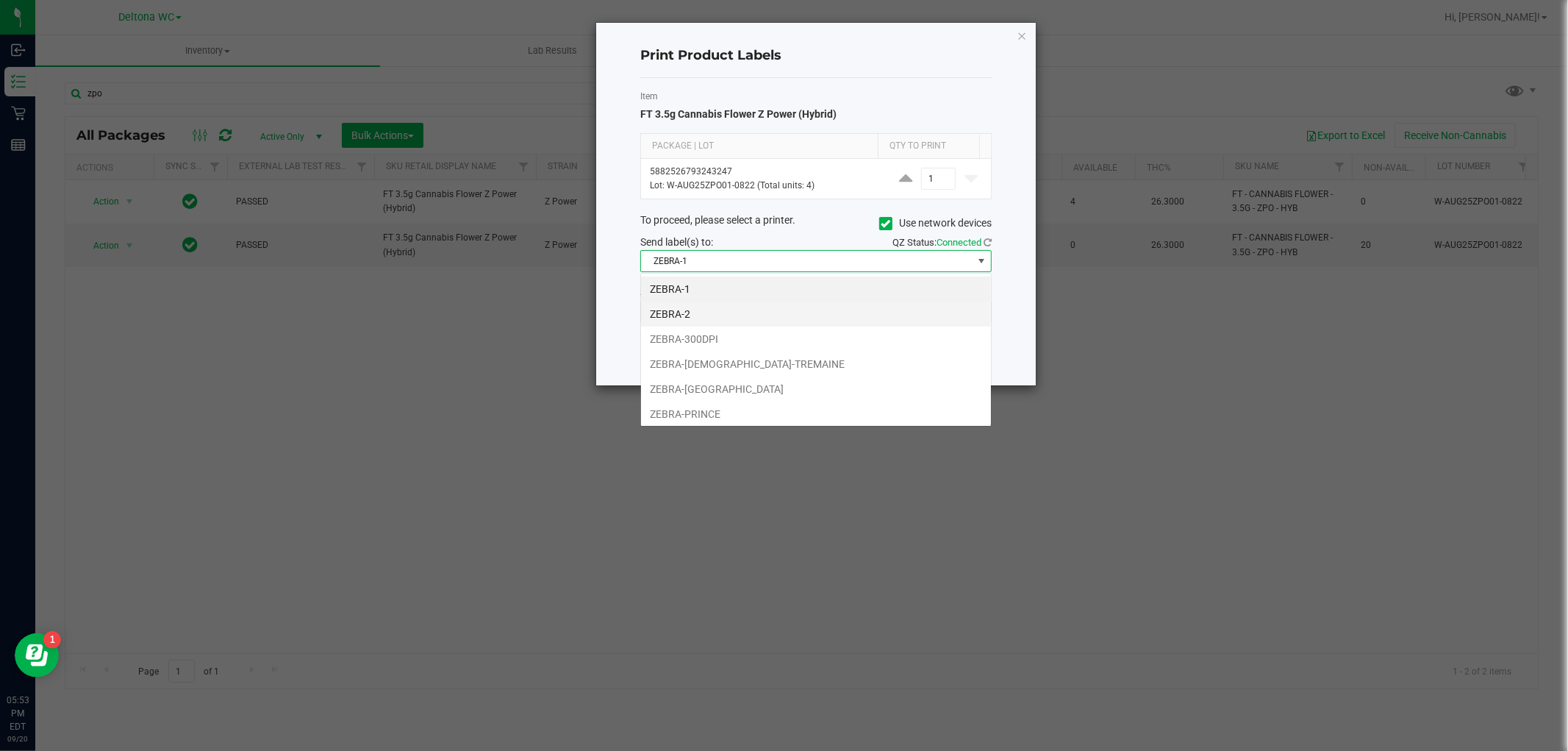
scroll to position [22, 350]
click at [731, 341] on li "ZEBRA-300DPI" at bounding box center [816, 339] width 350 height 25
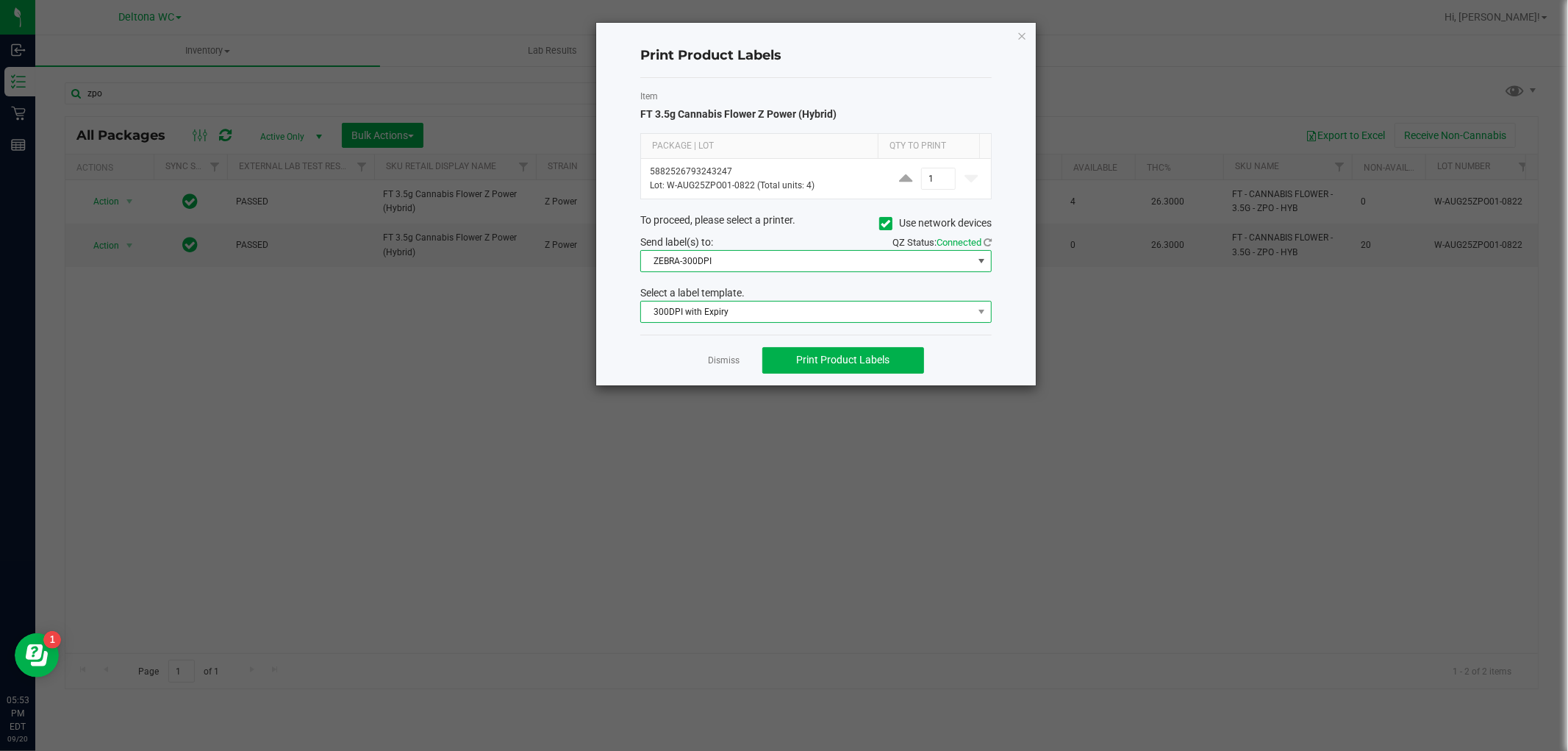
click at [788, 317] on span "300DPI with Expiry" at bounding box center [807, 312] width 331 height 21
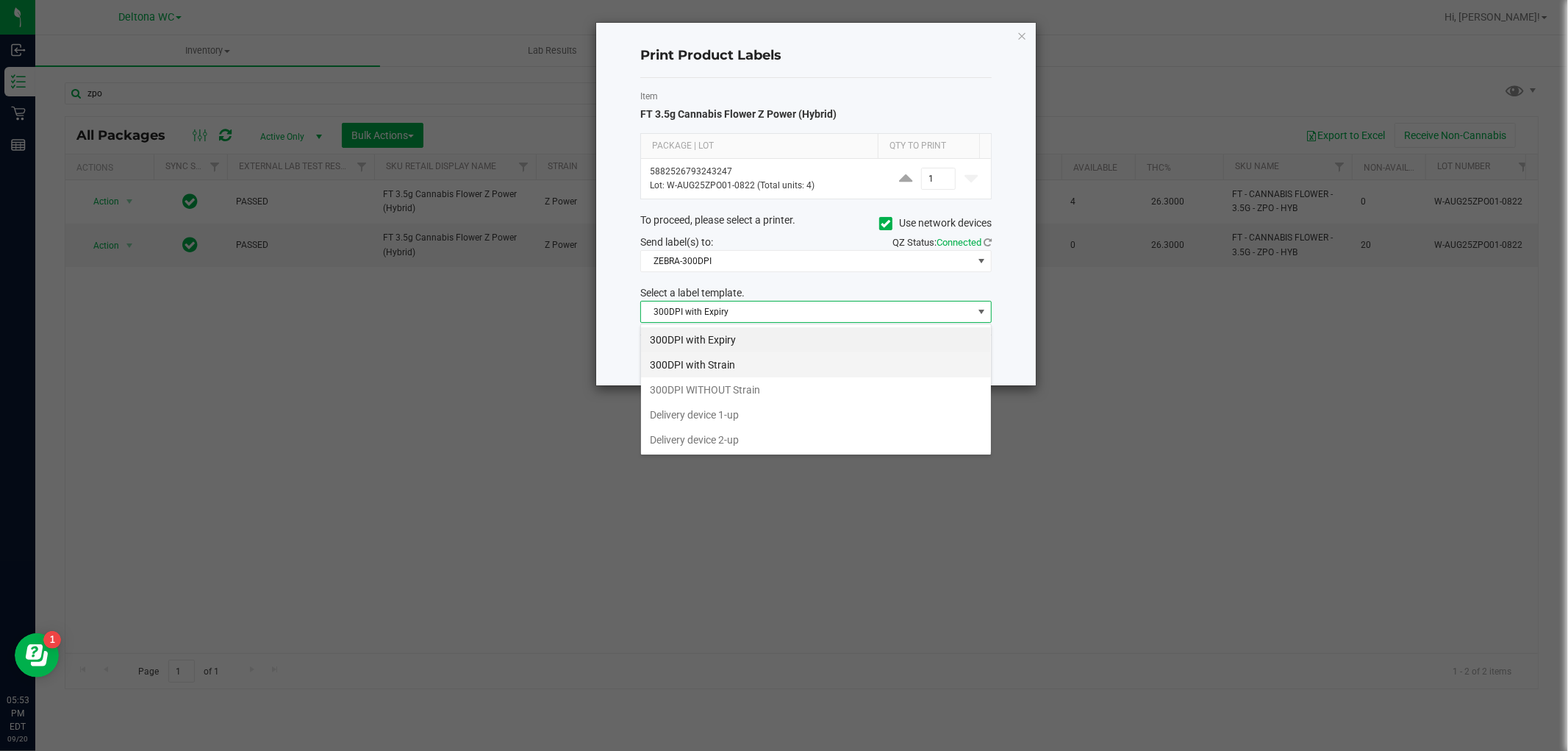
click at [732, 365] on li "300DPI with Strain" at bounding box center [816, 364] width 350 height 25
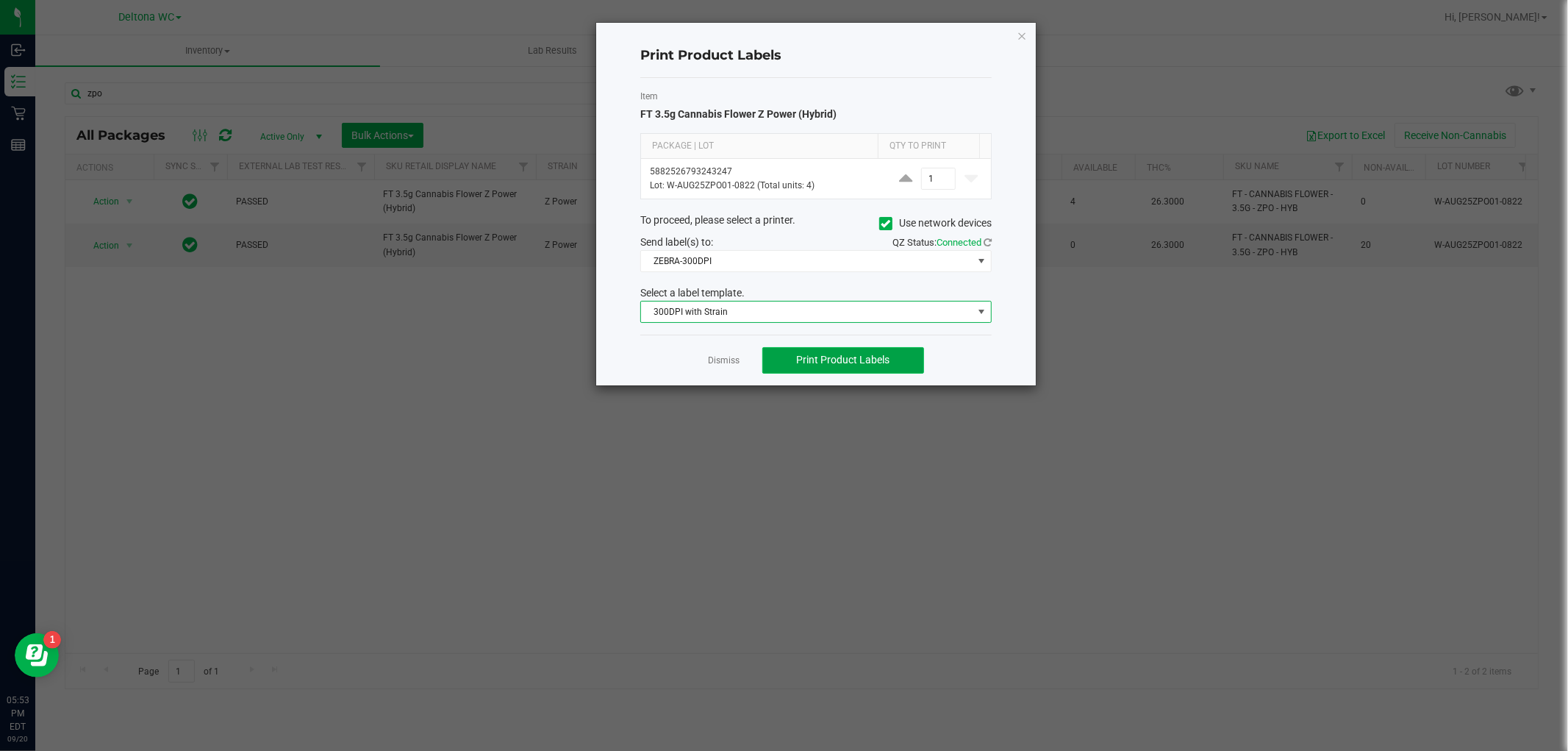
click at [853, 361] on span "Print Product Labels" at bounding box center [843, 359] width 93 height 12
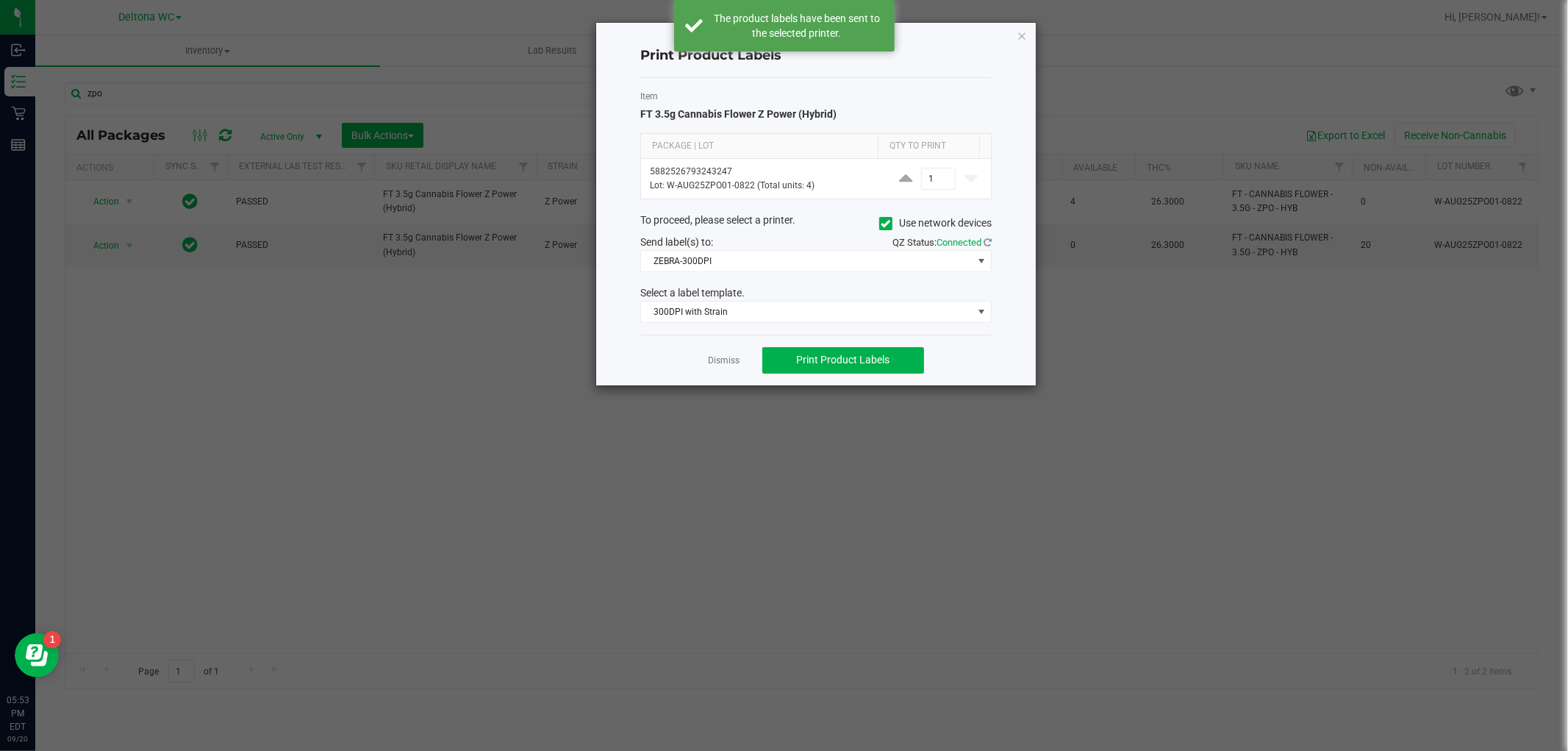
click at [725, 369] on div "Dismiss Print Product Labels" at bounding box center [816, 360] width 351 height 51
click at [724, 357] on link "Dismiss" at bounding box center [725, 360] width 31 height 12
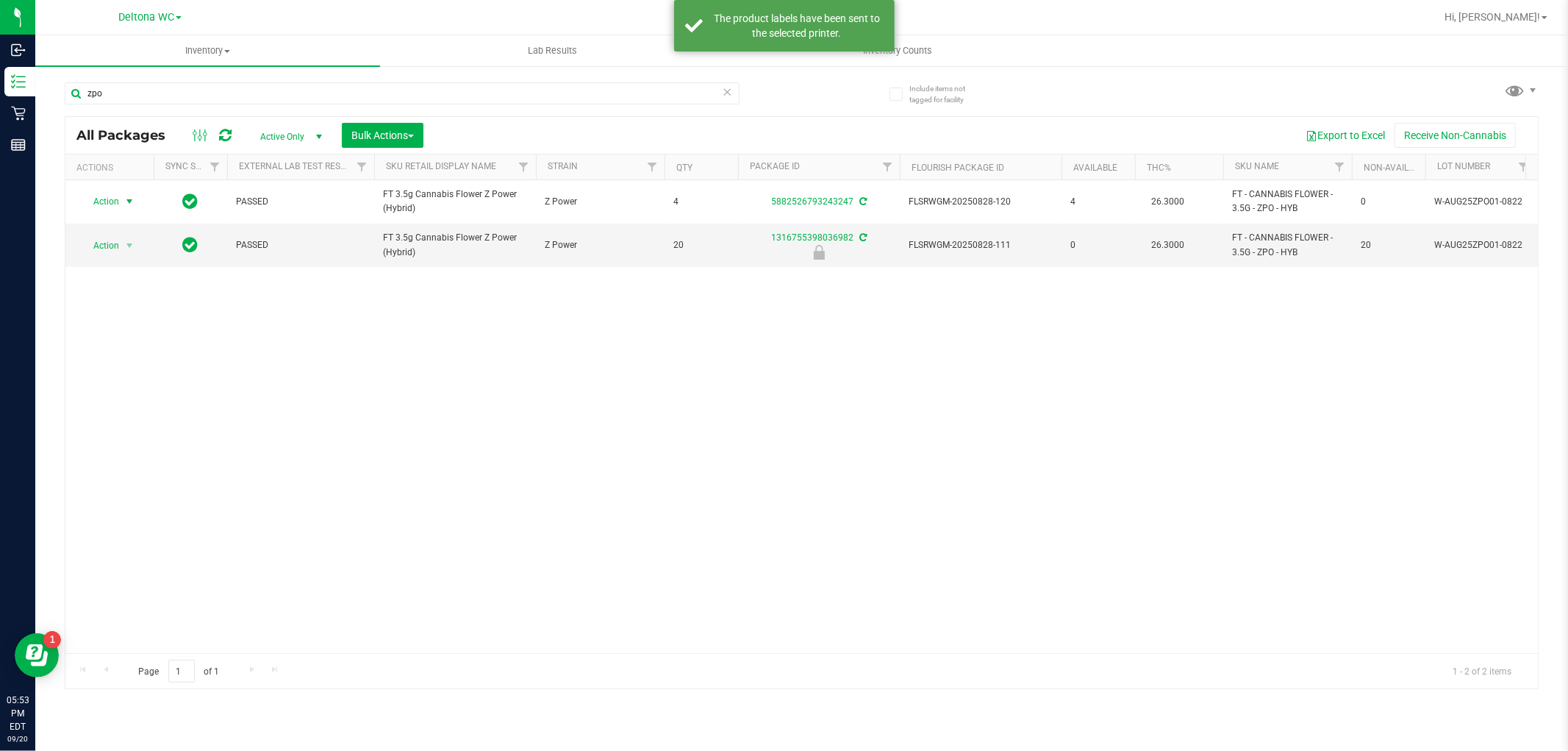
click at [699, 430] on div "Action Action Create package Edit attributes Global inventory Locate package Lo…" at bounding box center [801, 416] width 1472 height 472
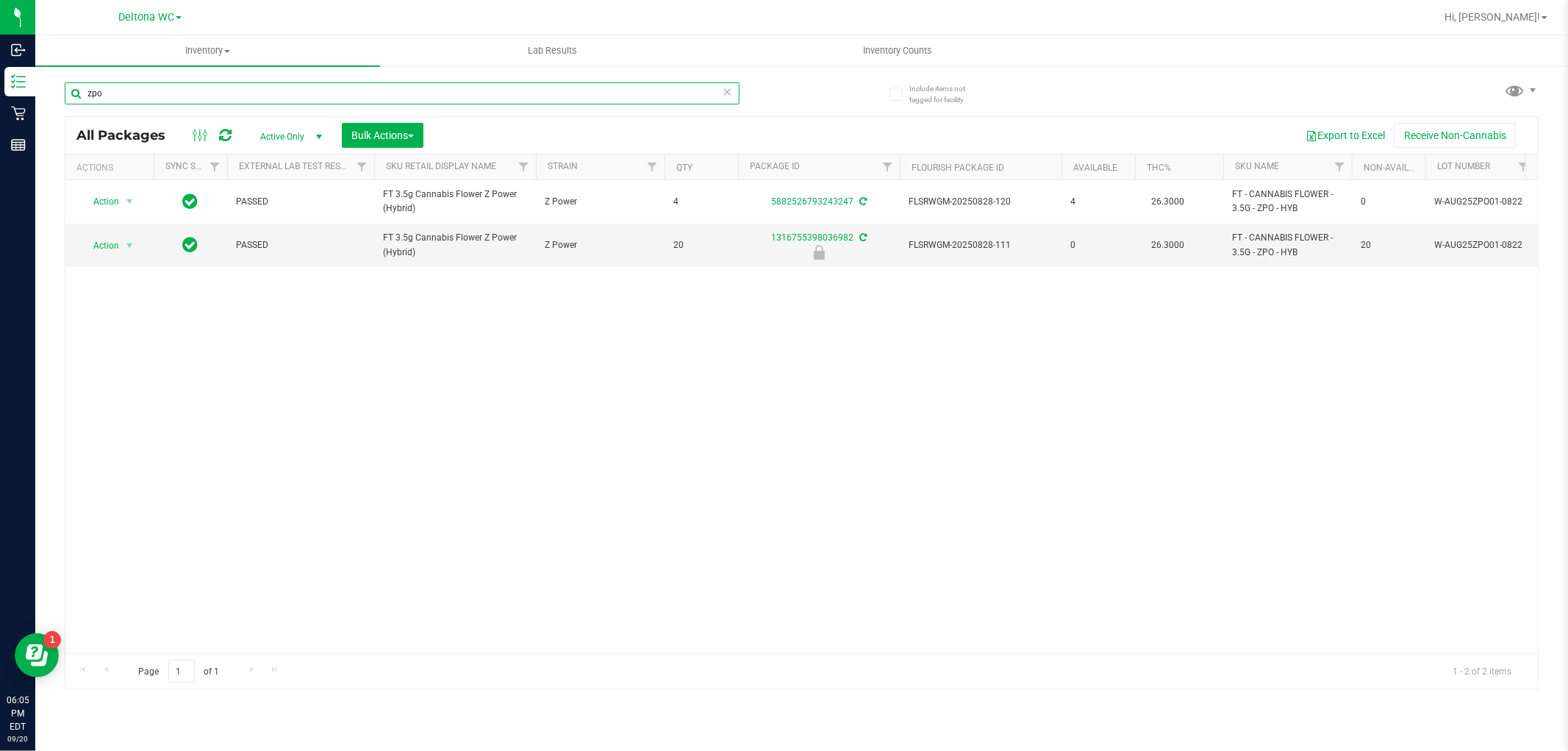
drag, startPoint x: 254, startPoint y: 91, endPoint x: 63, endPoint y: 116, distance: 192.6
click at [64, 114] on div "zpo" at bounding box center [401, 99] width 675 height 34
type input "mbl"
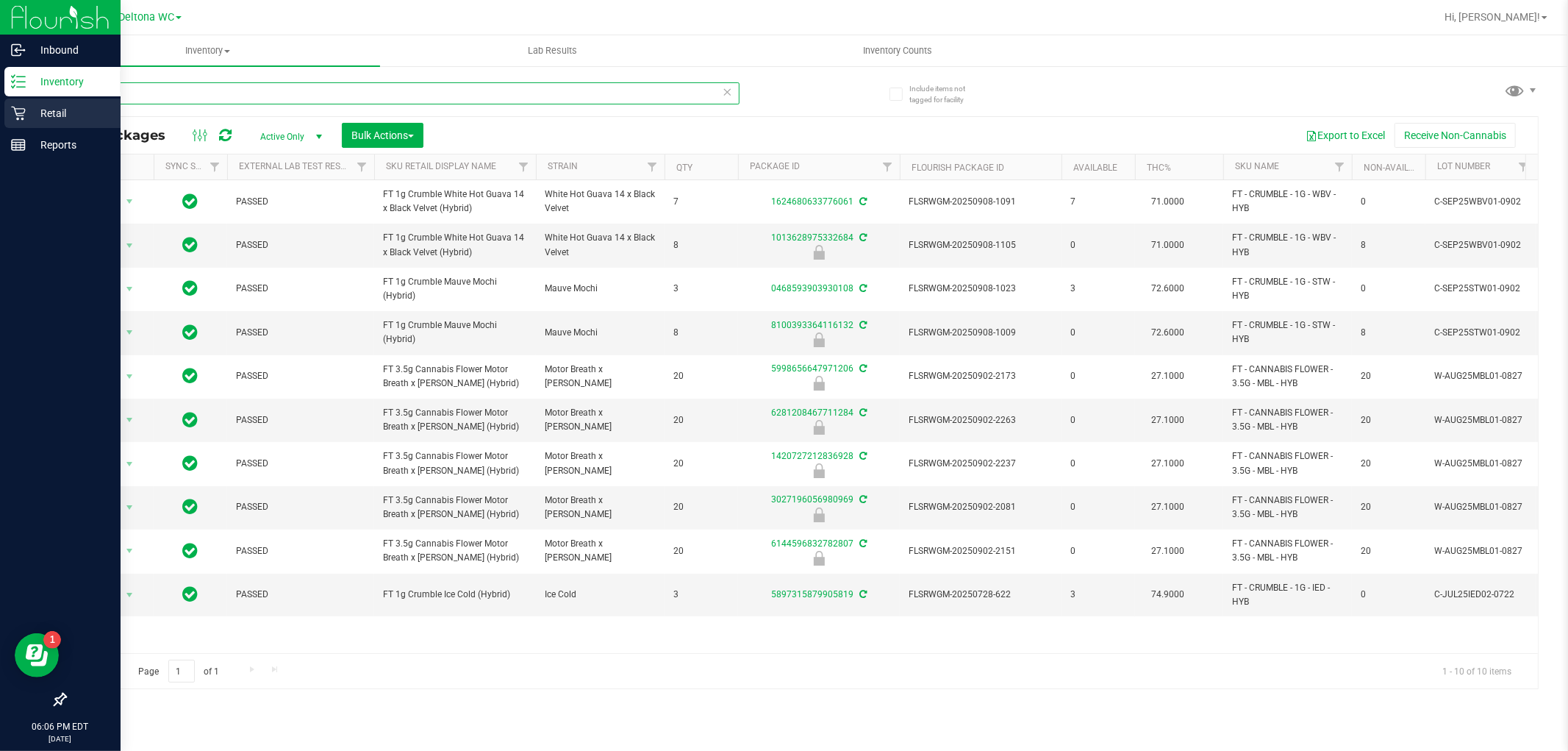
drag, startPoint x: 163, startPoint y: 100, endPoint x: 31, endPoint y: 103, distance: 132.0
click at [31, 103] on div "Inbound Inventory Retail Reports 06:06 PM EDT 09/20/2025 09/20 Deltona WC Hi, A…" at bounding box center [784, 375] width 1568 height 751
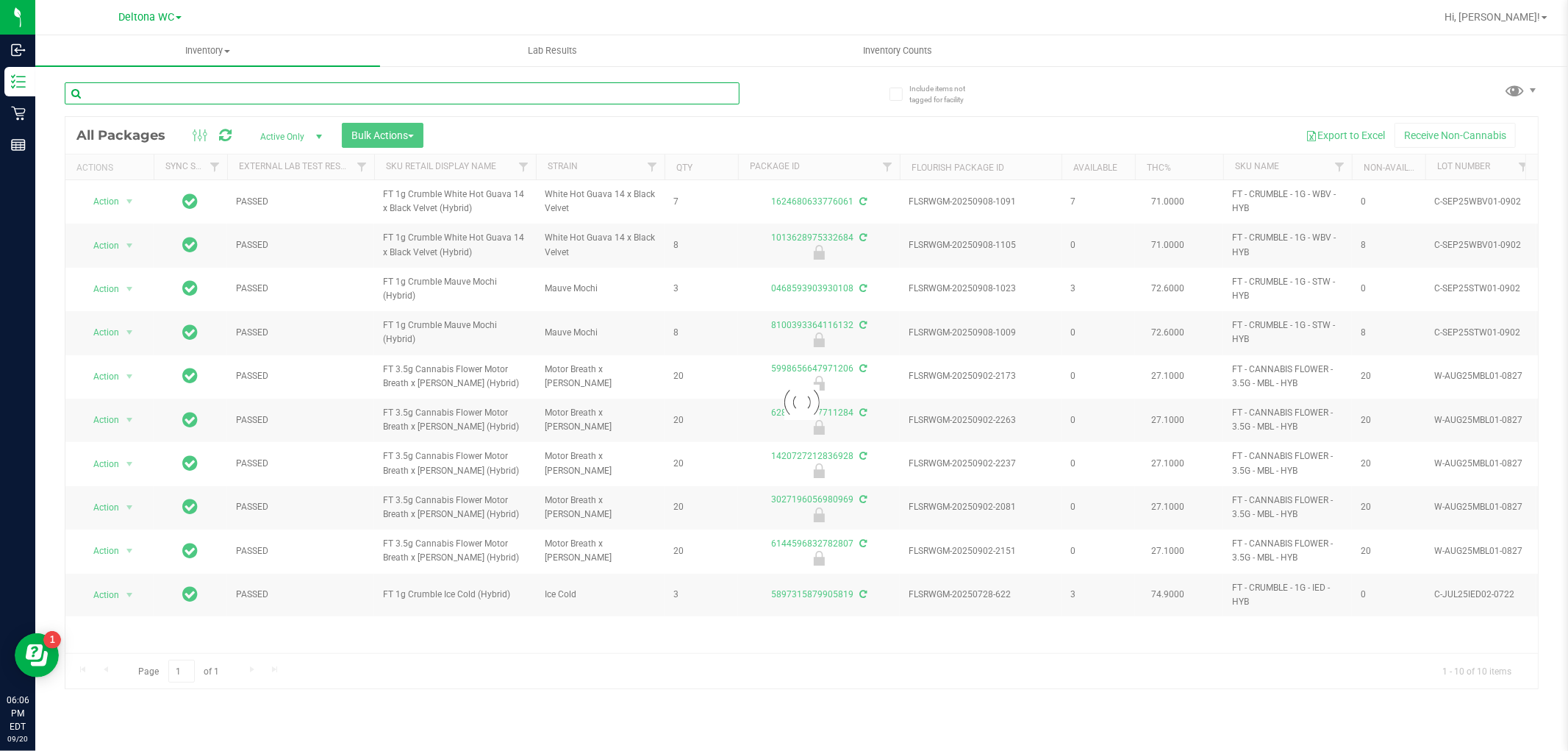
drag, startPoint x: 107, startPoint y: 103, endPoint x: 112, endPoint y: 94, distance: 10.3
click at [112, 94] on input "text" at bounding box center [401, 93] width 675 height 22
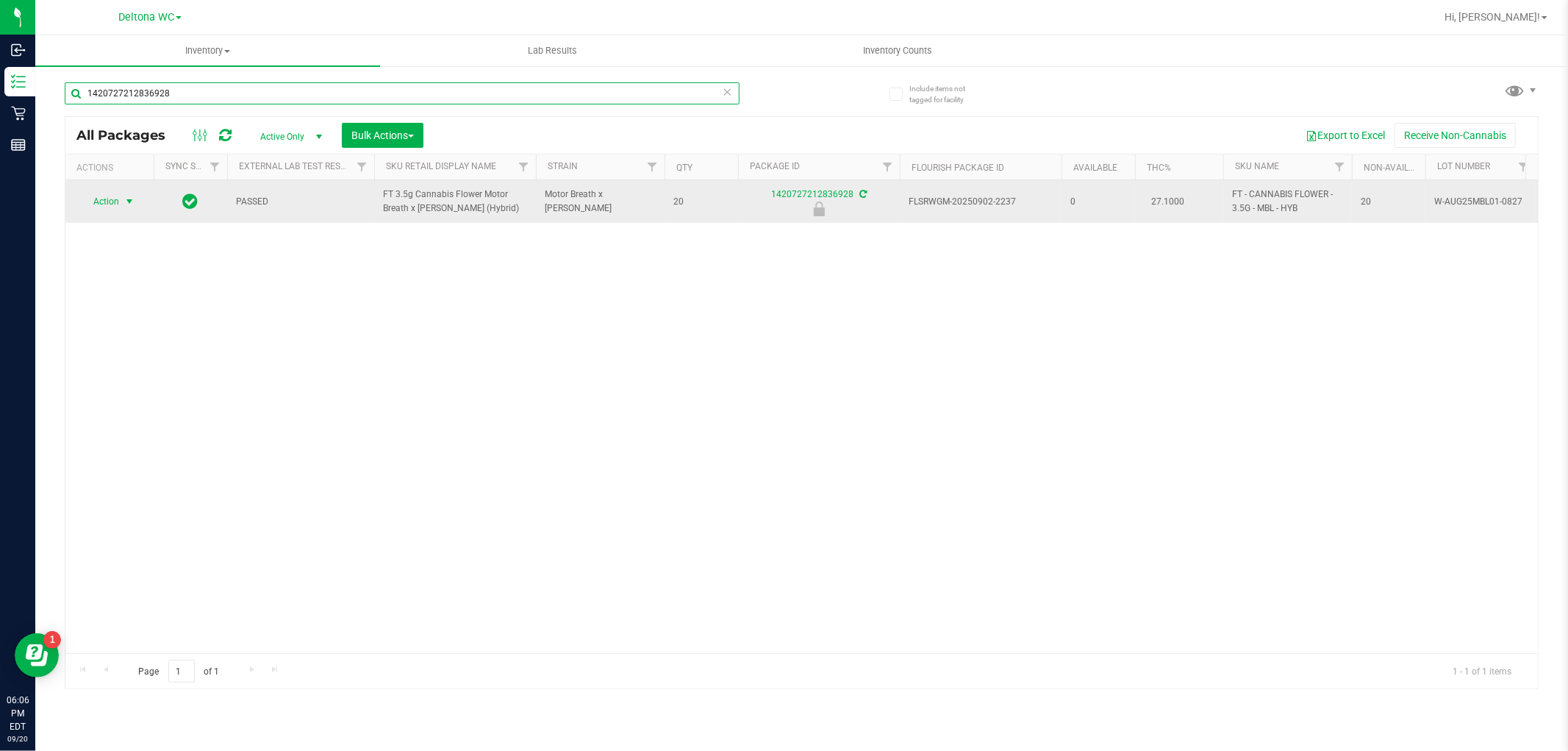
type input "1420727212836928"
click at [112, 200] on span "Action" at bounding box center [100, 201] width 40 height 21
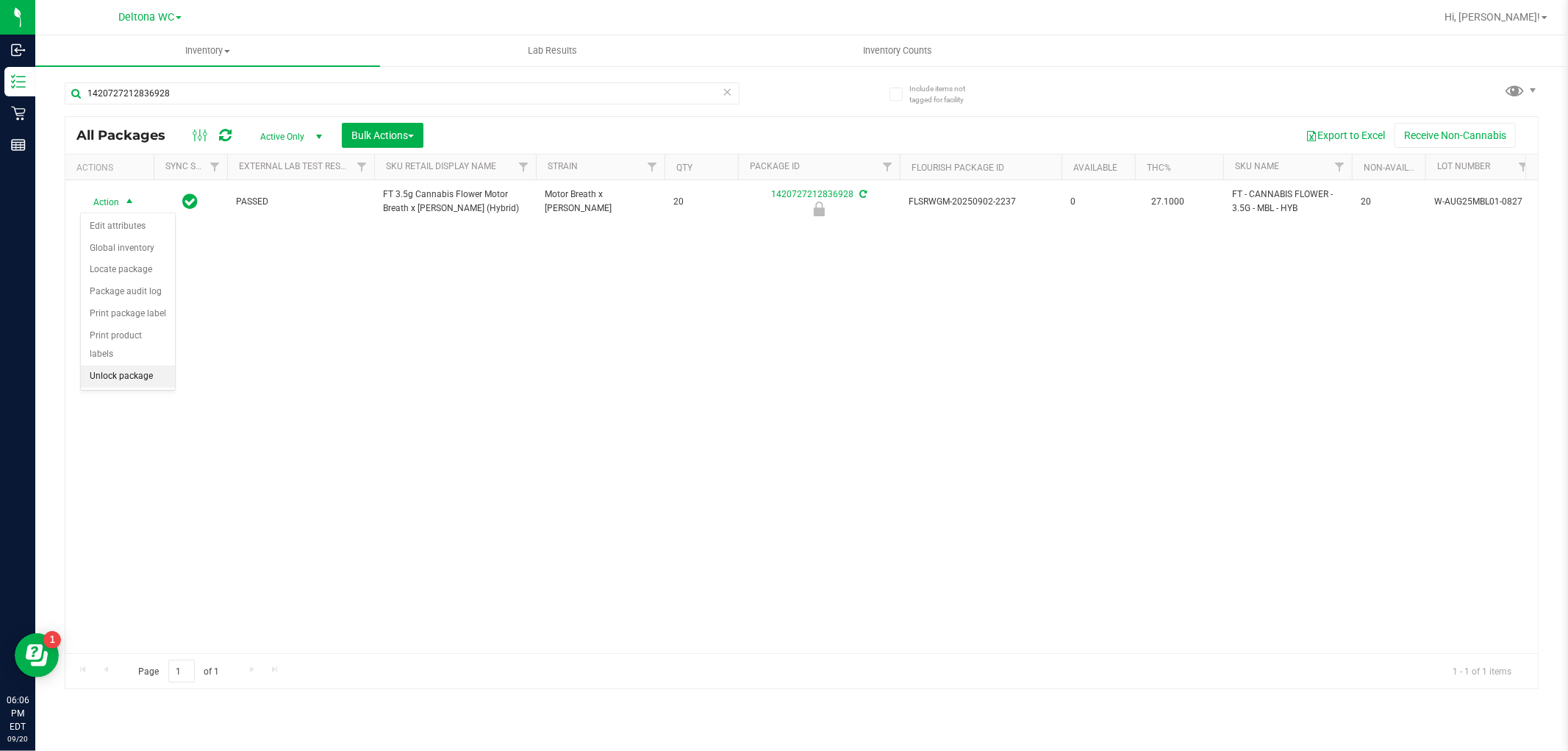
click at [138, 379] on li "Unlock package" at bounding box center [128, 376] width 94 height 22
click at [882, 48] on span "Inventory Counts" at bounding box center [898, 51] width 109 height 13
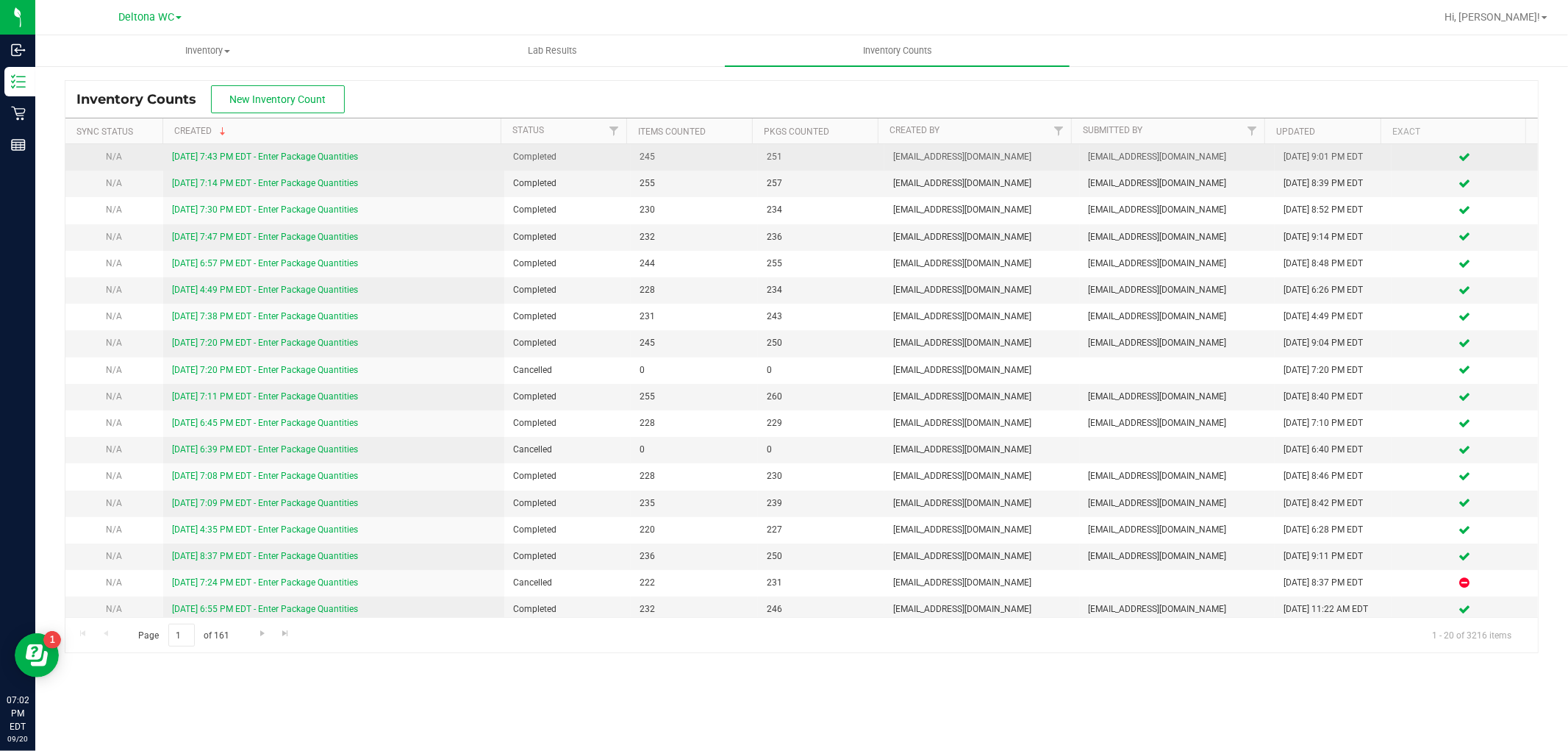
click at [235, 160] on link "[DATE] 7:43 PM EDT - Enter Package Quantities" at bounding box center [265, 157] width 186 height 10
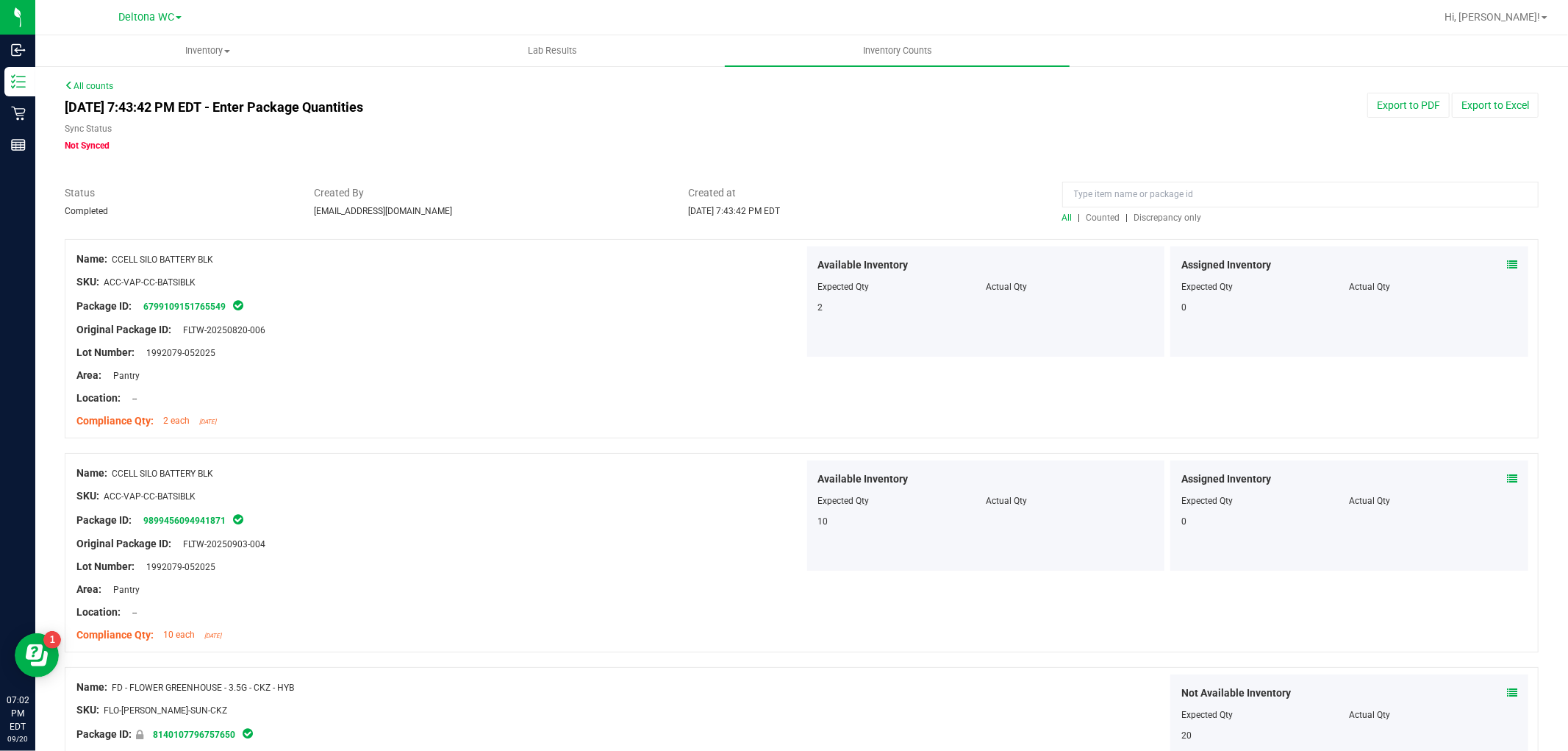
click at [105, 90] on link "All counts" at bounding box center [88, 86] width 49 height 10
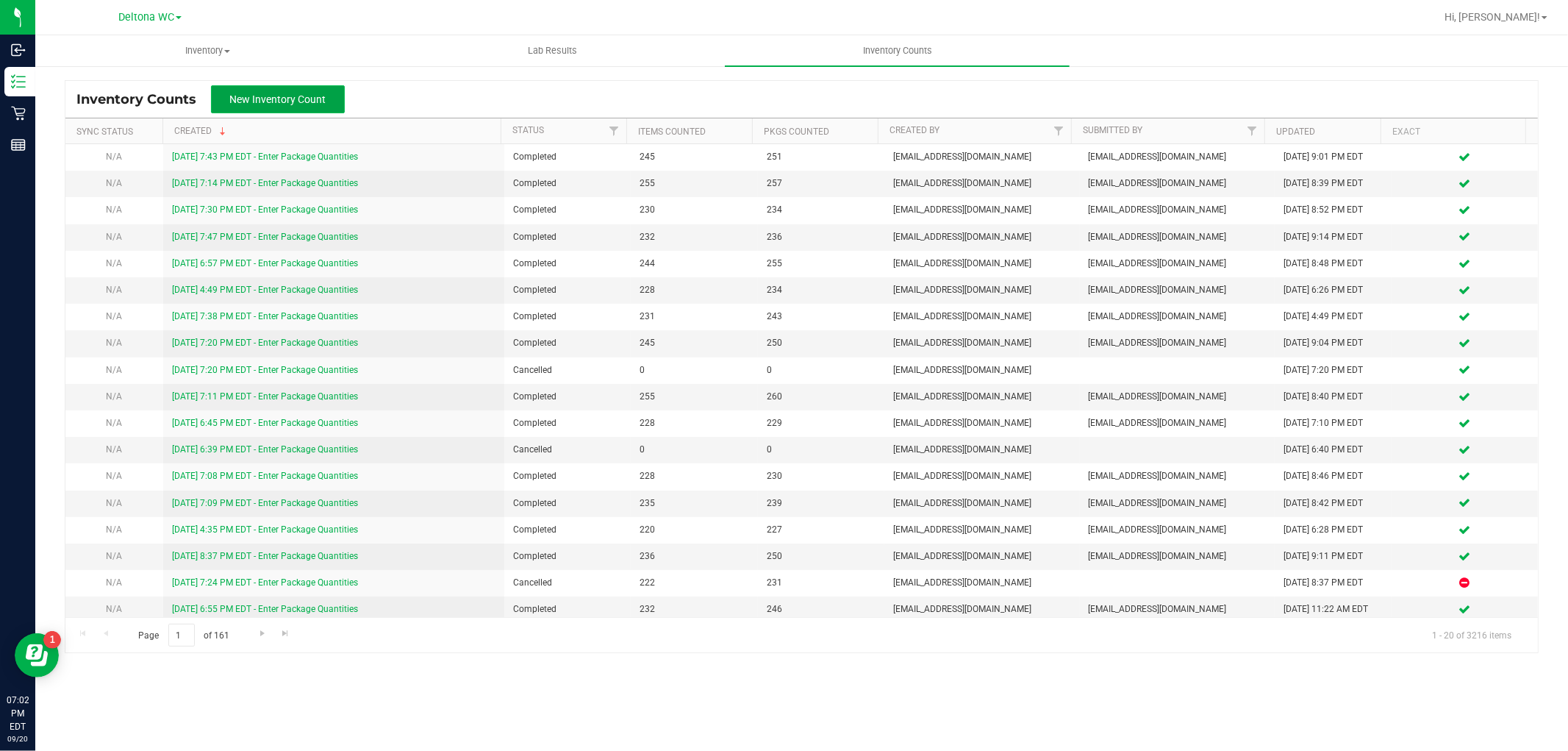
click at [275, 98] on span "New Inventory Count" at bounding box center [278, 99] width 96 height 12
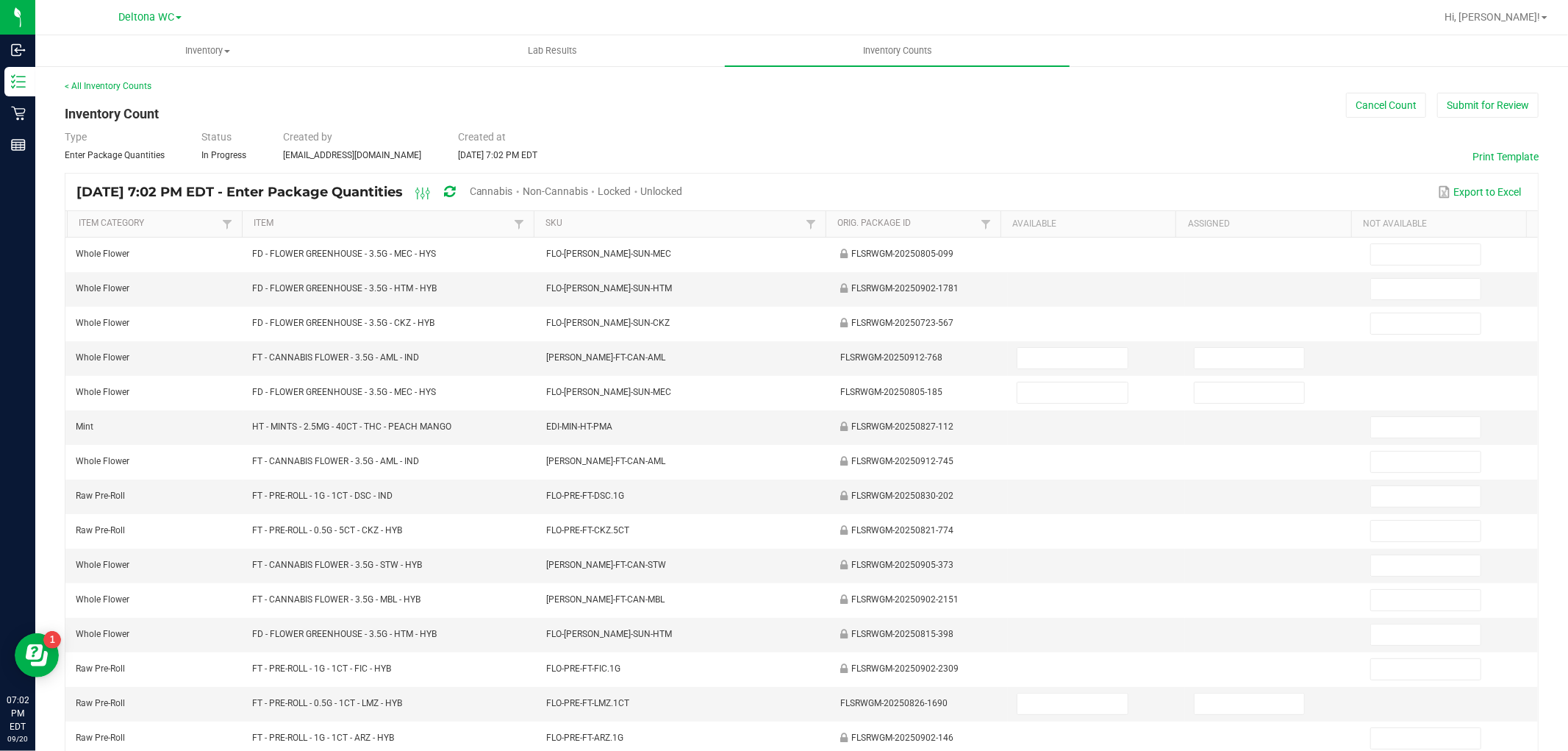
drag, startPoint x: 533, startPoint y: 194, endPoint x: 644, endPoint y: 206, distance: 111.6
click at [514, 194] on span "Cannabis" at bounding box center [491, 191] width 44 height 12
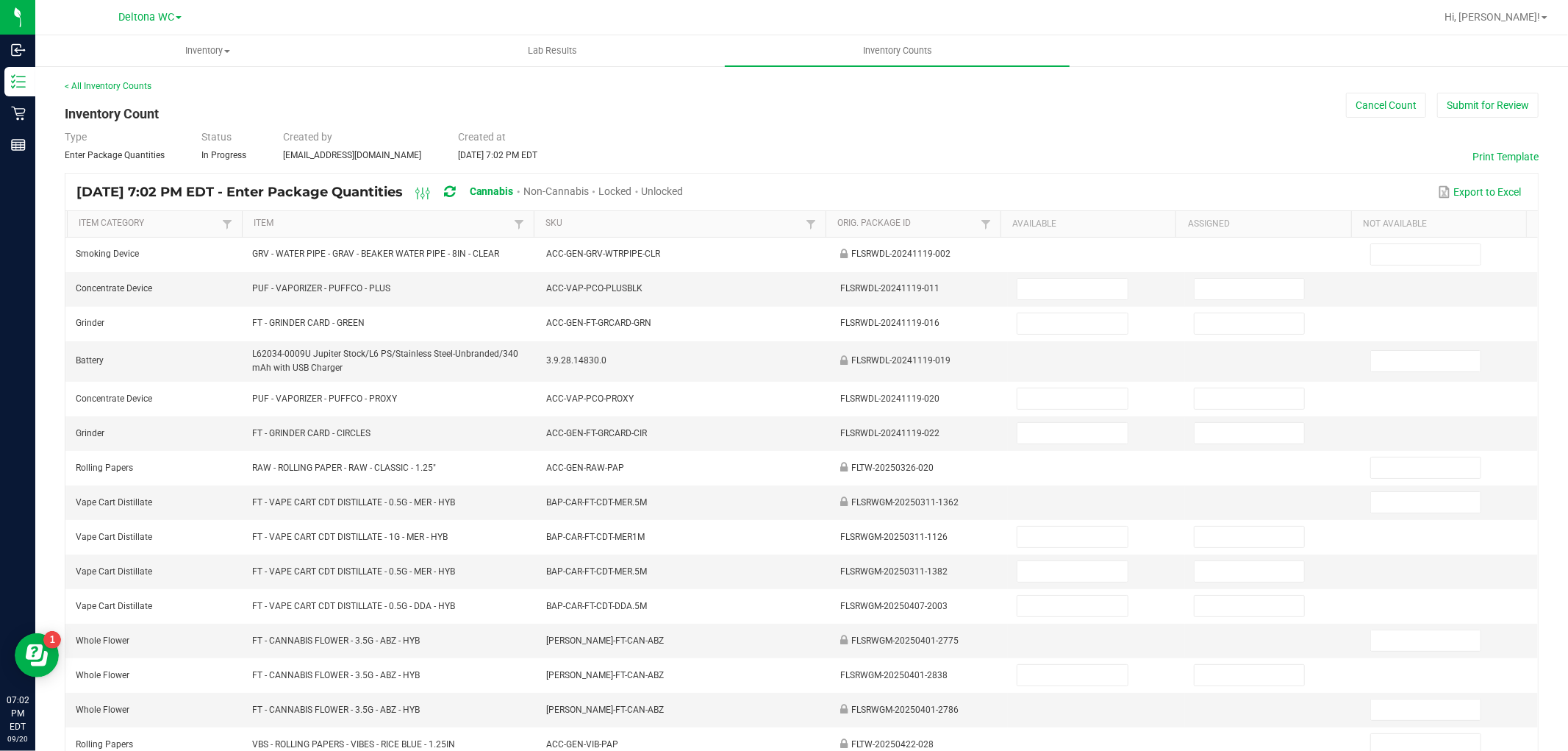
click at [683, 194] on span "Unlocked" at bounding box center [663, 191] width 42 height 12
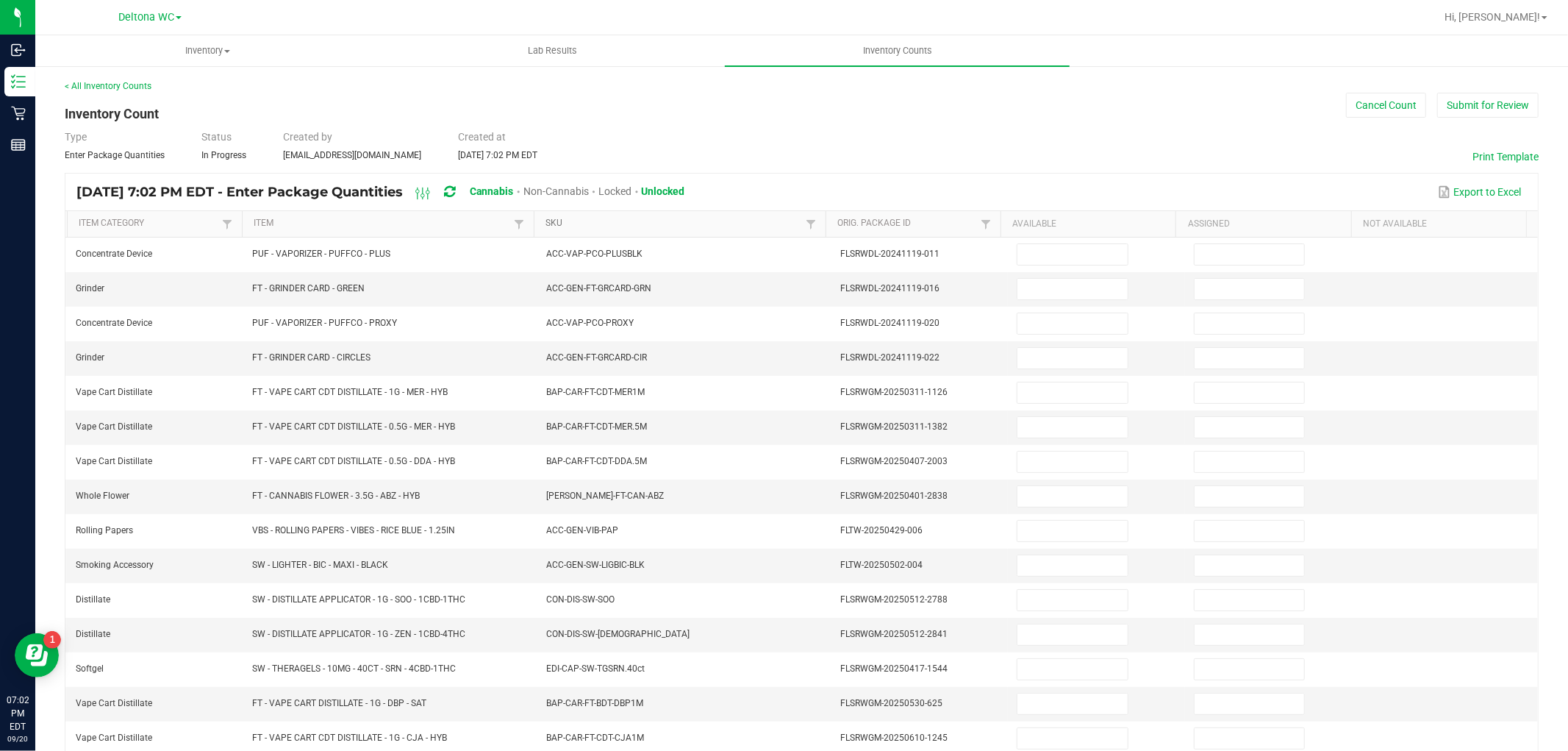
click at [589, 222] on link "SKU" at bounding box center [674, 223] width 256 height 12
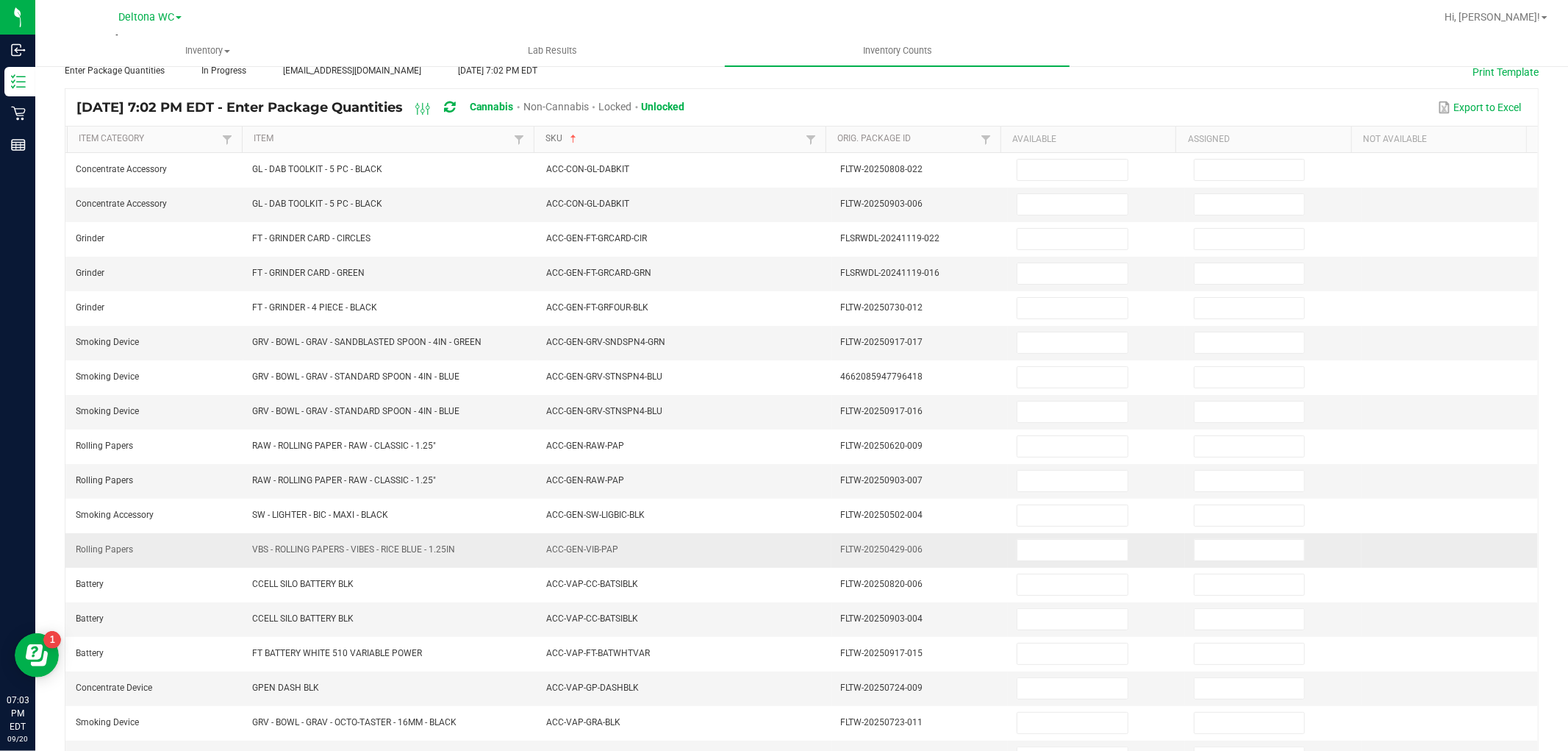
scroll to position [234, 0]
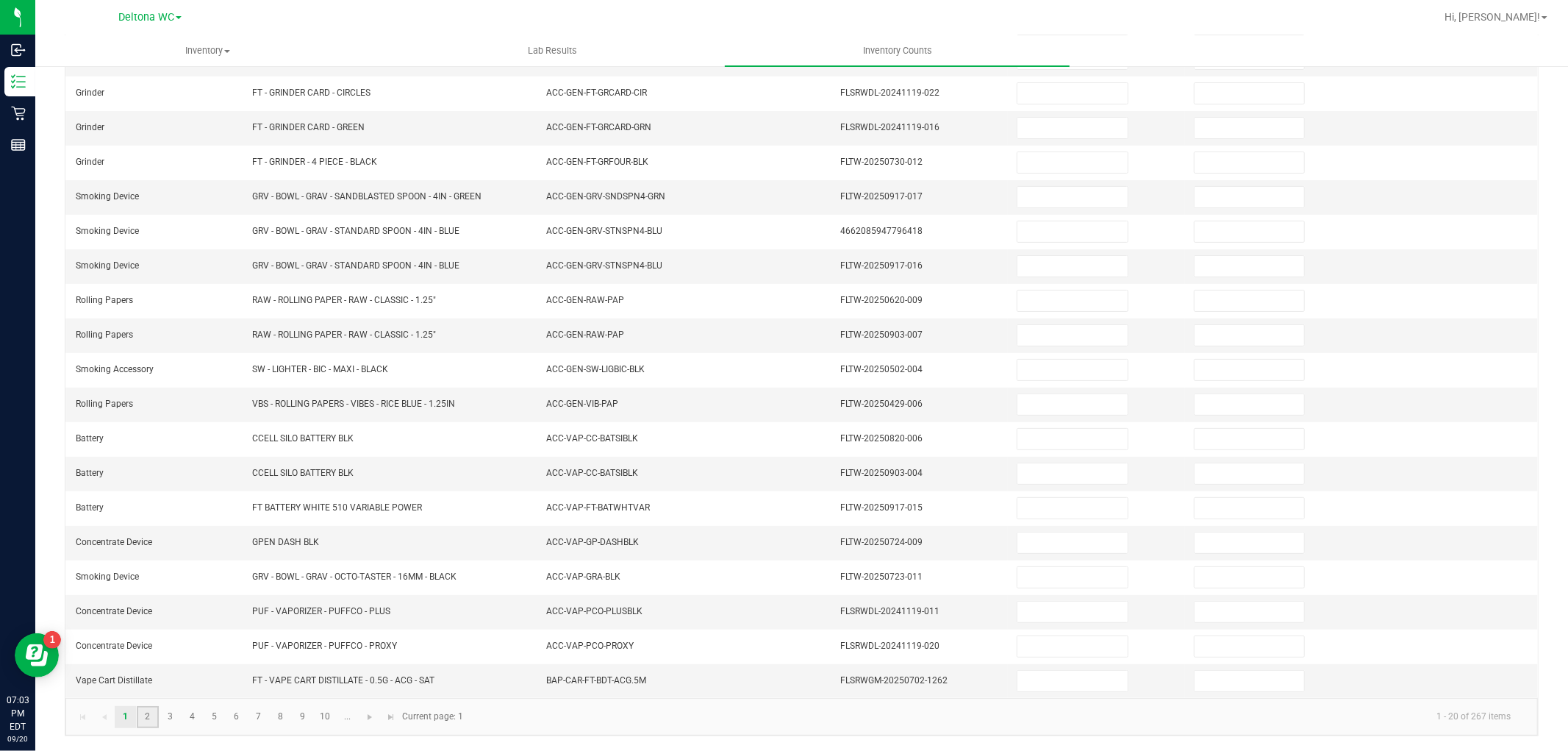
click at [140, 716] on link "2" at bounding box center [148, 716] width 21 height 22
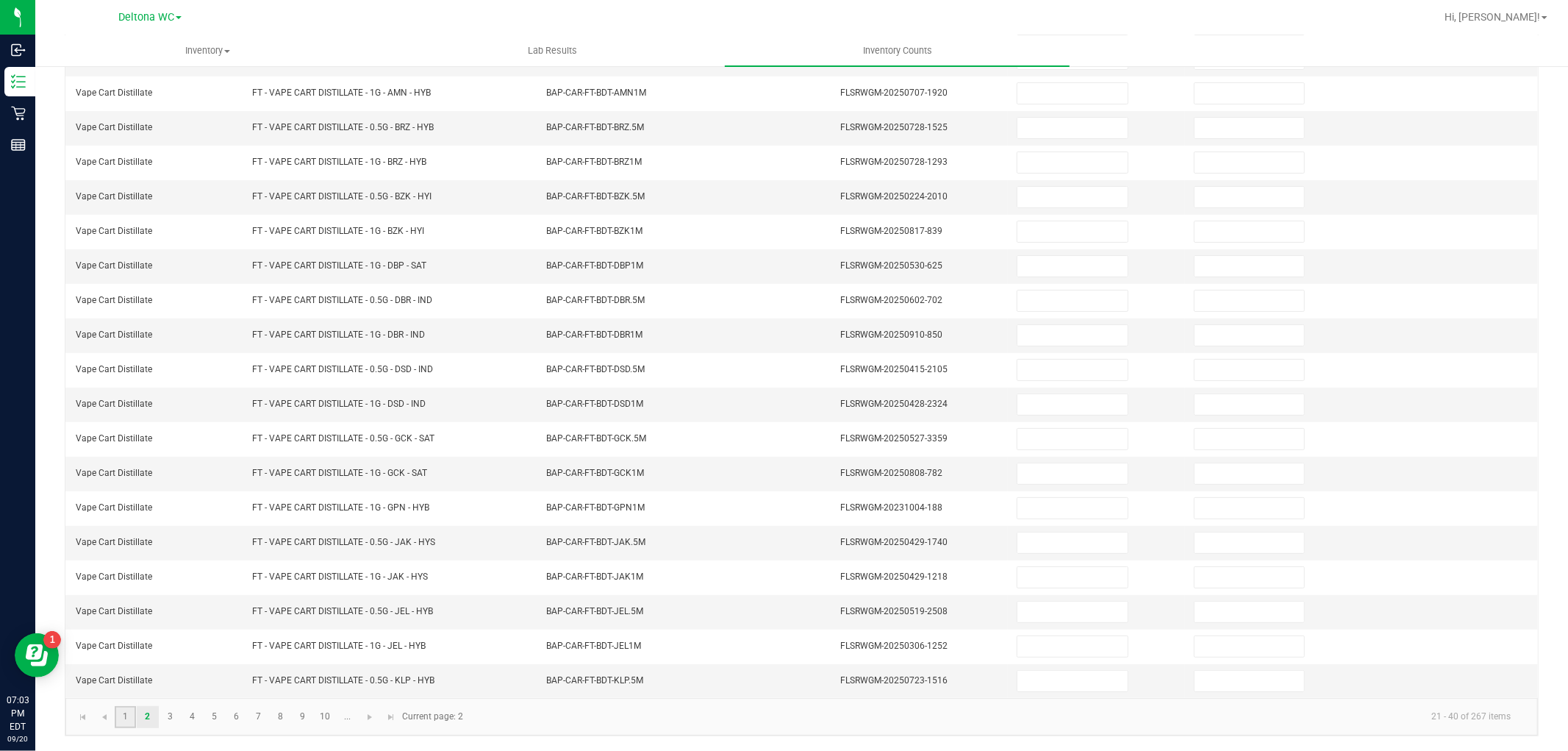
click at [126, 713] on link "1" at bounding box center [125, 716] width 21 height 22
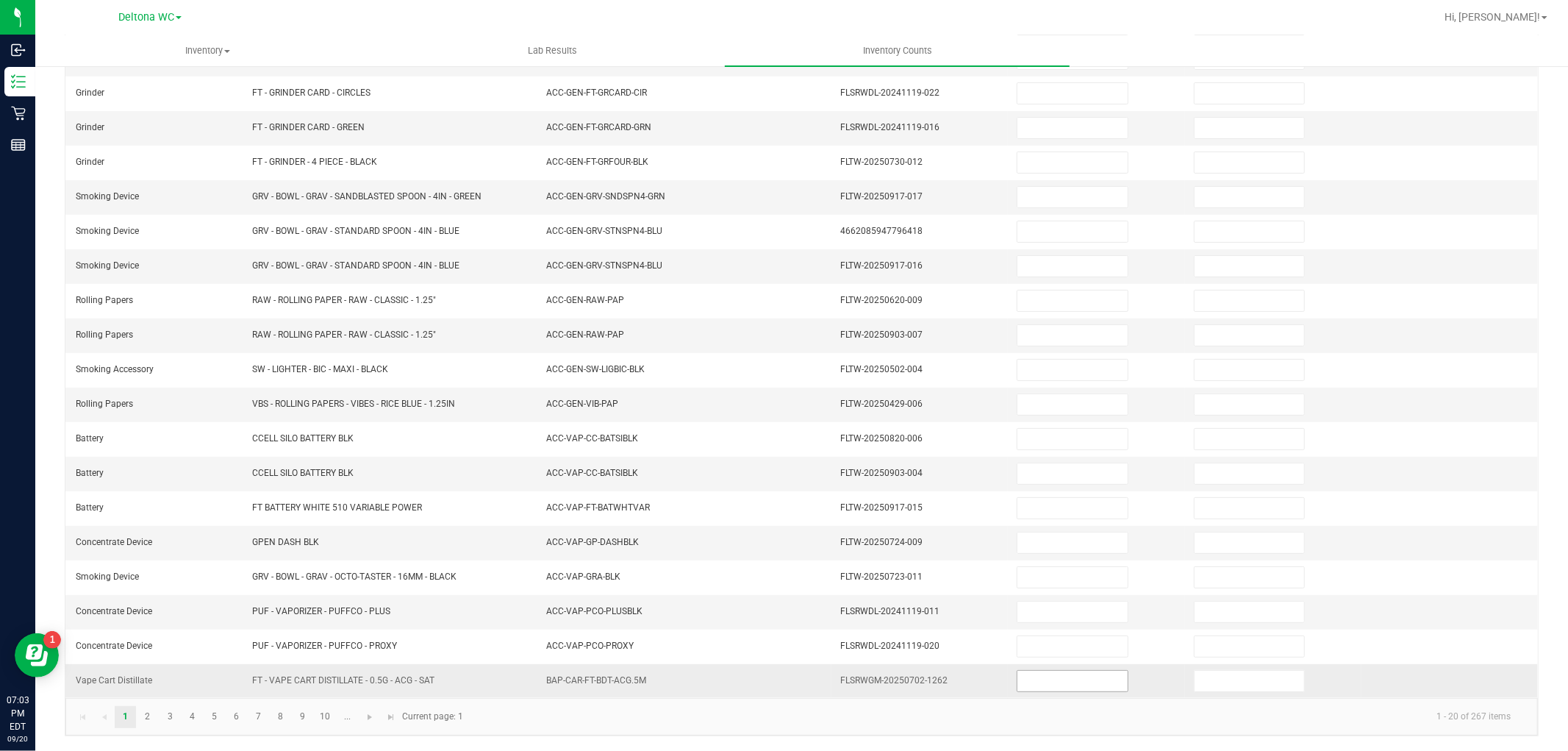
click at [1098, 681] on input at bounding box center [1072, 680] width 110 height 21
type input "4"
type input "0"
click at [157, 716] on link "2" at bounding box center [148, 716] width 21 height 22
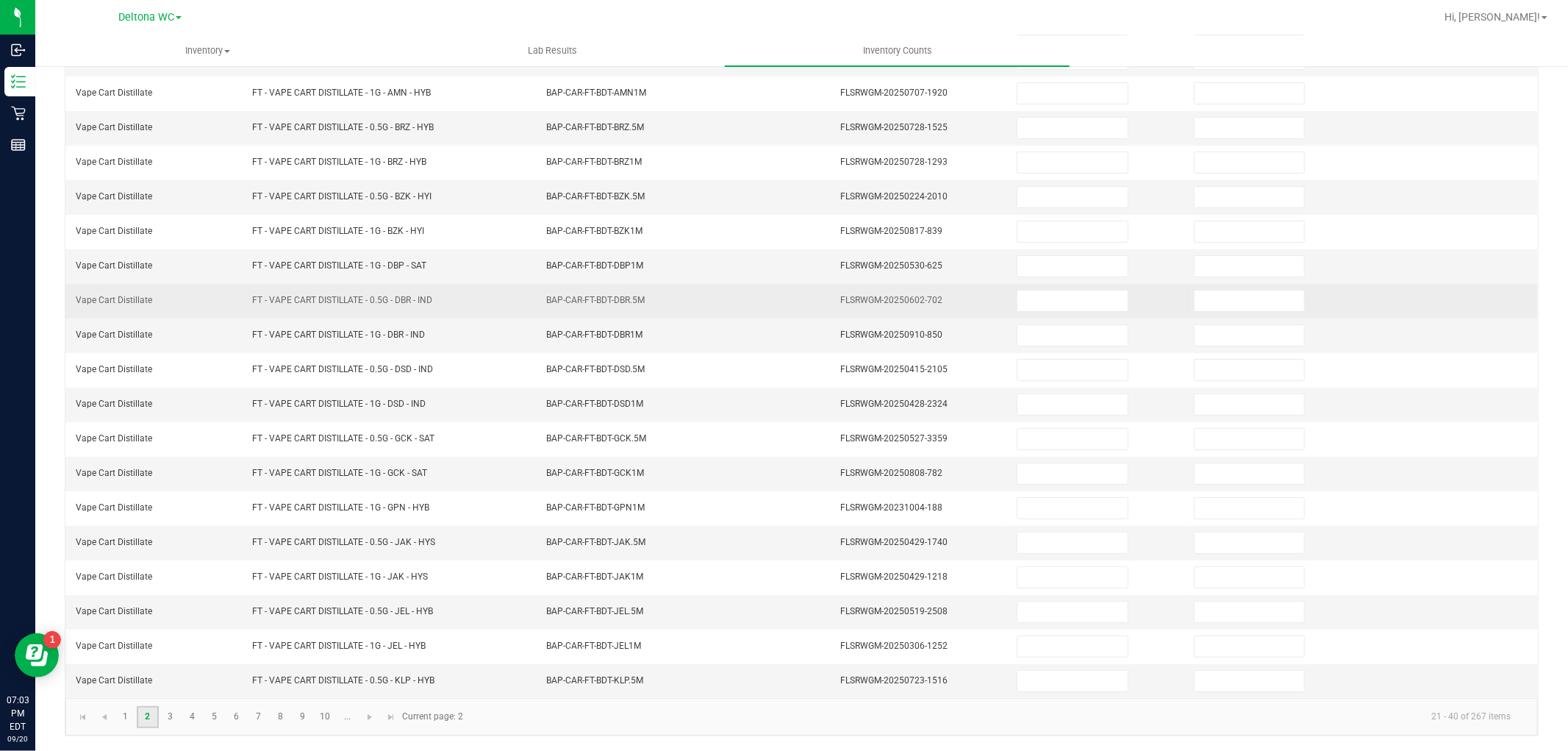
scroll to position [0, 0]
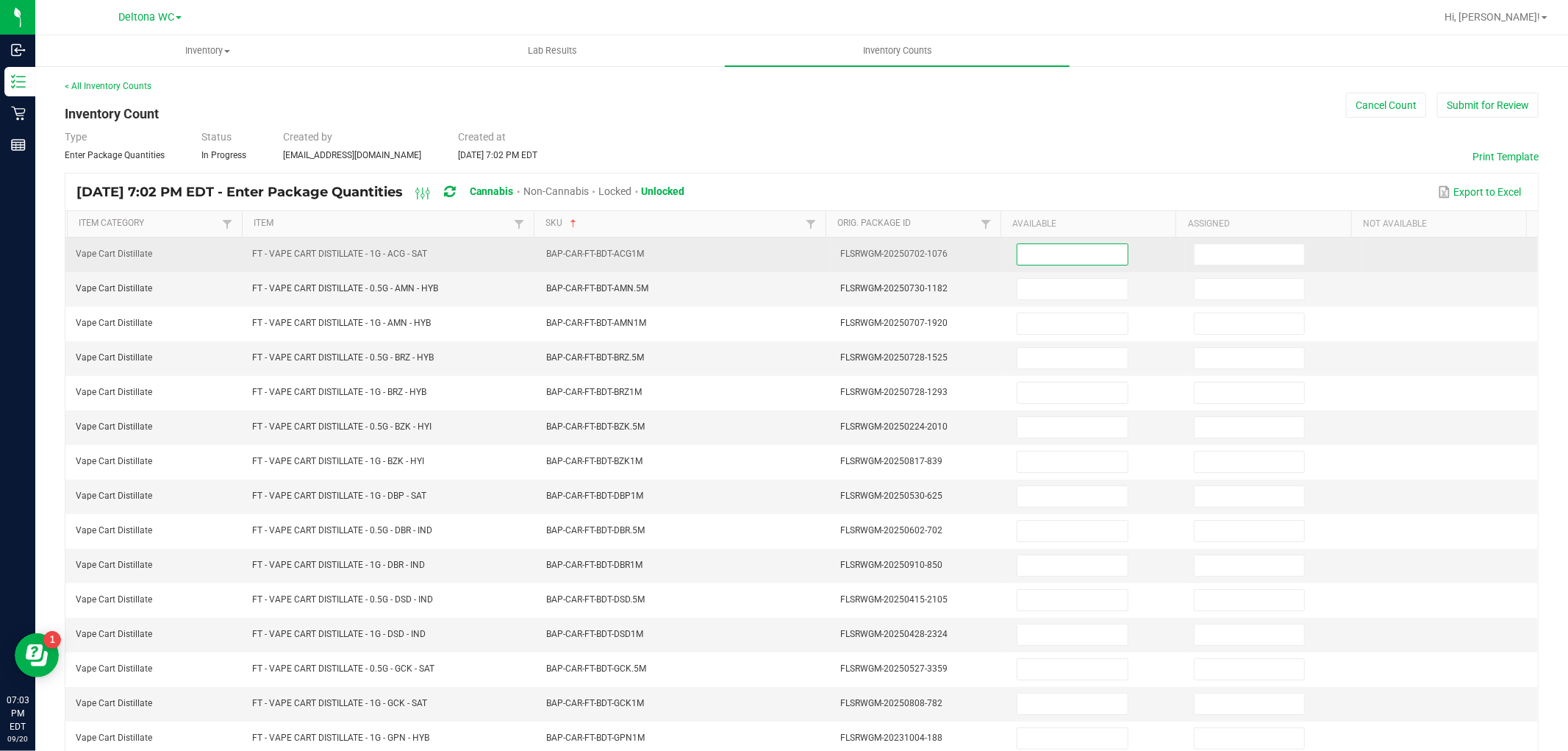
click at [1098, 253] on input at bounding box center [1072, 254] width 110 height 21
type input "1"
type input "0"
type input "9"
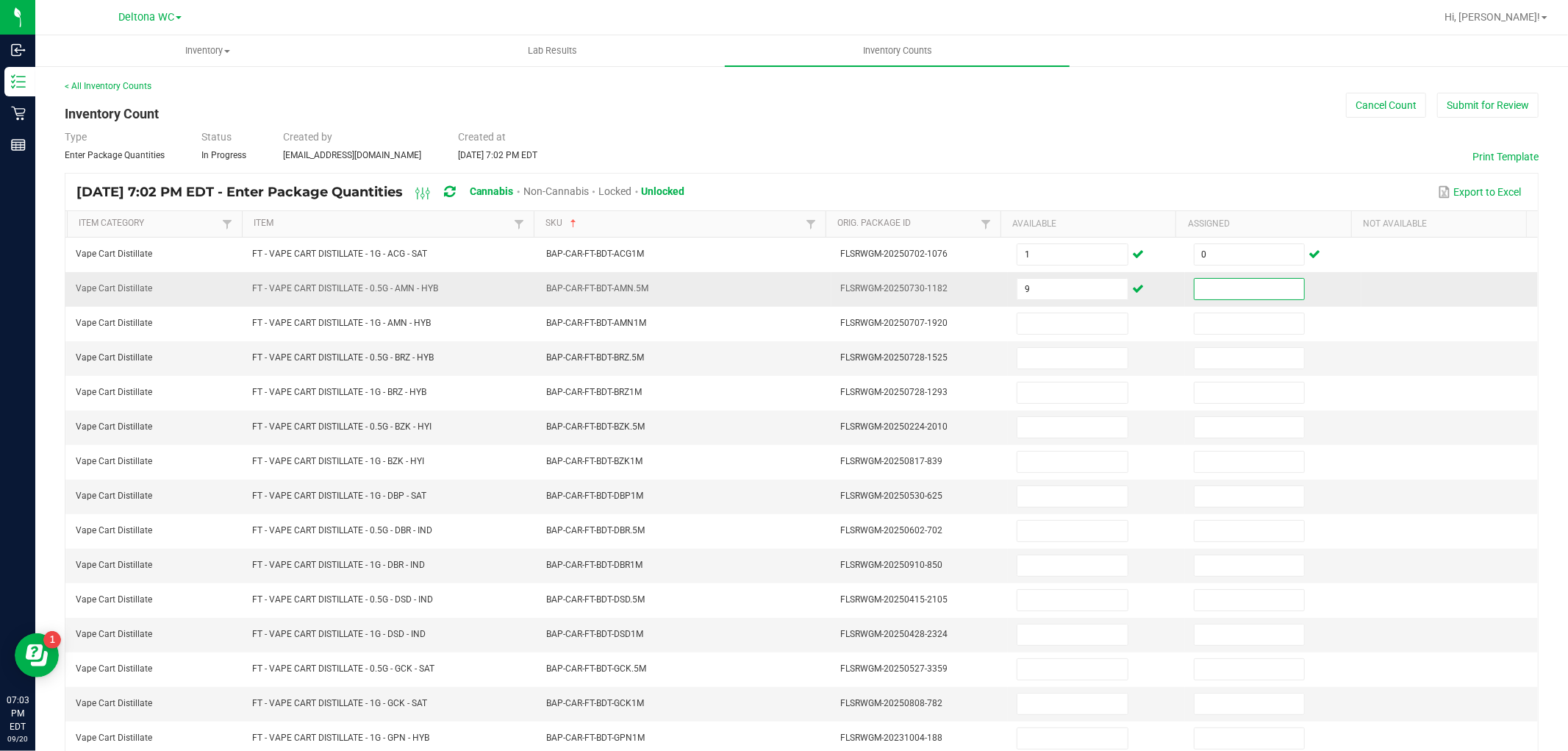
click at [1219, 280] on input at bounding box center [1249, 289] width 110 height 21
type input "0"
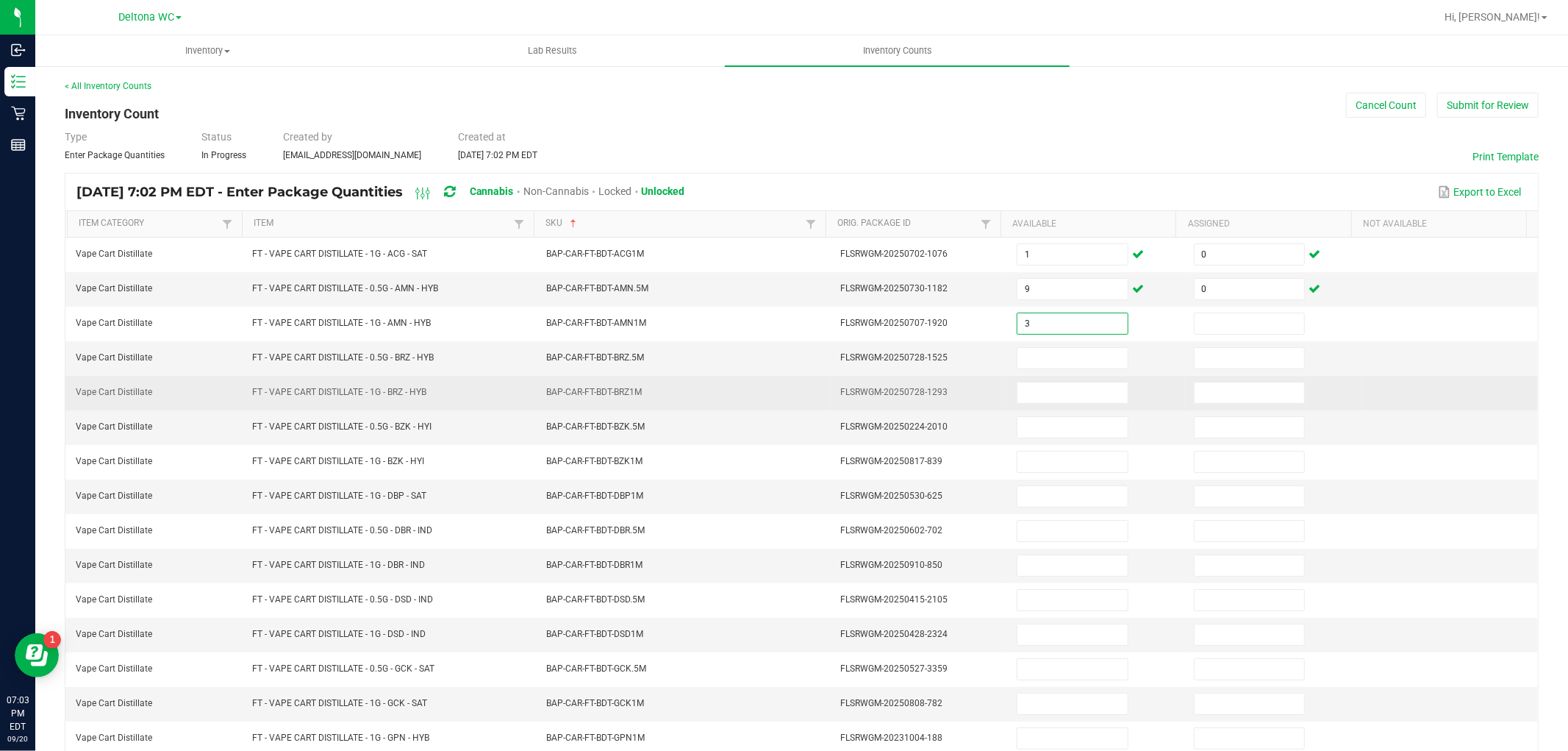
type input "3"
type input "0"
type input "6"
type input "10"
type input "0"
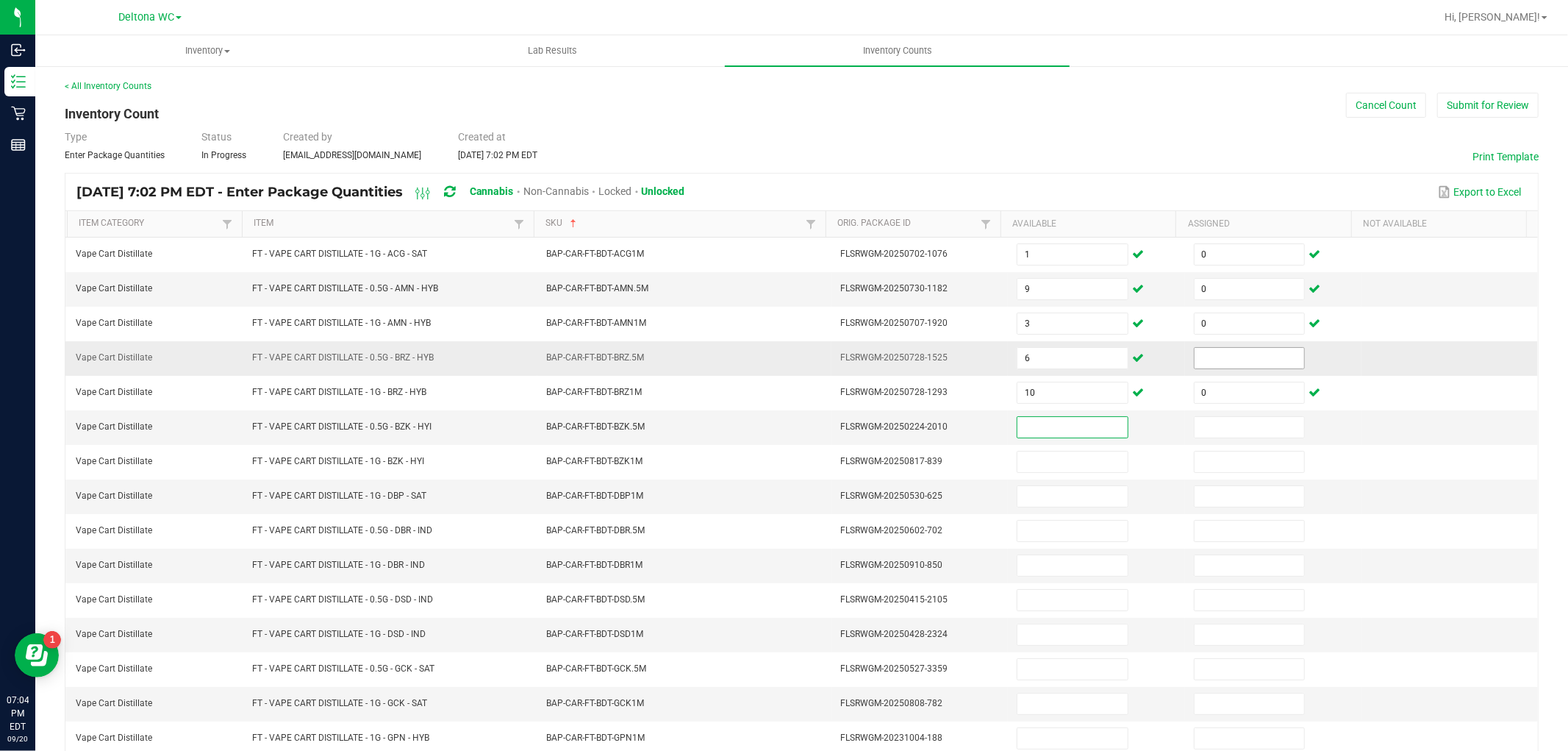
click at [1195, 358] on input at bounding box center [1249, 358] width 110 height 21
type input "0"
click at [1032, 423] on input at bounding box center [1072, 427] width 110 height 21
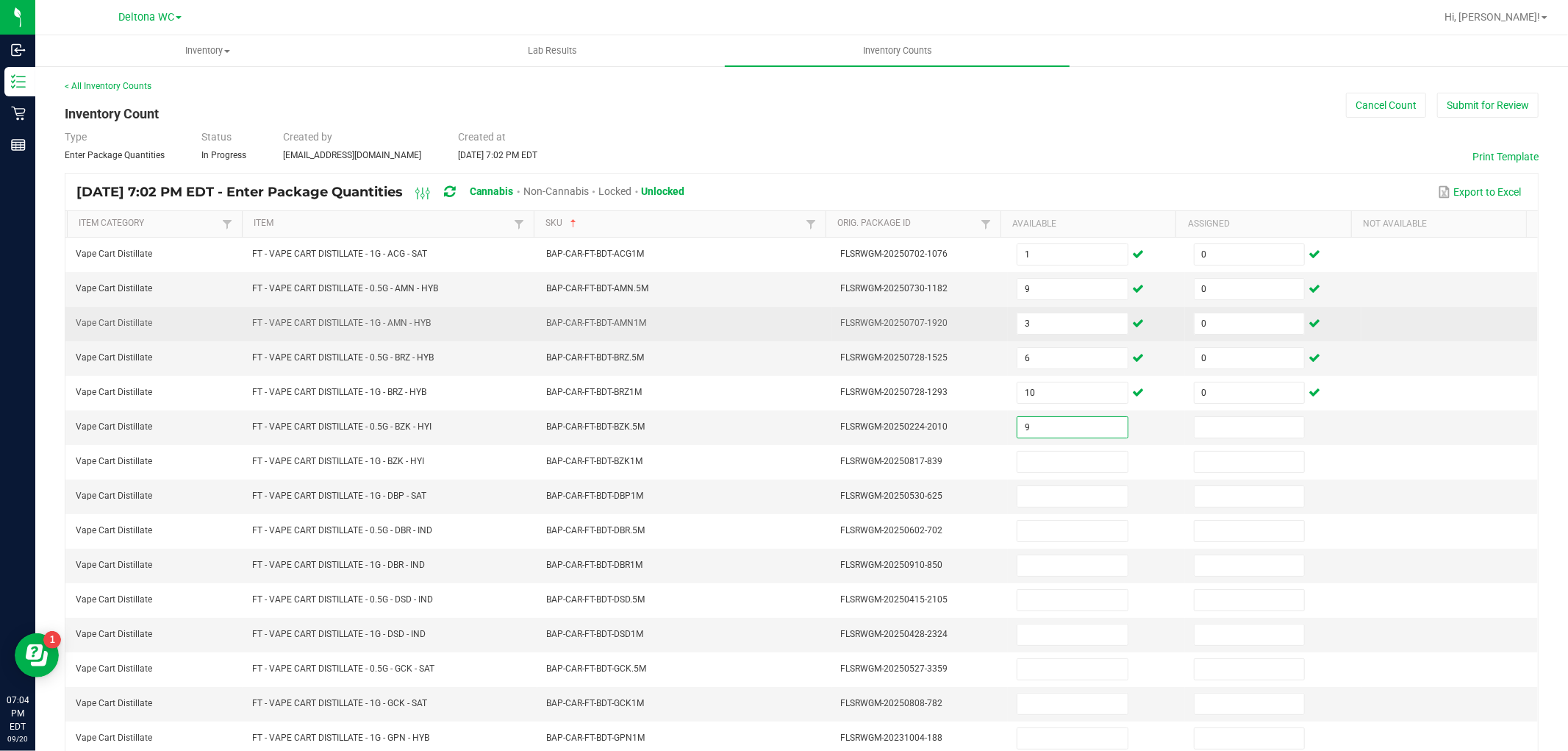
type input "9"
type input "0"
type input "11"
type input "0"
type input "3"
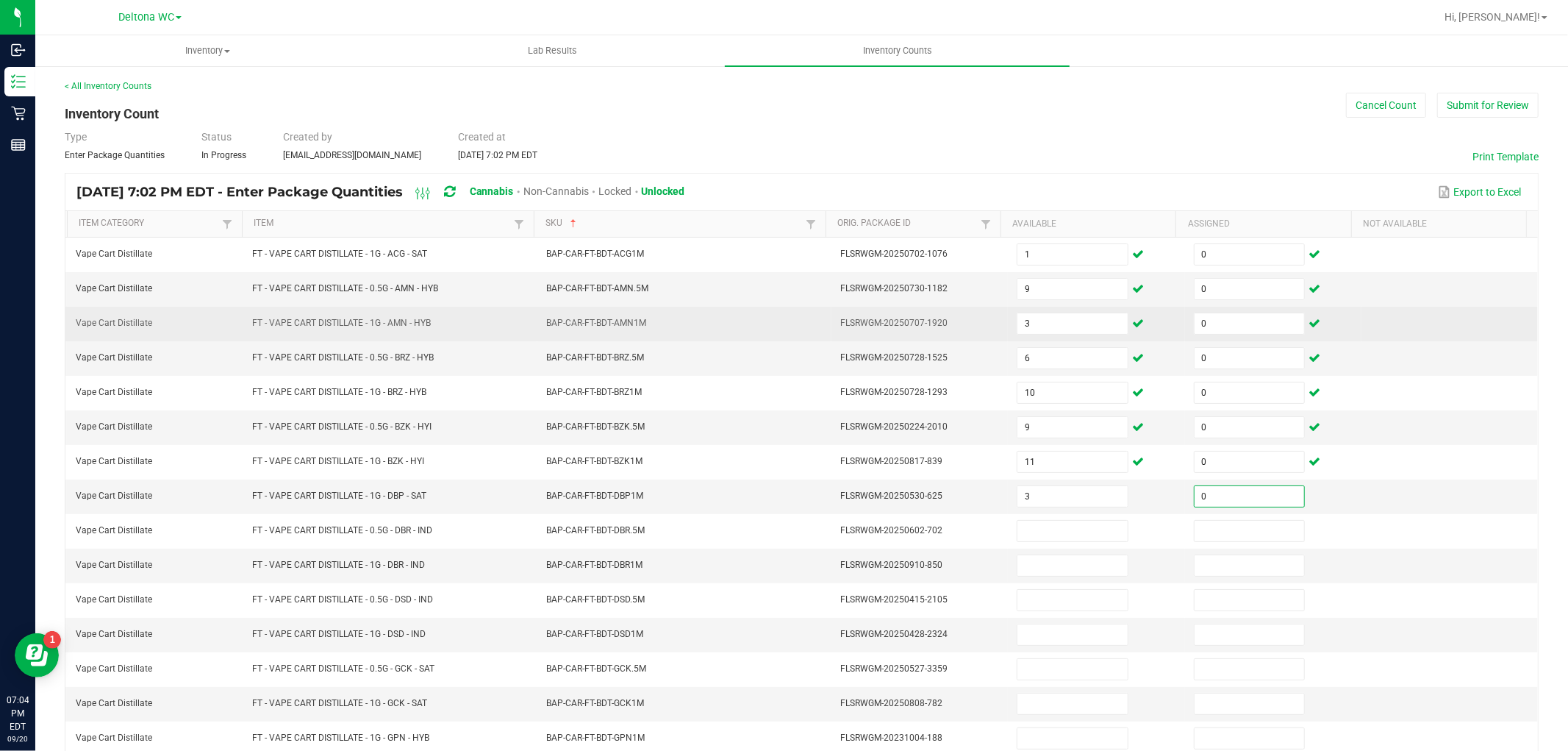
type input "0"
type input "6"
type input "0"
type input "11"
type input "0"
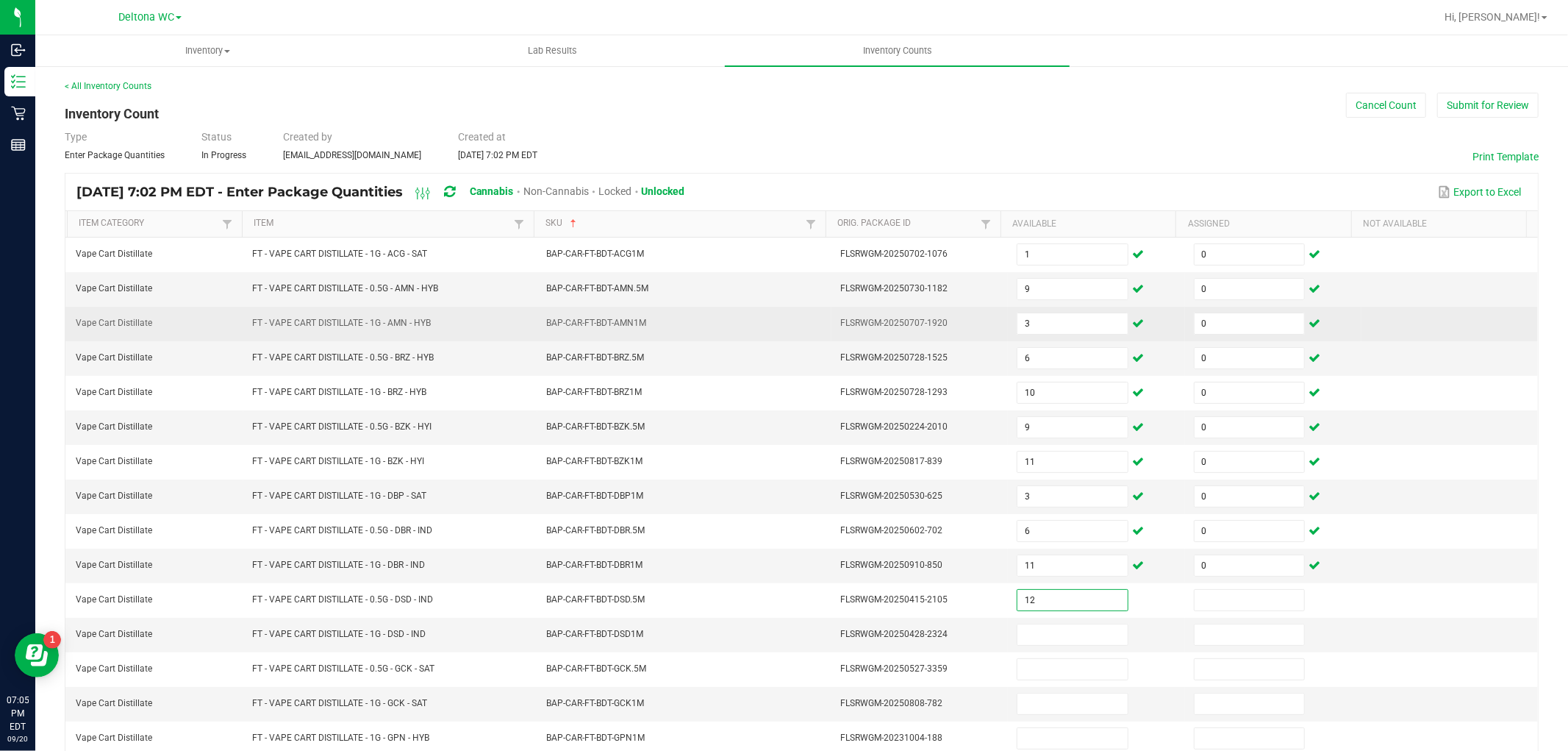
type input "12"
type input "0"
type input "4"
type input "0"
type input "5"
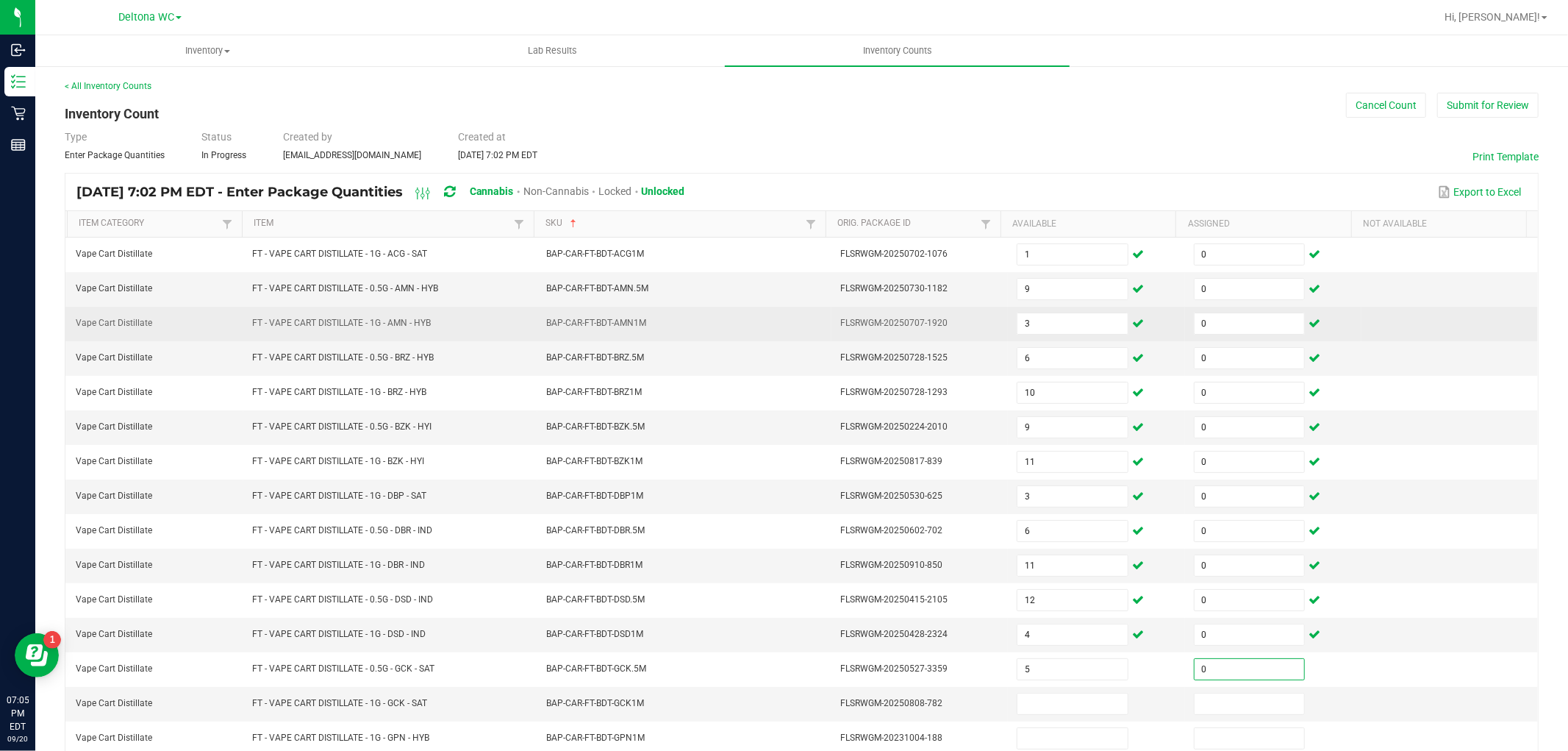
type input "0"
type input "12"
type input "0"
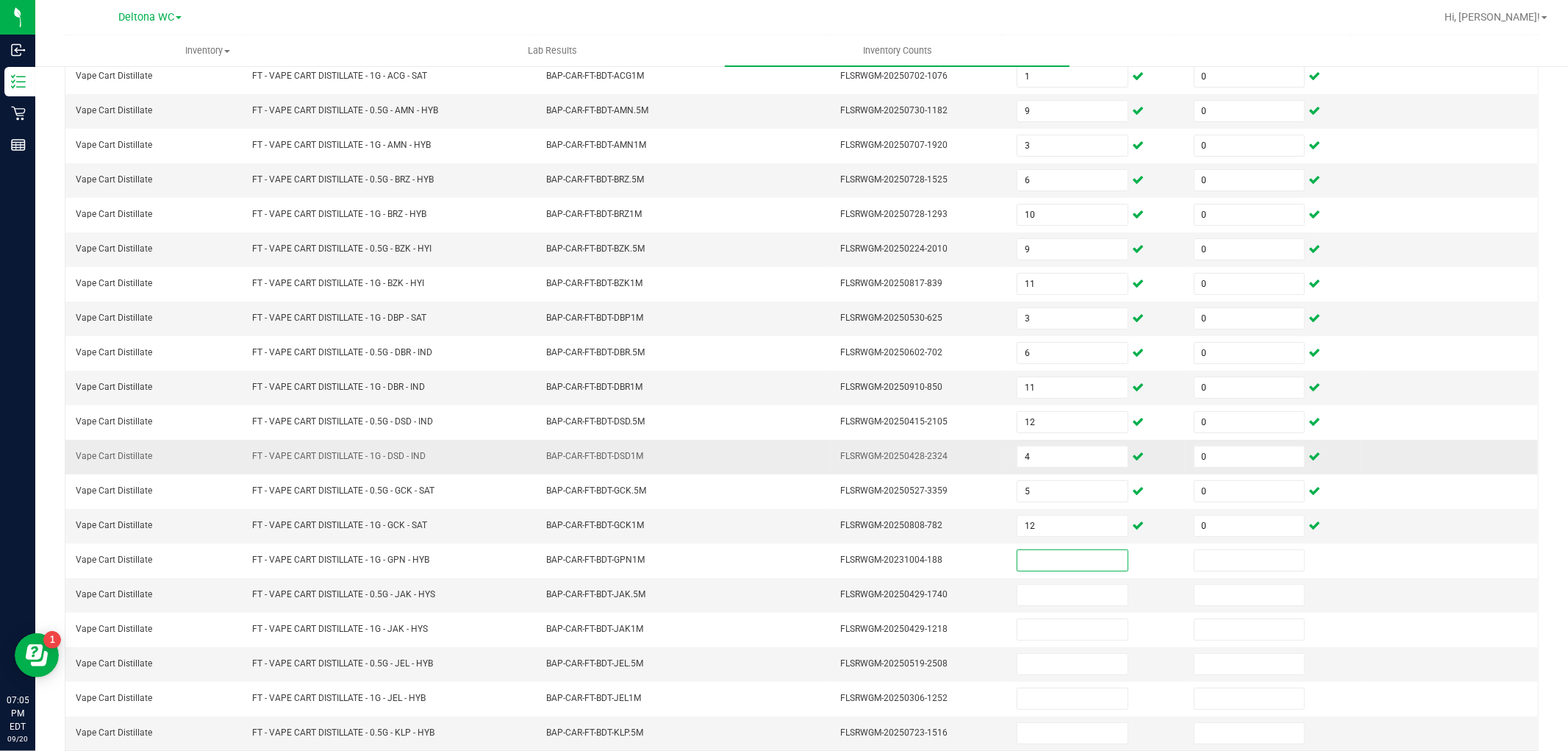
scroll to position [234, 0]
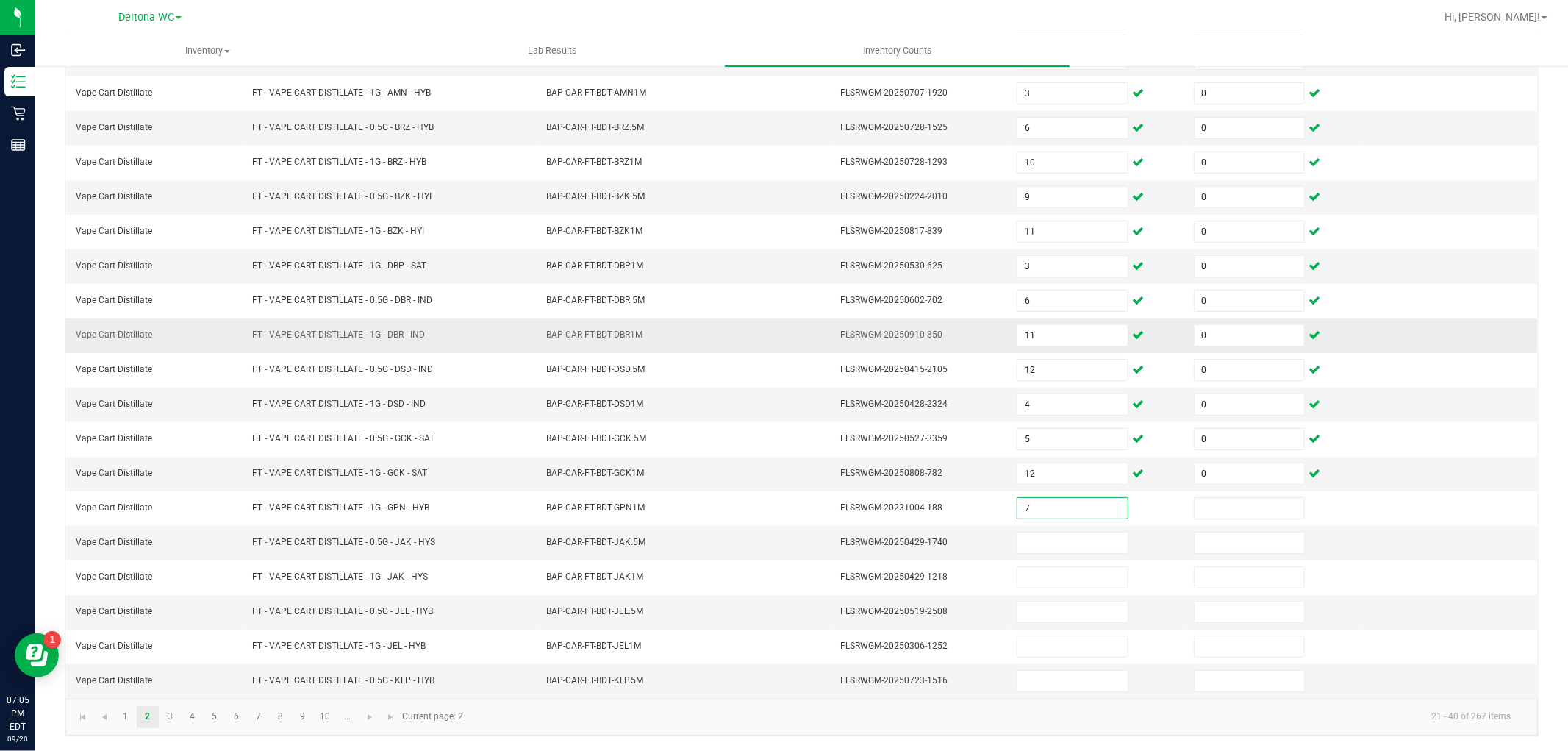
type input "7"
type input "0"
type input "3"
type input "0"
type input "12"
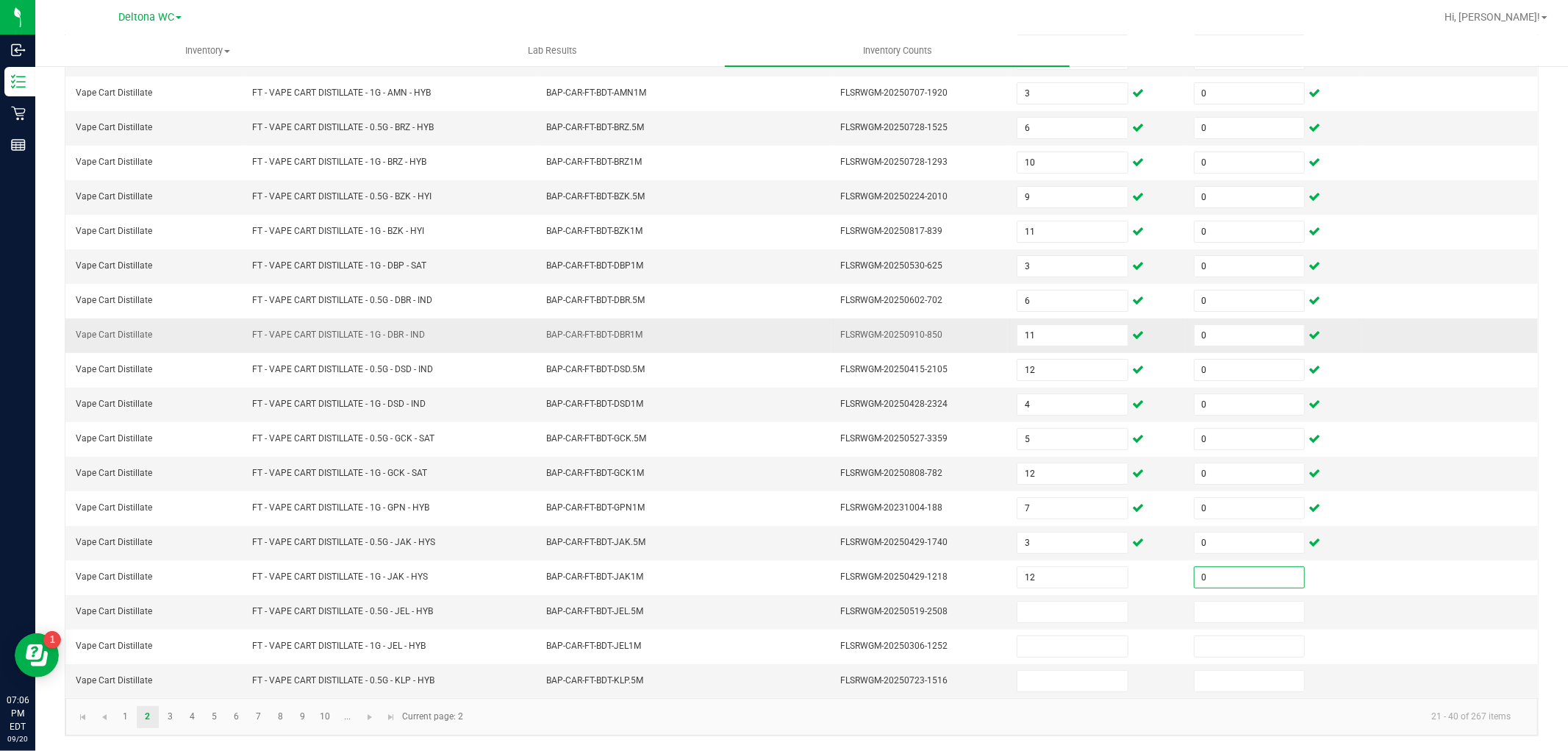
type input "0"
type input "1"
type input "0"
type input "2"
type input "0"
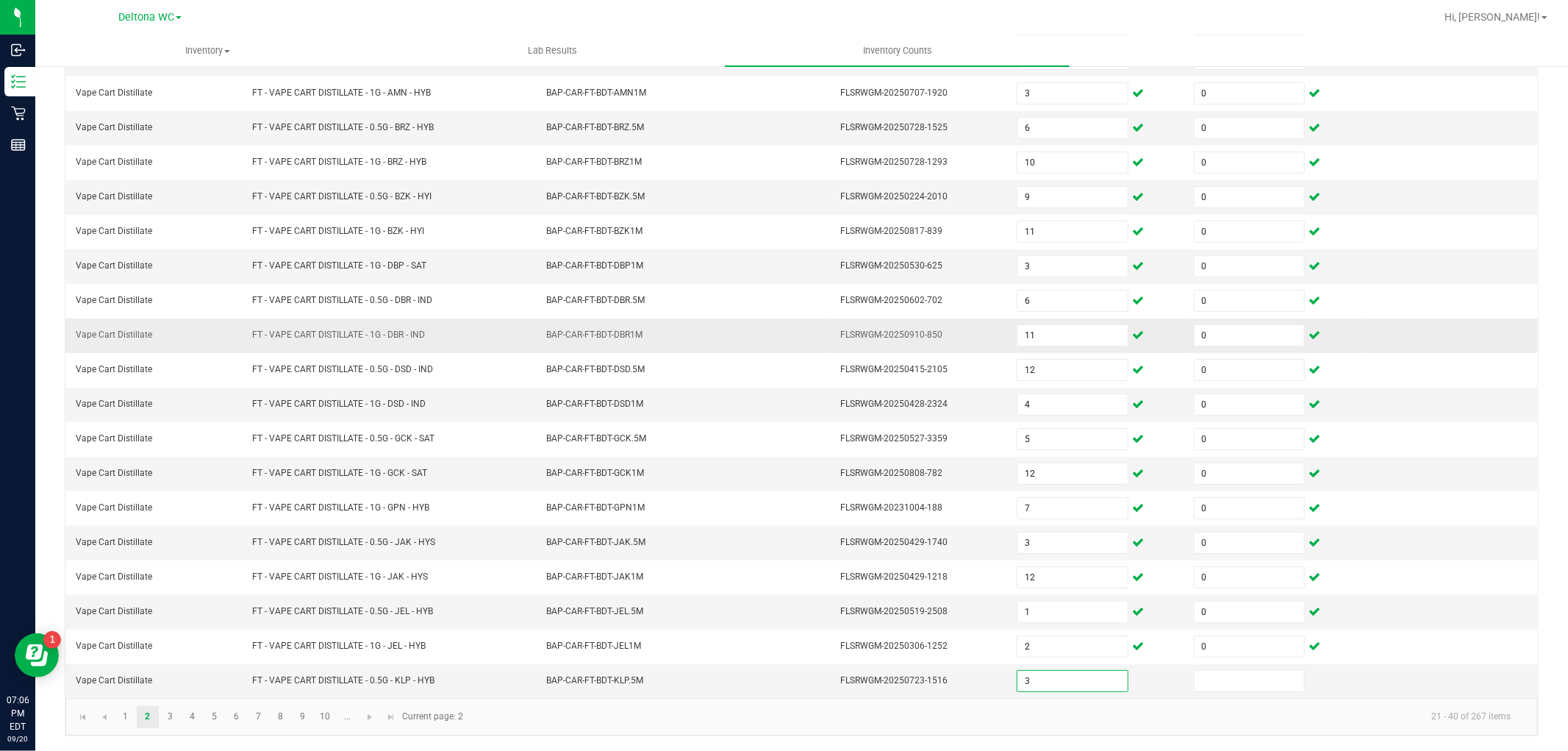
type input "3"
type input "0"
click at [173, 711] on link "3" at bounding box center [171, 716] width 21 height 22
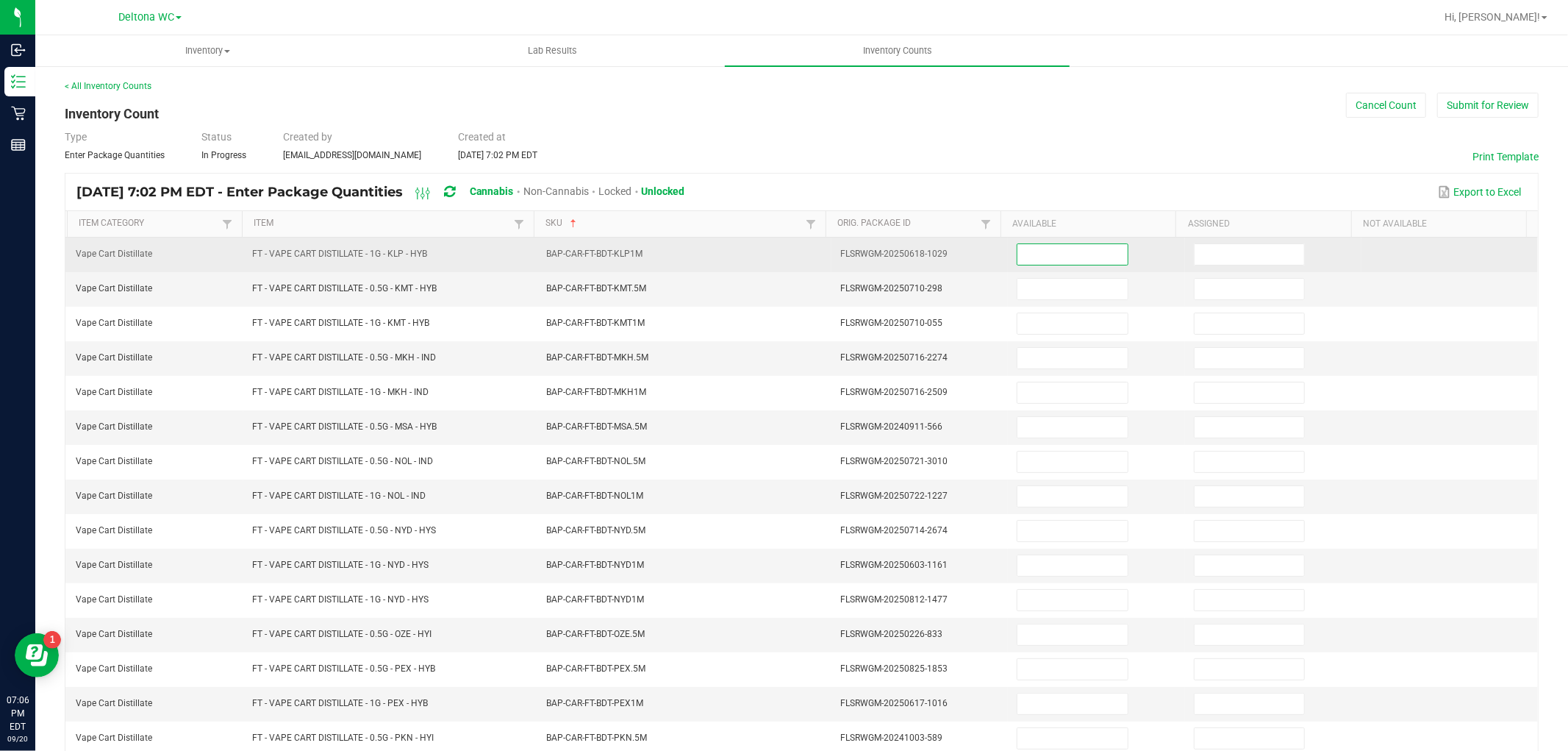
click at [1049, 259] on input at bounding box center [1072, 254] width 110 height 21
type input "9"
type input "0"
type input "7"
type input "0"
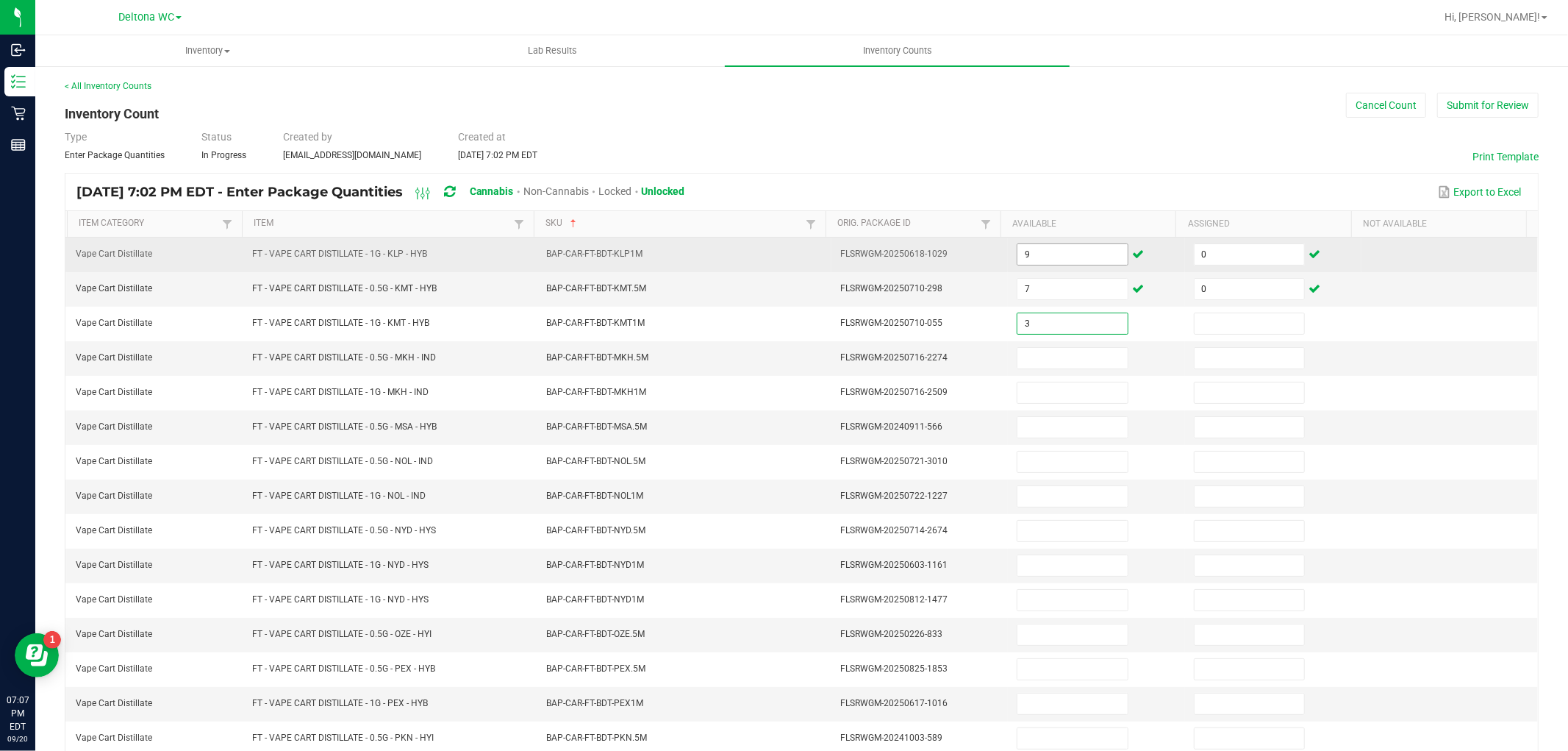
type input "3"
type input "0"
type input "8"
type input "0"
type input "1"
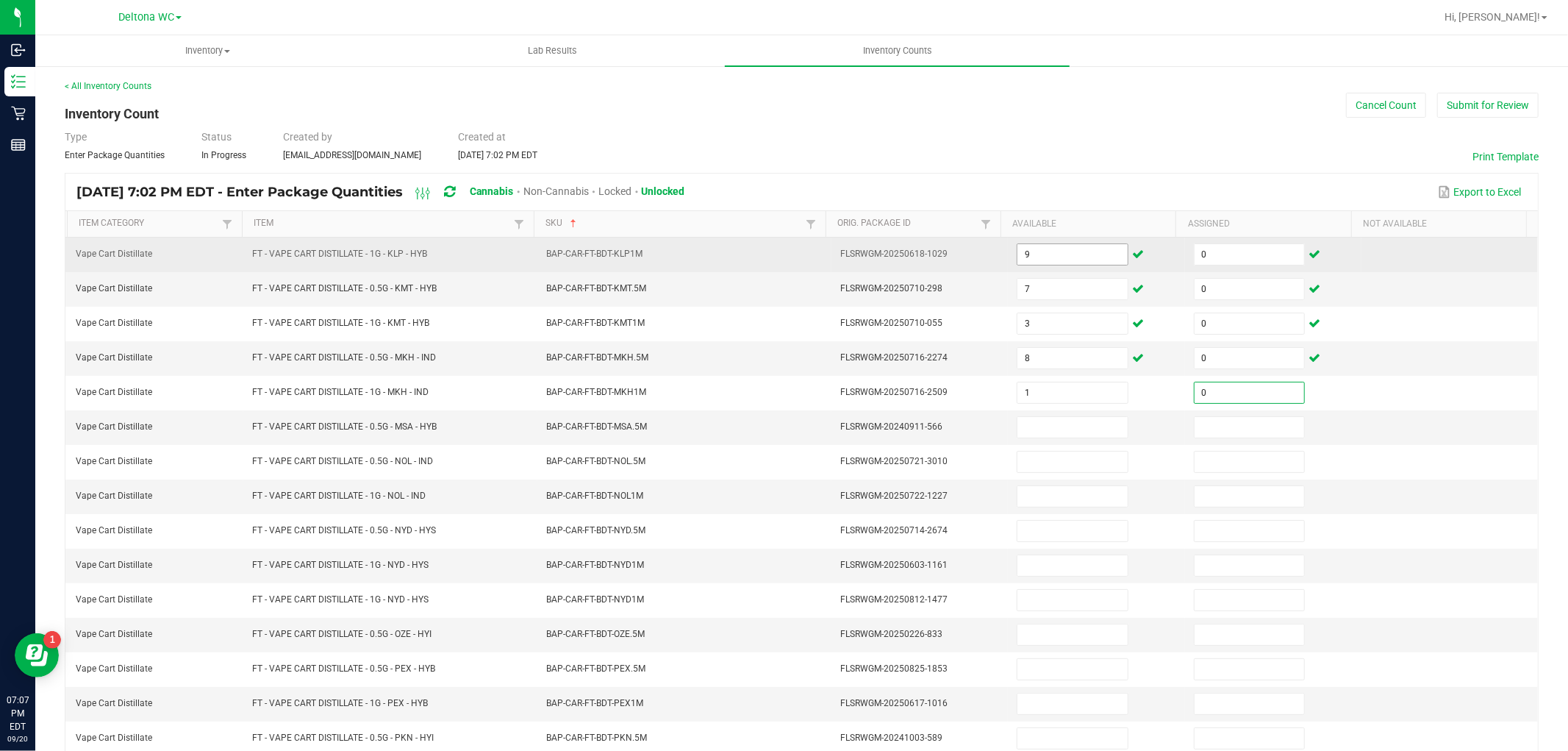
type input "0"
type input "2"
type input "0"
type input "9"
type input "0"
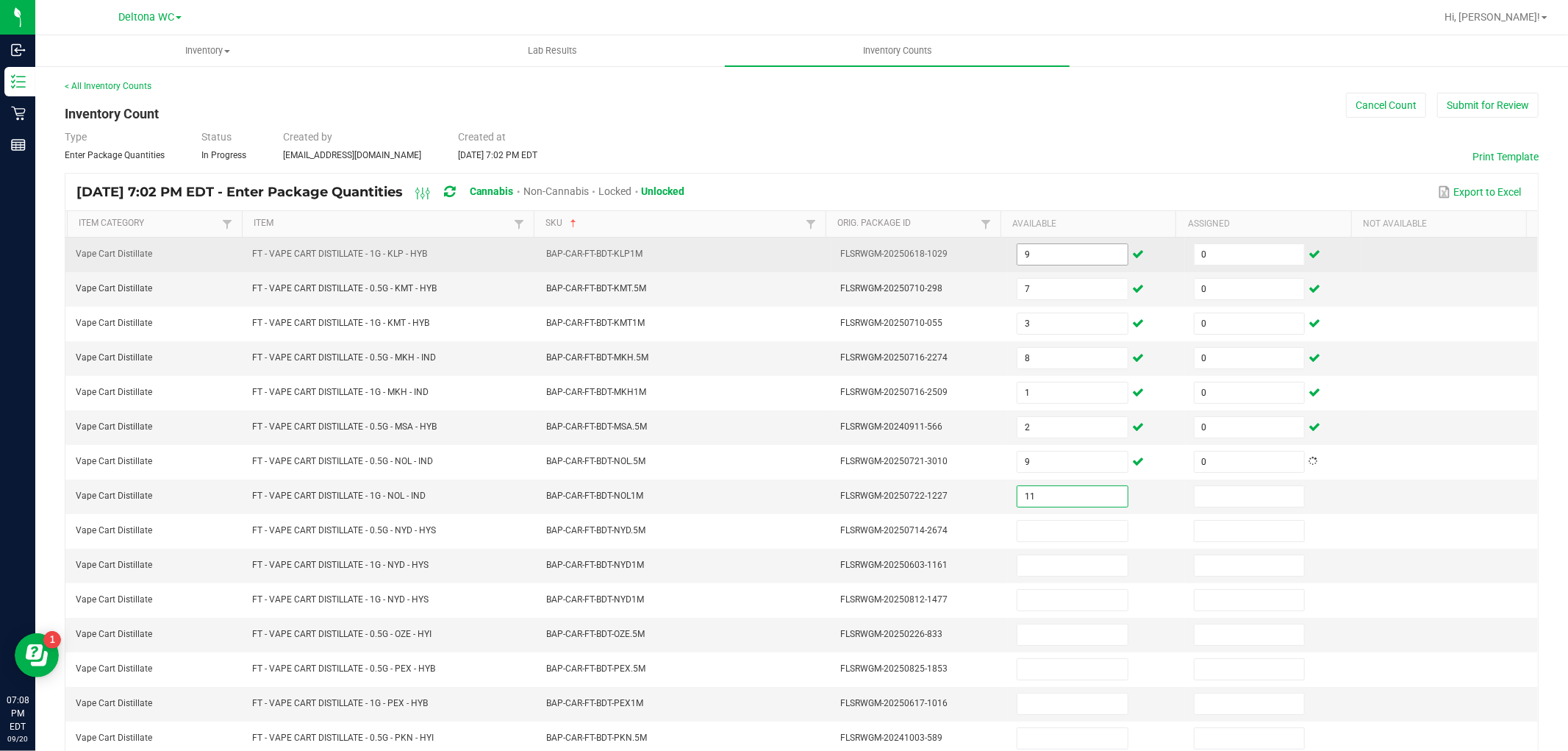
type input "11"
type input "0"
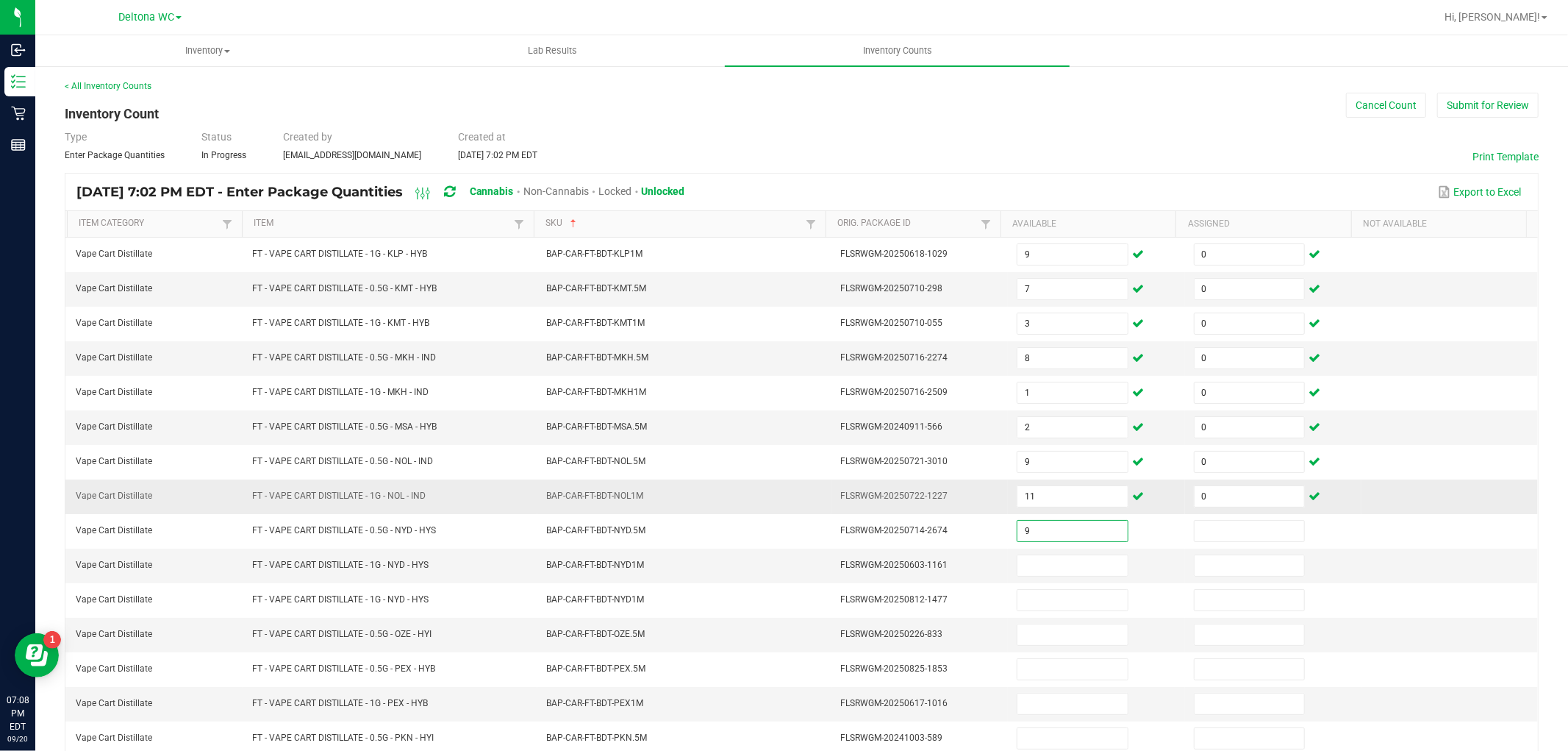
type input "9"
type input "0"
type input "9"
type input "0"
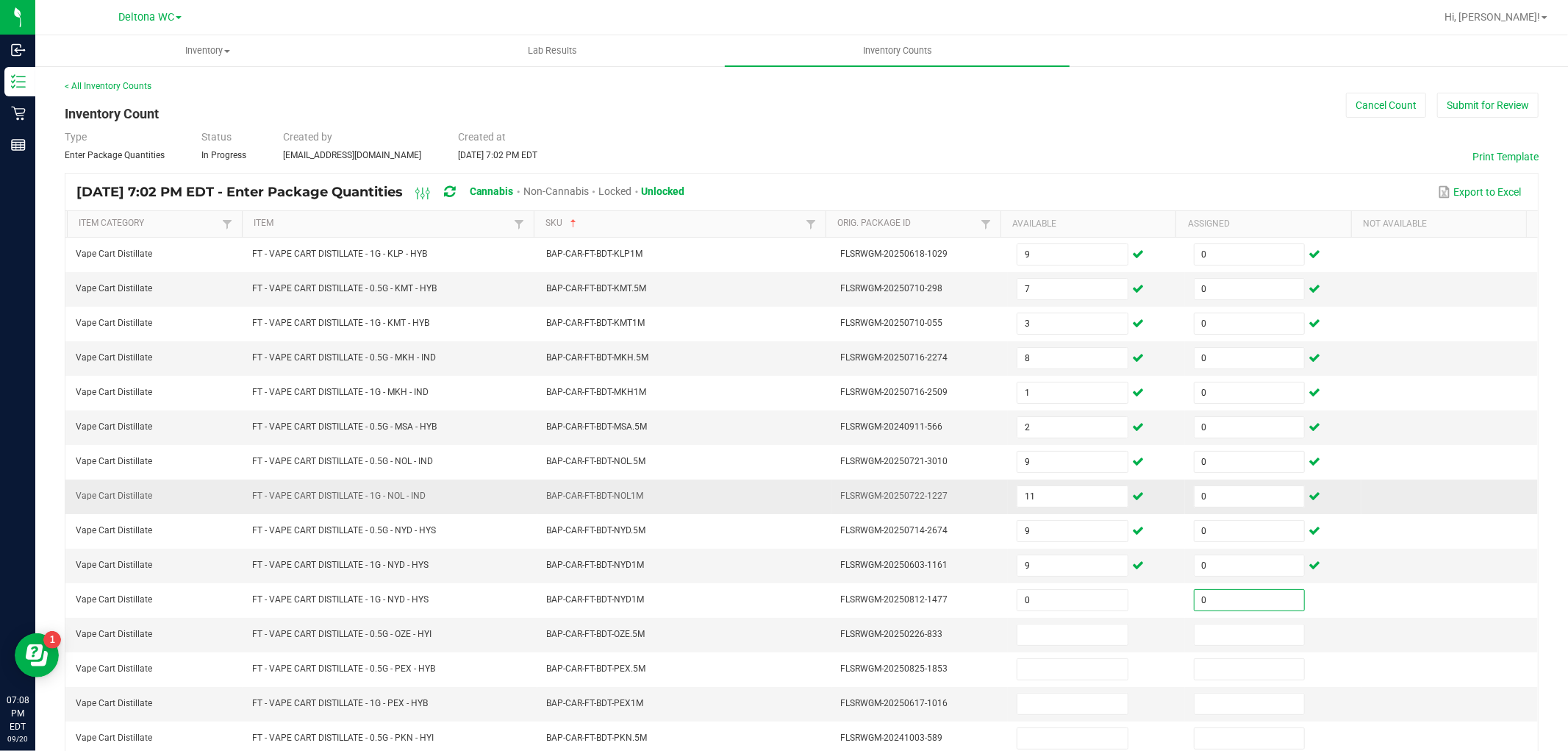
type input "0"
type input "1"
type input "0"
type input "1"
type input "0"
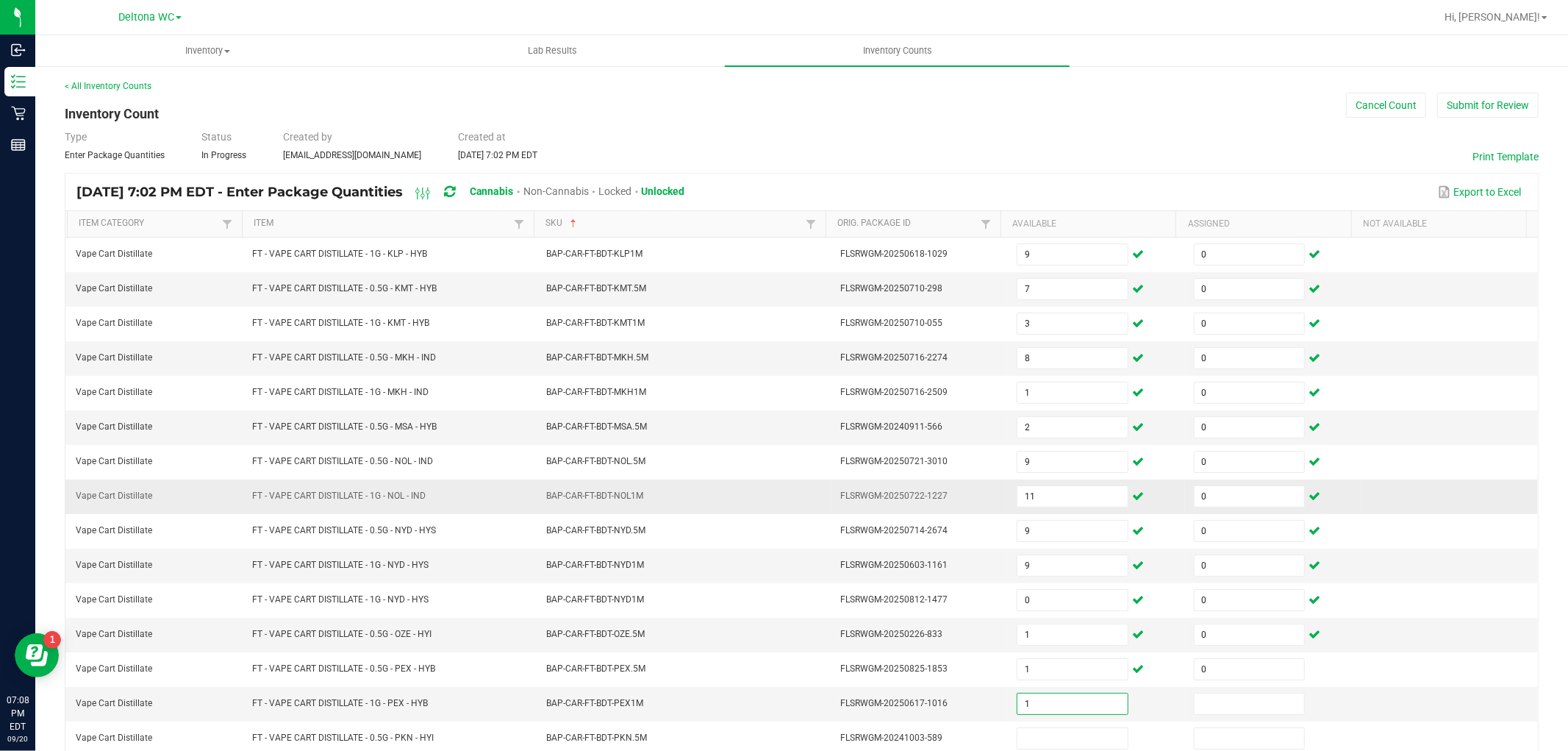
type input "1"
type input "0"
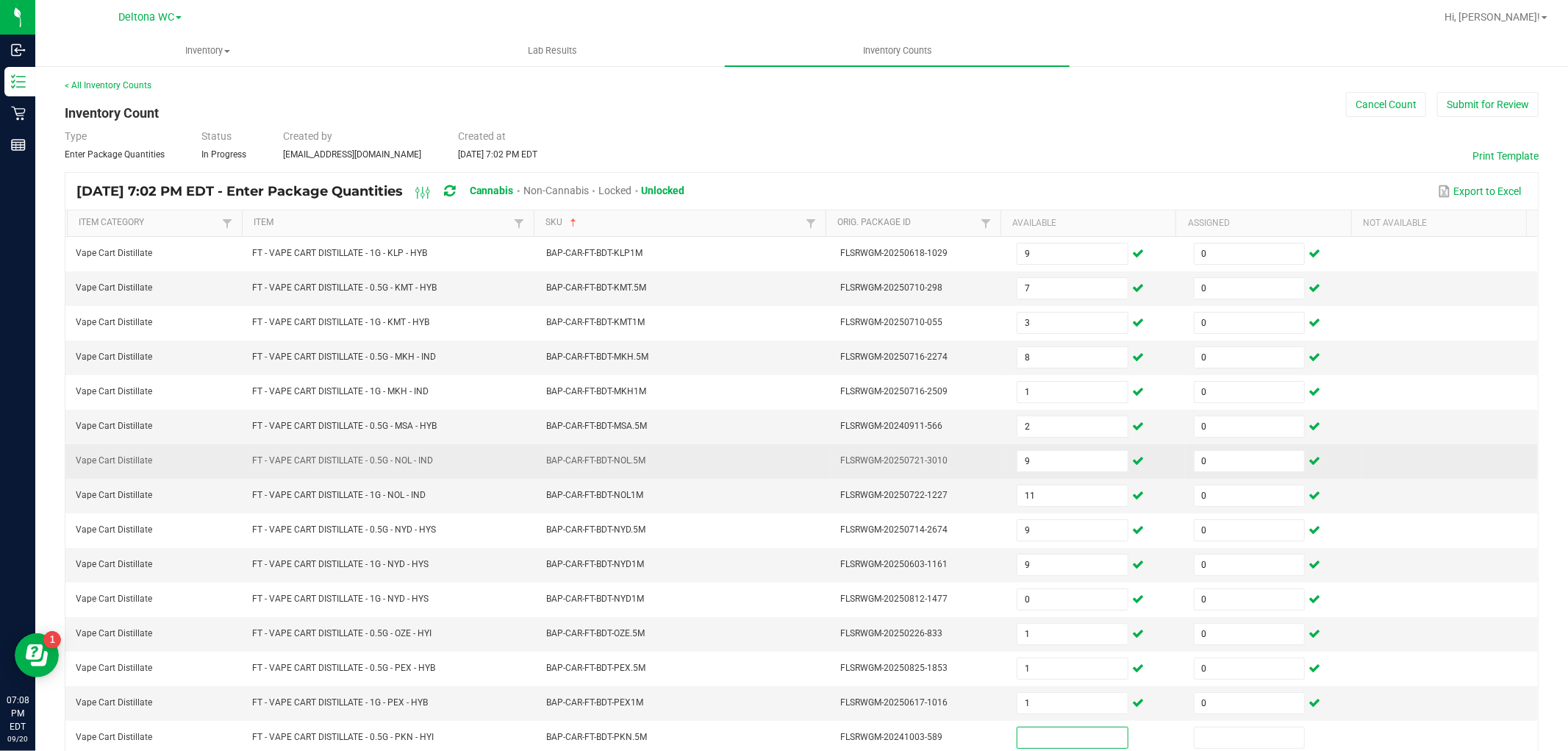
scroll to position [234, 0]
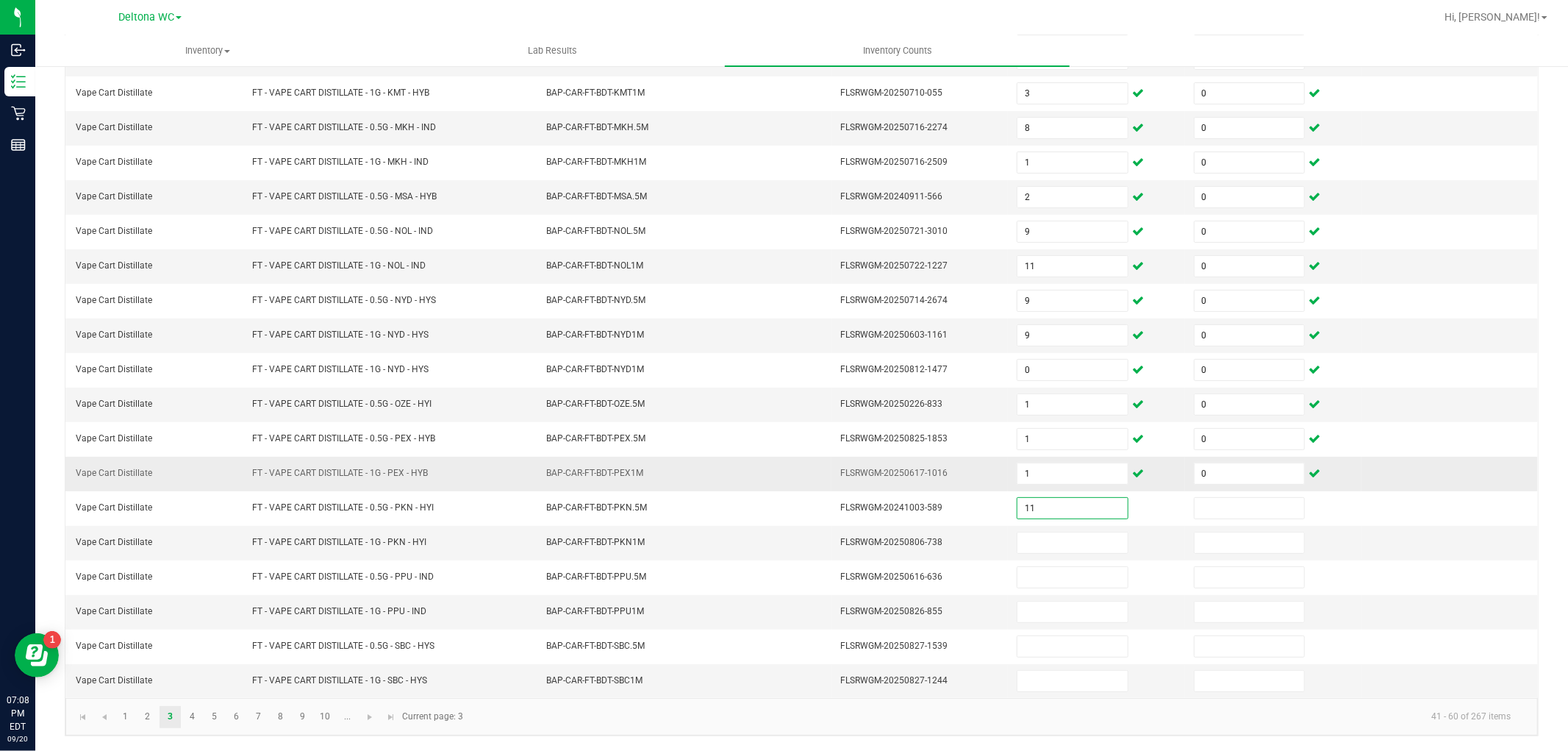
type input "11"
type input "0"
type input "9"
type input "0"
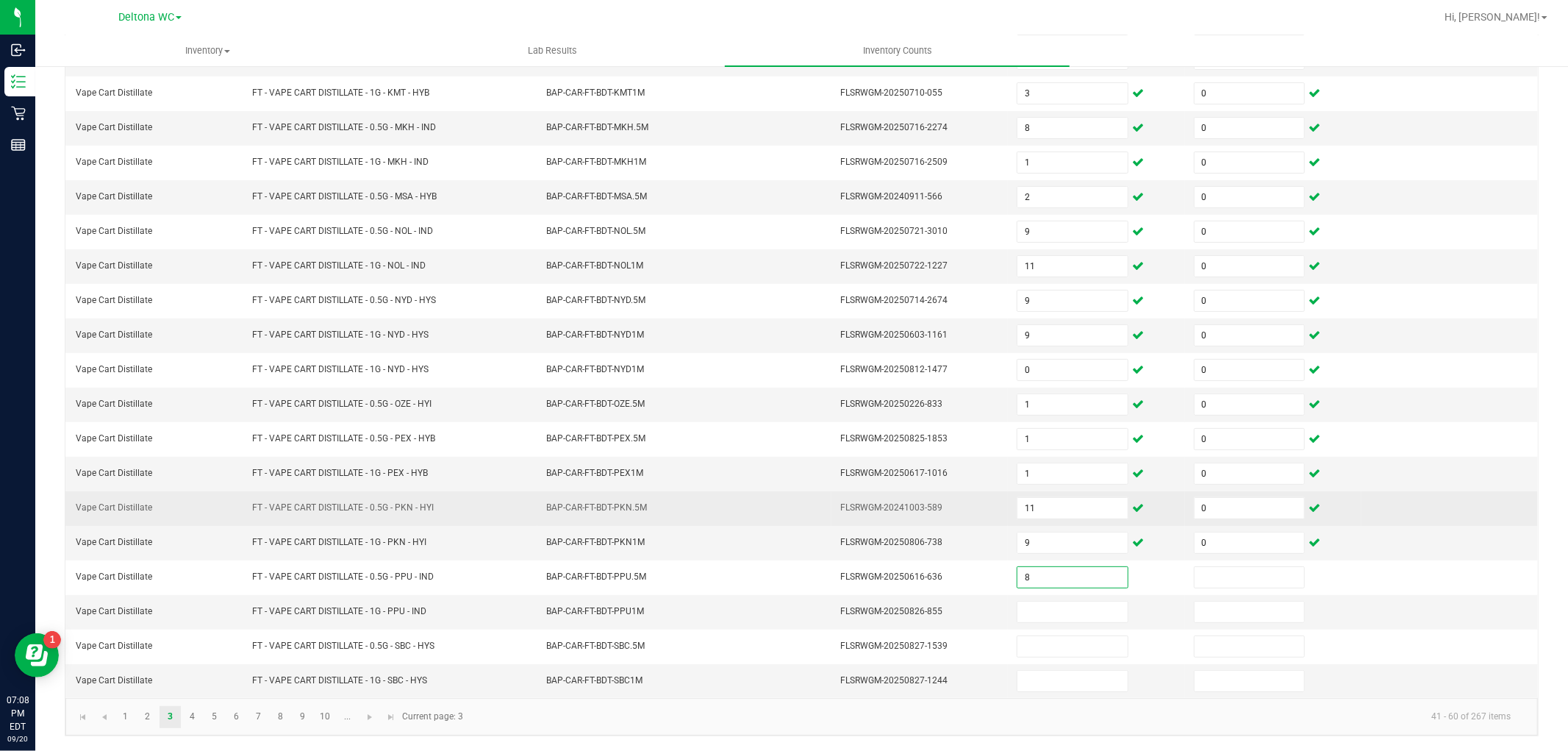
type input "8"
type input "0"
type input "2"
type input "0"
type input "11"
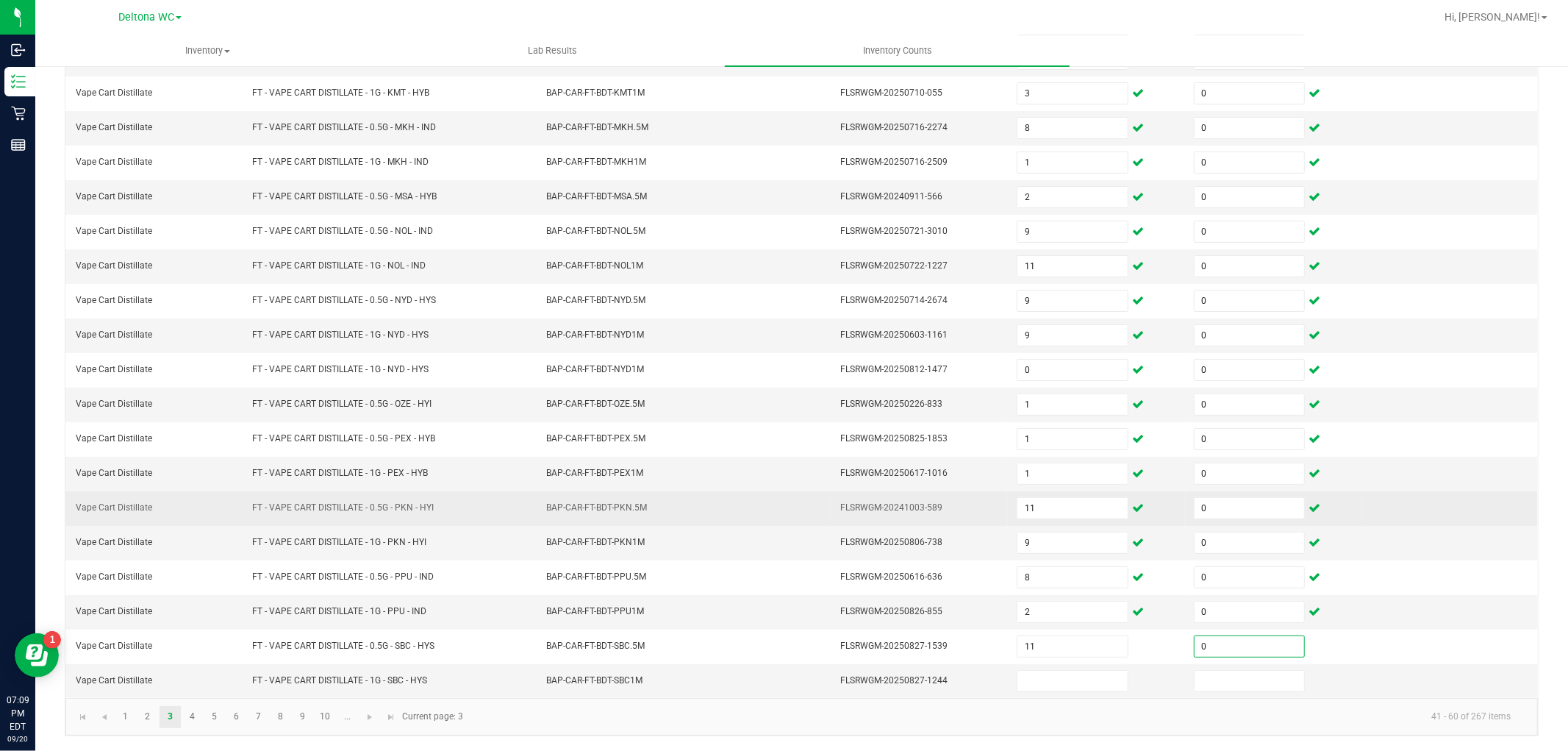
type input "0"
type input "3"
type input "0"
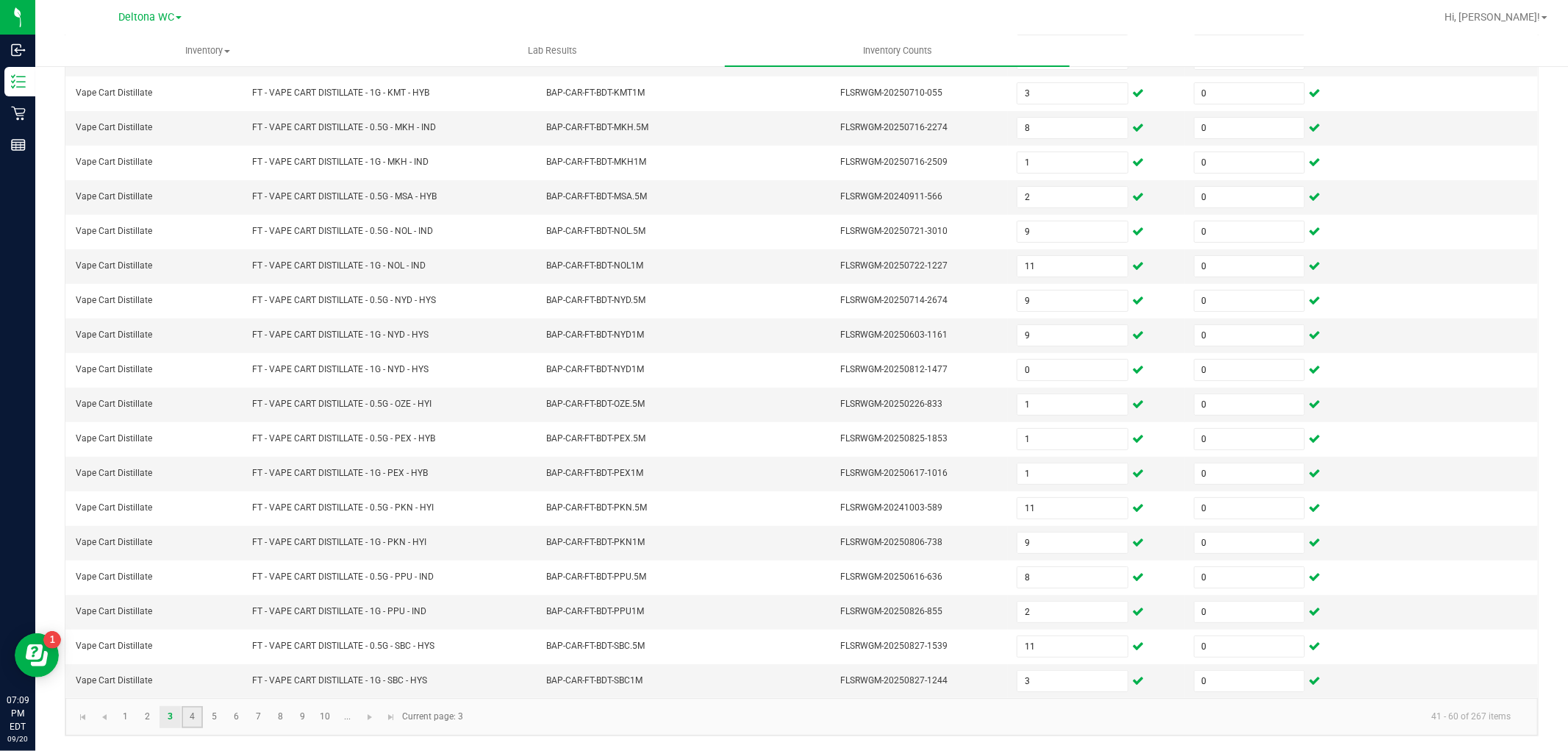
click at [189, 709] on link "4" at bounding box center [192, 716] width 21 height 22
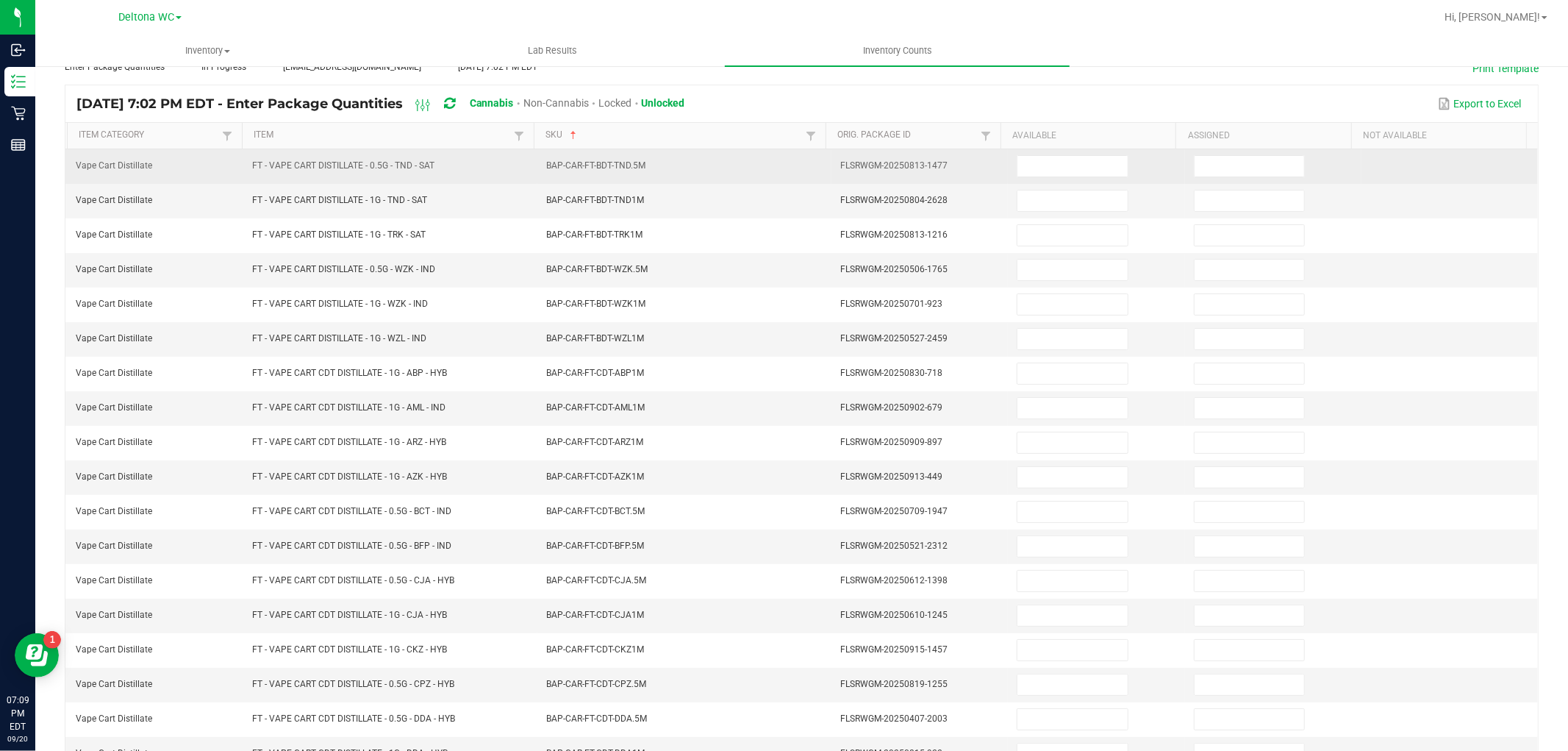
scroll to position [0, 0]
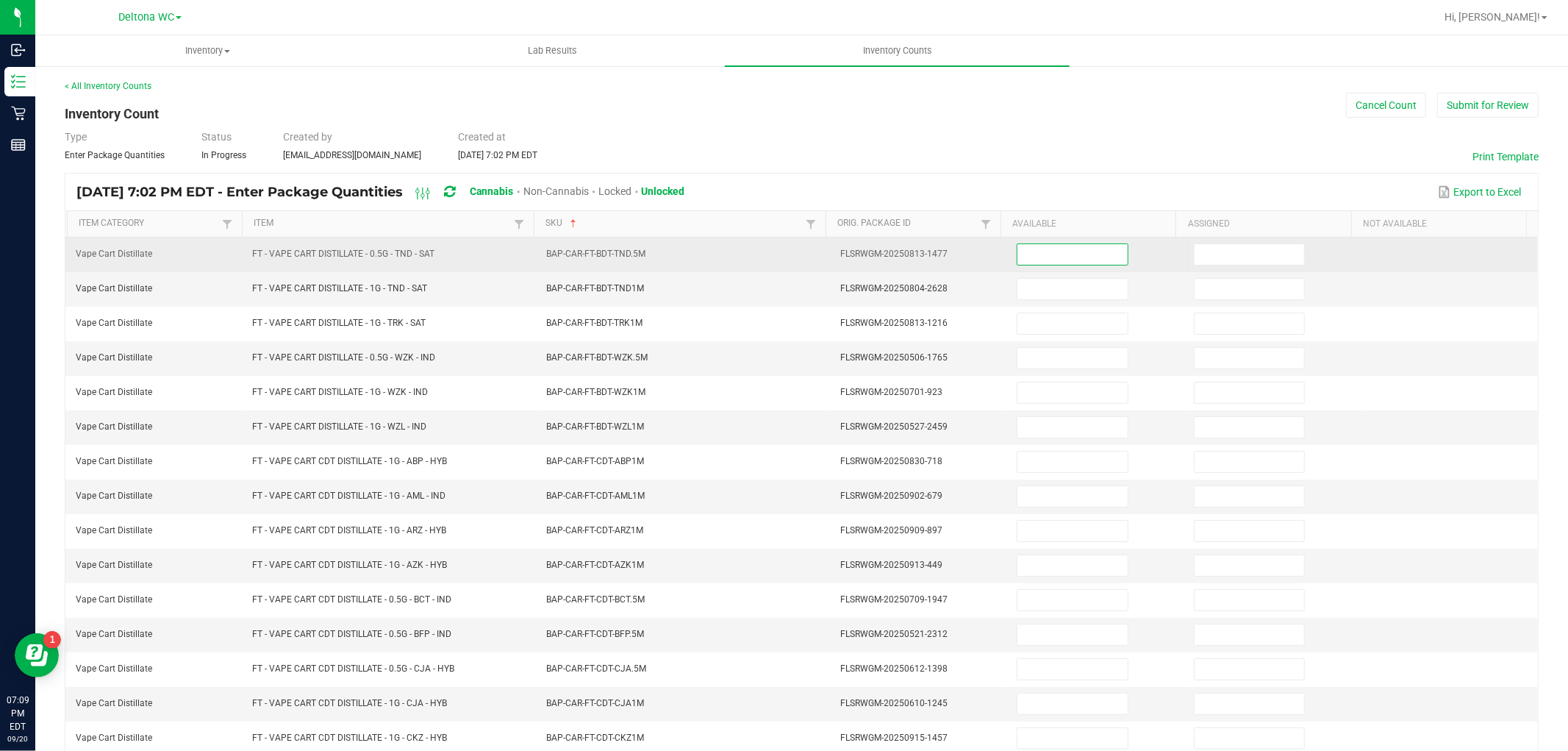
click at [1024, 257] on input at bounding box center [1072, 254] width 110 height 21
type input "8"
type input "0"
type input "6"
type input "0"
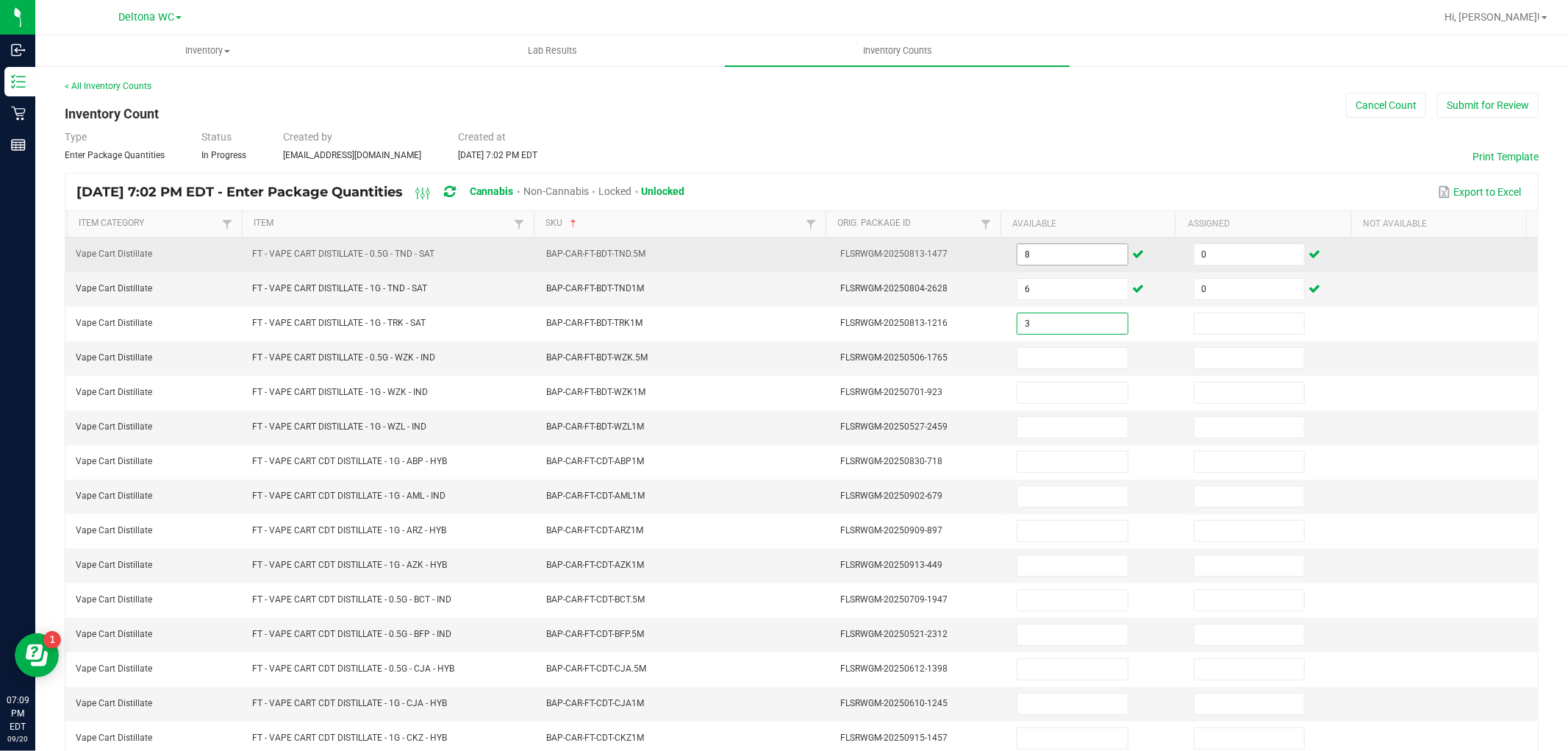
type input "3"
type input "0"
type input "6"
type input "0"
type input "7"
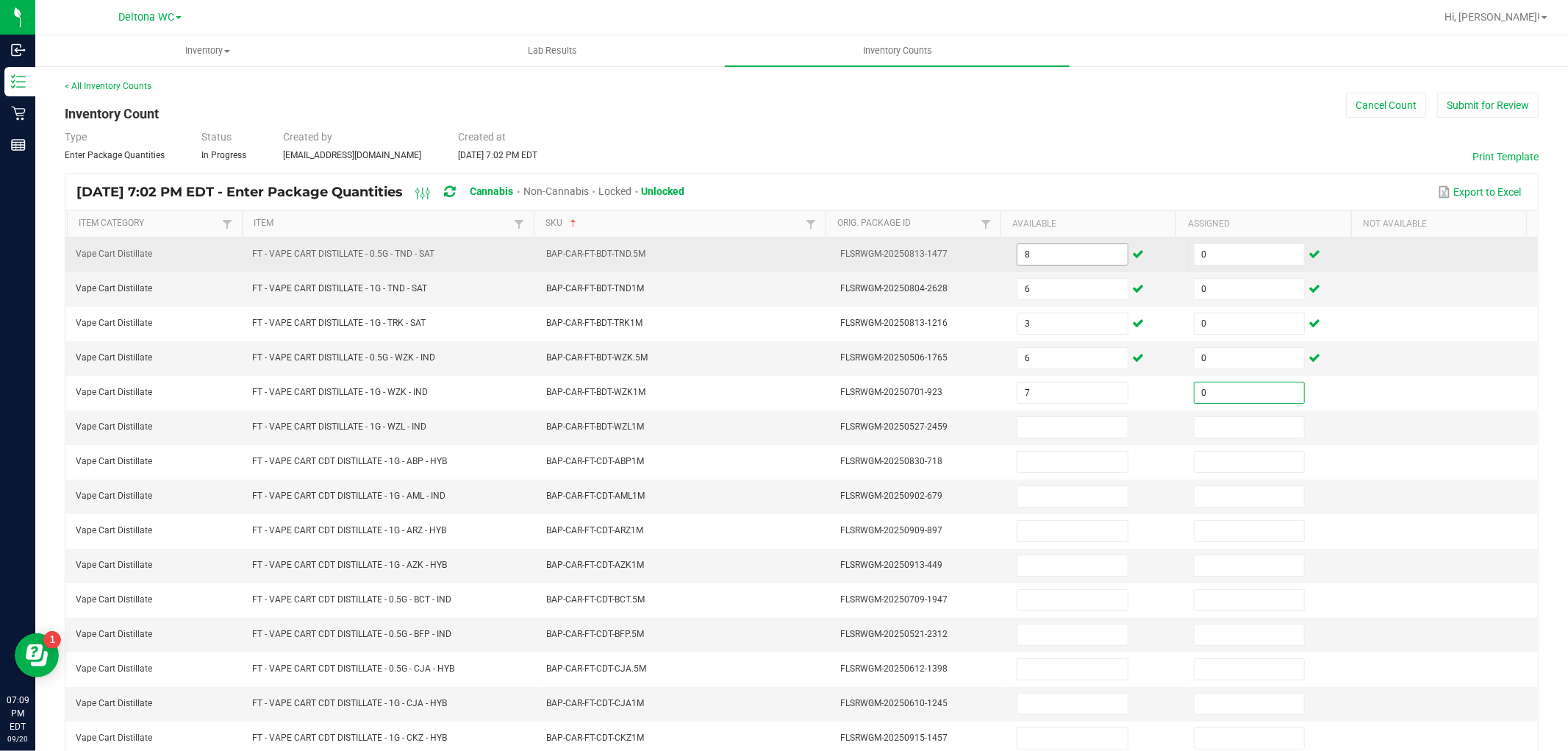
type input "0"
type input "1"
type input "0"
type input "5"
type input "0"
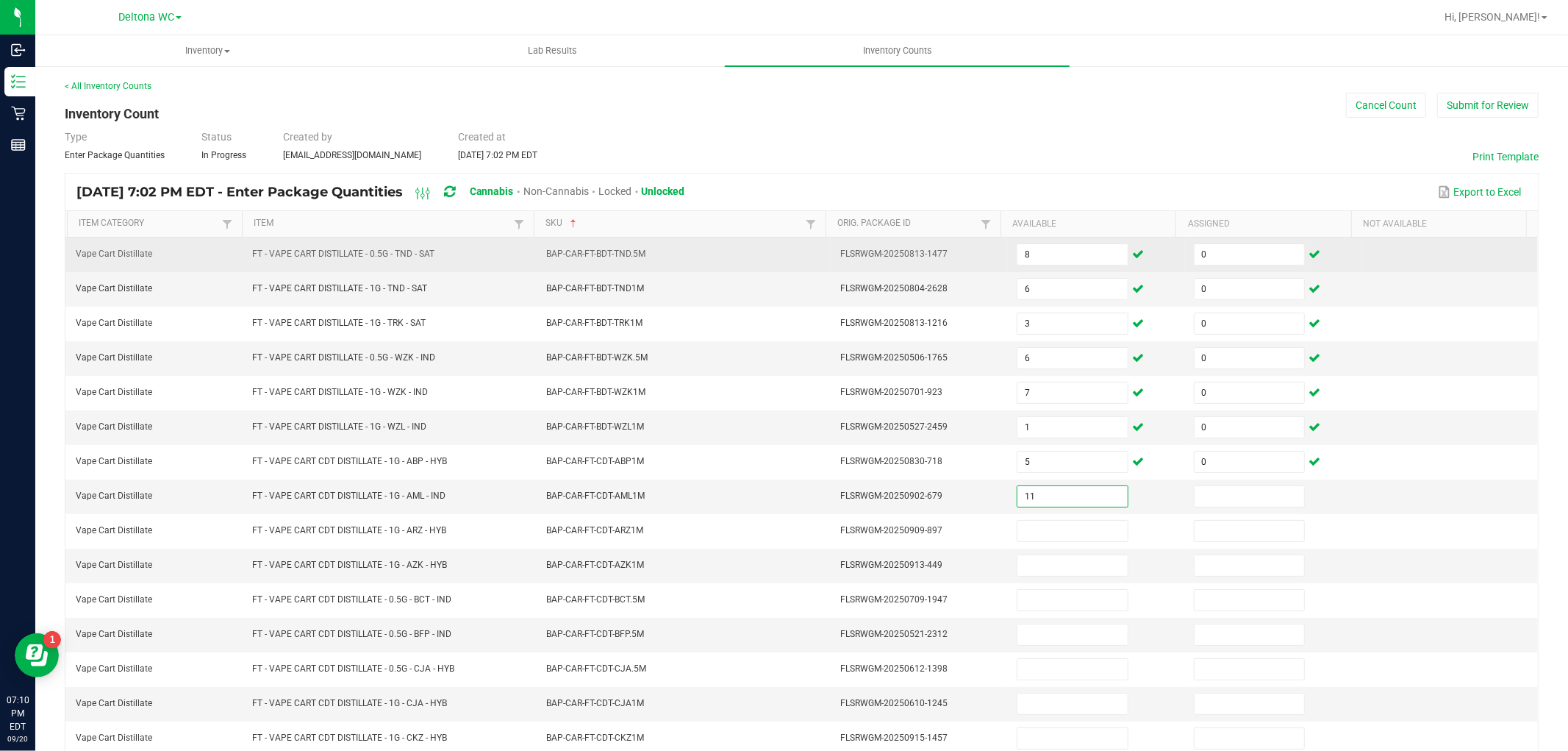
type input "11"
type input "0"
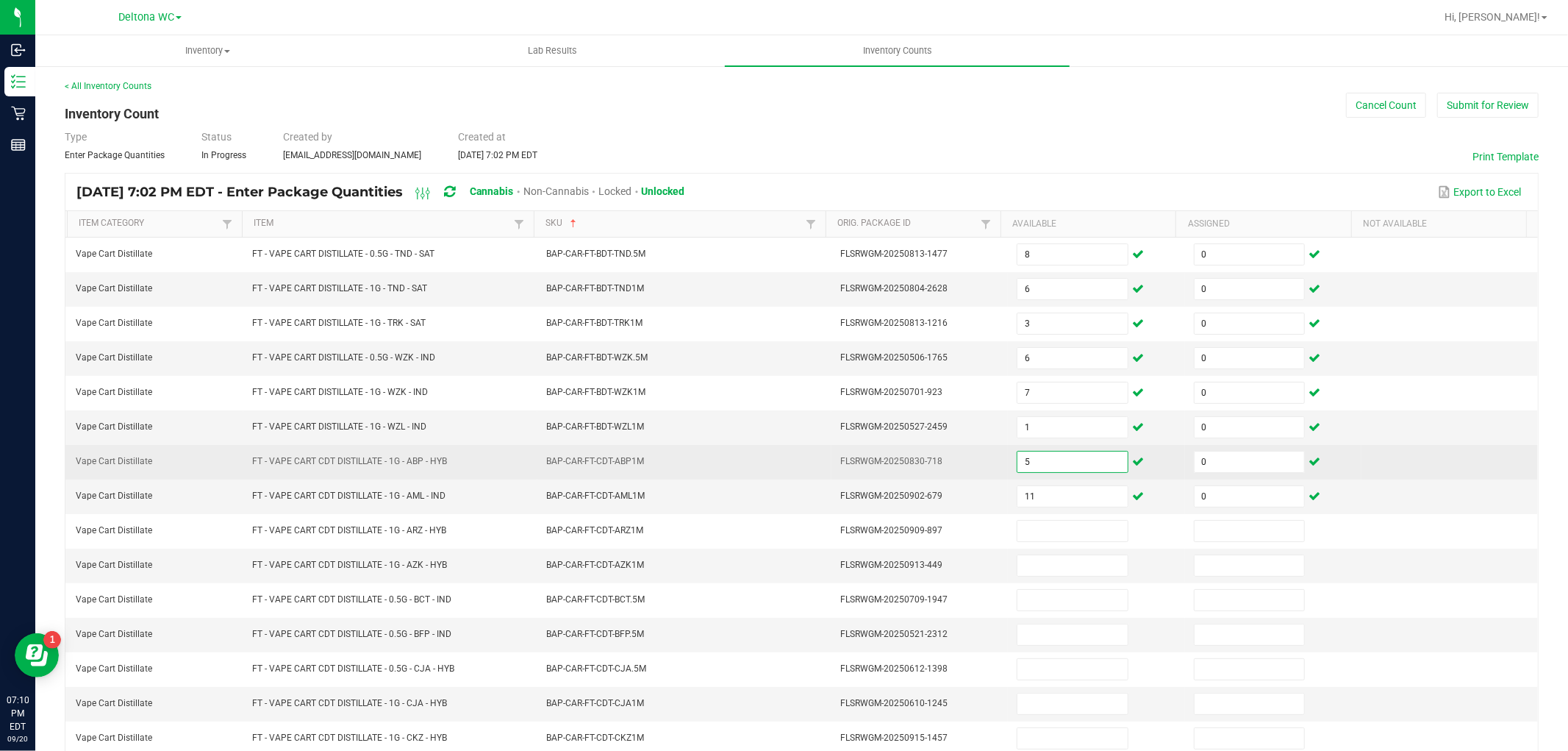
drag, startPoint x: 1026, startPoint y: 460, endPoint x: 1003, endPoint y: 465, distance: 23.5
click at [1017, 464] on input "5" at bounding box center [1072, 462] width 110 height 21
drag, startPoint x: 1096, startPoint y: 476, endPoint x: 1031, endPoint y: 468, distance: 65.5
click at [1031, 468] on td "5" at bounding box center [1096, 462] width 176 height 35
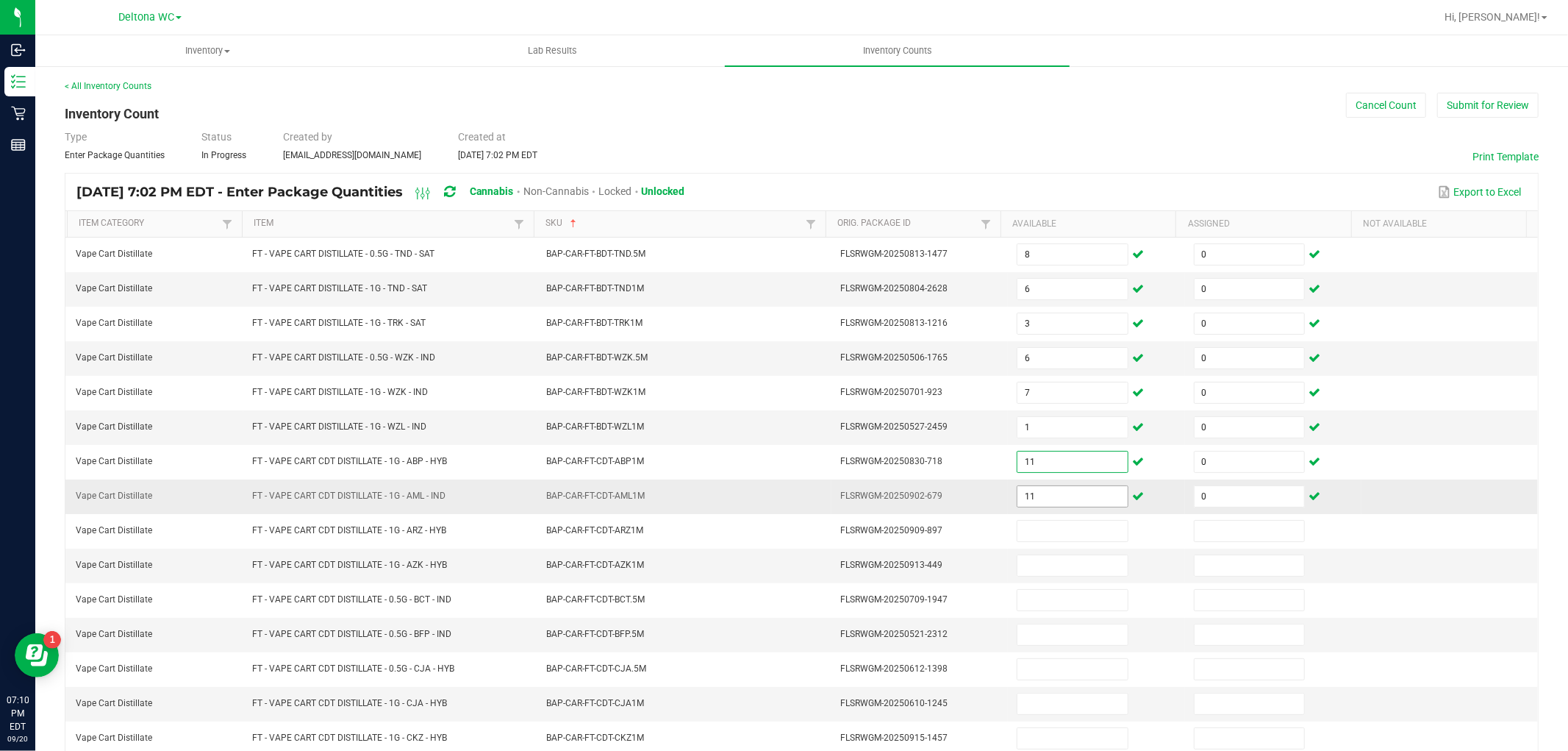
type input "11"
click at [1043, 501] on input "11" at bounding box center [1072, 496] width 110 height 21
type input "4"
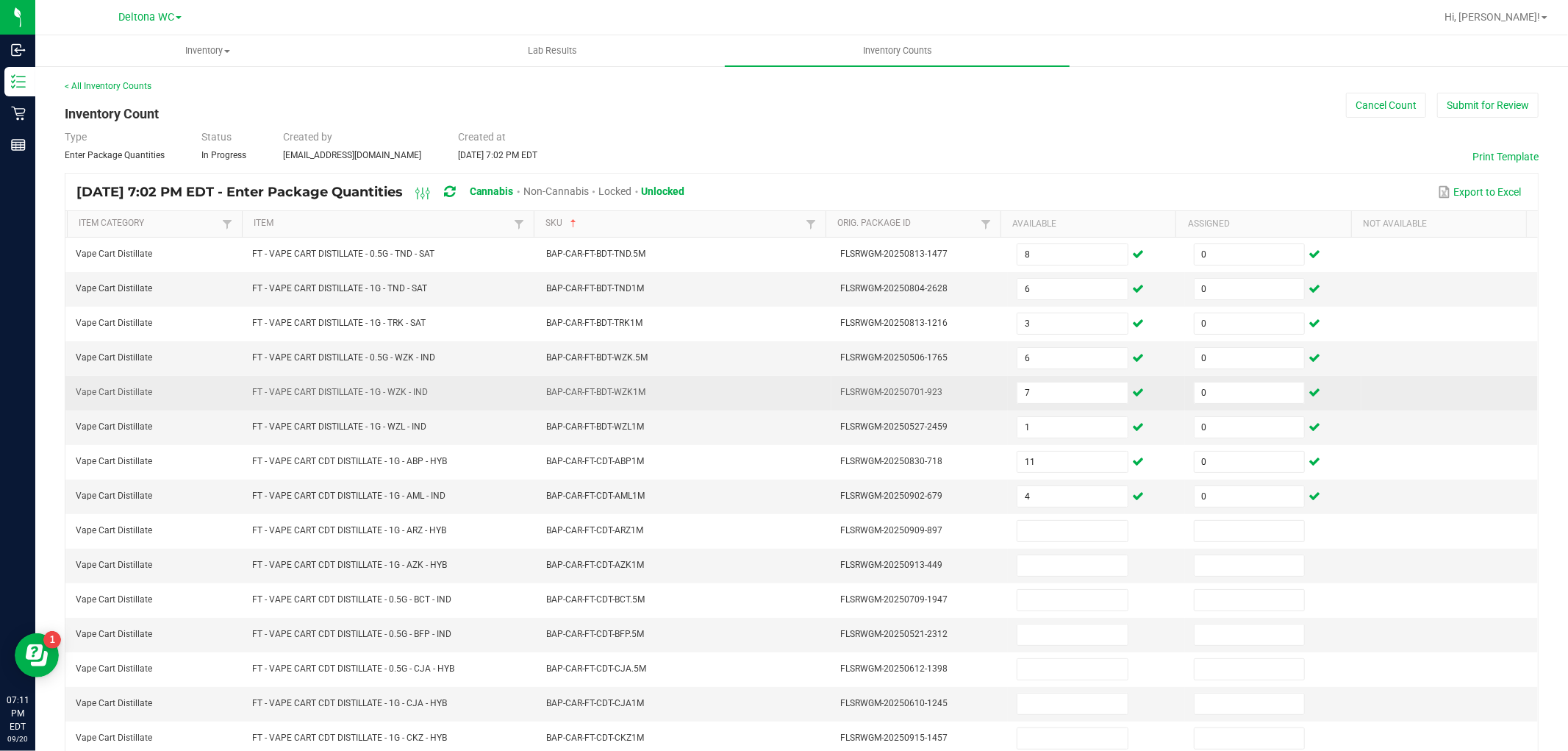
drag, startPoint x: 391, startPoint y: 391, endPoint x: 425, endPoint y: 401, distance: 35.4
click at [429, 396] on td "FT - VAPE CART DISTILLATE - 1G - WZK - IND" at bounding box center [390, 393] width 294 height 35
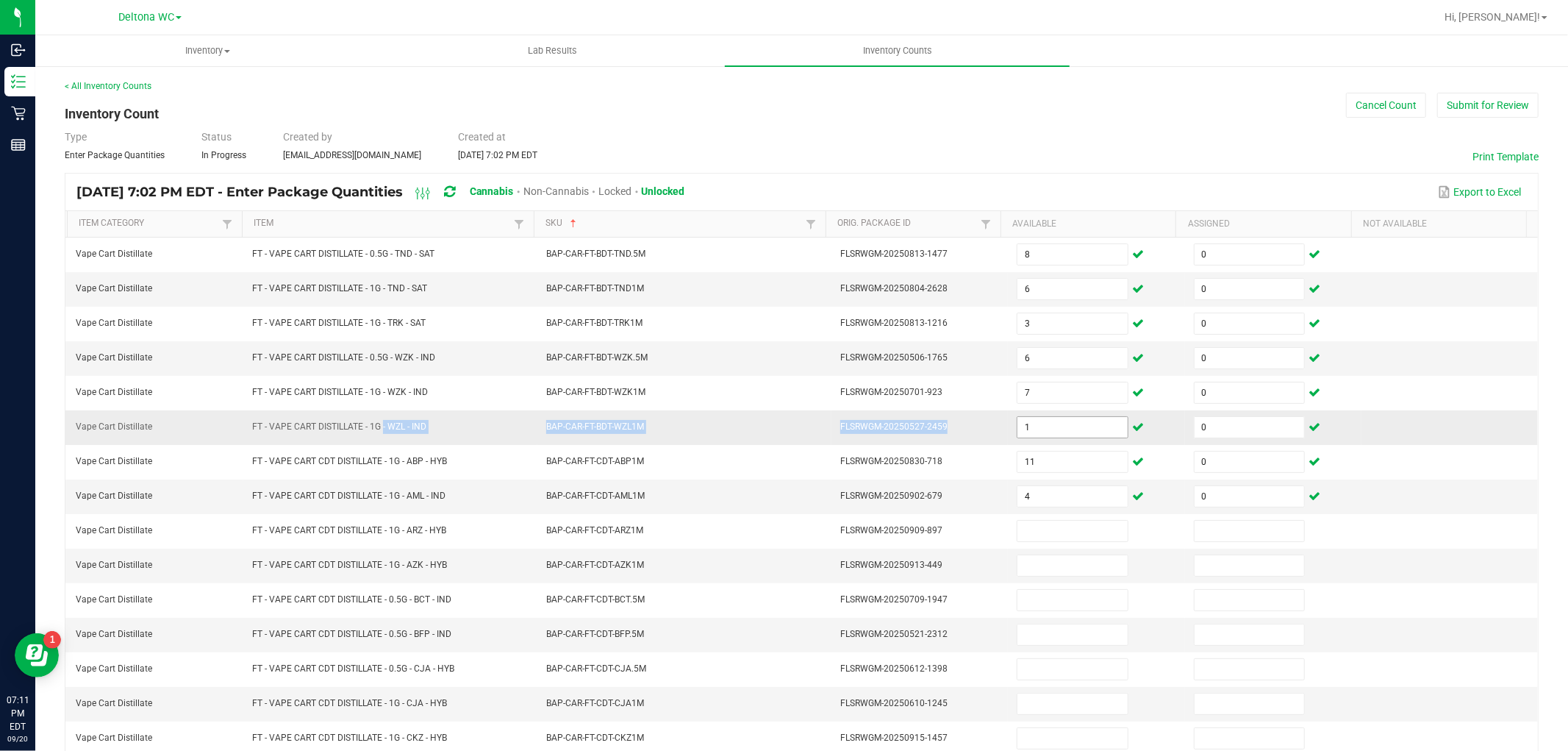
drag, startPoint x: 375, startPoint y: 429, endPoint x: 1042, endPoint y: 427, distance: 667.0
click at [1042, 427] on tr "Vape Cart Distillate FT - VAPE CART DISTILLATE - 1G - WZL - IND BAP-CAR-FT-BDT-…" at bounding box center [801, 428] width 1472 height 35
type input "5"
click at [979, 437] on td "FLSRWGM-20250527-2459" at bounding box center [920, 428] width 176 height 35
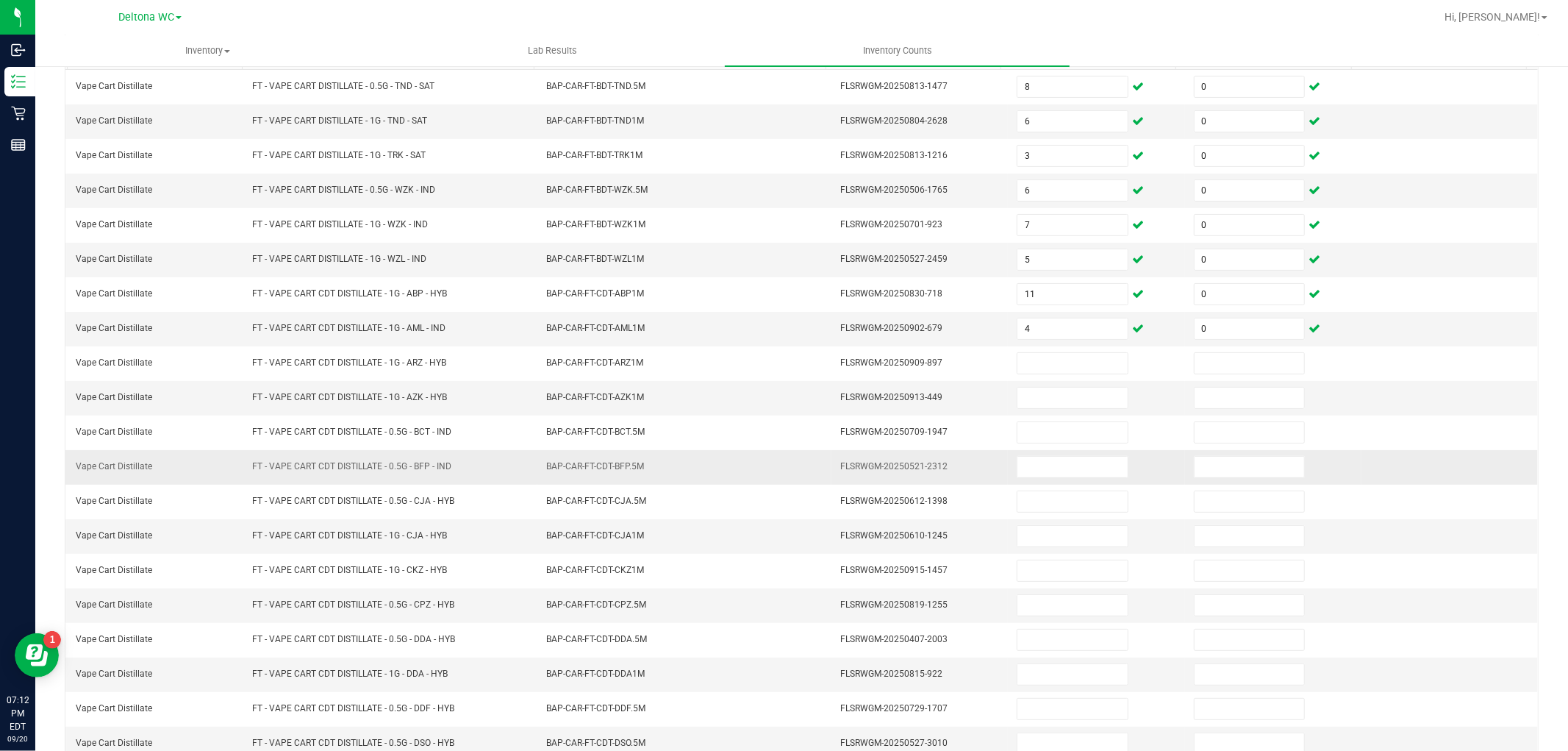
scroll to position [234, 0]
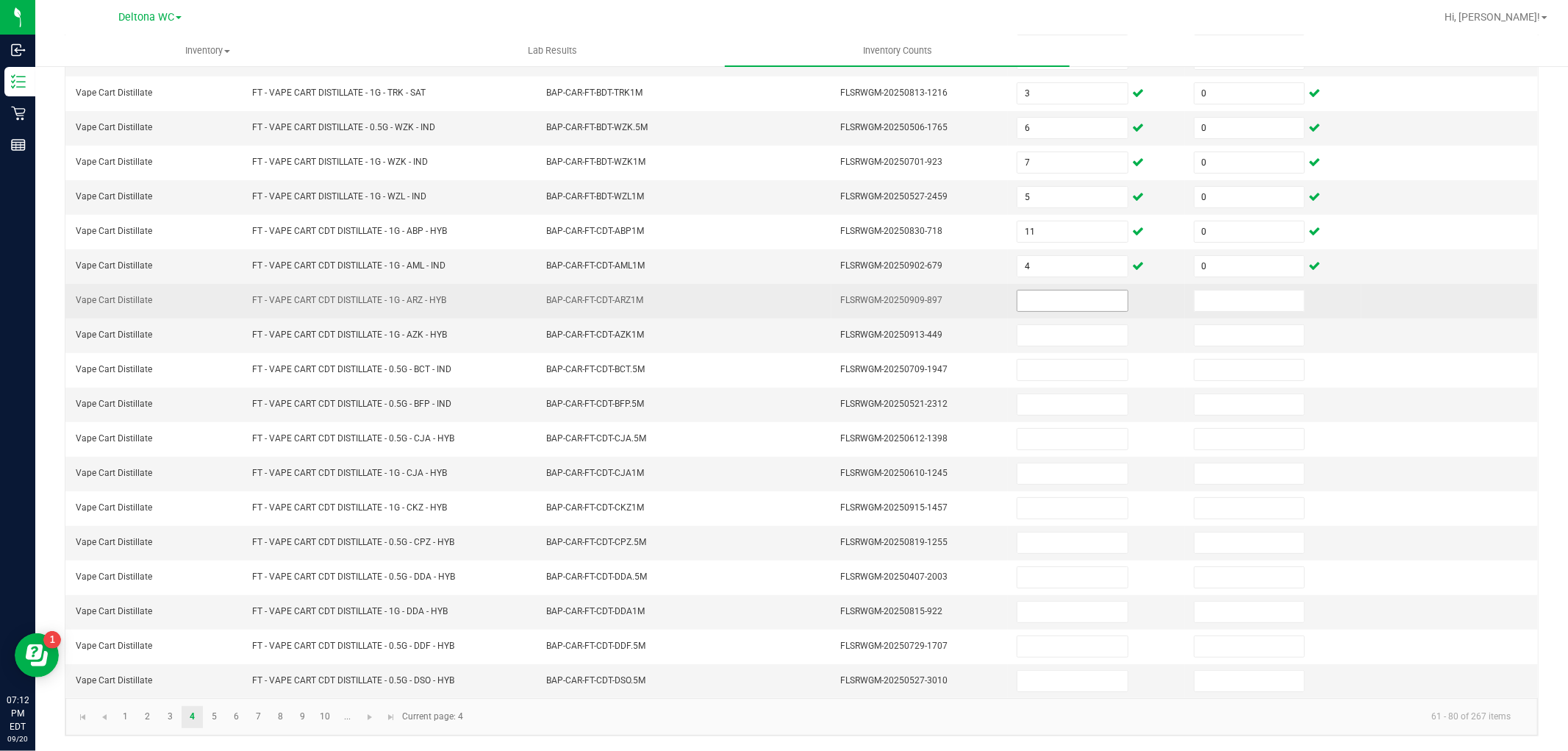
click at [1040, 292] on input at bounding box center [1072, 300] width 110 height 21
type input "8"
type input "0"
type input "10"
type input "0"
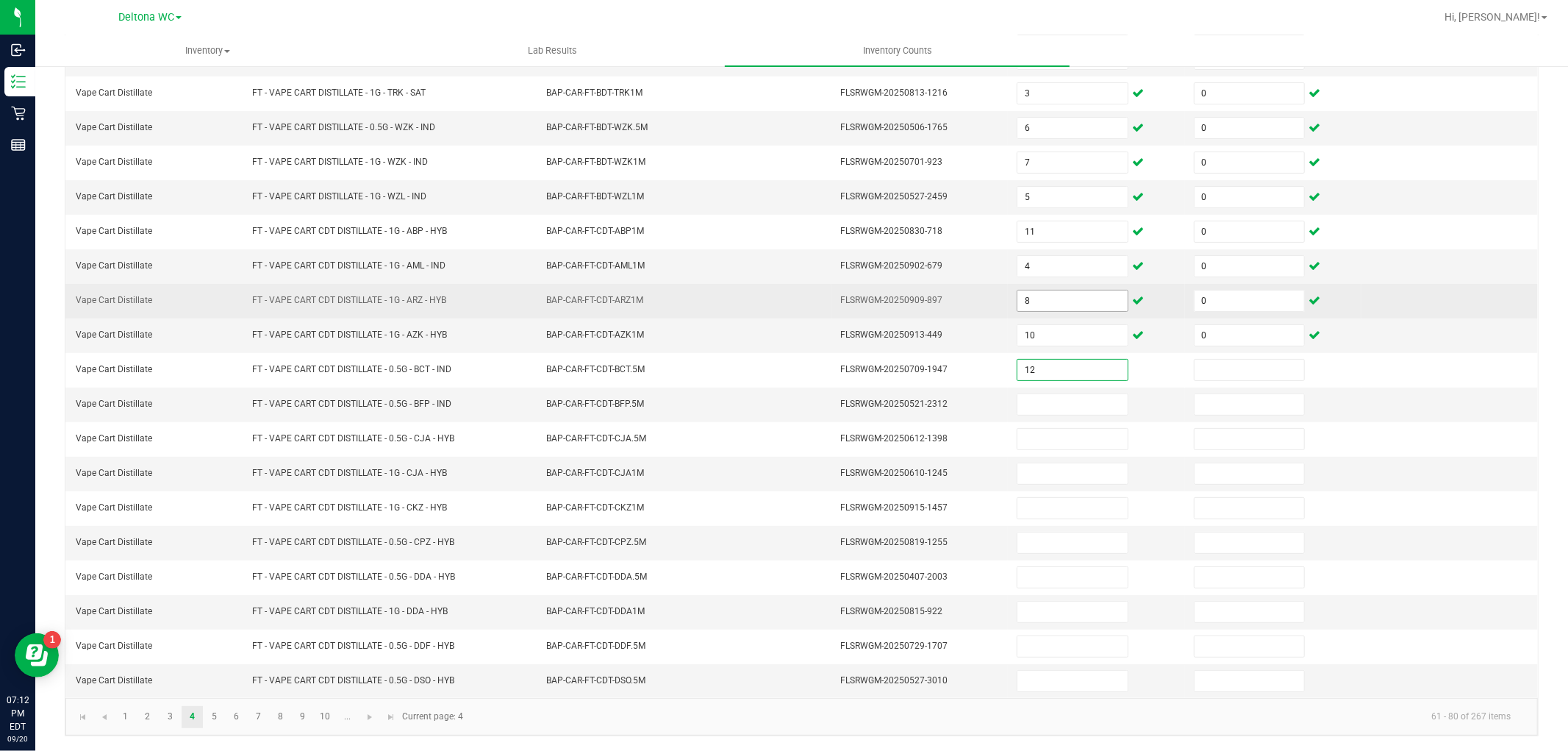
type input "12"
type input "0"
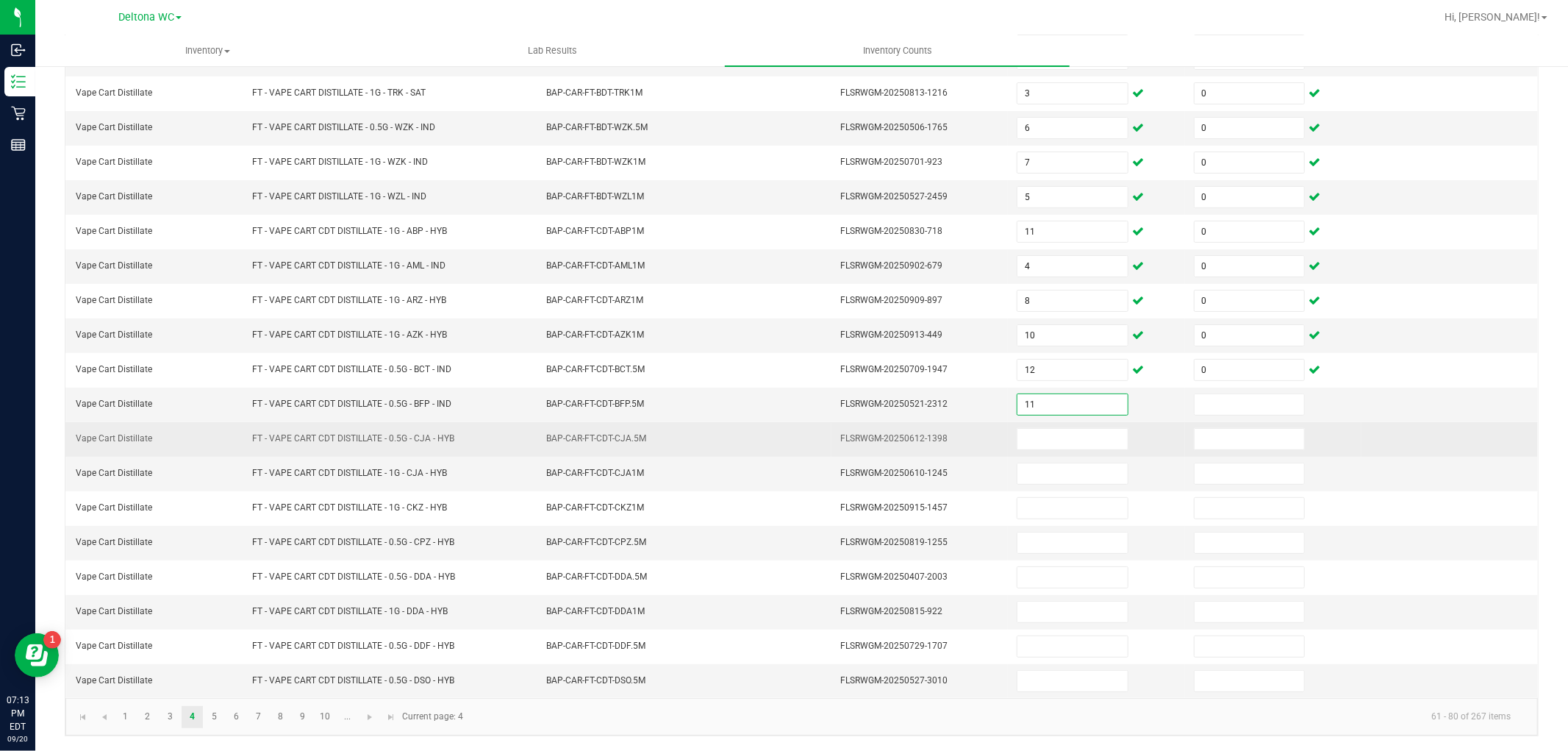
type input "11"
type input "0"
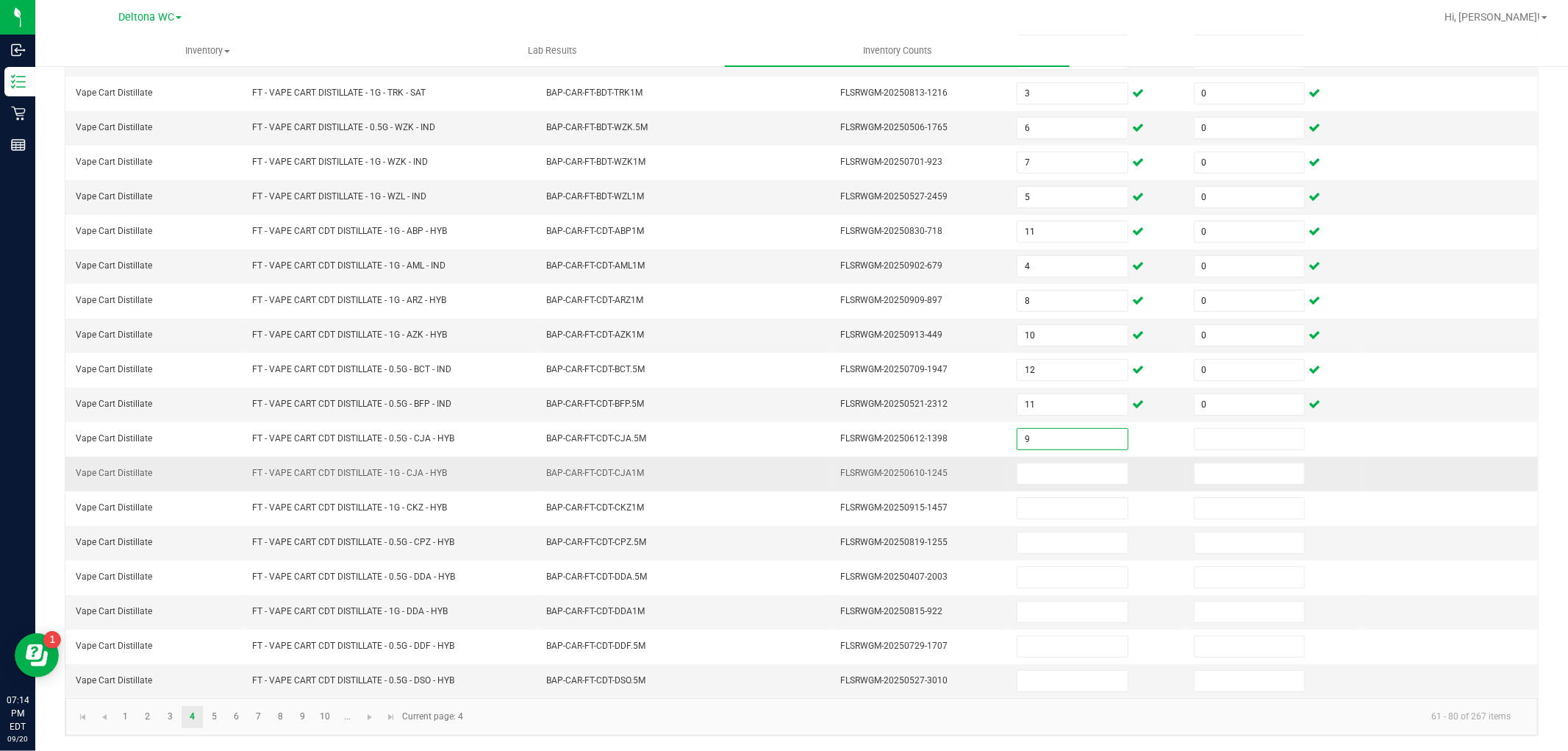
type input "9"
type input "0"
type input "11"
type input "0"
type input "9"
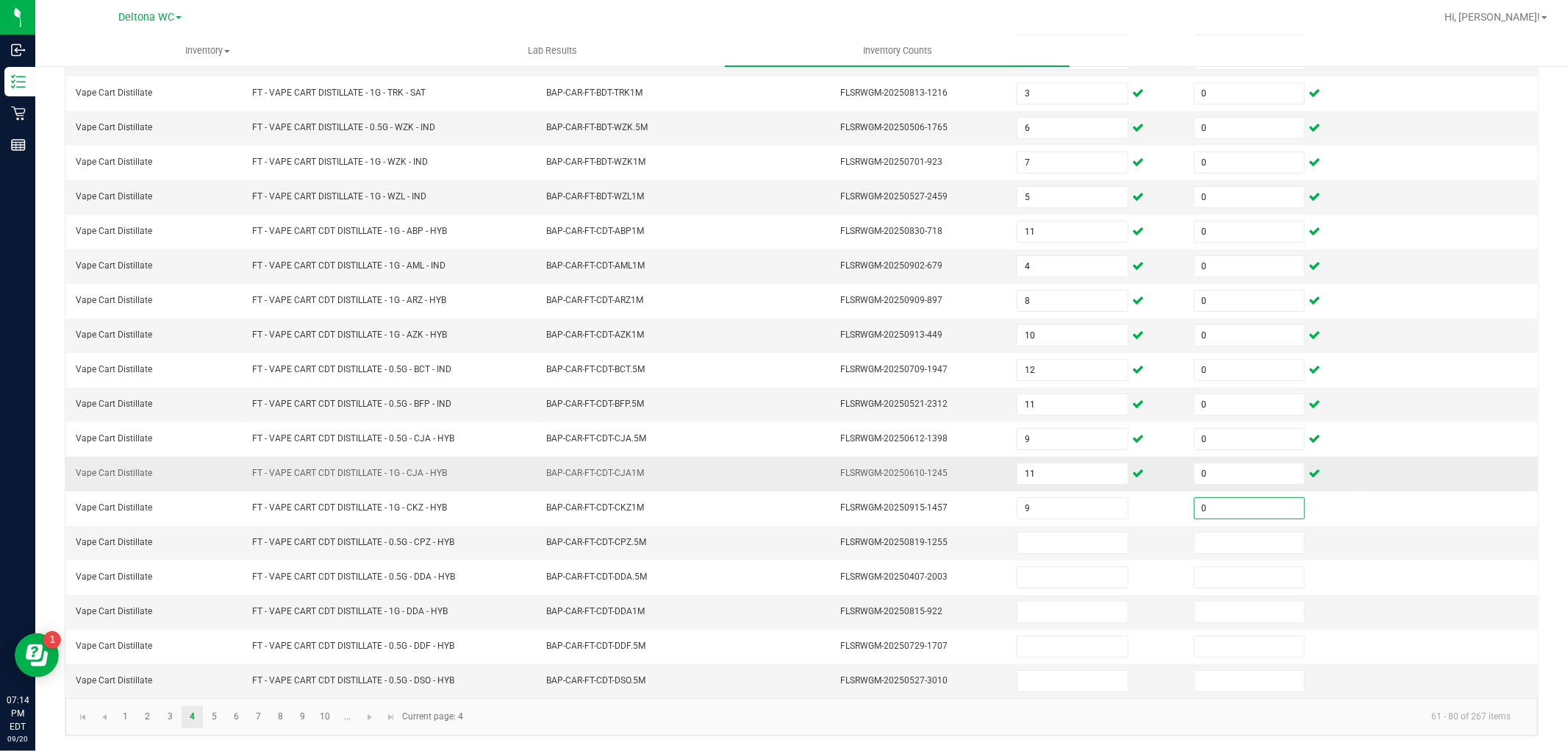
type input "0"
type input "2"
type input "0"
click at [214, 717] on link "5" at bounding box center [214, 716] width 21 height 22
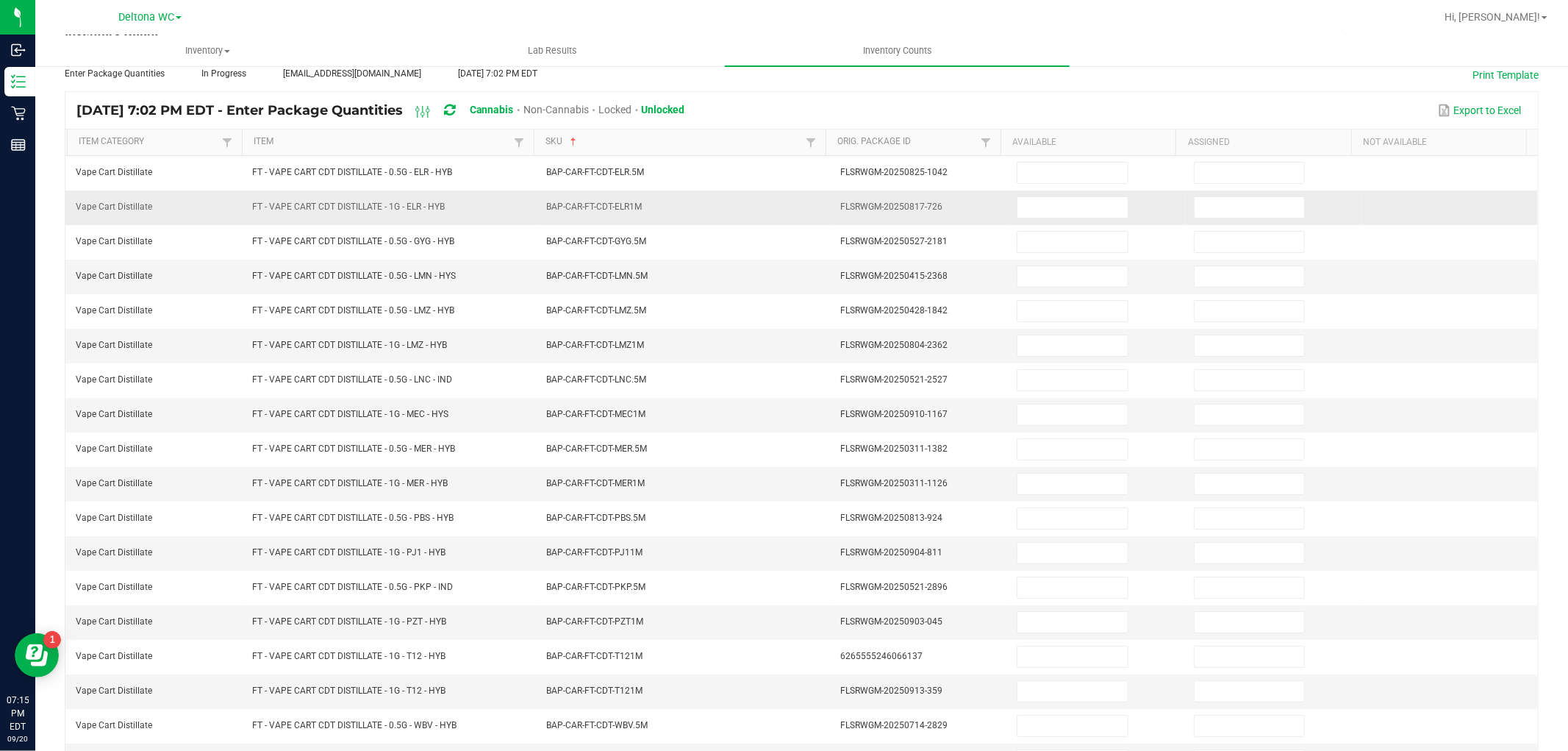
scroll to position [0, 0]
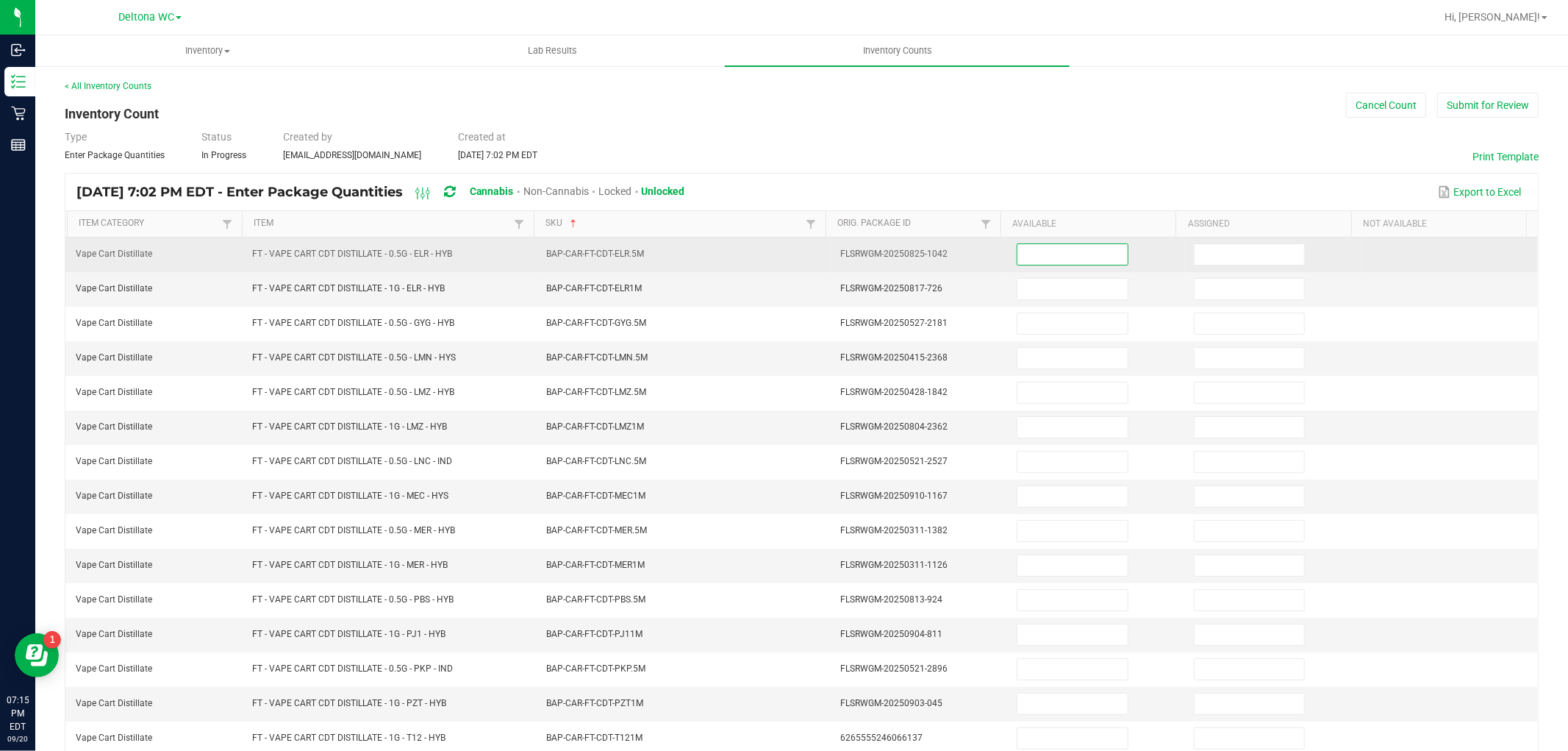
click at [1063, 251] on input at bounding box center [1072, 254] width 110 height 21
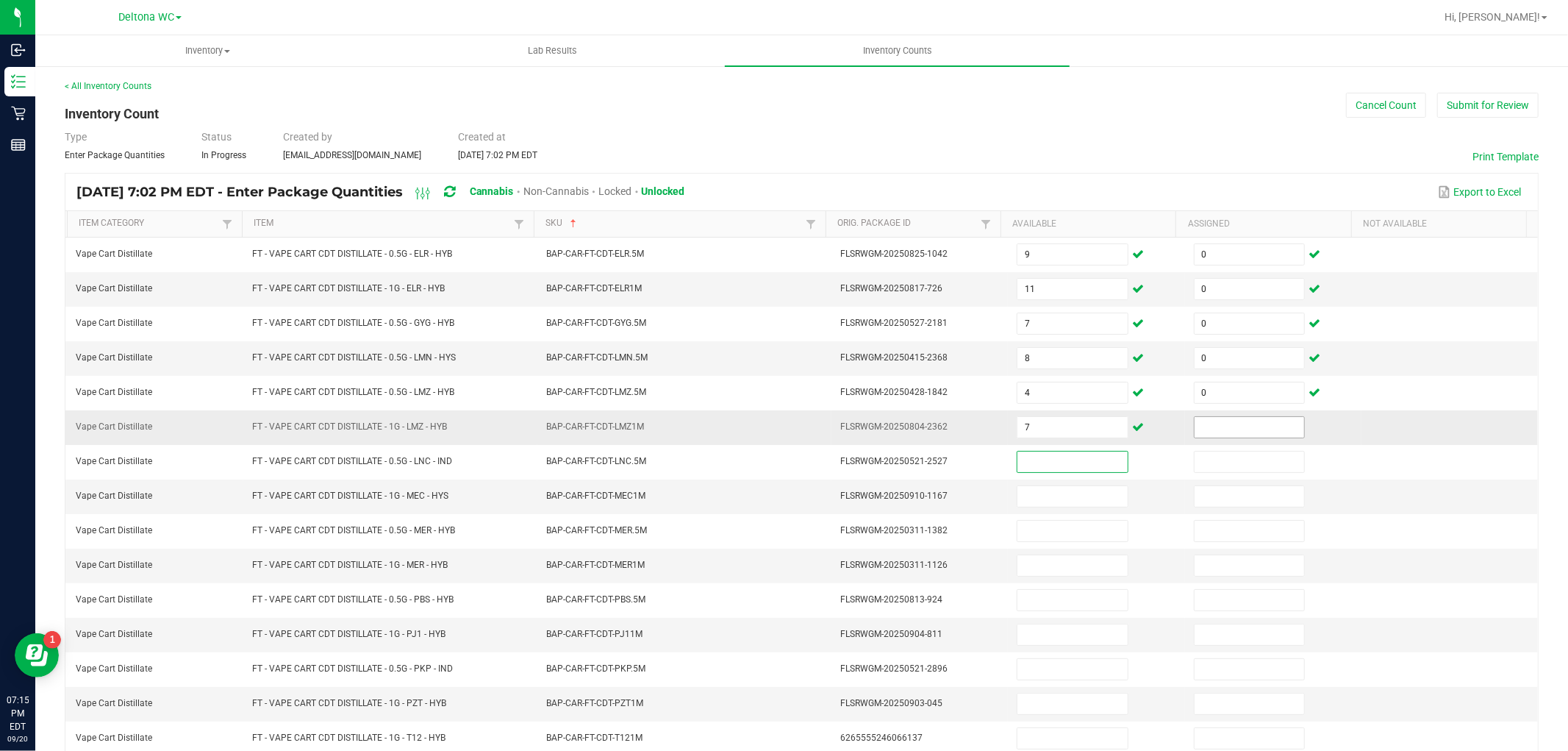
click at [1212, 426] on input at bounding box center [1249, 427] width 110 height 21
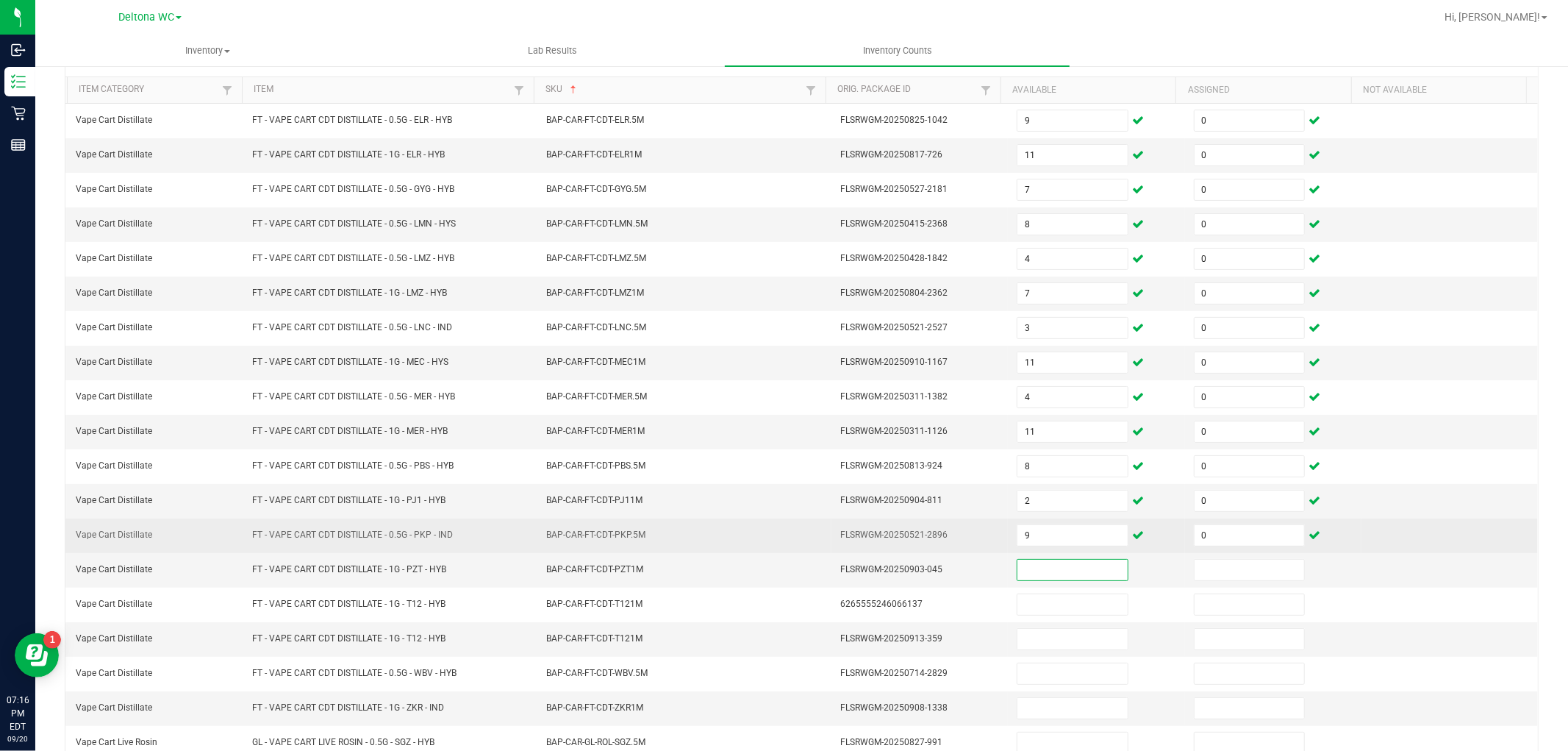
scroll to position [163, 0]
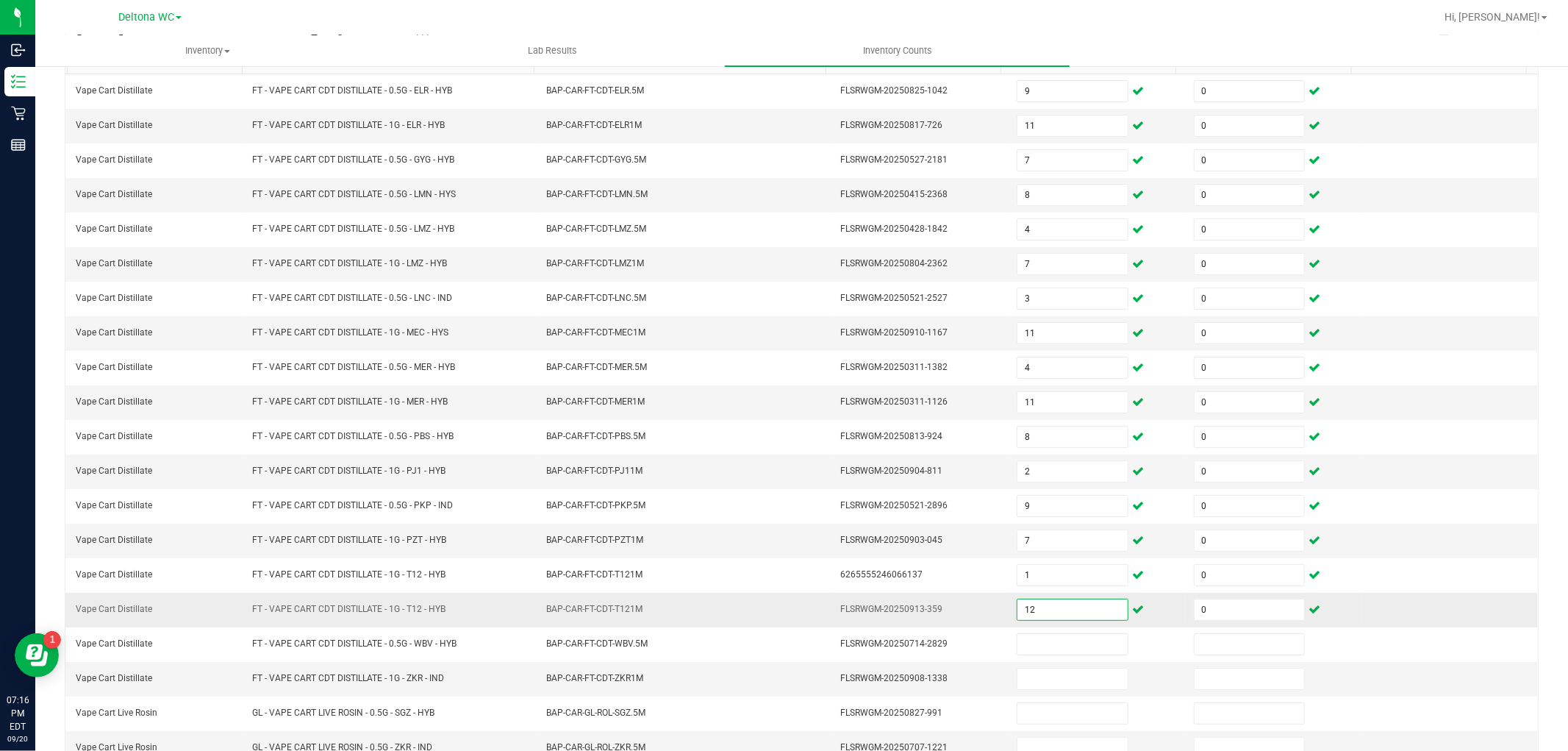
click at [1039, 613] on input "12" at bounding box center [1072, 609] width 110 height 21
click at [1225, 611] on input "0" at bounding box center [1249, 609] width 110 height 21
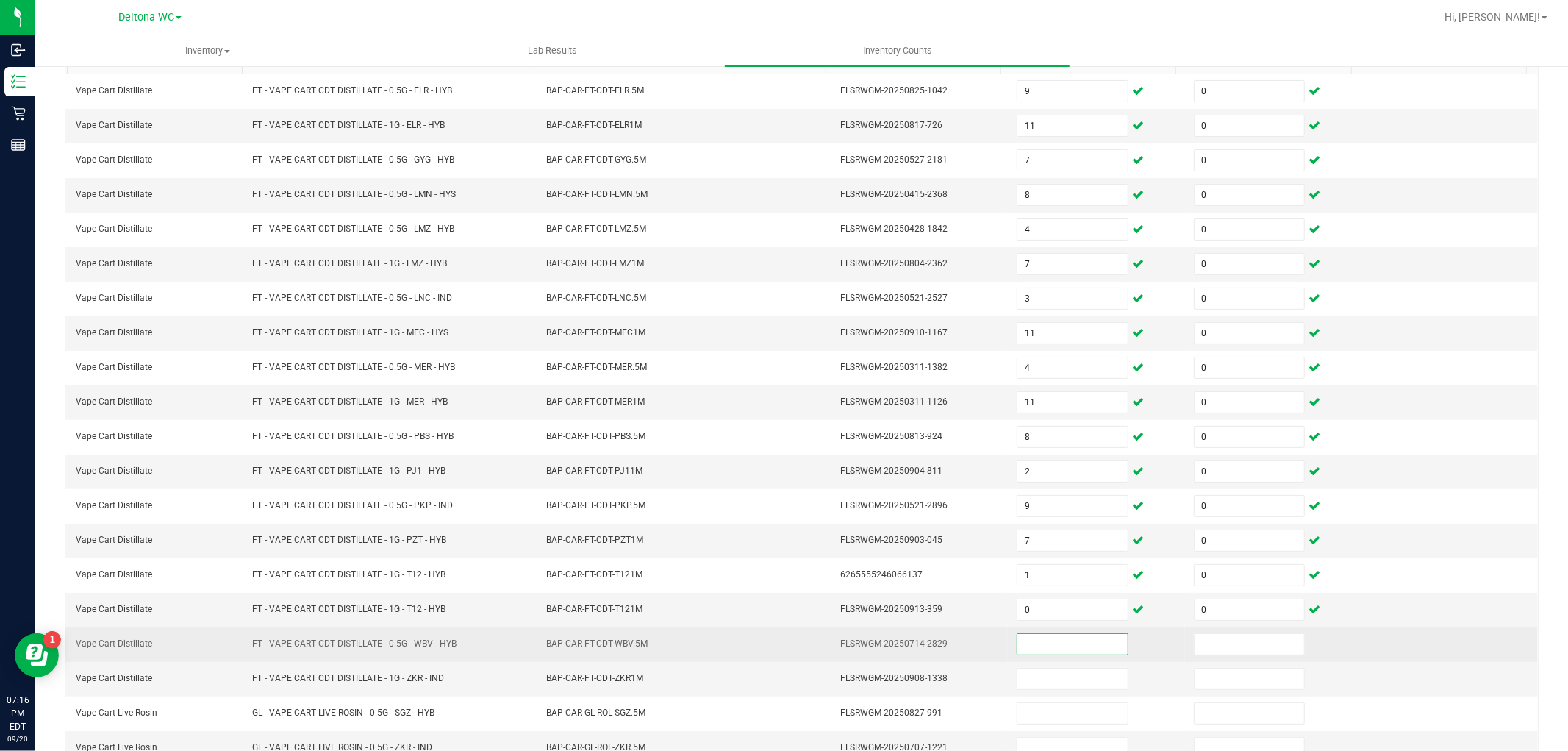
click at [1056, 641] on input at bounding box center [1072, 644] width 110 height 21
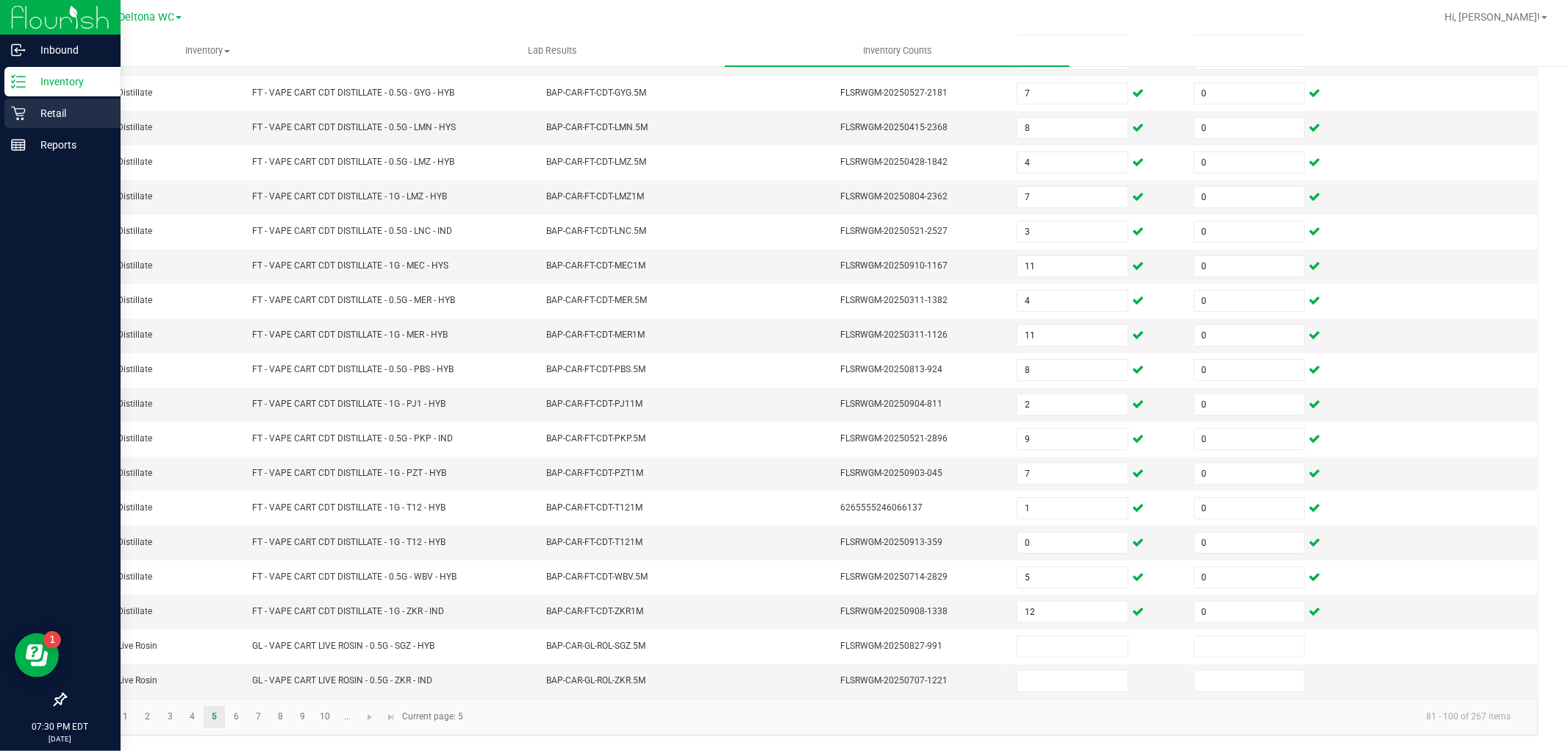
click at [19, 119] on icon at bounding box center [18, 113] width 15 height 15
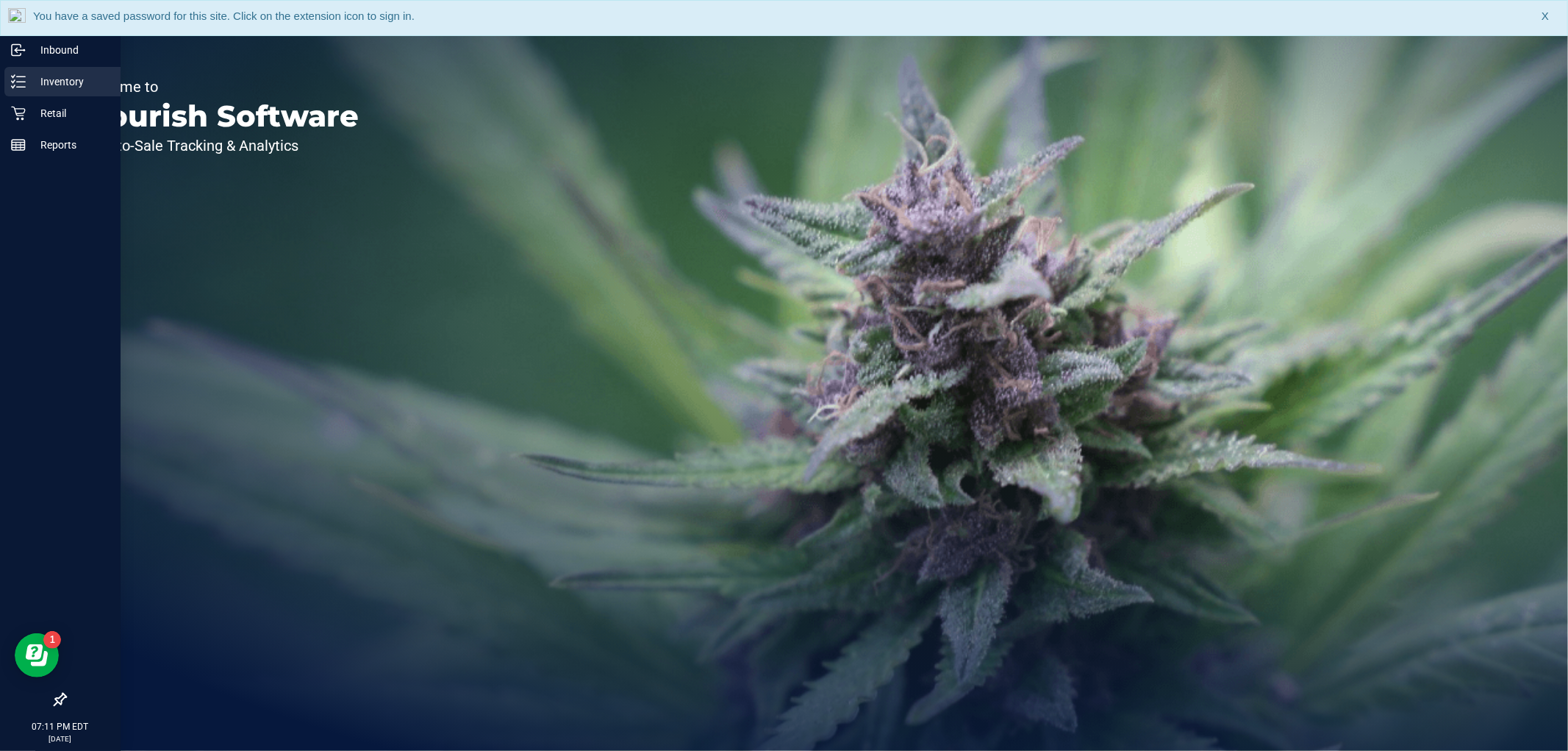
click at [26, 83] on p "Inventory" at bounding box center [69, 81] width 88 height 17
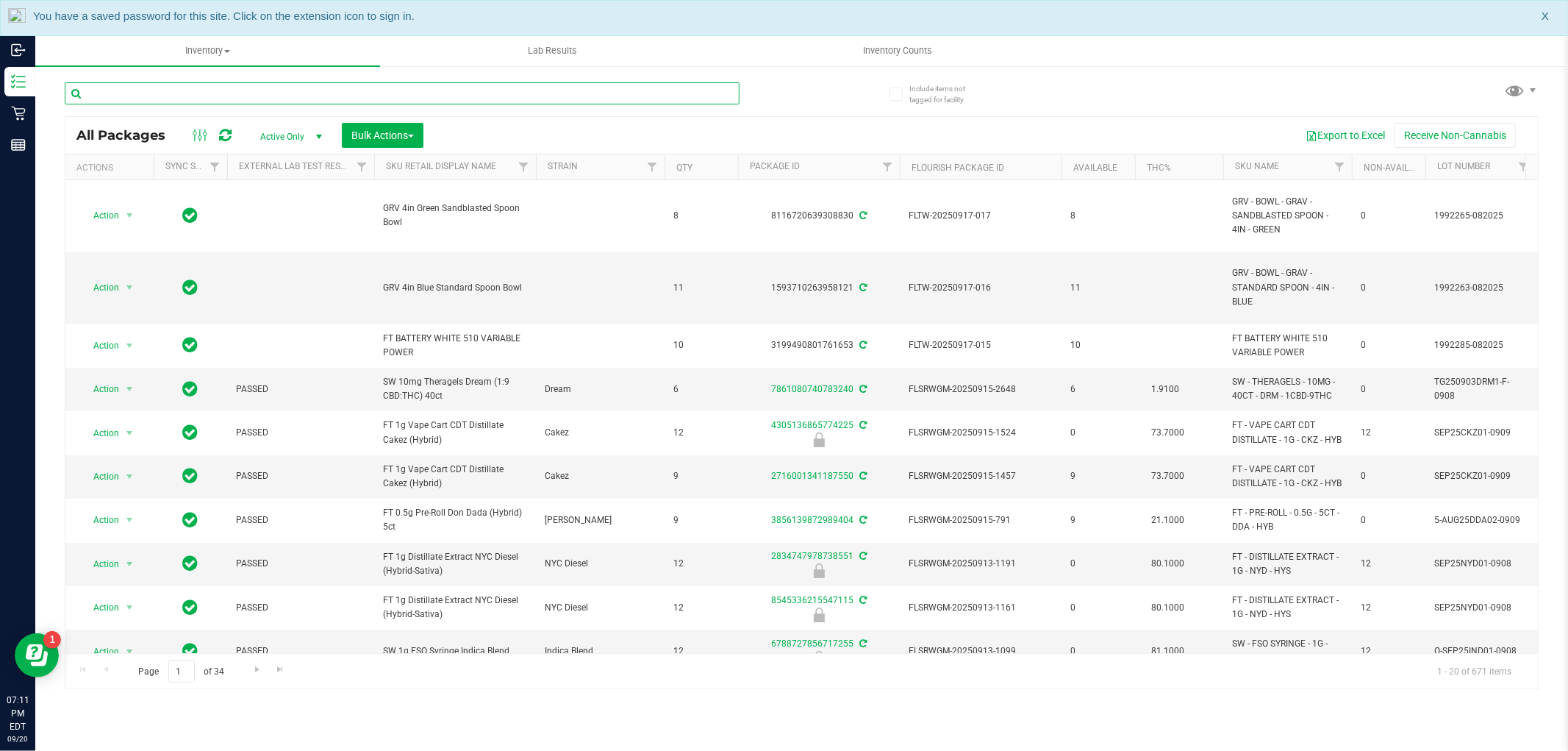
click at [266, 99] on input "text" at bounding box center [401, 93] width 675 height 22
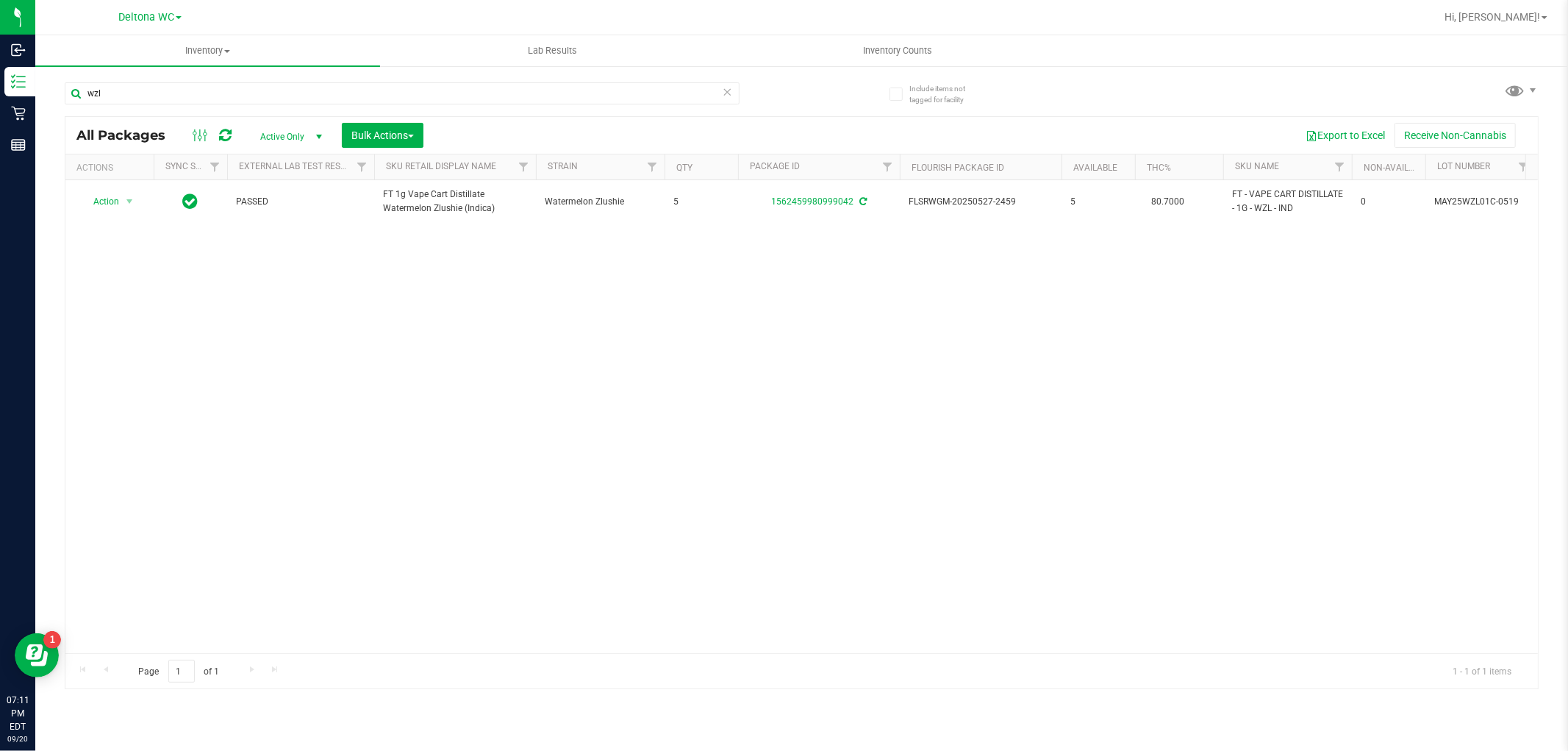
click at [425, 195] on span "FT 1g Vape Cart Distillate Watermelon Zlushie (Indica)" at bounding box center [455, 201] width 144 height 28
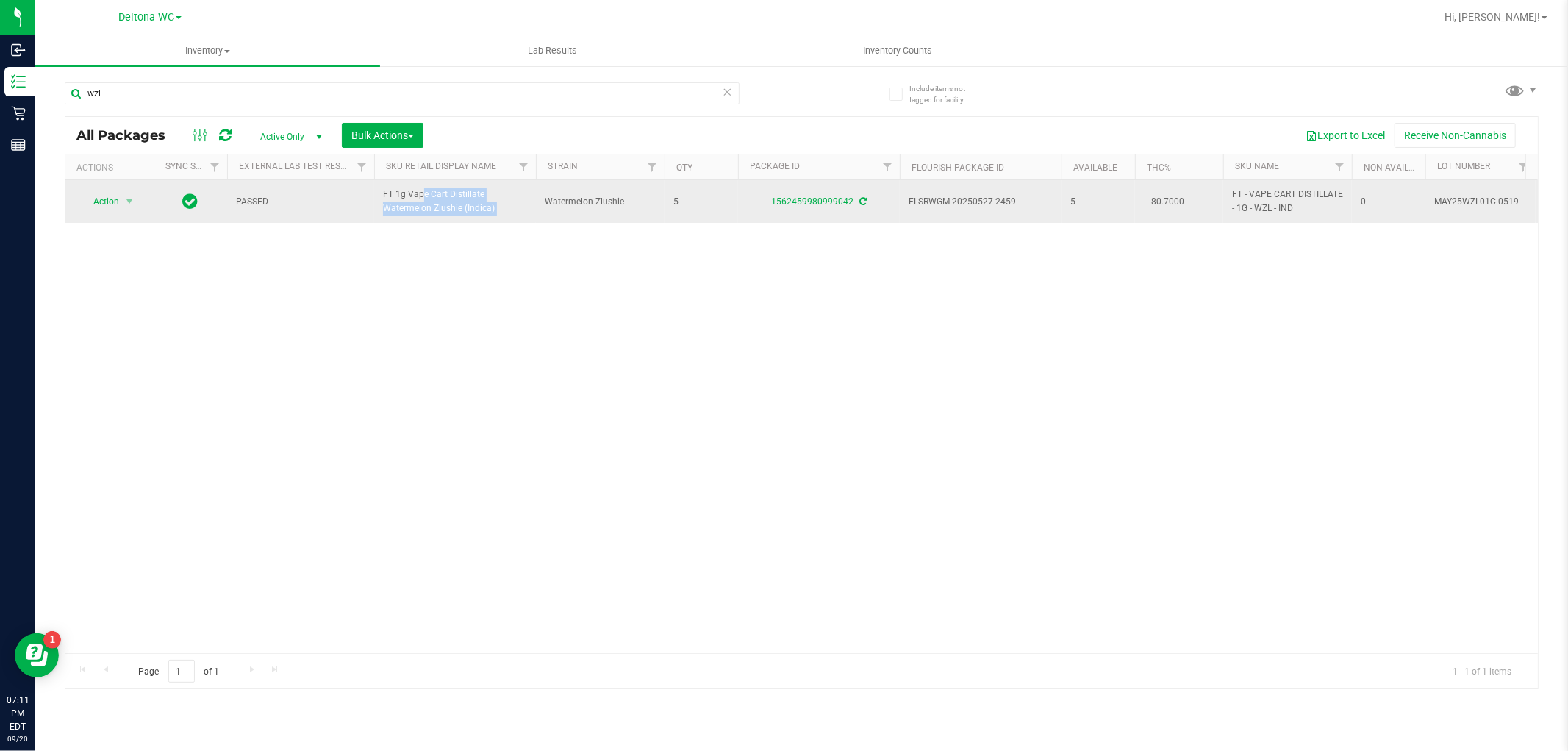
click at [425, 194] on span "FT 1g Vape Cart Distillate Watermelon Zlushie (Indica)" at bounding box center [455, 201] width 144 height 28
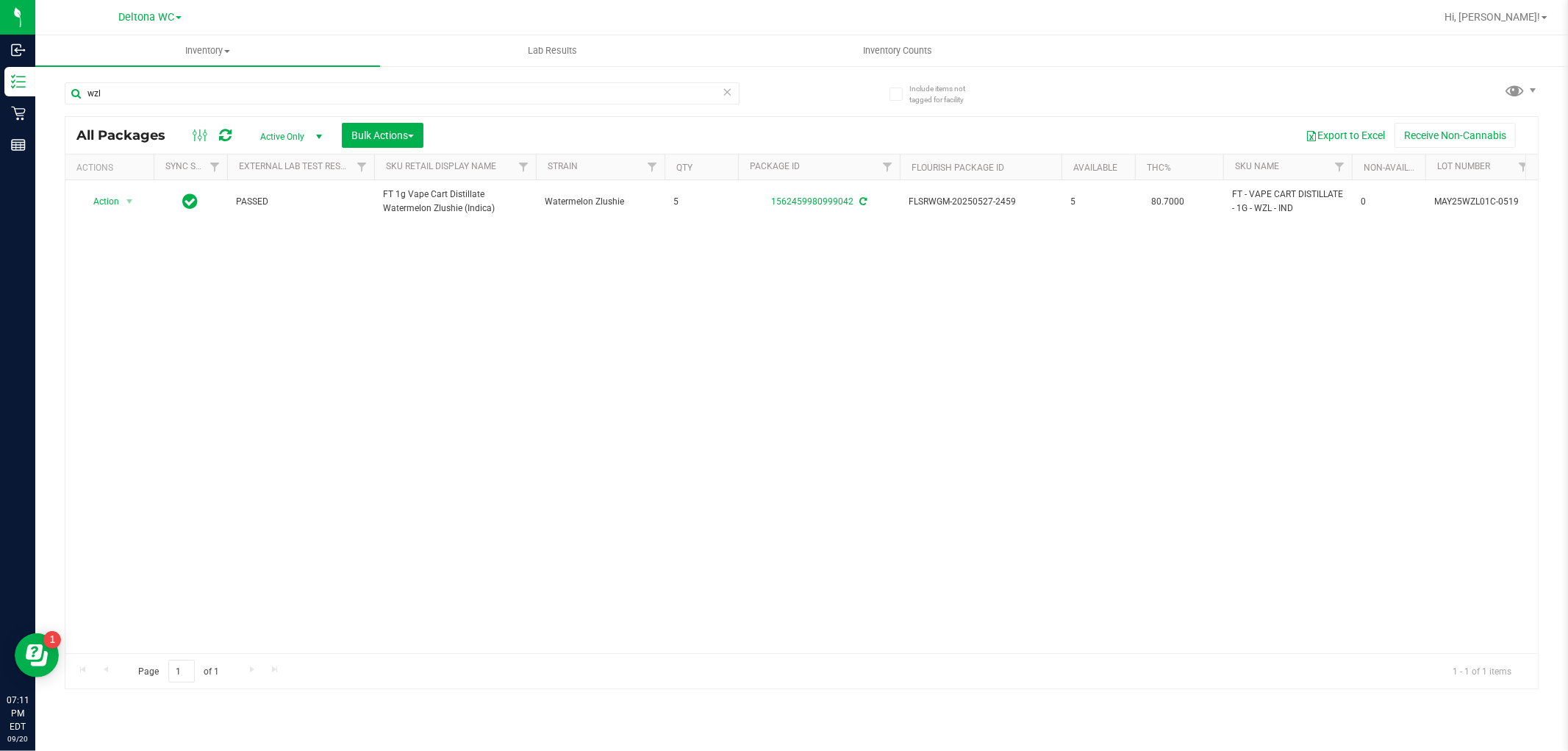
click at [439, 299] on div "Action Action Create package Edit attributes Global inventory Locate package Lo…" at bounding box center [801, 416] width 1472 height 472
drag, startPoint x: 190, startPoint y: 92, endPoint x: 45, endPoint y: 96, distance: 145.1
click at [45, 96] on div "Include items not tagged for facility wzl All Packages Active Only Active Only …" at bounding box center [802, 289] width 1533 height 448
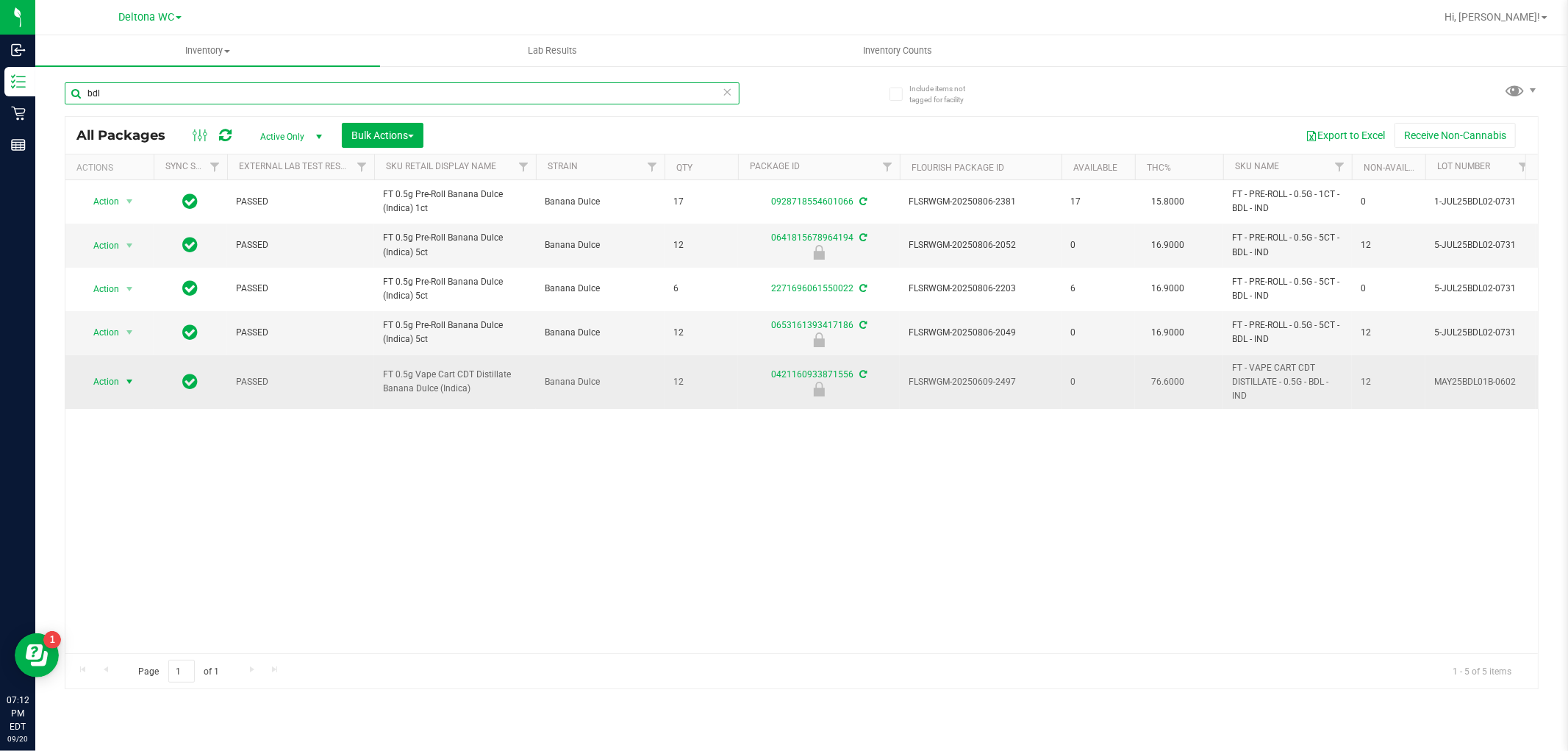
type input "bdl"
click at [110, 384] on span "Action" at bounding box center [100, 381] width 40 height 21
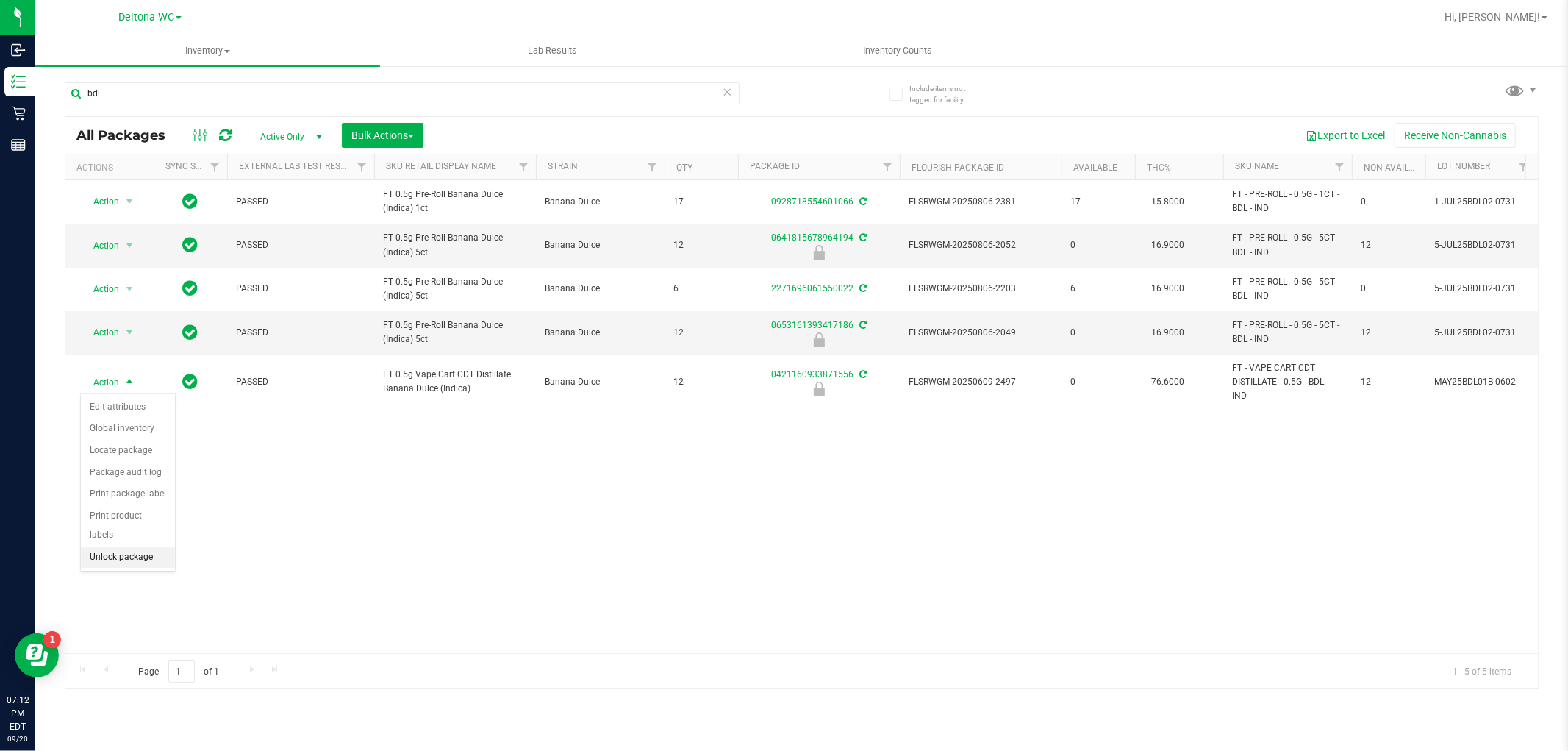
click at [153, 552] on li "Unlock package" at bounding box center [128, 557] width 94 height 22
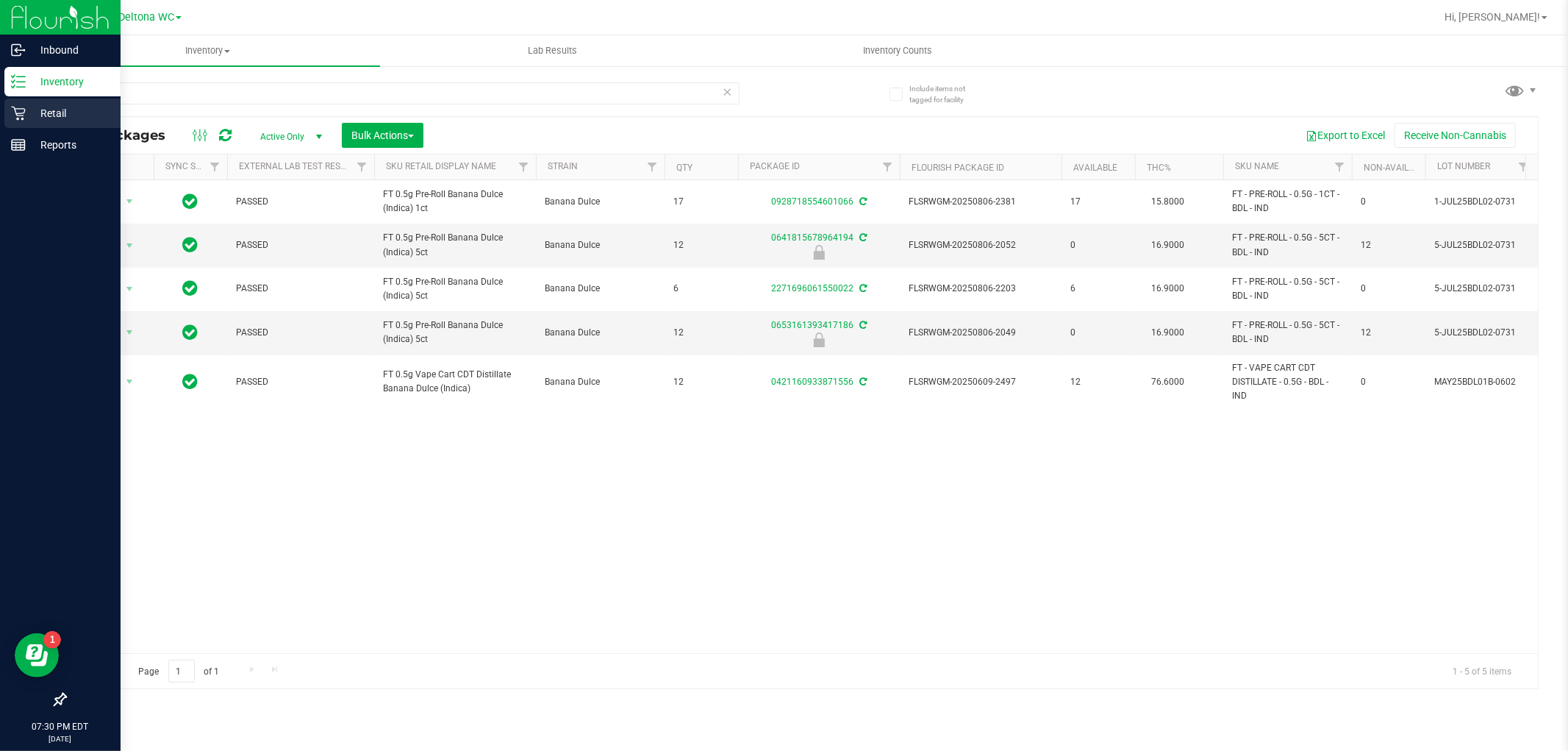
click at [59, 116] on p "Retail" at bounding box center [69, 113] width 88 height 17
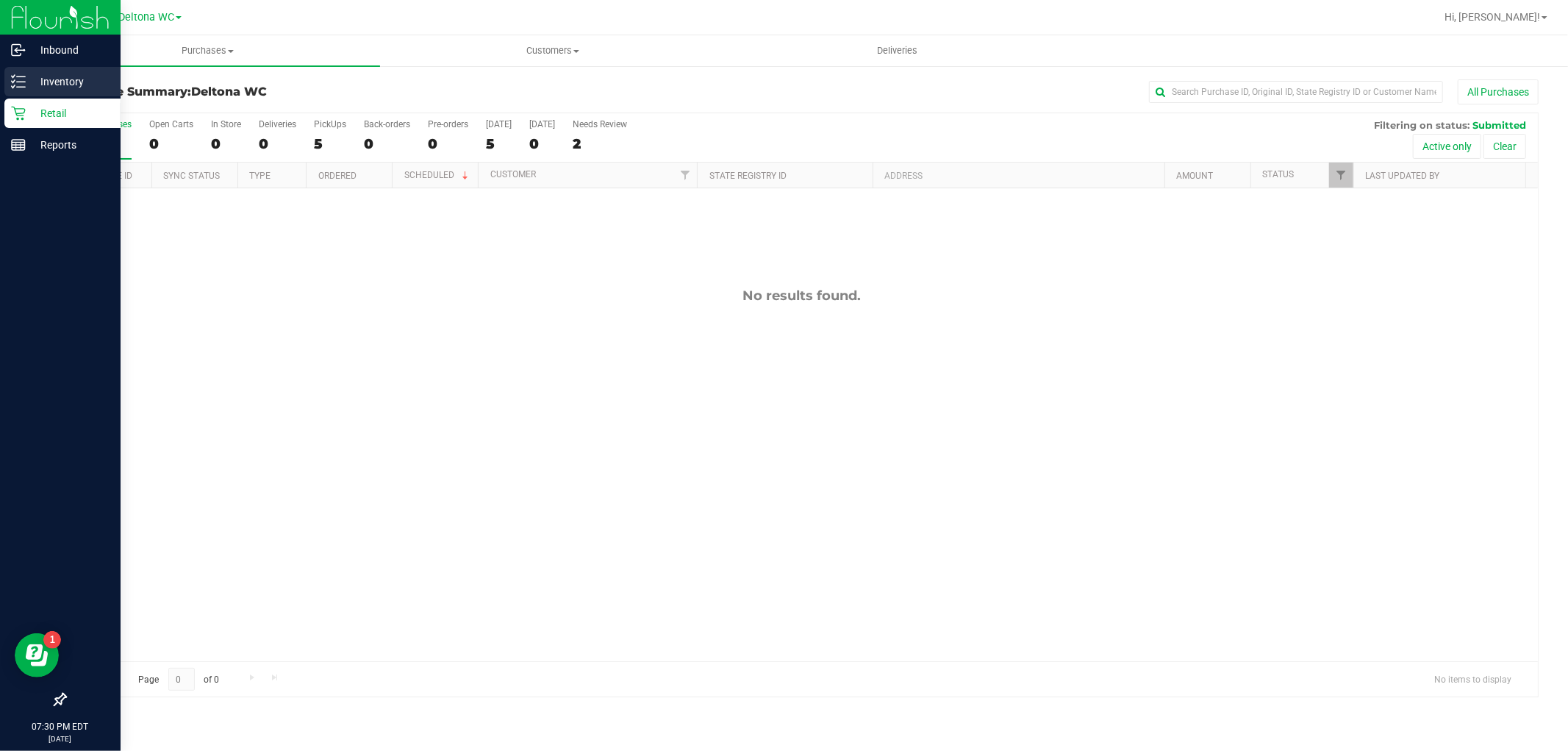
click at [53, 79] on p "Inventory" at bounding box center [69, 81] width 88 height 17
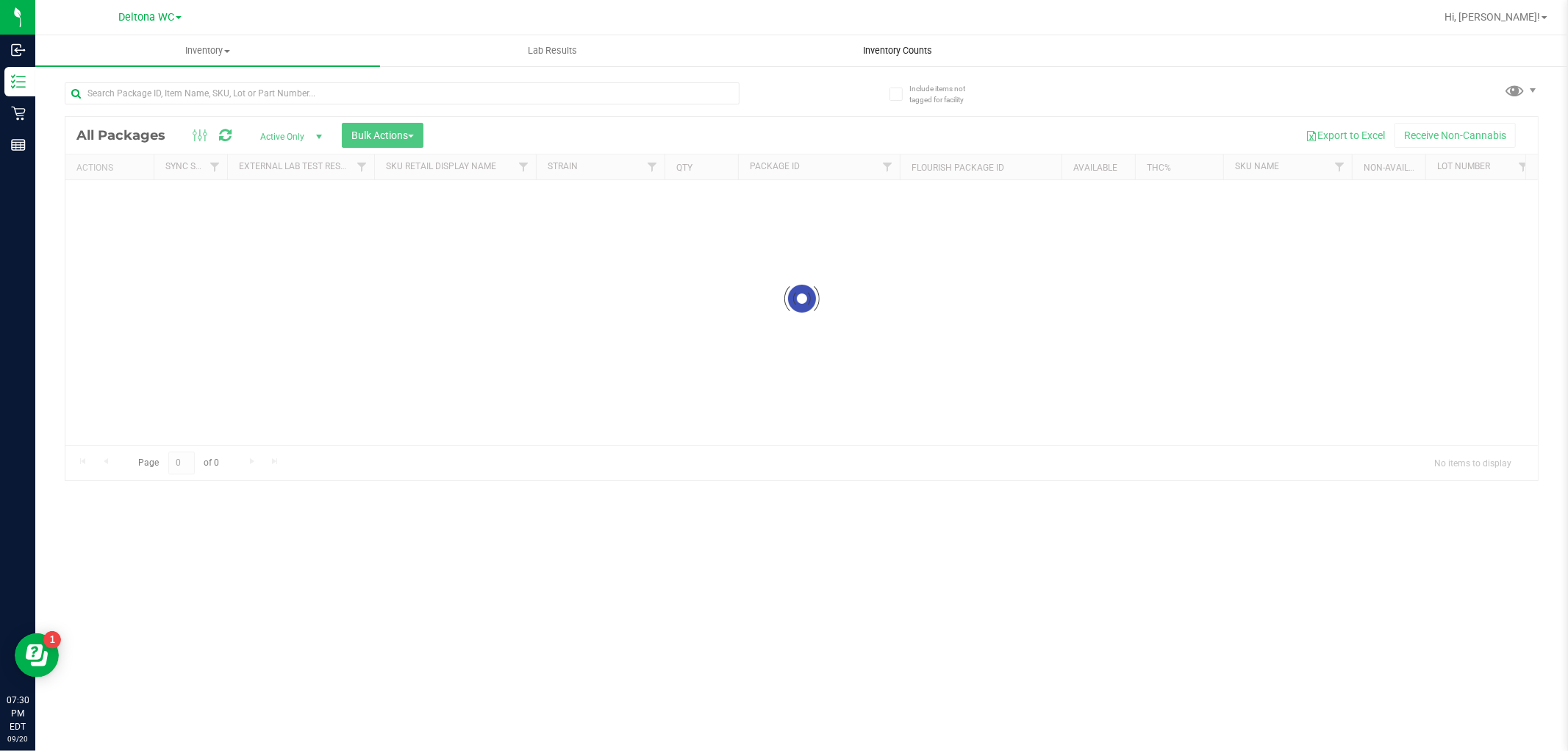
click at [897, 46] on span "Inventory Counts" at bounding box center [898, 51] width 109 height 13
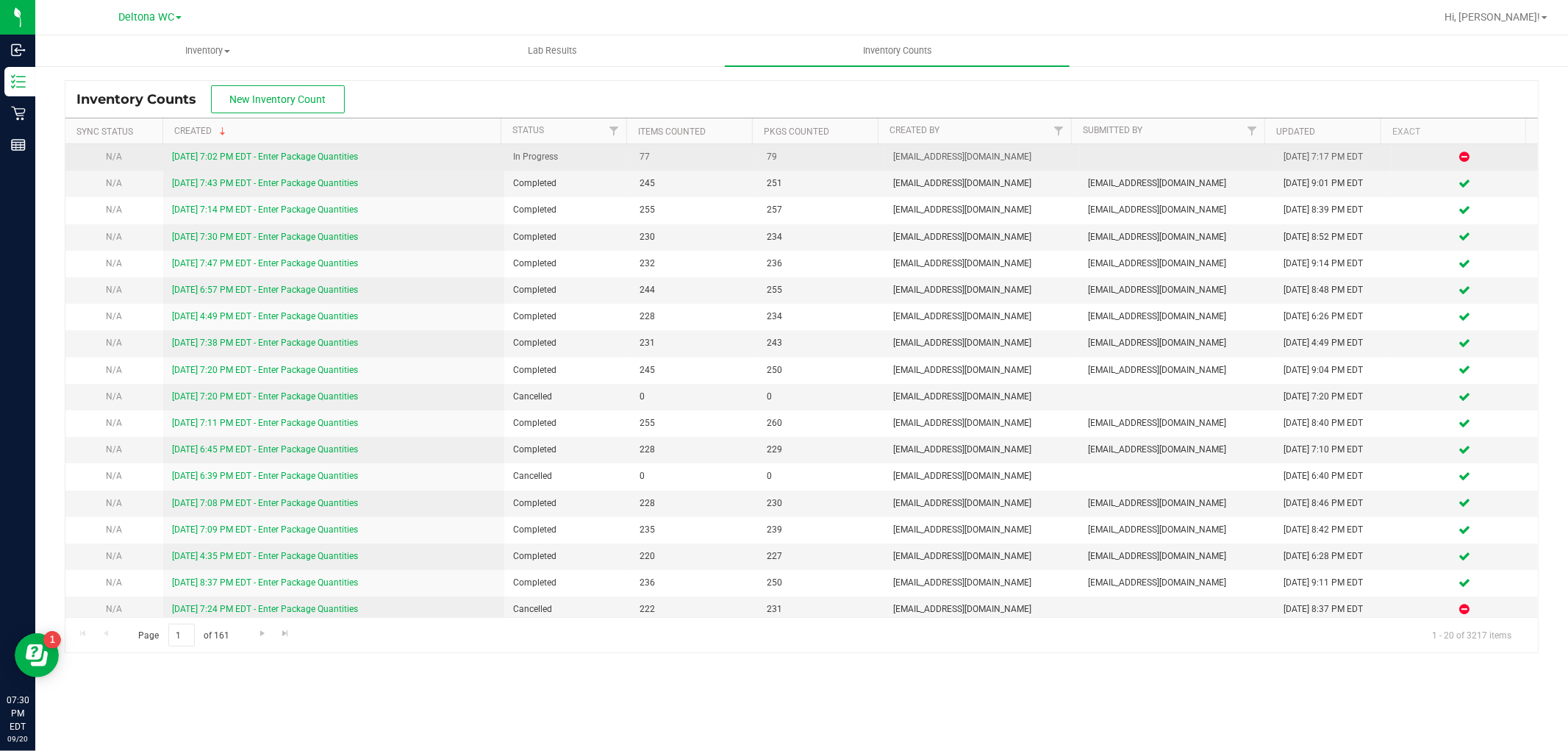
click at [342, 153] on link "[DATE] 7:02 PM EDT - Enter Package Quantities" at bounding box center [265, 157] width 186 height 10
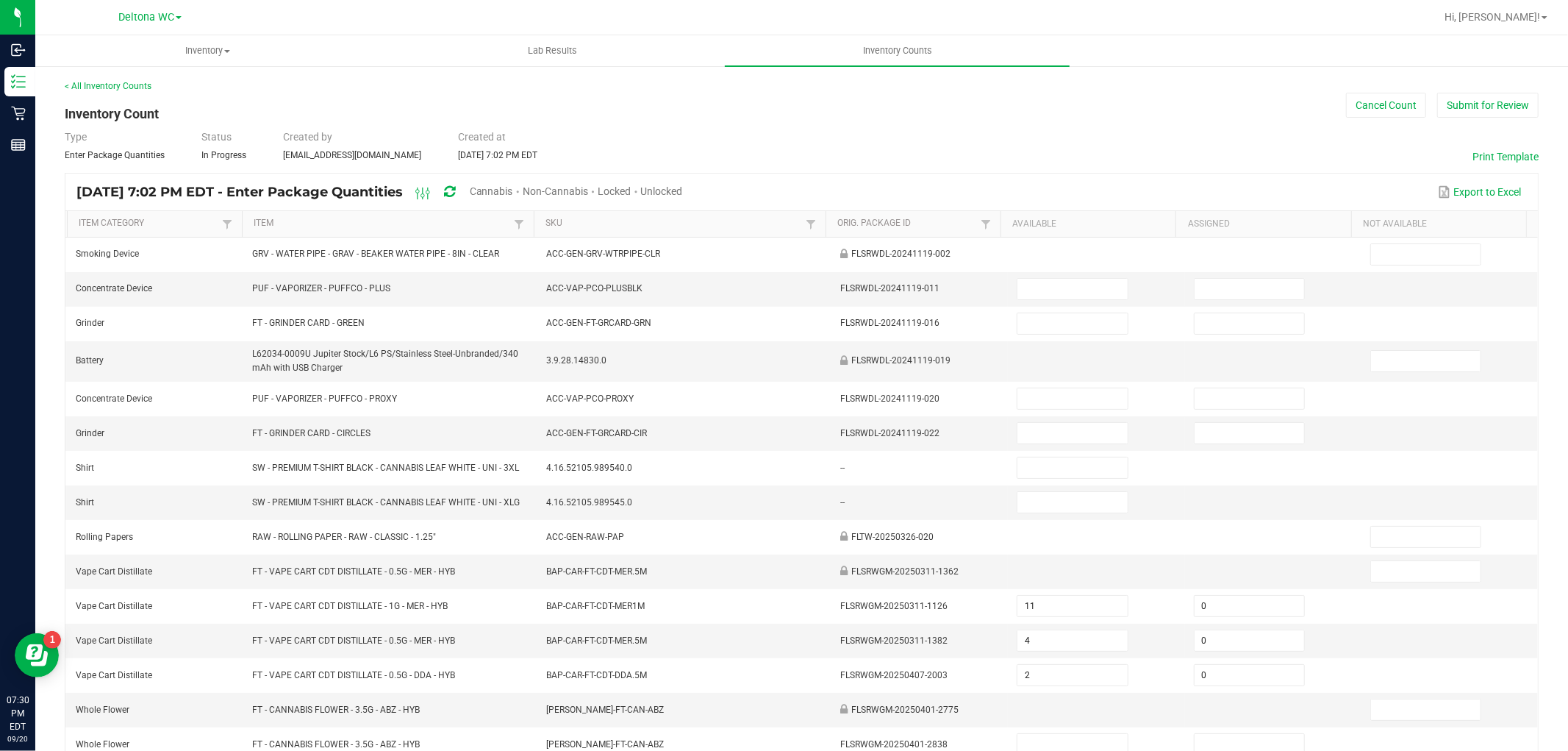
click at [514, 189] on span "Cannabis" at bounding box center [491, 191] width 44 height 12
type input "2"
click at [683, 189] on span "Unlocked" at bounding box center [663, 191] width 42 height 12
type input "11"
type input "0"
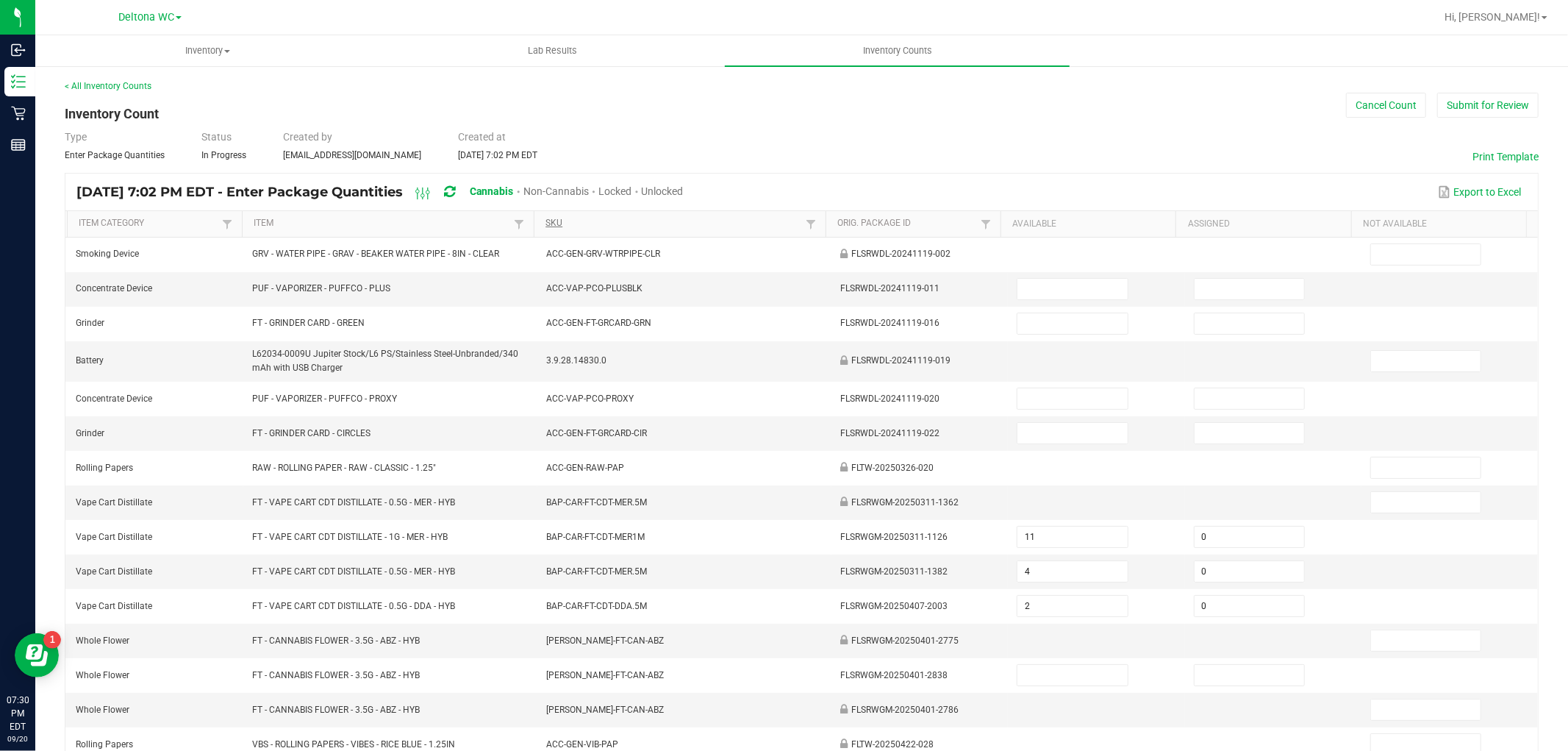
type input "4"
type input "0"
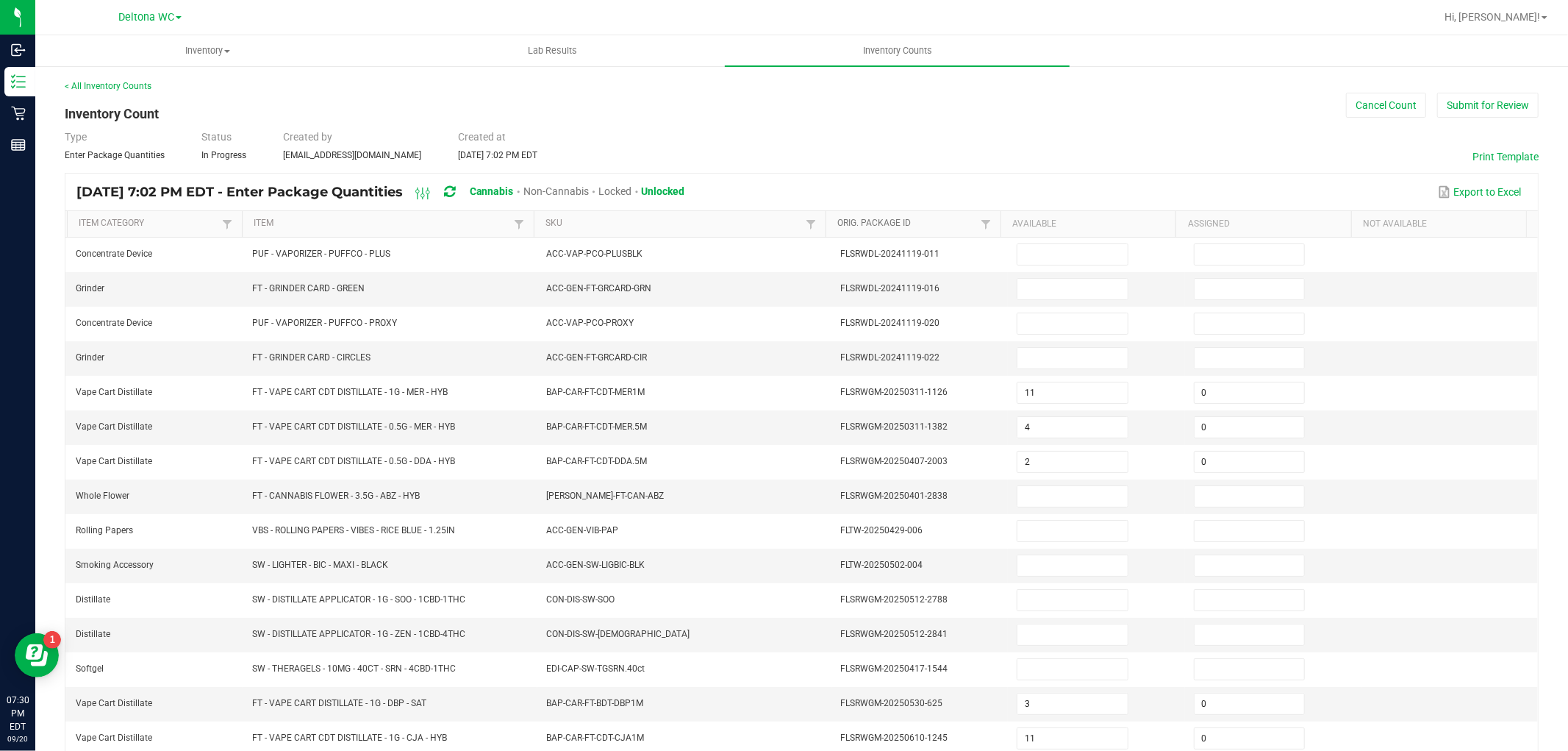
click at [908, 222] on link "Orig. Package Id" at bounding box center [907, 223] width 139 height 12
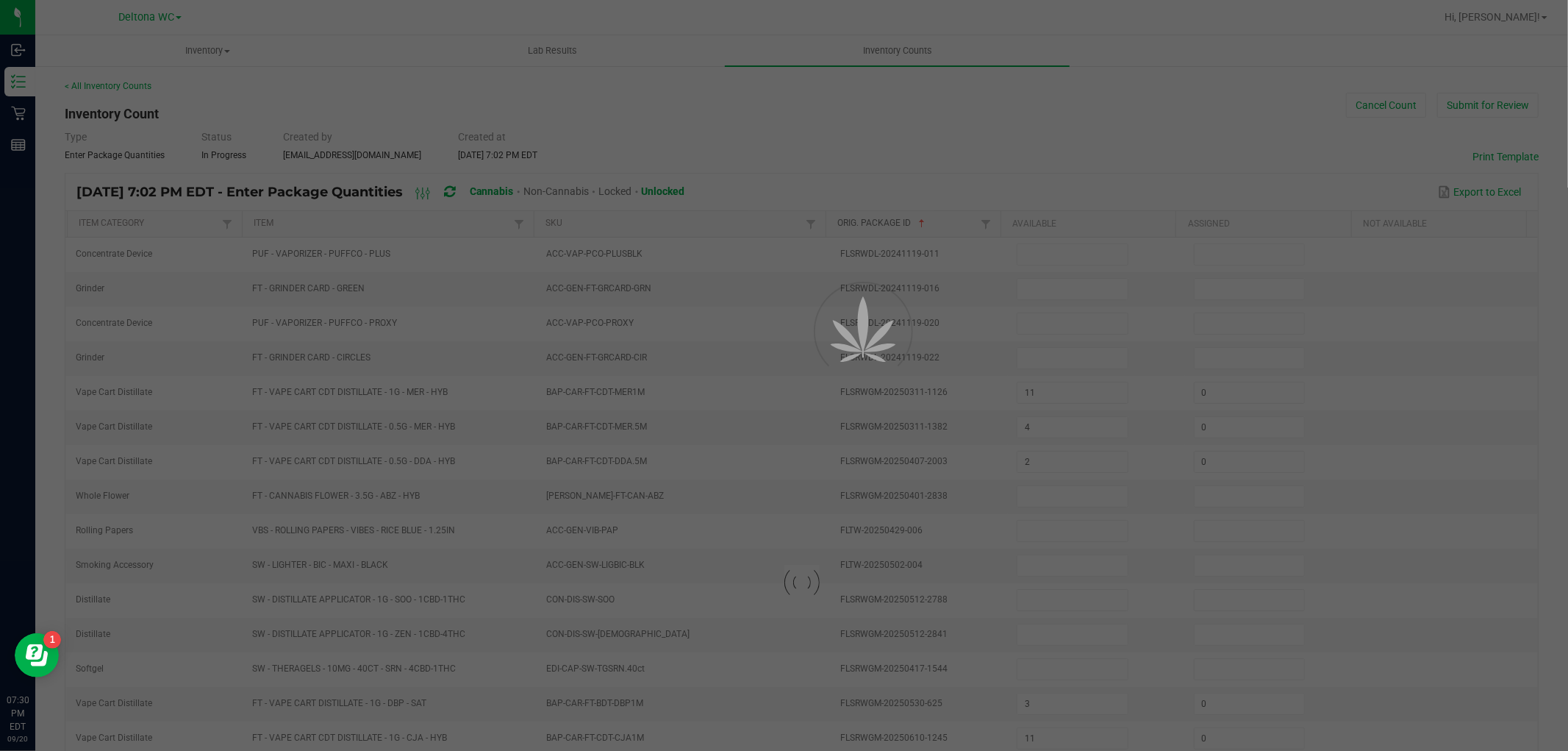
type input "1"
type input "0"
type input "1"
type input "0"
type input "2"
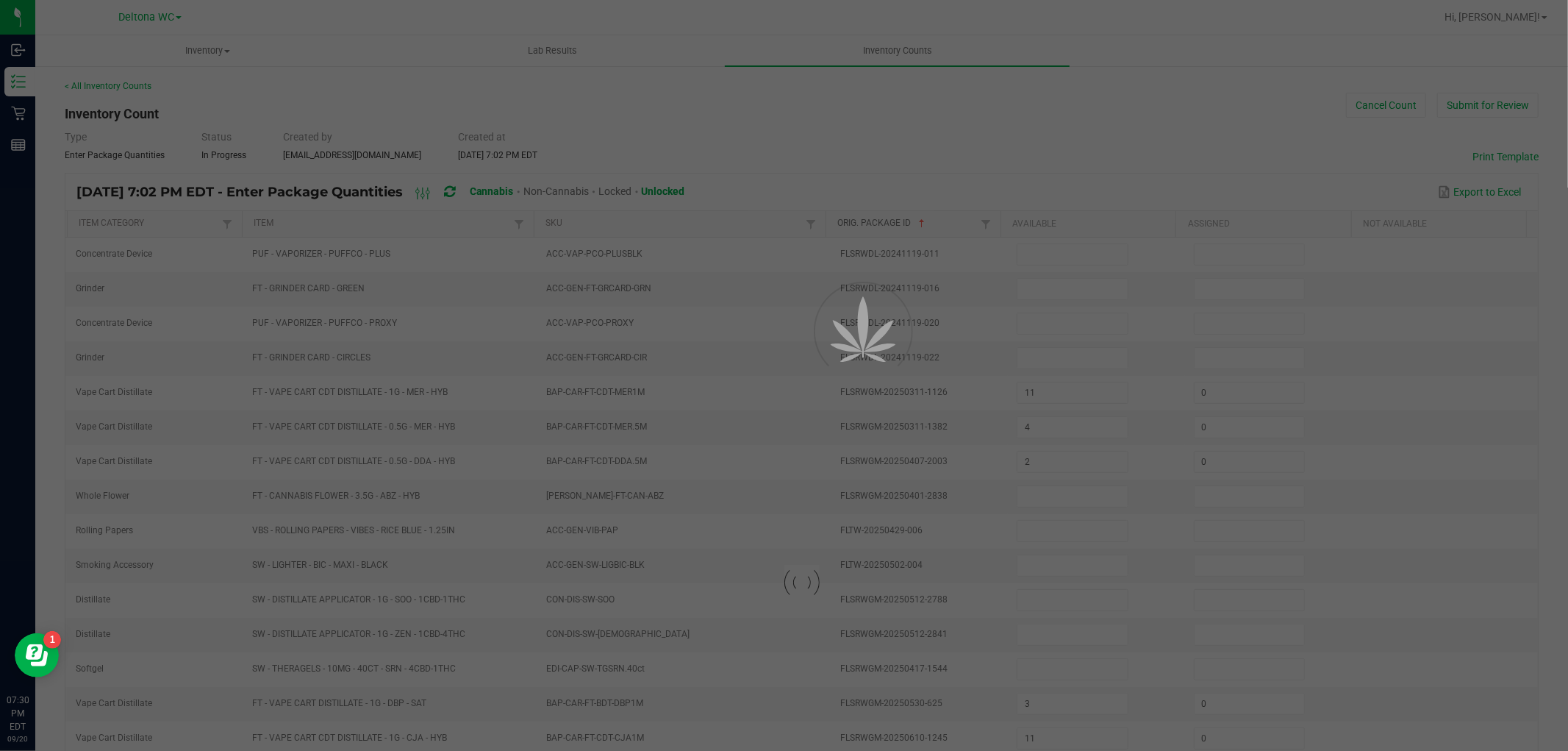
type input "11"
type input "0"
type input "9"
type input "0"
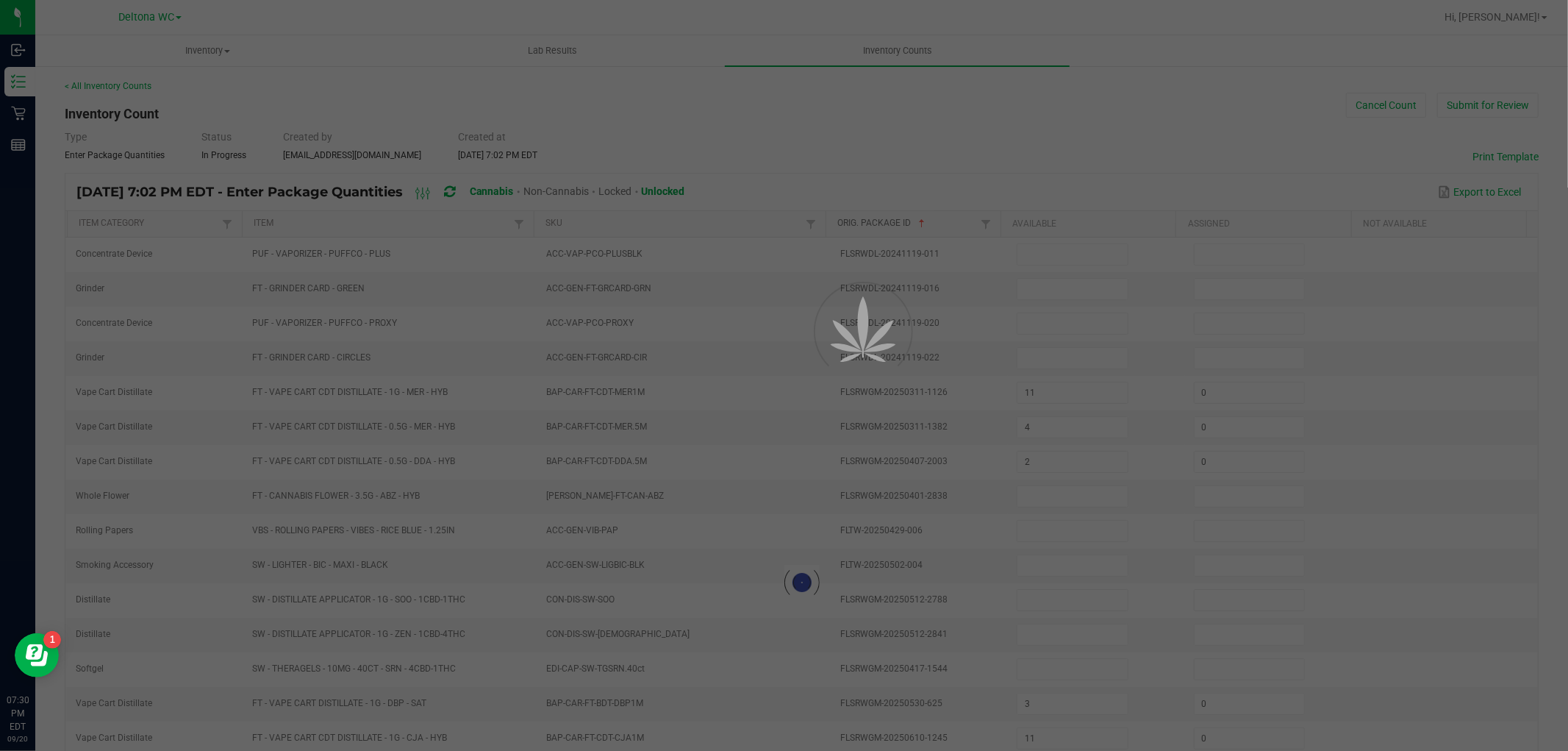
type input "12"
type input "0"
type input "7"
type input "2"
type input "0"
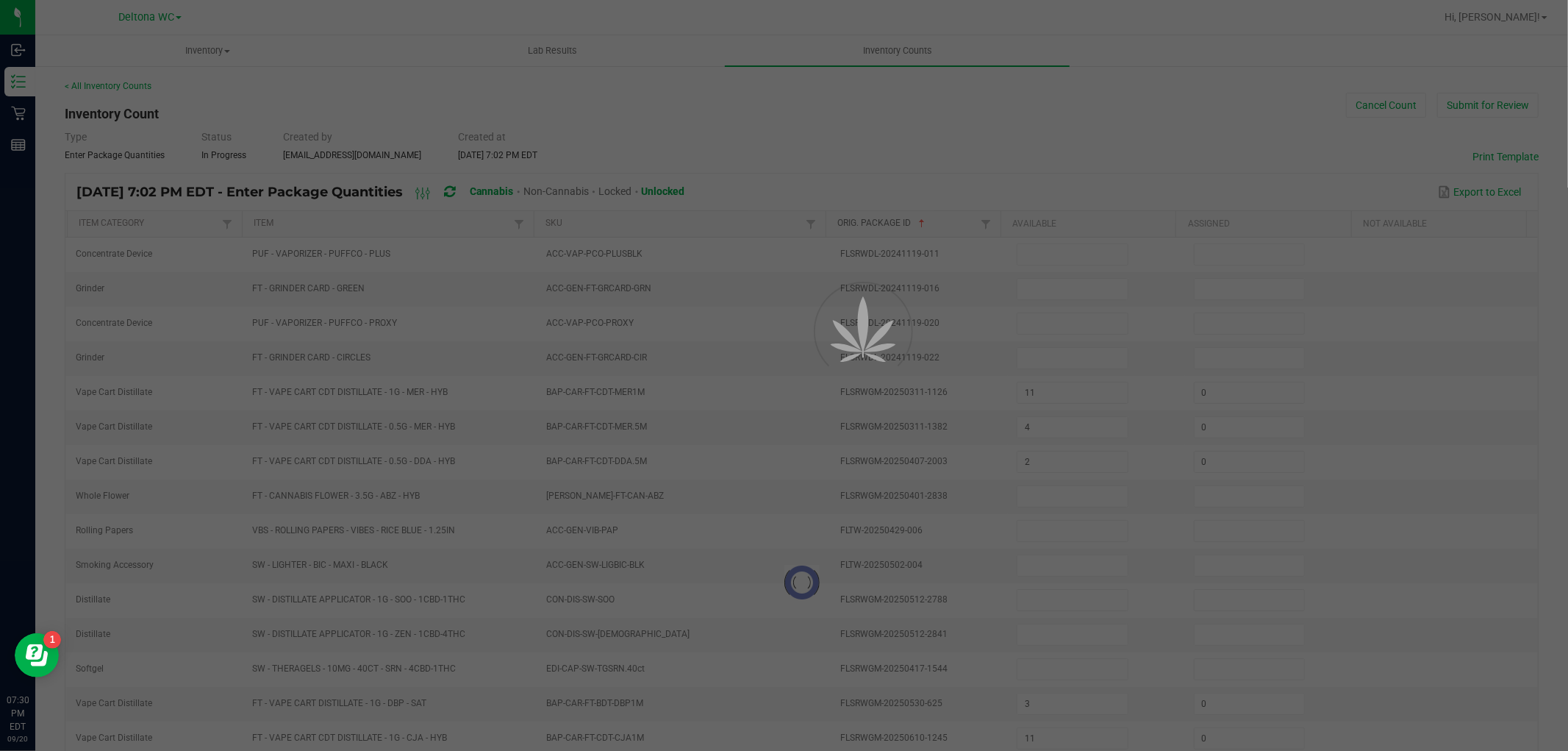
type input "2"
type input "0"
type input "11"
type input "4"
type input "8"
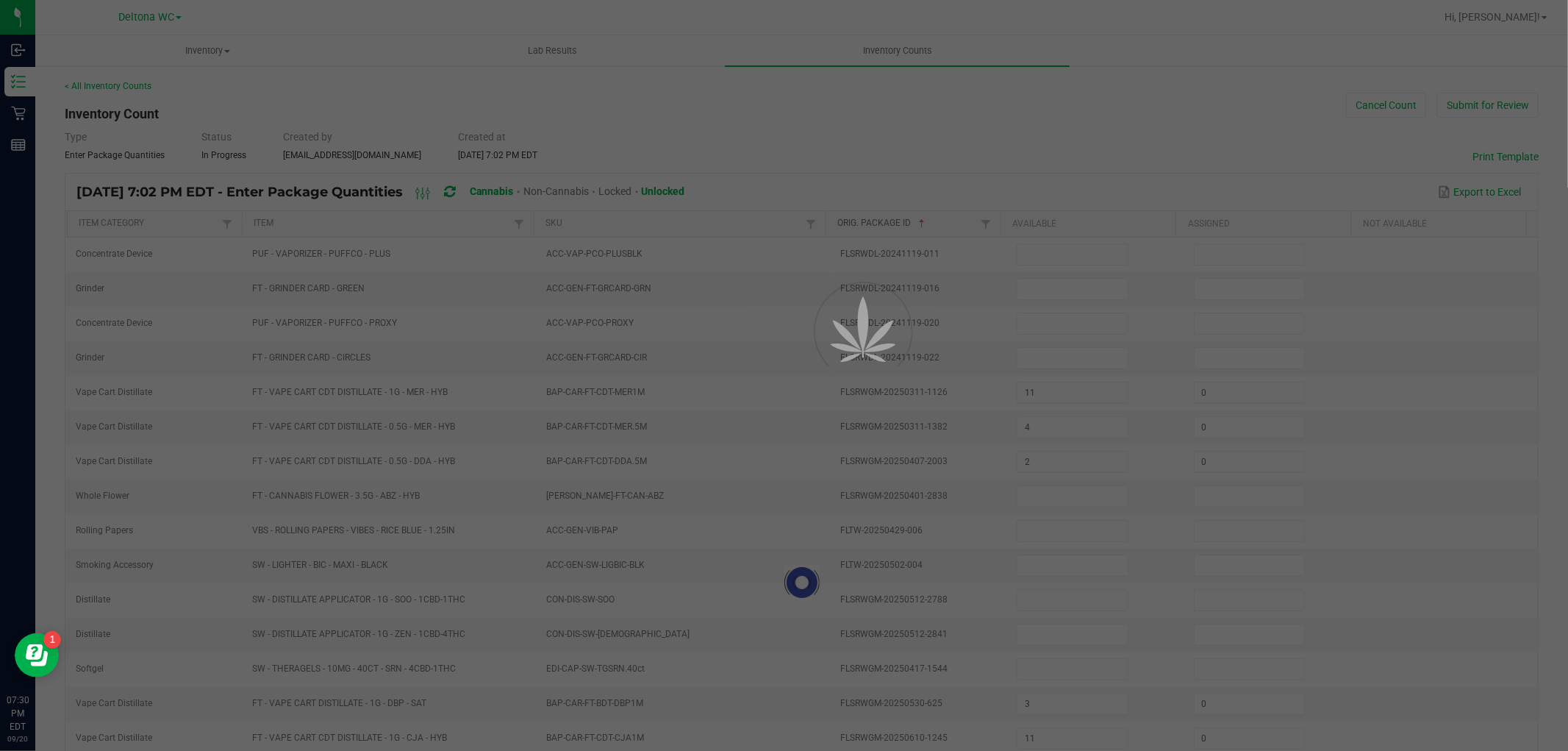
type input "0"
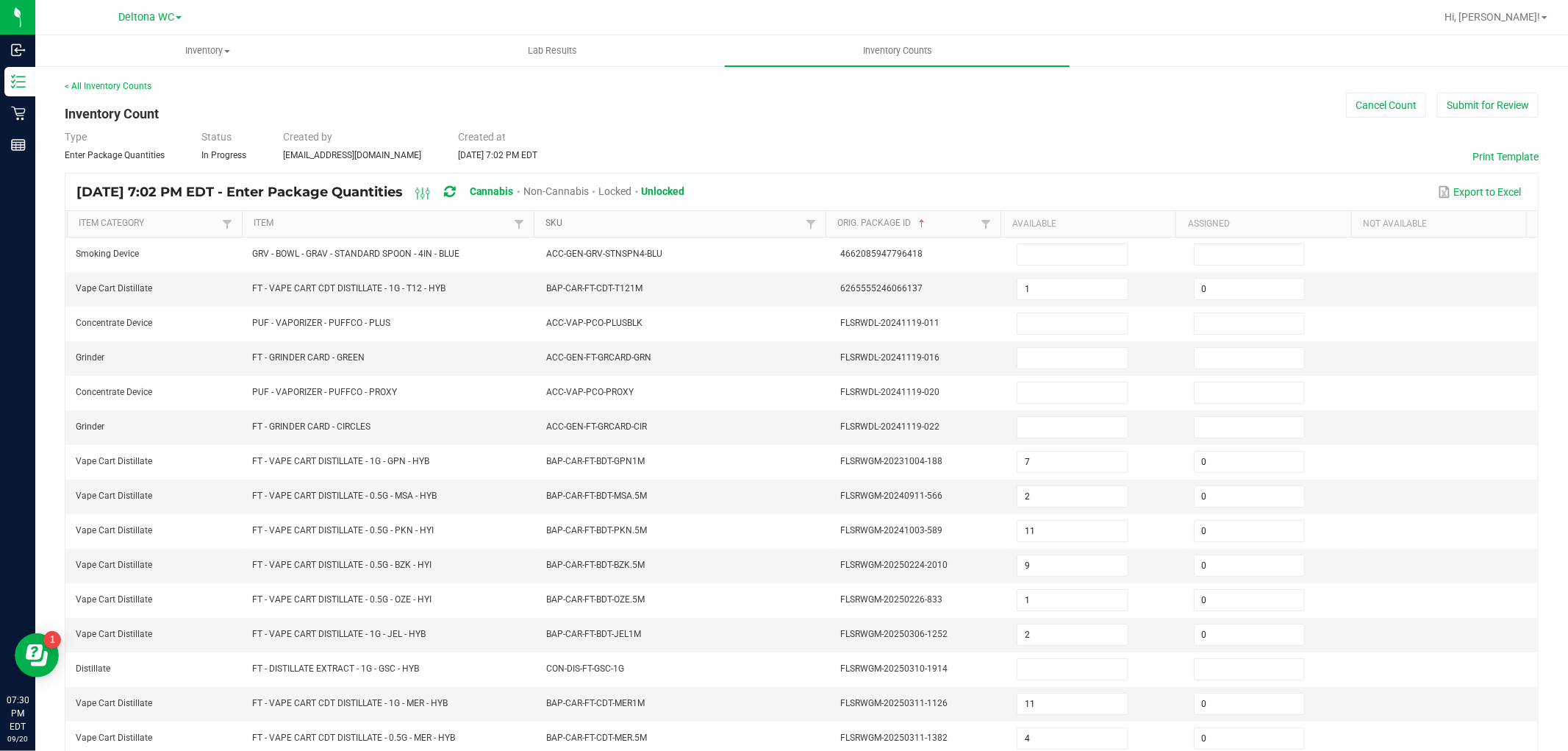
click at [714, 223] on link "SKU" at bounding box center [674, 223] width 256 height 12
type input "4"
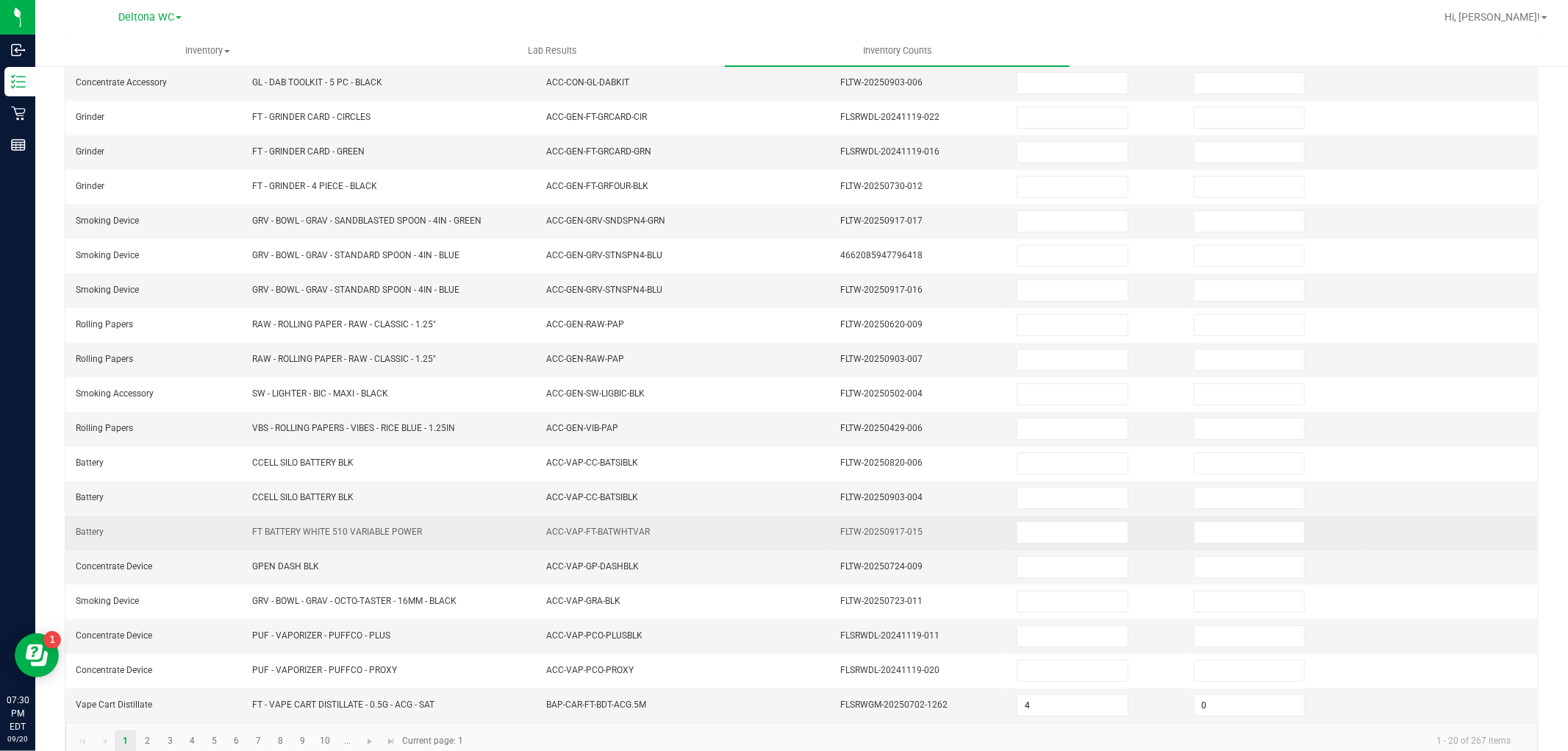
scroll to position [234, 0]
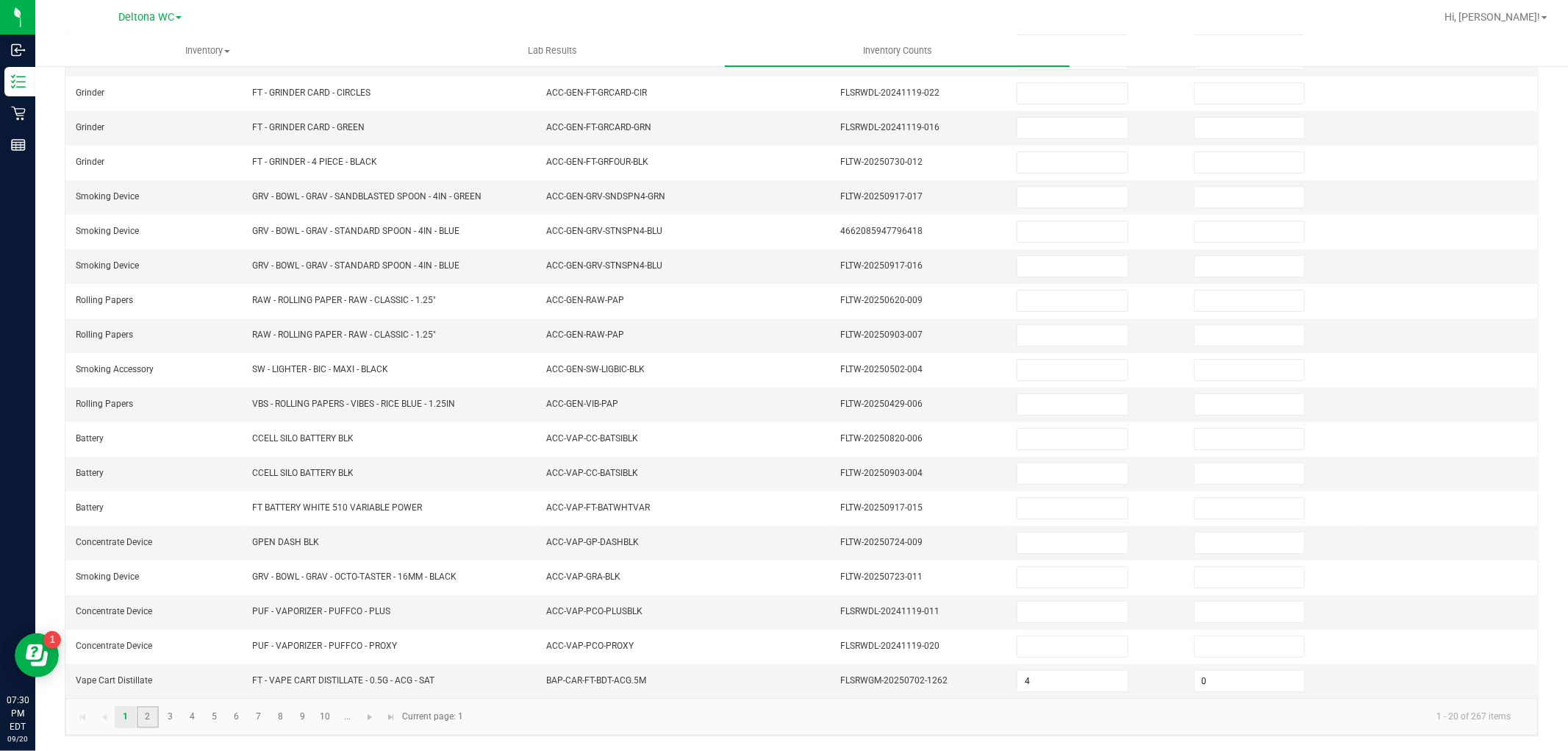
click at [151, 716] on link "2" at bounding box center [148, 716] width 21 height 22
type input "9"
type input "0"
type input "3"
type input "0"
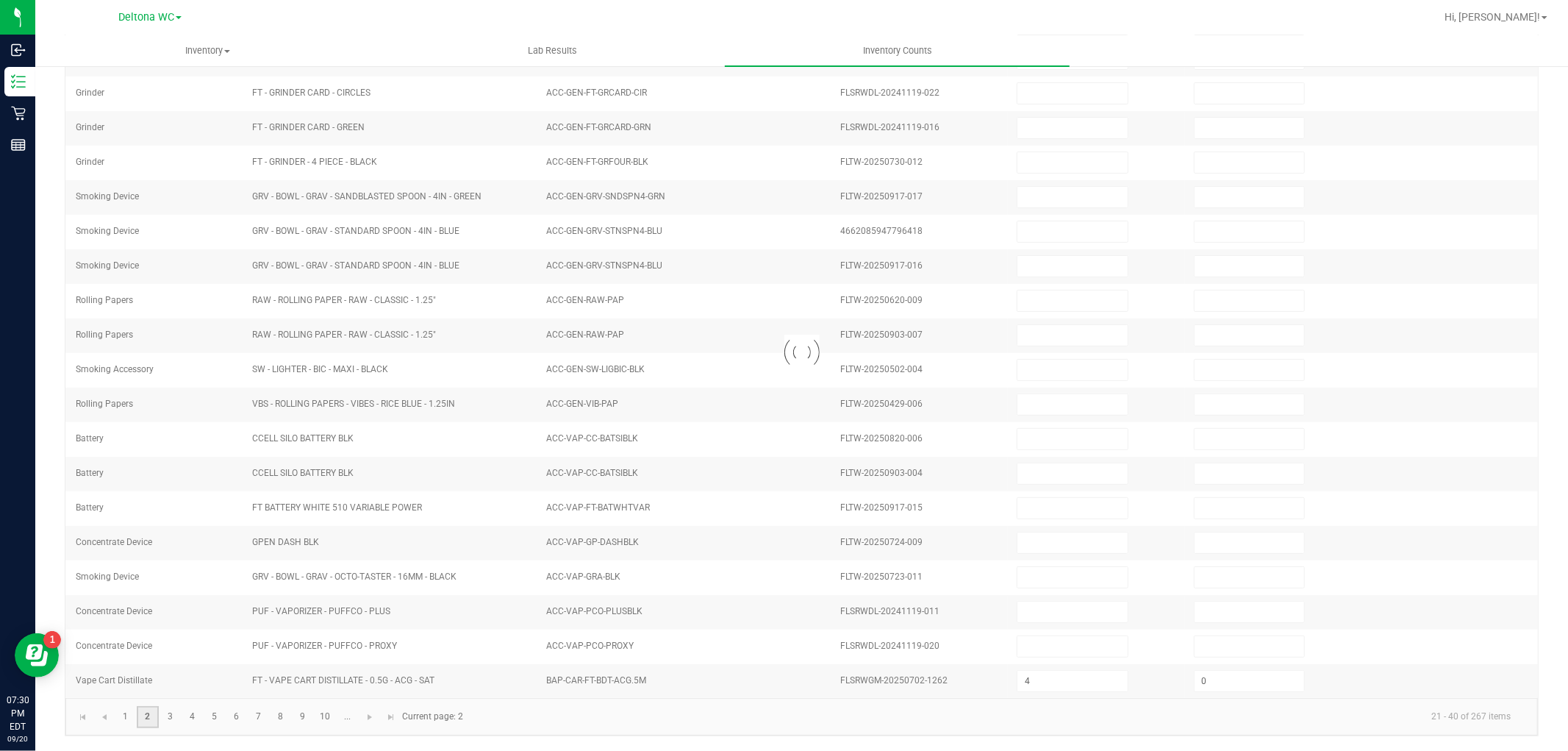
type input "10"
type input "0"
type input "9"
type input "0"
type input "12"
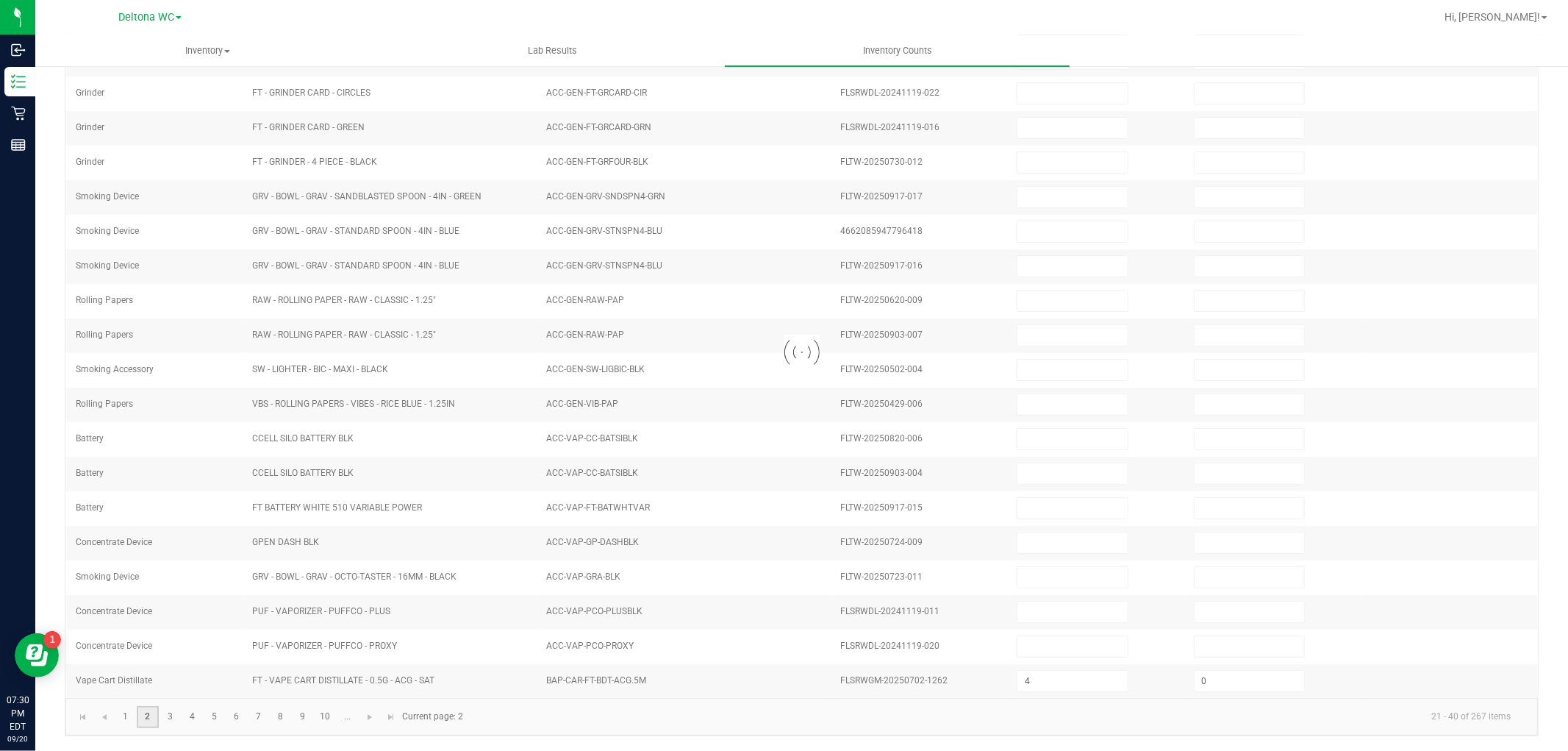
type input "0"
type input "5"
type input "0"
type input "12"
type input "6"
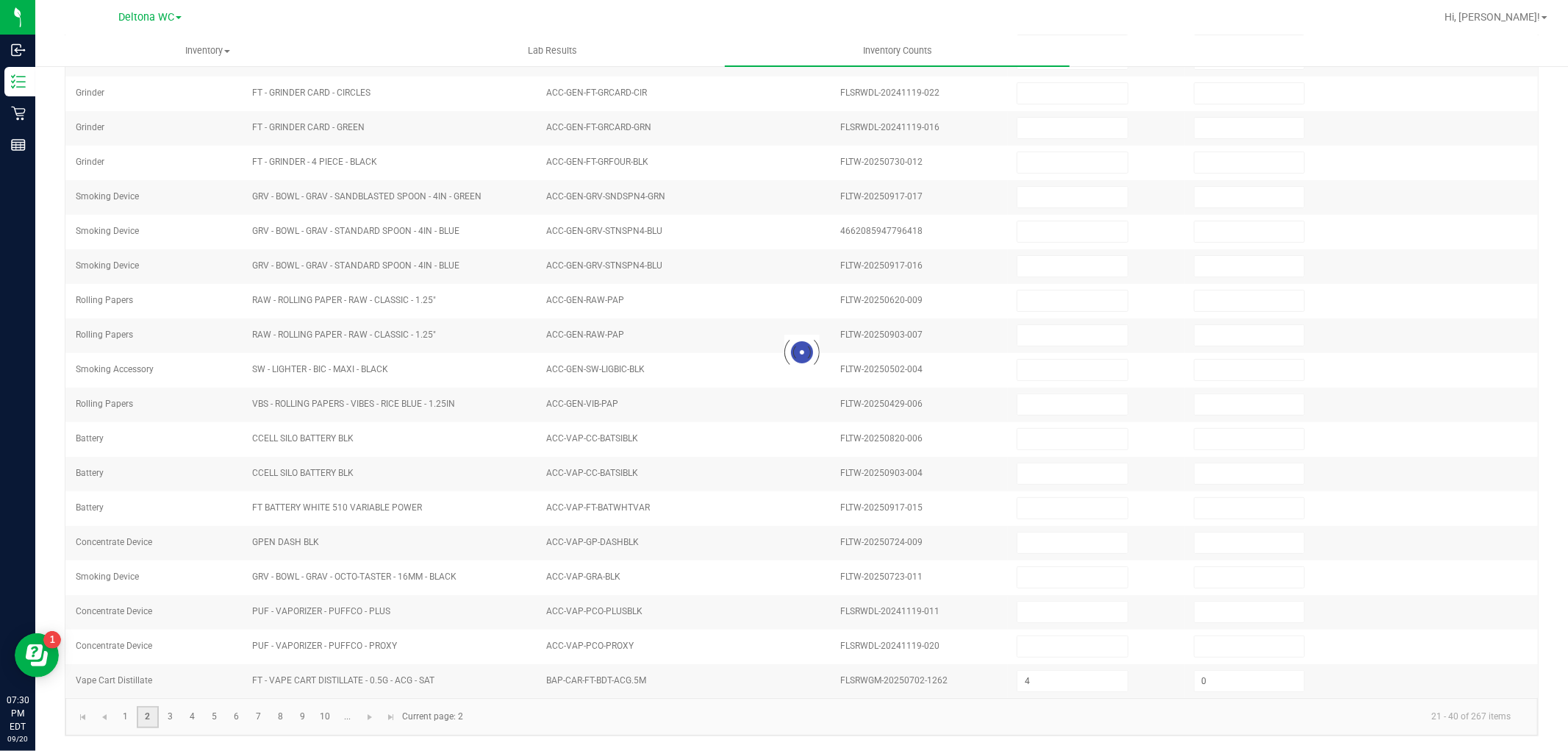
type input "0"
type input "11"
type input "0"
type input "1"
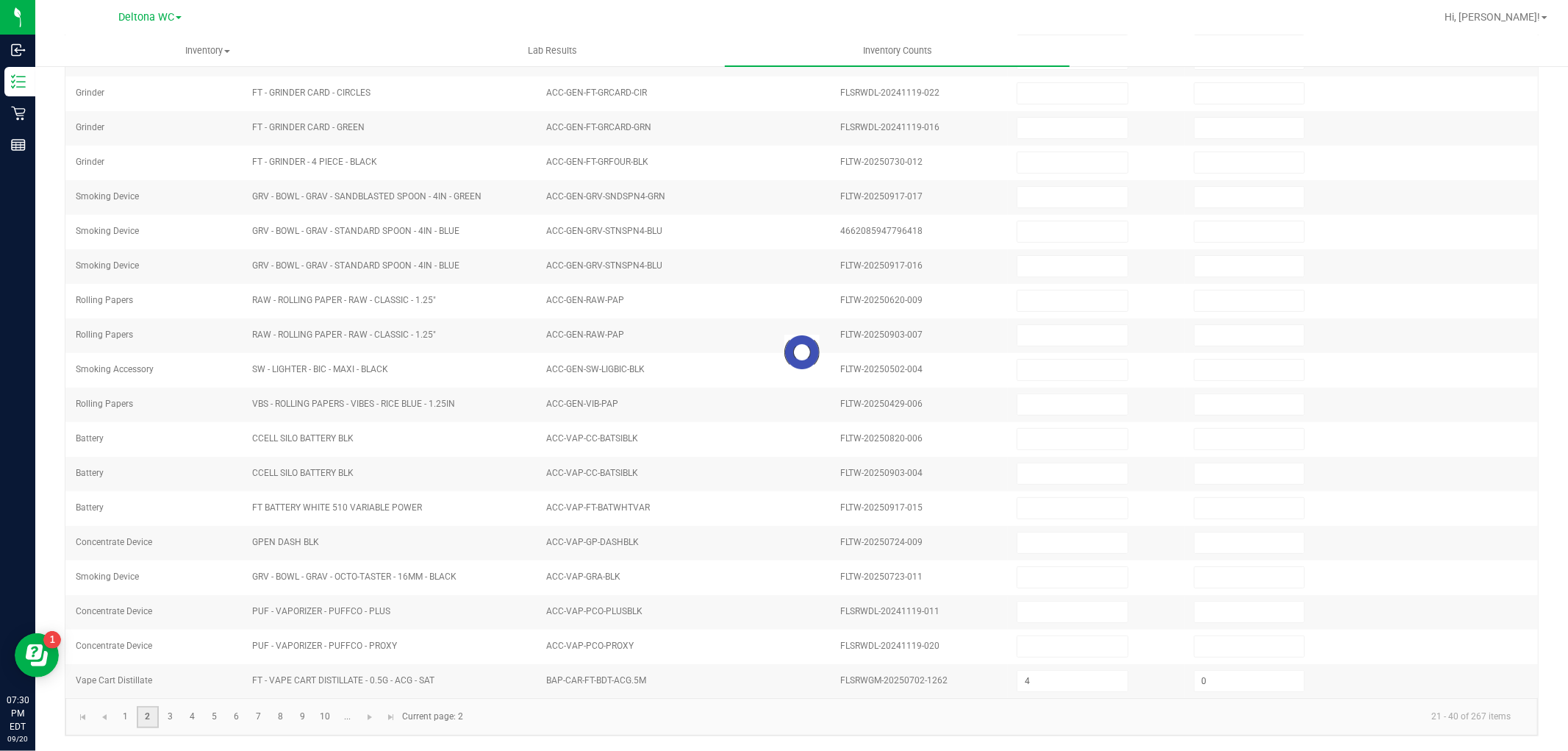
type input "0"
type input "2"
type input "0"
type input "1"
type input "0"
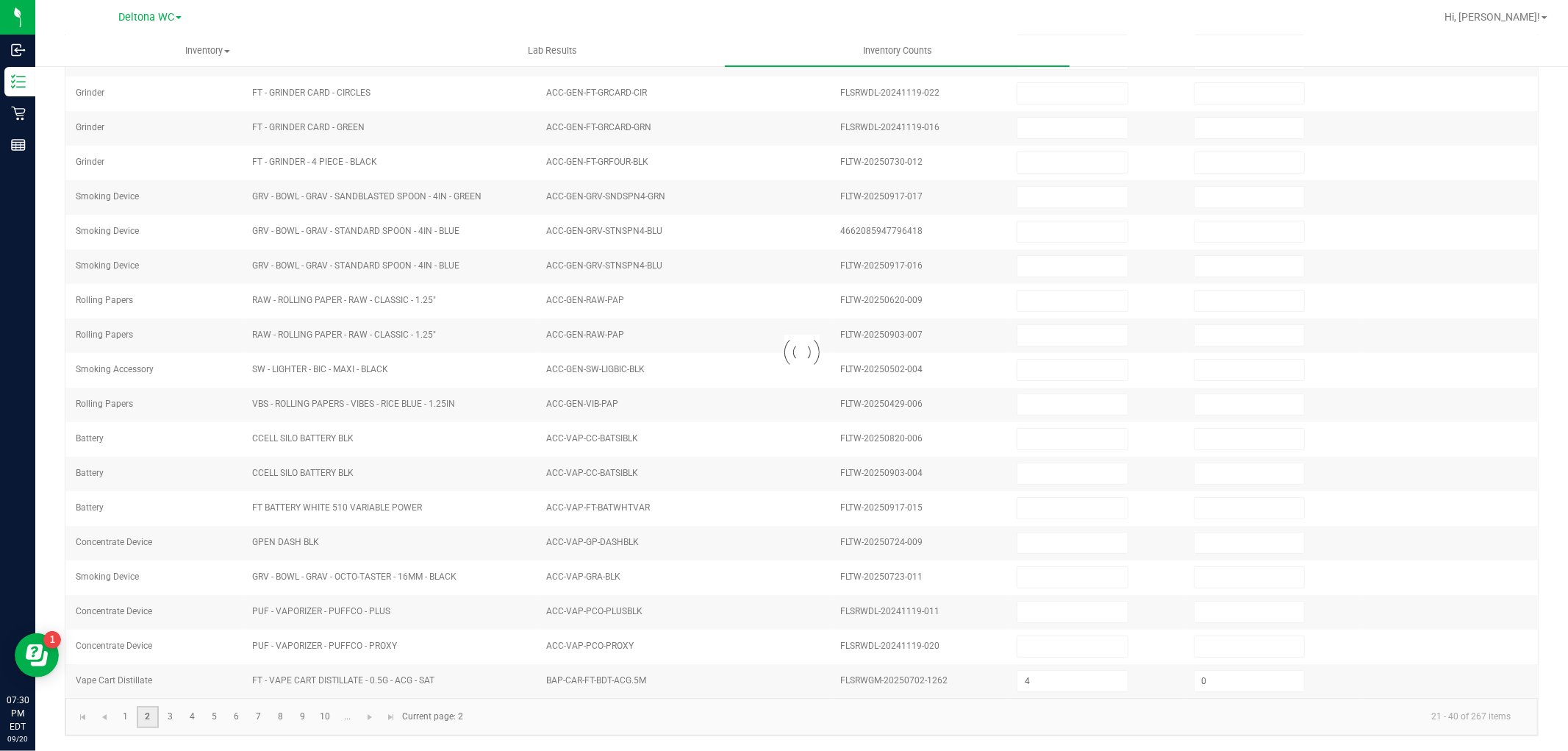
type input "6"
type input "0"
type input "11"
type input "0"
type input "3"
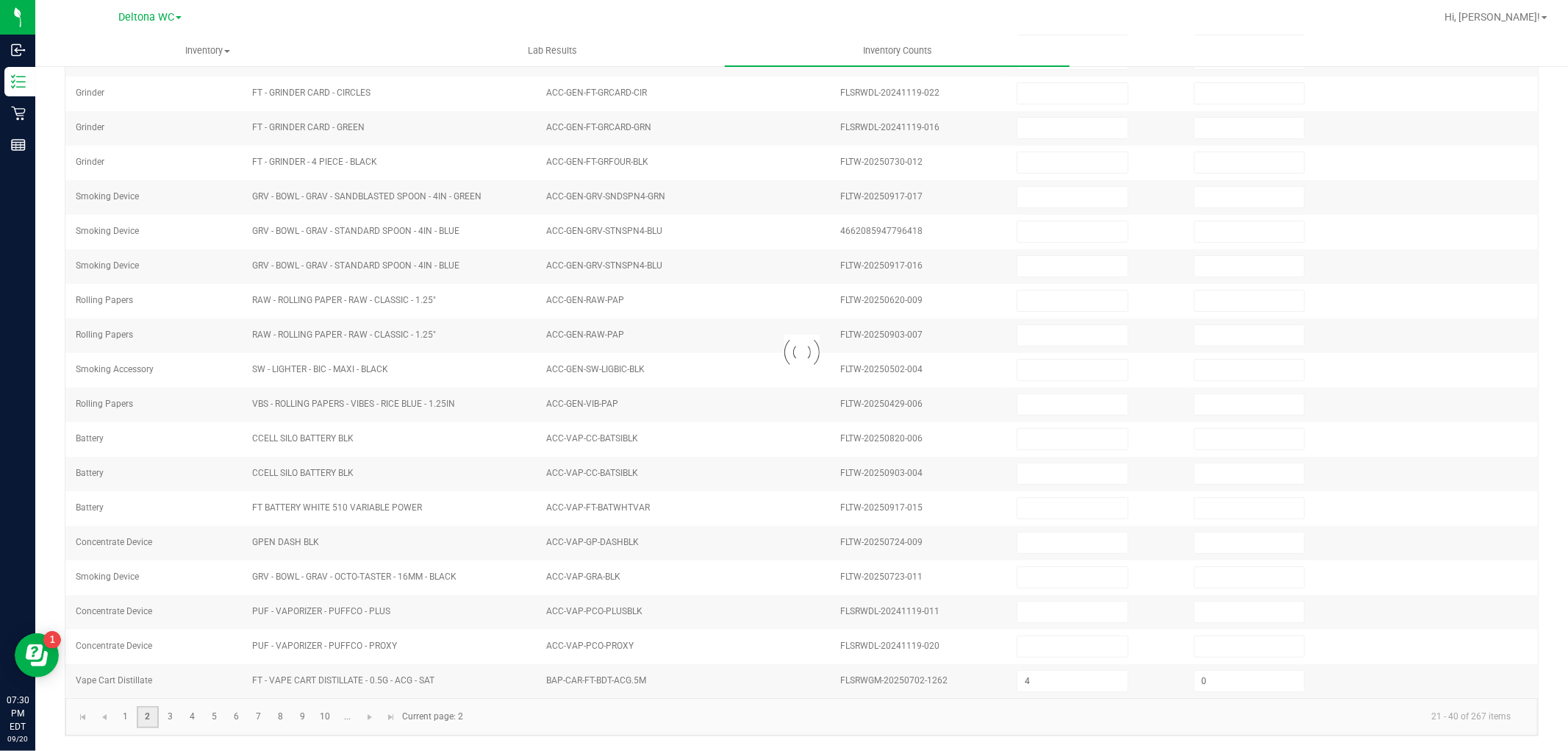
type input "0"
type input "4"
type input "0"
type input "12"
type input "0"
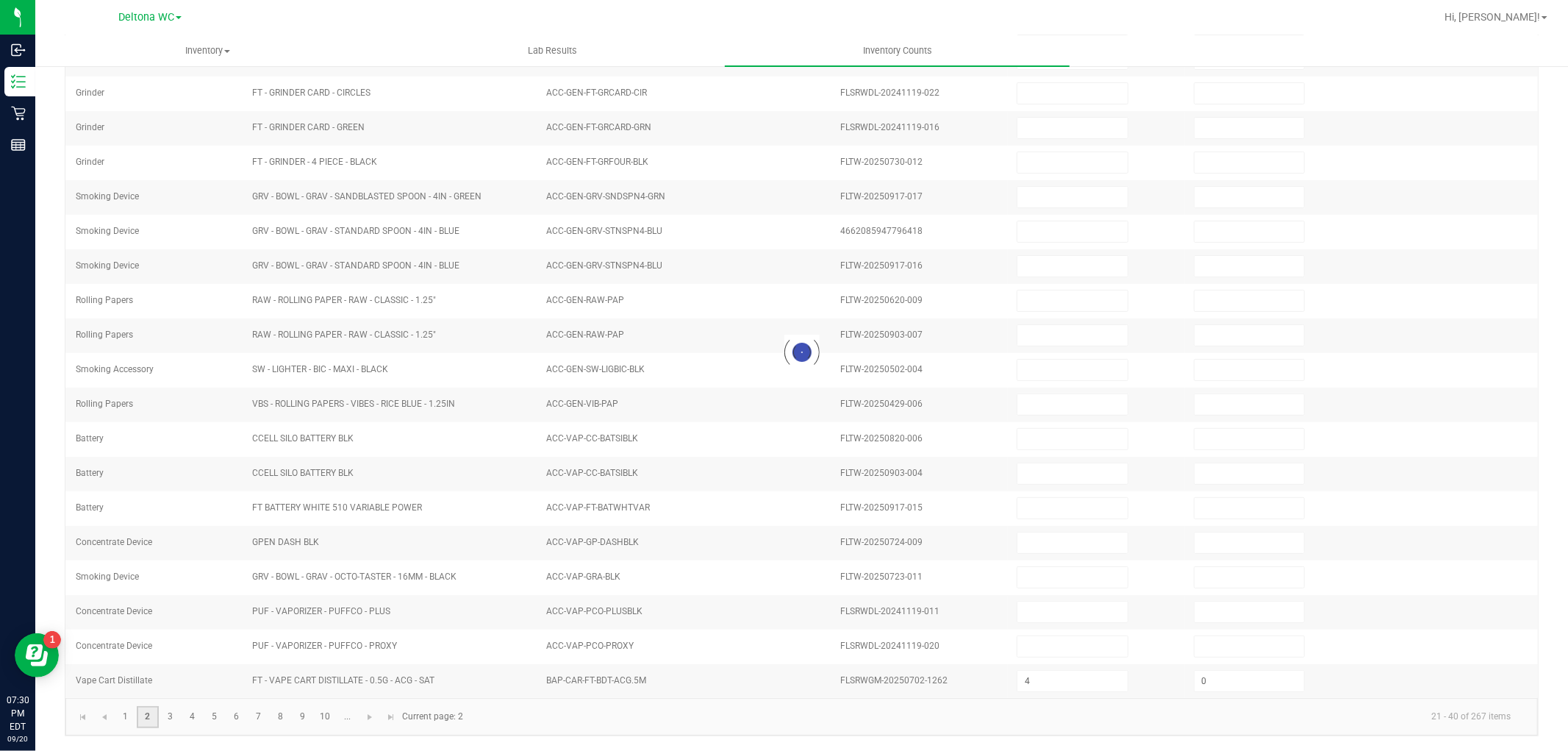
type input "7"
type input "0"
type input "3"
type input "0"
type input "3"
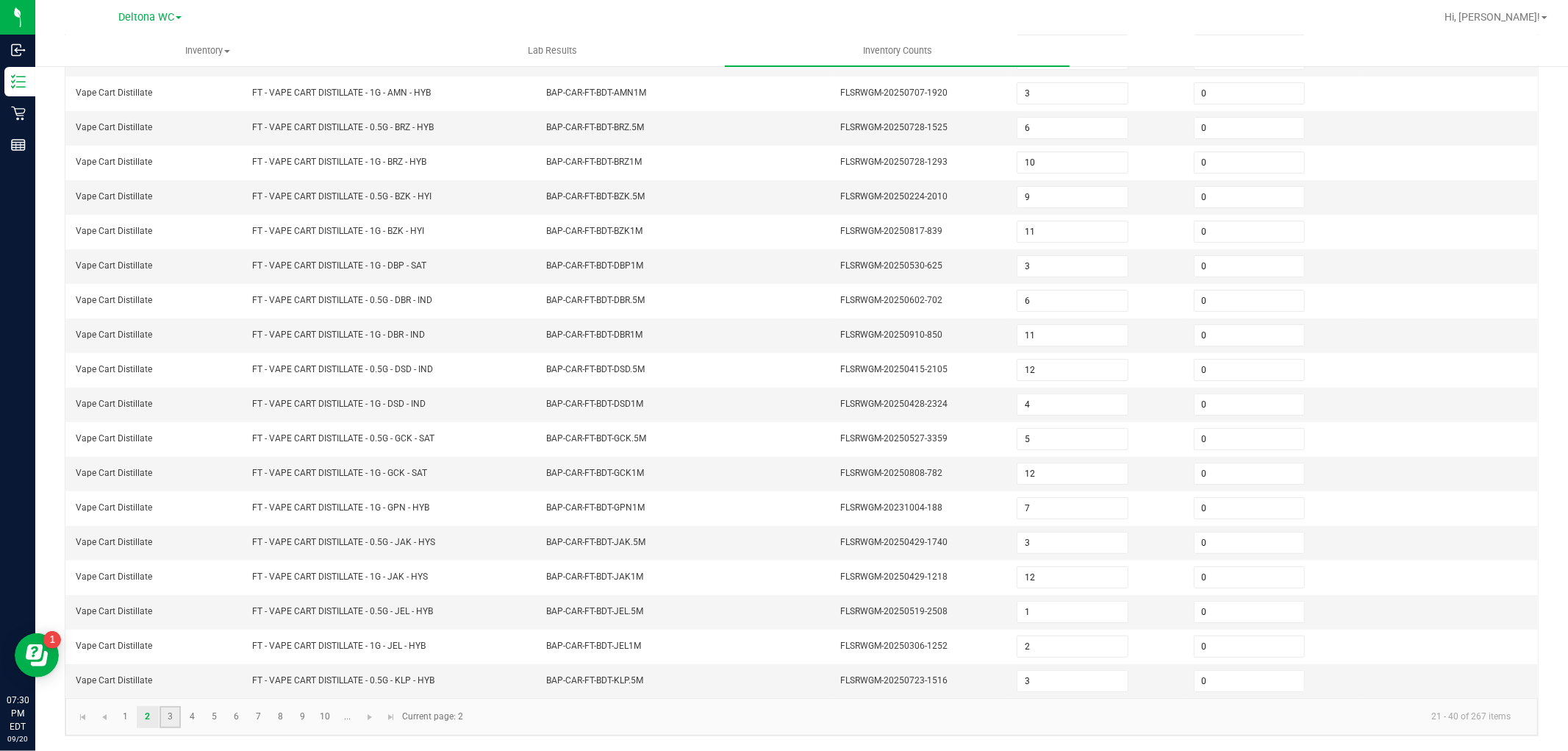
click at [164, 716] on link "3" at bounding box center [171, 716] width 21 height 22
type input "7"
type input "1"
type input "2"
type input "0"
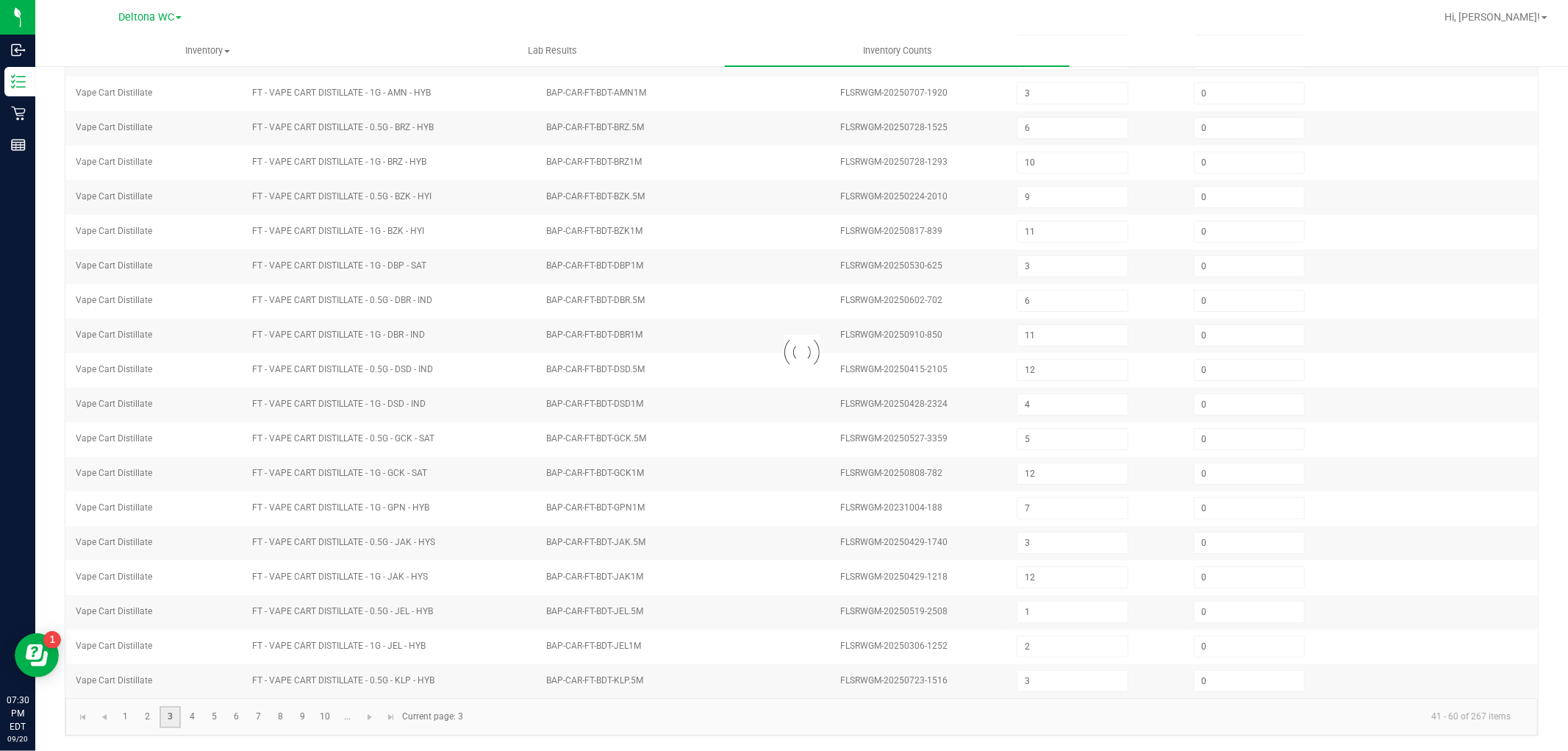
type input "1"
type input "8"
type input "9"
type input "2"
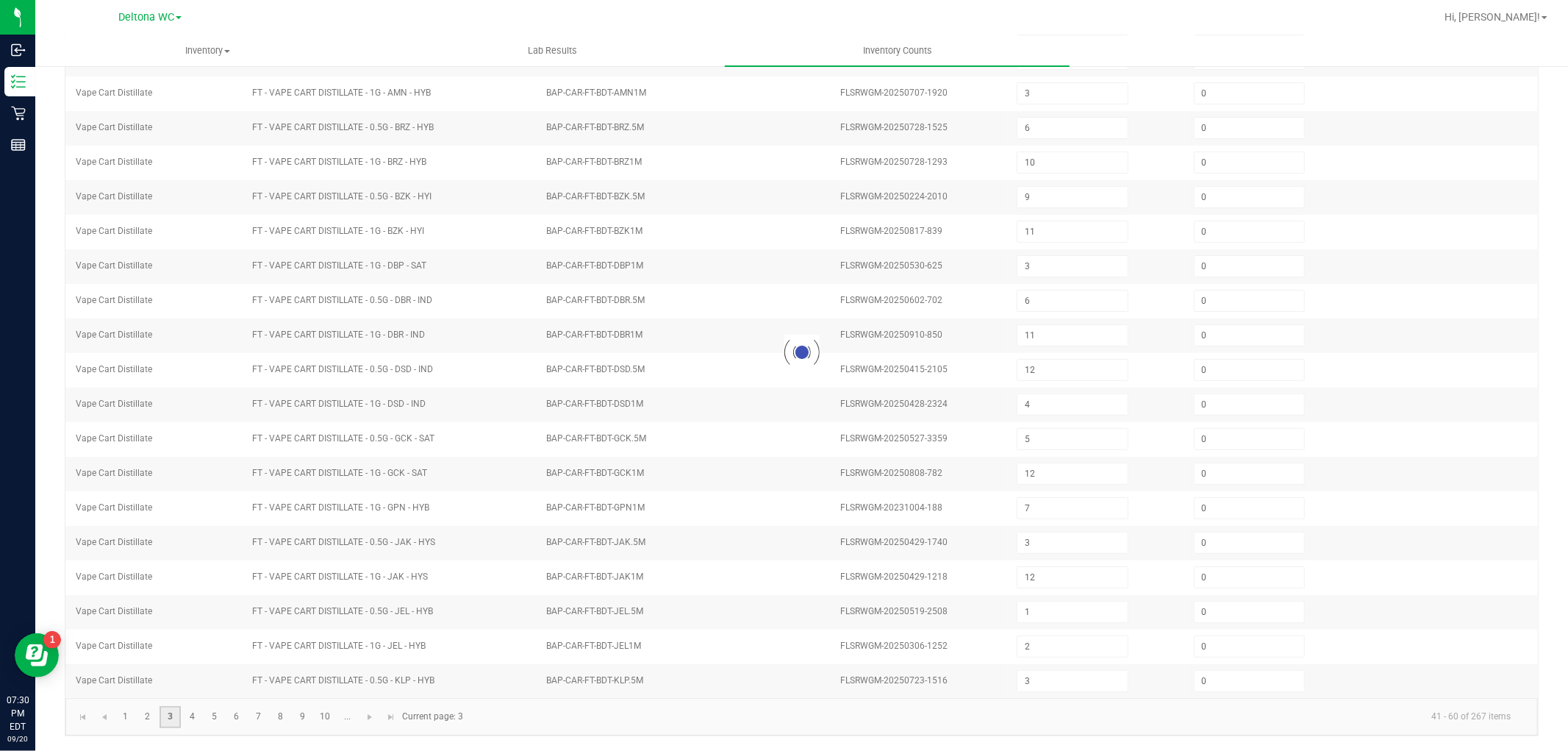
type input "11"
type input "9"
type input "8"
type input "9"
type input "11"
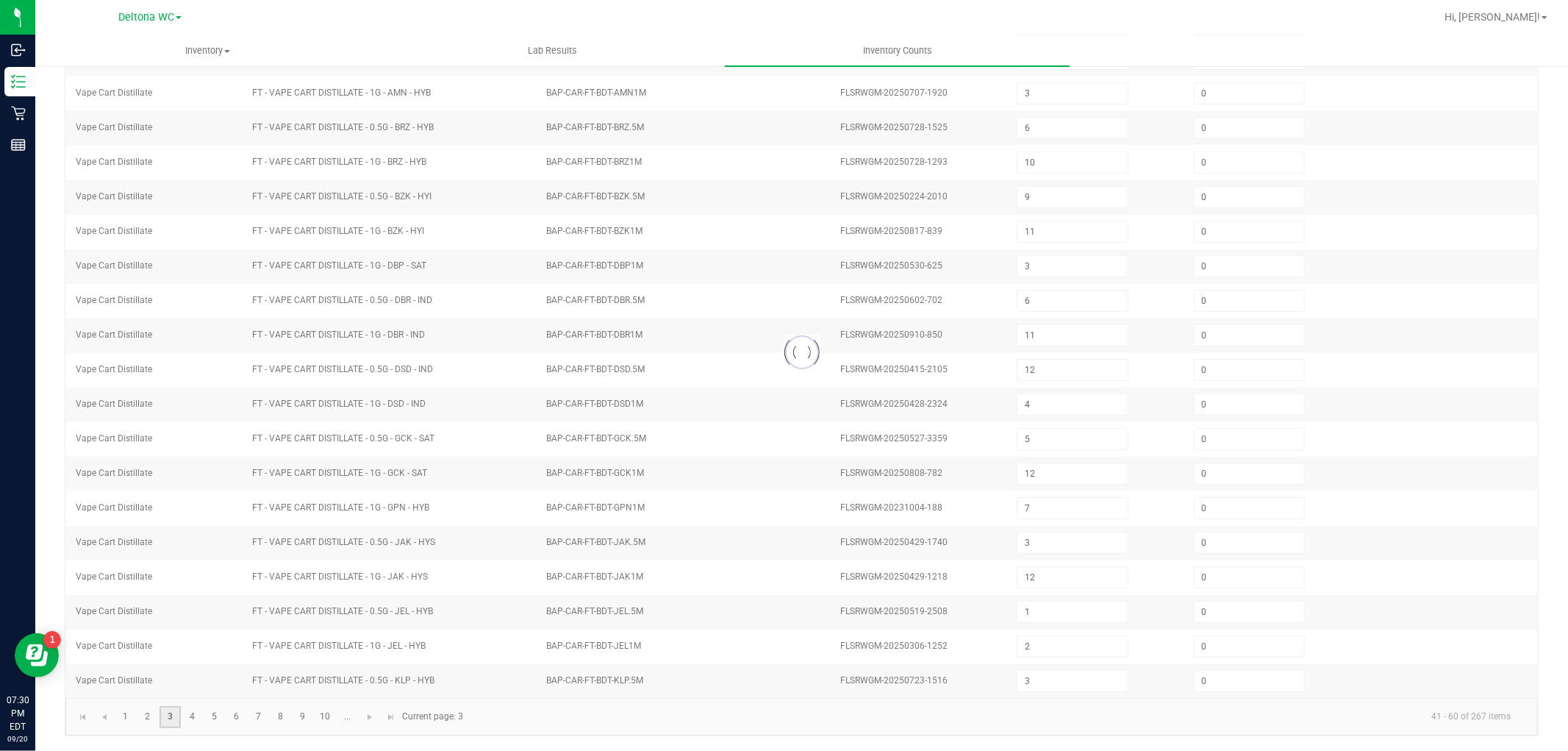
type input "1"
type input "11"
type input "9"
click at [200, 720] on link "4" at bounding box center [192, 716] width 21 height 22
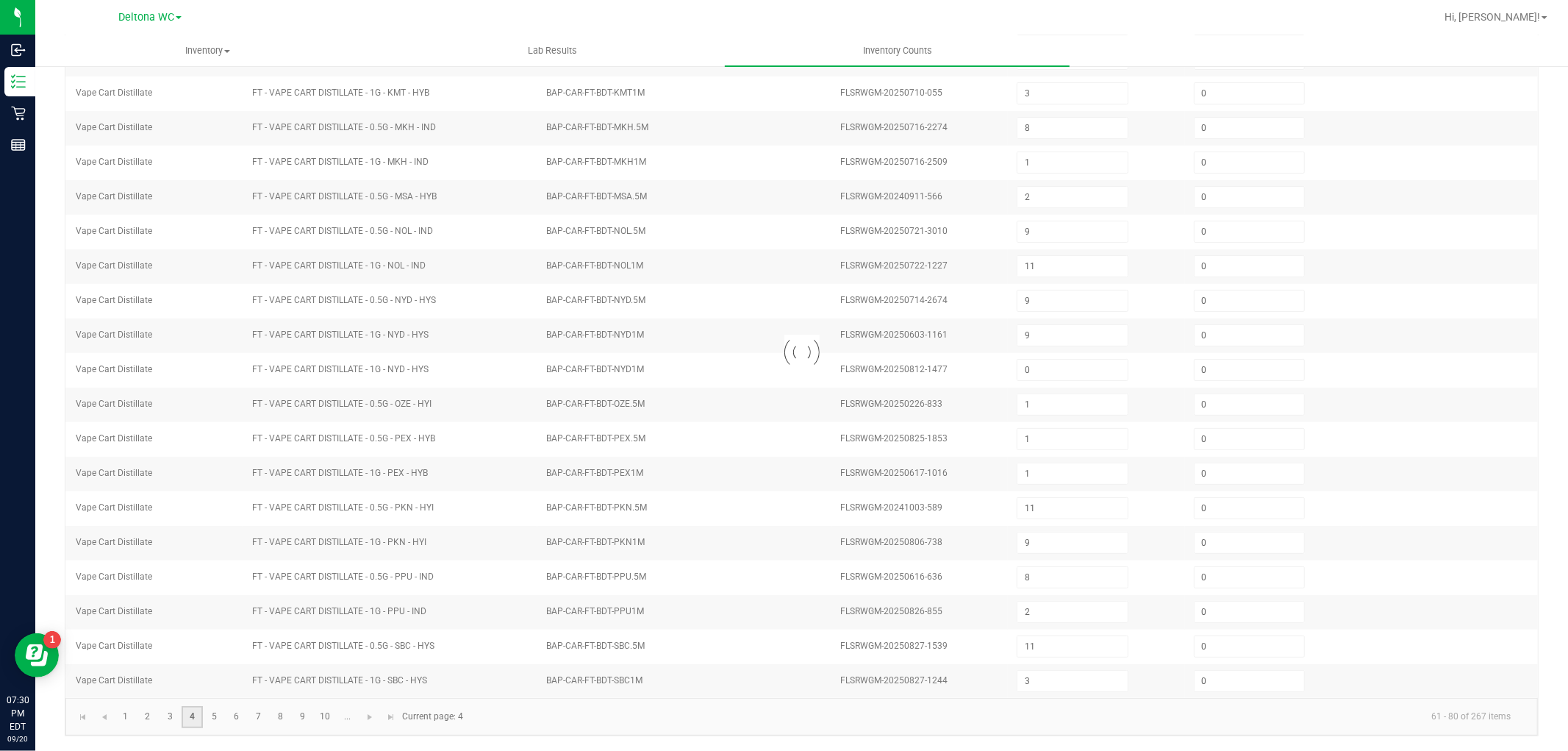
type input "6"
type input "7"
type input "5"
type input "12"
type input "9"
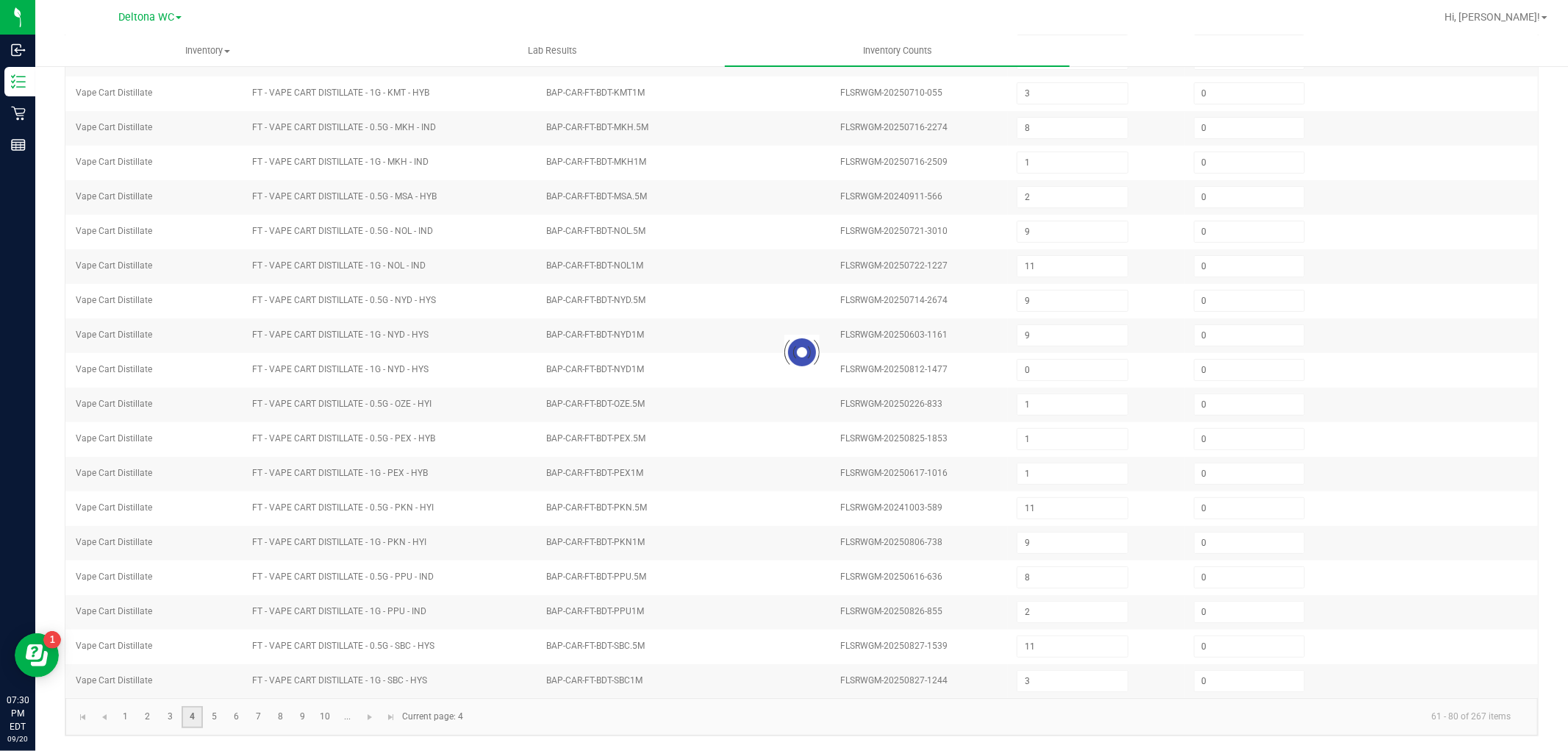
type input "2"
type input "8"
type input "10"
type input "6"
type input "10"
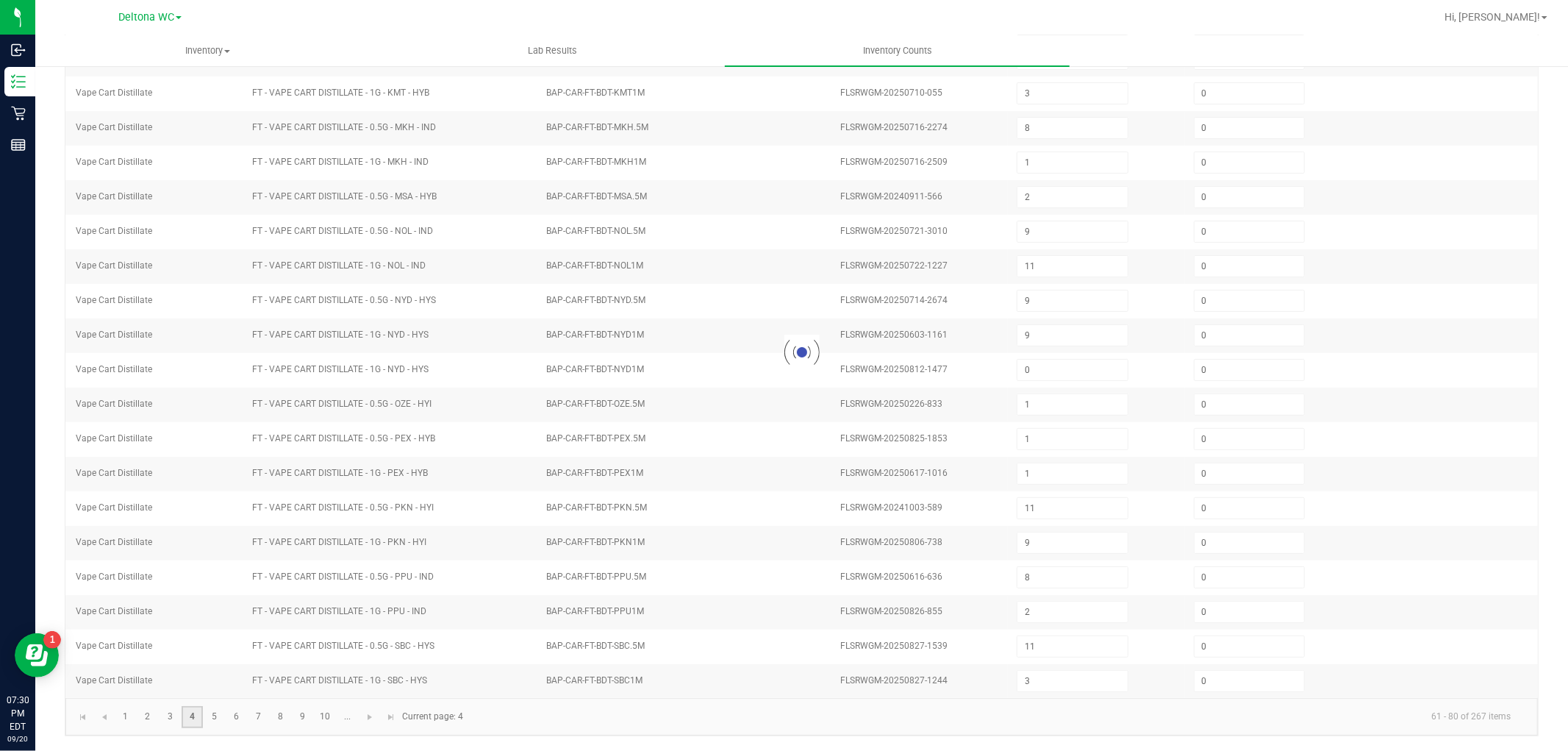
type input "8"
type input "6"
type input "11"
type input "4"
type input "11"
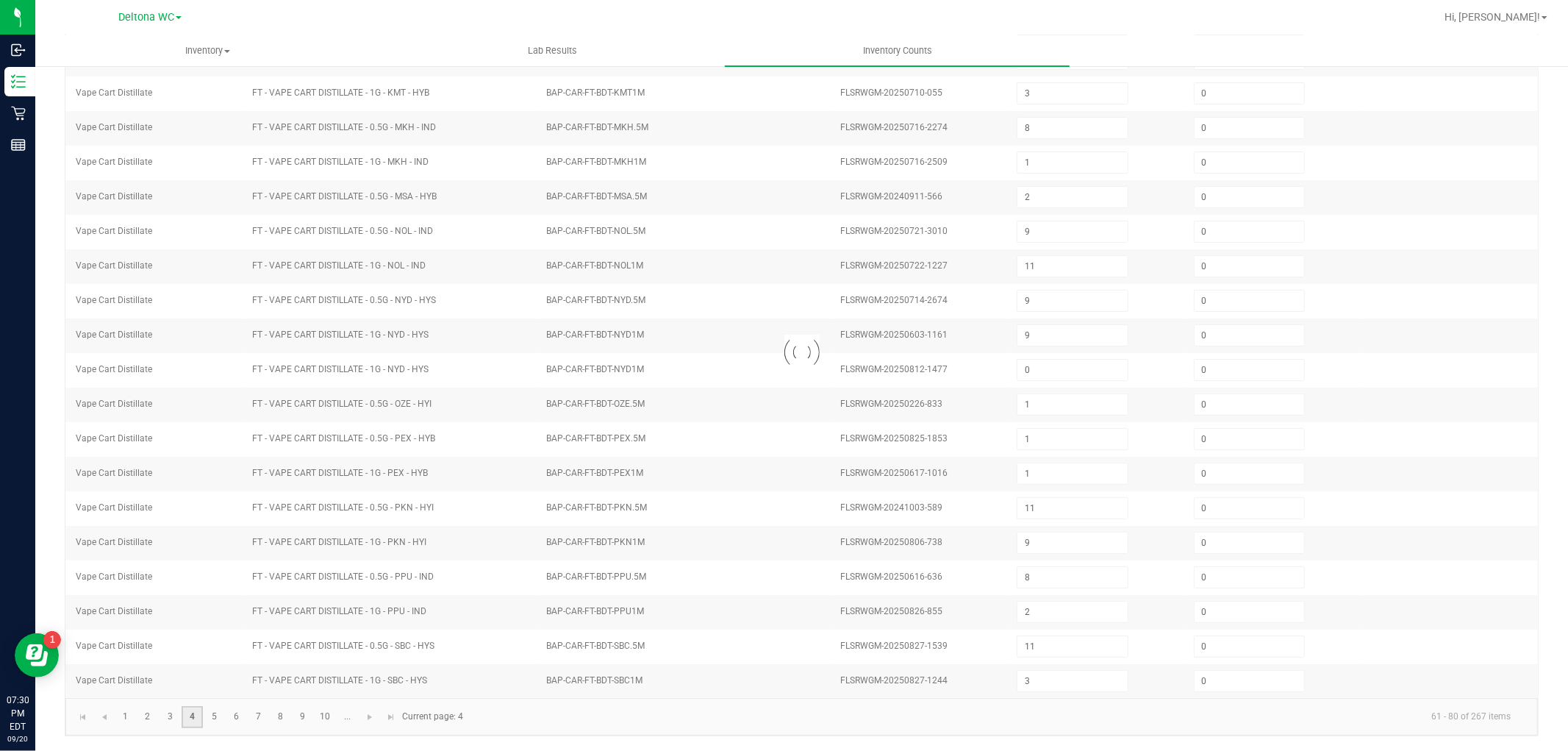
type input "11"
type input "9"
type input "2"
type input "1"
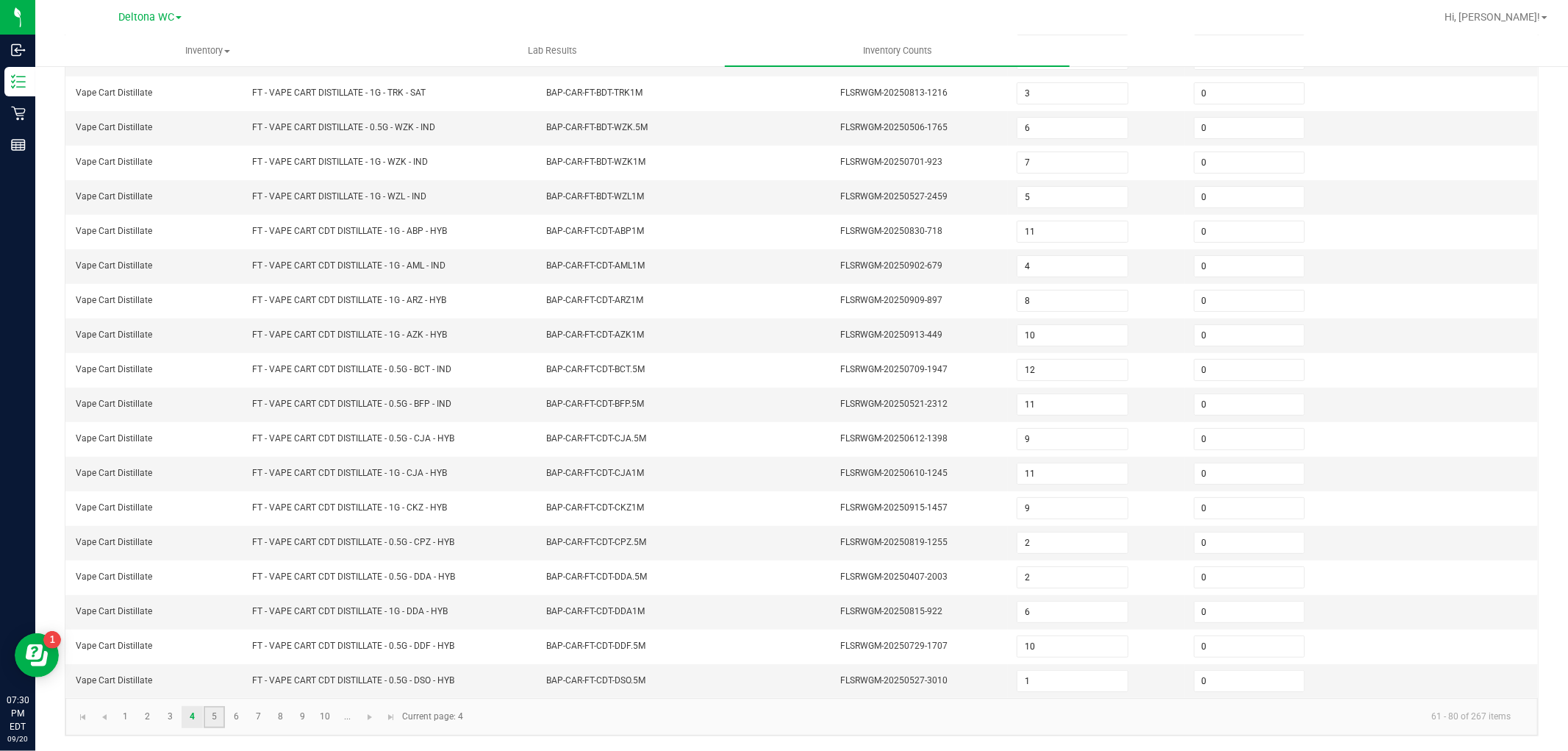
click at [212, 719] on link "5" at bounding box center [214, 716] width 21 height 22
type input "11"
type input "7"
type input "4"
type input "7"
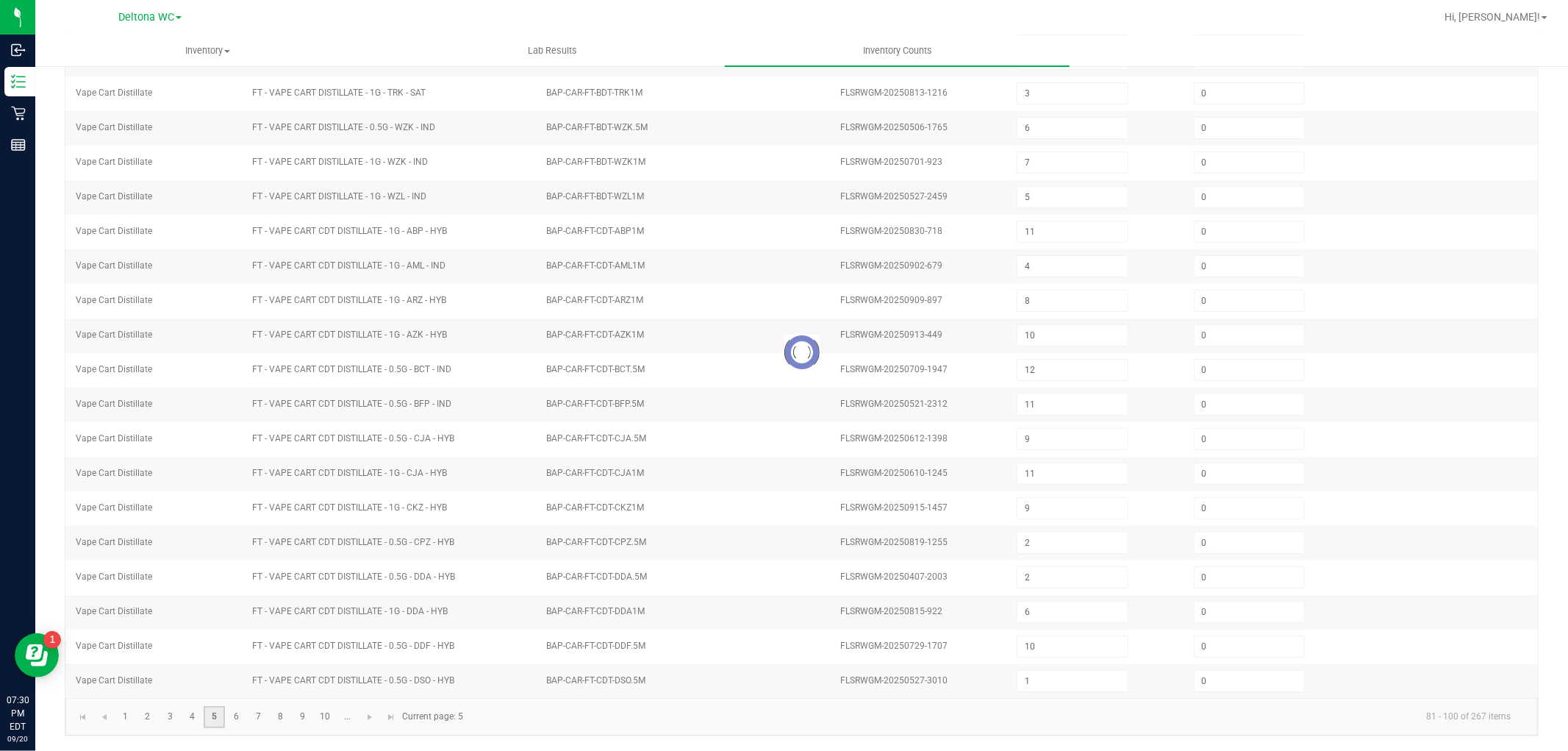
type input "8"
type input "5"
type input "4"
type input "11"
type input "12"
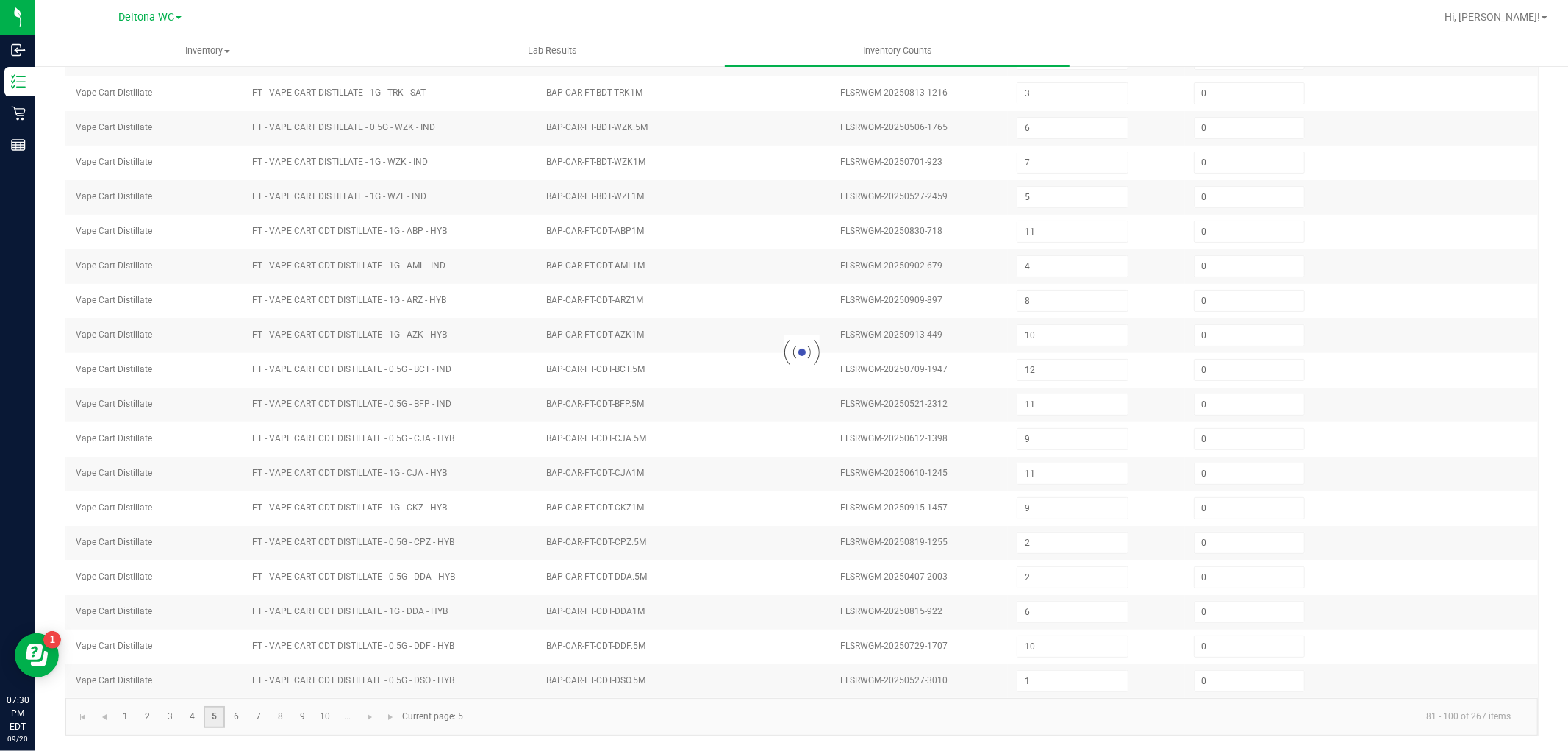
type input "9"
type input "8"
type input "3"
type input "11"
type input "2"
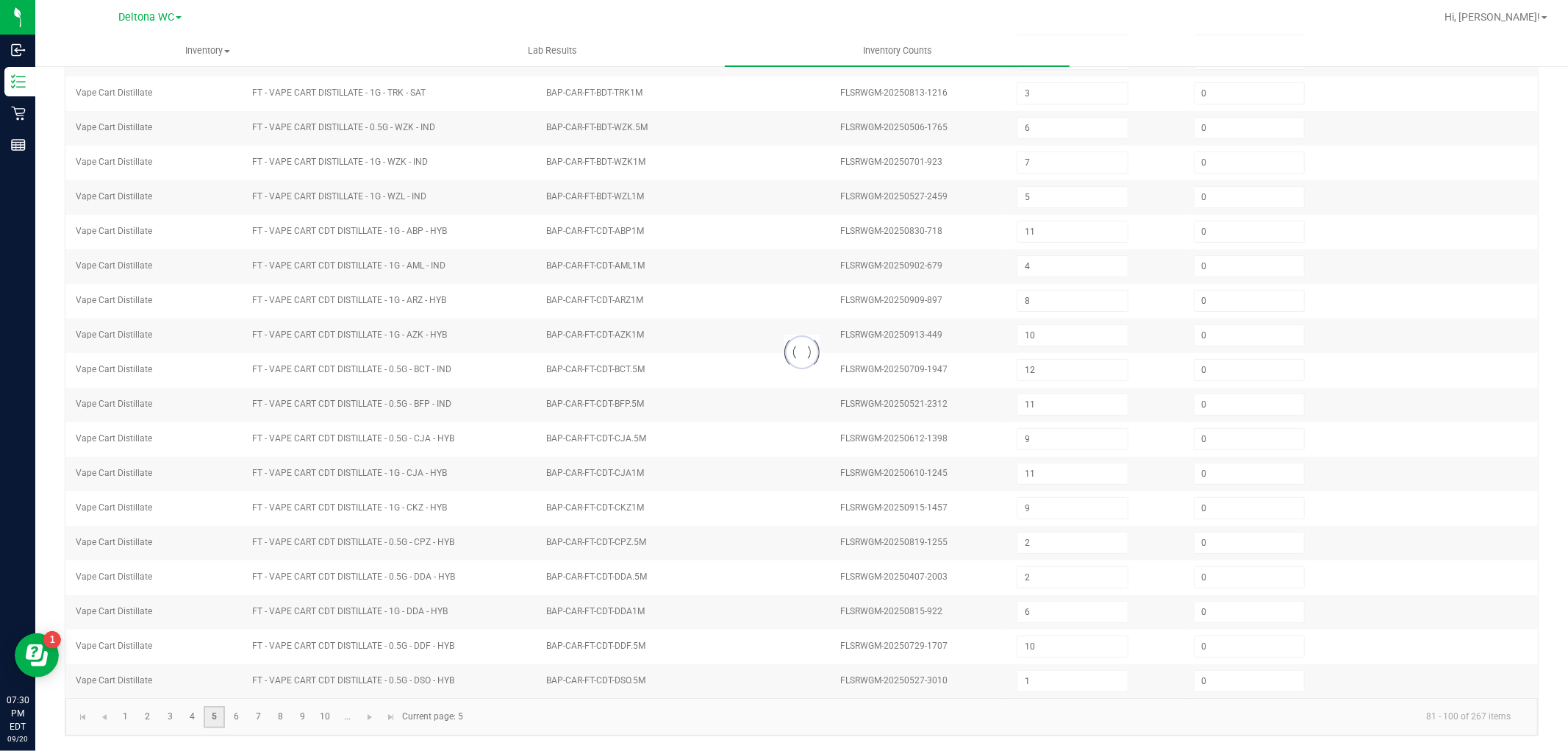
type input "7"
type input "1"
type input "0"
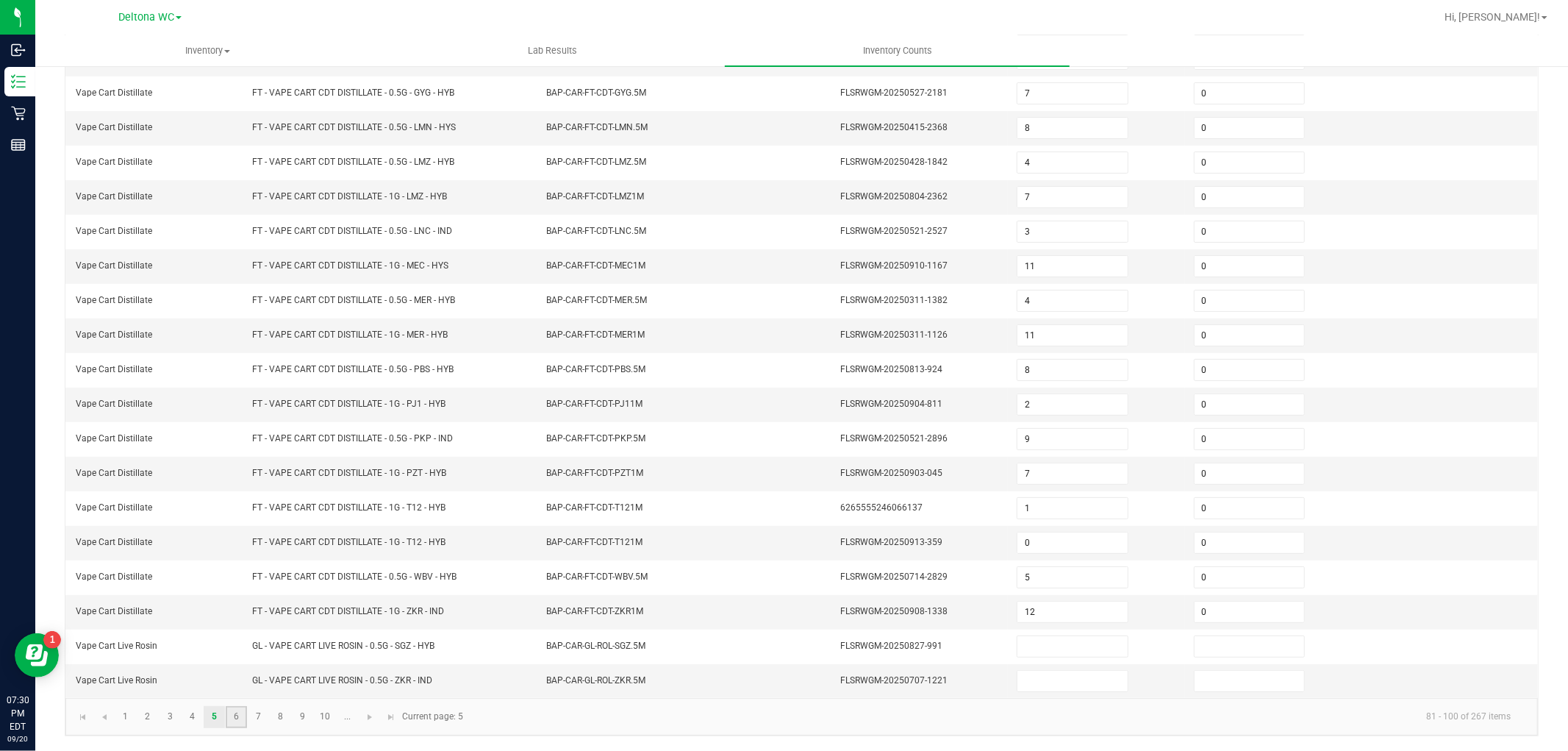
click at [233, 717] on link "6" at bounding box center [237, 716] width 21 height 22
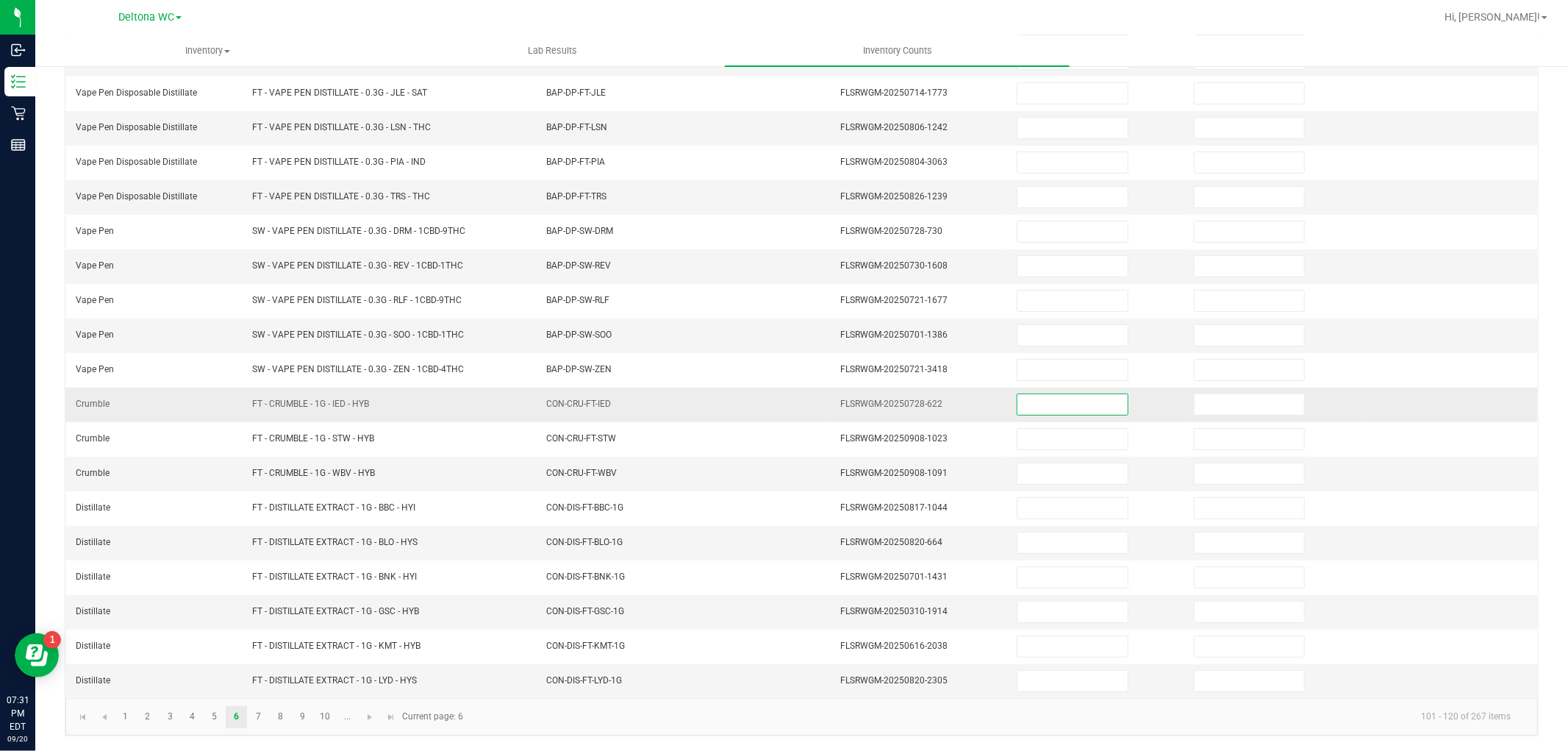
click at [1048, 398] on input at bounding box center [1072, 404] width 110 height 21
type input "3"
type input "0"
type input "3"
type input "0"
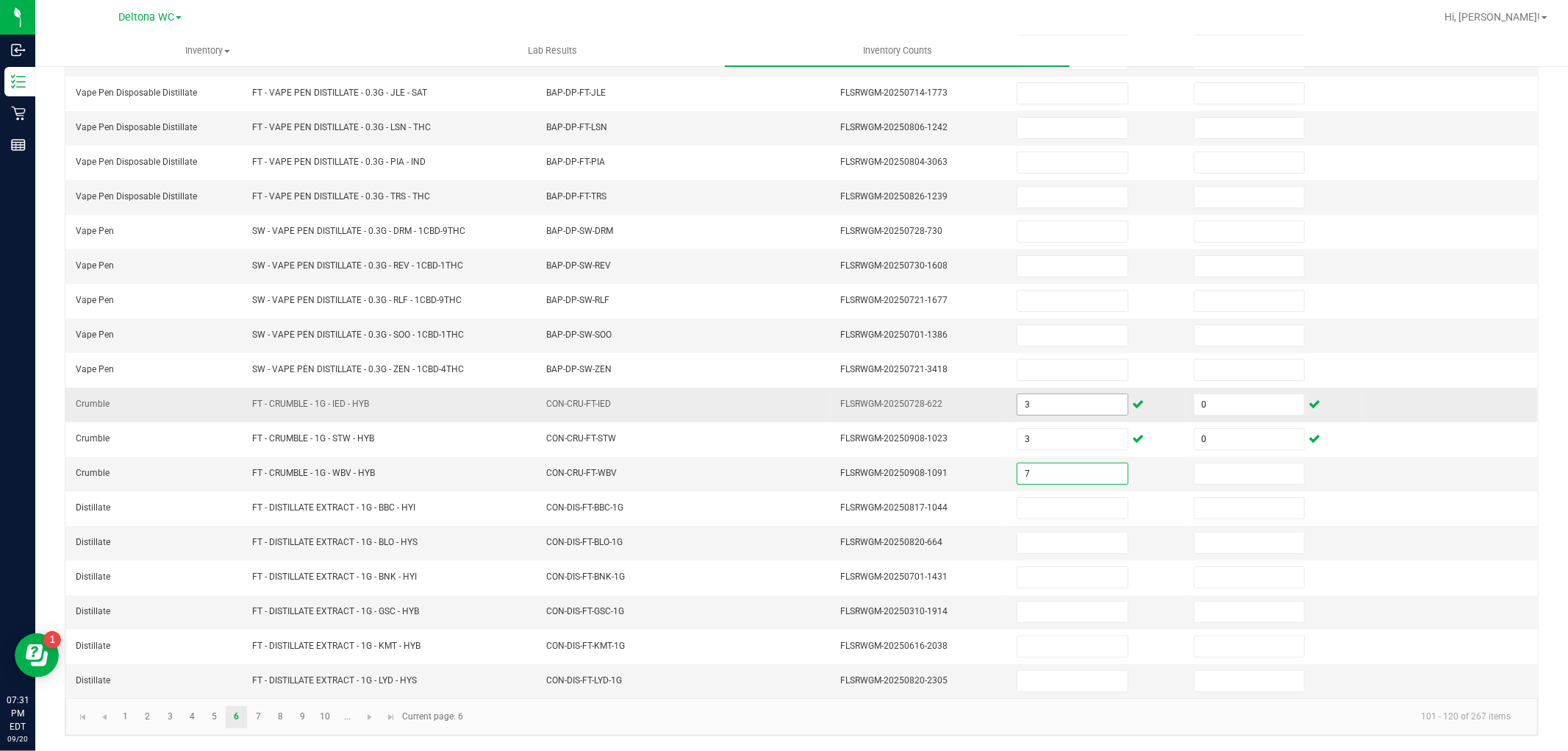
type input "7"
type input "0"
click at [263, 719] on link "7" at bounding box center [259, 716] width 21 height 22
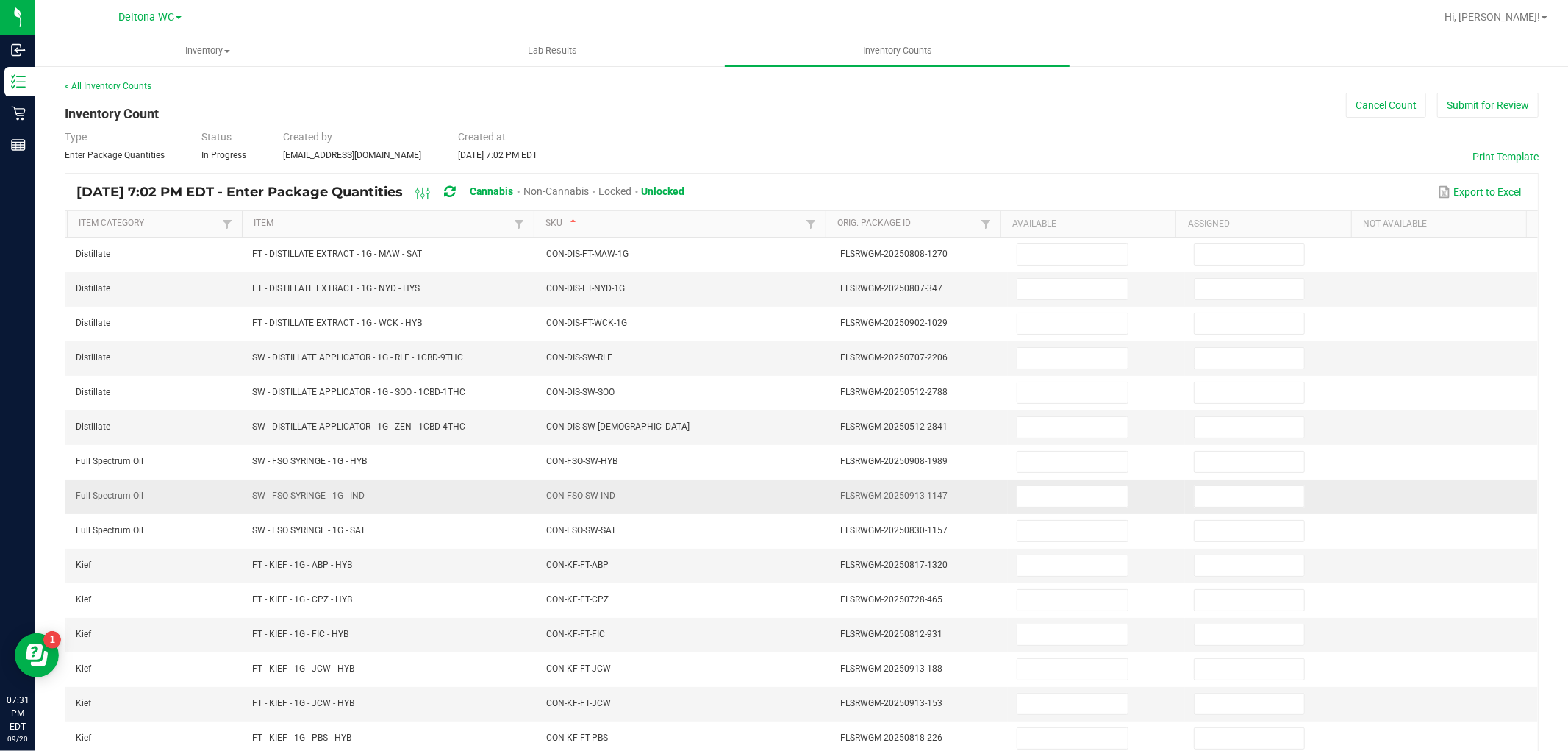
scroll to position [163, 0]
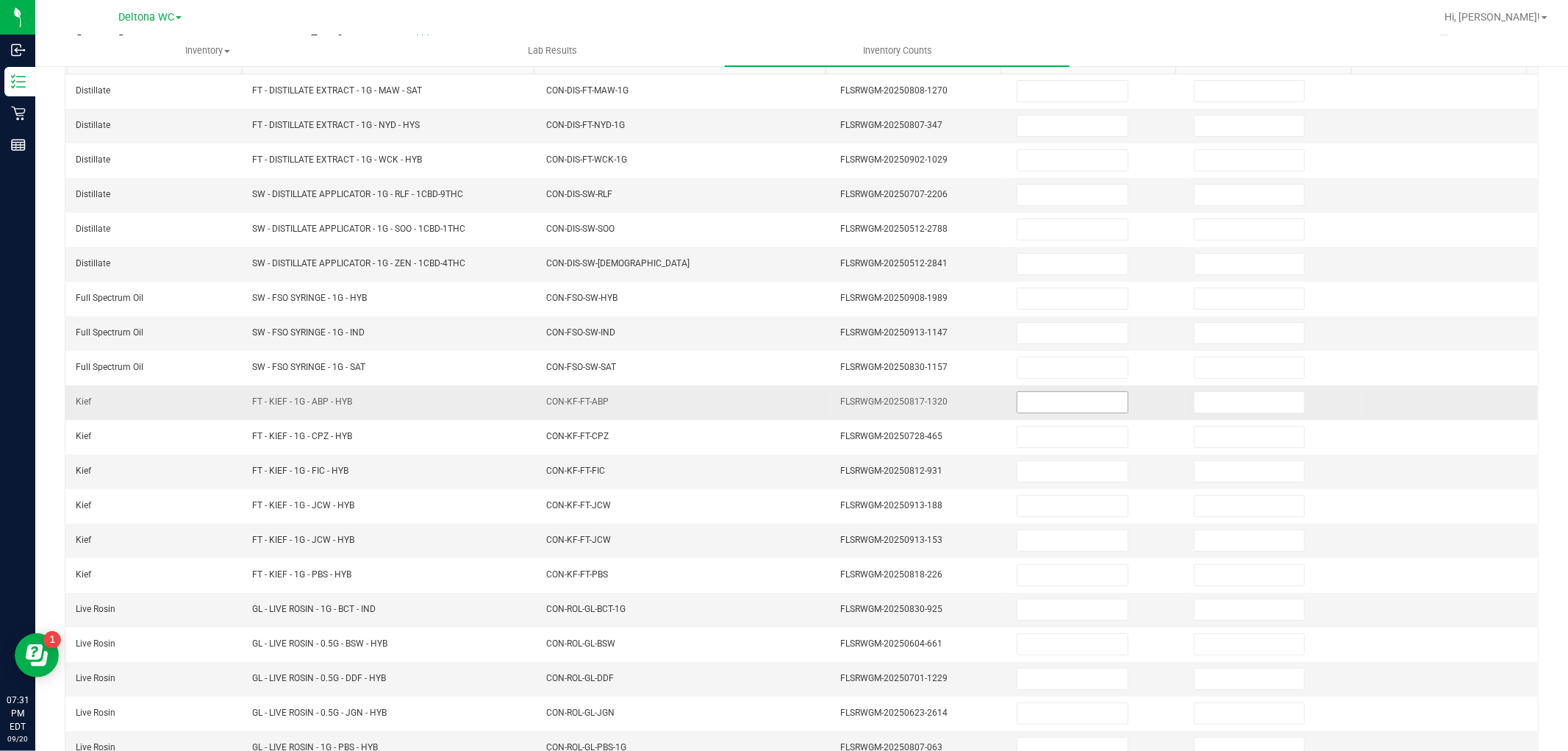
click at [1017, 402] on input at bounding box center [1072, 401] width 110 height 21
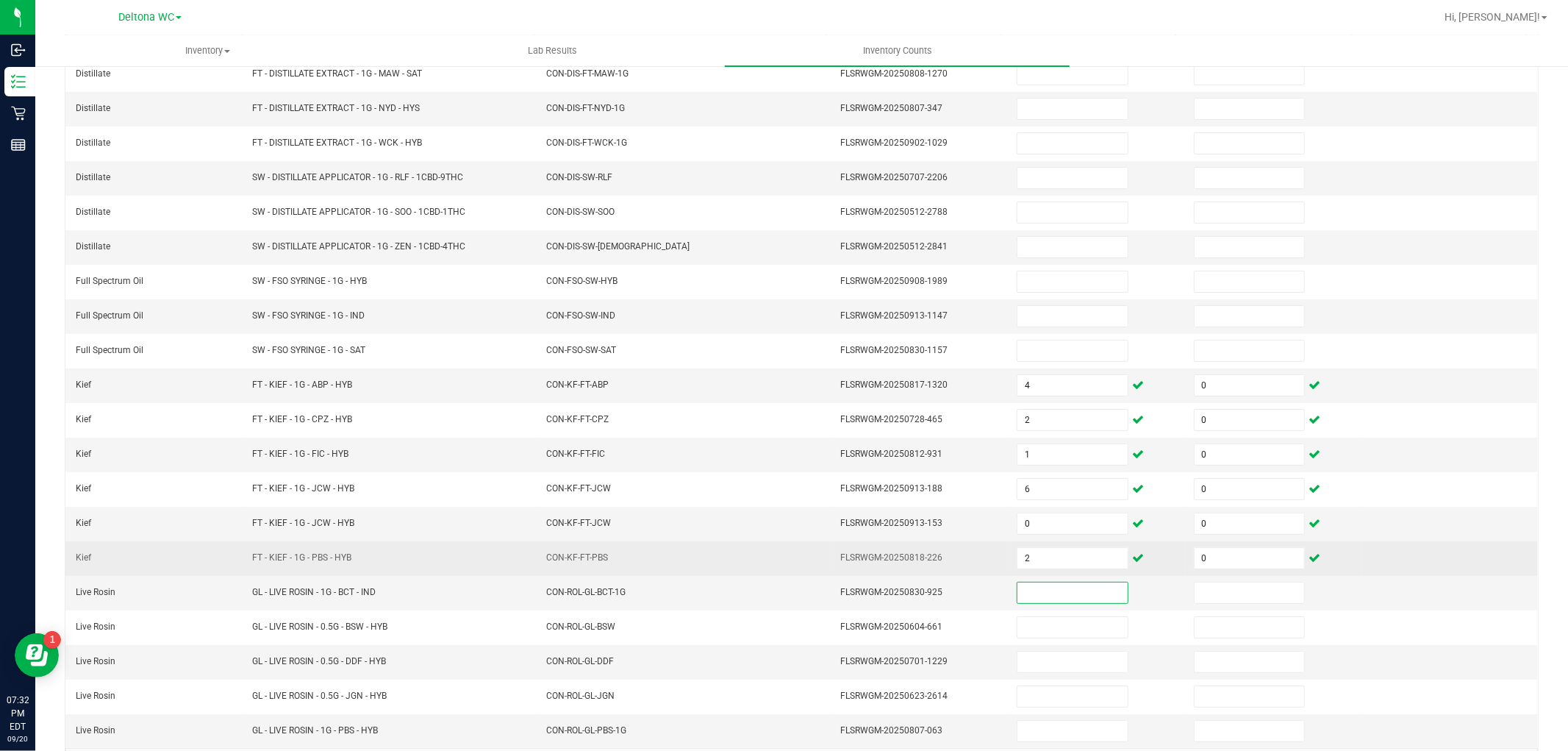
scroll to position [234, 0]
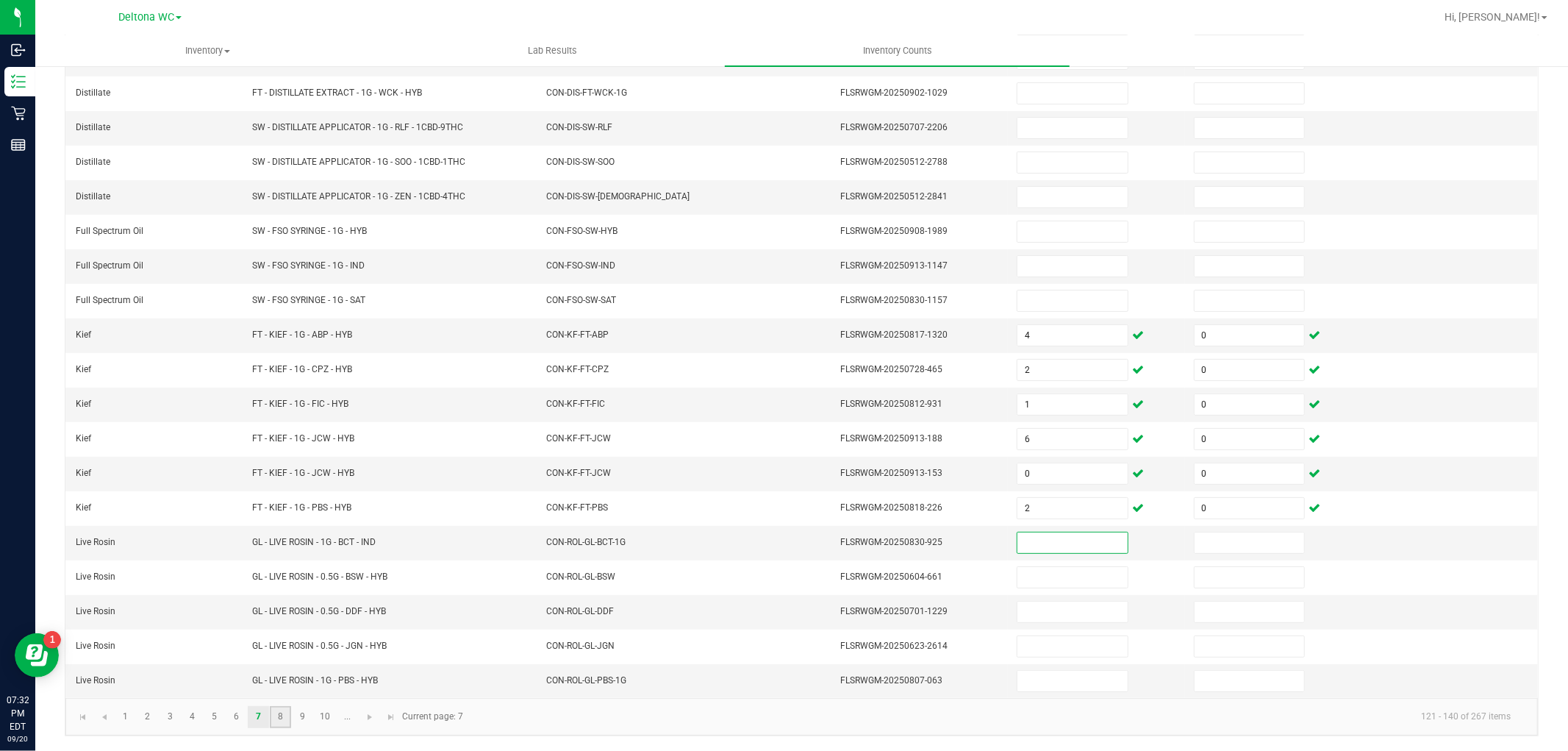
click at [282, 717] on link "8" at bounding box center [280, 716] width 21 height 22
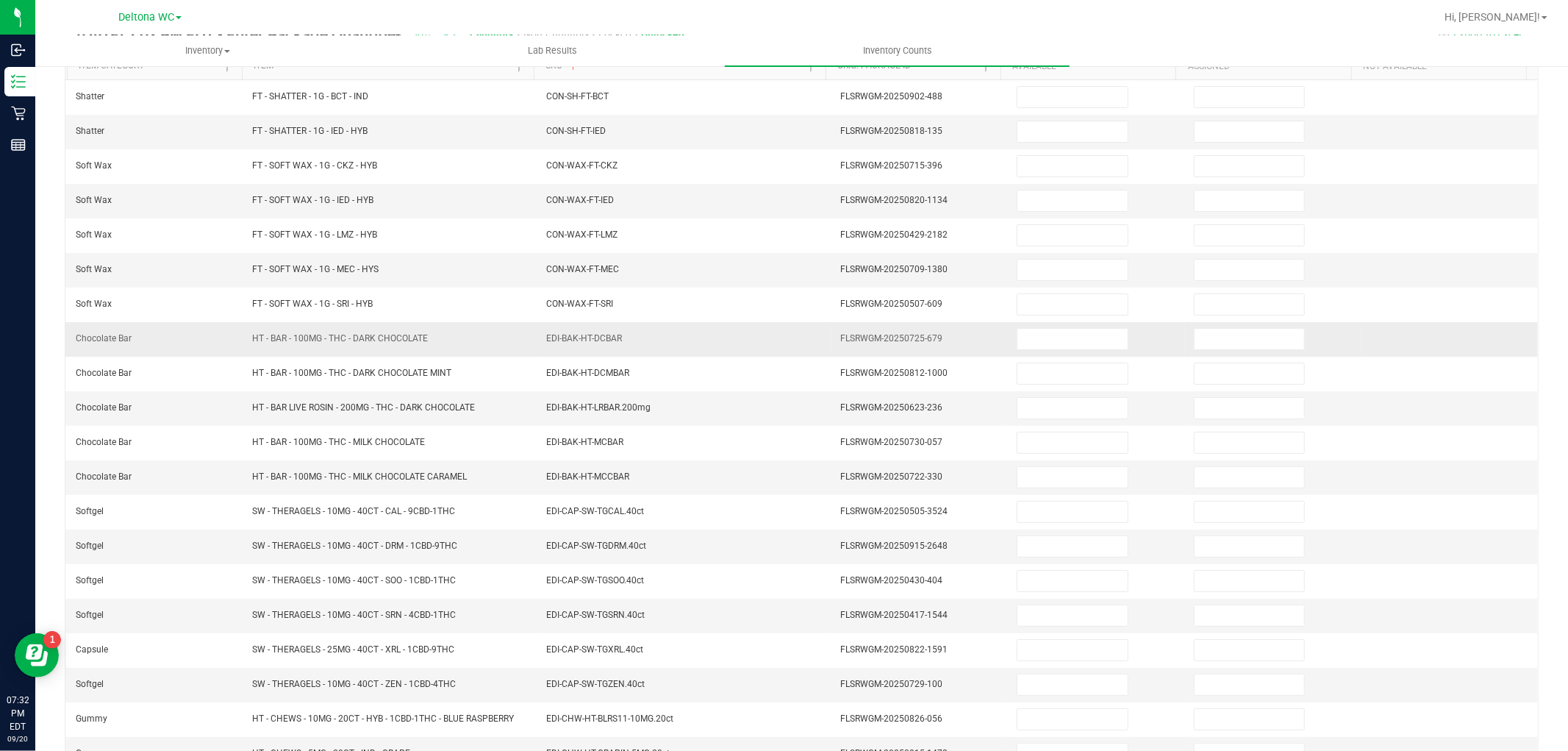
scroll to position [0, 0]
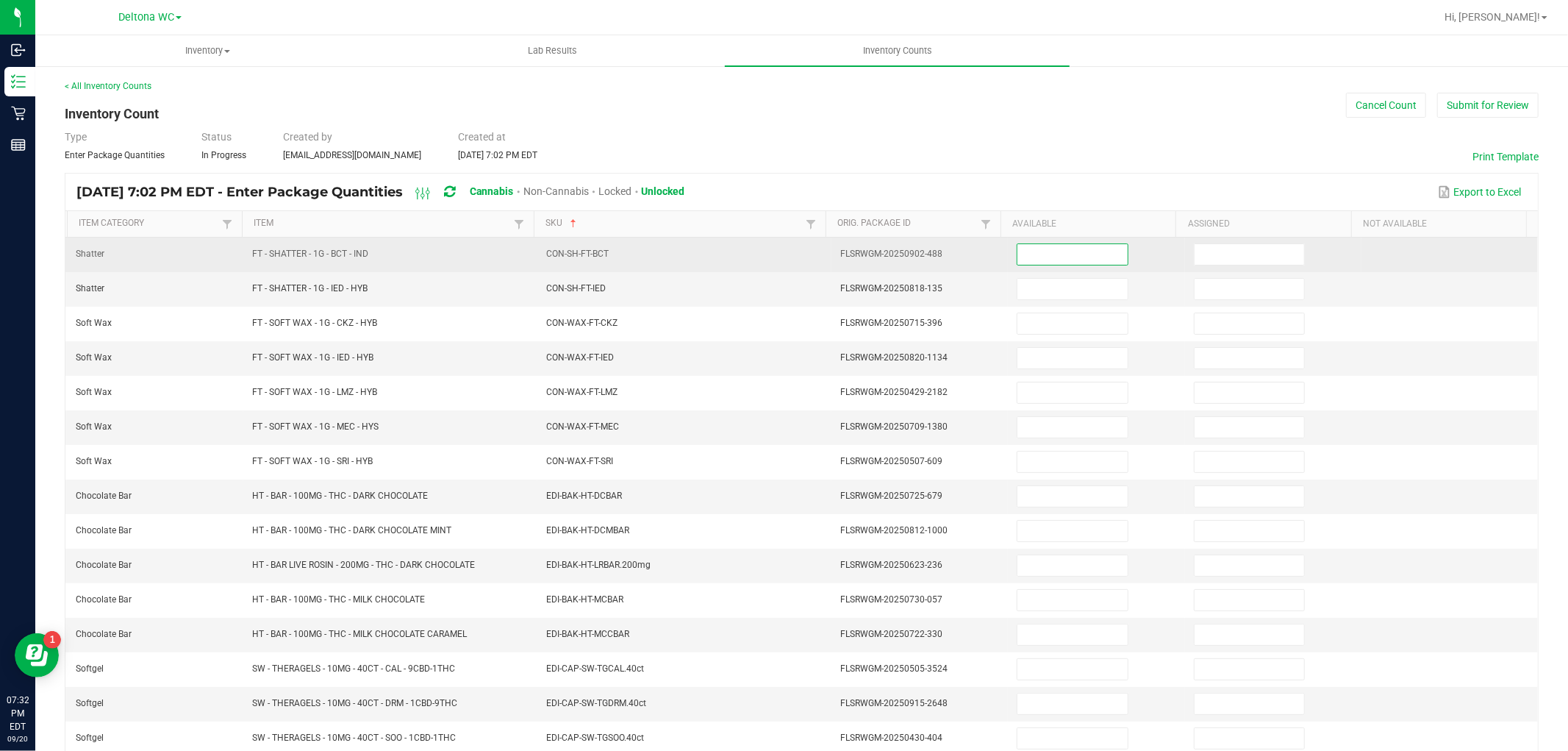
click at [1035, 255] on input at bounding box center [1072, 254] width 110 height 21
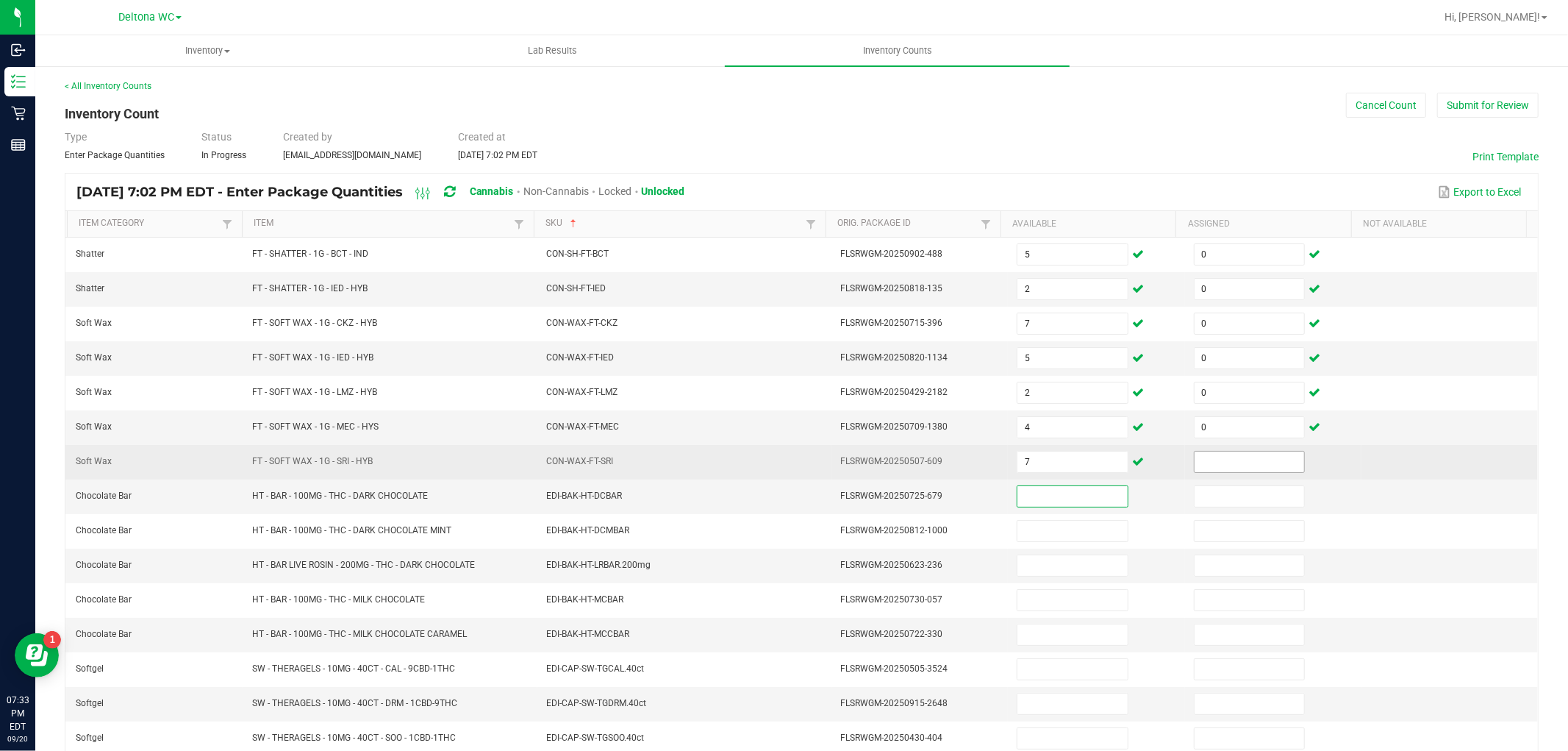
click at [1230, 466] on input at bounding box center [1249, 462] width 110 height 21
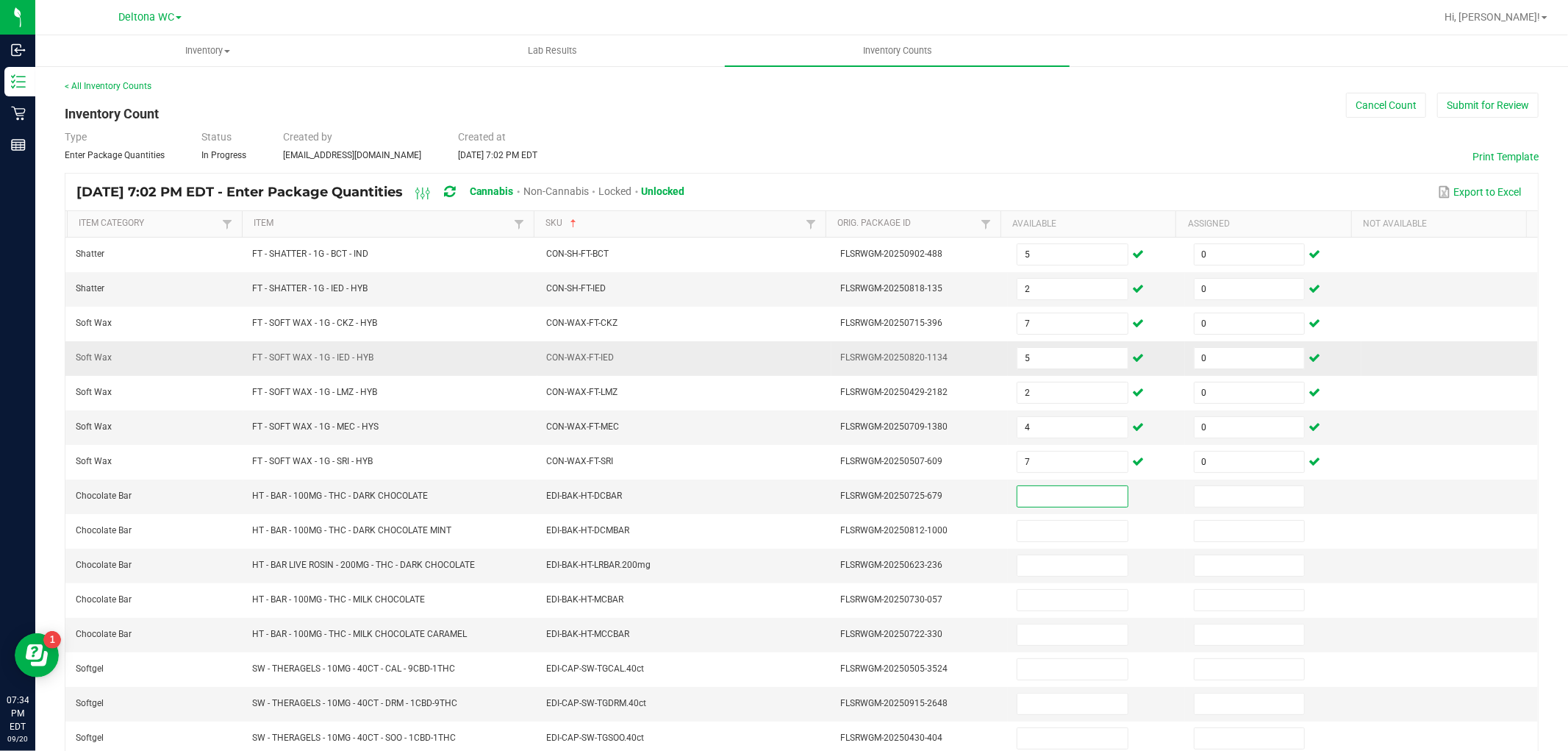
drag, startPoint x: 1115, startPoint y: 251, endPoint x: 1137, endPoint y: 336, distance: 87.8
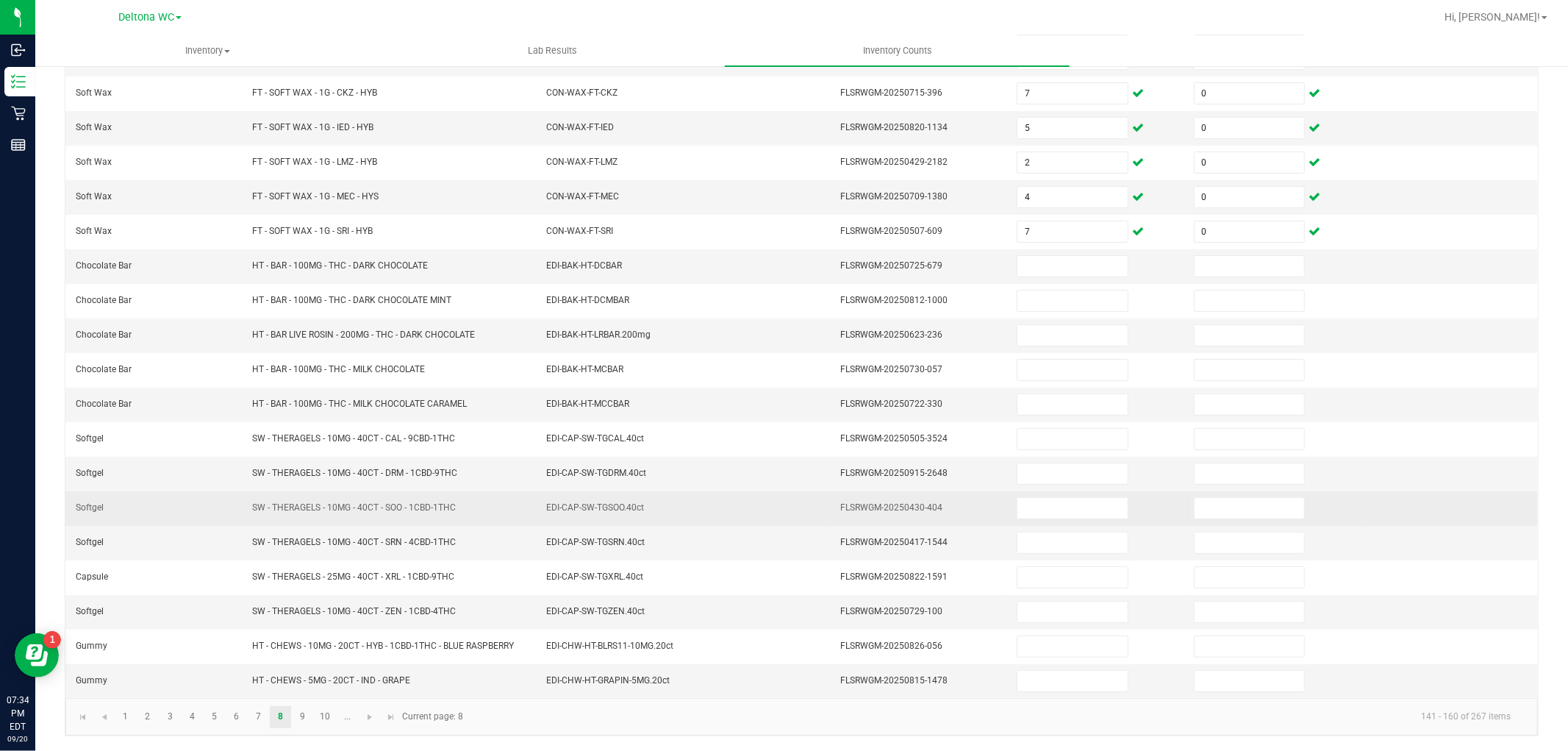
scroll to position [234, 0]
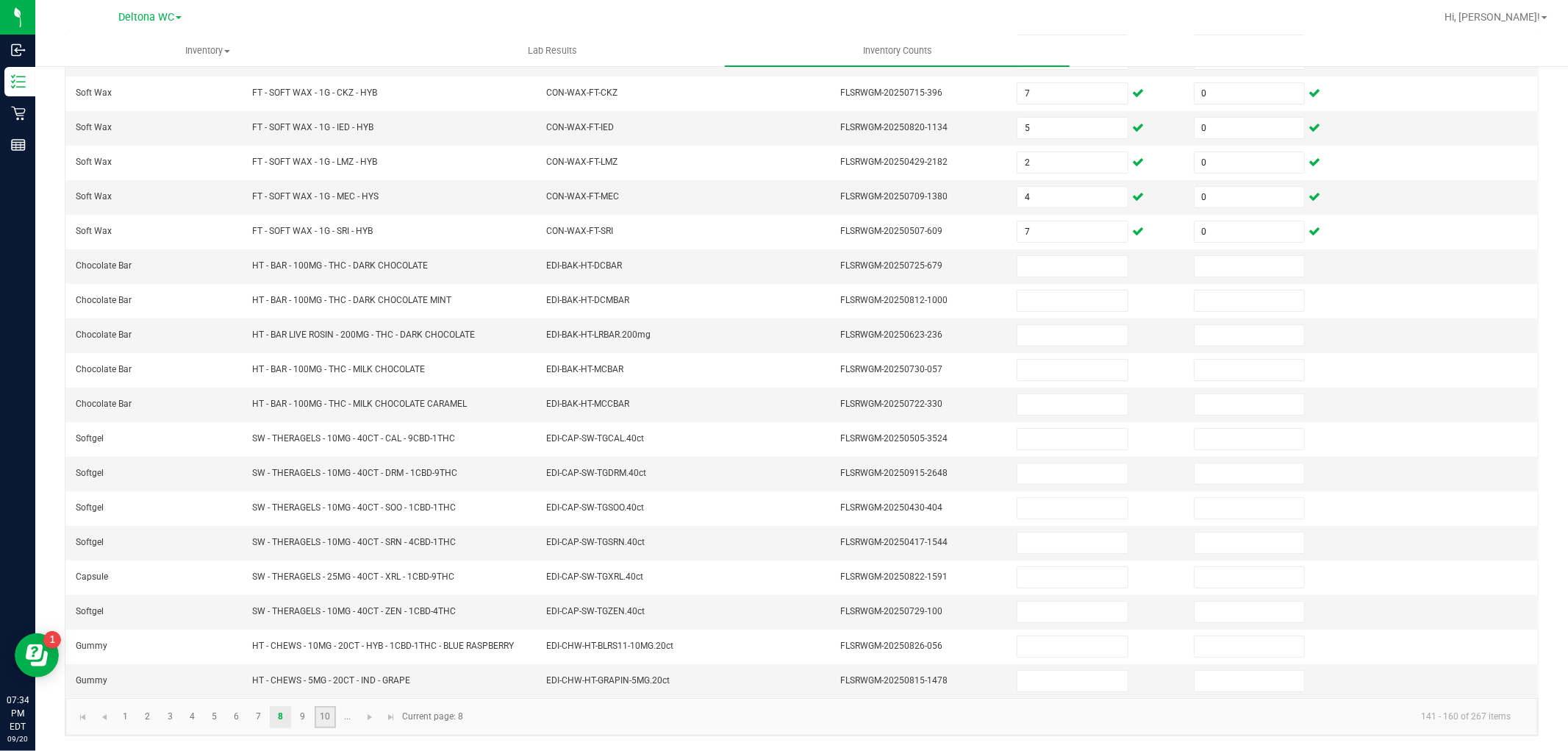
click at [328, 718] on link "10" at bounding box center [326, 716] width 21 height 22
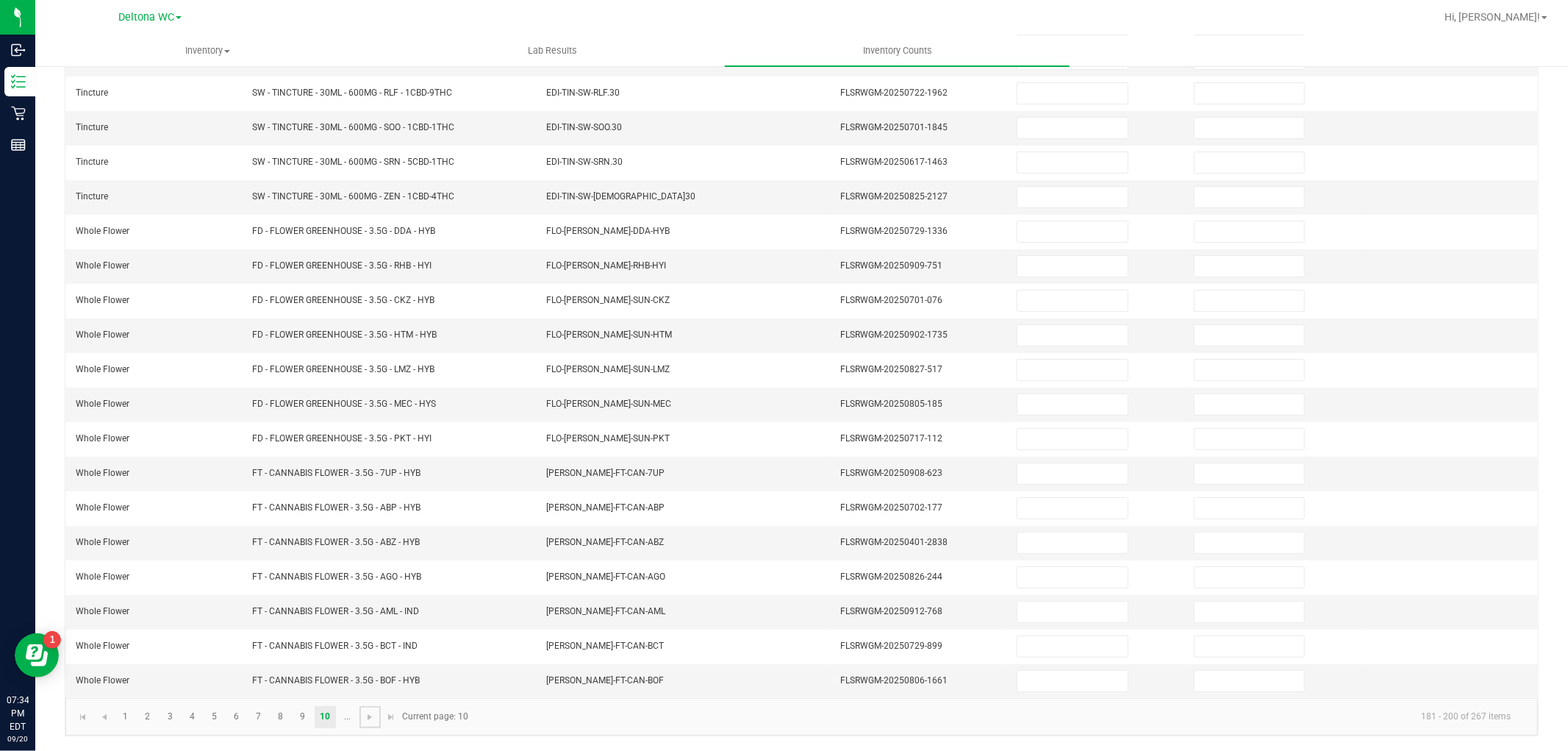
click at [371, 722] on link at bounding box center [370, 716] width 21 height 22
click at [171, 718] on link "12" at bounding box center [171, 716] width 21 height 22
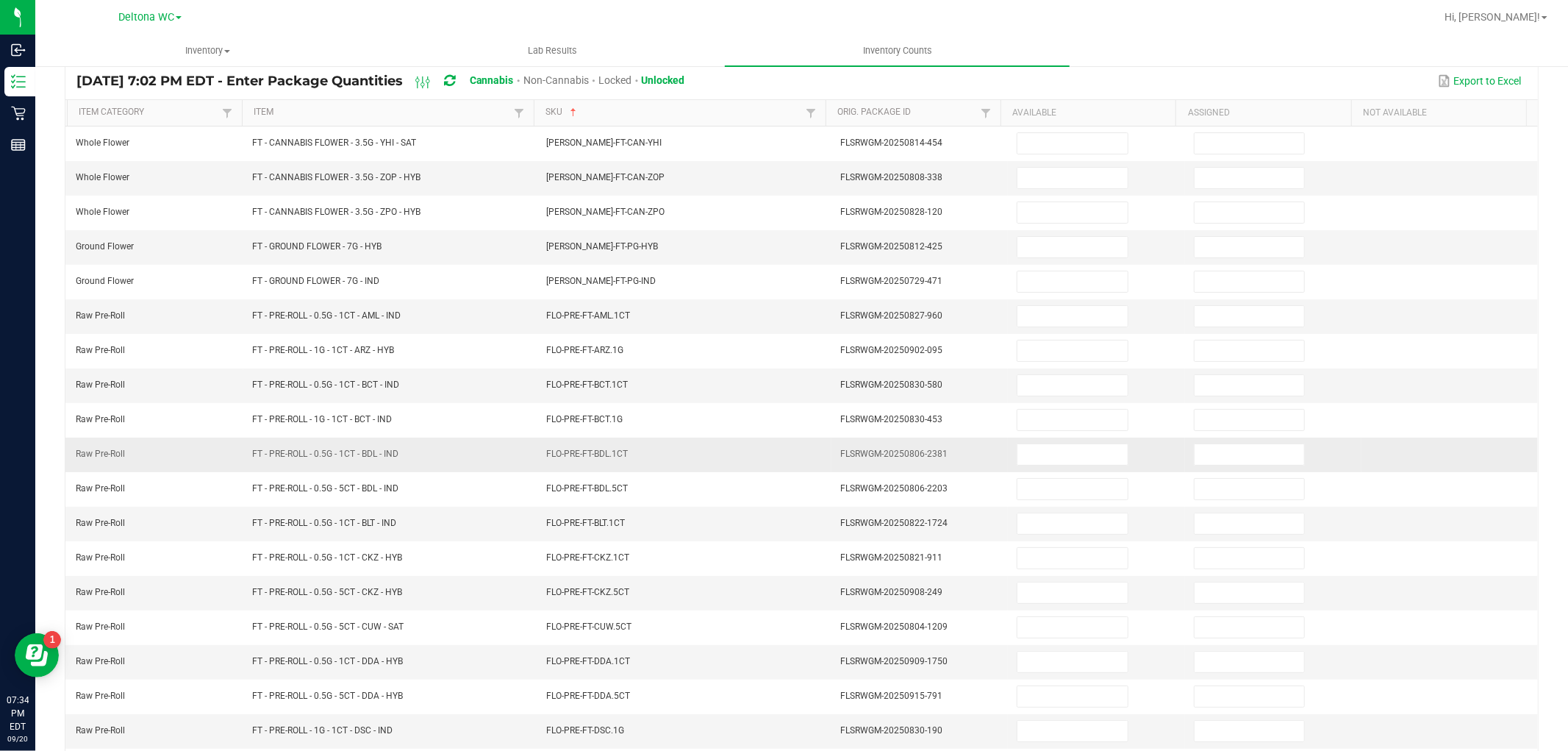
scroll to position [0, 0]
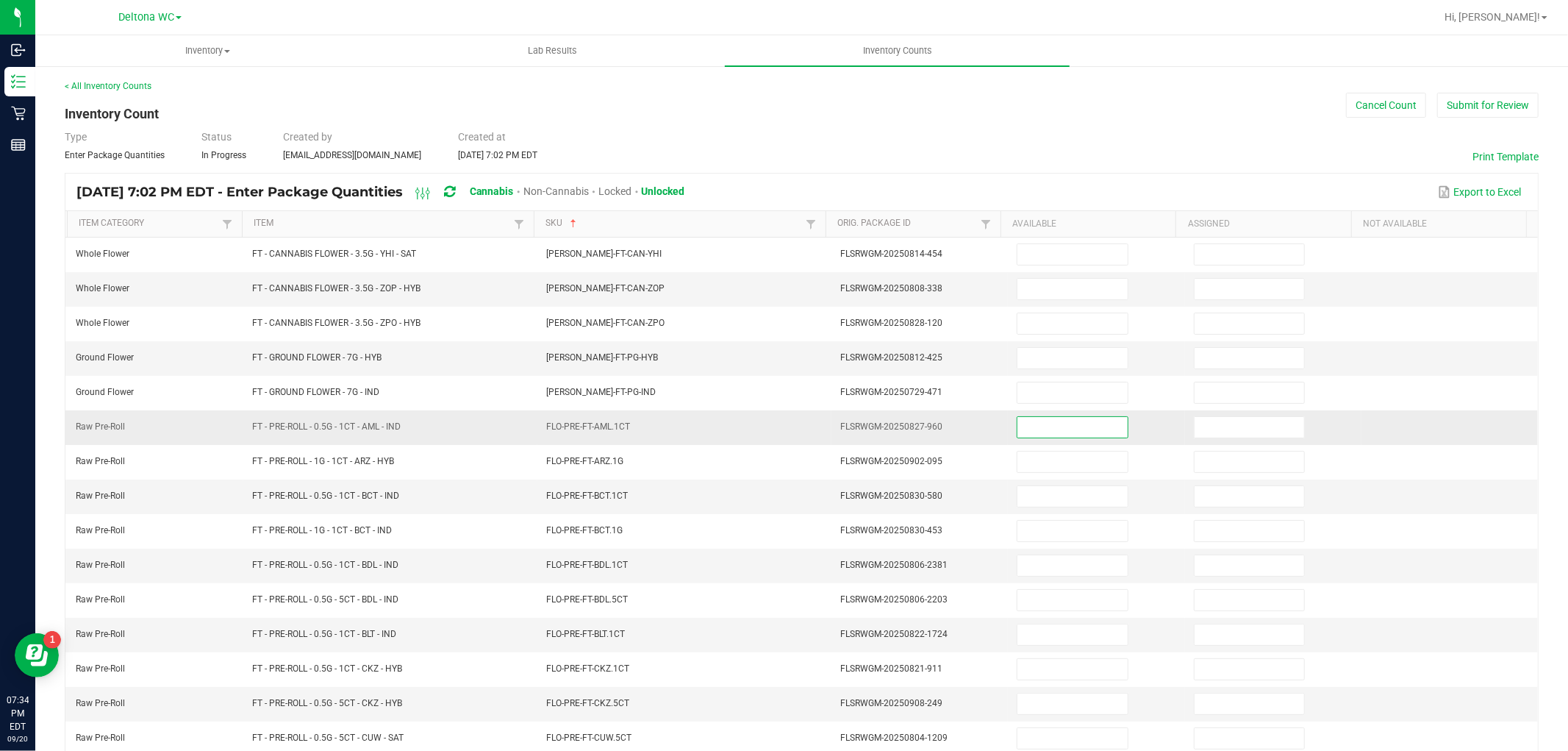
click at [1030, 427] on input at bounding box center [1072, 427] width 110 height 21
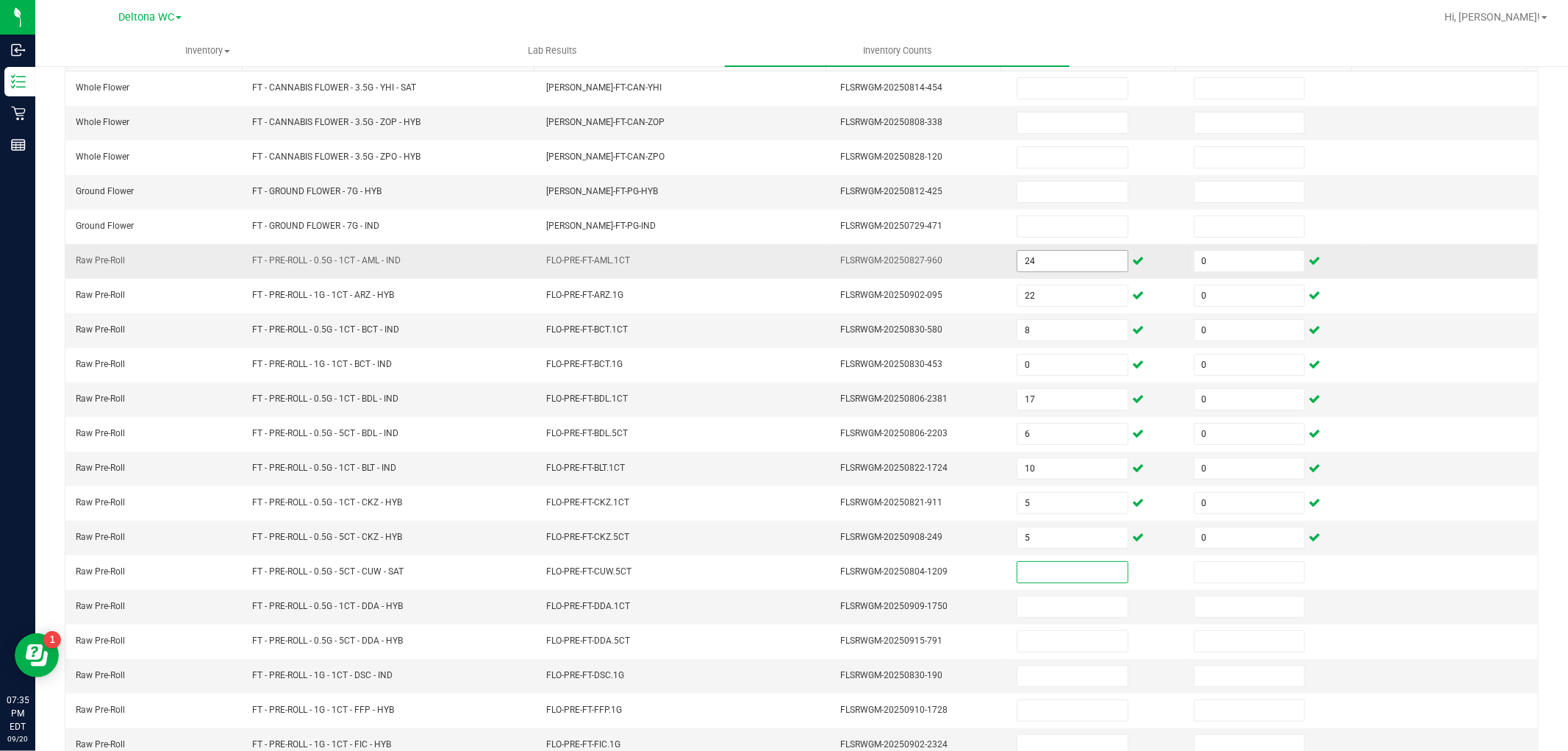
scroll to position [234, 0]
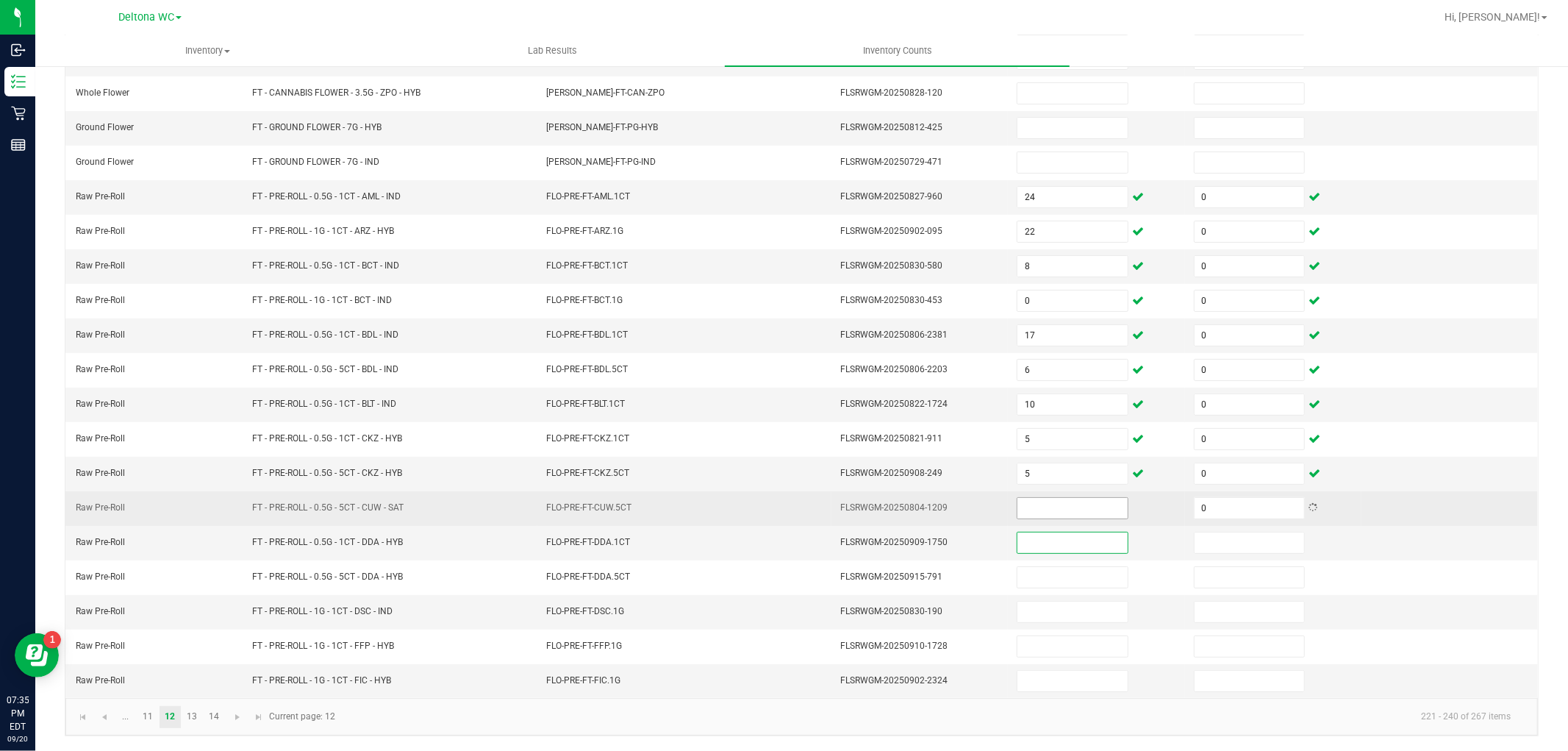
click at [1062, 509] on input at bounding box center [1072, 508] width 110 height 21
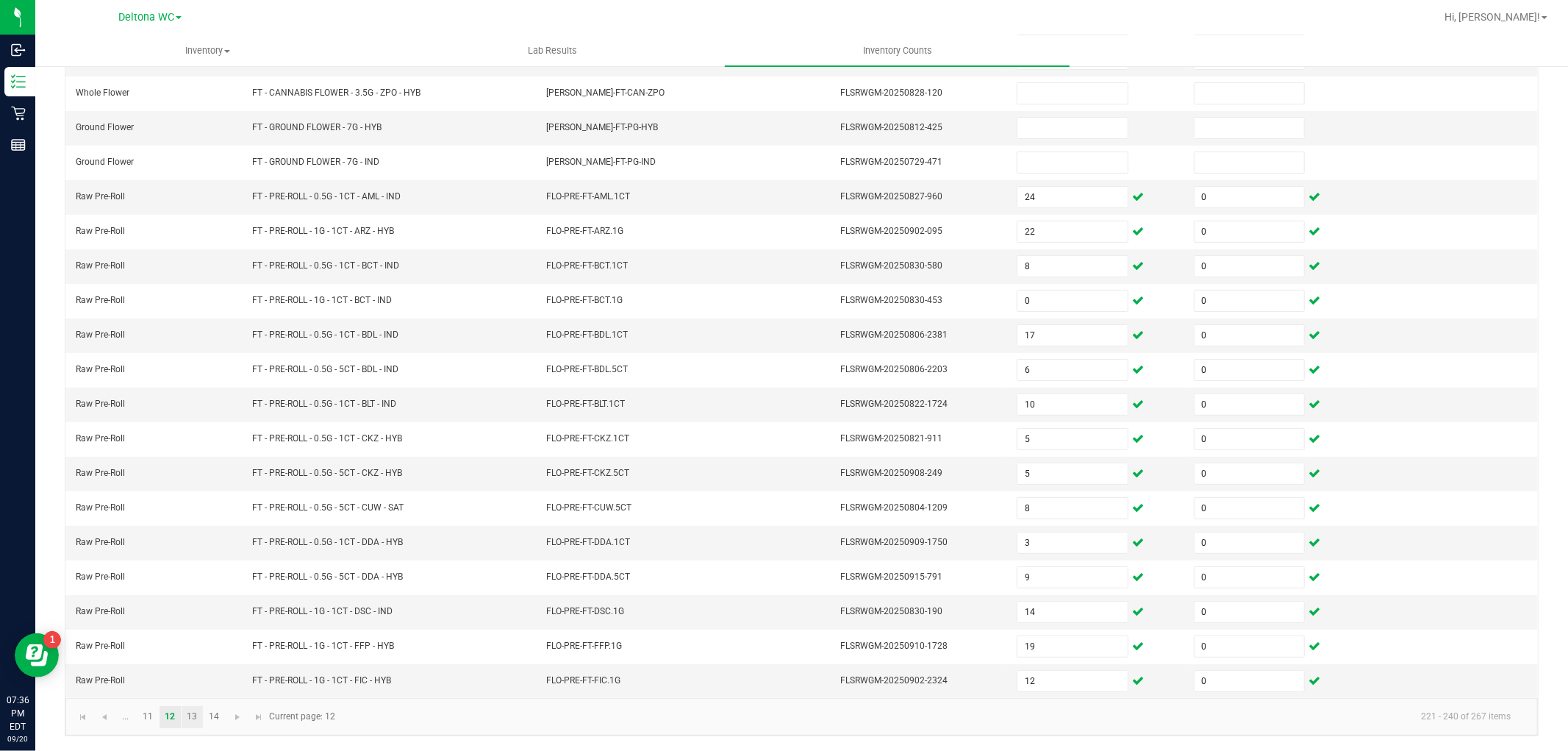
click at [193, 711] on link "13" at bounding box center [192, 716] width 21 height 22
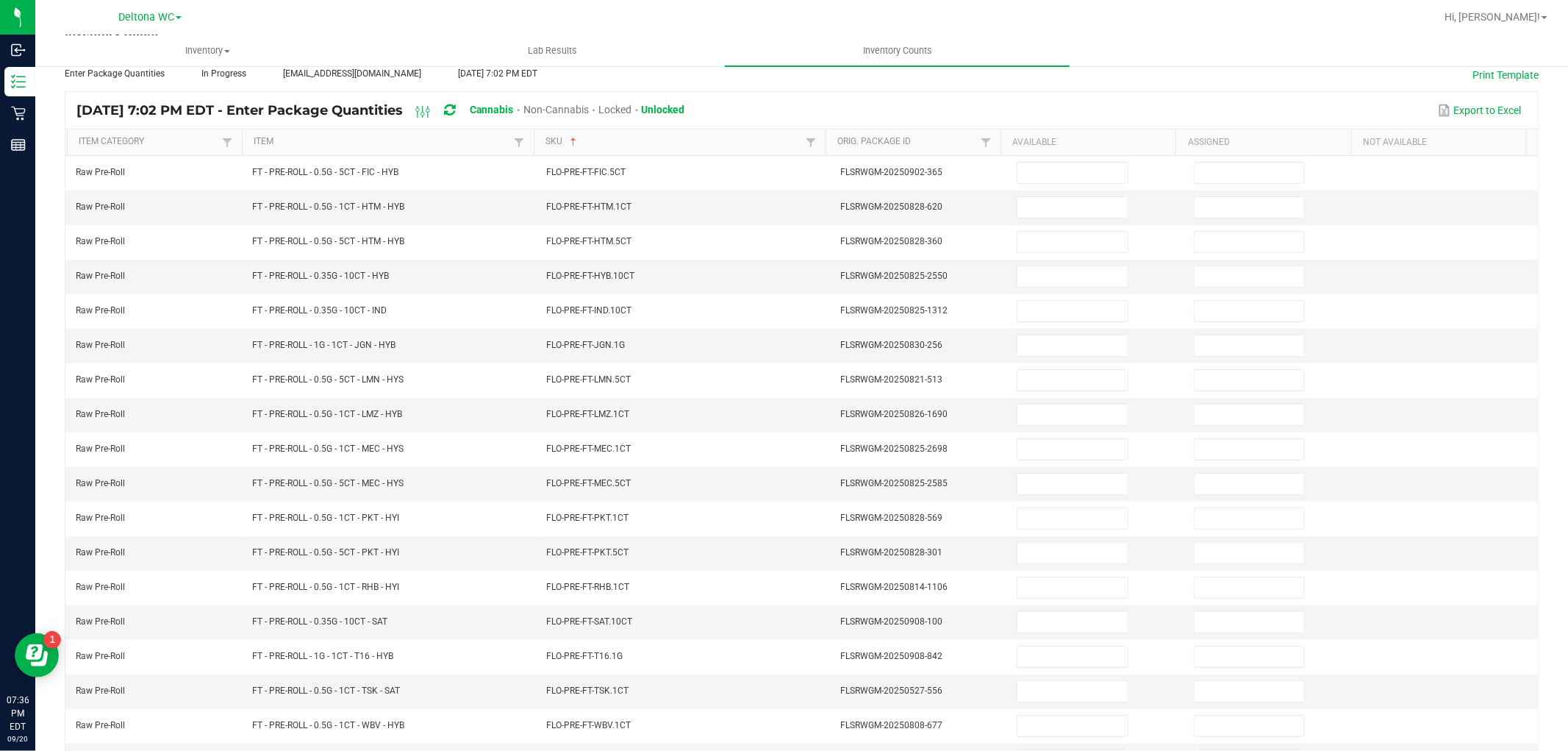
scroll to position [0, 0]
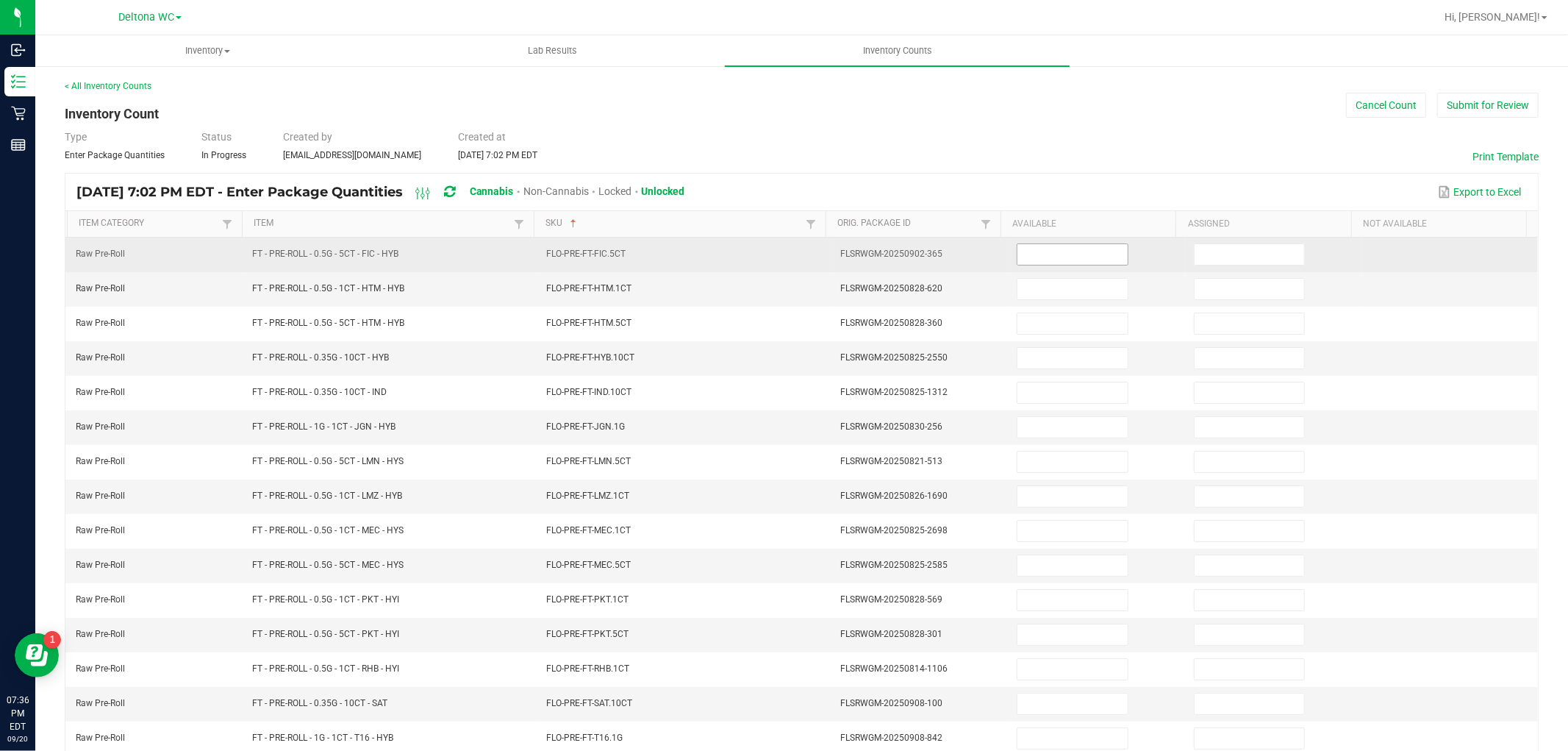
click at [1039, 255] on input at bounding box center [1072, 254] width 110 height 21
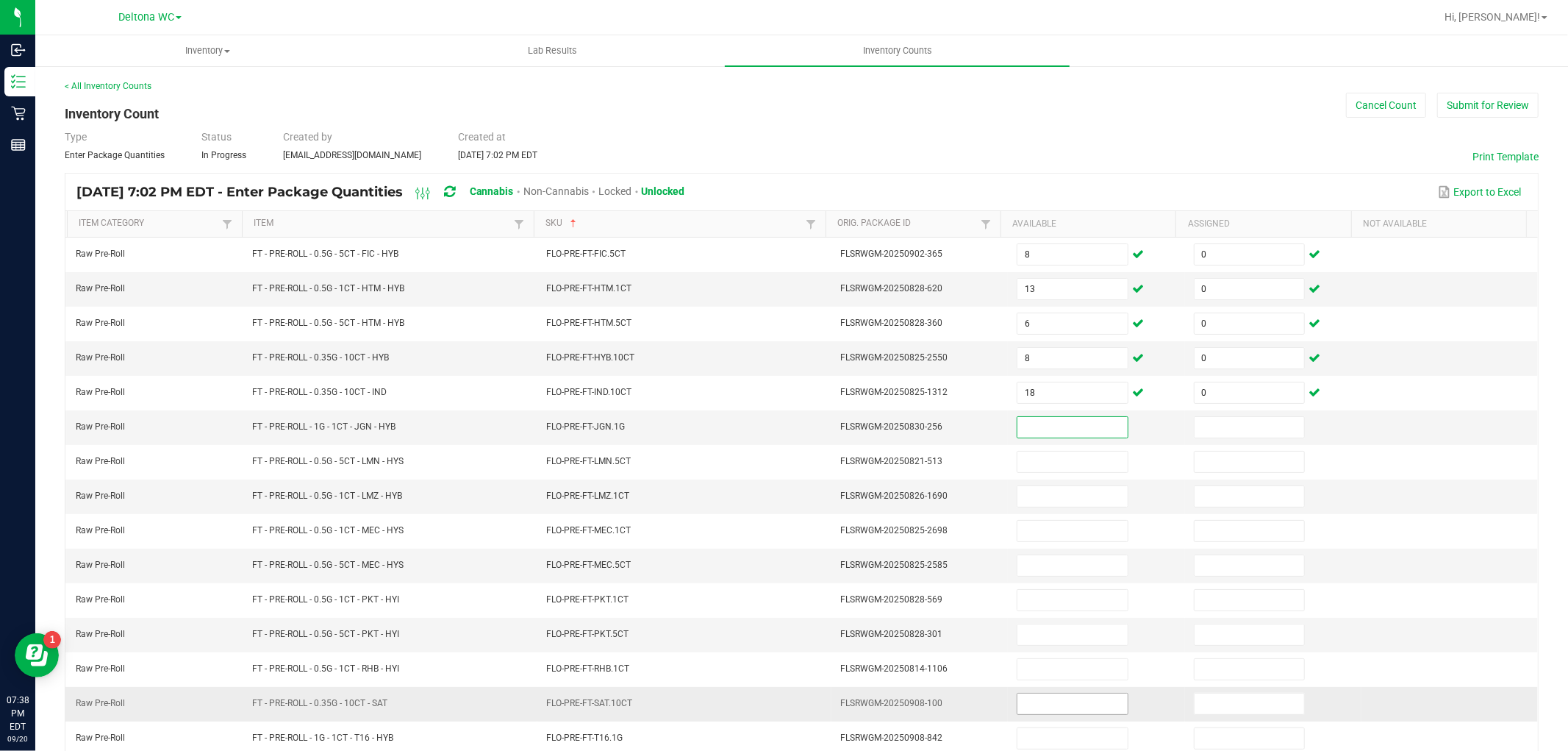
click at [1023, 706] on input at bounding box center [1072, 703] width 110 height 21
click at [1040, 429] on input at bounding box center [1072, 426] width 110 height 21
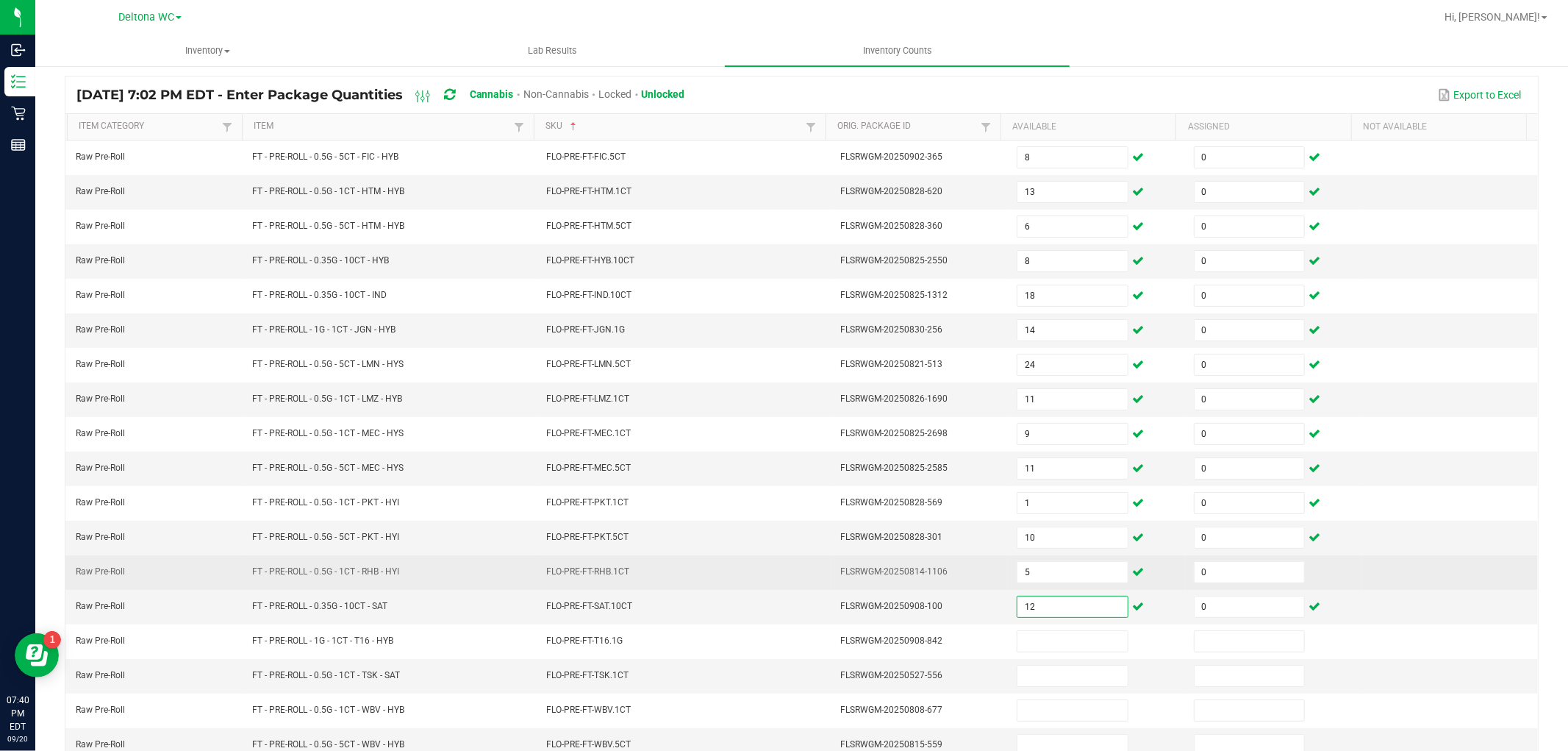
scroll to position [234, 0]
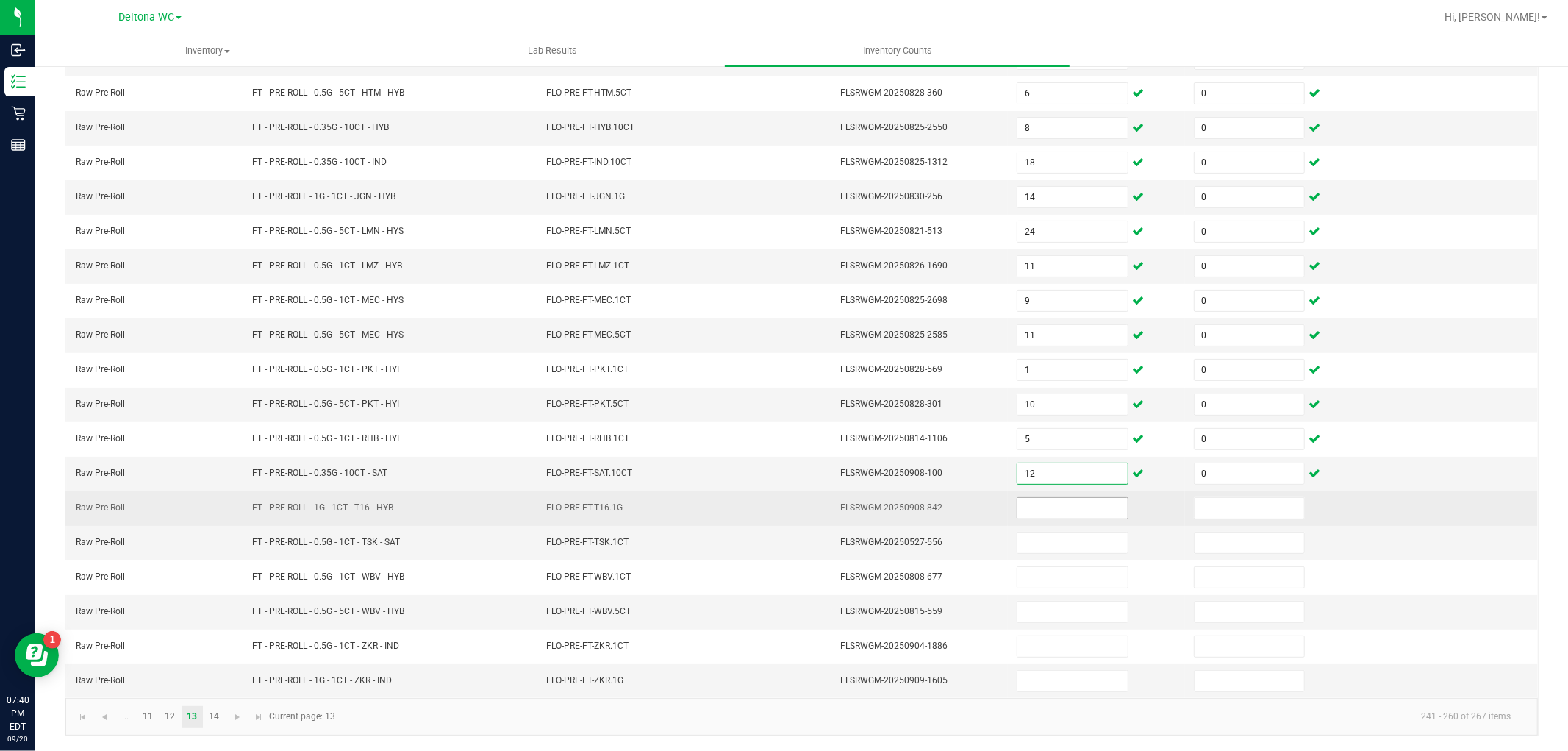
click at [1048, 509] on input at bounding box center [1072, 508] width 110 height 21
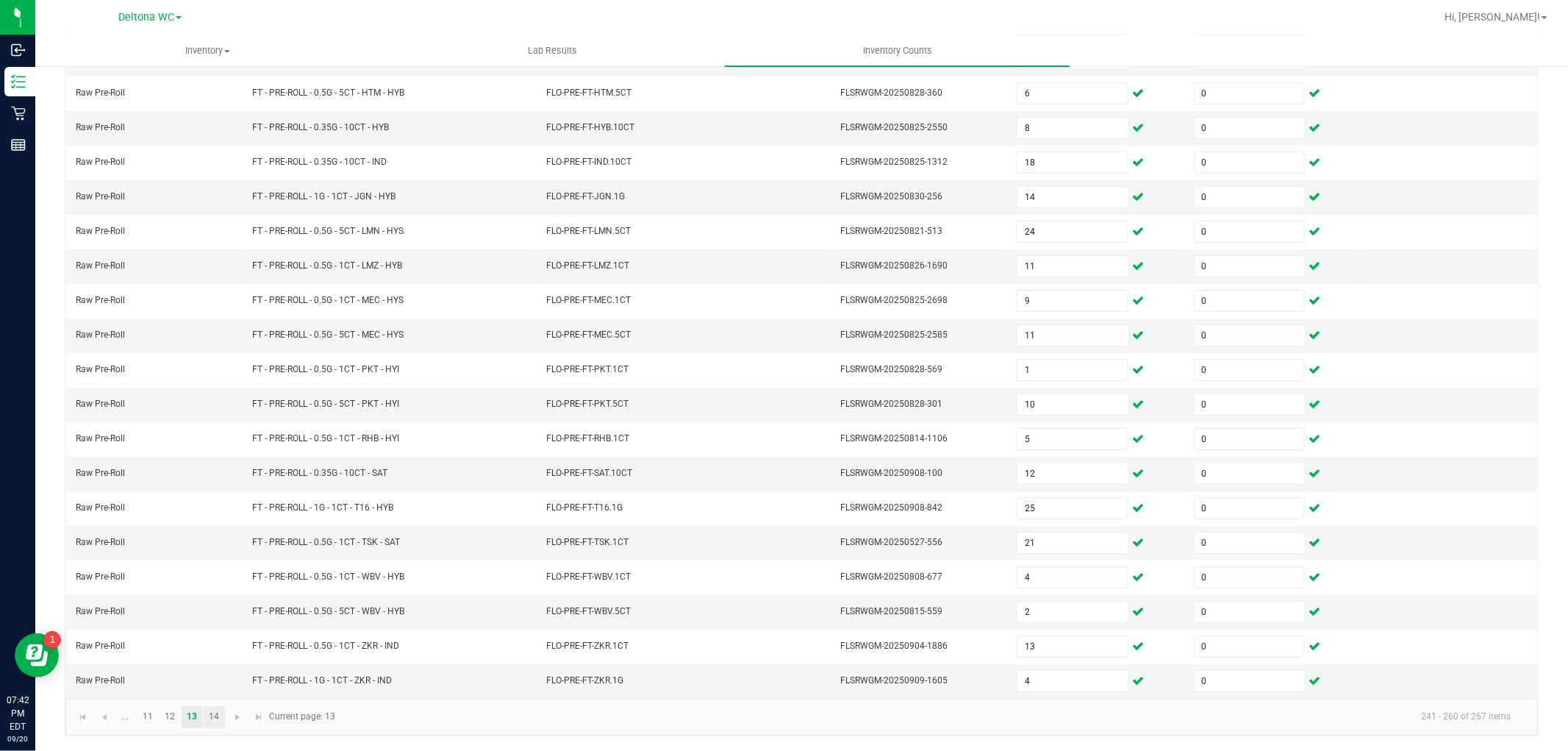
click at [214, 715] on link "14" at bounding box center [214, 716] width 21 height 22
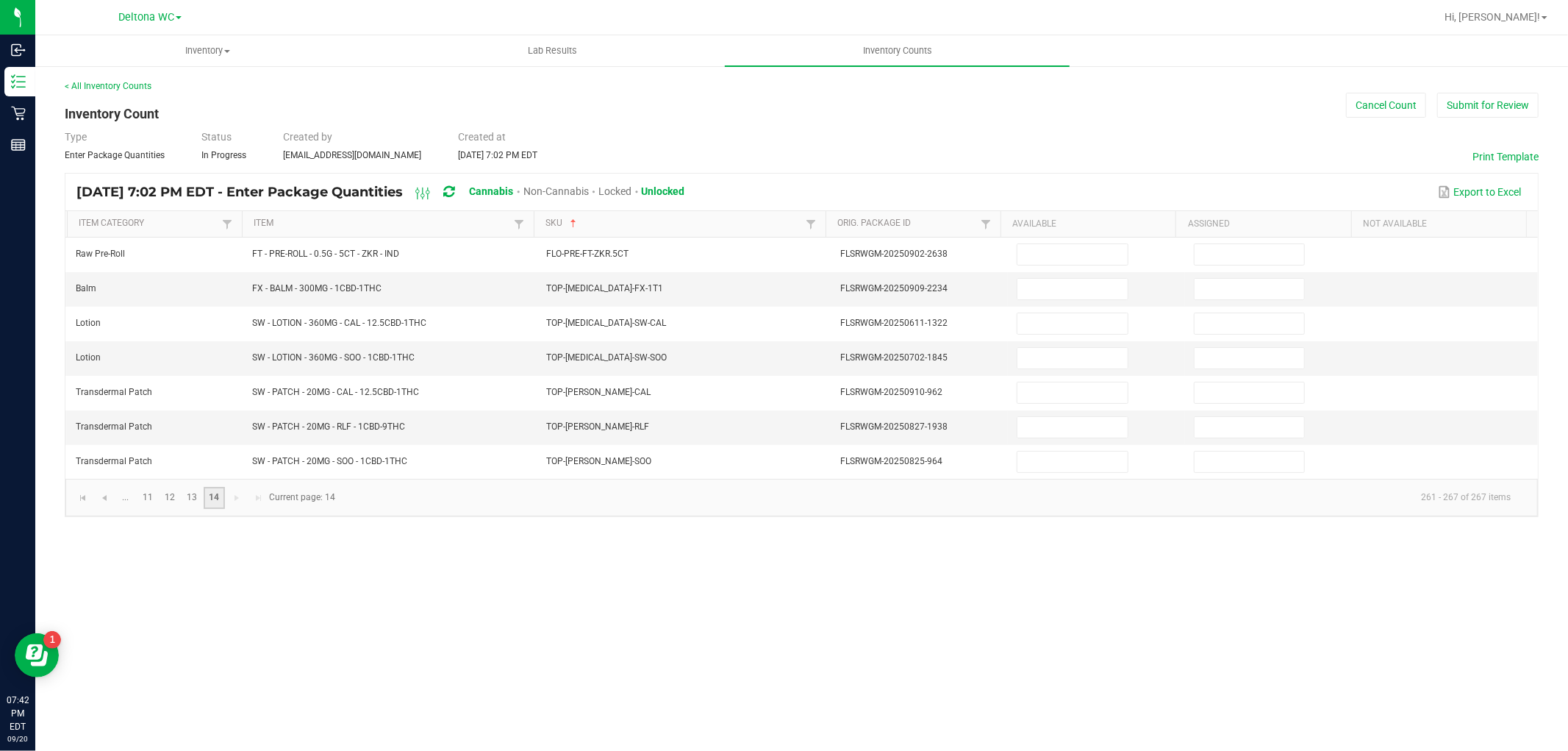
scroll to position [0, 0]
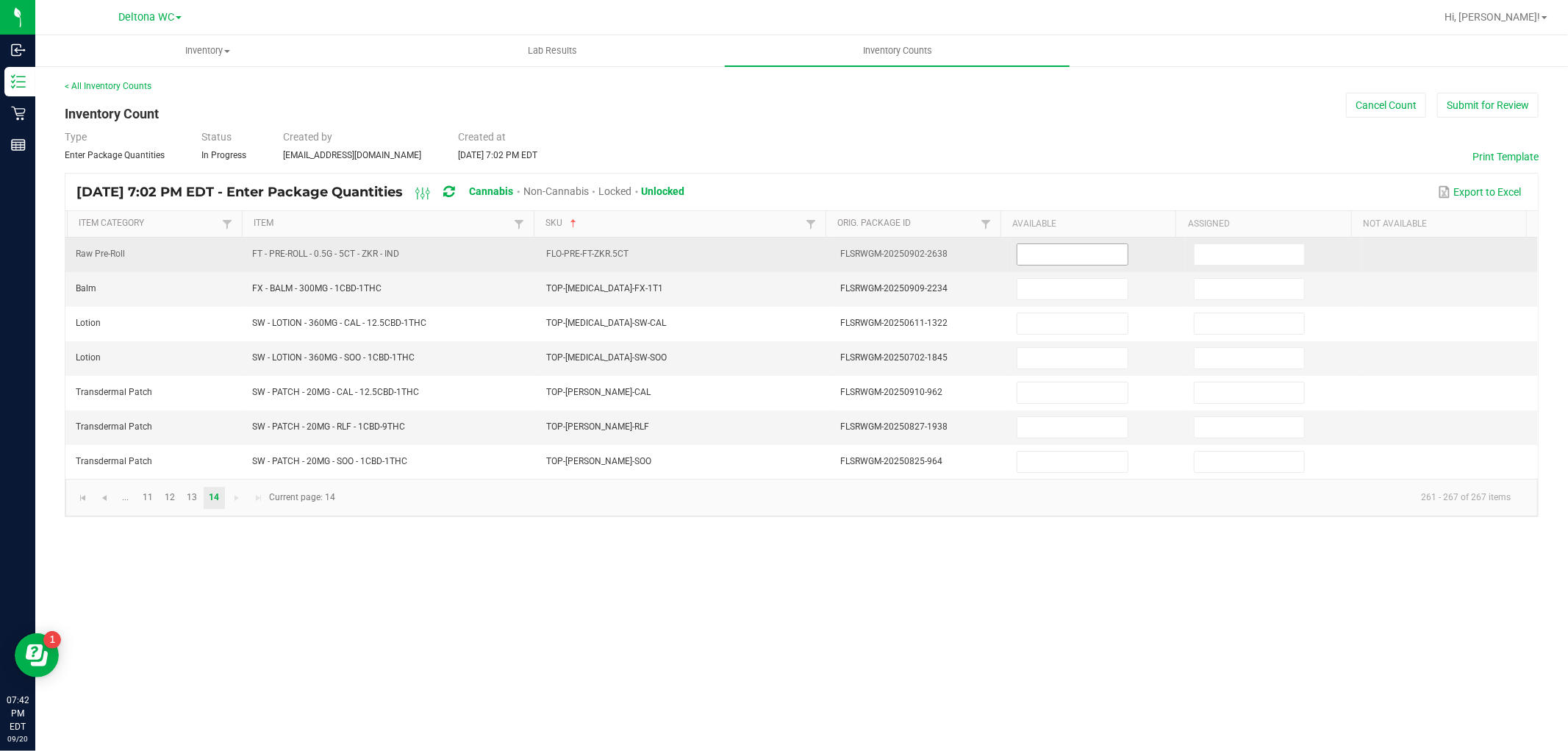
click at [1059, 253] on input at bounding box center [1072, 254] width 110 height 21
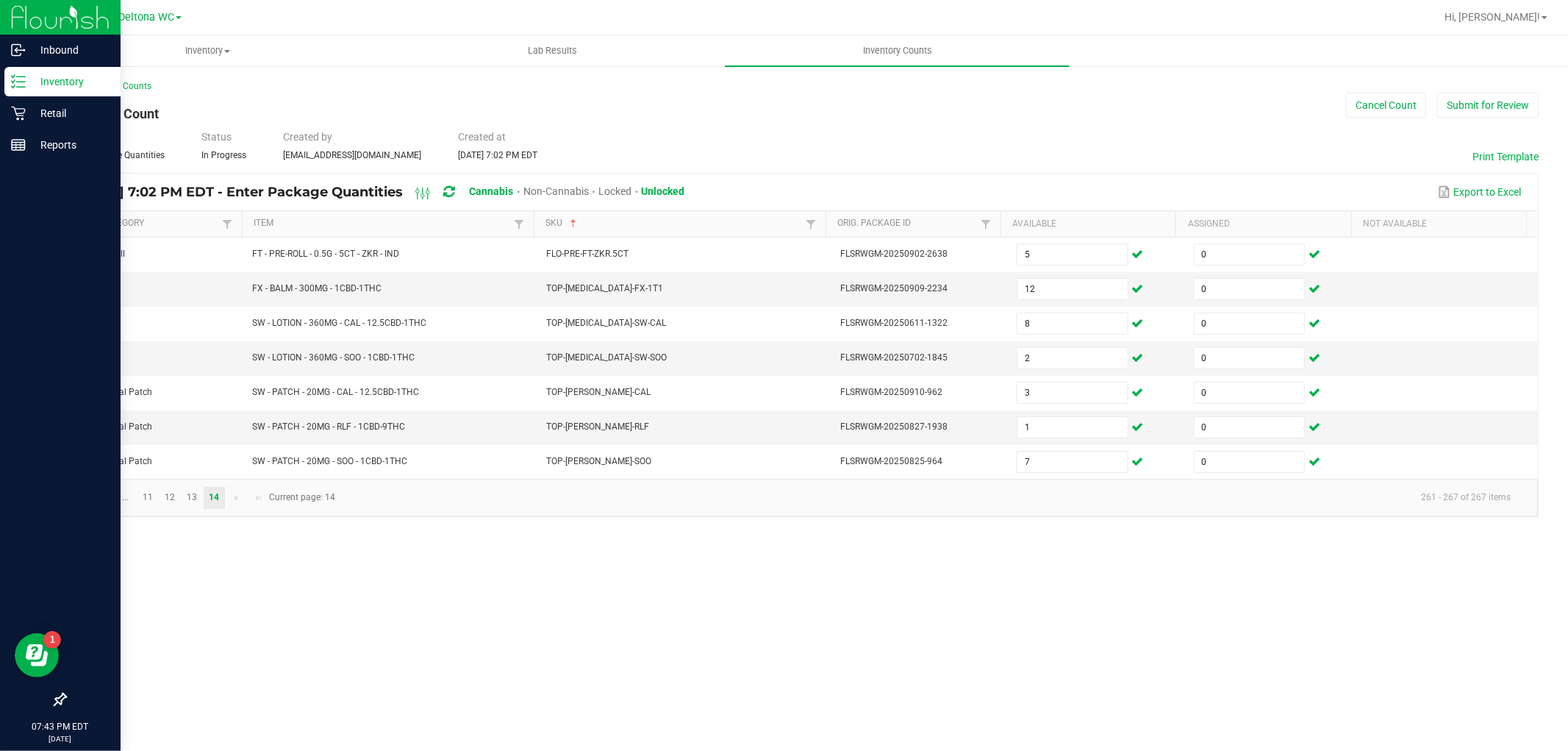
click at [12, 81] on icon at bounding box center [18, 82] width 15 height 15
